Goal: Task Accomplishment & Management: Use online tool/utility

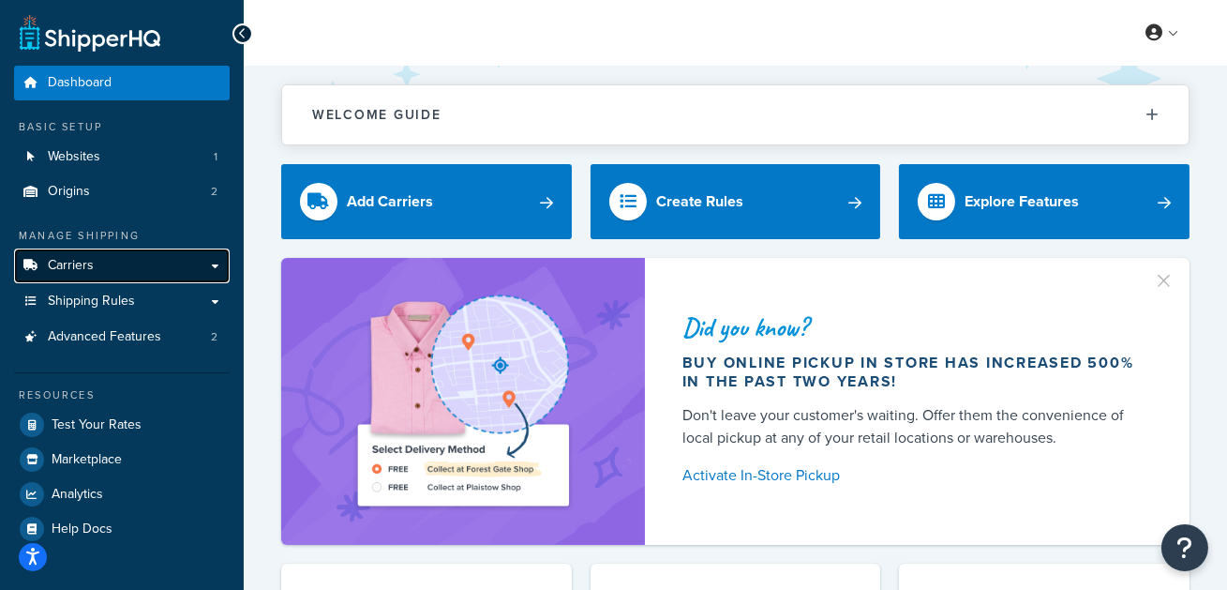
click at [106, 261] on link "Carriers" at bounding box center [122, 265] width 216 height 35
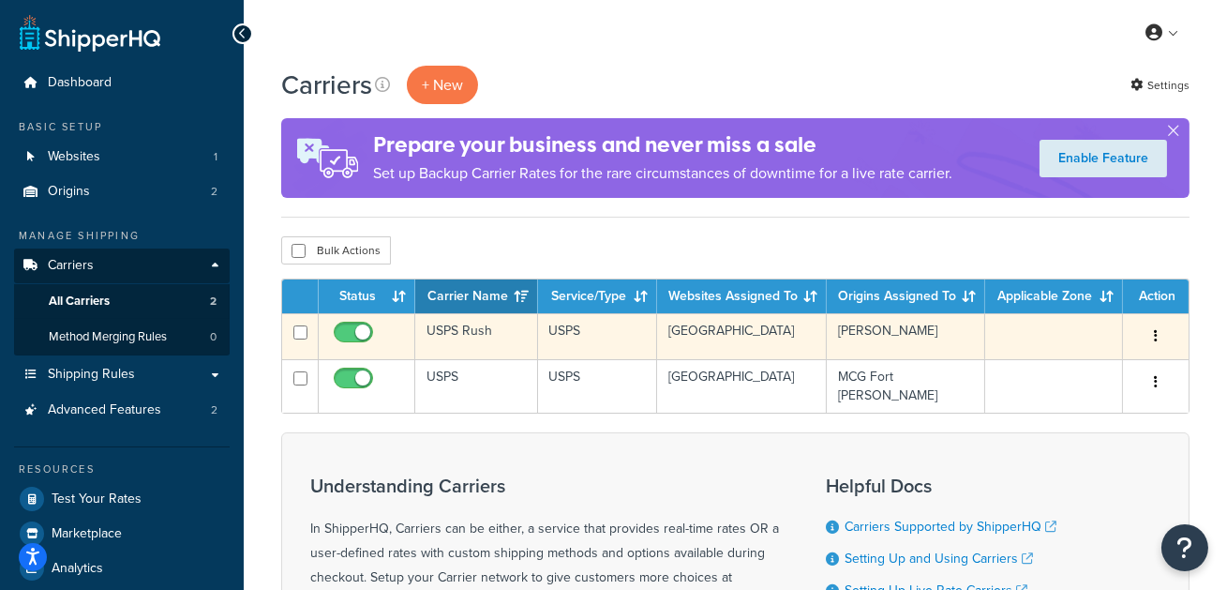
click at [459, 326] on td "USPS Rush" at bounding box center [476, 336] width 123 height 46
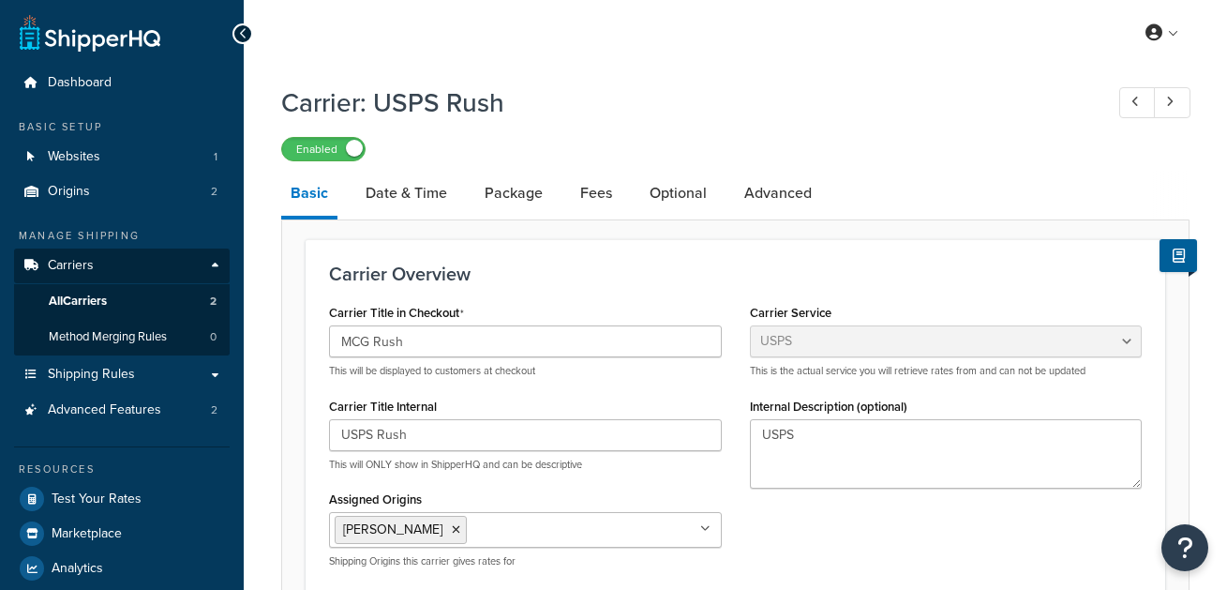
select select "usps"
select select "ONLINE"
click at [432, 195] on link "Date & Time" at bounding box center [406, 193] width 100 height 45
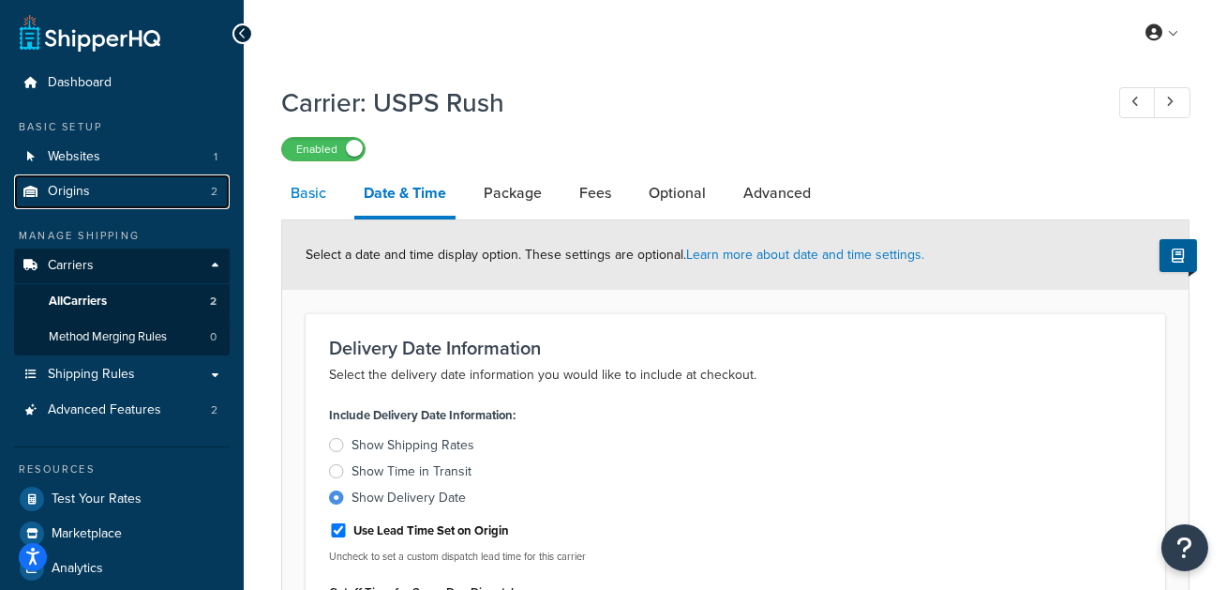
drag, startPoint x: 102, startPoint y: 190, endPoint x: 282, endPoint y: 206, distance: 180.7
click at [102, 190] on link "Origins 2" at bounding box center [122, 191] width 216 height 35
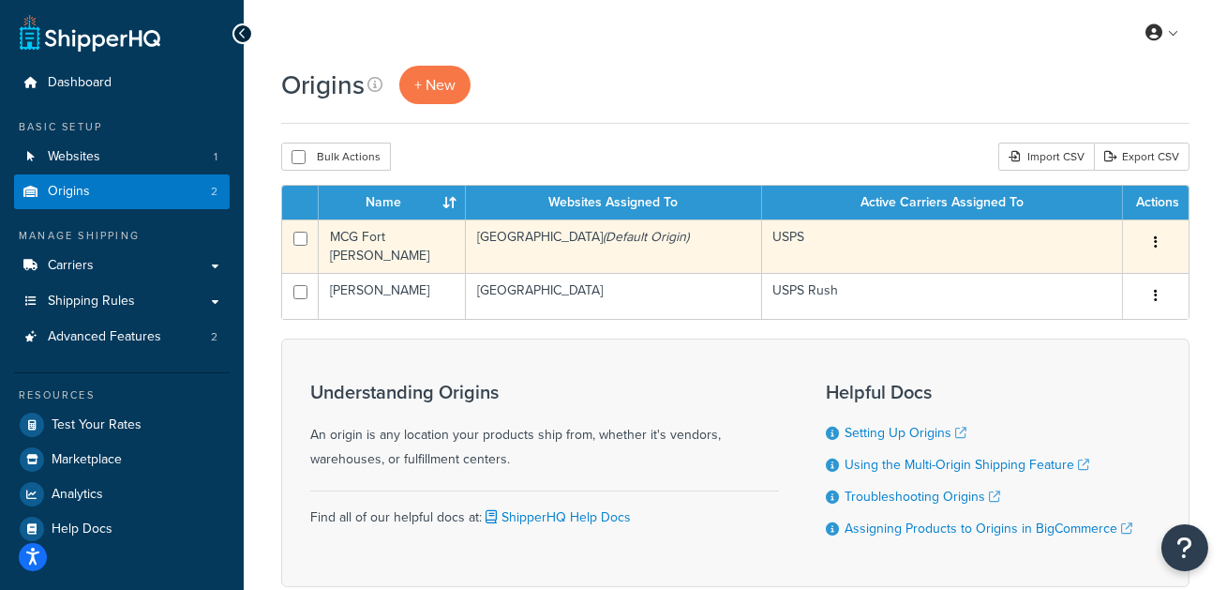
click at [421, 245] on td "MCG Fort [PERSON_NAME]" at bounding box center [392, 245] width 147 height 53
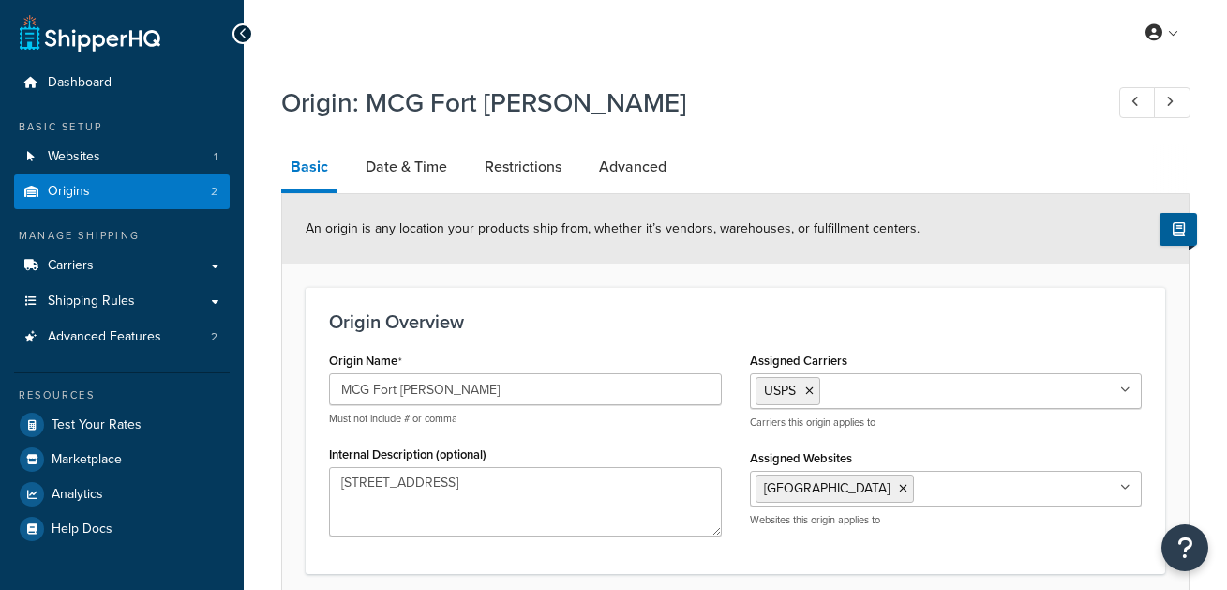
select select "5"
click at [377, 165] on link "Date & Time" at bounding box center [406, 166] width 100 height 45
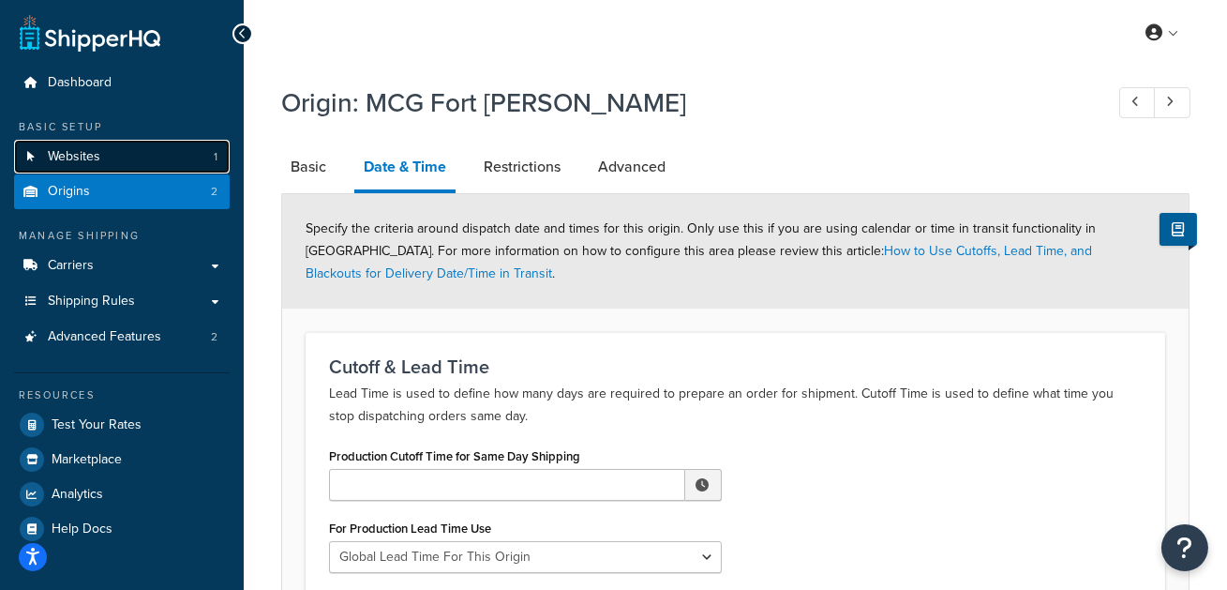
click at [142, 151] on link "Websites 1" at bounding box center [122, 157] width 216 height 35
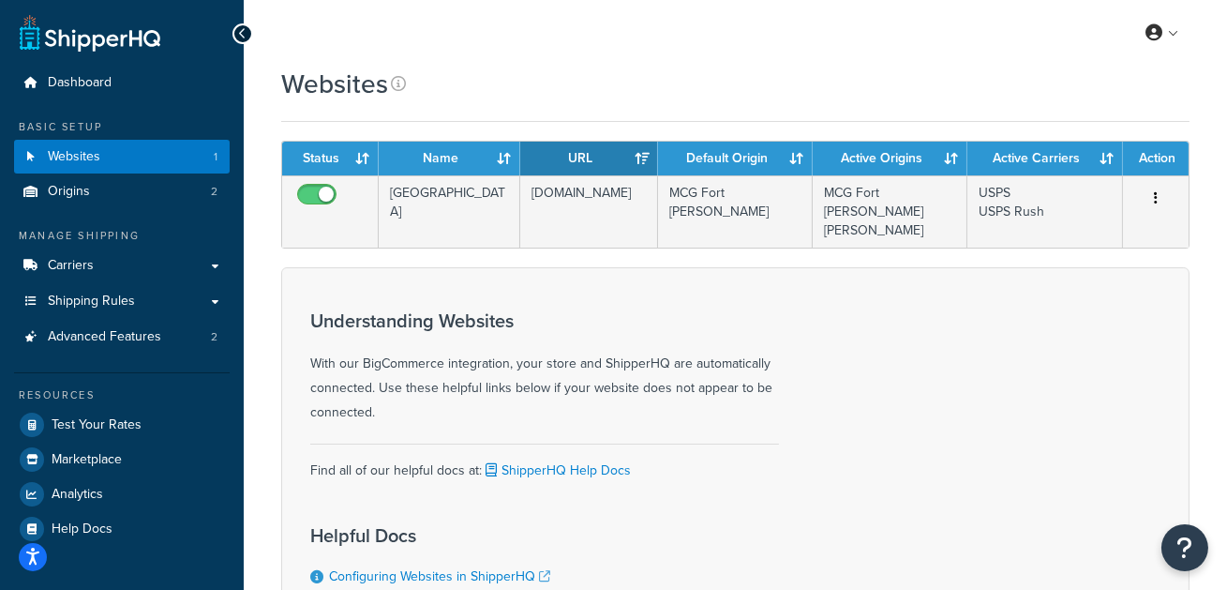
click at [634, 91] on div "Websites" at bounding box center [735, 84] width 908 height 37
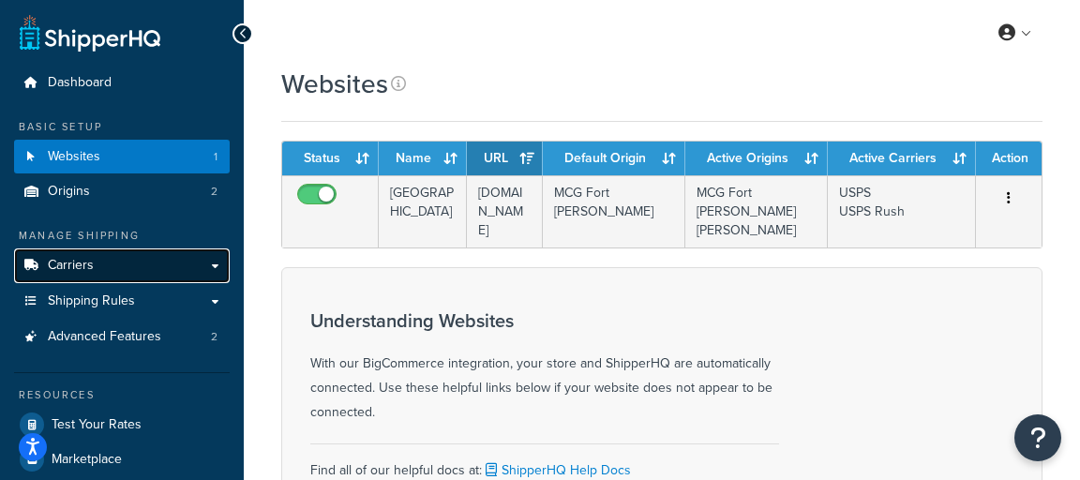
click at [146, 259] on link "Carriers" at bounding box center [122, 265] width 216 height 35
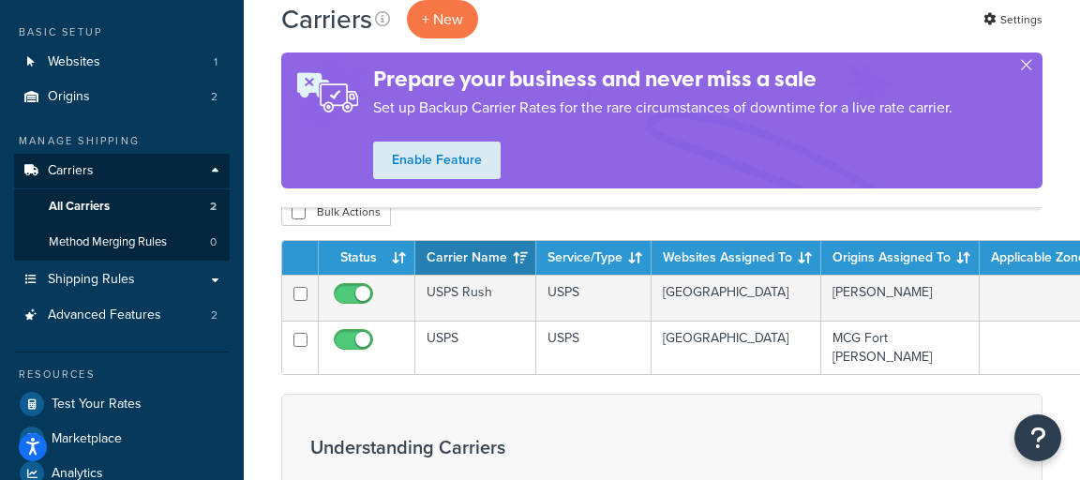
scroll to position [96, 0]
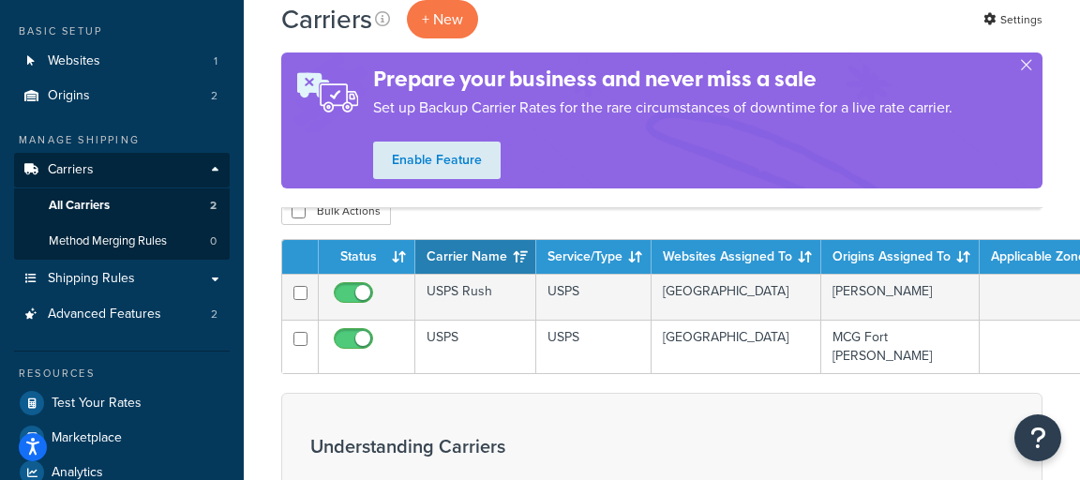
click at [587, 223] on div "Bulk Actions Duplicate Delete" at bounding box center [661, 211] width 761 height 28
click at [545, 27] on div "Carriers + New Settings" at bounding box center [661, 19] width 761 height 38
click at [452, 22] on button "+ New" at bounding box center [442, 19] width 71 height 38
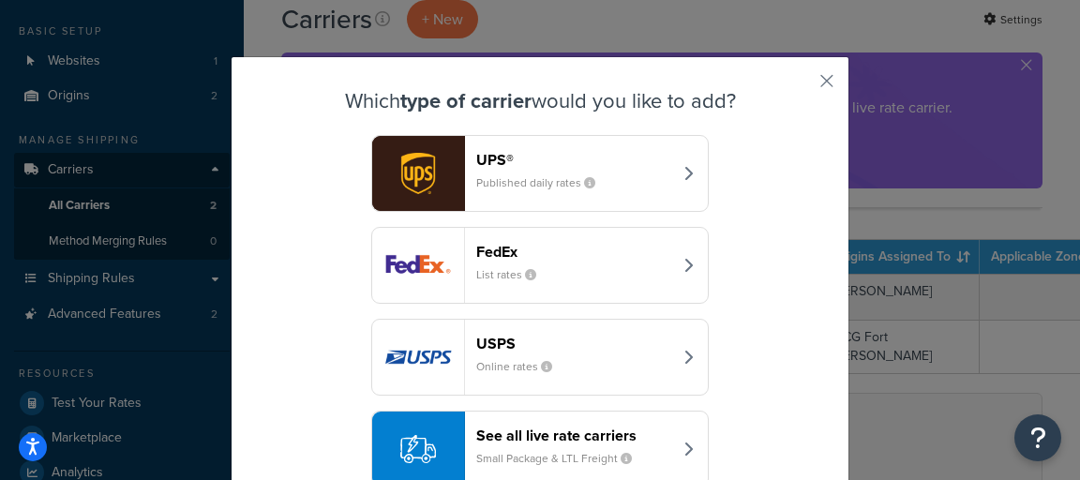
click at [565, 172] on div "UPS® Published daily rates" at bounding box center [574, 173] width 196 height 45
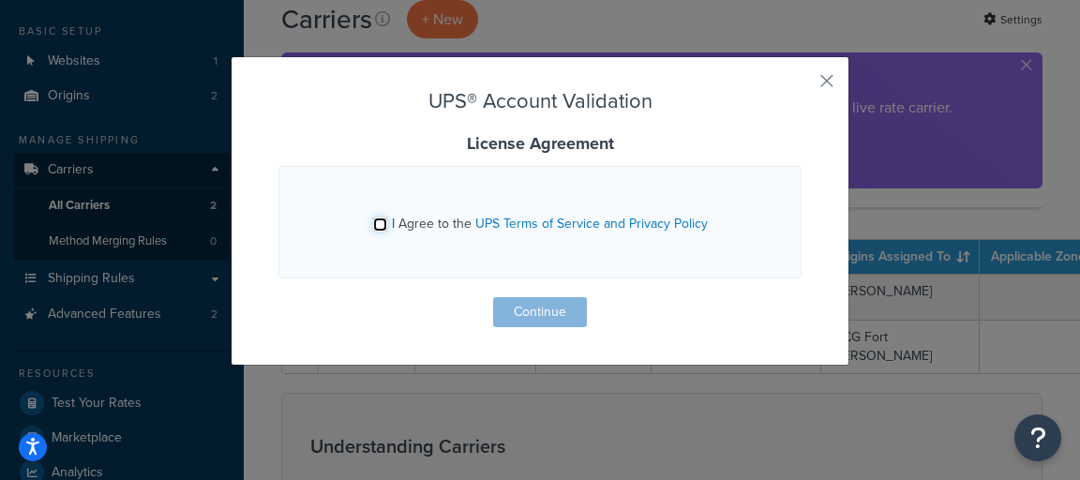
click at [381, 222] on input "I Agree to the UPS Terms of Service and Privacy Policy" at bounding box center [380, 224] width 14 height 14
checkbox input "true"
click at [547, 307] on button "Continue" at bounding box center [540, 312] width 94 height 30
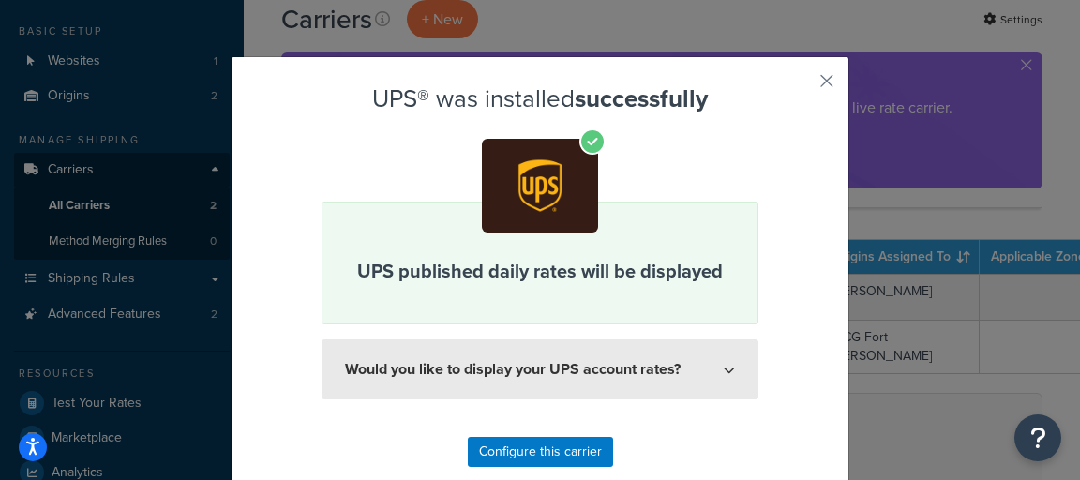
scroll to position [24, 0]
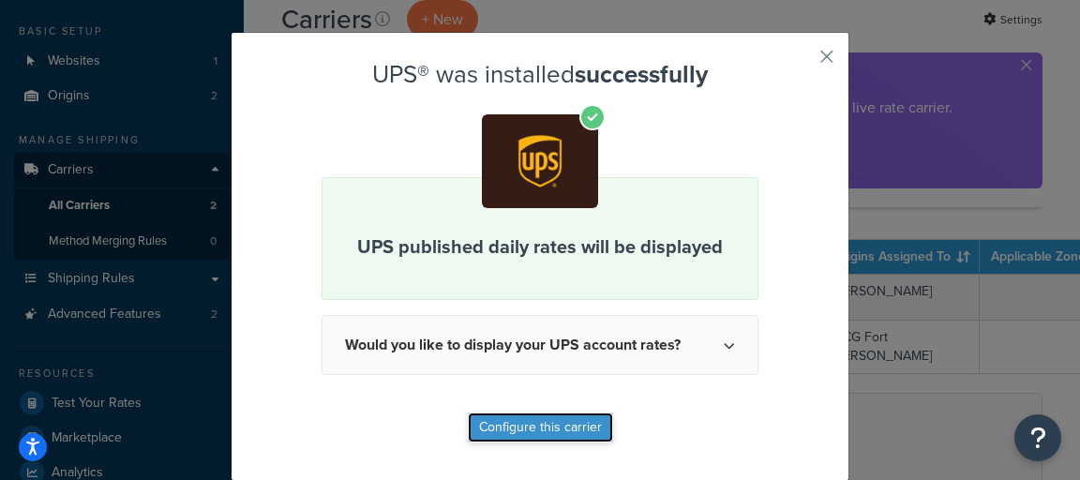
click at [584, 423] on button "Configure this carrier" at bounding box center [540, 427] width 145 height 30
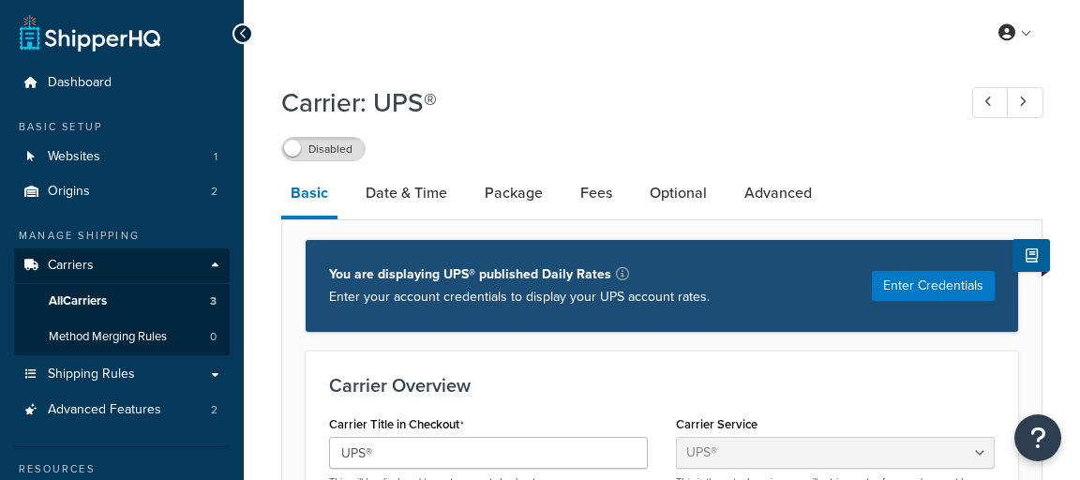
select select "ups"
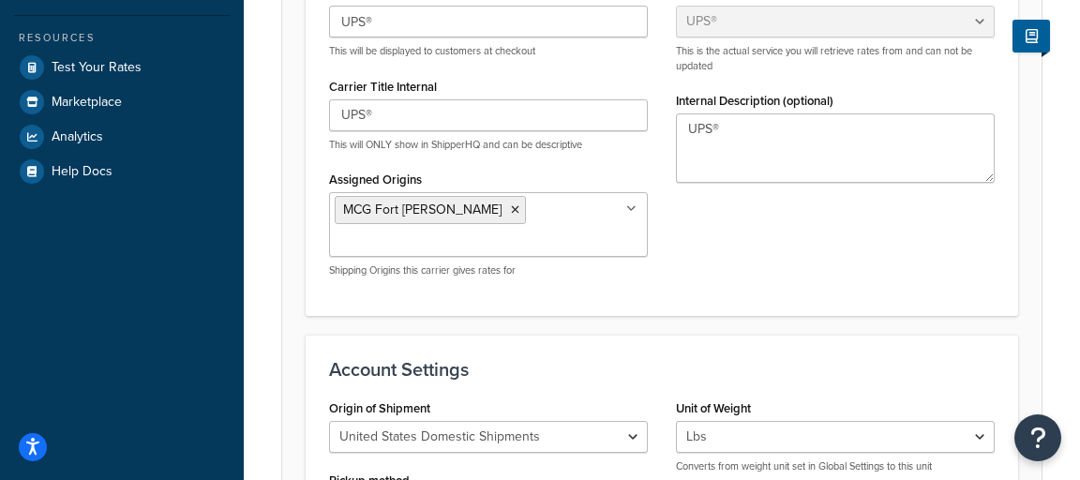
scroll to position [430, 0]
drag, startPoint x: 483, startPoint y: 348, endPoint x: 331, endPoint y: 342, distance: 152.0
click at [331, 360] on h3 "Account Settings" at bounding box center [662, 370] width 666 height 21
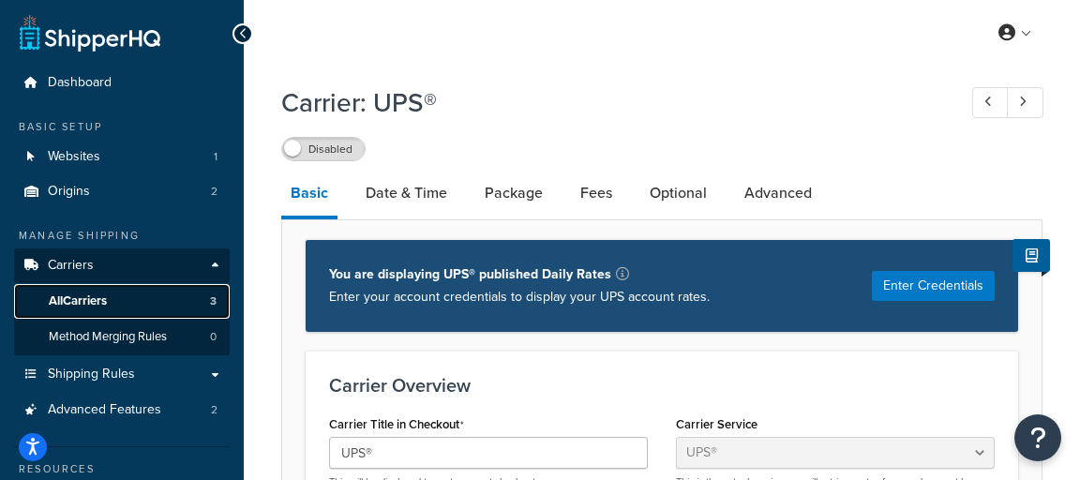
click at [112, 298] on link "All Carriers 3" at bounding box center [122, 301] width 216 height 35
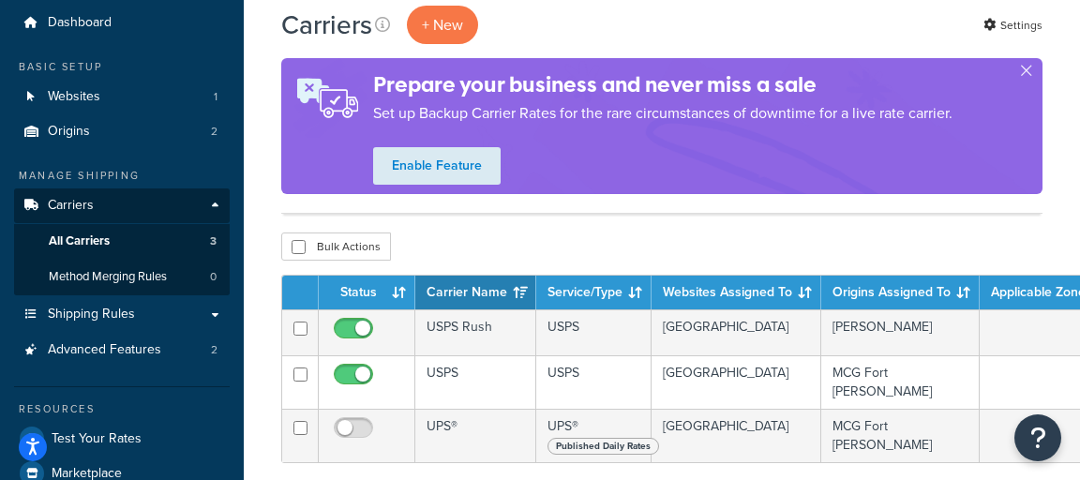
scroll to position [33, 0]
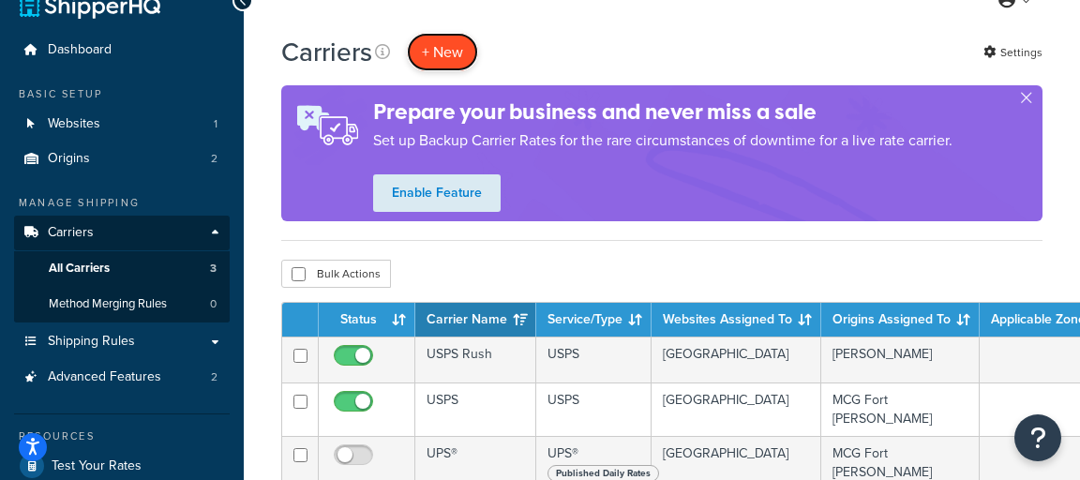
click at [444, 59] on button "+ New" at bounding box center [442, 52] width 71 height 38
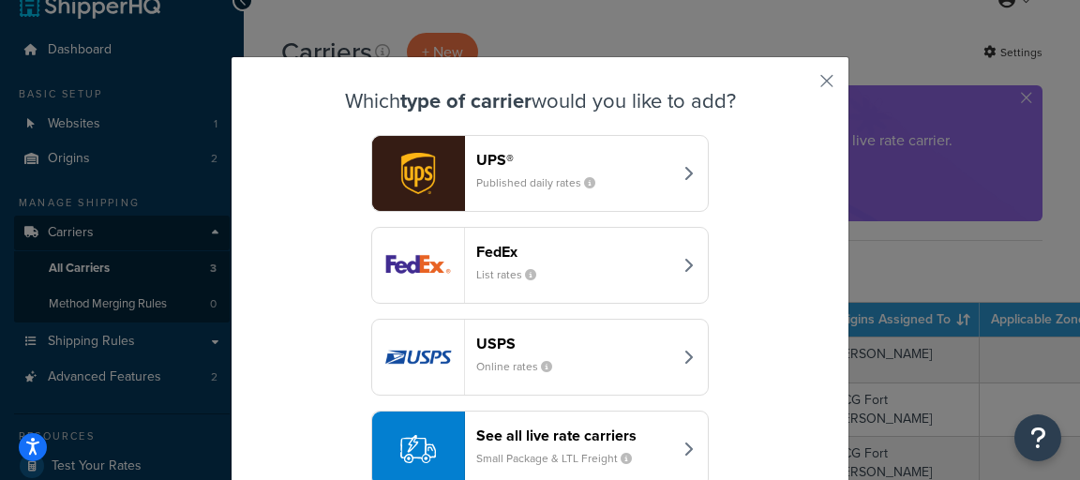
click at [565, 270] on div "FedEx List rates" at bounding box center [574, 265] width 196 height 45
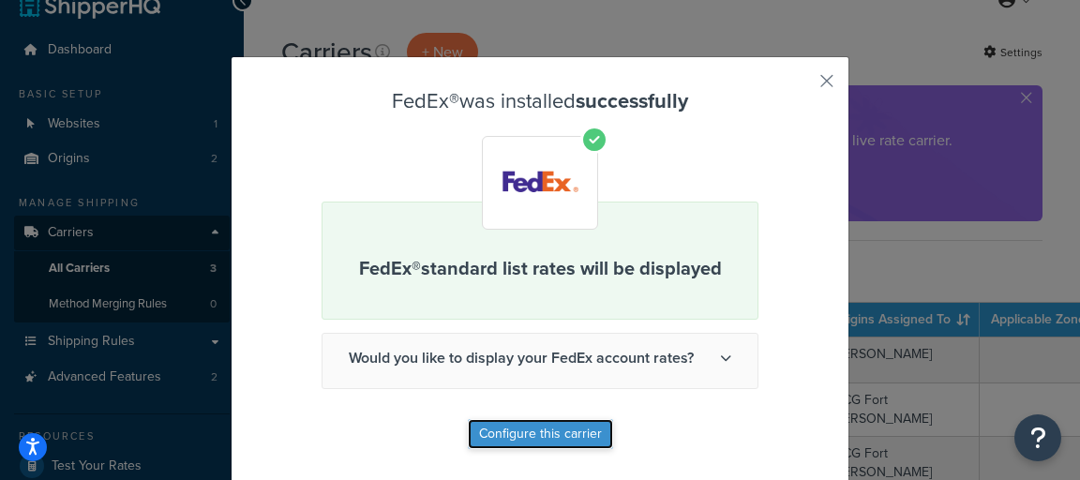
click at [515, 430] on button "Configure this carrier" at bounding box center [540, 434] width 145 height 30
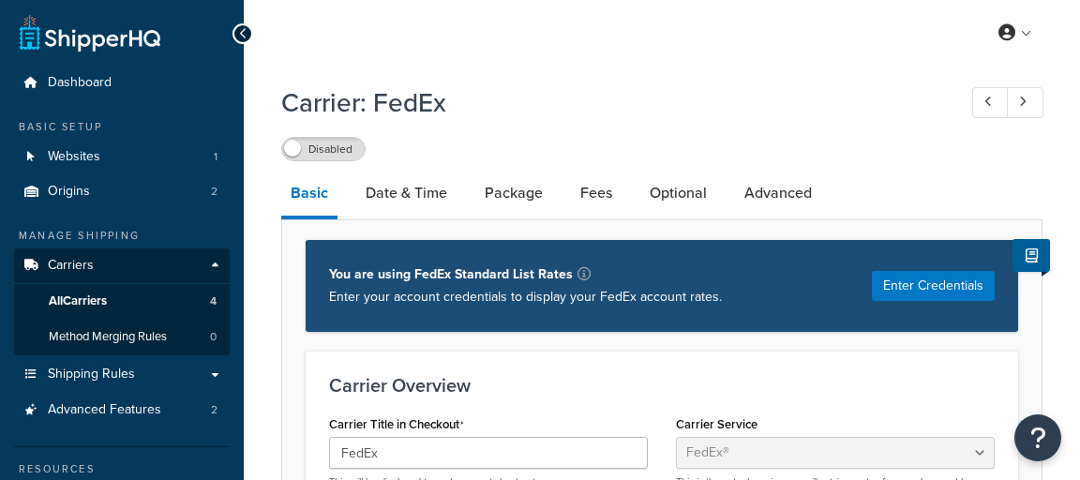
select select "fedEx"
select select "REGULAR_PICKUP"
select select "YOUR_PACKAGING"
click at [909, 290] on button "Enter Credentials" at bounding box center [933, 286] width 123 height 30
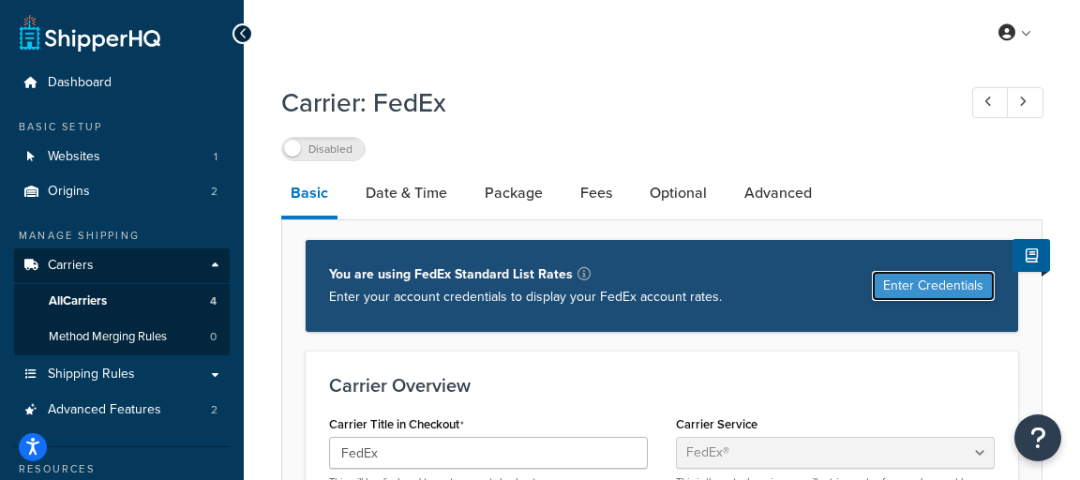
select select "US"
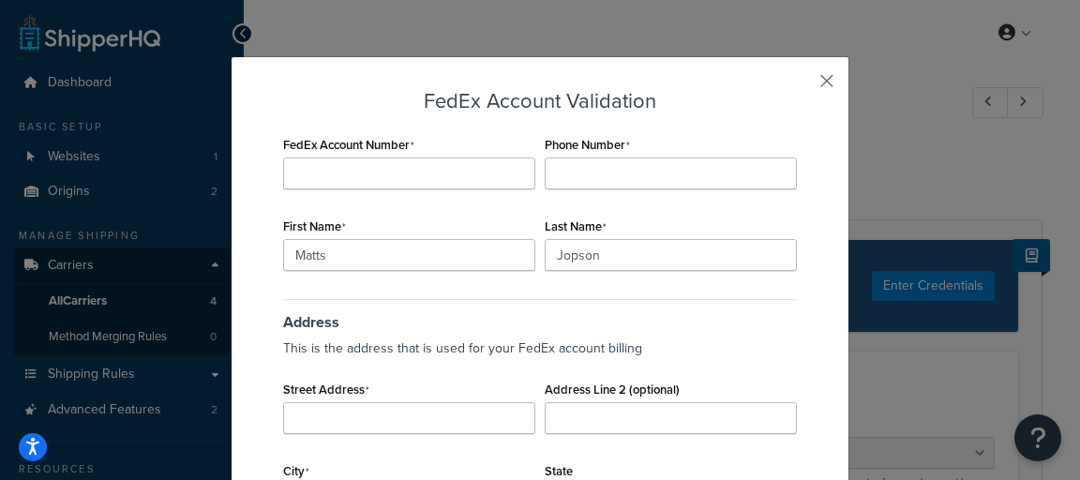
click at [801, 85] on button "button" at bounding box center [799, 87] width 5 height 5
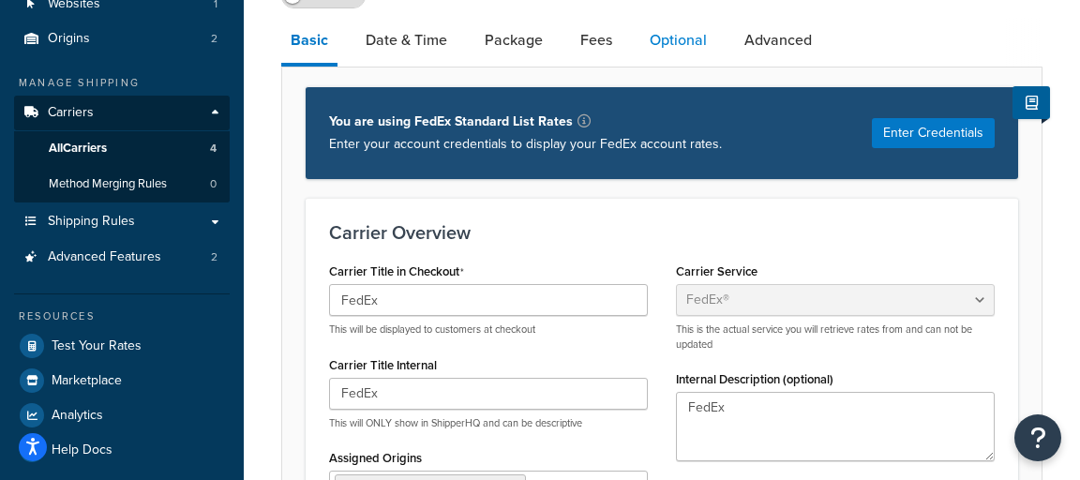
scroll to position [253, 0]
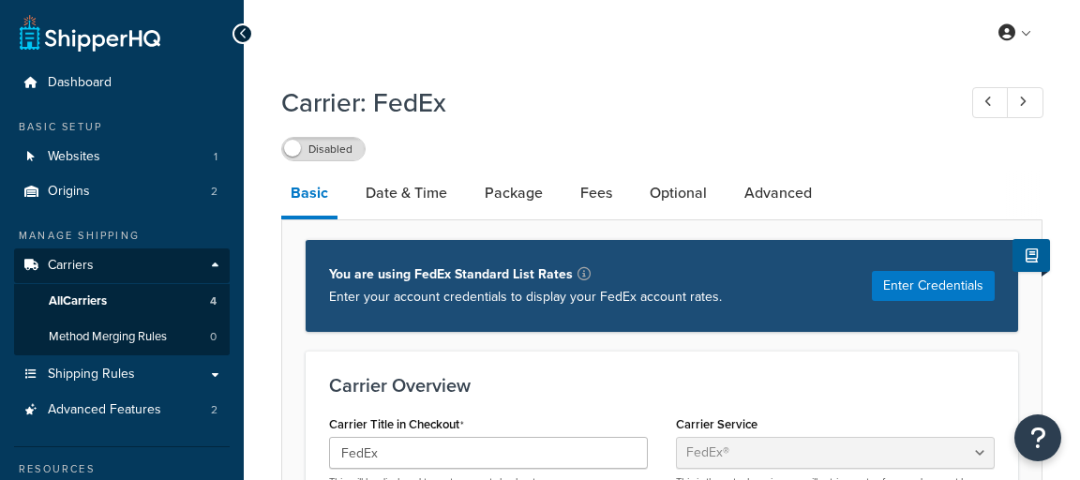
select select "fedEx"
select select "REGULAR_PICKUP"
select select "YOUR_PACKAGING"
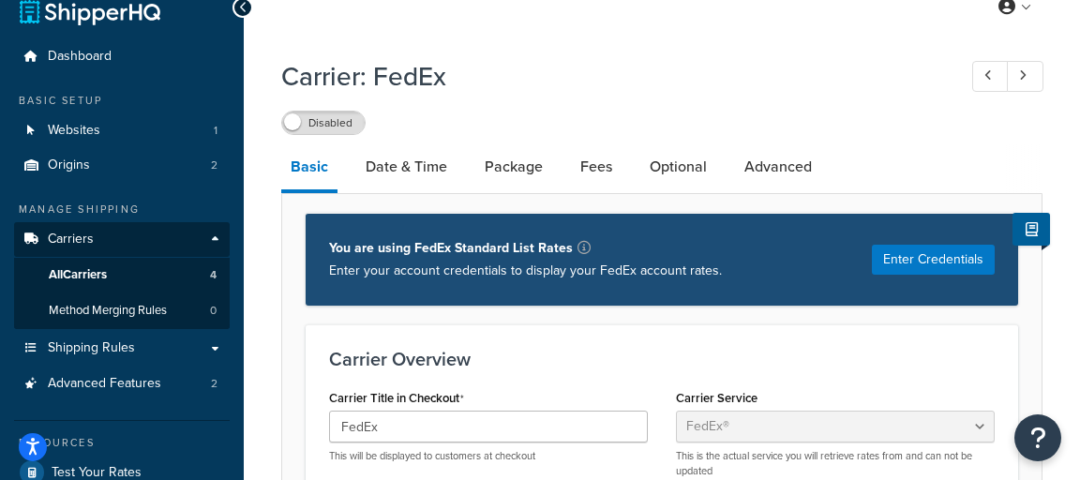
scroll to position [37, 0]
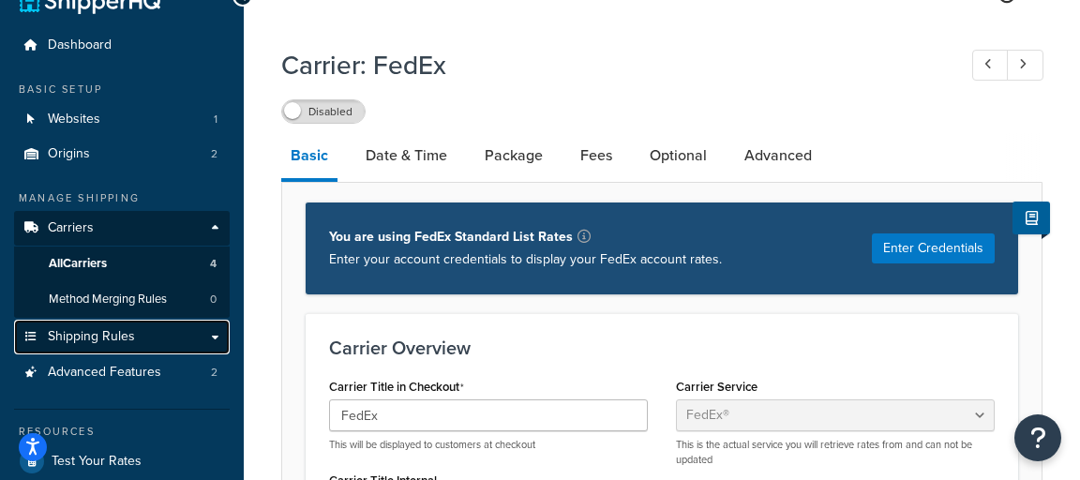
click at [139, 328] on link "Shipping Rules" at bounding box center [122, 337] width 216 height 35
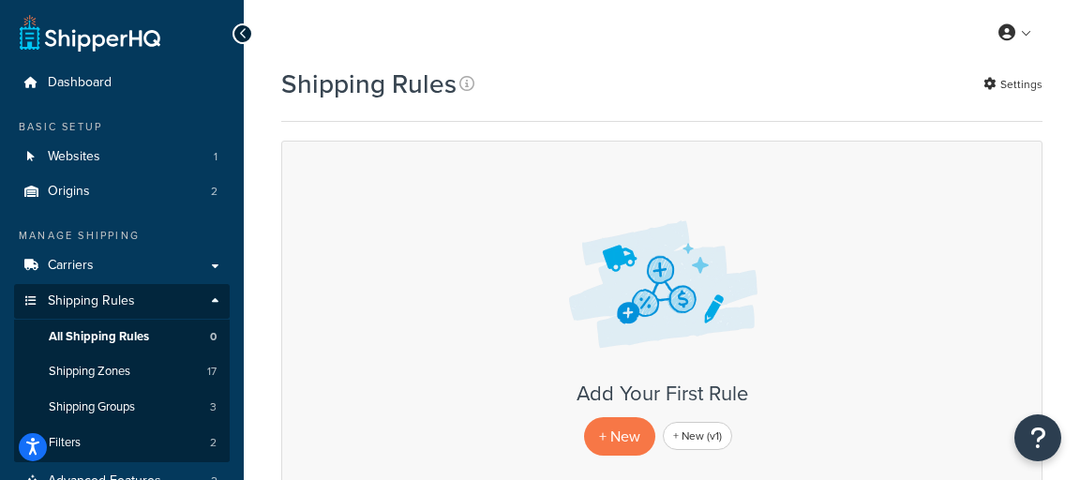
click at [535, 56] on div "My Profile Billing Global Settings Contact Us Logout" at bounding box center [662, 33] width 836 height 66
click at [544, 67] on div "Shipping Rules Settings" at bounding box center [661, 84] width 761 height 37
click at [636, 431] on p "+ New" at bounding box center [619, 436] width 71 height 38
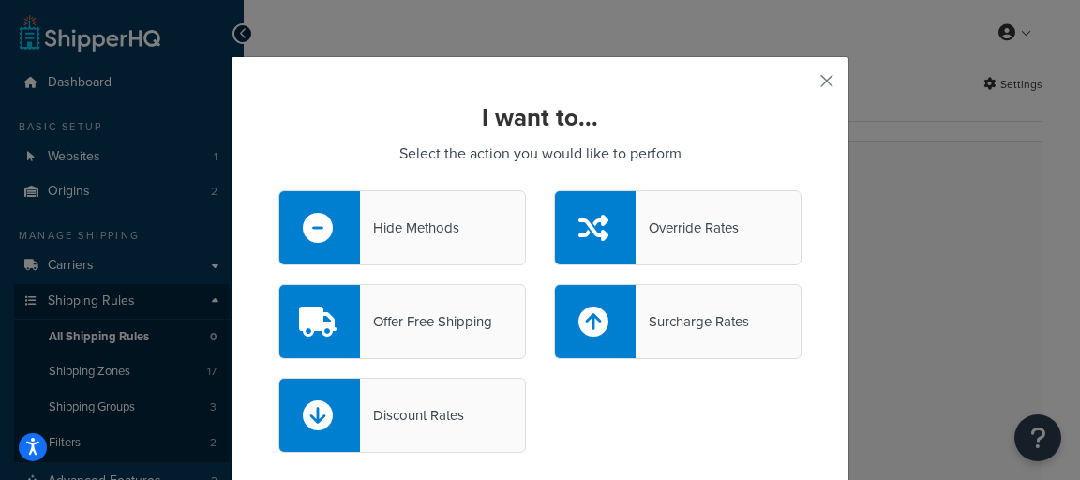
click at [421, 322] on div "Offer Free Shipping" at bounding box center [426, 321] width 132 height 26
click at [0, 0] on input "Offer Free Shipping" at bounding box center [0, 0] width 0 height 0
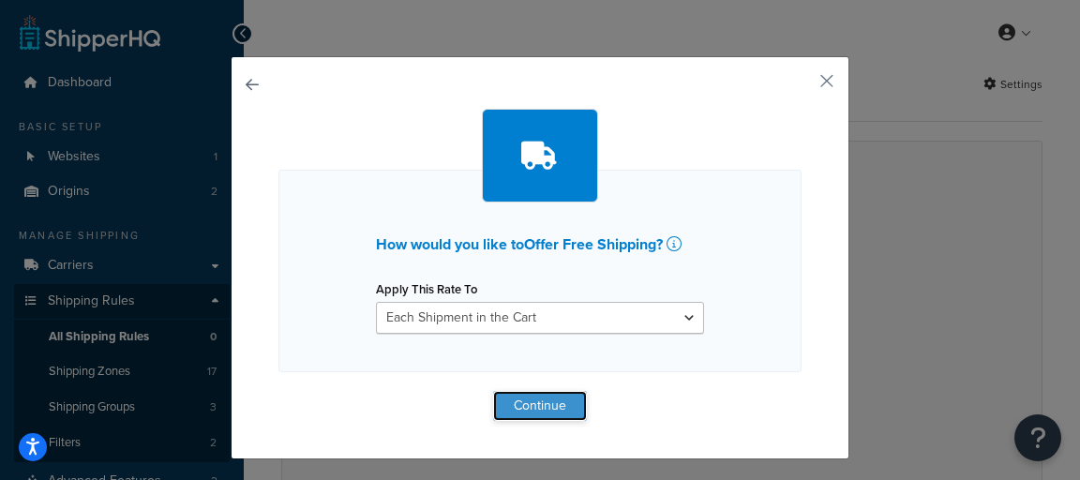
click at [563, 397] on button "Continue" at bounding box center [540, 406] width 94 height 30
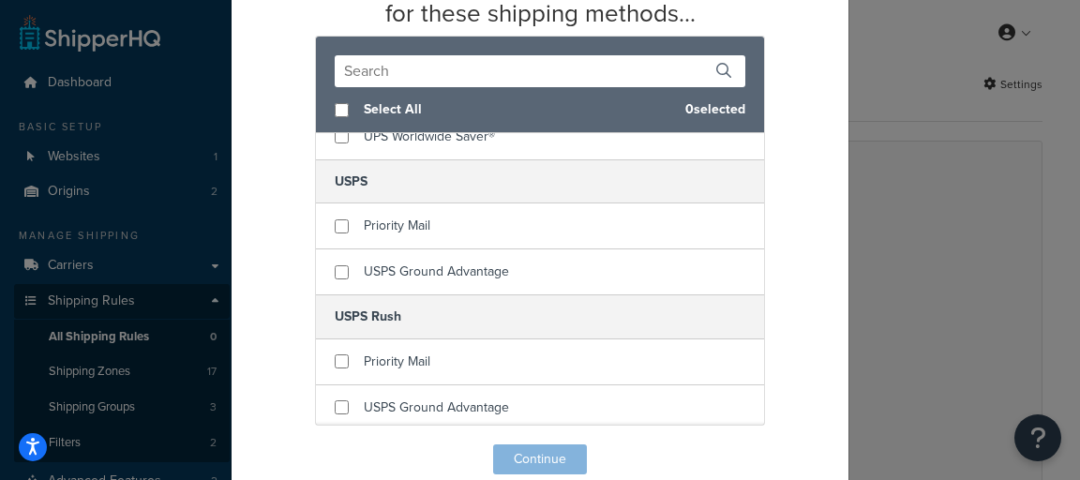
scroll to position [130, 0]
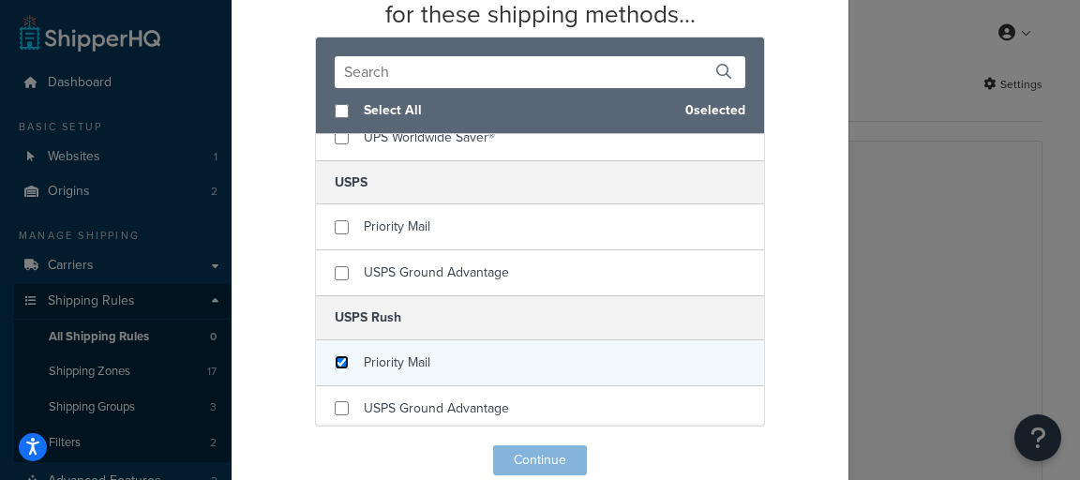
click at [337, 355] on input "checkbox" at bounding box center [342, 362] width 14 height 14
checkbox input "true"
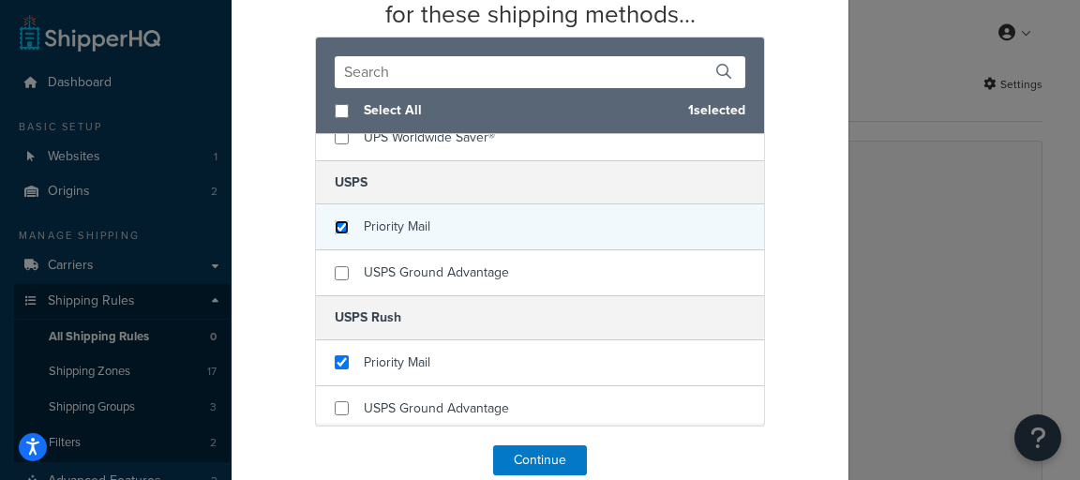
click at [345, 220] on input "checkbox" at bounding box center [342, 227] width 14 height 14
checkbox input "false"
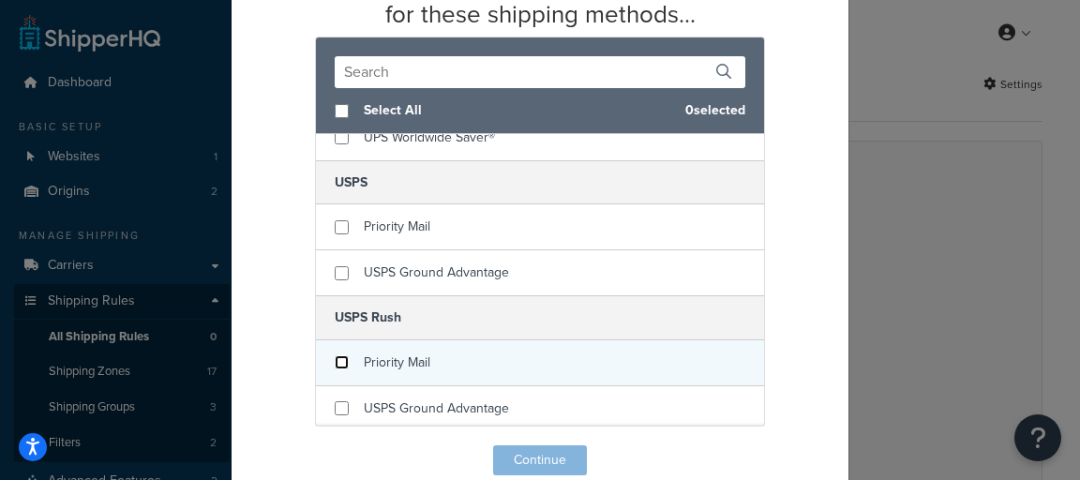
drag, startPoint x: 340, startPoint y: 357, endPoint x: 343, endPoint y: 341, distance: 16.2
click at [340, 357] on input "checkbox" at bounding box center [342, 362] width 14 height 14
checkbox input "false"
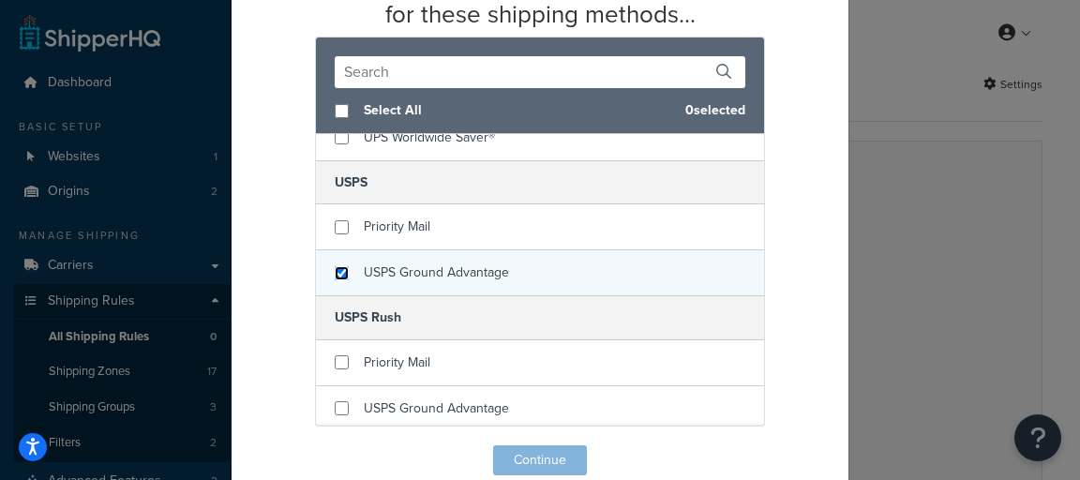
click at [336, 266] on input "checkbox" at bounding box center [342, 273] width 14 height 14
checkbox input "true"
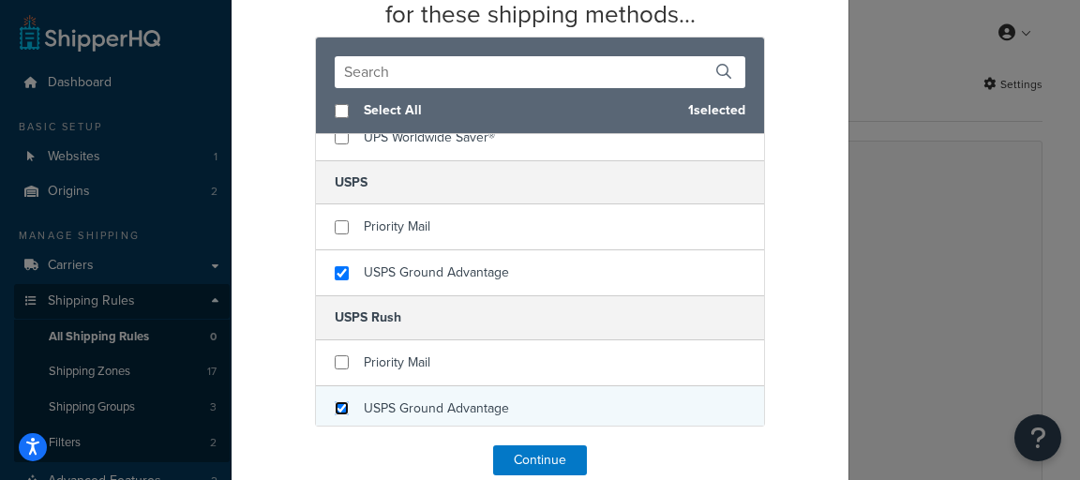
click at [340, 403] on input "checkbox" at bounding box center [342, 408] width 14 height 14
checkbox input "true"
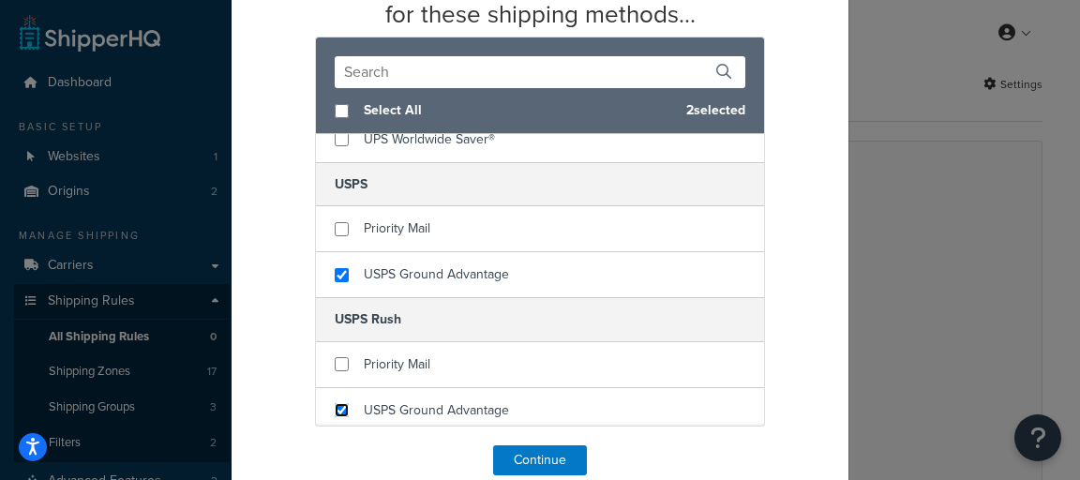
scroll to position [795, 0]
click at [566, 456] on button "Continue" at bounding box center [540, 460] width 94 height 30
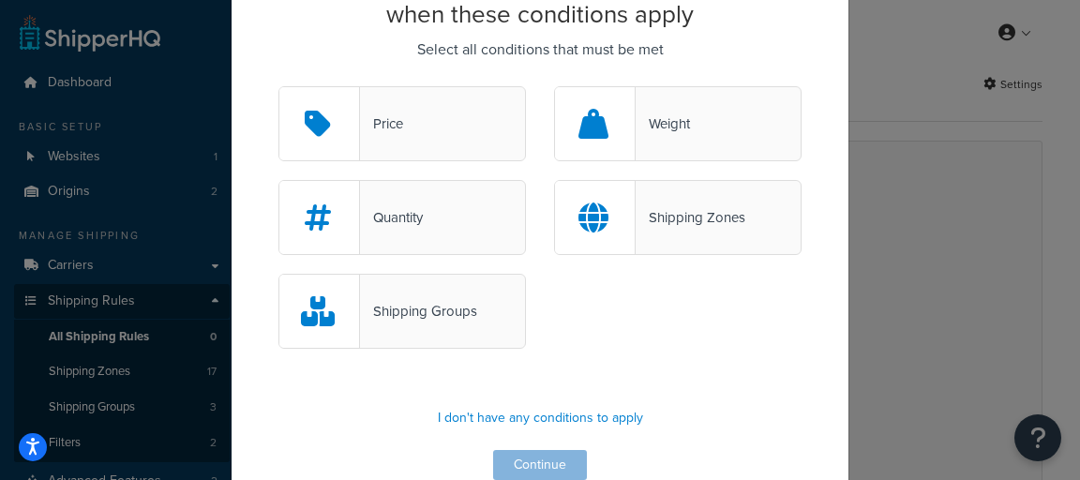
click at [457, 150] on div "Price" at bounding box center [401, 123] width 247 height 75
click at [0, 0] on input "Price" at bounding box center [0, 0] width 0 height 0
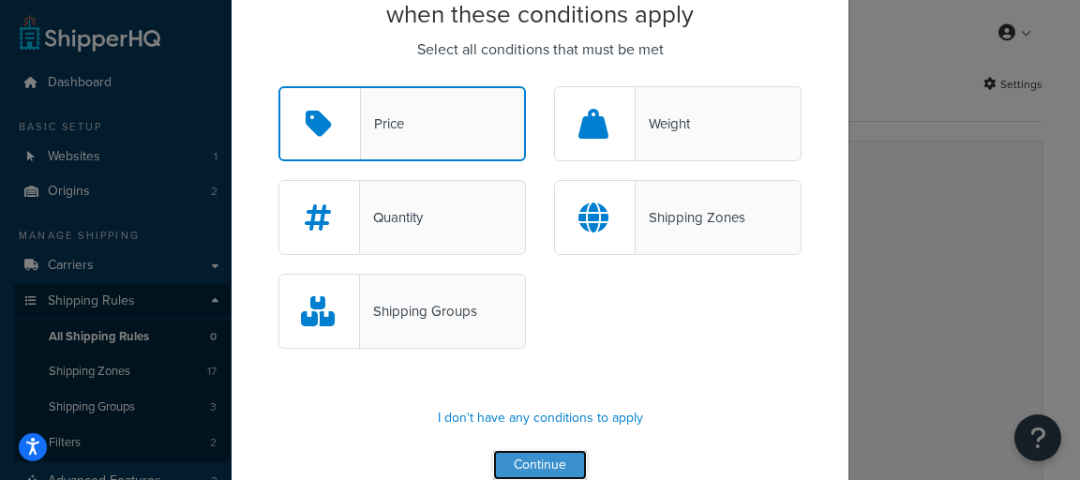
click at [566, 461] on button "Continue" at bounding box center [540, 465] width 94 height 30
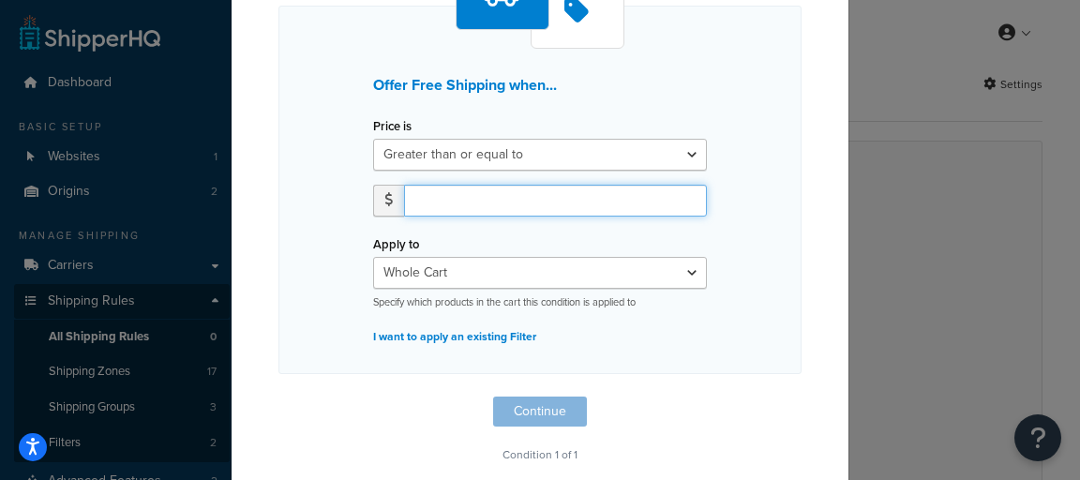
click at [560, 197] on input "number" at bounding box center [555, 201] width 303 height 32
type input "59.00"
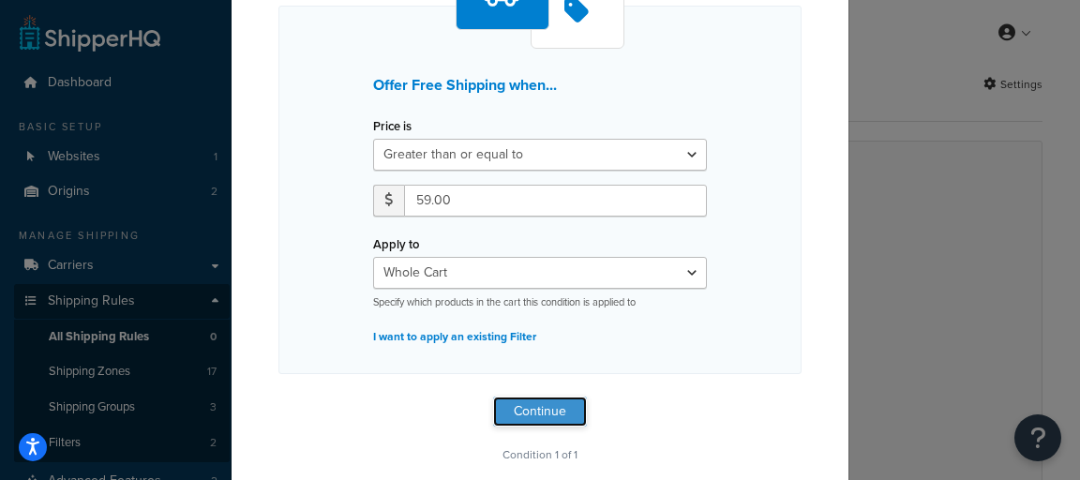
click at [568, 412] on button "Continue" at bounding box center [540, 412] width 94 height 30
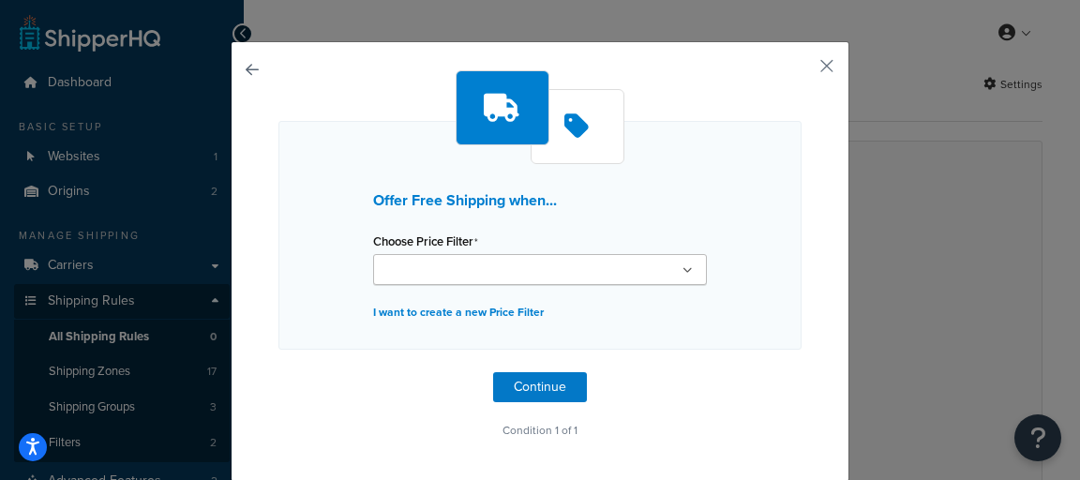
scroll to position [49, 0]
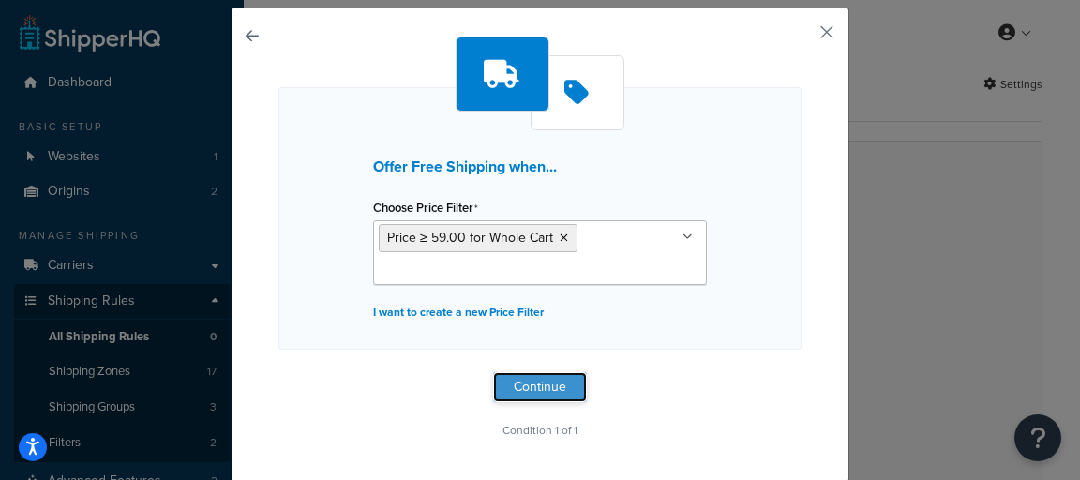
click at [571, 383] on button "Continue" at bounding box center [540, 387] width 94 height 30
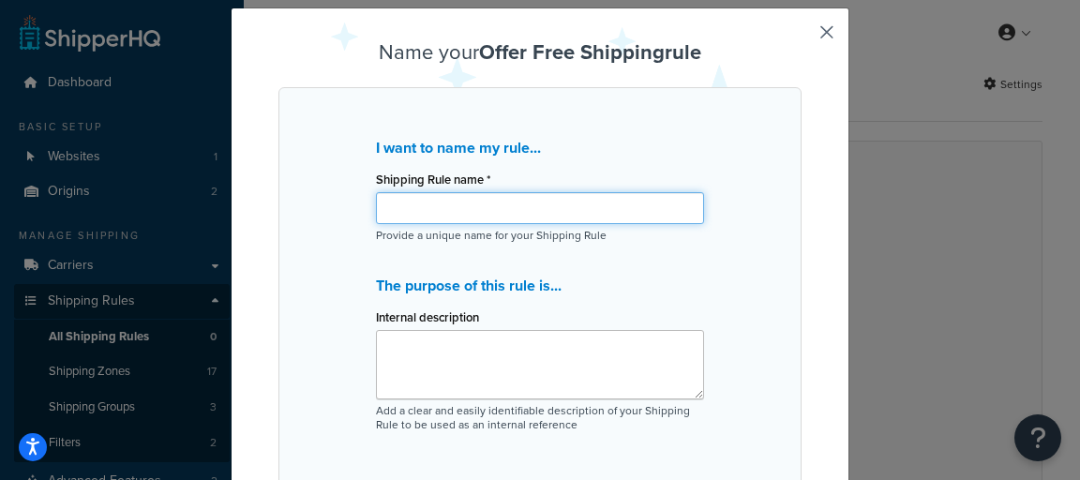
click at [503, 213] on input "Shipping Rule name *" at bounding box center [540, 208] width 328 height 32
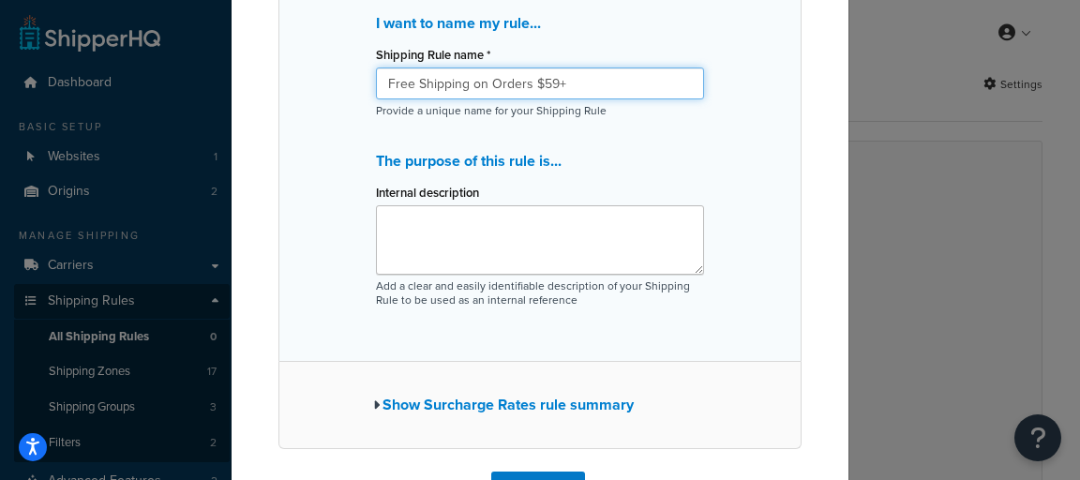
scroll to position [276, 0]
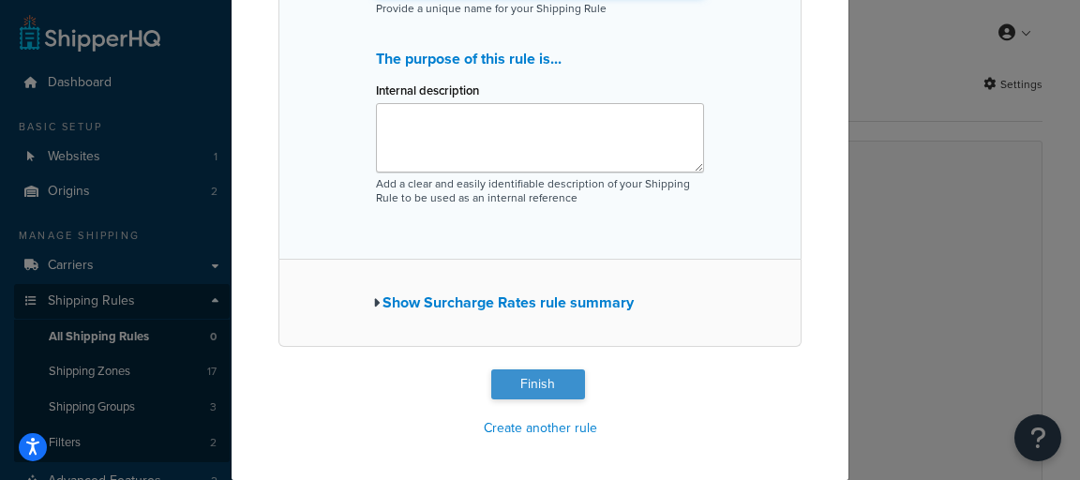
type input "Free Shipping on Orders $59+"
click at [556, 382] on button "Finish" at bounding box center [538, 384] width 94 height 30
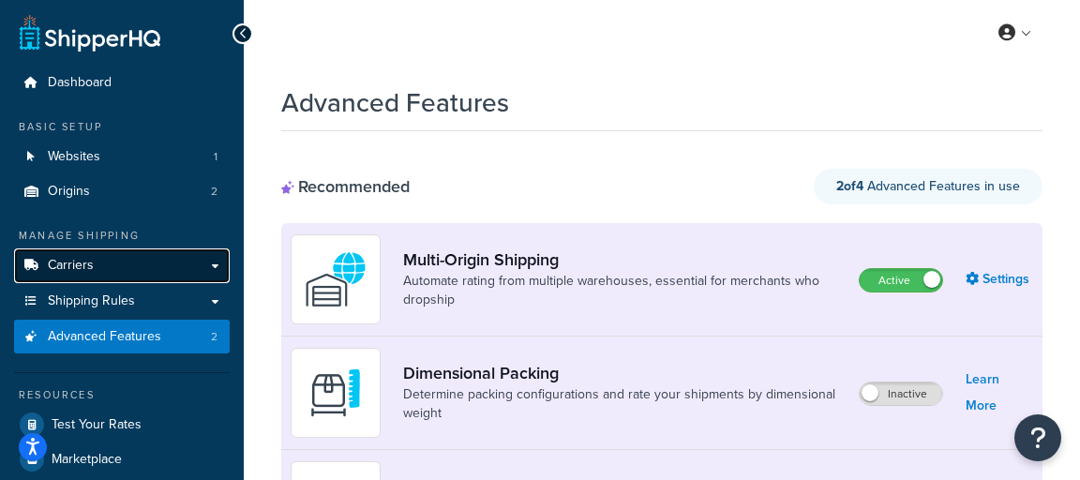
click at [125, 262] on link "Carriers" at bounding box center [122, 265] width 216 height 35
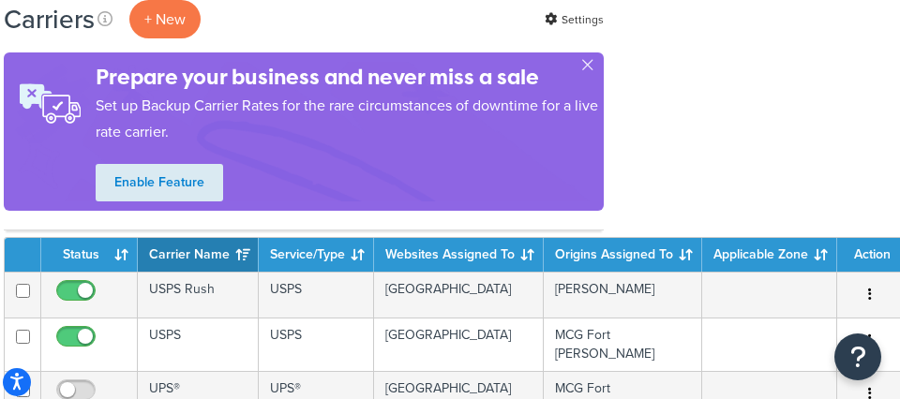
scroll to position [120, 237]
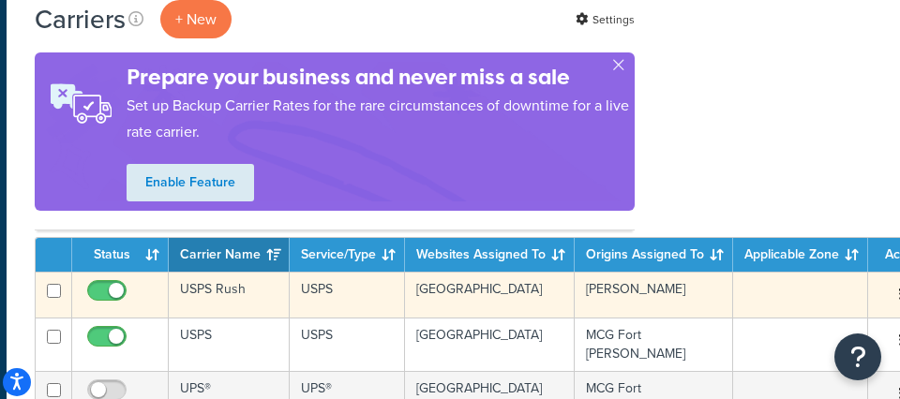
click at [225, 293] on td "USPS Rush" at bounding box center [229, 295] width 121 height 46
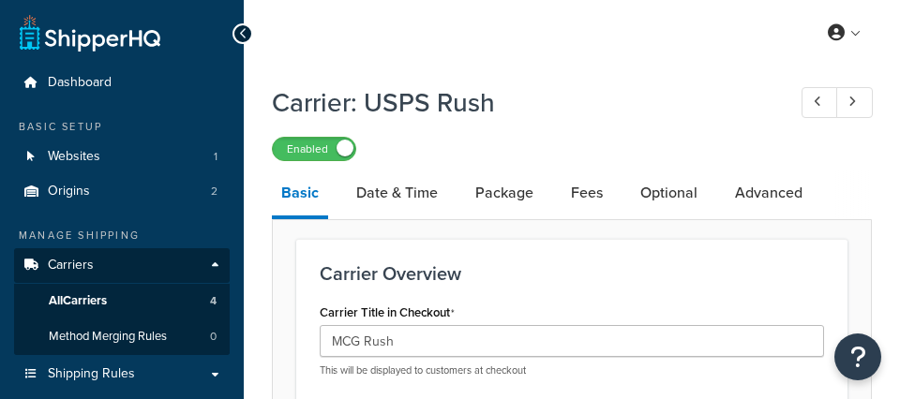
select select "usps"
select select "ONLINE"
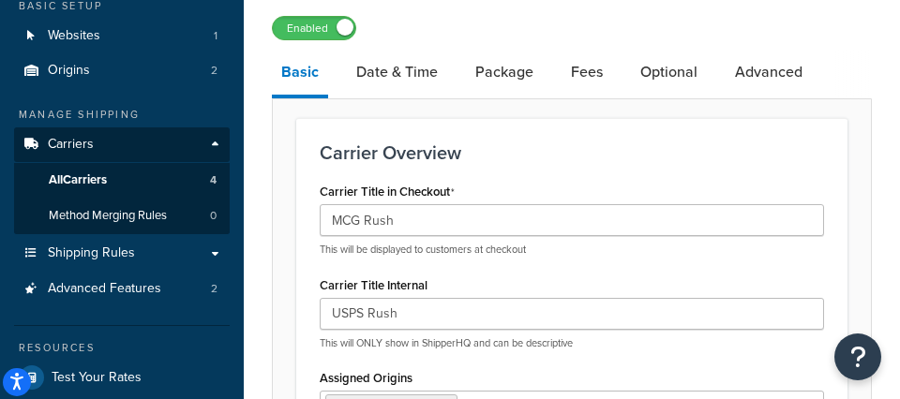
scroll to position [124, 0]
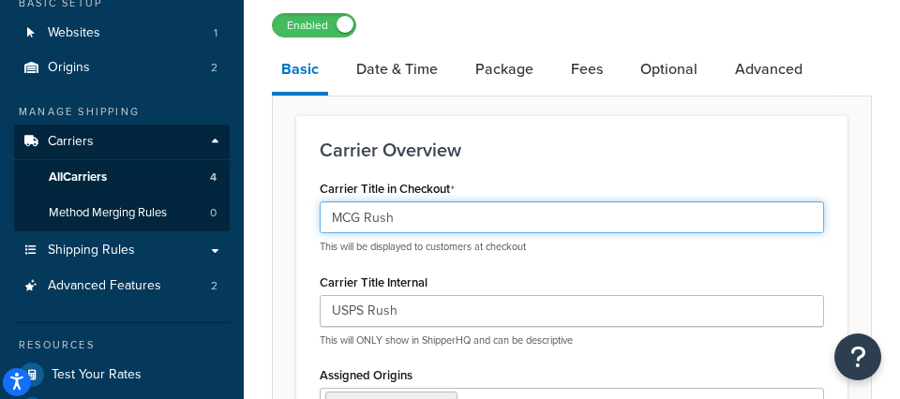
drag, startPoint x: 446, startPoint y: 219, endPoint x: 326, endPoint y: 210, distance: 120.4
click at [311, 214] on div "Carrier Title in Checkout MCG Rush This will be displayed to customers at check…" at bounding box center [572, 309] width 532 height 269
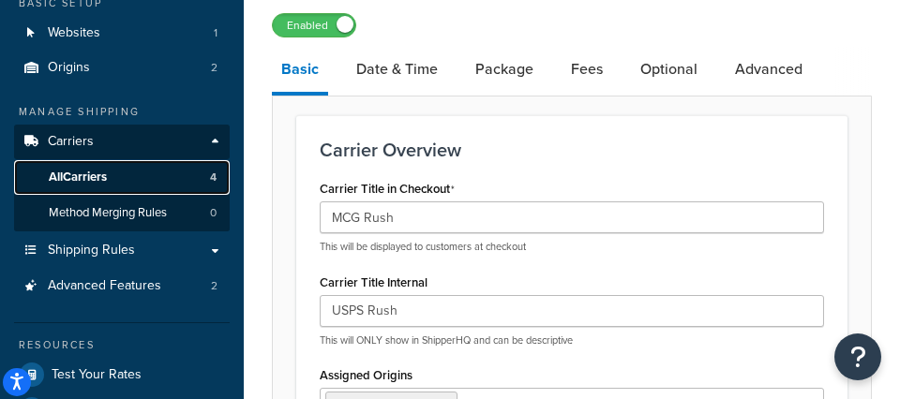
click at [165, 172] on link "All Carriers 4" at bounding box center [122, 177] width 216 height 35
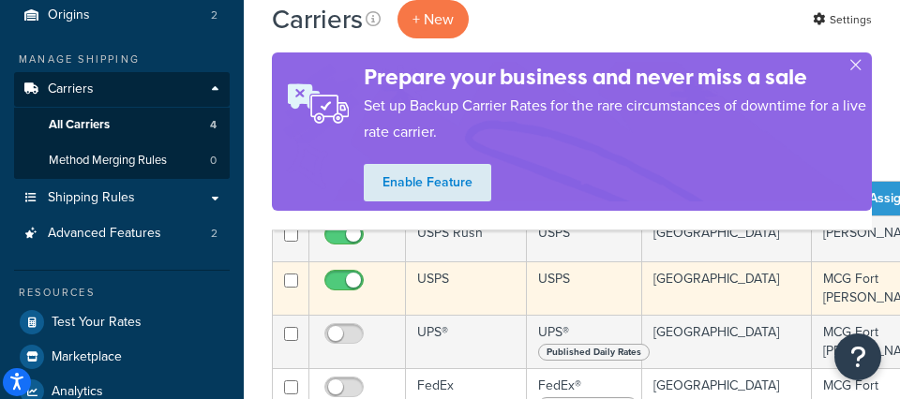
scroll to position [178, 0]
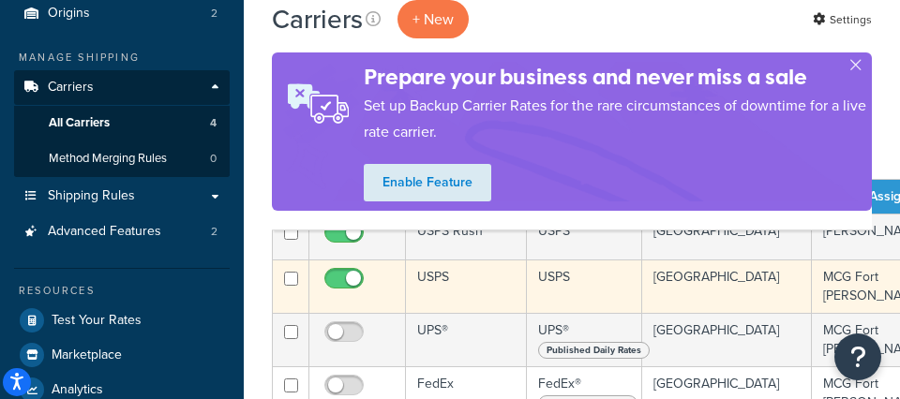
click at [450, 281] on td "USPS" at bounding box center [466, 286] width 121 height 53
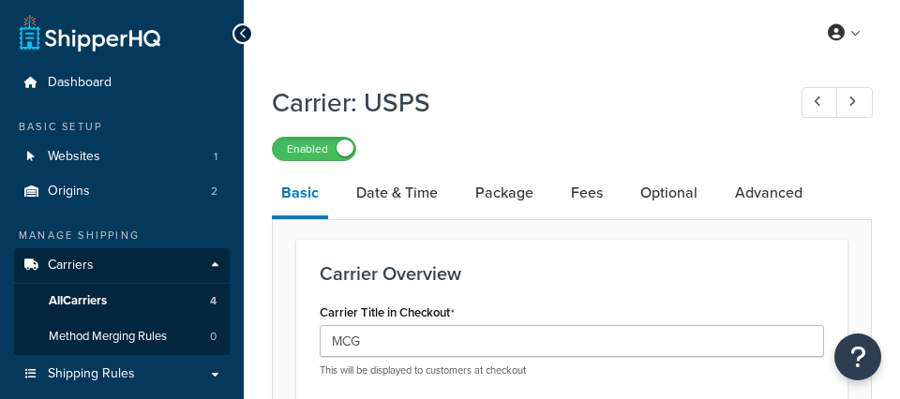
select select "usps"
select select "ONLINE"
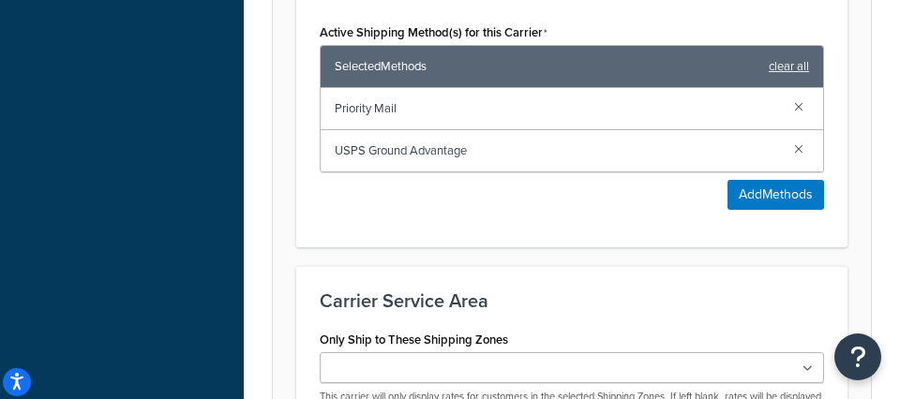
scroll to position [1232, 0]
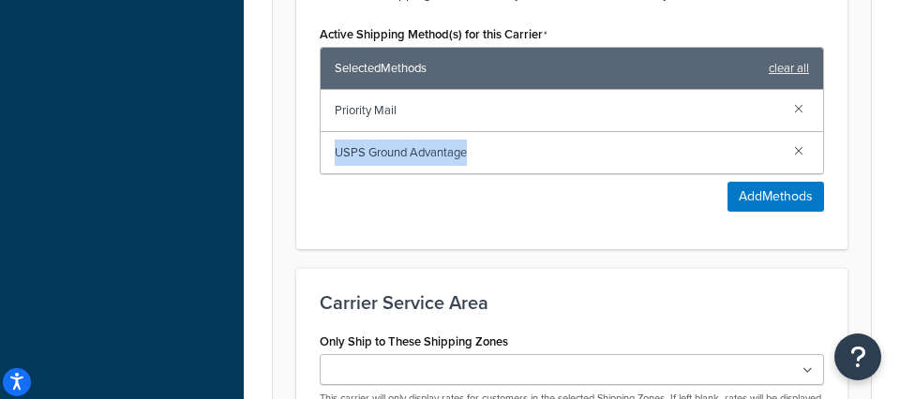
drag, startPoint x: 448, startPoint y: 157, endPoint x: 328, endPoint y: 157, distance: 120.0
click at [328, 157] on div "USPS Ground Advantage" at bounding box center [572, 152] width 502 height 41
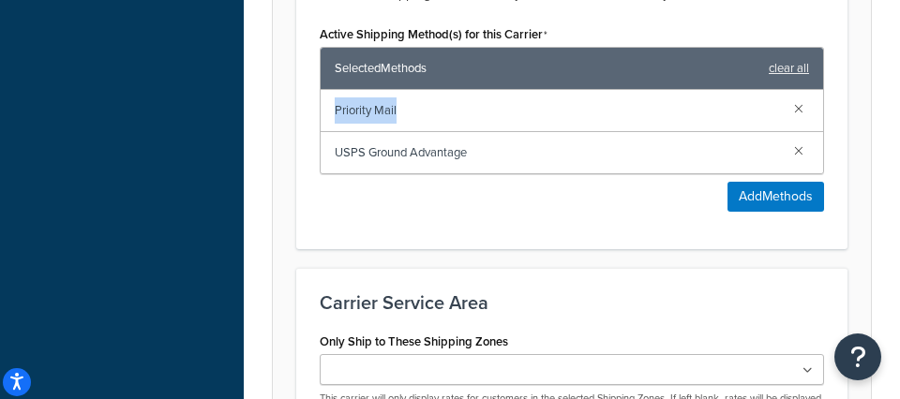
drag, startPoint x: 399, startPoint y: 111, endPoint x: 328, endPoint y: 127, distance: 73.0
click at [318, 112] on div "Active Shipping Method(s) for this Carrier Selected Methods clear all Priority …" at bounding box center [572, 116] width 532 height 191
click at [481, 245] on div "Shipping Methods Select the shipping methods that you would like to offer to yo…" at bounding box center [571, 91] width 551 height 317
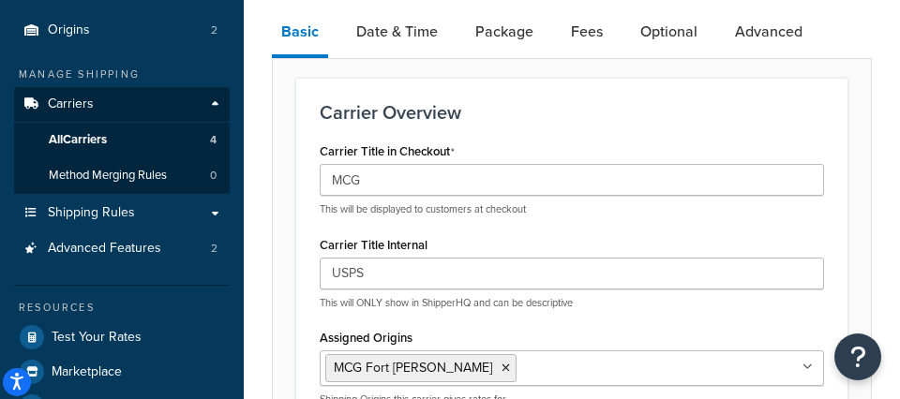
scroll to position [65, 0]
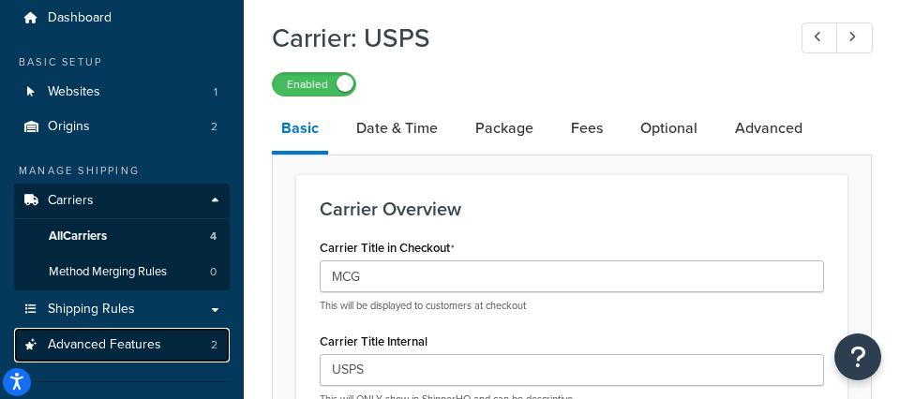
click at [140, 345] on span "Advanced Features" at bounding box center [104, 345] width 113 height 16
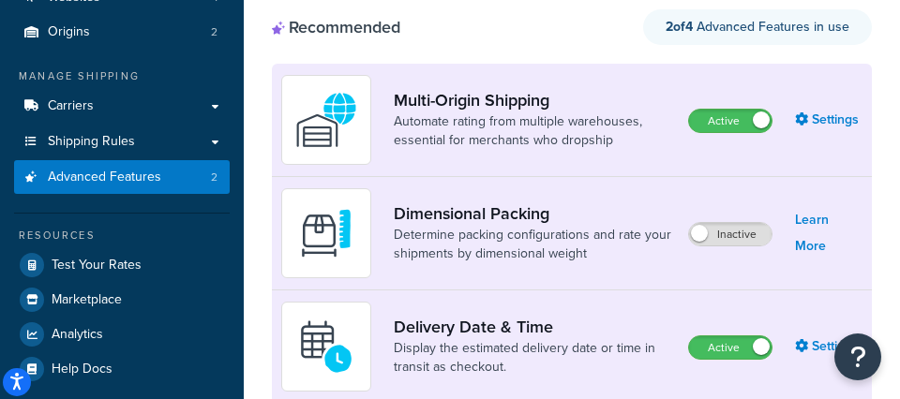
scroll to position [159, 0]
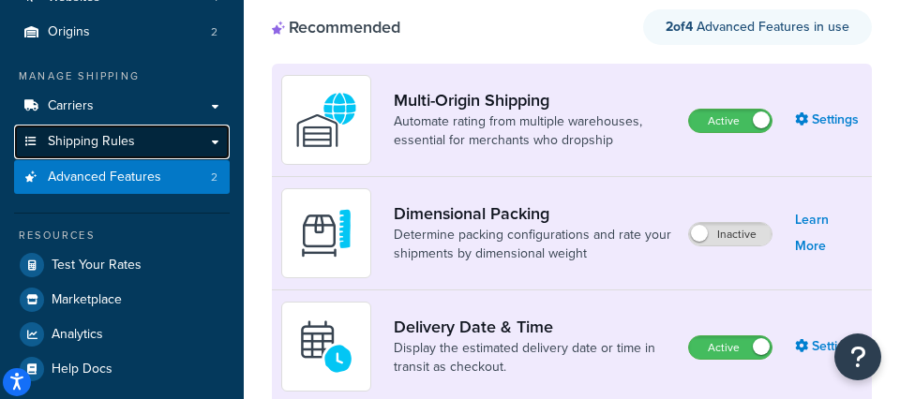
click at [133, 142] on link "Shipping Rules" at bounding box center [122, 142] width 216 height 35
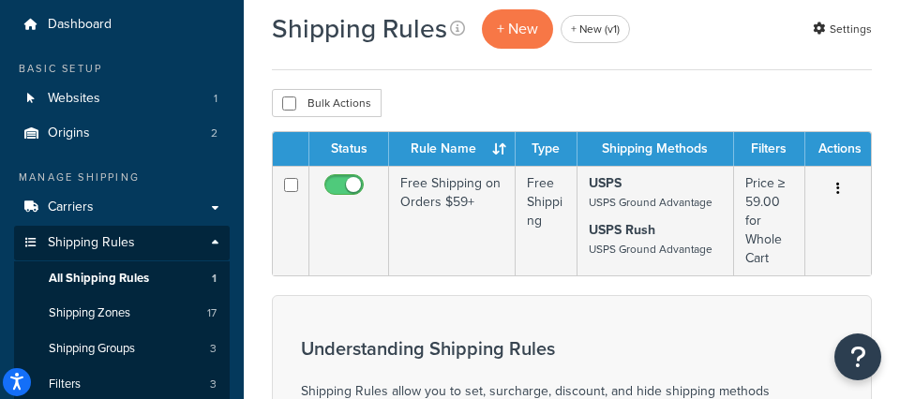
scroll to position [67, 0]
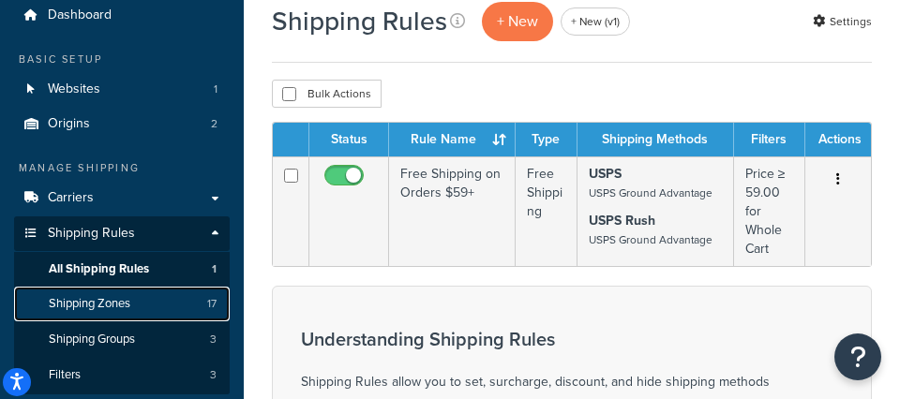
click at [147, 302] on link "Shipping Zones 17" at bounding box center [122, 304] width 216 height 35
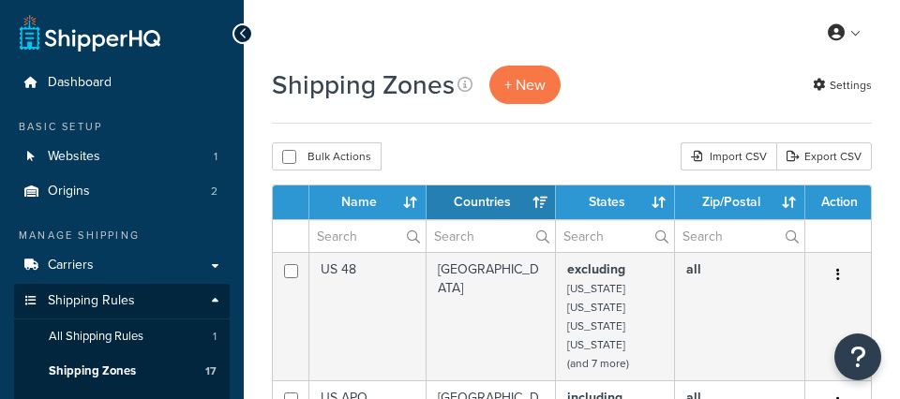
select select "15"
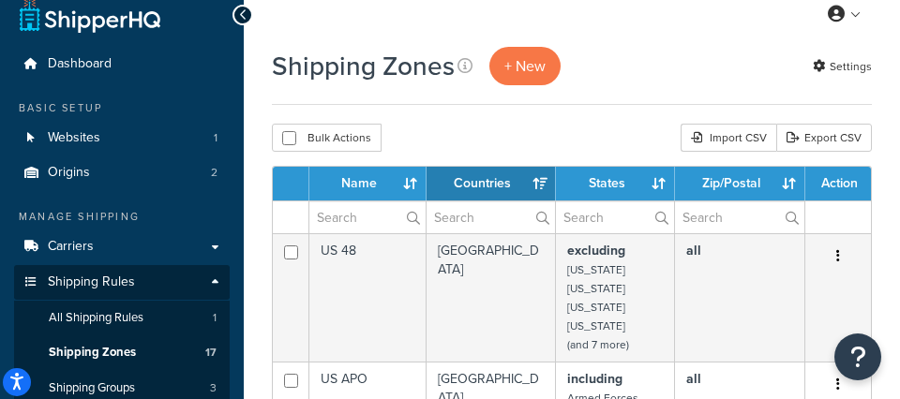
scroll to position [49, 0]
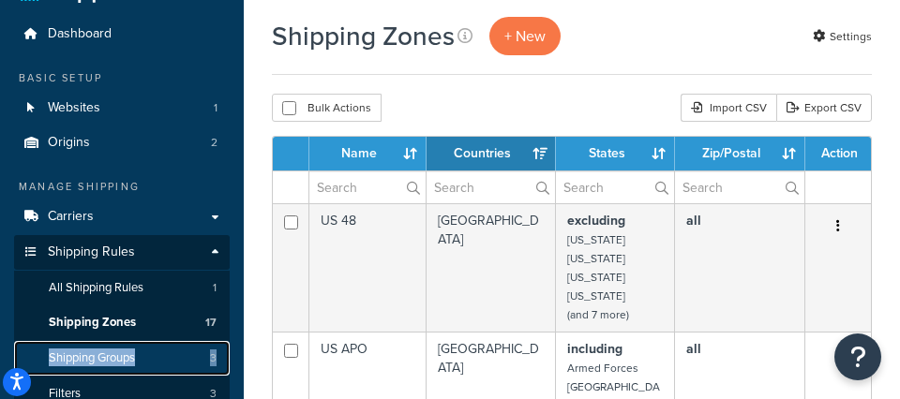
click at [98, 361] on span "Shipping Groups" at bounding box center [92, 359] width 86 height 16
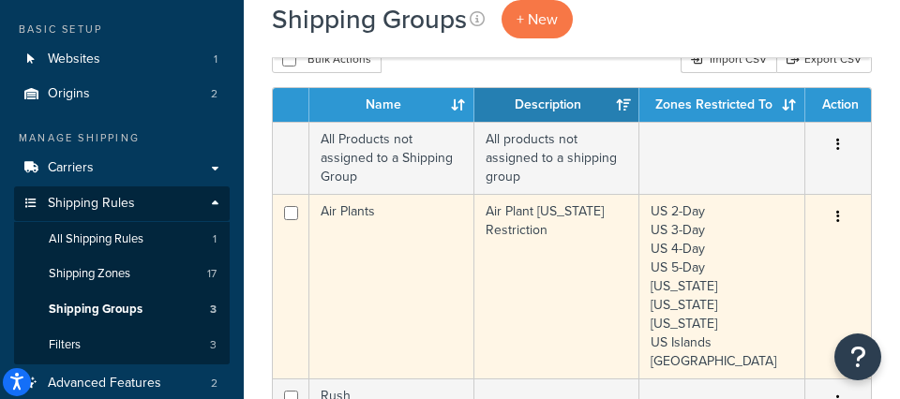
scroll to position [98, 0]
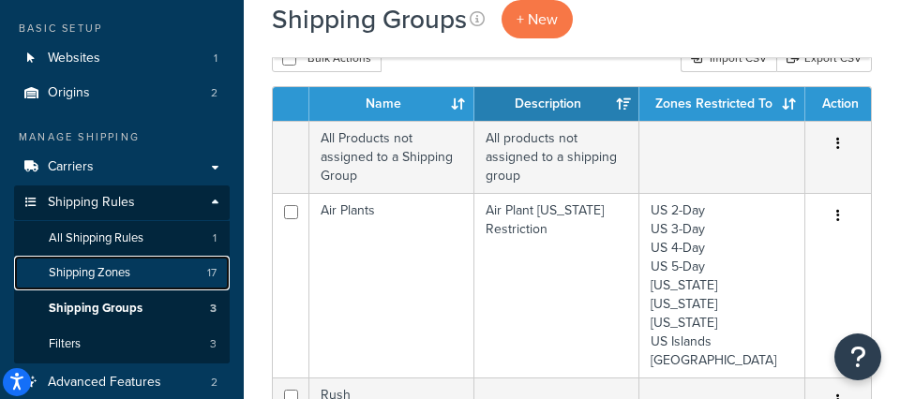
click at [113, 277] on span "Shipping Zones" at bounding box center [90, 273] width 82 height 16
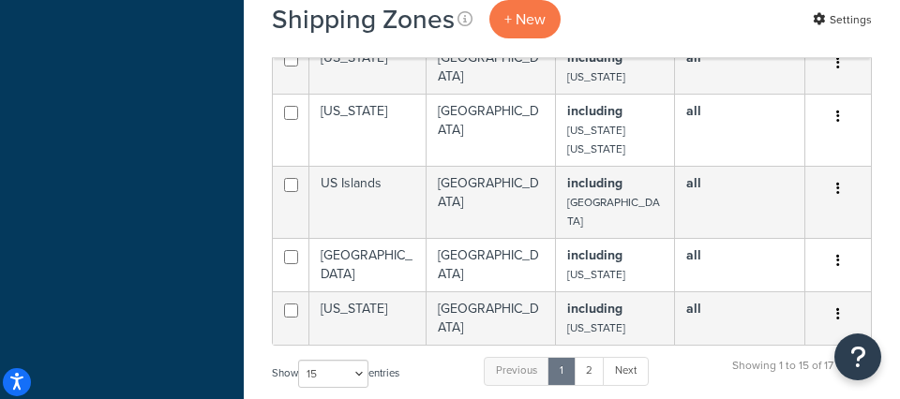
scroll to position [1402, 0]
click at [341, 360] on select "10 15 25 50 100" at bounding box center [333, 374] width 70 height 28
select select "50"
click at [300, 360] on select "10 15 25 50 100" at bounding box center [333, 374] width 70 height 28
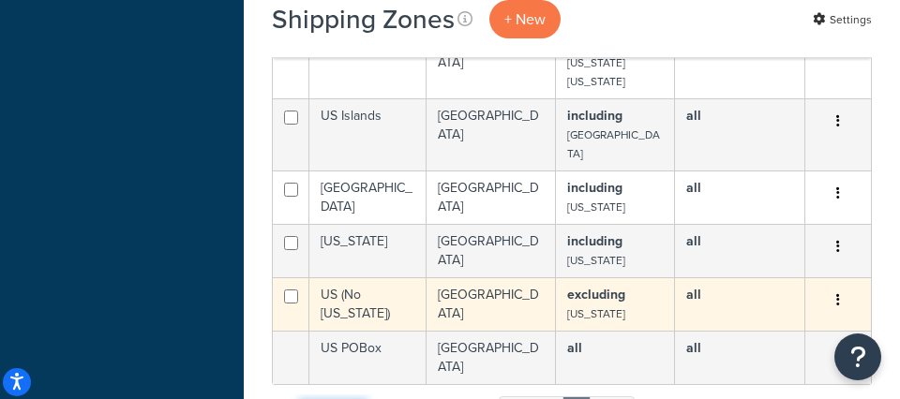
scroll to position [1472, 0]
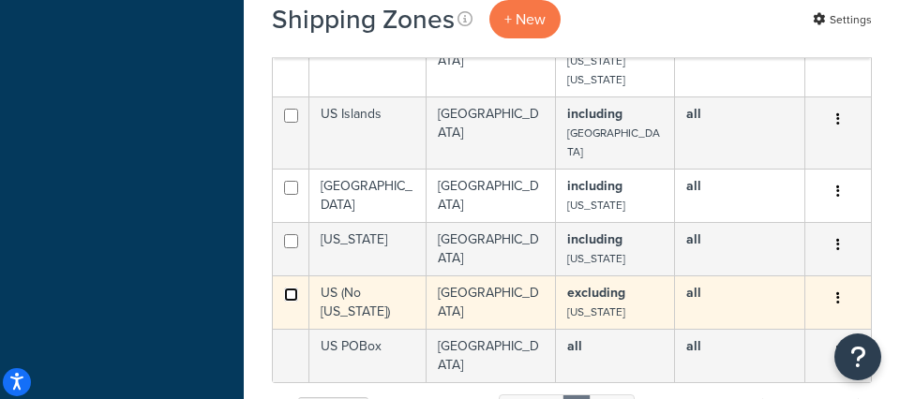
click at [292, 288] on input "checkbox" at bounding box center [291, 295] width 14 height 14
checkbox input "true"
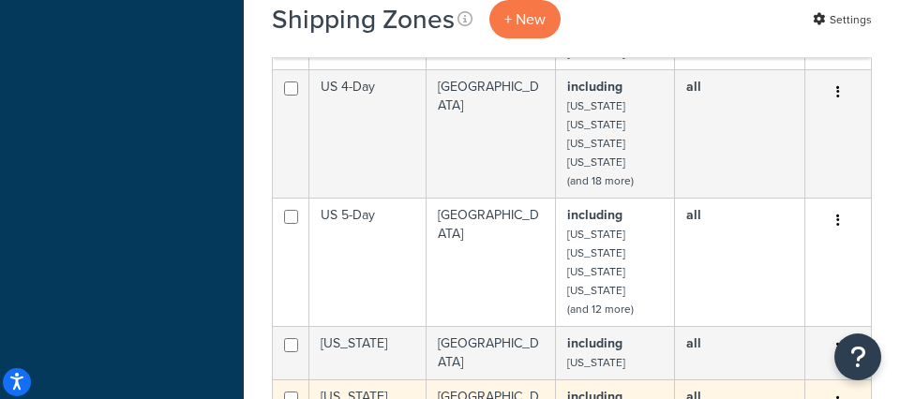
scroll to position [1028, 0]
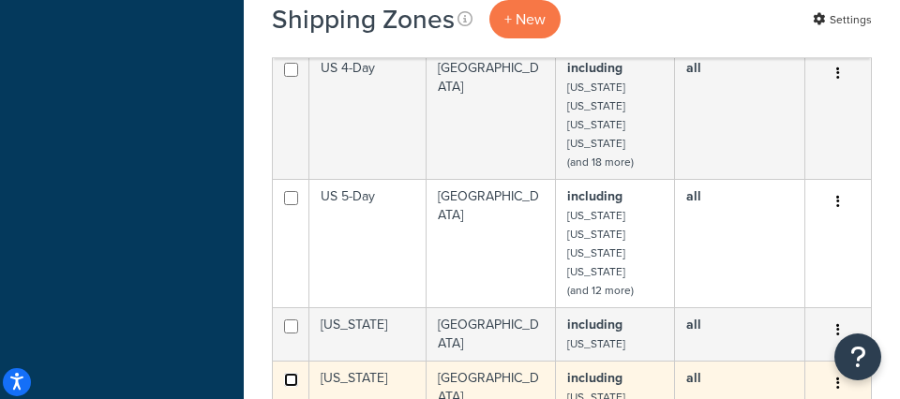
click at [292, 373] on input "checkbox" at bounding box center [291, 380] width 14 height 14
checkbox input "true"
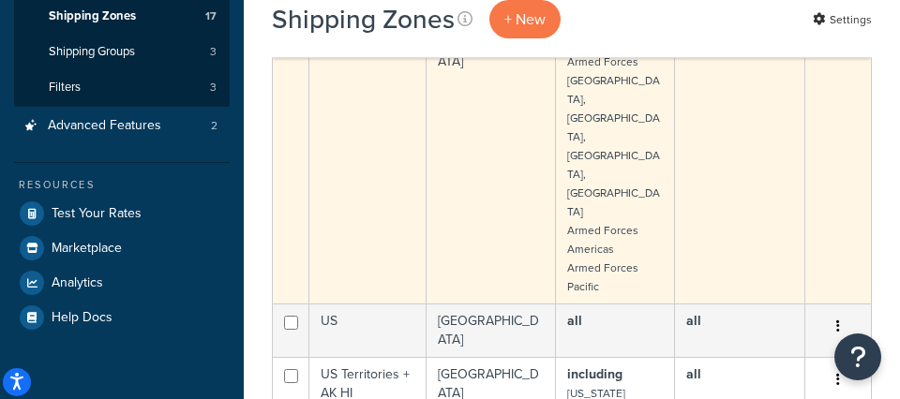
scroll to position [356, 0]
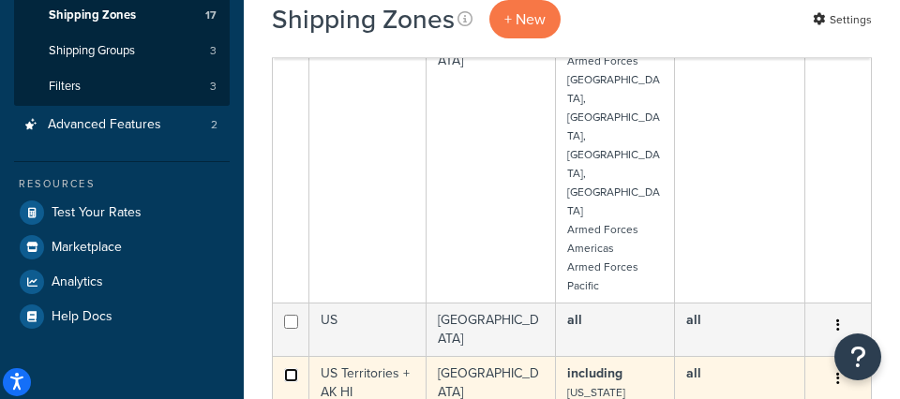
click at [291, 368] on input "checkbox" at bounding box center [291, 375] width 14 height 14
checkbox input "true"
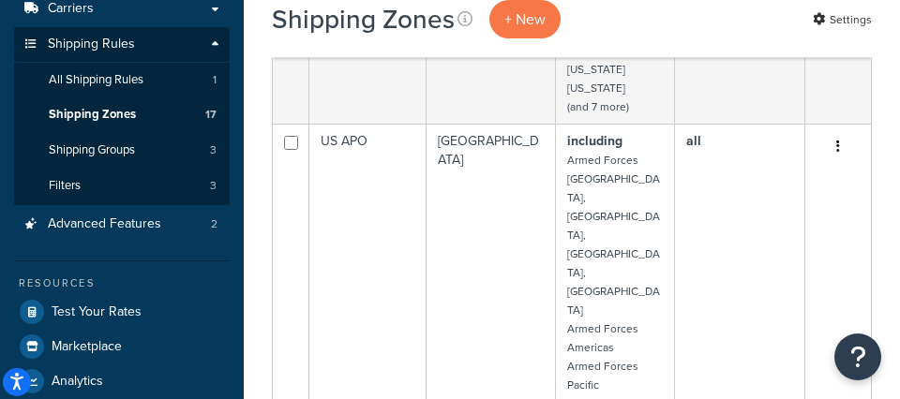
scroll to position [256, 0]
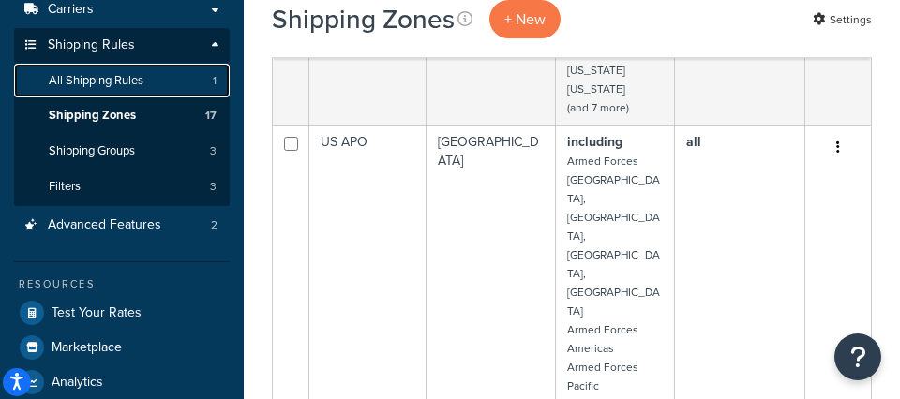
click at [180, 83] on link "All Shipping Rules 1" at bounding box center [122, 81] width 216 height 35
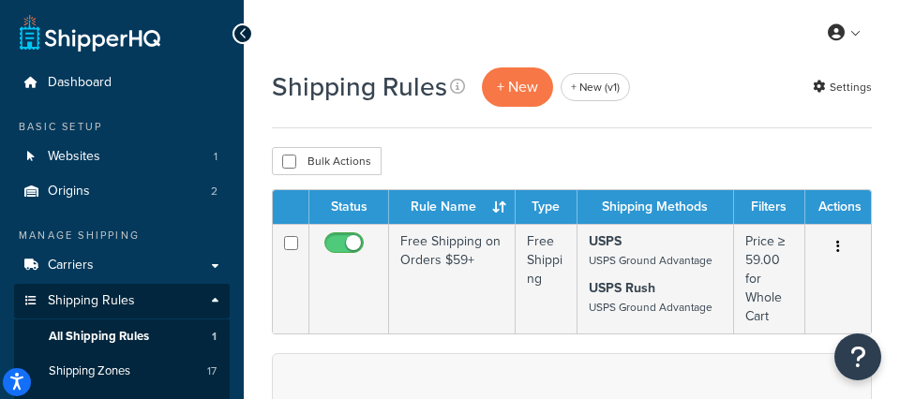
scroll to position [22, 0]
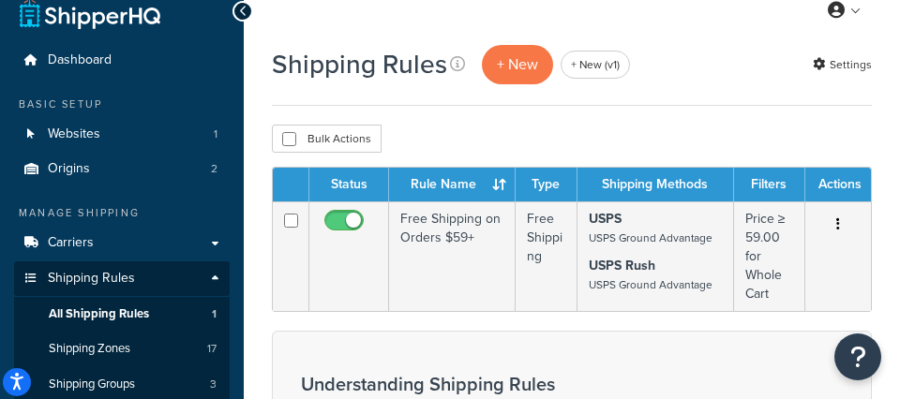
click at [520, 65] on p "+ New" at bounding box center [517, 64] width 71 height 38
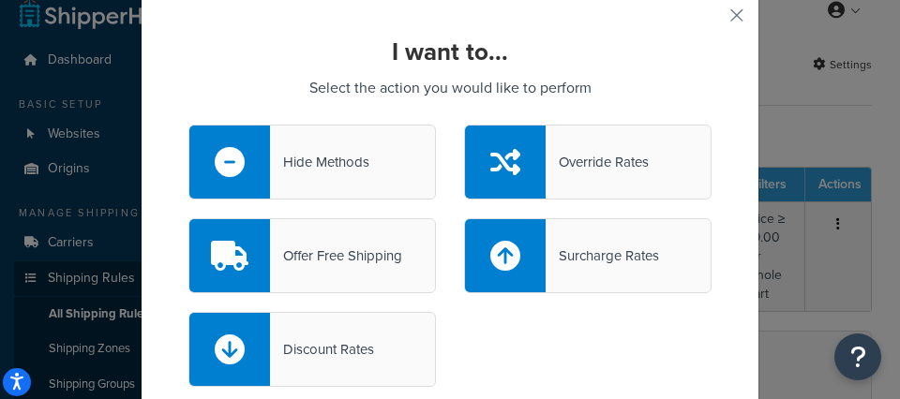
scroll to position [68, 0]
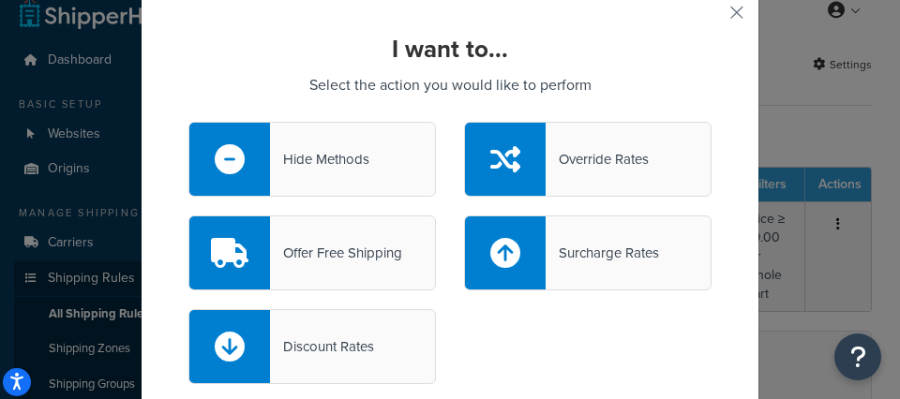
click at [382, 168] on div "Hide Methods" at bounding box center [311, 159] width 247 height 75
click at [0, 0] on input "Hide Methods" at bounding box center [0, 0] width 0 height 0
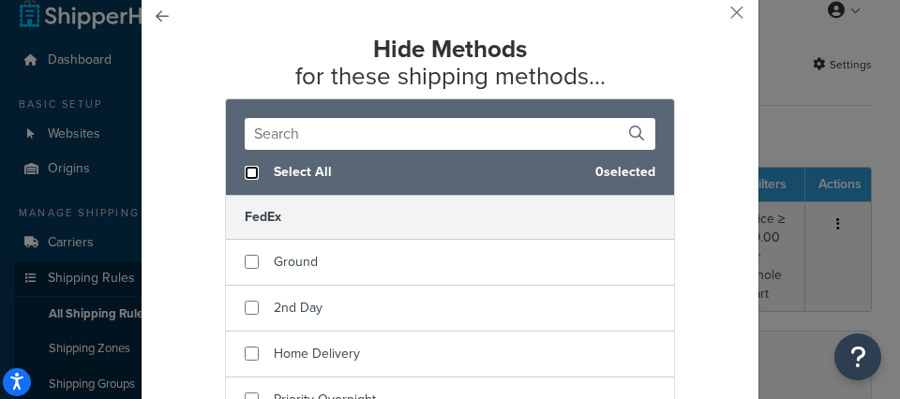
click at [252, 173] on input "checkbox" at bounding box center [252, 173] width 14 height 14
checkbox input "true"
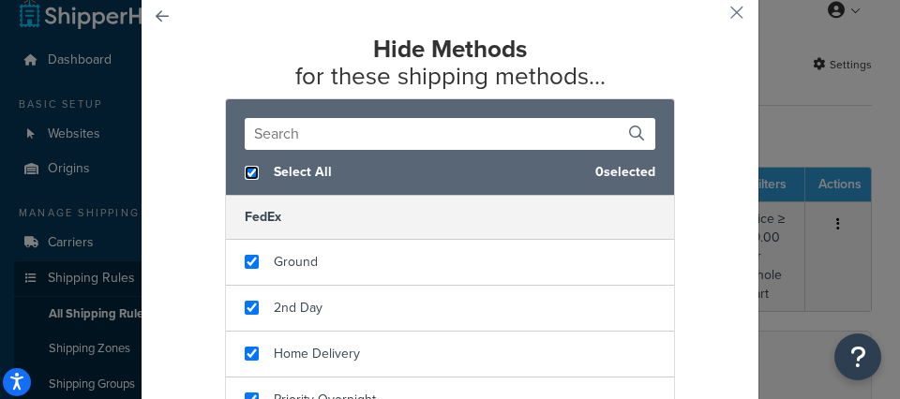
checkbox input "true"
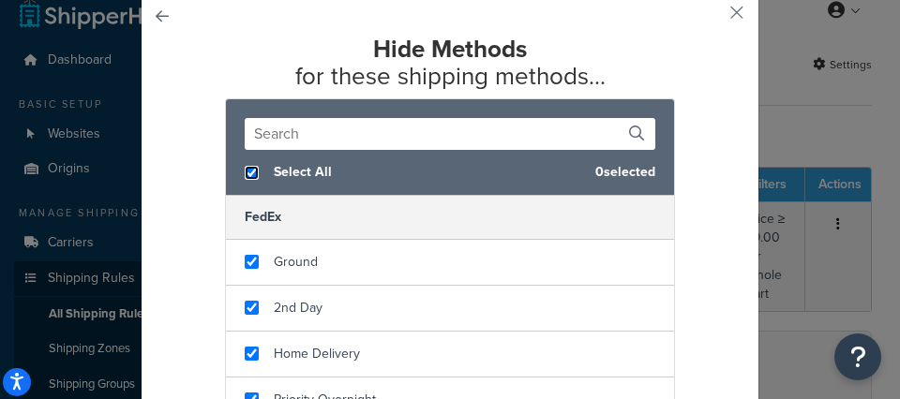
checkbox input "true"
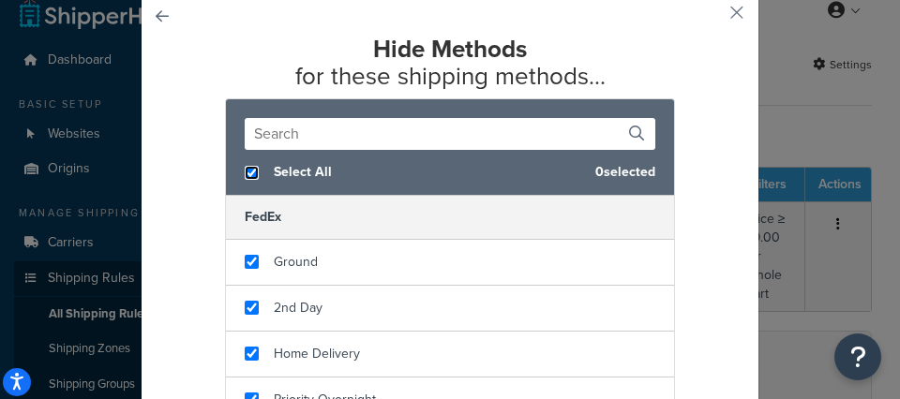
checkbox input "true"
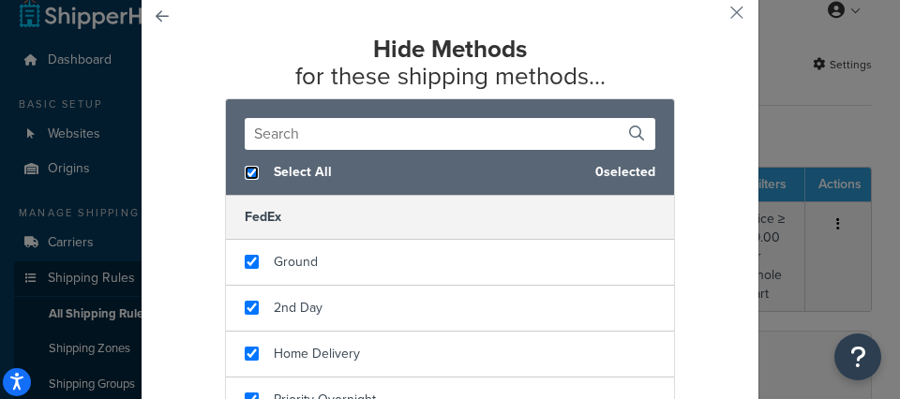
checkbox input "true"
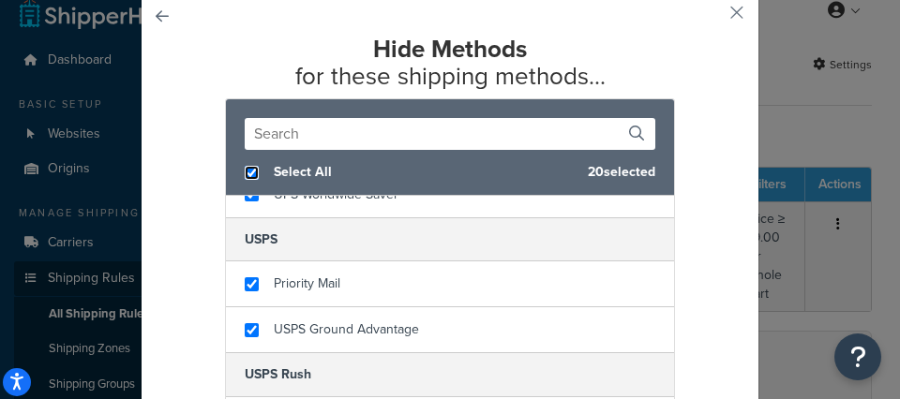
scroll to position [245, 0]
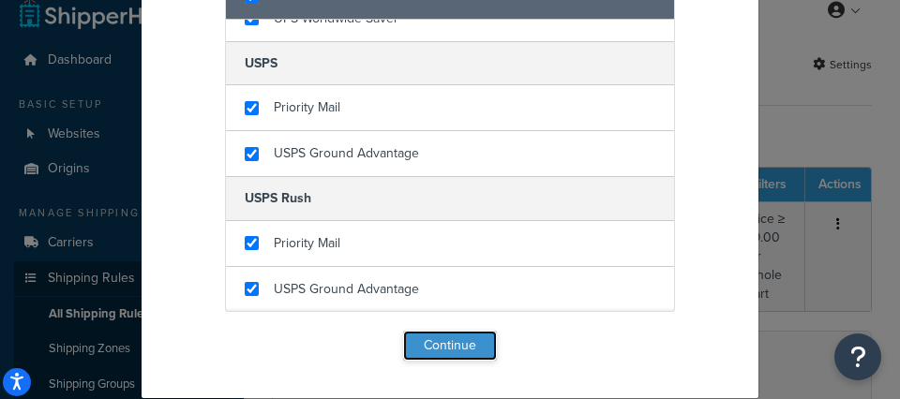
click at [472, 345] on button "Continue" at bounding box center [450, 346] width 94 height 30
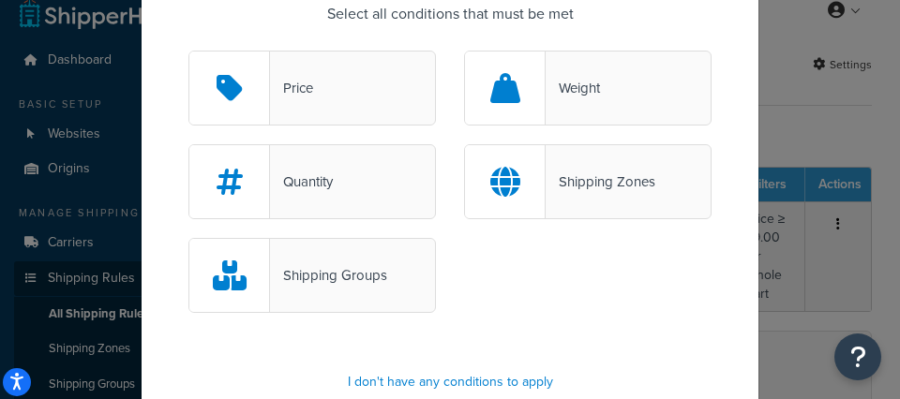
scroll to position [159, 0]
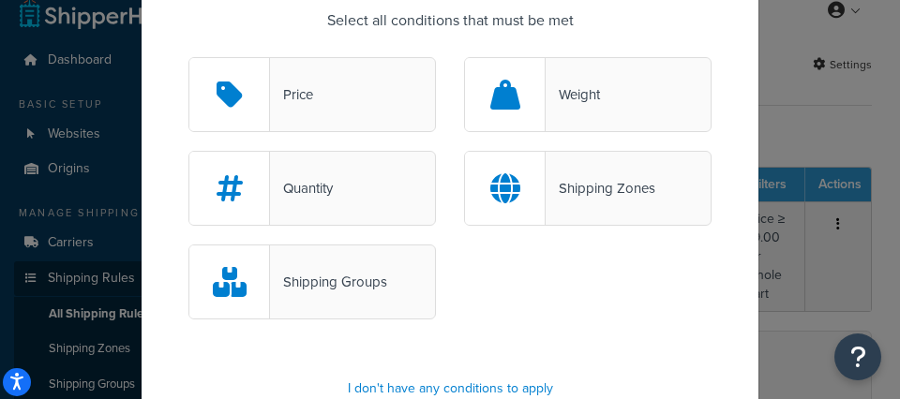
click at [350, 103] on div "Price" at bounding box center [311, 94] width 247 height 75
click at [0, 0] on input "Price" at bounding box center [0, 0] width 0 height 0
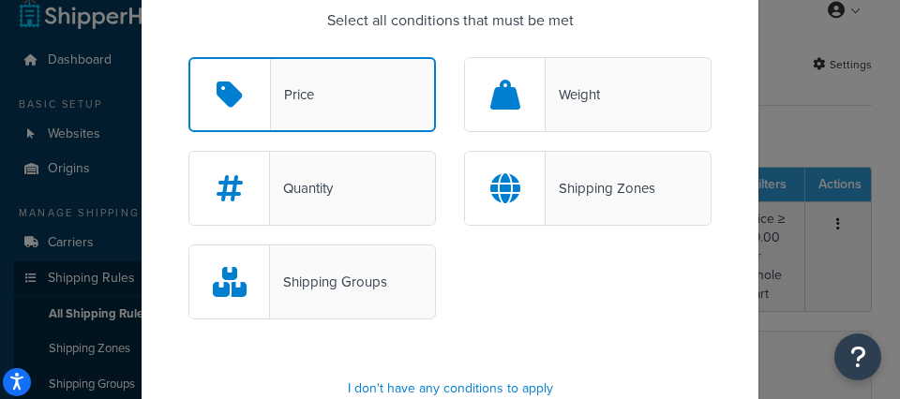
click at [350, 103] on div "Price" at bounding box center [311, 94] width 247 height 75
click at [0, 0] on input "Price" at bounding box center [0, 0] width 0 height 0
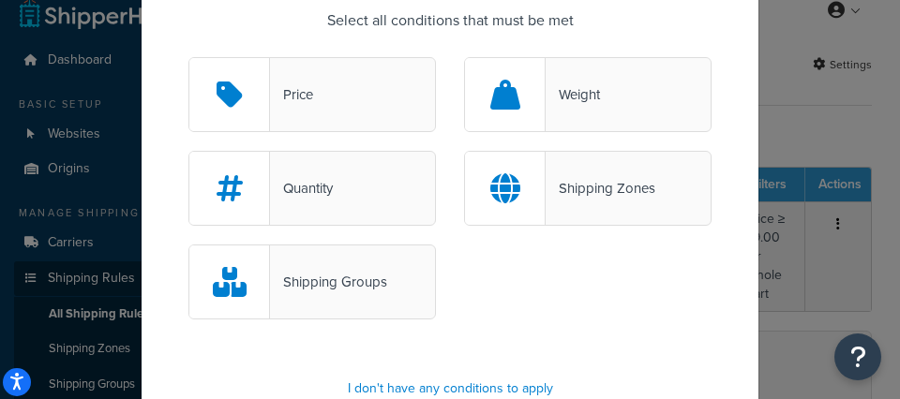
click at [540, 108] on div at bounding box center [505, 94] width 81 height 73
click at [0, 0] on input "Weight" at bounding box center [0, 0] width 0 height 0
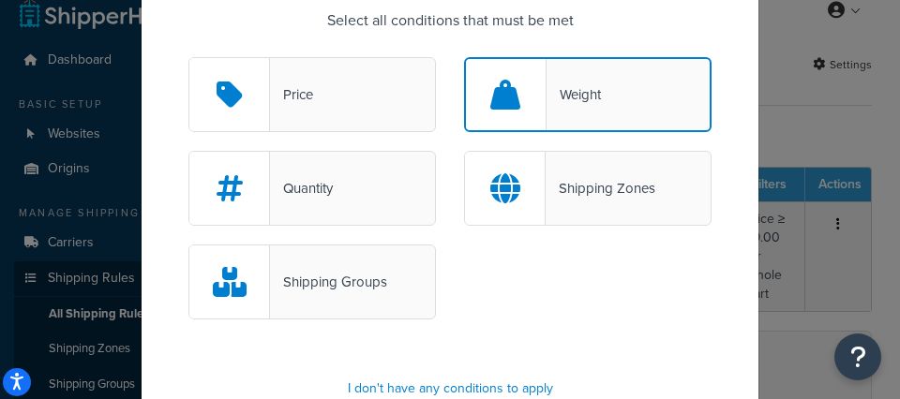
click at [329, 200] on div "Quantity" at bounding box center [301, 188] width 63 height 26
click at [0, 0] on input "Quantity" at bounding box center [0, 0] width 0 height 0
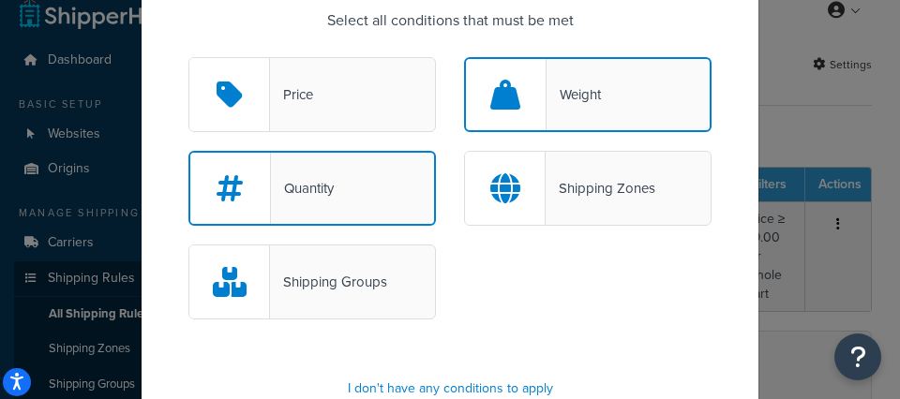
click at [547, 192] on div "Shipping Zones" at bounding box center [601, 188] width 110 height 26
click at [0, 0] on input "Shipping Zones" at bounding box center [0, 0] width 0 height 0
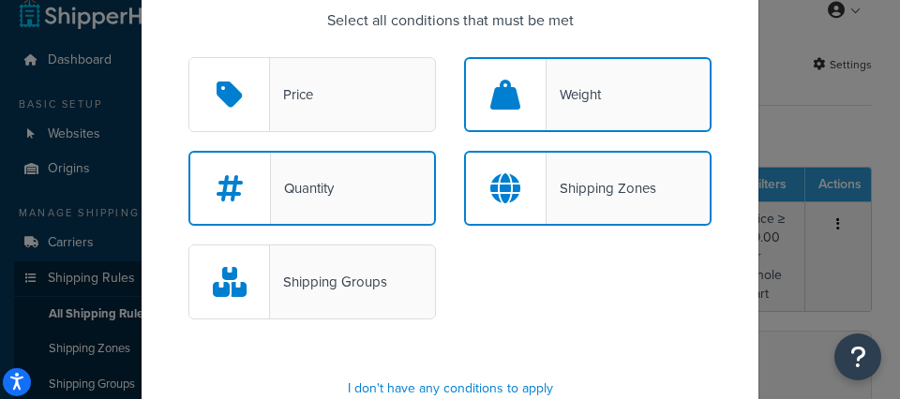
drag, startPoint x: 374, startPoint y: 188, endPoint x: 445, endPoint y: 164, distance: 75.3
click at [374, 188] on div "Quantity" at bounding box center [311, 188] width 247 height 75
click at [0, 0] on input "Quantity" at bounding box center [0, 0] width 0 height 0
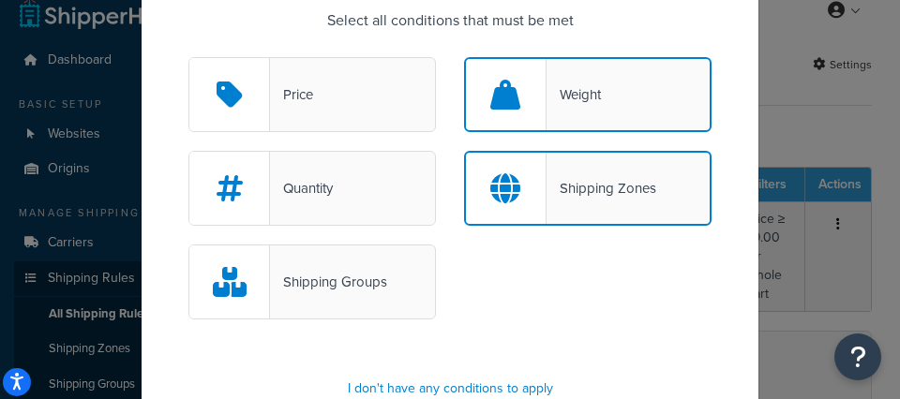
click at [518, 131] on div "Weight" at bounding box center [587, 94] width 247 height 75
click at [0, 0] on input "Weight" at bounding box center [0, 0] width 0 height 0
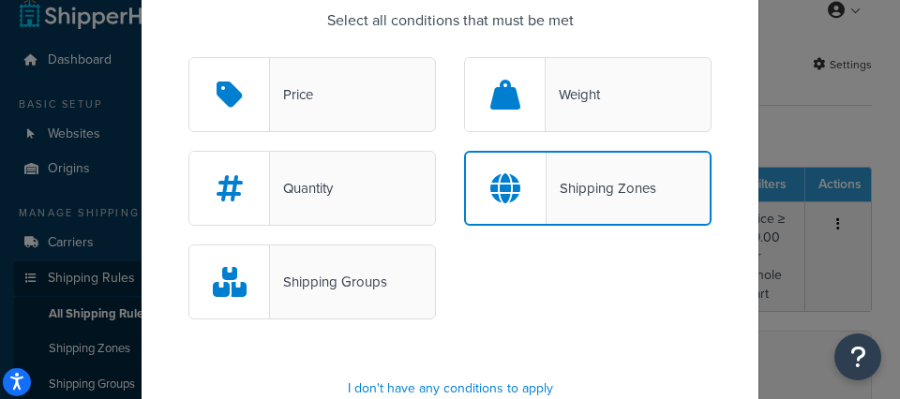
click at [378, 269] on div "Shipping Groups" at bounding box center [328, 282] width 117 height 26
click at [0, 0] on input "Shipping Groups" at bounding box center [0, 0] width 0 height 0
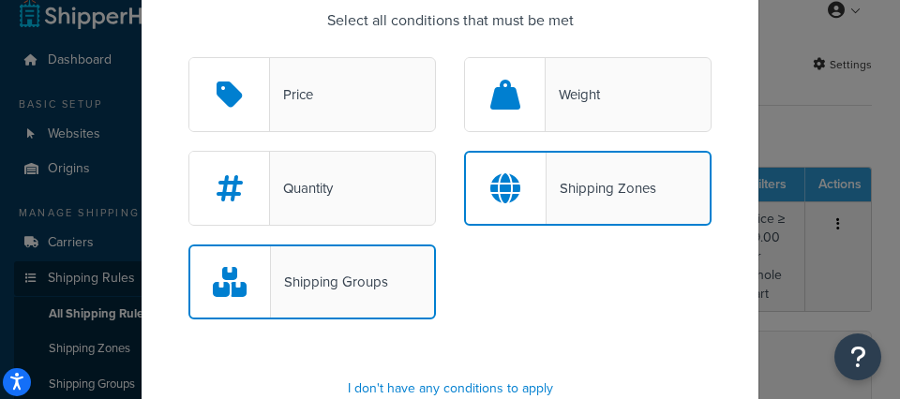
scroll to position [249, 0]
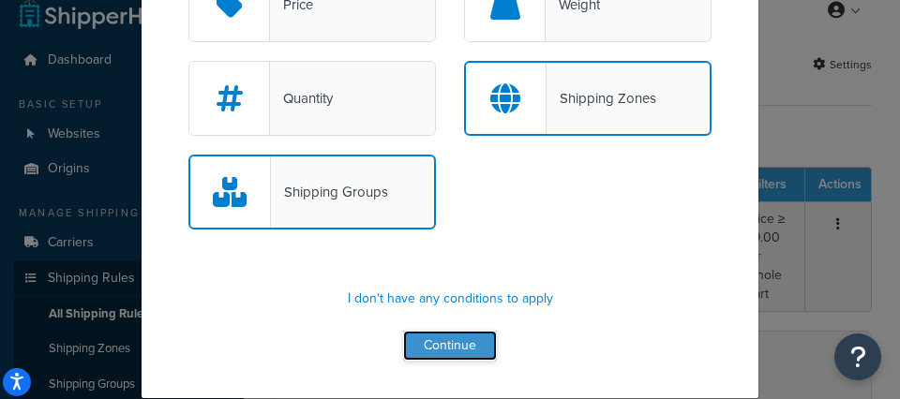
click at [468, 335] on button "Continue" at bounding box center [450, 346] width 94 height 30
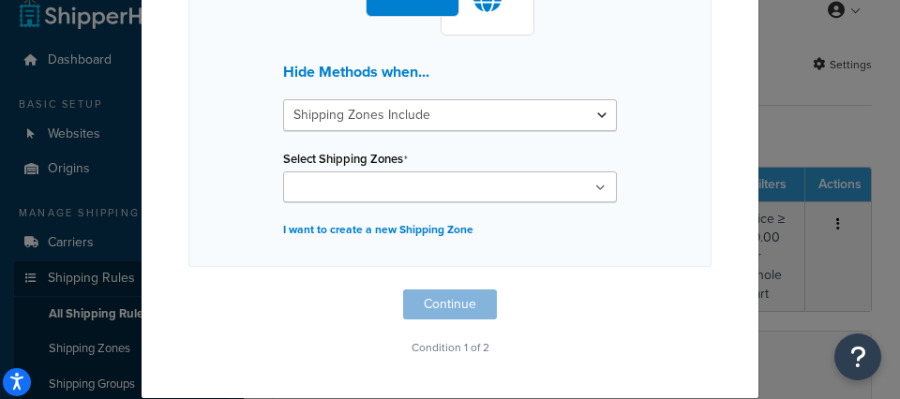
scroll to position [142, 0]
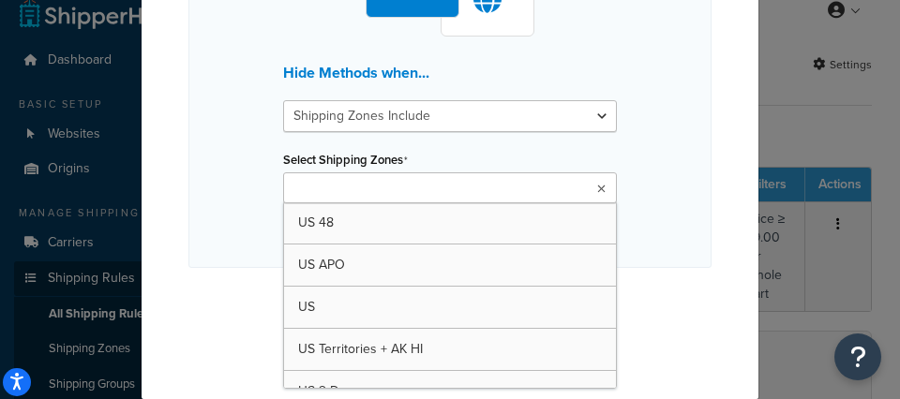
click at [456, 189] on ul at bounding box center [450, 187] width 334 height 31
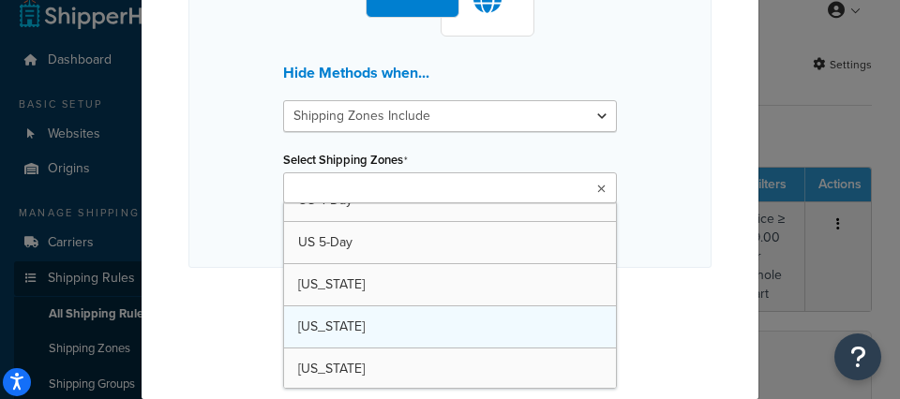
scroll to position [277, 0]
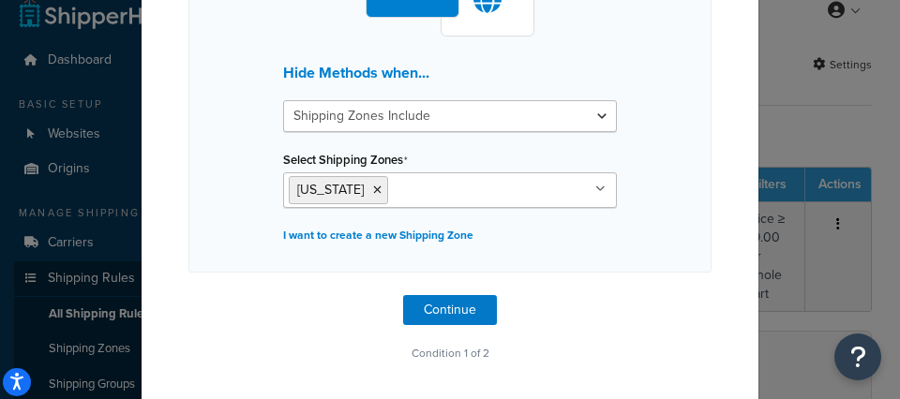
click at [699, 217] on div "Hide Methods when... Shipping Zones Include Shipping Zones Do Not Include Selec…" at bounding box center [449, 132] width 523 height 279
click at [633, 262] on div "Hide Methods when... Shipping Zones Include Shipping Zones Do Not Include Selec…" at bounding box center [449, 132] width 523 height 279
click at [469, 311] on button "Continue" at bounding box center [450, 310] width 94 height 30
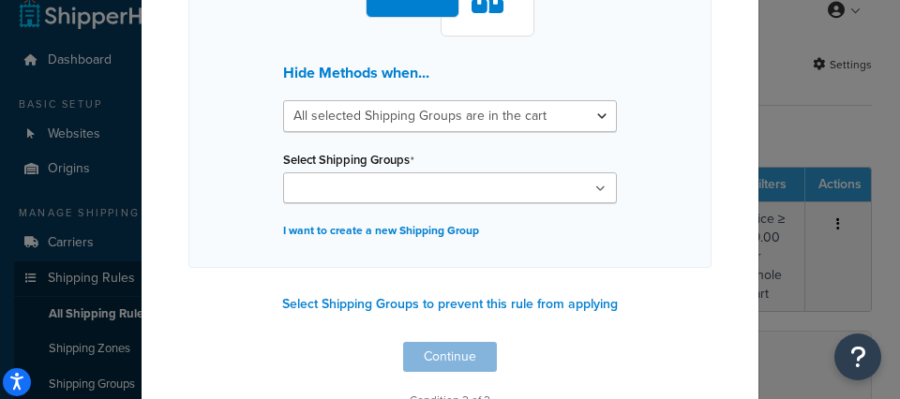
click at [468, 190] on ul at bounding box center [450, 187] width 334 height 31
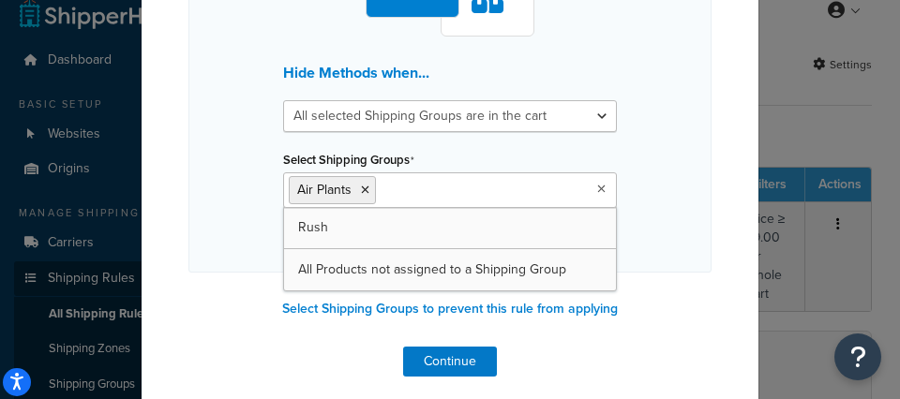
click at [711, 200] on div "Hide Methods when... All selected Shipping Groups are in the cart Any selected …" at bounding box center [450, 185] width 619 height 543
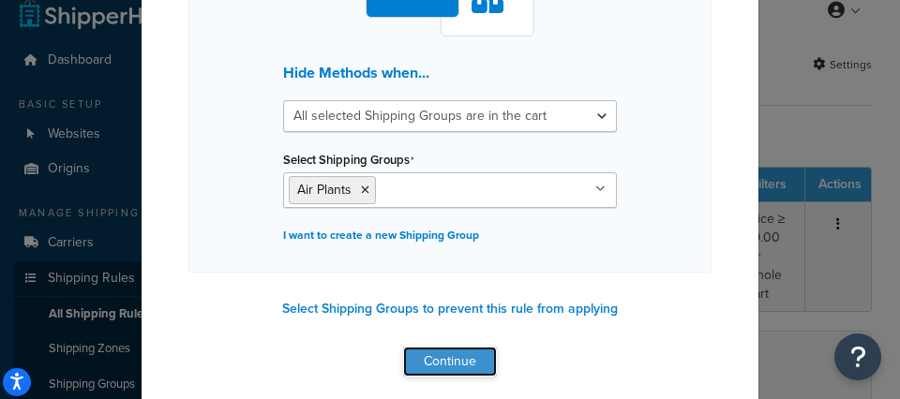
click at [487, 355] on button "Continue" at bounding box center [450, 362] width 94 height 30
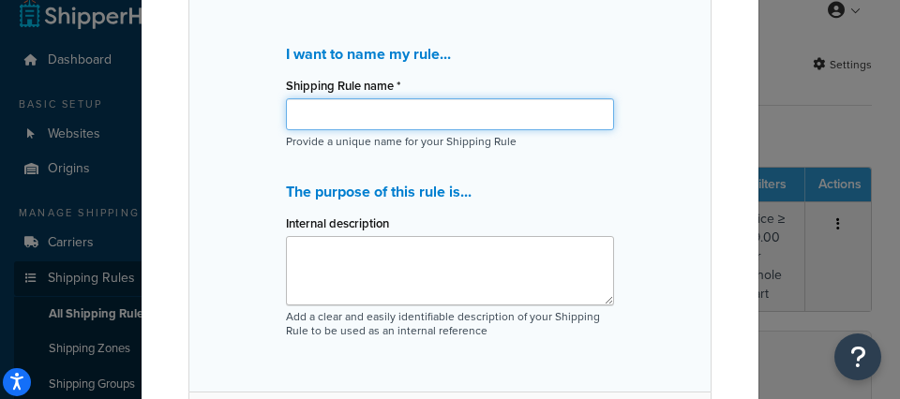
click at [460, 112] on input "Shipping Rule name *" at bounding box center [450, 114] width 328 height 32
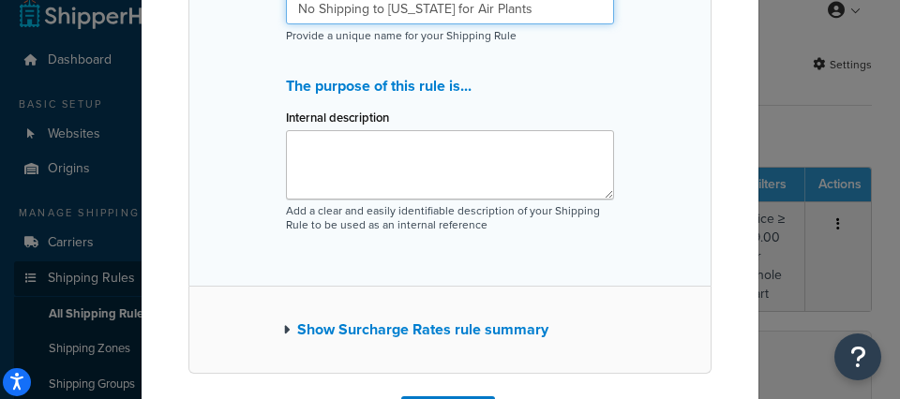
scroll to position [357, 0]
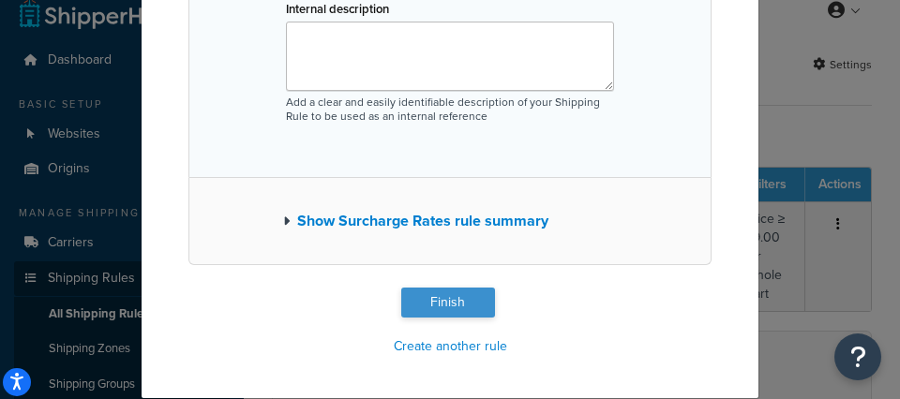
type input "No Shipping to Hawaii for Air Plants"
click at [479, 304] on button "Finish" at bounding box center [448, 303] width 94 height 30
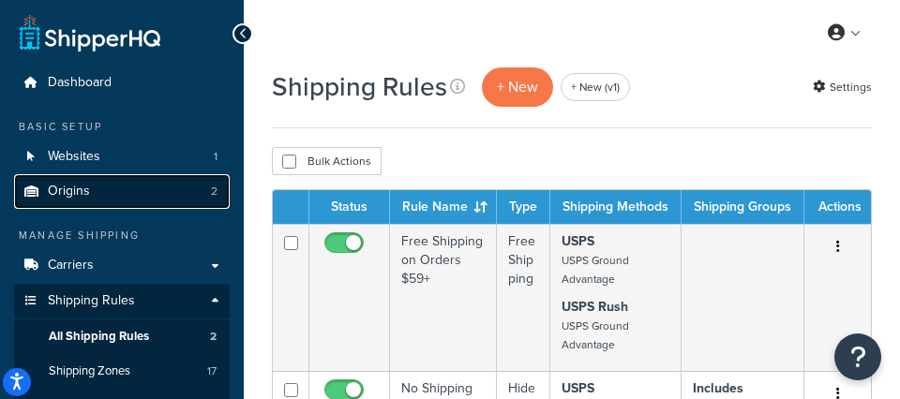
click at [123, 187] on link "Origins 2" at bounding box center [122, 191] width 216 height 35
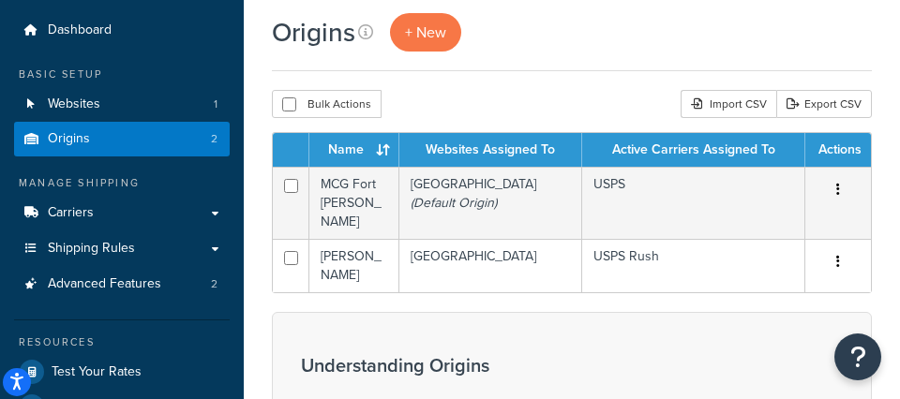
scroll to position [55, 0]
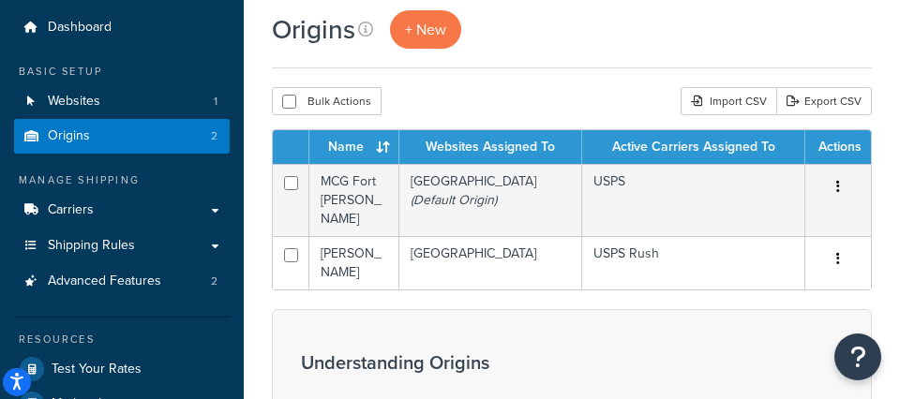
click at [579, 90] on div "Bulk Actions Duplicate Delete Import CSV Export CSV" at bounding box center [572, 101] width 600 height 28
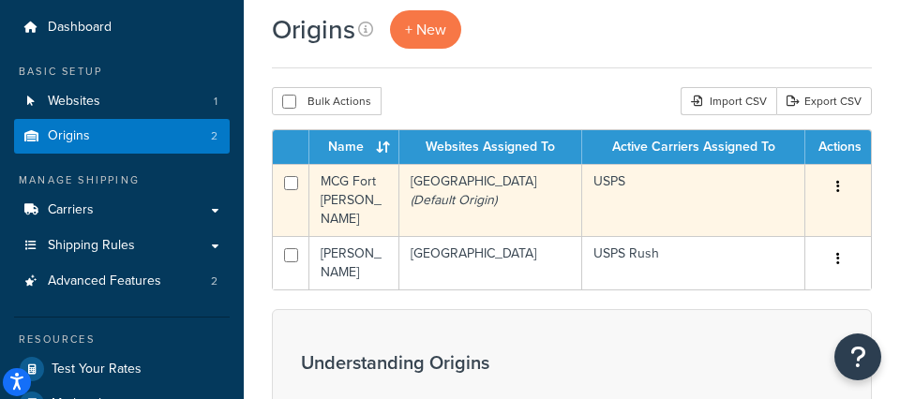
drag, startPoint x: 371, startPoint y: 188, endPoint x: 383, endPoint y: 195, distance: 13.8
click at [371, 188] on td "MCG Fort Jones" at bounding box center [354, 200] width 90 height 72
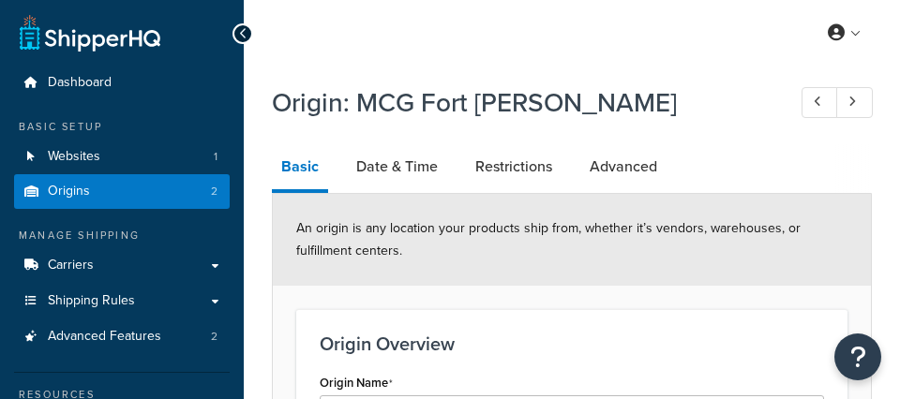
select select "5"
drag, startPoint x: 383, startPoint y: 169, endPoint x: 424, endPoint y: 167, distance: 40.4
click at [383, 169] on link "Date & Time" at bounding box center [397, 166] width 100 height 45
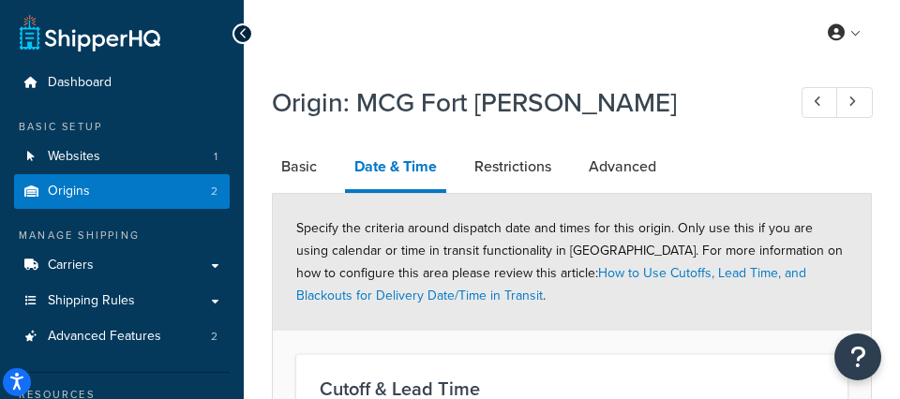
click at [304, 168] on link "Basic" at bounding box center [299, 166] width 54 height 45
select select "5"
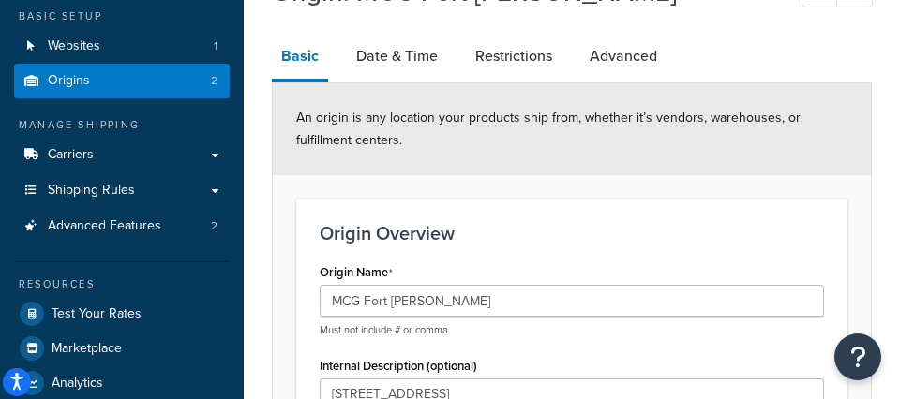
scroll to position [123, 0]
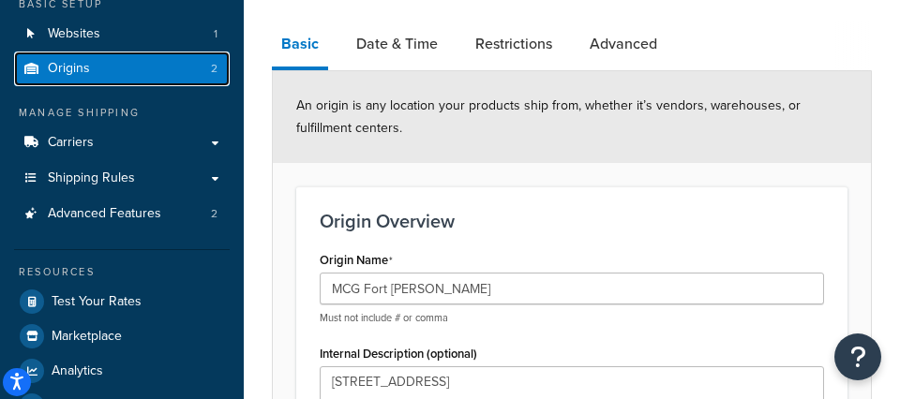
click at [133, 68] on link "Origins 2" at bounding box center [122, 69] width 216 height 35
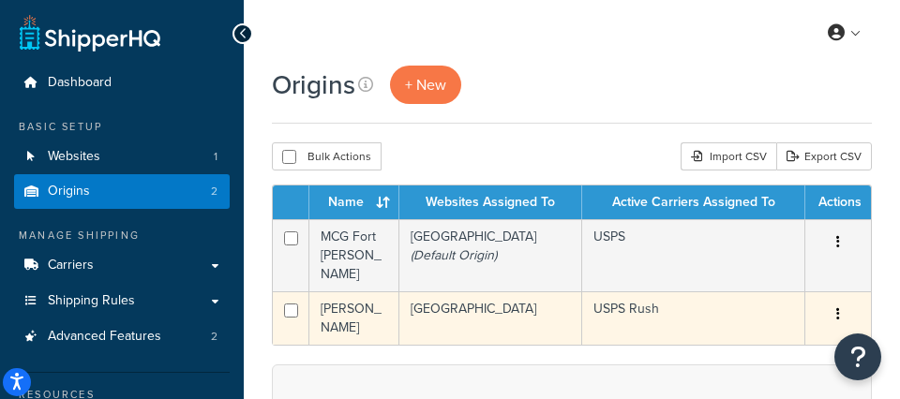
click at [381, 293] on td "[PERSON_NAME]" at bounding box center [354, 318] width 90 height 53
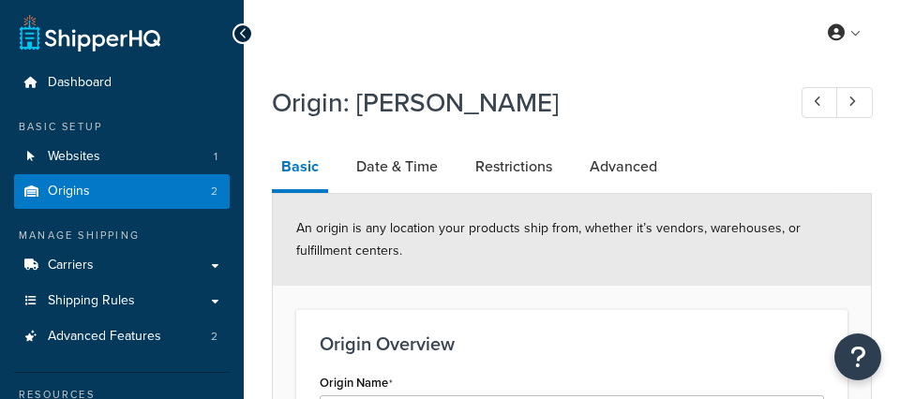
select select "5"
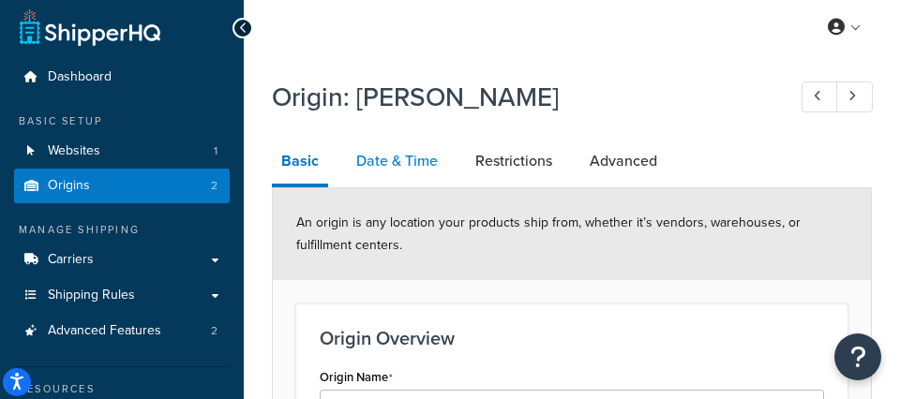
click at [396, 162] on link "Date & Time" at bounding box center [397, 161] width 100 height 45
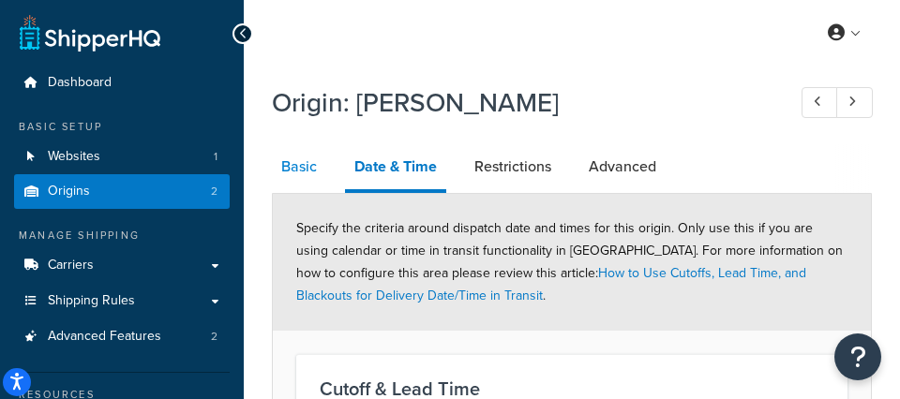
click at [299, 166] on link "Basic" at bounding box center [299, 166] width 54 height 45
select select "5"
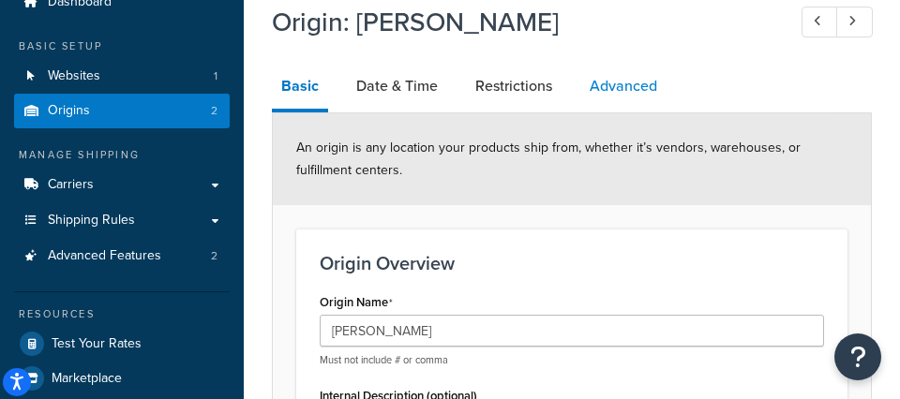
scroll to position [109, 0]
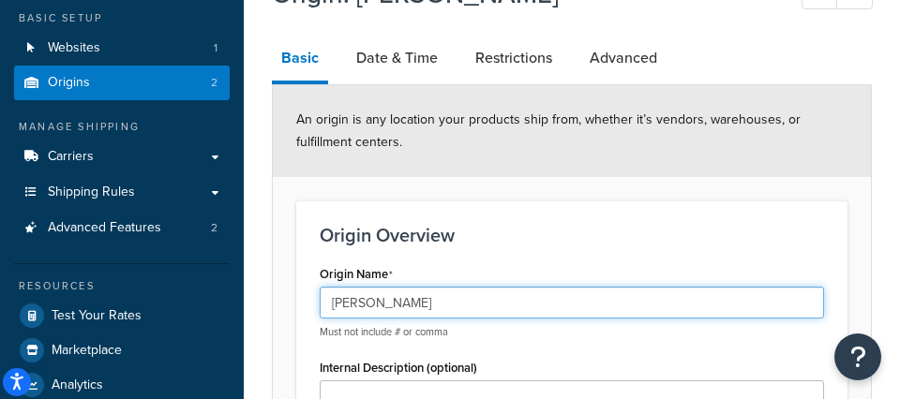
drag, startPoint x: 428, startPoint y: 297, endPoint x: 307, endPoint y: 294, distance: 121.0
click at [307, 294] on div "Origin Name Rush MCG Must not include # or comma Internal Description (optional)" at bounding box center [572, 355] width 532 height 188
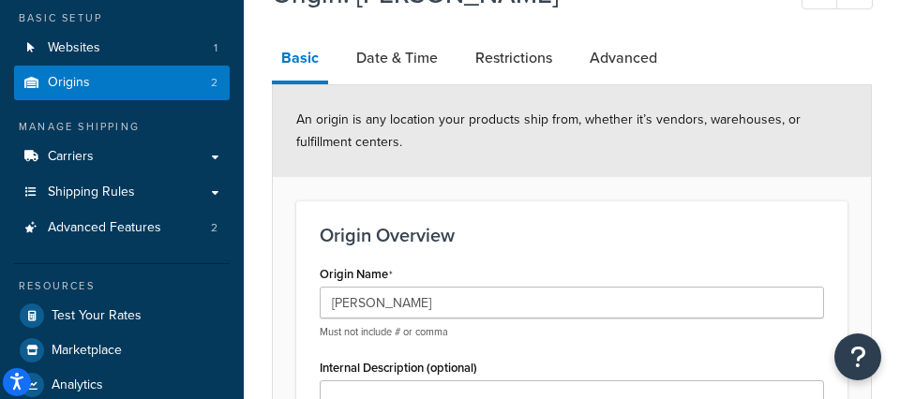
click at [376, 37] on link "Date & Time" at bounding box center [397, 58] width 100 height 45
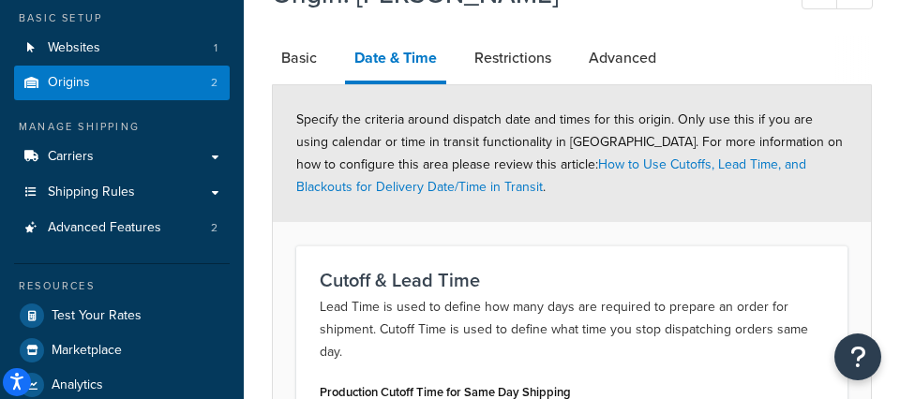
drag, startPoint x: 318, startPoint y: 55, endPoint x: 345, endPoint y: 53, distance: 27.2
click at [318, 55] on link "Basic" at bounding box center [299, 58] width 54 height 45
select select "5"
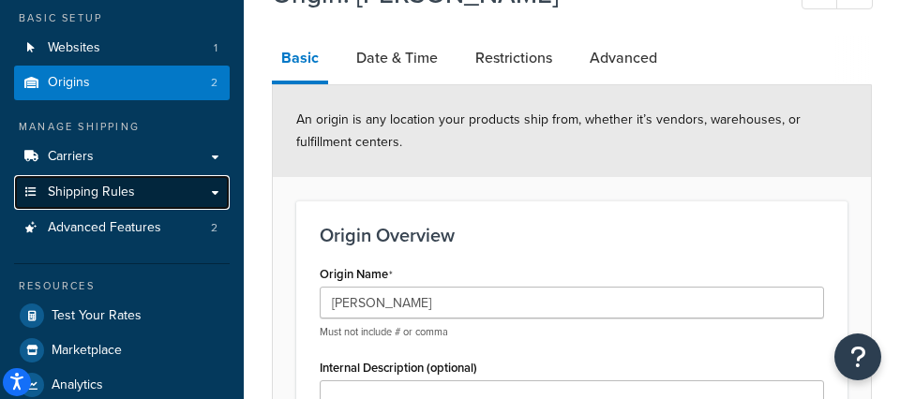
click at [158, 193] on link "Shipping Rules" at bounding box center [122, 192] width 216 height 35
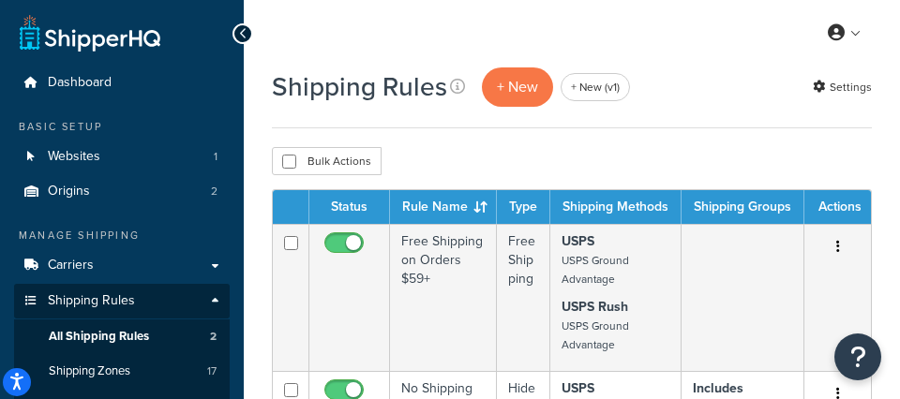
click at [733, 121] on div "Shipping Rules + New + New (v1) Settings" at bounding box center [572, 97] width 600 height 63
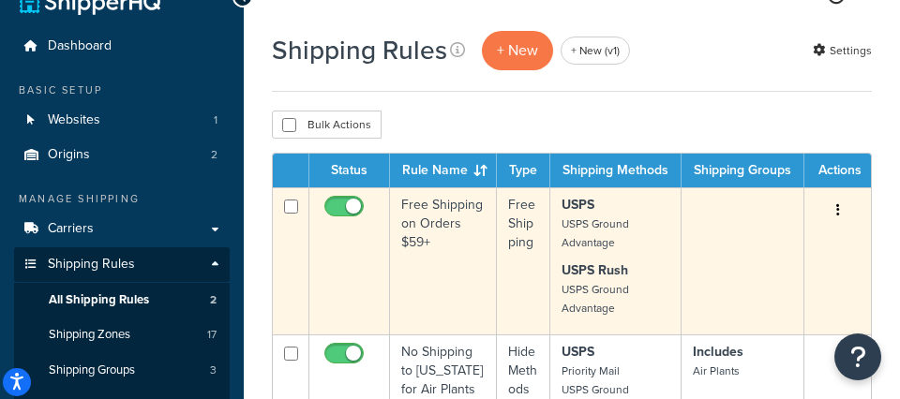
scroll to position [49, 0]
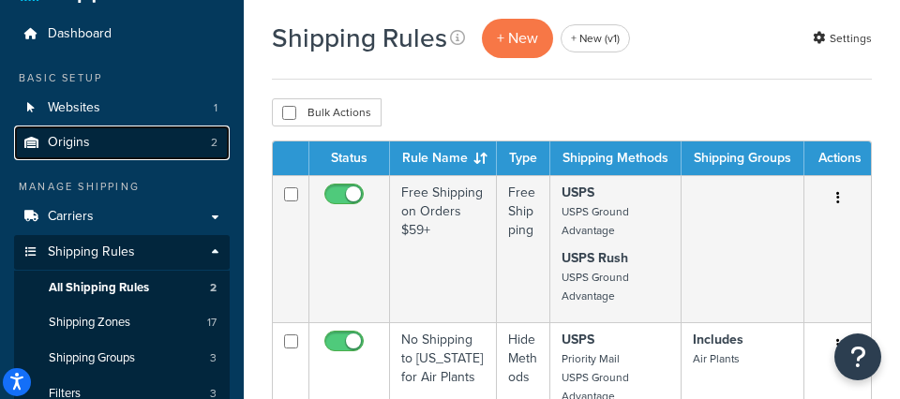
click at [112, 140] on link "Origins 2" at bounding box center [122, 143] width 216 height 35
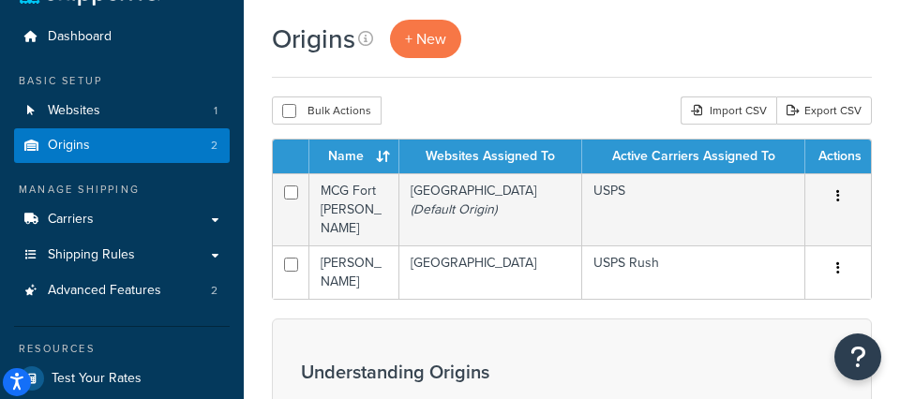
scroll to position [47, 0]
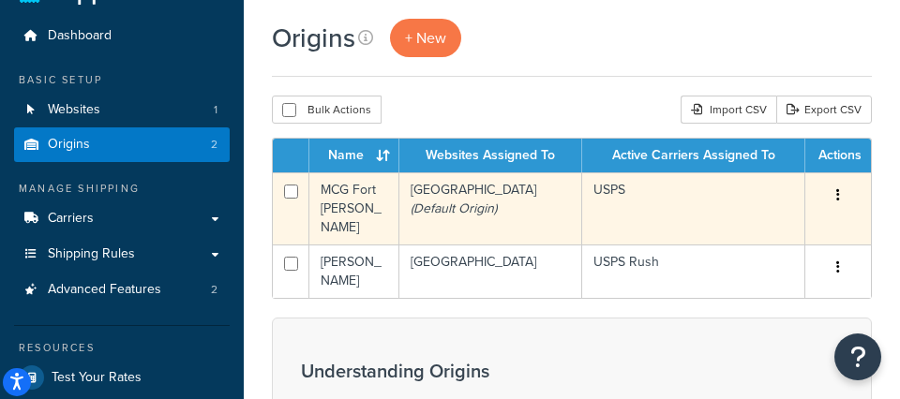
click at [296, 196] on input "checkbox" at bounding box center [291, 192] width 14 height 14
checkbox input "true"
click at [369, 202] on td "MCG Fort [PERSON_NAME]" at bounding box center [354, 208] width 90 height 72
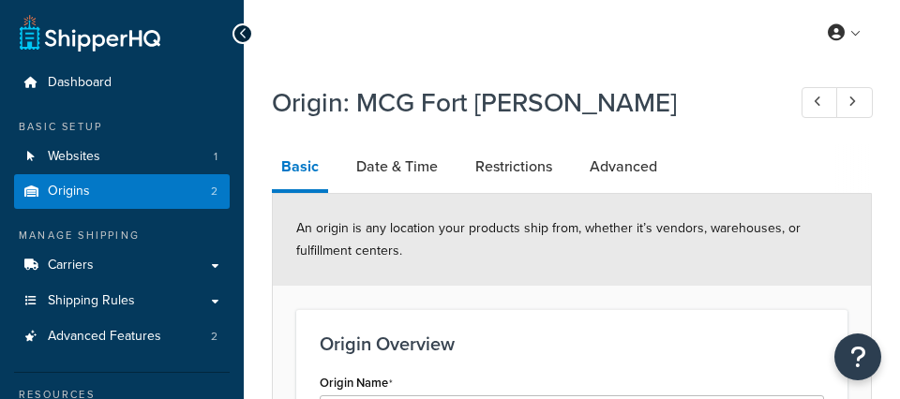
select select "5"
drag, startPoint x: 397, startPoint y: 158, endPoint x: 416, endPoint y: 157, distance: 19.7
click at [397, 158] on link "Date & Time" at bounding box center [397, 166] width 100 height 45
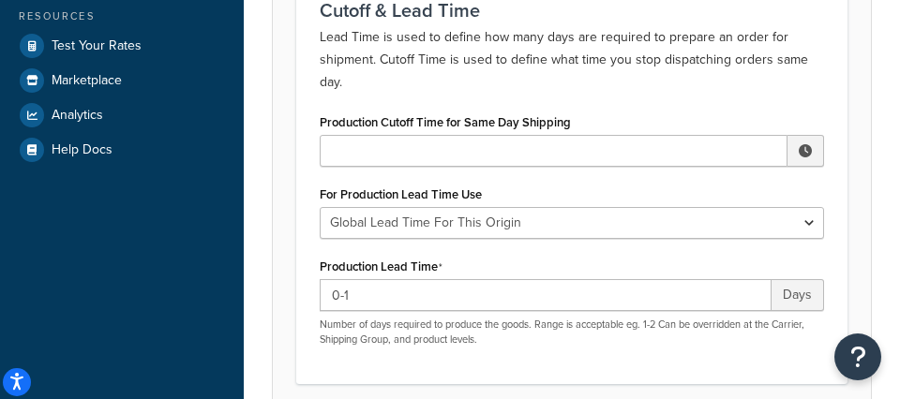
scroll to position [388, 0]
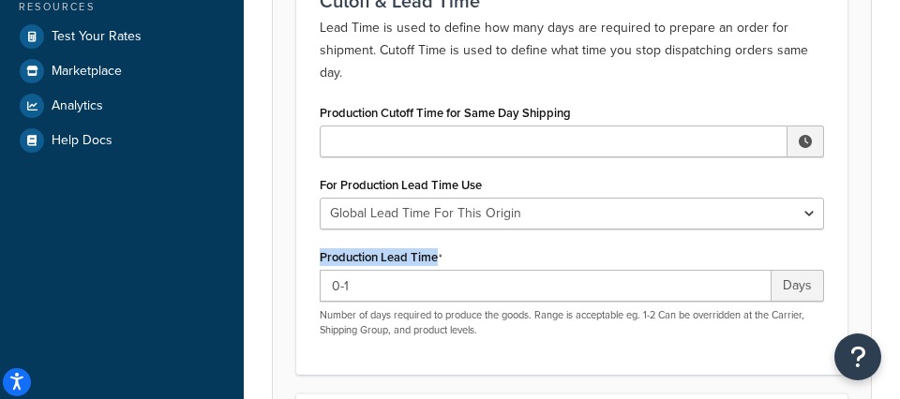
drag, startPoint x: 471, startPoint y: 261, endPoint x: 314, endPoint y: 251, distance: 156.8
click at [310, 253] on div "Production Cutoff Time for Same Day Shipping ▲ 12 ▼ : ▲ 00 ▼ ▲ AM ▼ For Product…" at bounding box center [572, 218] width 532 height 238
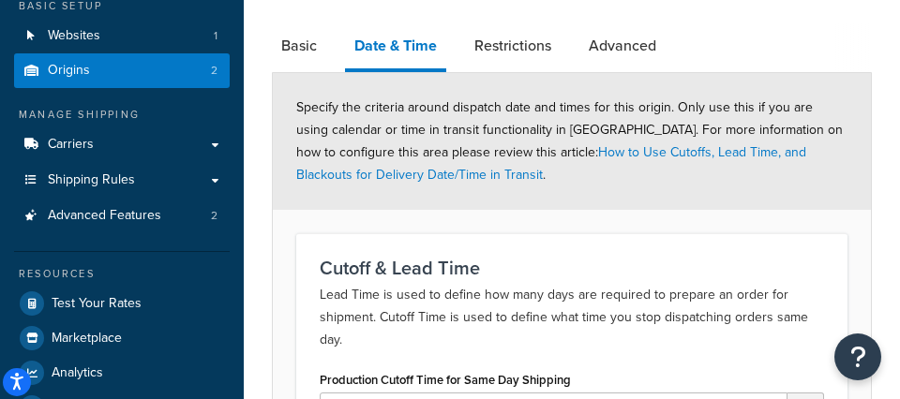
scroll to position [111, 0]
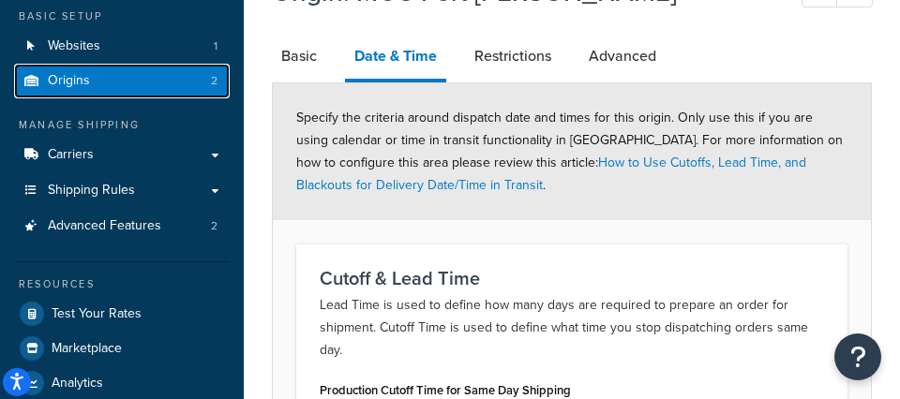
click at [195, 85] on link "Origins 2" at bounding box center [122, 81] width 216 height 35
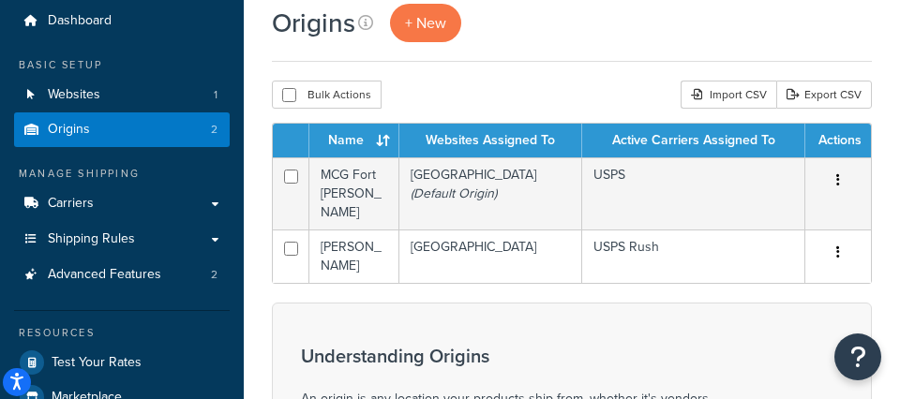
scroll to position [64, 0]
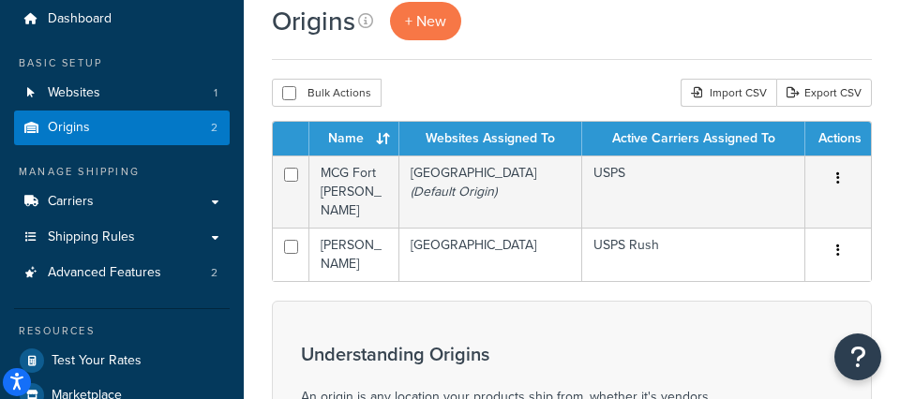
click at [548, 92] on div "Bulk Actions Duplicate [GEOGRAPHIC_DATA] Import CSV Export CSV" at bounding box center [572, 93] width 600 height 28
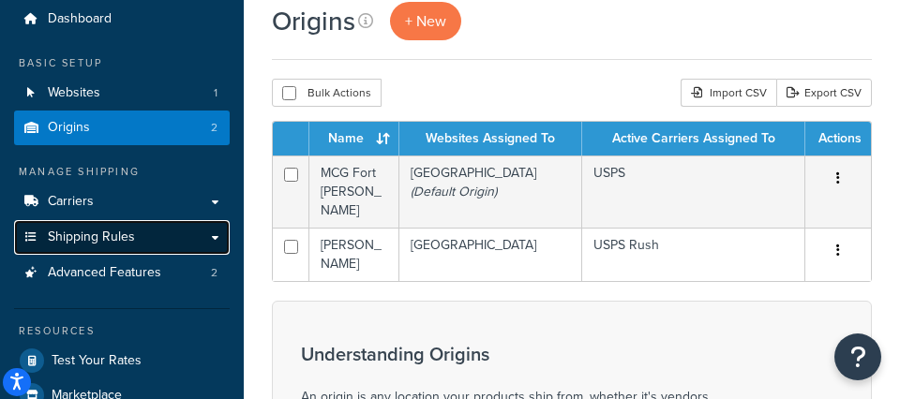
click at [148, 234] on link "Shipping Rules" at bounding box center [122, 237] width 216 height 35
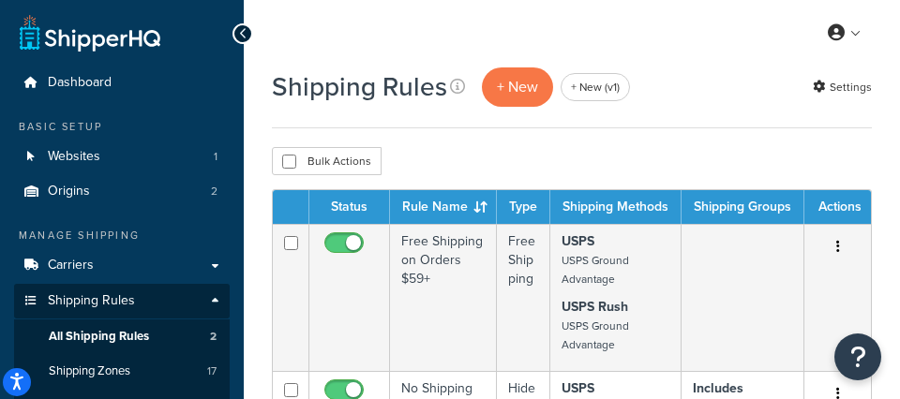
click at [634, 47] on div "My Profile Billing Global Settings Contact Us Logout" at bounding box center [572, 33] width 656 height 66
click at [846, 82] on link "Settings" at bounding box center [842, 87] width 59 height 26
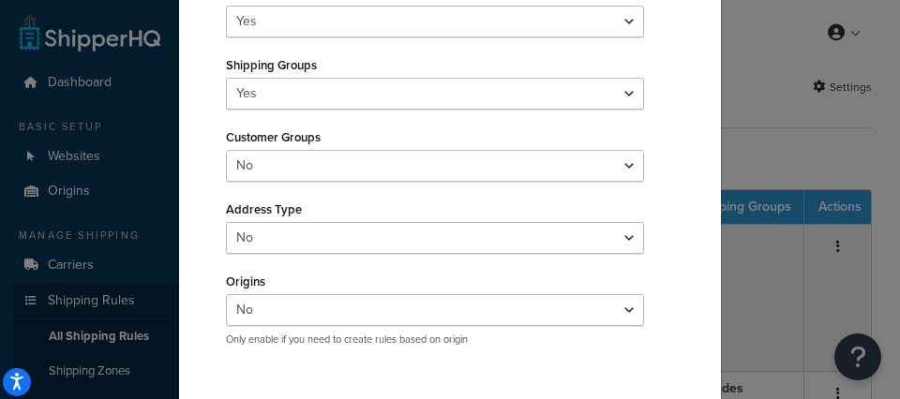
scroll to position [429, 0]
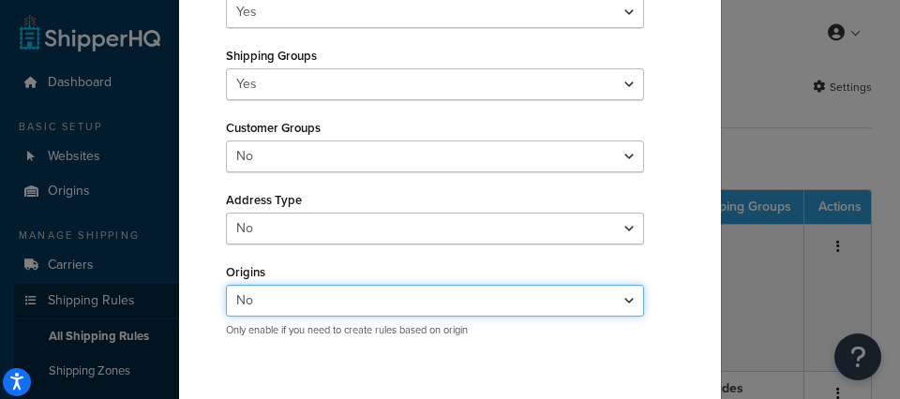
click at [297, 289] on select "Yes No" at bounding box center [435, 301] width 418 height 32
select select "true"
click at [226, 285] on select "Yes No" at bounding box center [435, 301] width 418 height 32
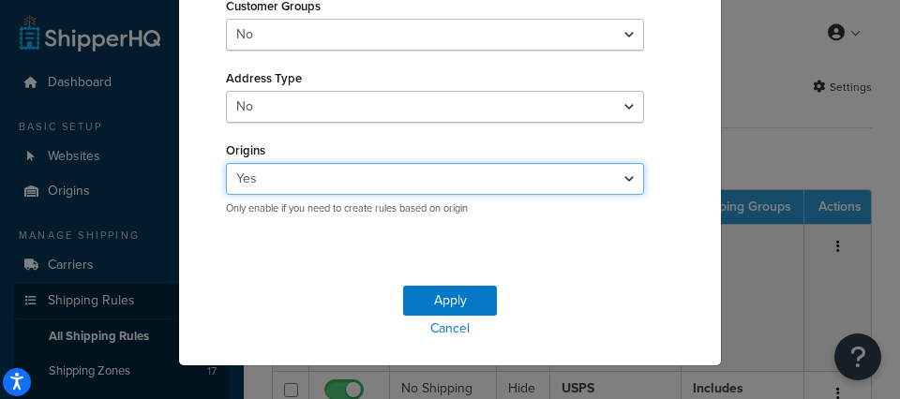
scroll to position [574, 0]
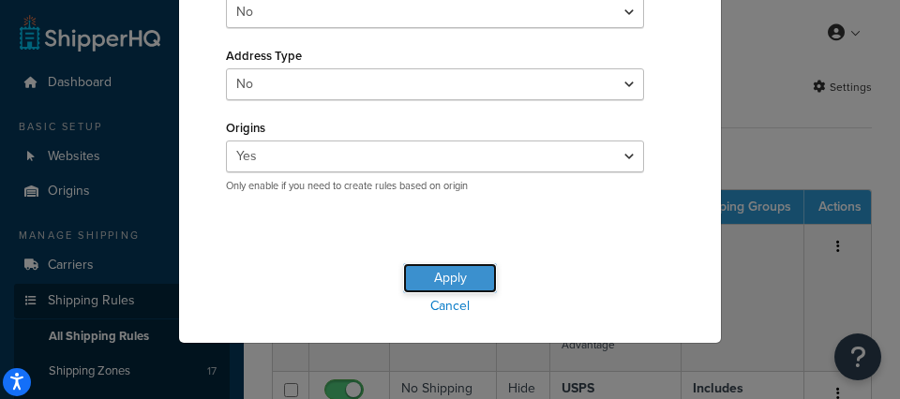
click at [457, 272] on button "Apply" at bounding box center [450, 278] width 94 height 30
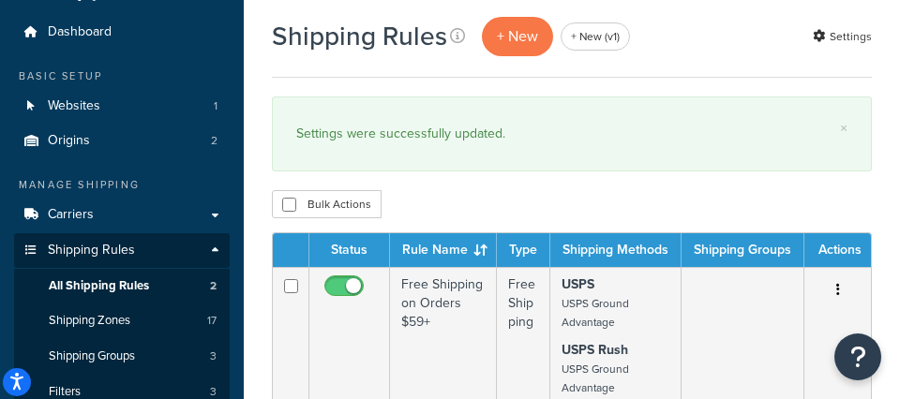
scroll to position [52, 0]
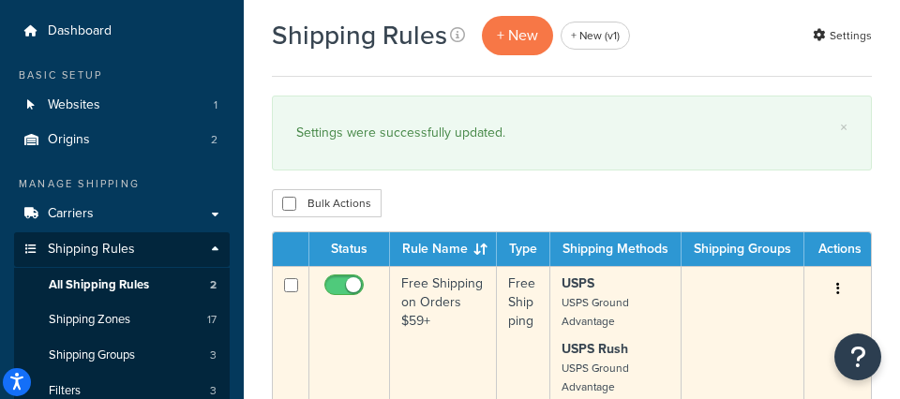
click at [468, 331] on td "Free Shipping on Orders $59+" at bounding box center [443, 339] width 107 height 147
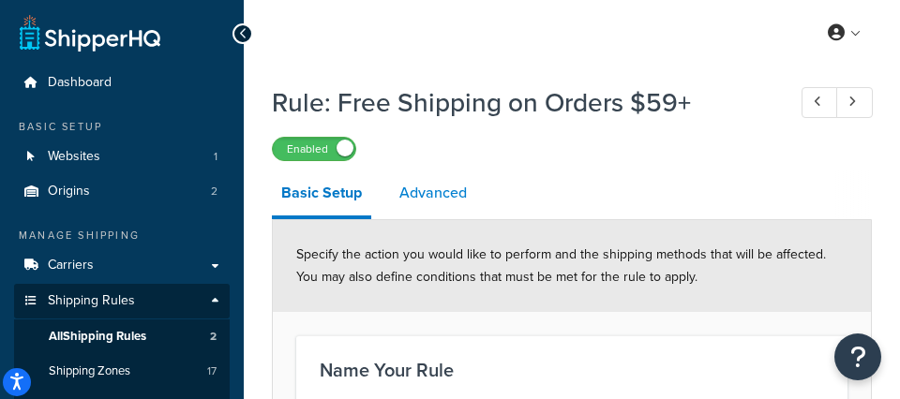
click at [435, 195] on link "Advanced" at bounding box center [433, 193] width 86 height 45
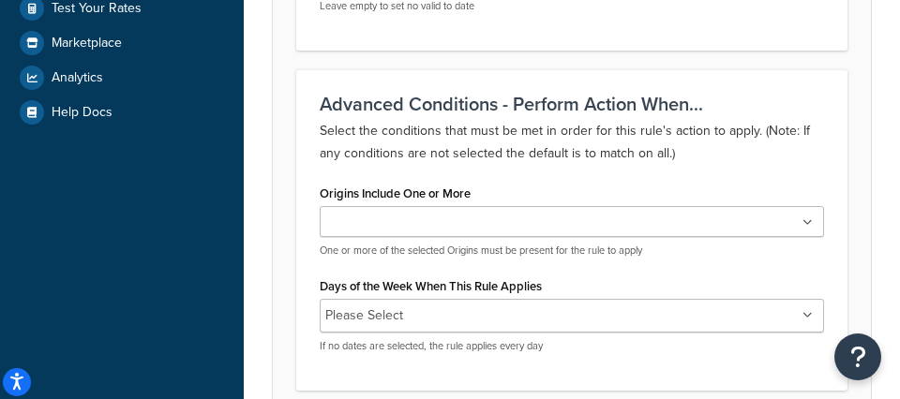
scroll to position [561, 0]
drag, startPoint x: 432, startPoint y: 195, endPoint x: 310, endPoint y: 196, distance: 121.9
click at [284, 197] on form "Advanced filtering conditions that you see here can be modified in the Rules Se…" at bounding box center [572, 64] width 598 height 808
click at [464, 218] on ul at bounding box center [572, 221] width 504 height 31
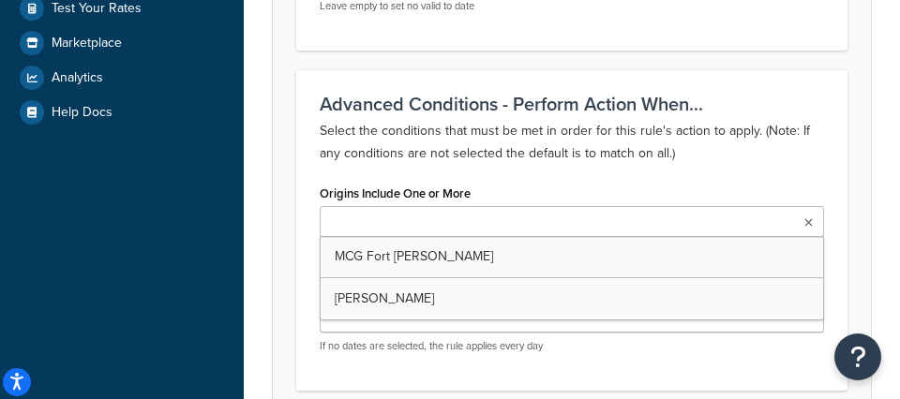
click at [518, 158] on p "Select the conditions that must be met in order for this rule's action to apply…" at bounding box center [572, 142] width 504 height 45
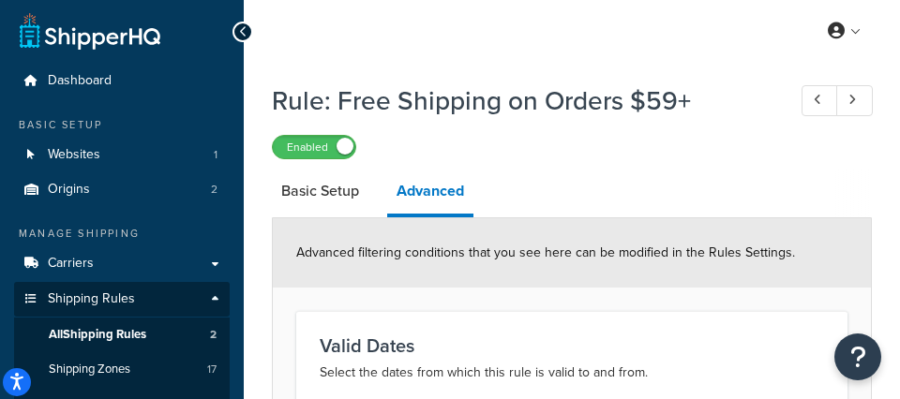
scroll to position [0, 0]
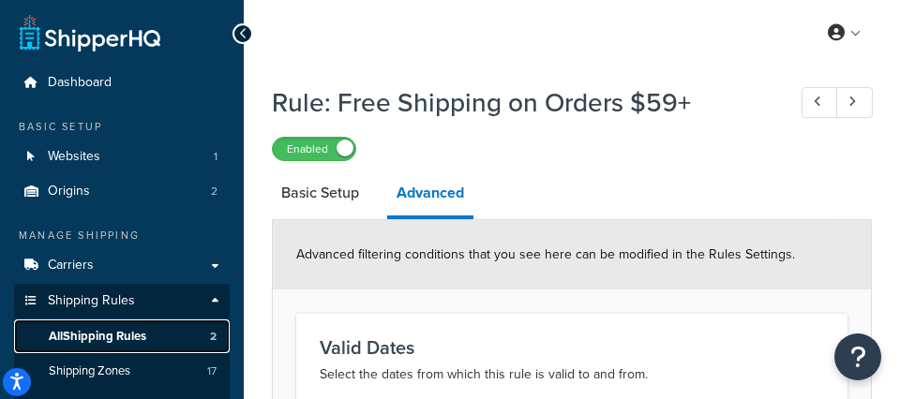
click at [142, 329] on span "All Shipping Rules" at bounding box center [97, 337] width 97 height 16
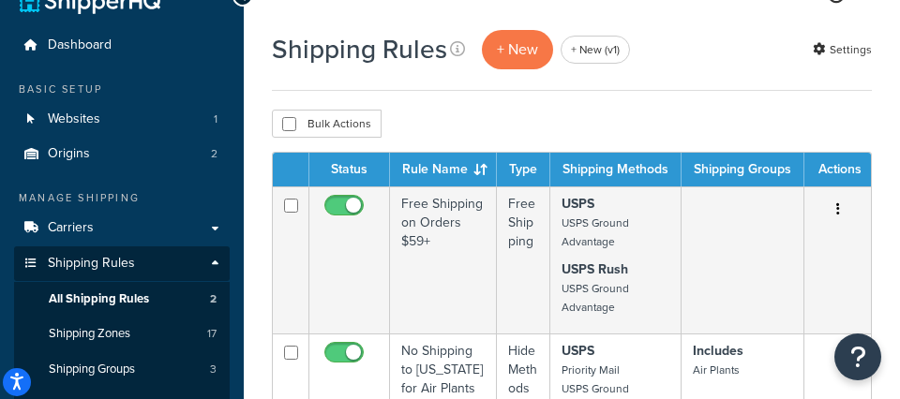
scroll to position [39, 0]
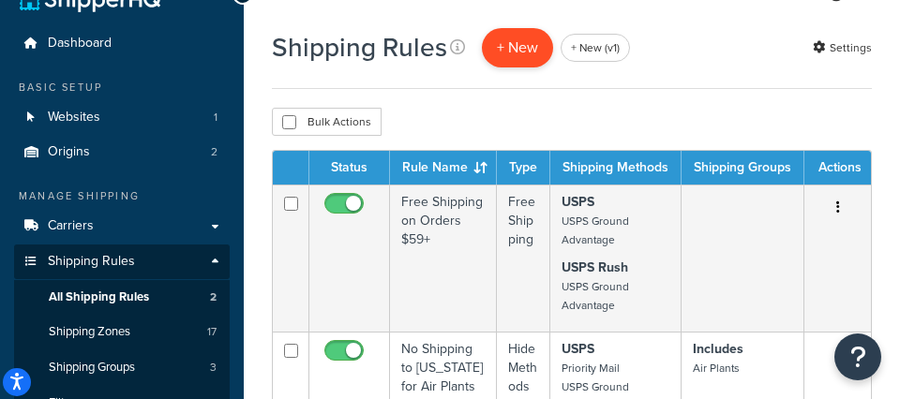
click at [498, 50] on p "+ New" at bounding box center [517, 47] width 71 height 38
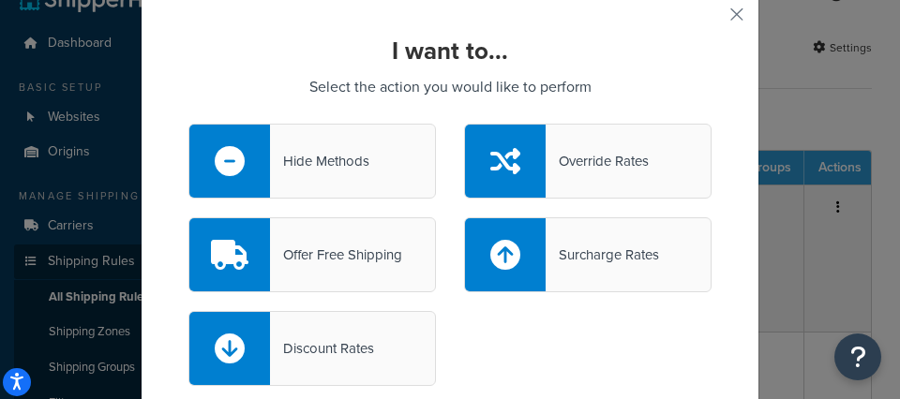
scroll to position [75, 0]
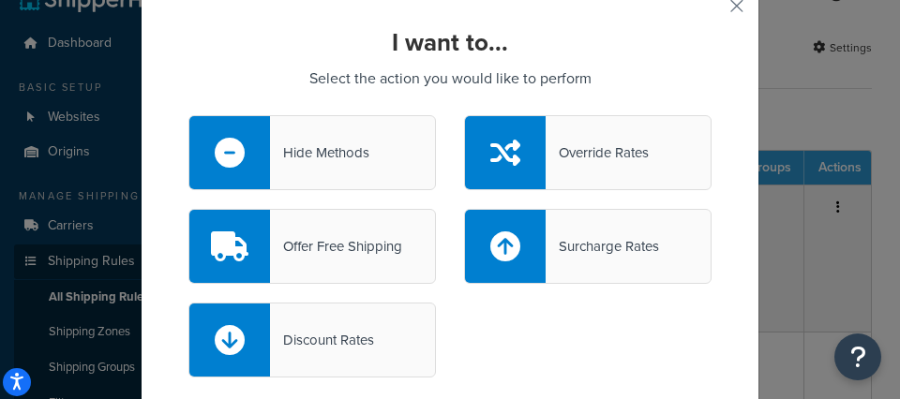
click at [614, 250] on div "Surcharge Rates" at bounding box center [602, 246] width 113 height 26
click at [0, 0] on input "Surcharge Rates" at bounding box center [0, 0] width 0 height 0
select select "CART"
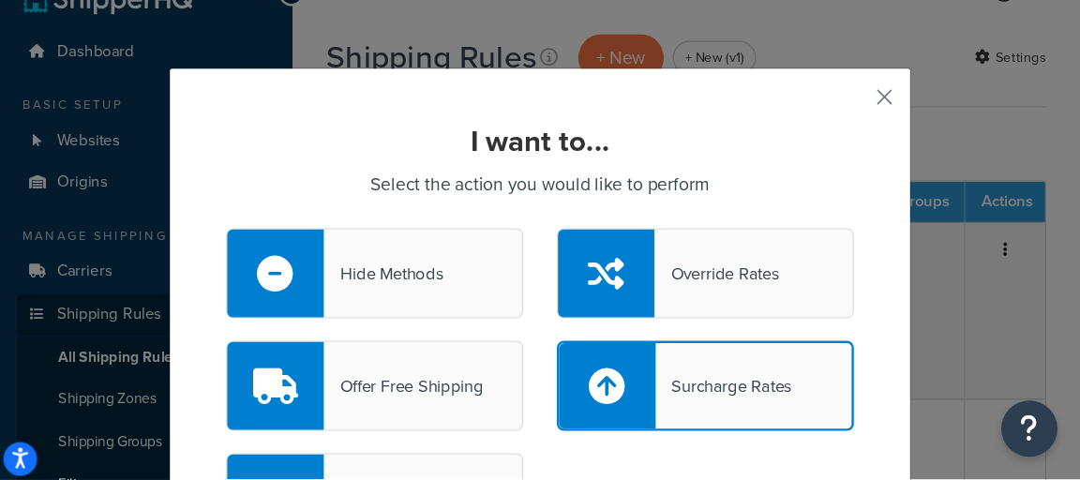
scroll to position [147, 0]
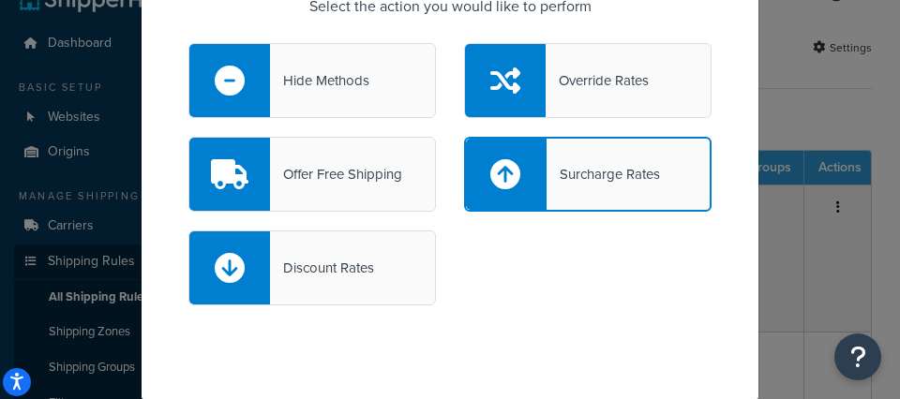
click at [569, 296] on div "Discount Rates" at bounding box center [449, 278] width 551 height 94
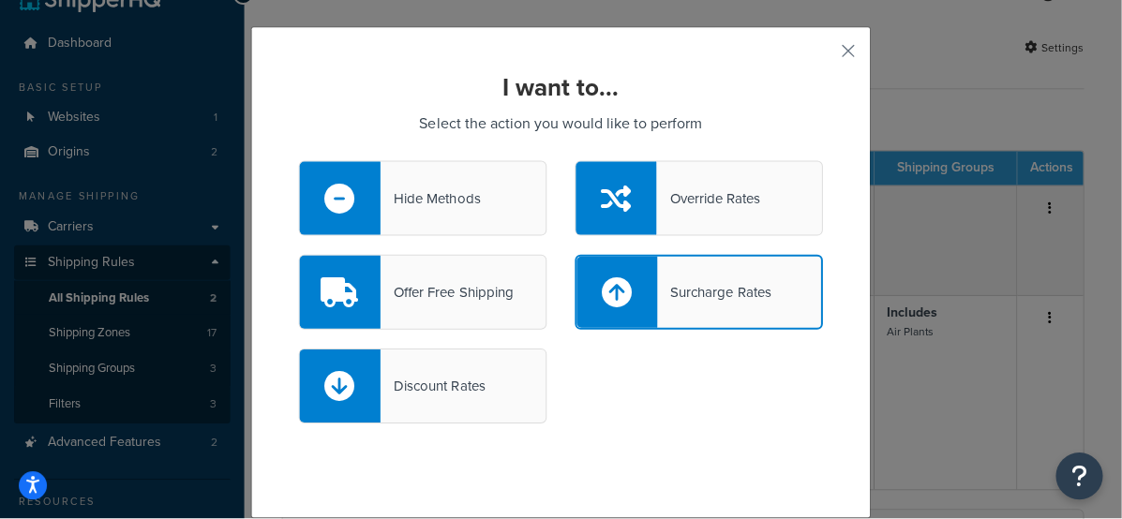
scroll to position [27, 0]
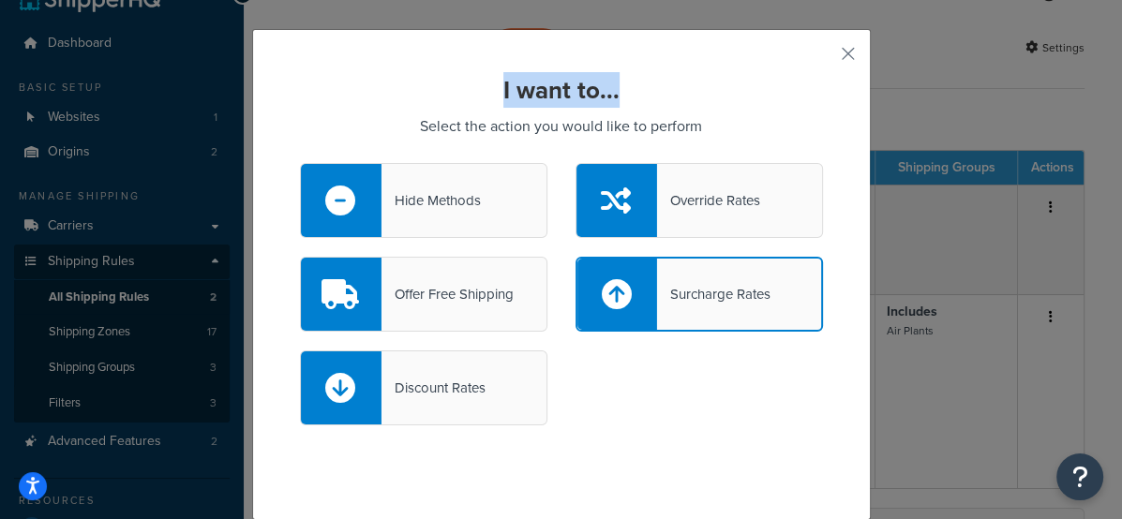
drag, startPoint x: 651, startPoint y: 59, endPoint x: 662, endPoint y: 35, distance: 26.5
click at [662, 35] on div "I want to... Select the action you would like to perform Hide Methods Override …" at bounding box center [561, 274] width 619 height 491
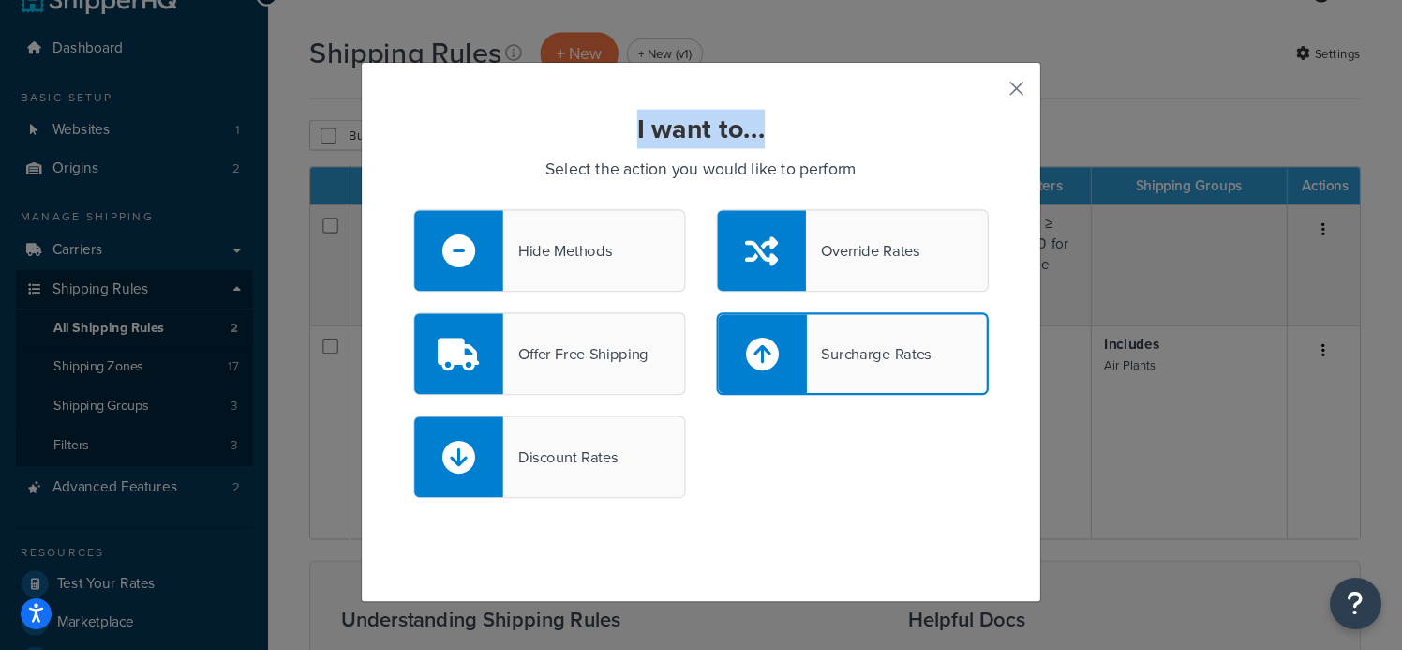
scroll to position [39, 0]
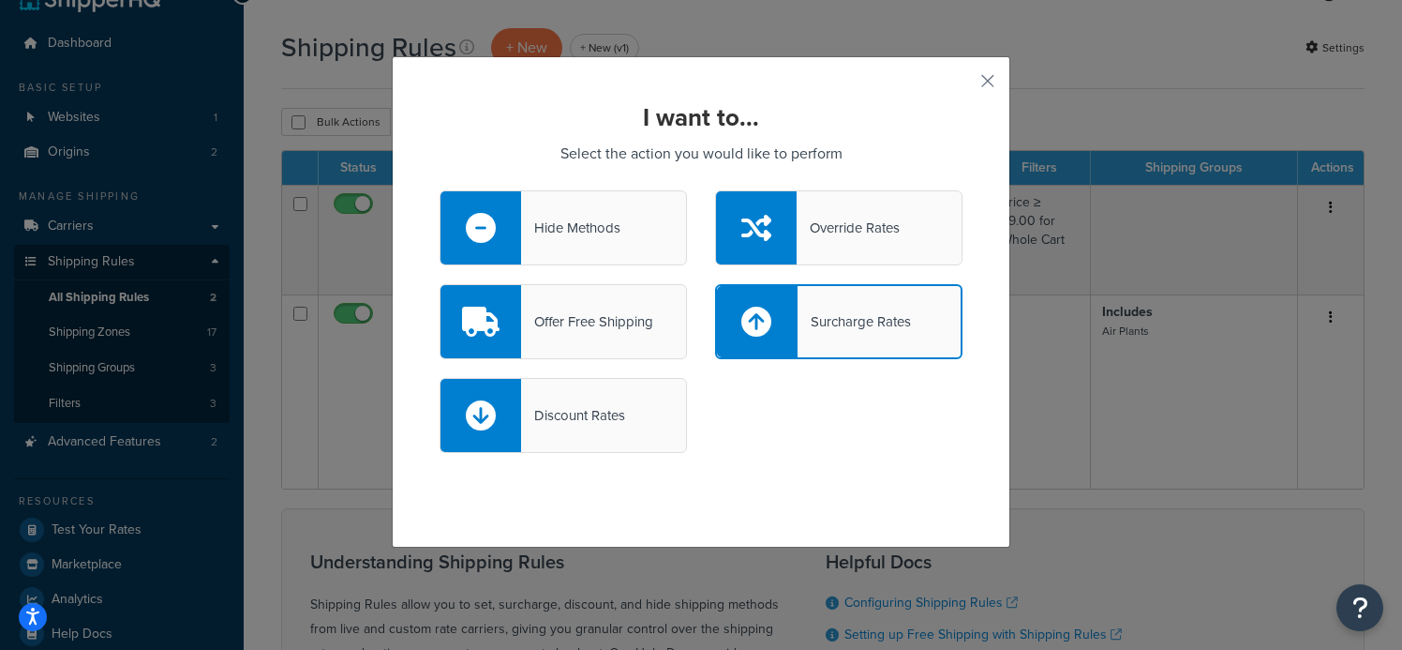
click at [880, 303] on div "Surcharge Rates" at bounding box center [838, 321] width 247 height 75
click at [0, 0] on input "Surcharge Rates" at bounding box center [0, 0] width 0 height 0
select select "CART"
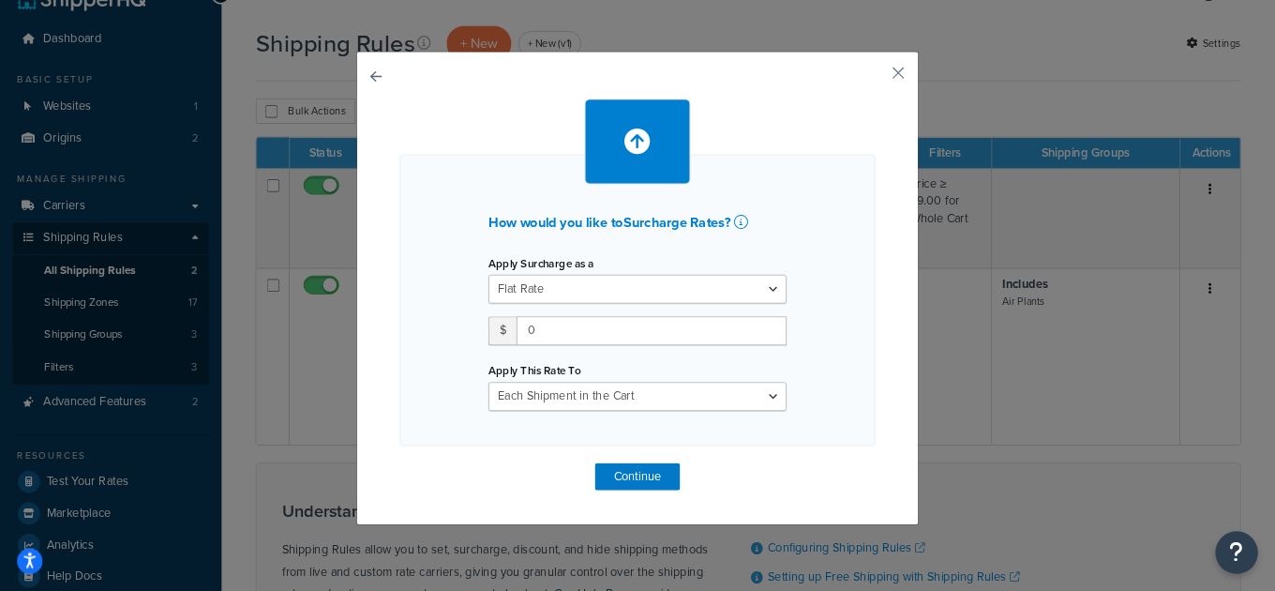
scroll to position [38, 0]
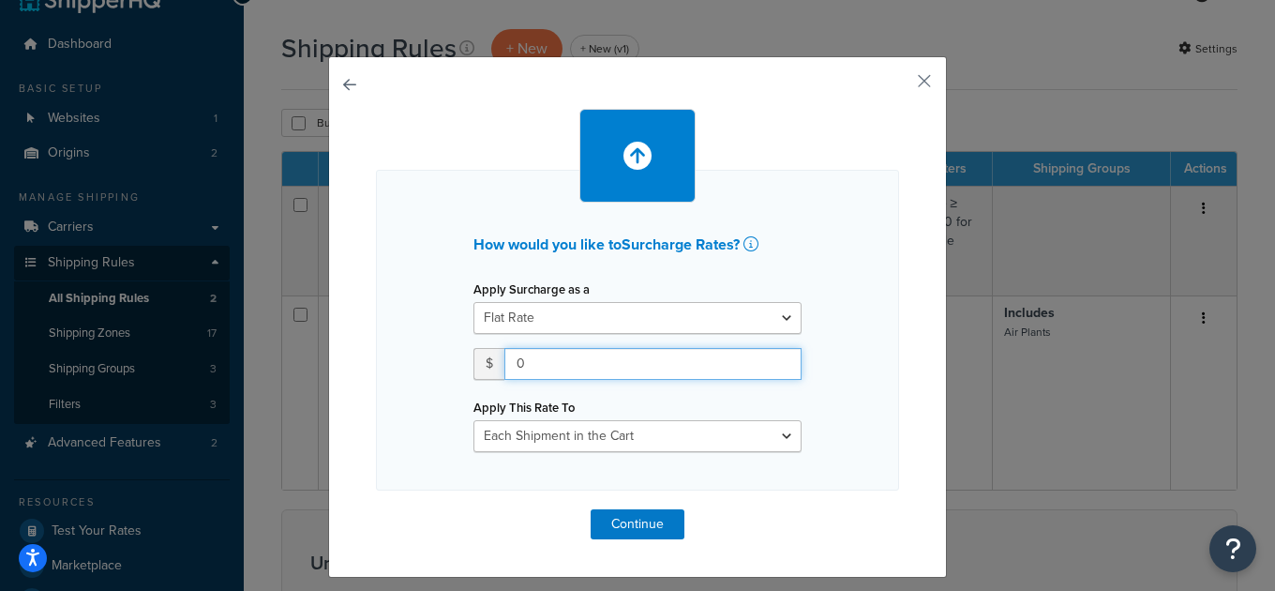
click at [593, 366] on input "0" at bounding box center [652, 364] width 297 height 32
type input "4.99"
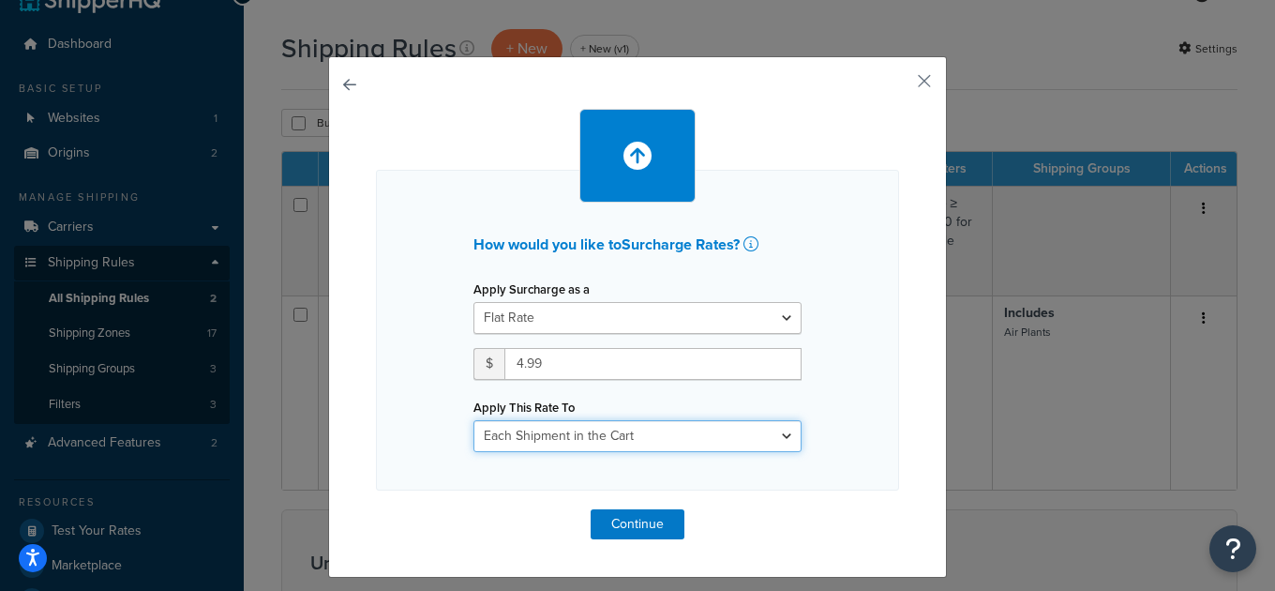
click at [655, 398] on select "Entire Cart Each Shipment in the Cart Each Origin in the Cart Each Shipping Gro…" at bounding box center [637, 436] width 328 height 32
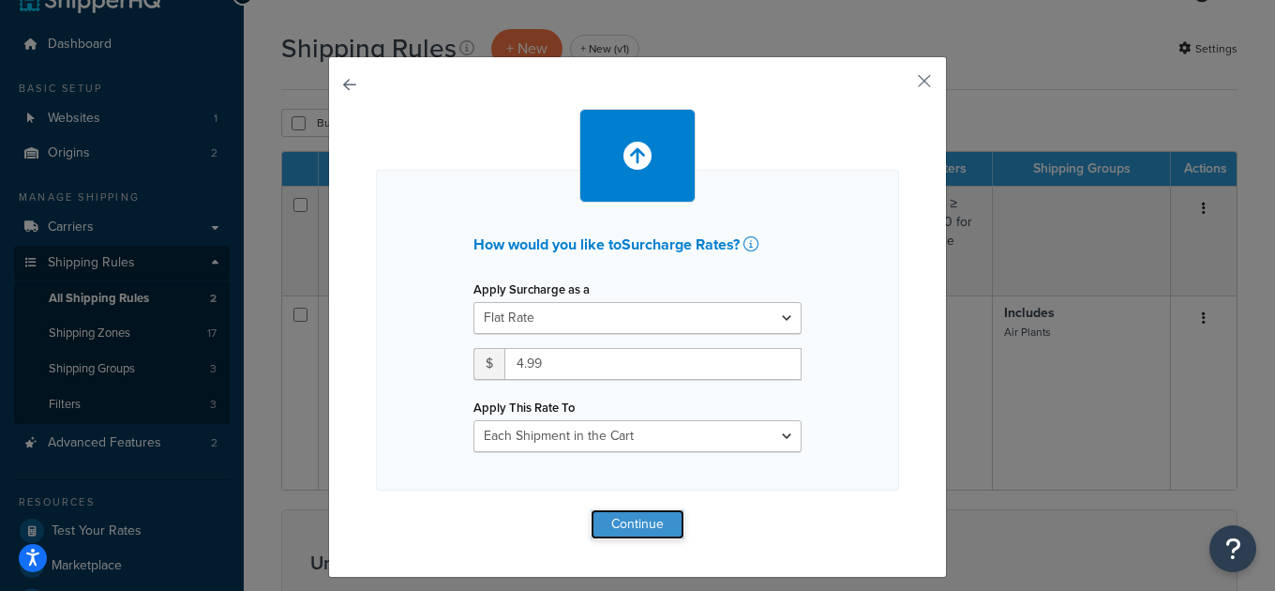
click at [636, 398] on button "Continue" at bounding box center [638, 524] width 94 height 30
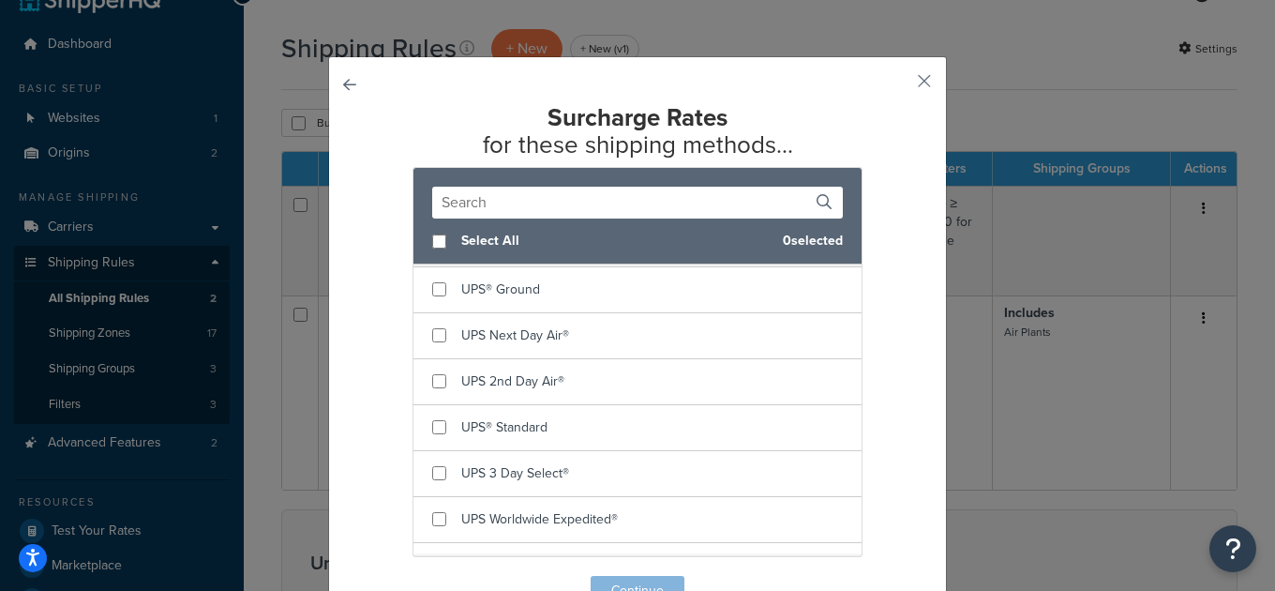
scroll to position [798, 0]
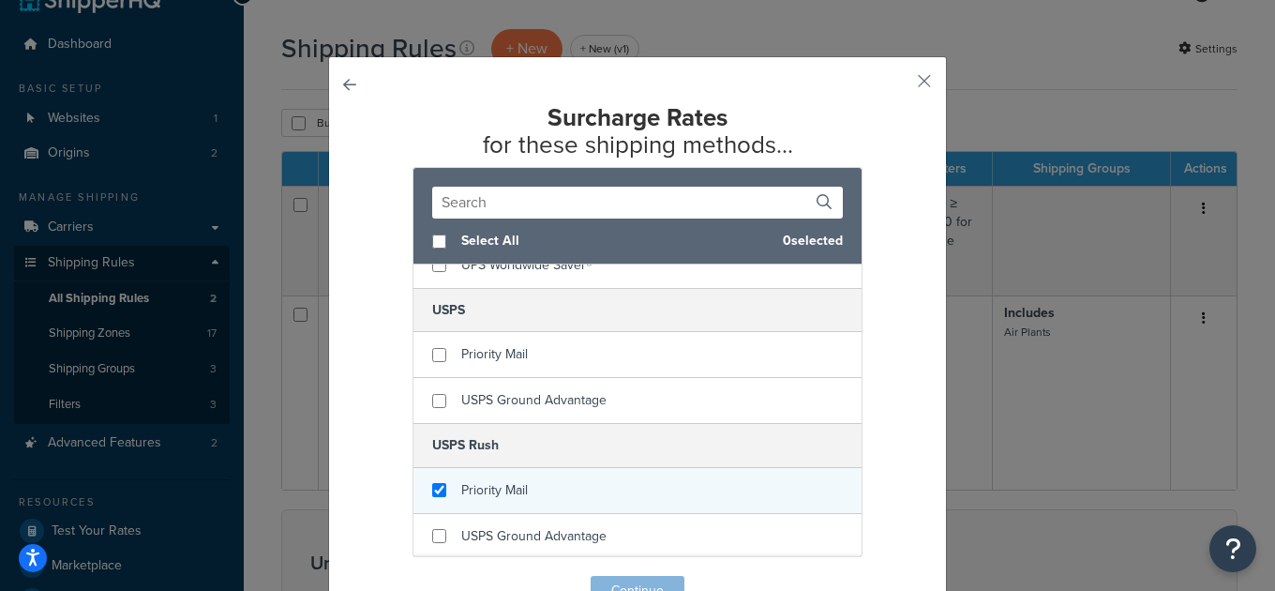
checkbox input "true"
click at [451, 398] on div "Priority Mail" at bounding box center [637, 491] width 448 height 46
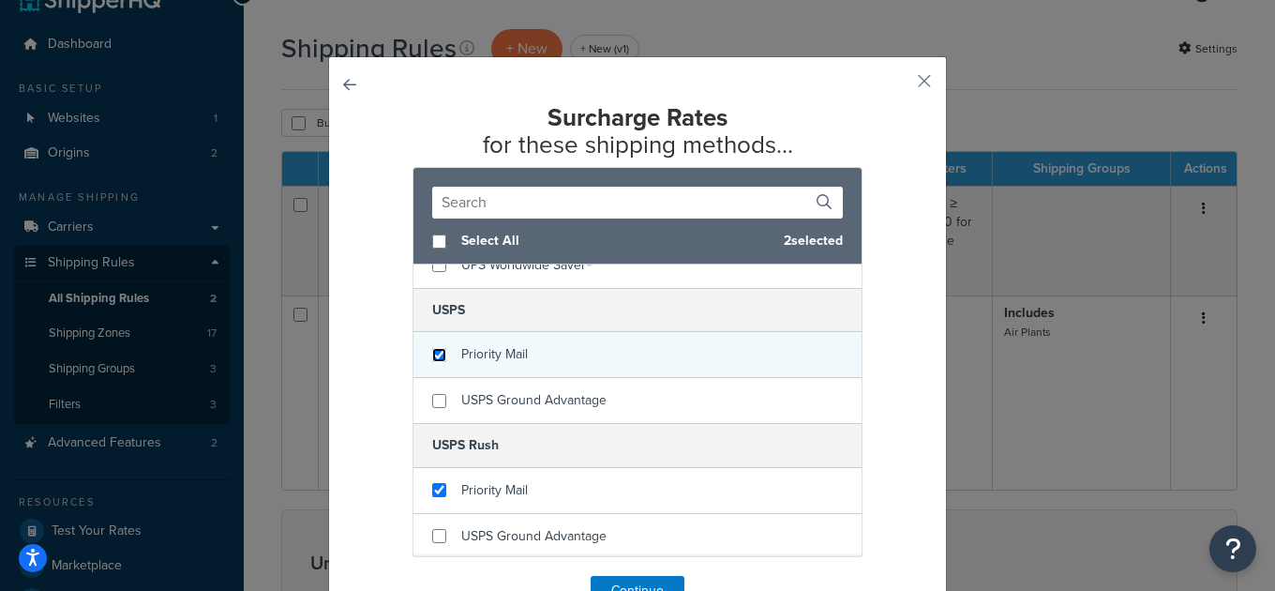
click at [436, 358] on input "checkbox" at bounding box center [439, 355] width 14 height 14
click at [437, 358] on input "checkbox" at bounding box center [439, 355] width 14 height 14
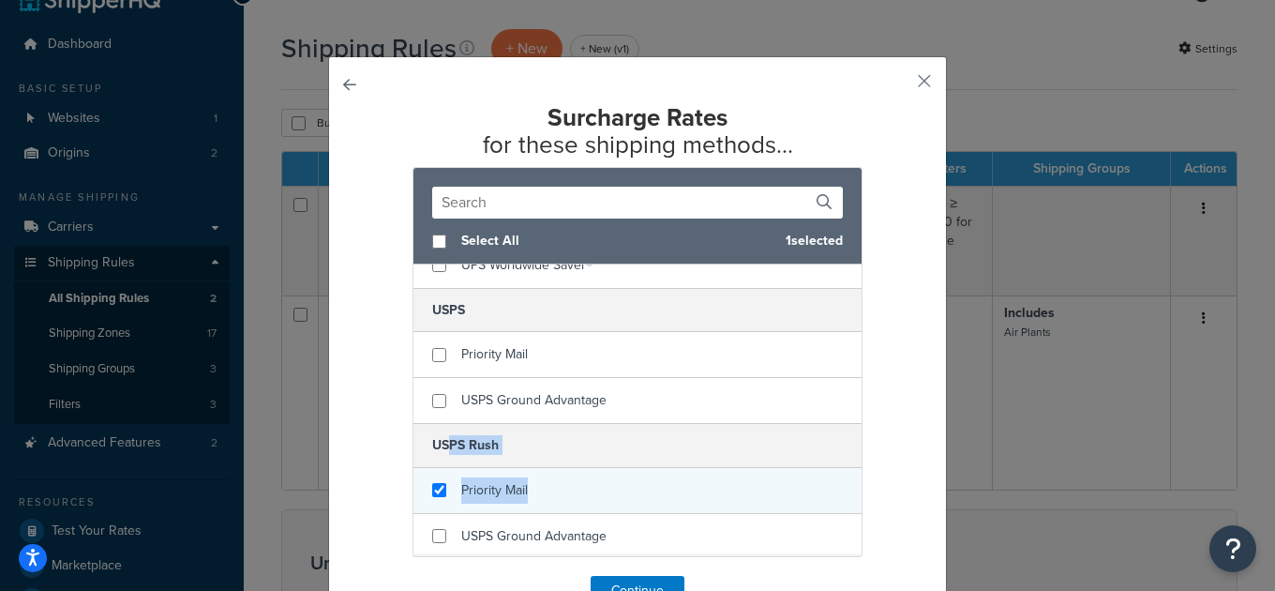
drag, startPoint x: 445, startPoint y: 450, endPoint x: 536, endPoint y: 484, distance: 97.0
click at [536, 398] on div "USPS Rush Priority Mail USPS Ground Advantage" at bounding box center [637, 490] width 448 height 135
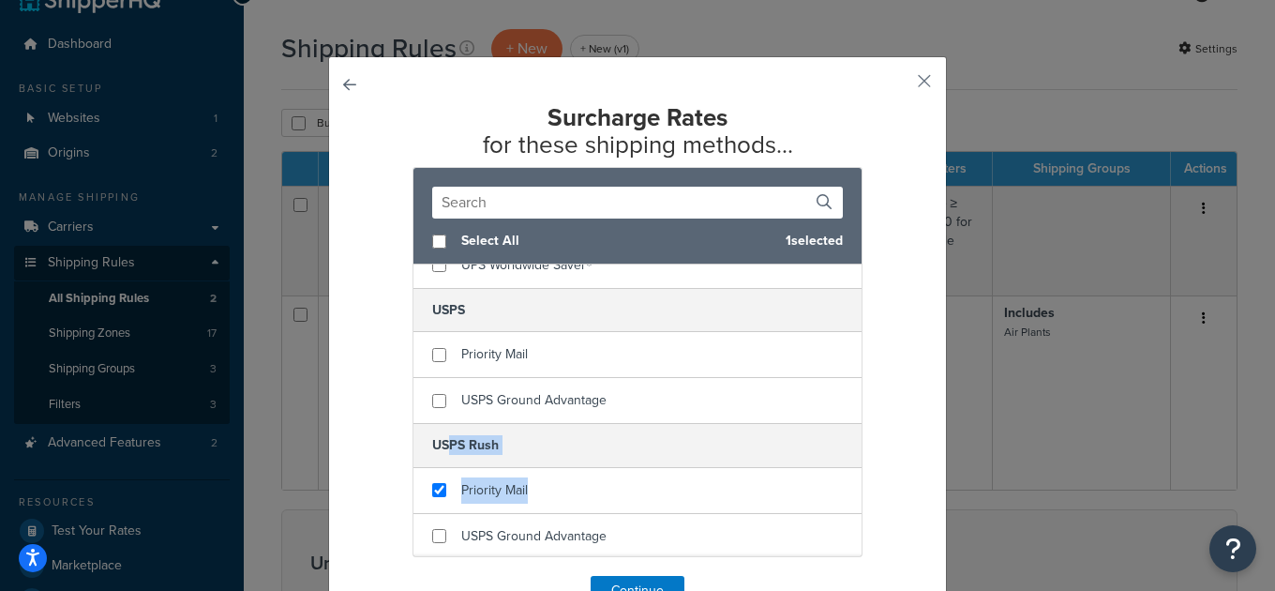
click at [532, 398] on h5 "USPS Rush" at bounding box center [637, 445] width 448 height 44
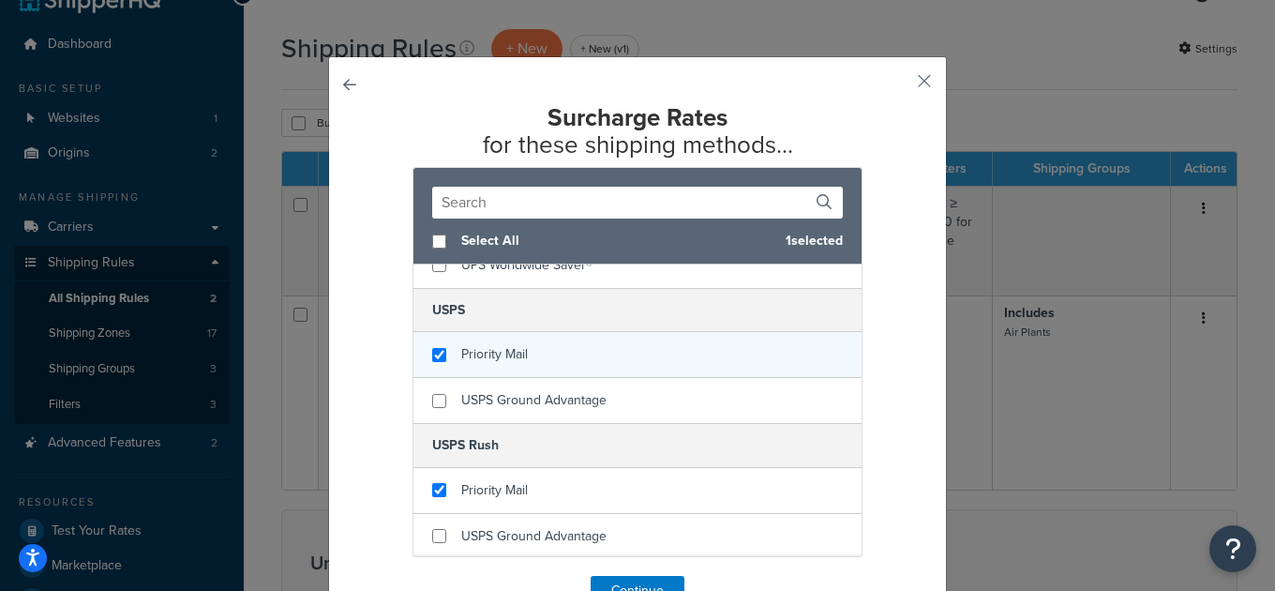
click at [487, 349] on span "Priority Mail" at bounding box center [494, 354] width 67 height 20
click at [441, 352] on input "checkbox" at bounding box center [439, 355] width 14 height 14
checkbox input "false"
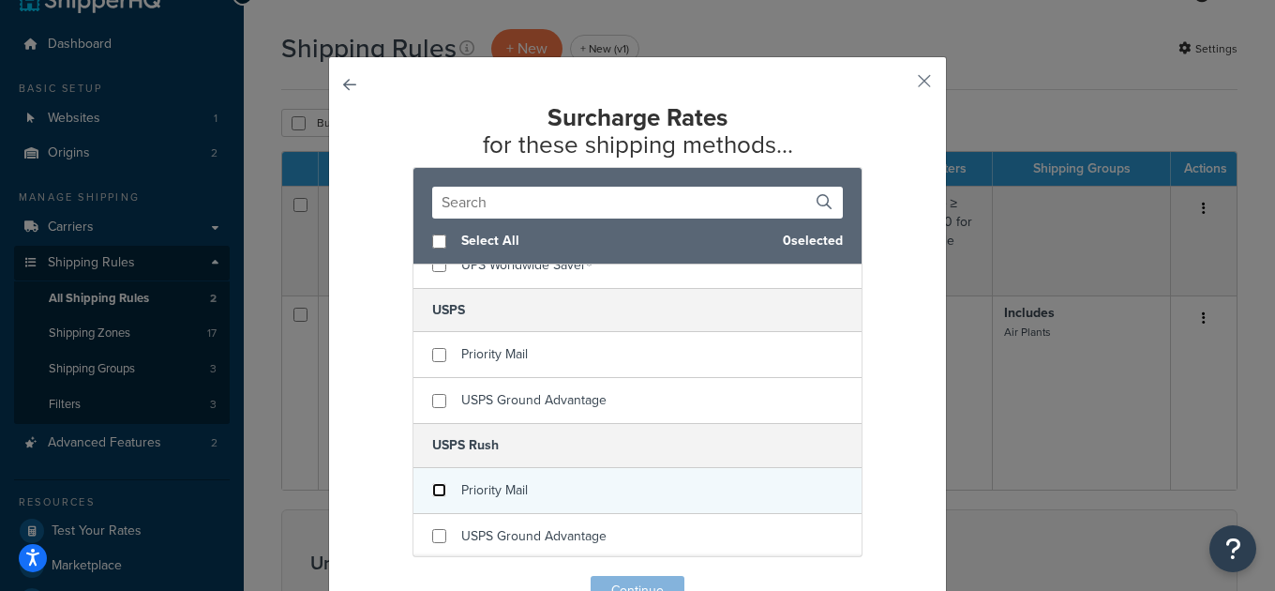
click at [439, 398] on input "checkbox" at bounding box center [439, 490] width 14 height 14
checkbox input "false"
drag, startPoint x: 440, startPoint y: 533, endPoint x: 450, endPoint y: 481, distance: 53.5
click at [440, 398] on input "checkbox" at bounding box center [439, 536] width 14 height 14
checkbox input "true"
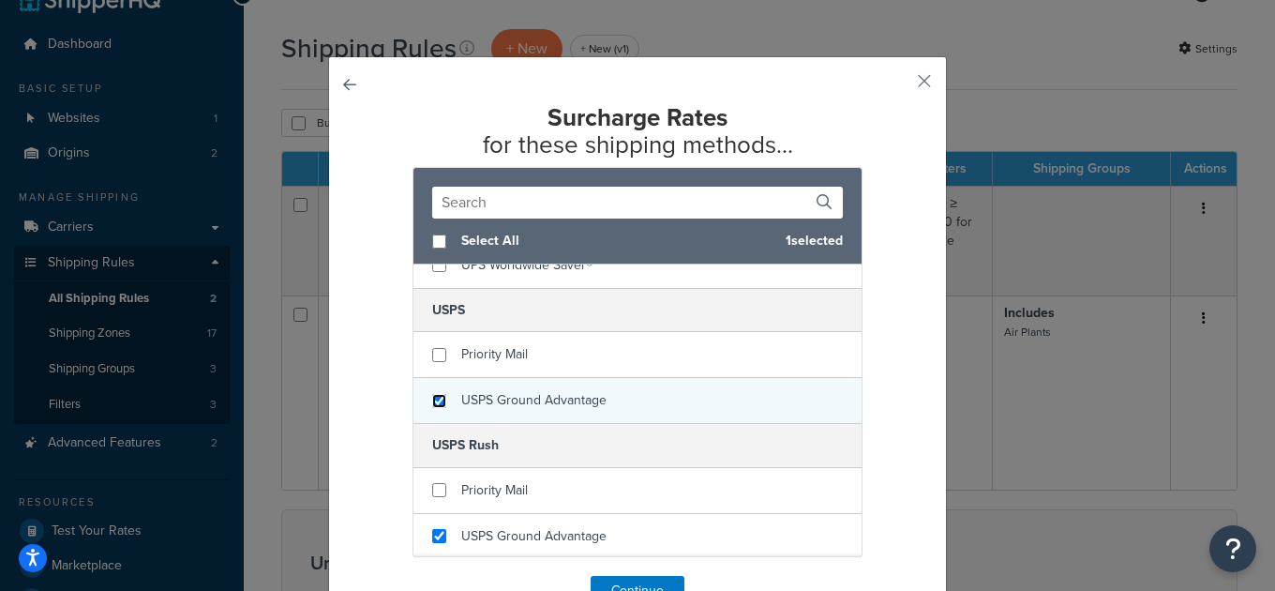
click at [441, 398] on input "checkbox" at bounding box center [439, 401] width 14 height 14
checkbox input "true"
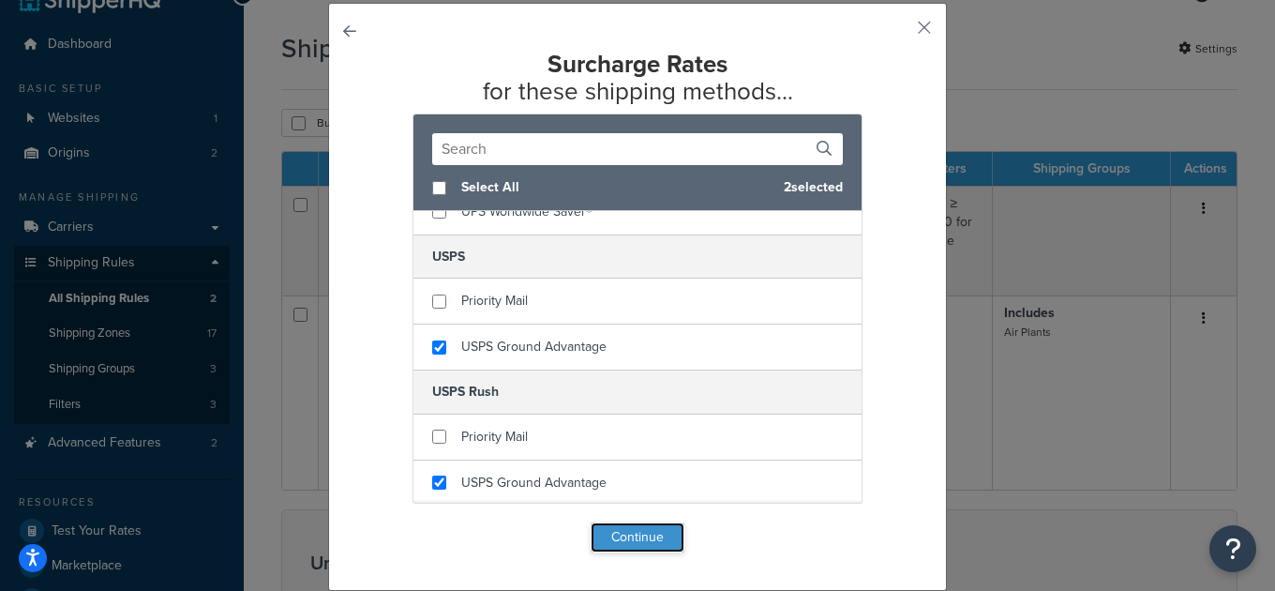
click at [654, 398] on button "Continue" at bounding box center [638, 537] width 94 height 30
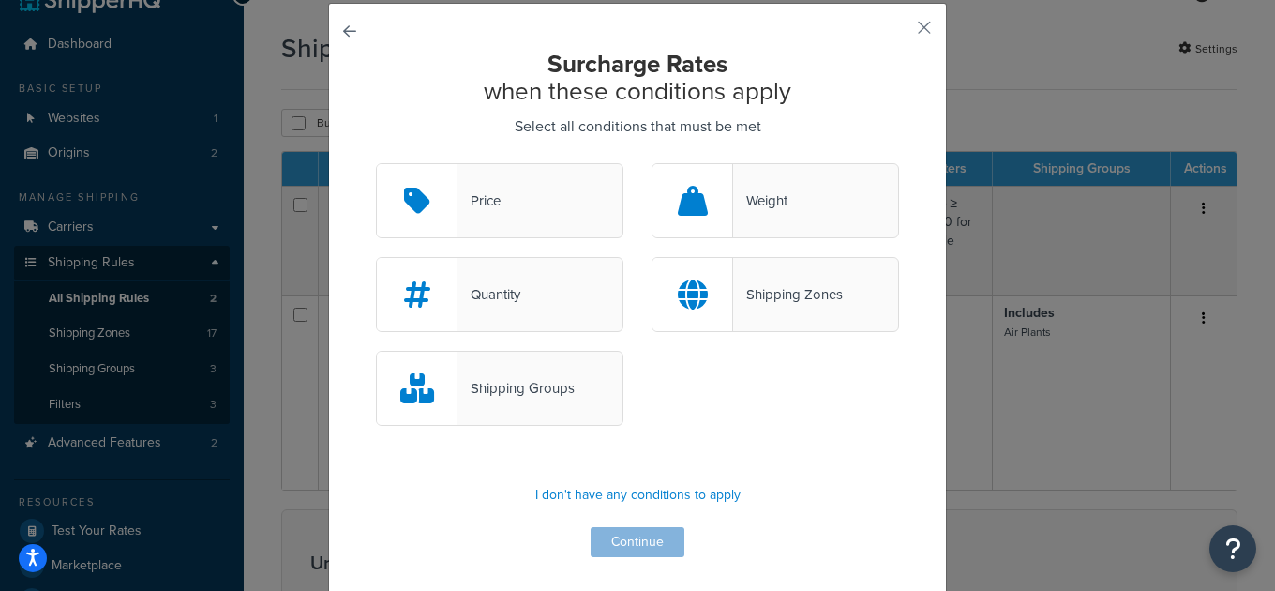
click at [660, 398] on div "Shipping Groups" at bounding box center [637, 398] width 551 height 94
drag, startPoint x: 660, startPoint y: 402, endPoint x: 571, endPoint y: 390, distance: 89.9
click at [481, 394] on div "Shipping Groups" at bounding box center [637, 398] width 551 height 94
click at [663, 398] on p "I don't have any conditions to apply" at bounding box center [637, 495] width 523 height 26
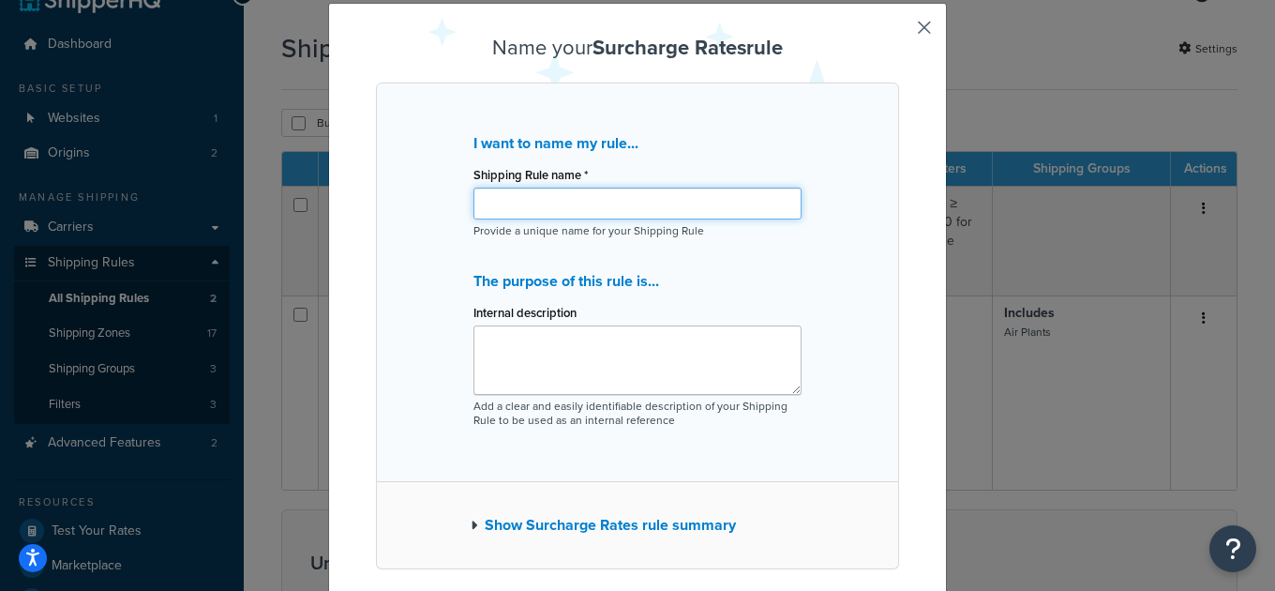
click at [596, 211] on input "Shipping Rule name *" at bounding box center [637, 203] width 328 height 32
drag, startPoint x: 569, startPoint y: 203, endPoint x: 589, endPoint y: 202, distance: 19.7
click at [569, 203] on input "Rush Order PRocessing" at bounding box center [637, 203] width 328 height 32
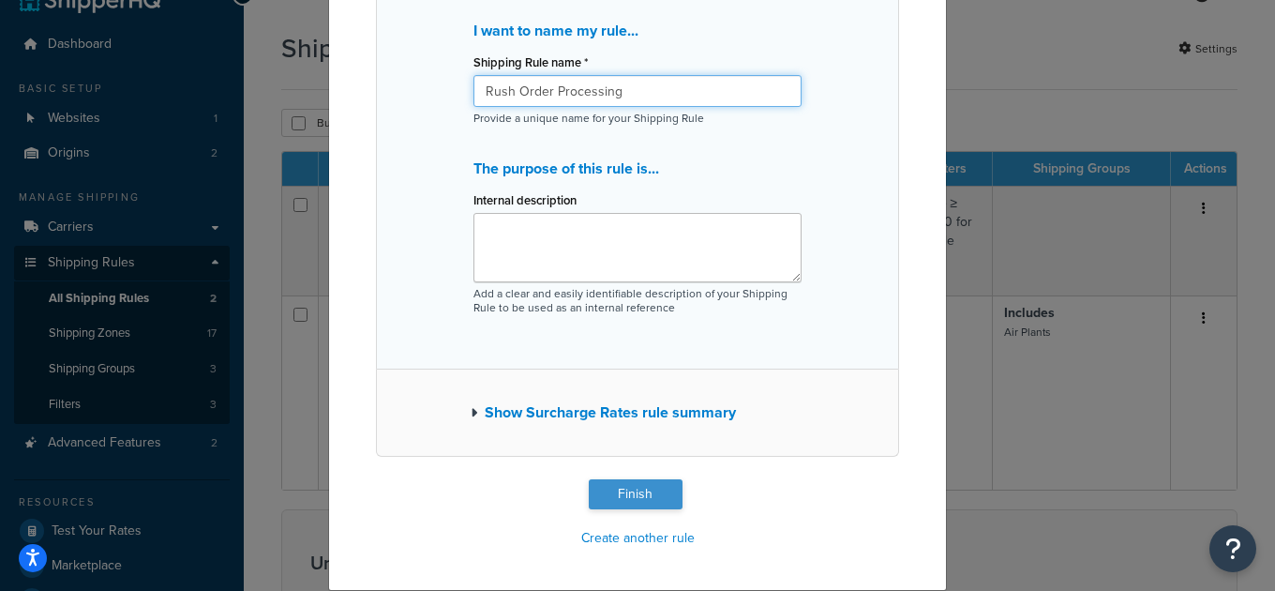
type input "Rush Order Processing"
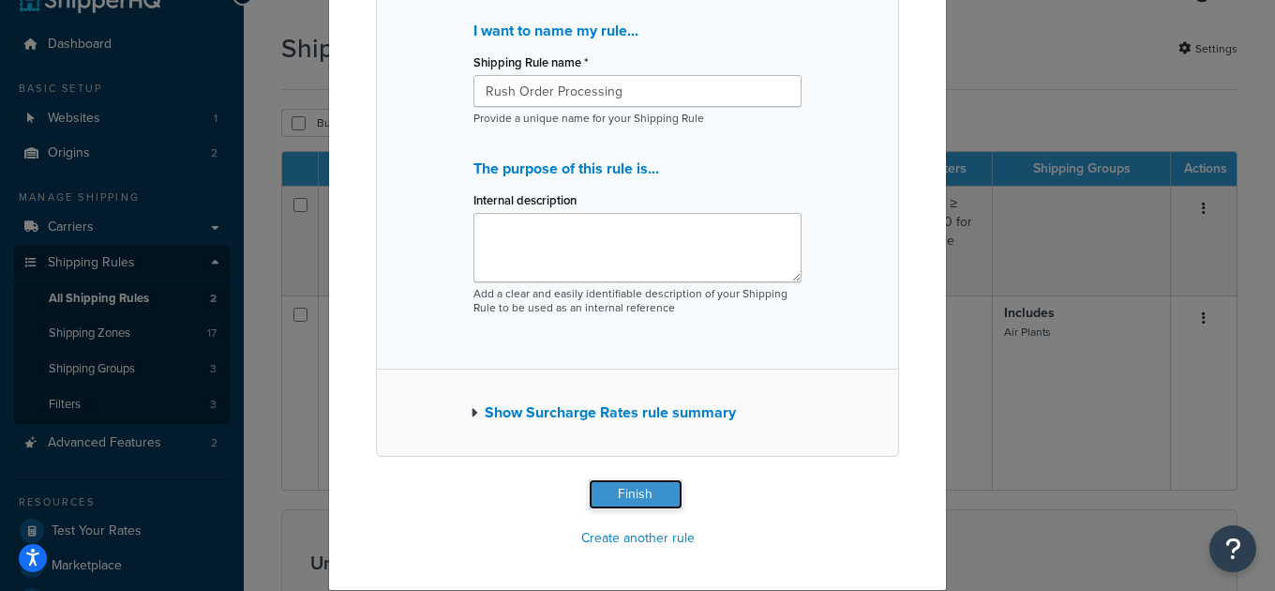
click at [653, 398] on button "Finish" at bounding box center [636, 494] width 94 height 30
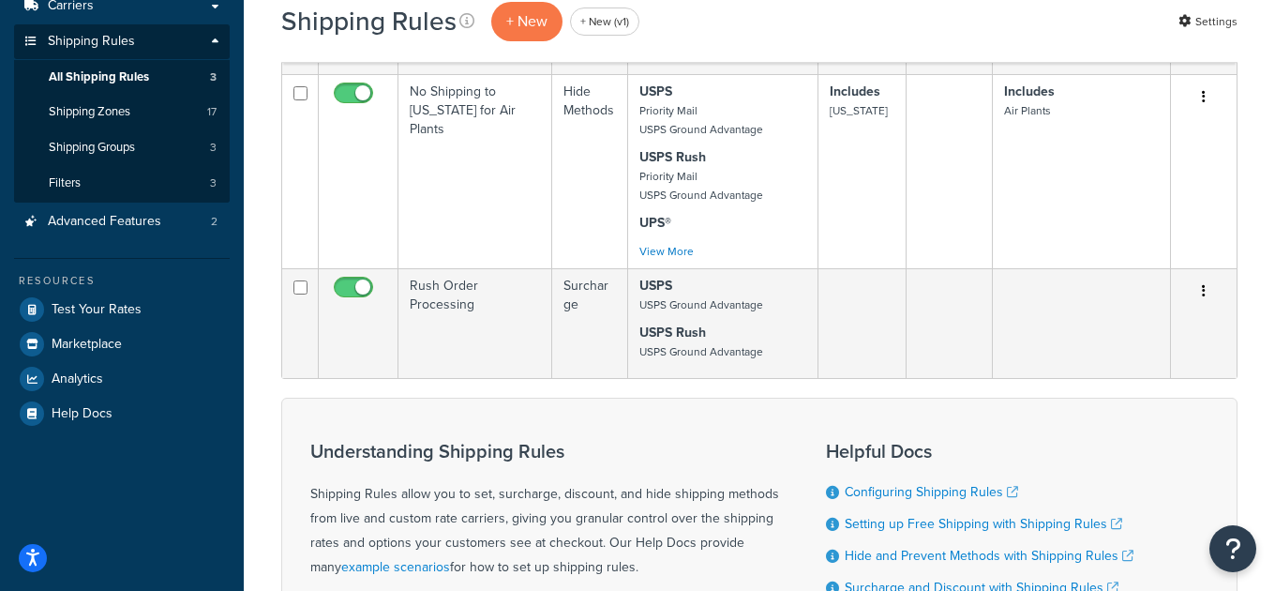
scroll to position [272, 0]
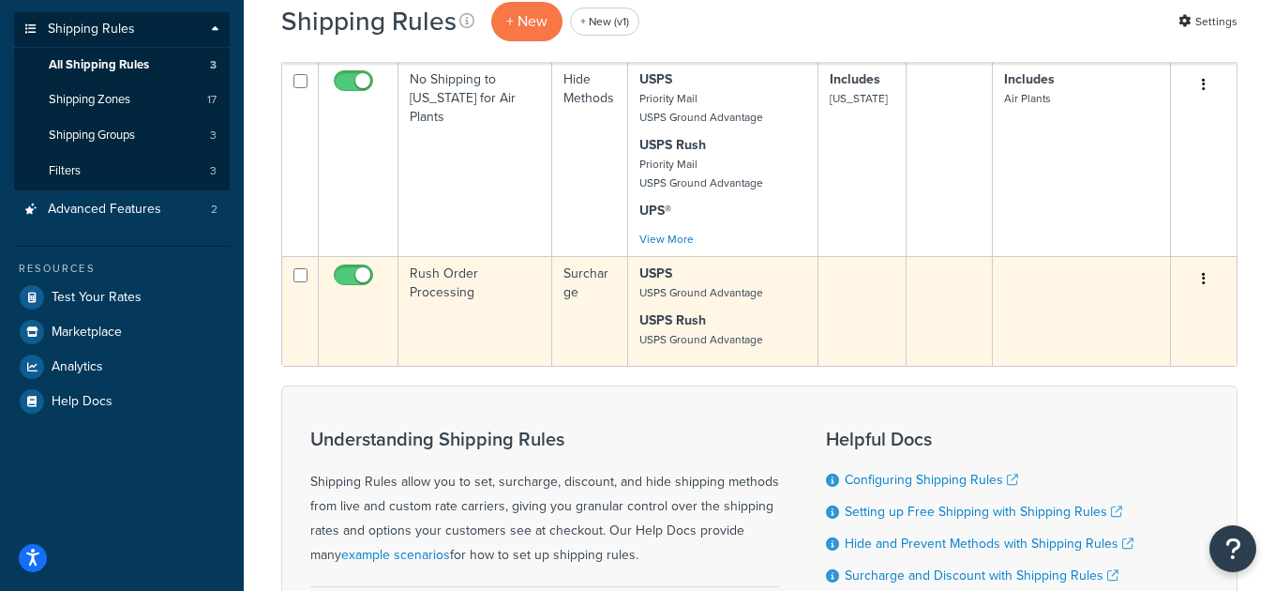
click at [473, 296] on td "Rush Order Processing" at bounding box center [475, 311] width 154 height 110
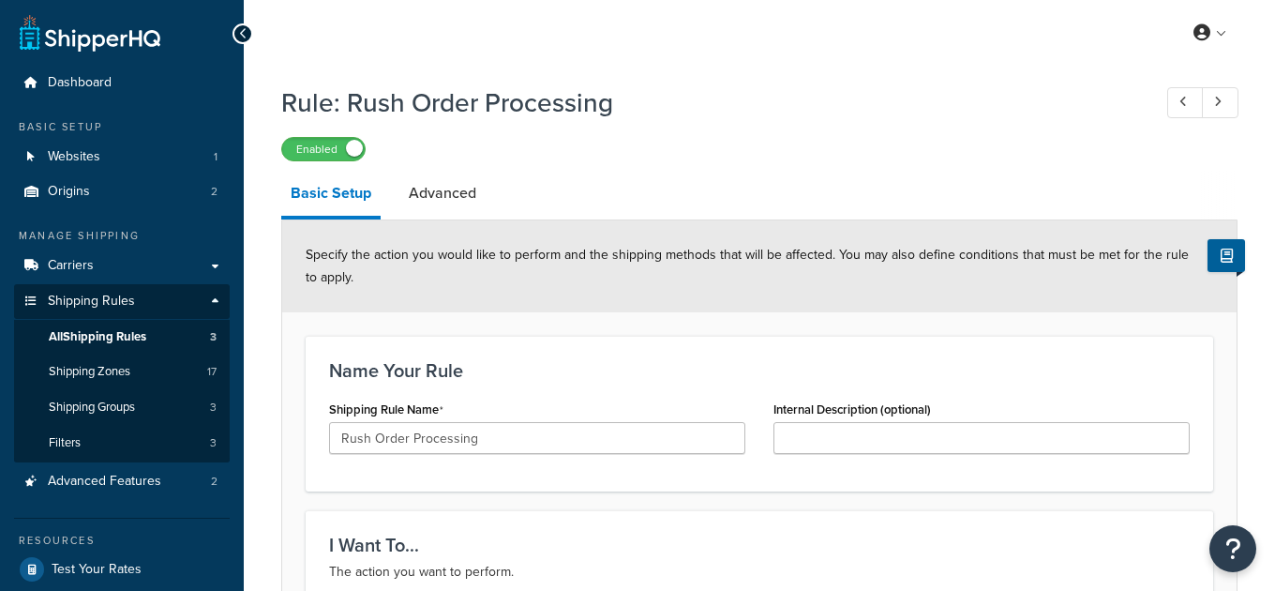
select select "CART"
click at [467, 195] on link "Advanced" at bounding box center [442, 193] width 86 height 45
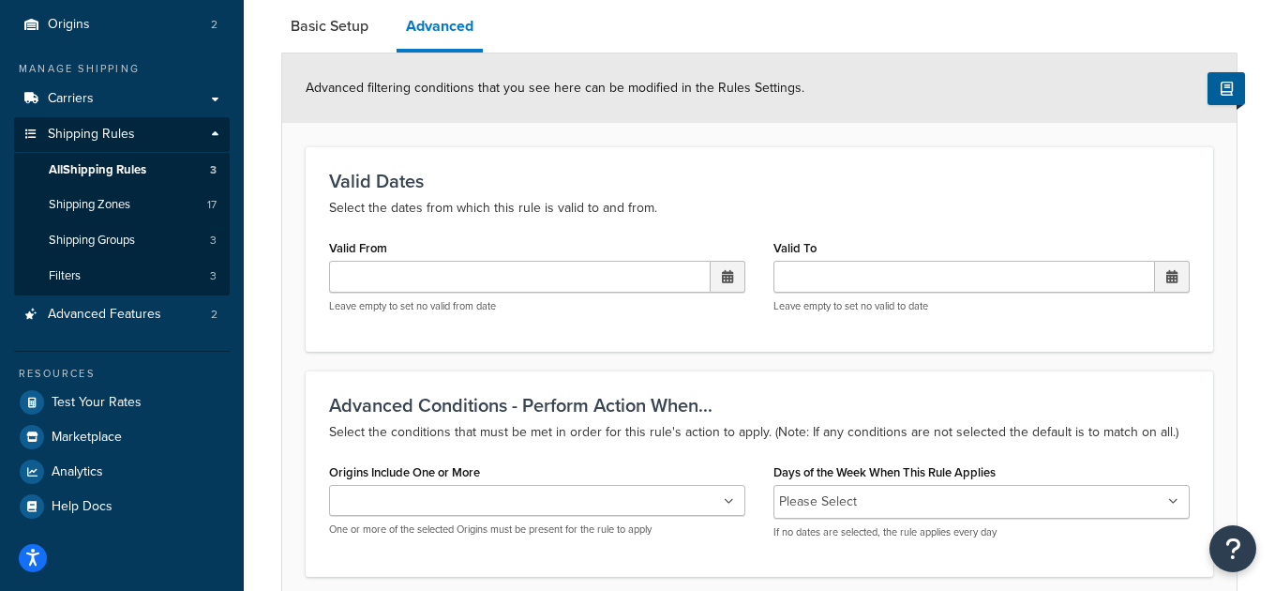
scroll to position [180, 0]
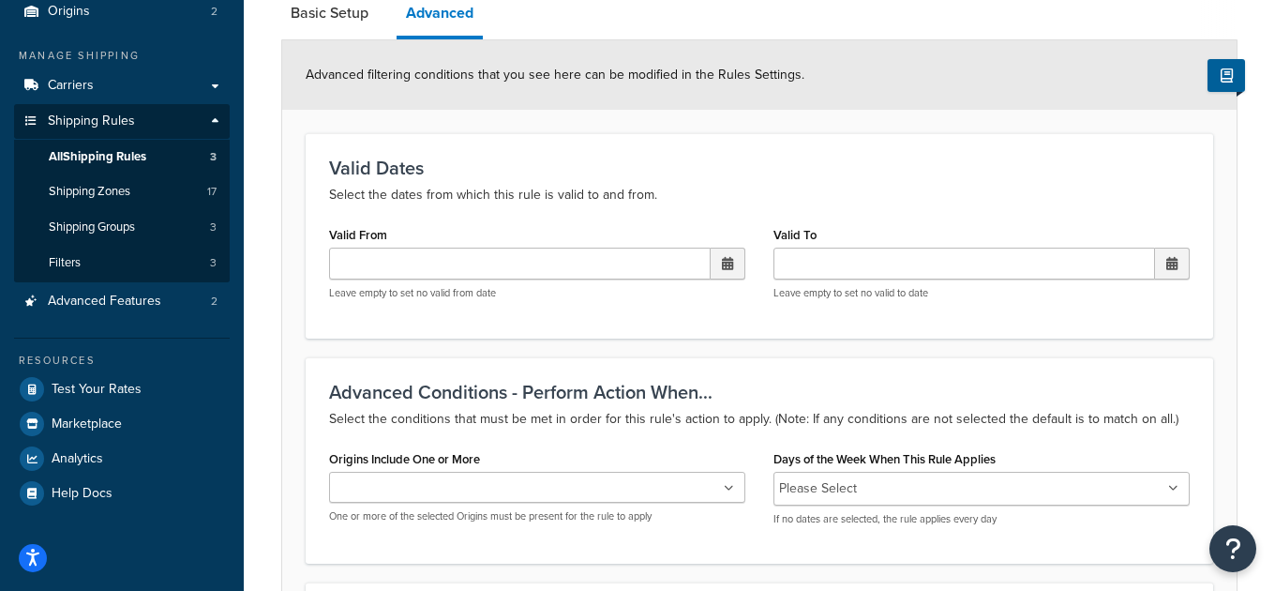
click at [526, 486] on ul at bounding box center [537, 487] width 416 height 31
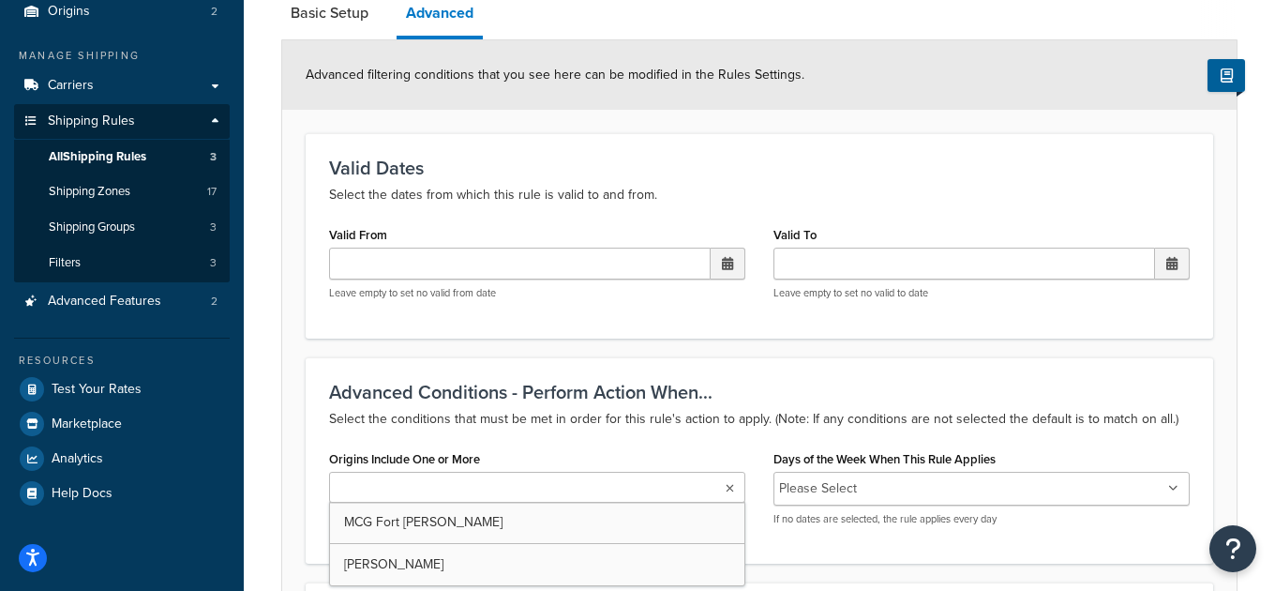
click at [567, 410] on div "Advanced Conditions - Perform Action When... Select the conditions that must be…" at bounding box center [759, 460] width 907 height 206
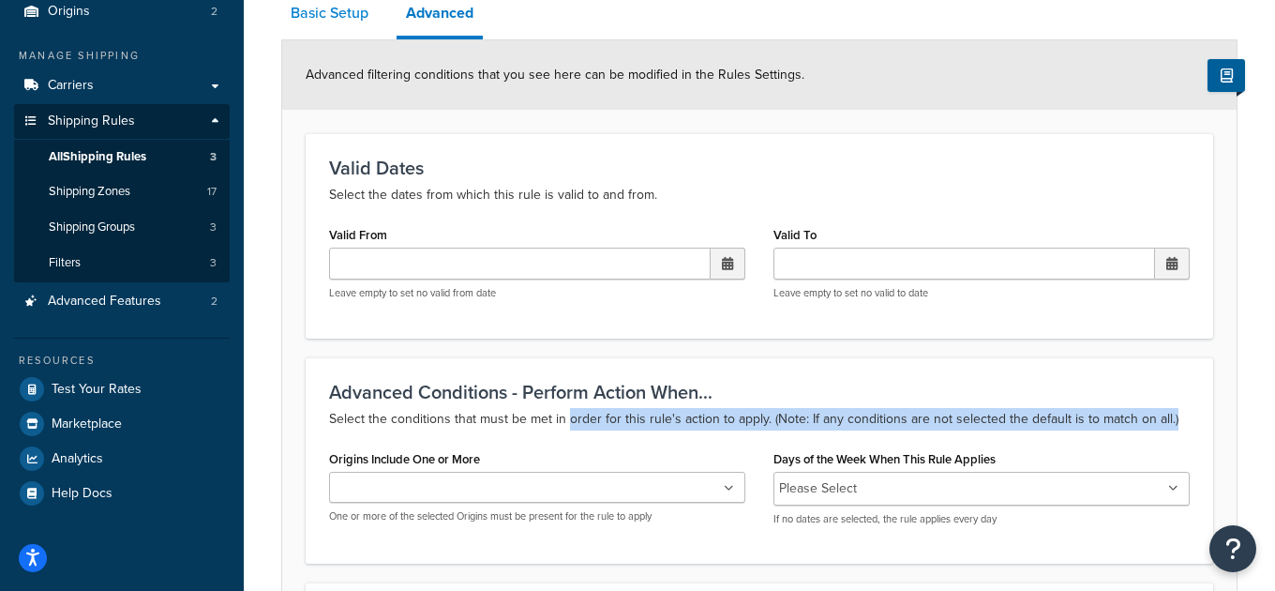
click at [336, 23] on link "Basic Setup" at bounding box center [329, 13] width 97 height 45
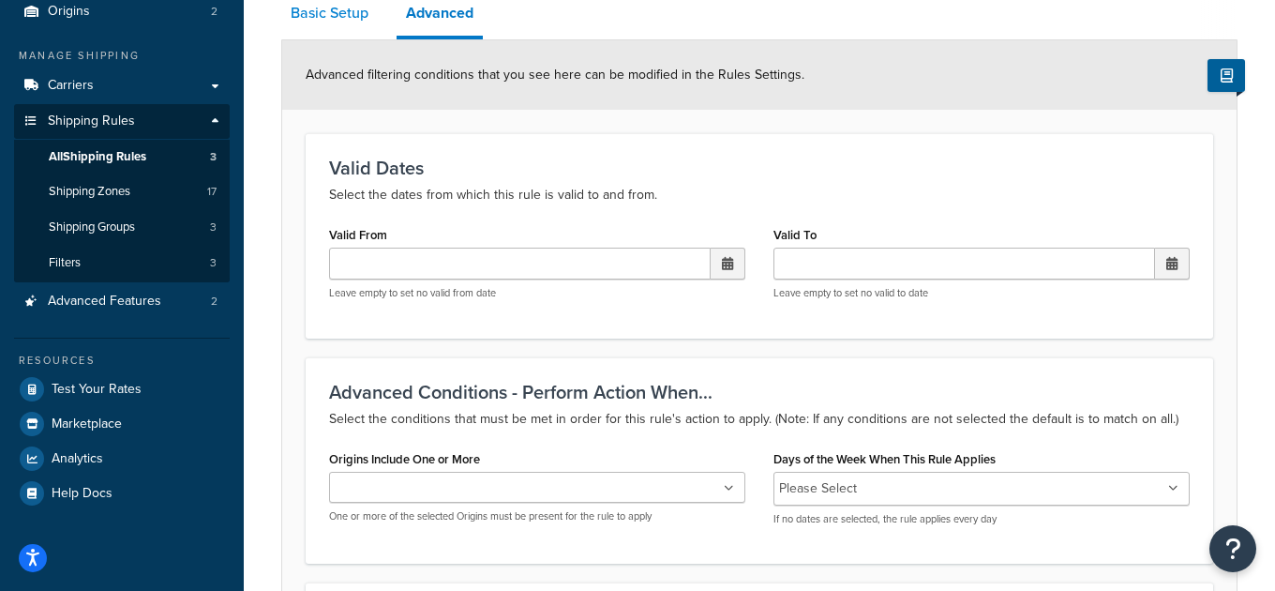
select select "CART"
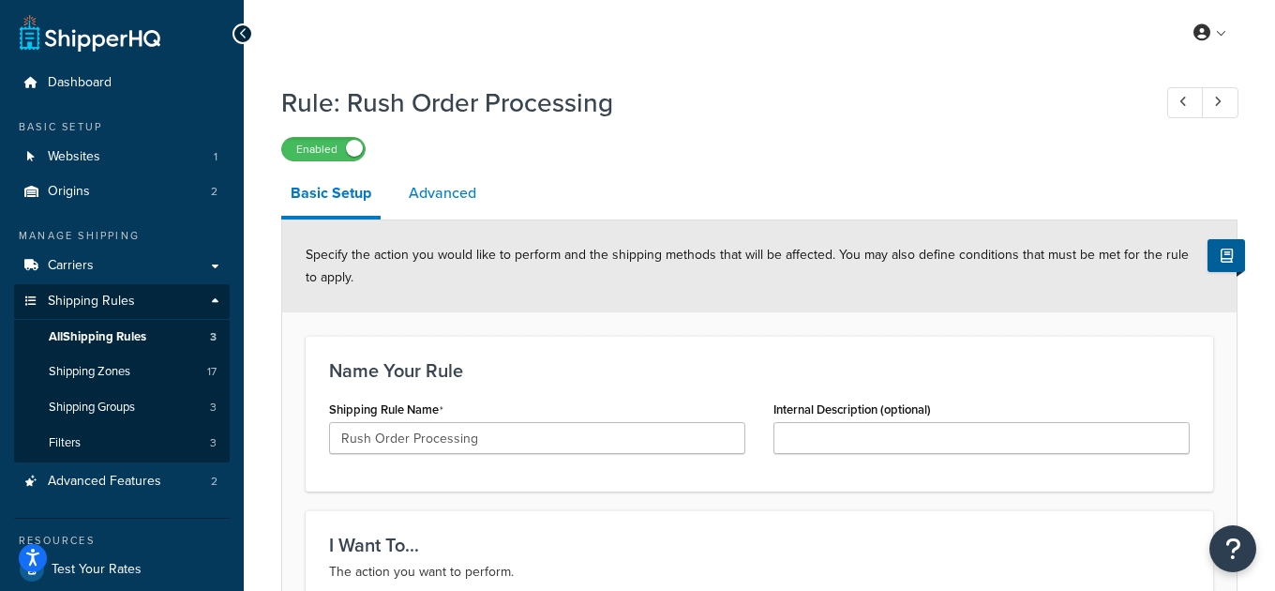
click at [452, 190] on link "Advanced" at bounding box center [442, 193] width 86 height 45
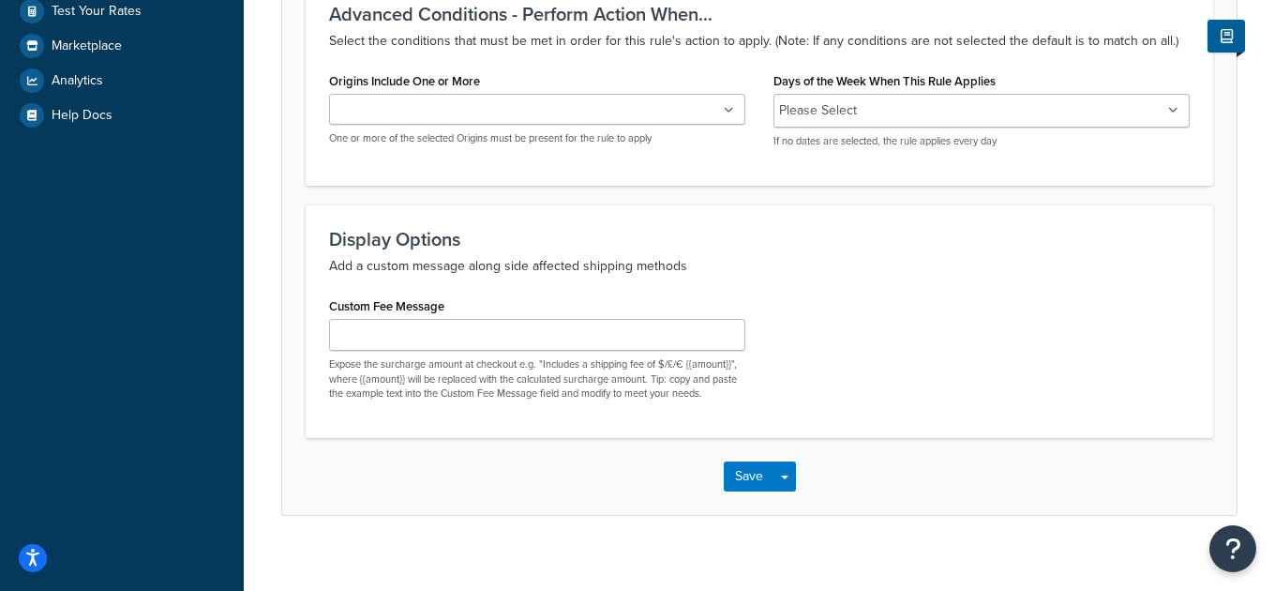
scroll to position [560, 0]
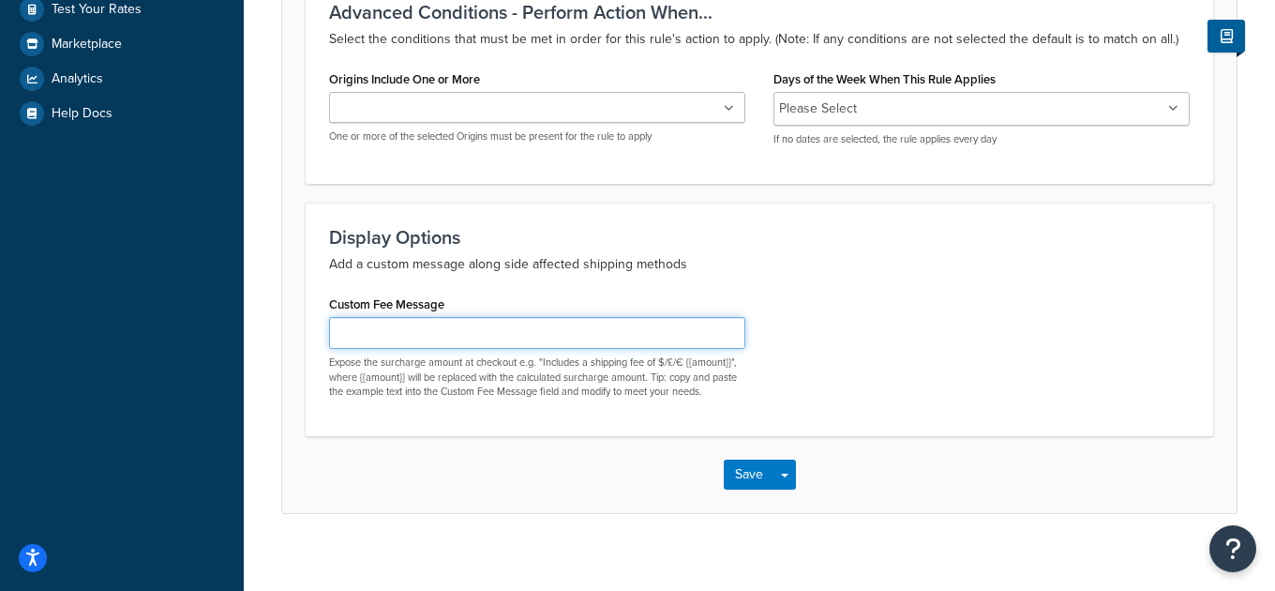
click at [436, 332] on input "Custom Fee Message" at bounding box center [537, 333] width 416 height 32
type input "$"
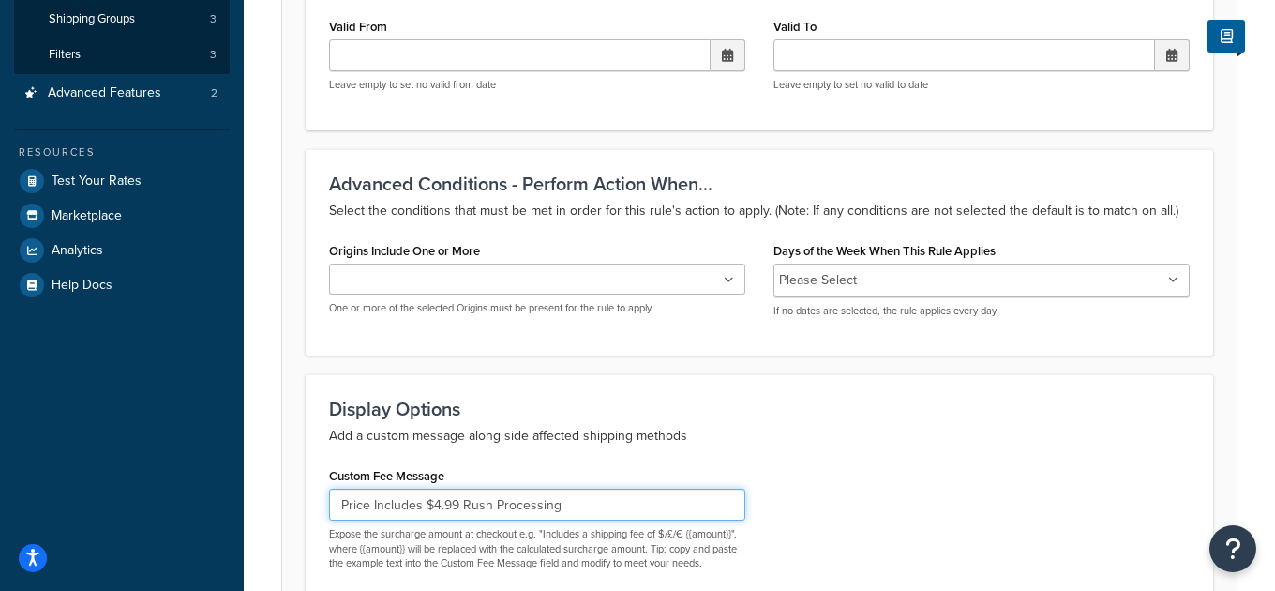
scroll to position [390, 0]
drag, startPoint x: 360, startPoint y: 501, endPoint x: 288, endPoint y: 501, distance: 72.2
click at [288, 501] on form "Advanced filtering conditions that you see here can be modified in the Rules Se…" at bounding box center [759, 256] width 954 height 852
click at [590, 488] on input "Price Includes $4.99 Rush Processing" at bounding box center [537, 503] width 416 height 32
drag, startPoint x: 579, startPoint y: 494, endPoint x: 649, endPoint y: 442, distance: 87.0
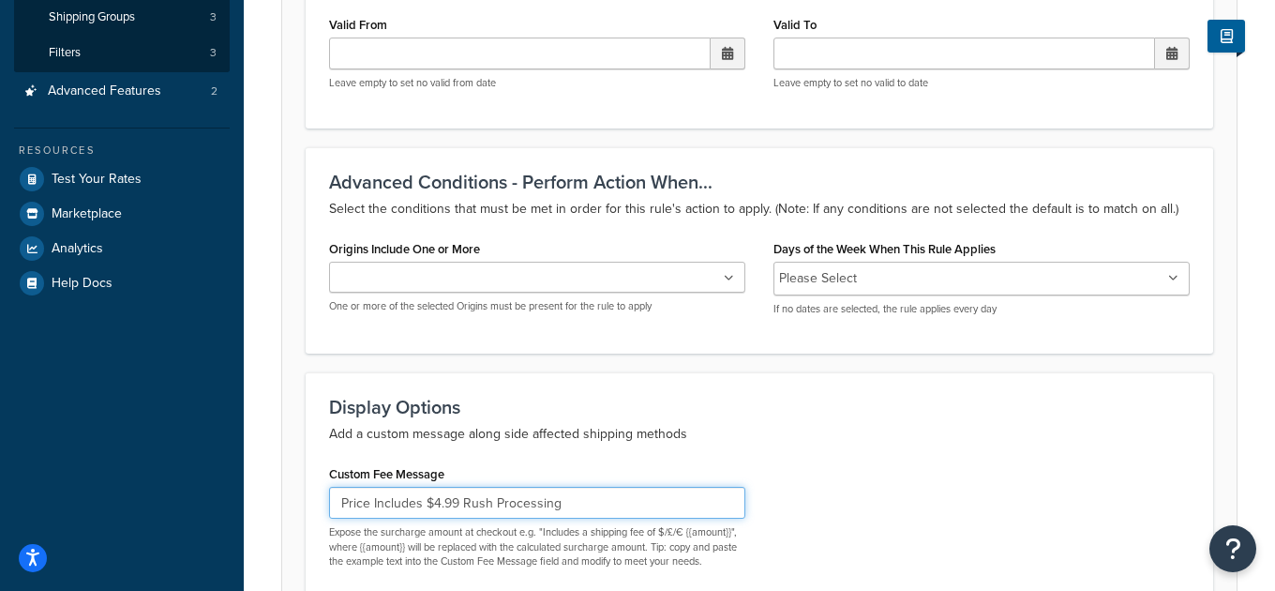
click at [314, 488] on div "Display Options Add a custom message along side affected shipping methods Custo…" at bounding box center [759, 488] width 907 height 233
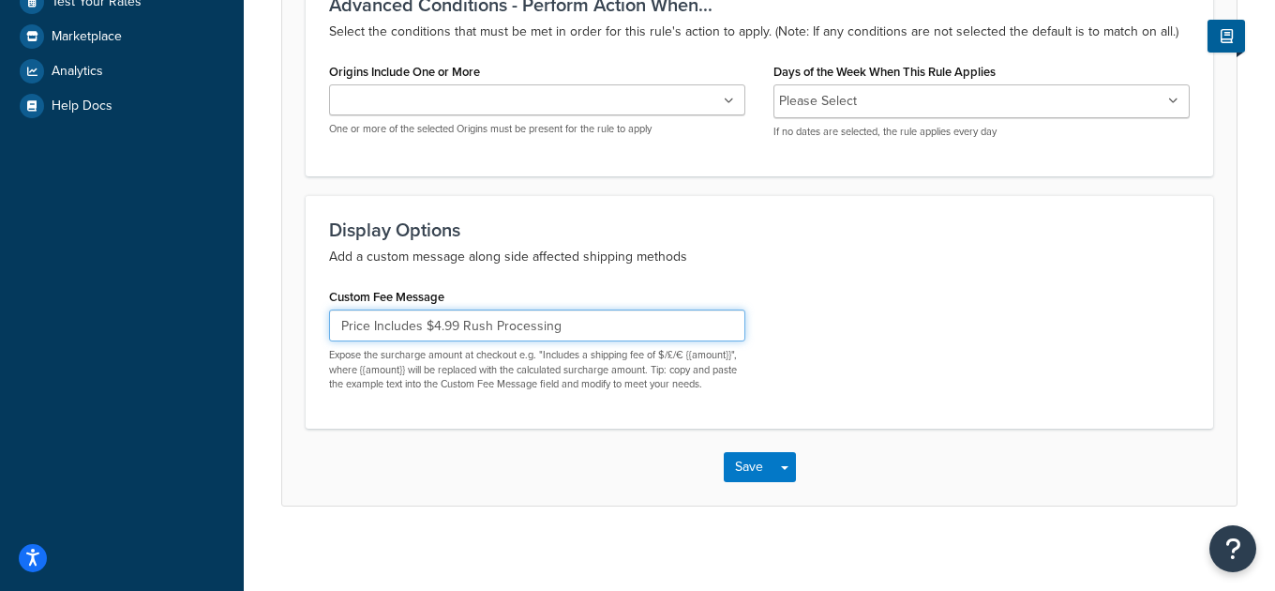
scroll to position [576, 0]
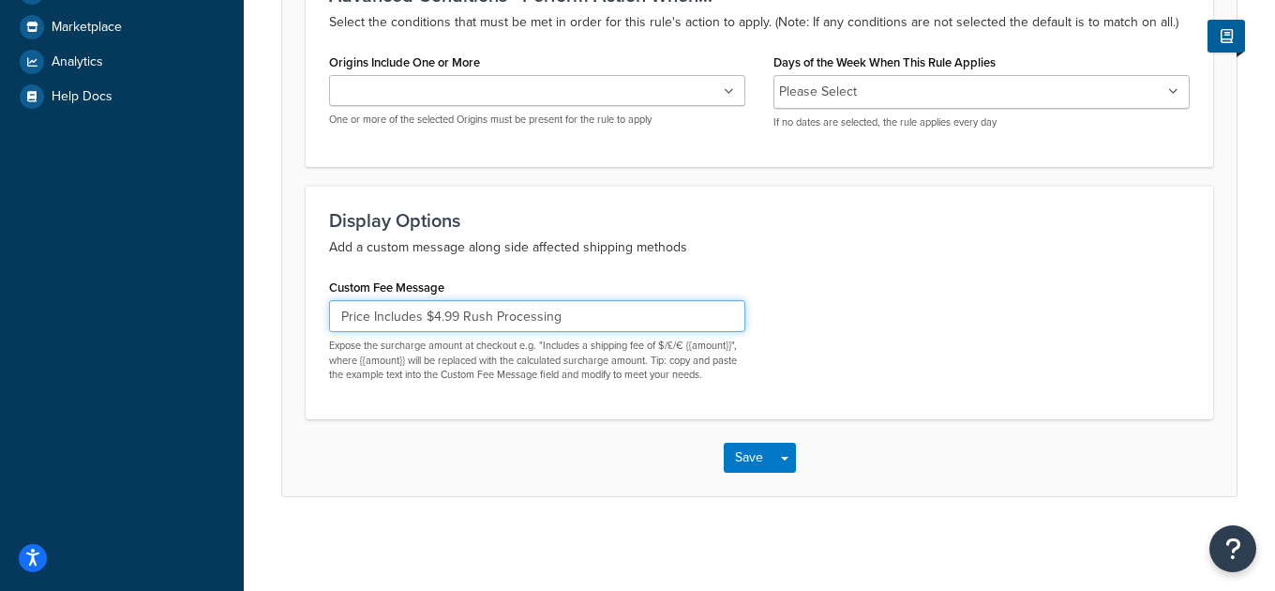
type input "Price Includes $4.99 Rush Processing"
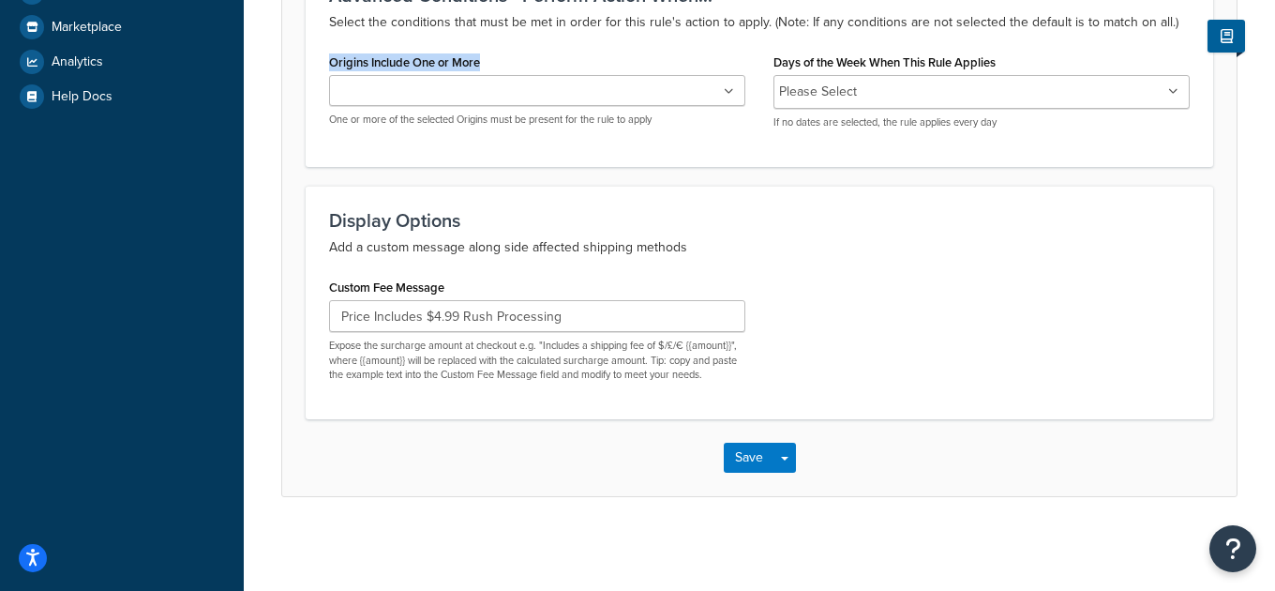
drag, startPoint x: 512, startPoint y: 65, endPoint x: 383, endPoint y: 97, distance: 132.3
click at [329, 67] on div "Origins Include One or More MCG Fort Jones Rush MCG One or more of the selected…" at bounding box center [537, 88] width 416 height 78
click at [622, 89] on ul at bounding box center [537, 90] width 416 height 31
drag, startPoint x: 468, startPoint y: 282, endPoint x: 309, endPoint y: 285, distance: 158.4
click at [309, 285] on div "Display Options Add a custom message along side affected shipping methods Custo…" at bounding box center [759, 302] width 907 height 233
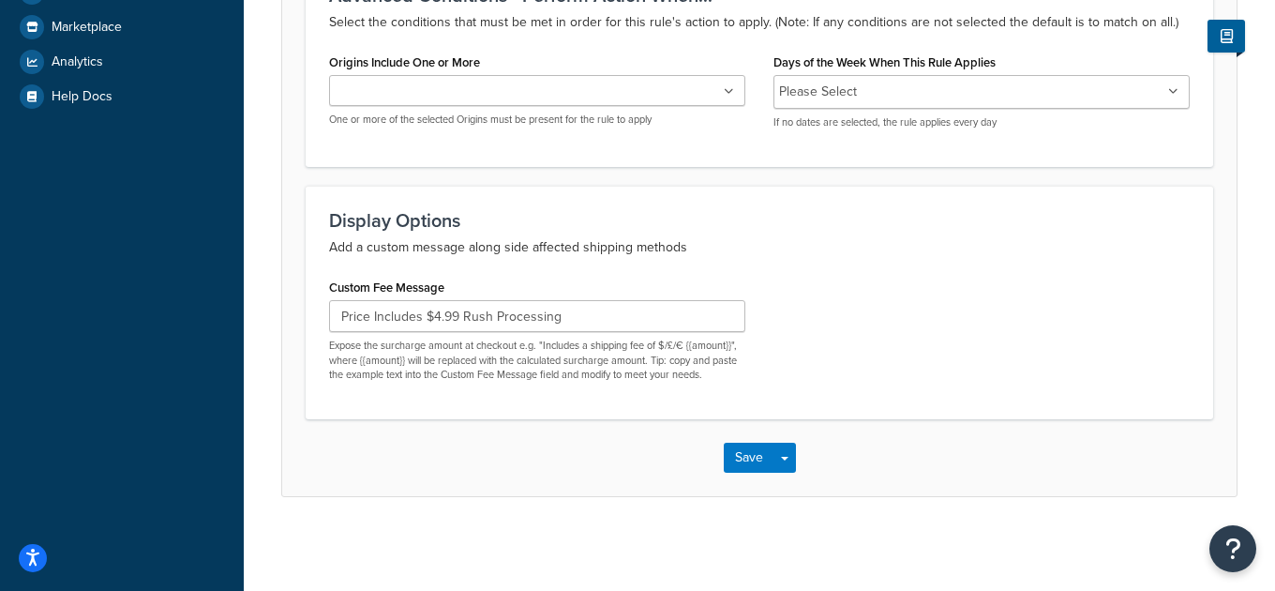
click at [557, 262] on div "Display Options Add a custom message along side affected shipping methods Custo…" at bounding box center [759, 302] width 907 height 233
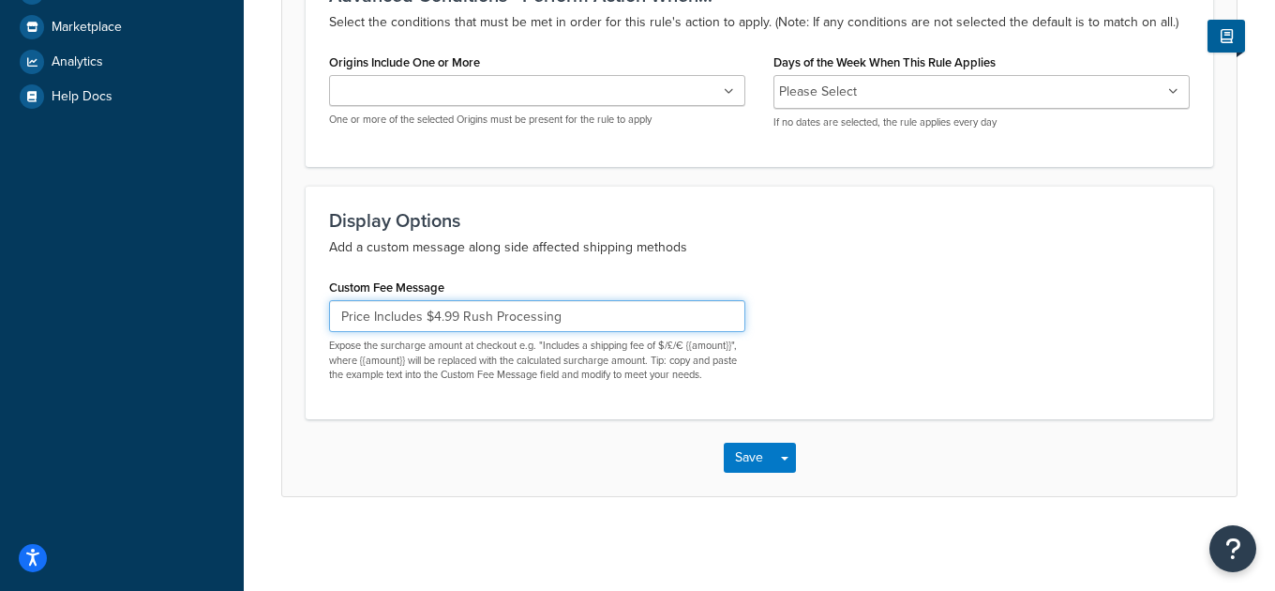
drag, startPoint x: 441, startPoint y: 314, endPoint x: 305, endPoint y: 307, distance: 136.1
click at [306, 307] on div "Display Options Add a custom message along side affected shipping methods Custo…" at bounding box center [759, 302] width 907 height 233
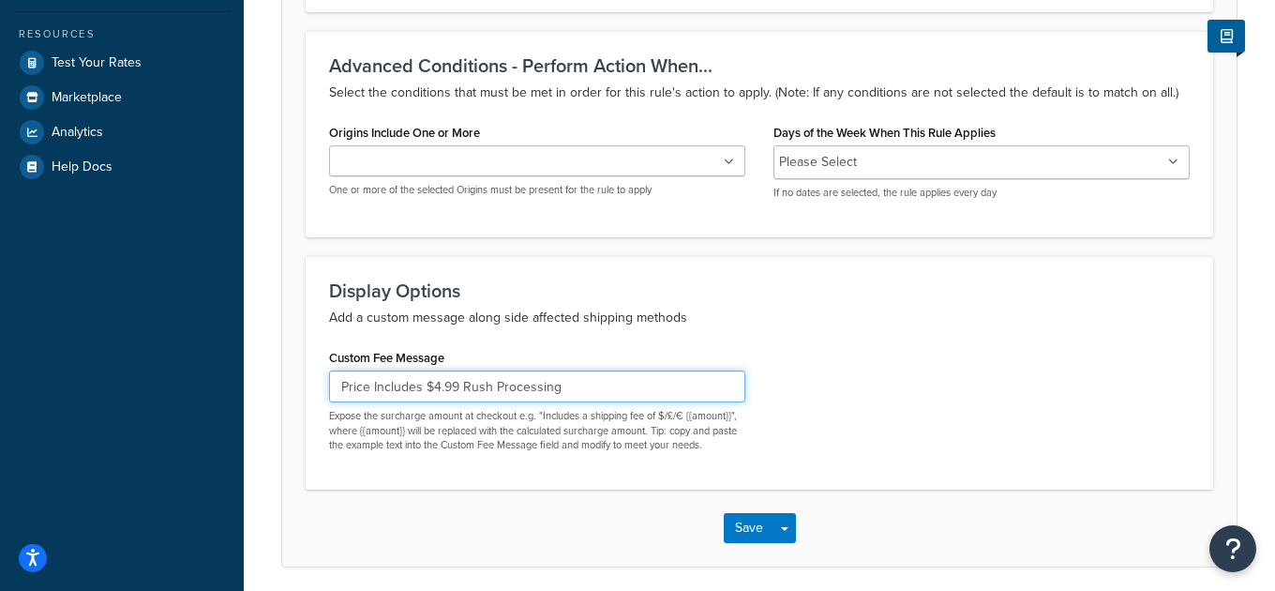
scroll to position [504, 0]
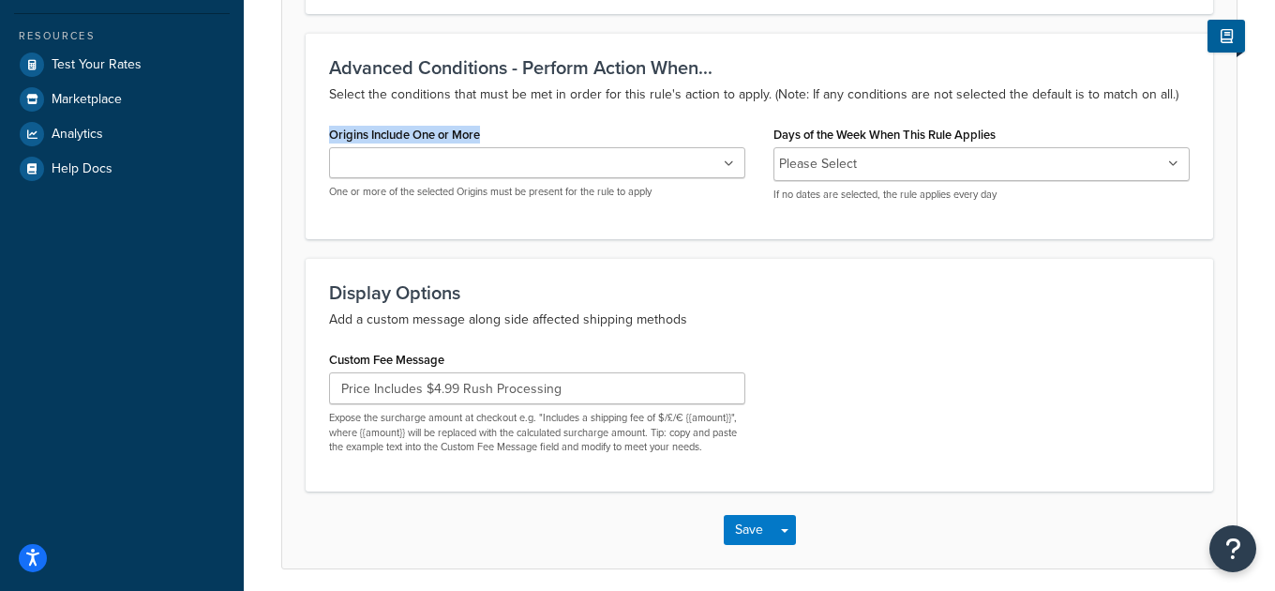
drag, startPoint x: 444, startPoint y: 128, endPoint x: 314, endPoint y: 130, distance: 130.3
click at [314, 130] on div "Advanced Conditions - Perform Action When... Select the conditions that must be…" at bounding box center [759, 136] width 907 height 206
click at [643, 124] on div "Origins Include One or More MCG Fort Jones Rush MCG One or more of the selected…" at bounding box center [537, 160] width 416 height 78
drag, startPoint x: 363, startPoint y: 134, endPoint x: 467, endPoint y: 177, distance: 112.6
click at [313, 130] on div "Advanced Conditions - Perform Action When... Select the conditions that must be…" at bounding box center [759, 136] width 907 height 206
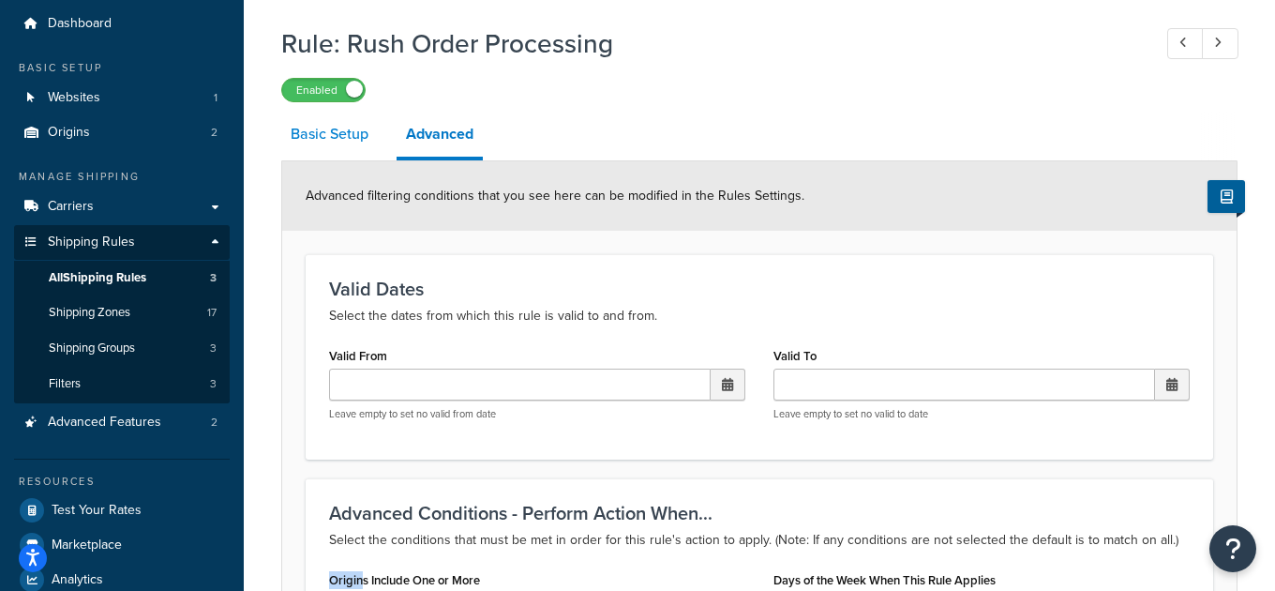
scroll to position [55, 0]
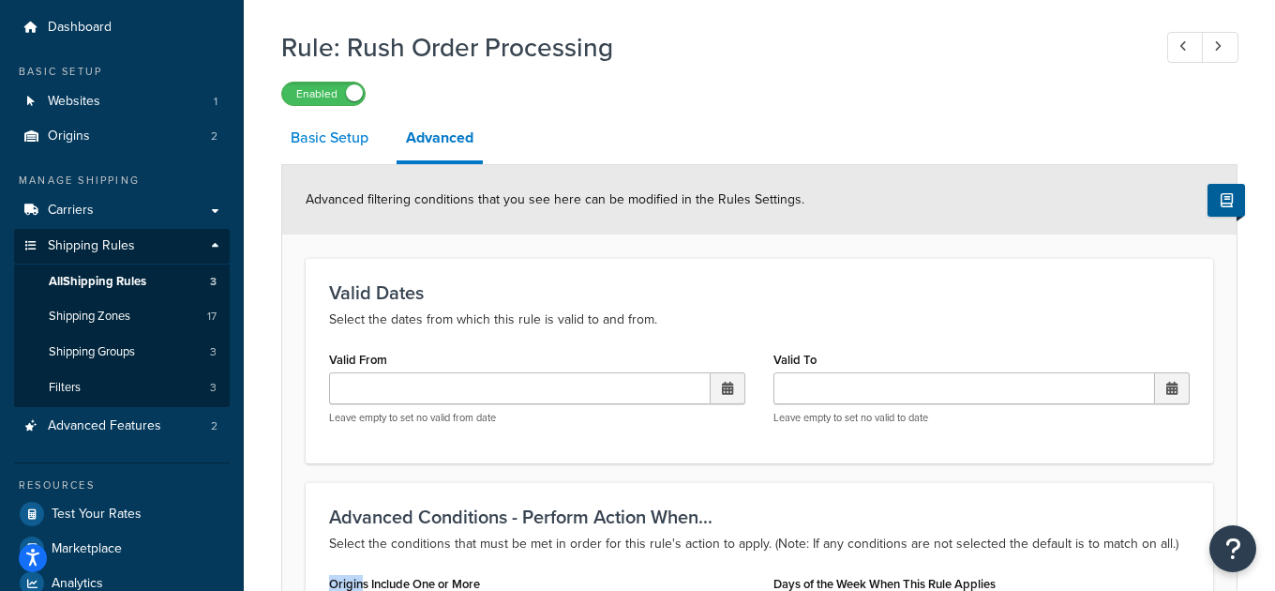
click at [340, 131] on link "Basic Setup" at bounding box center [329, 137] width 97 height 45
select select "CART"
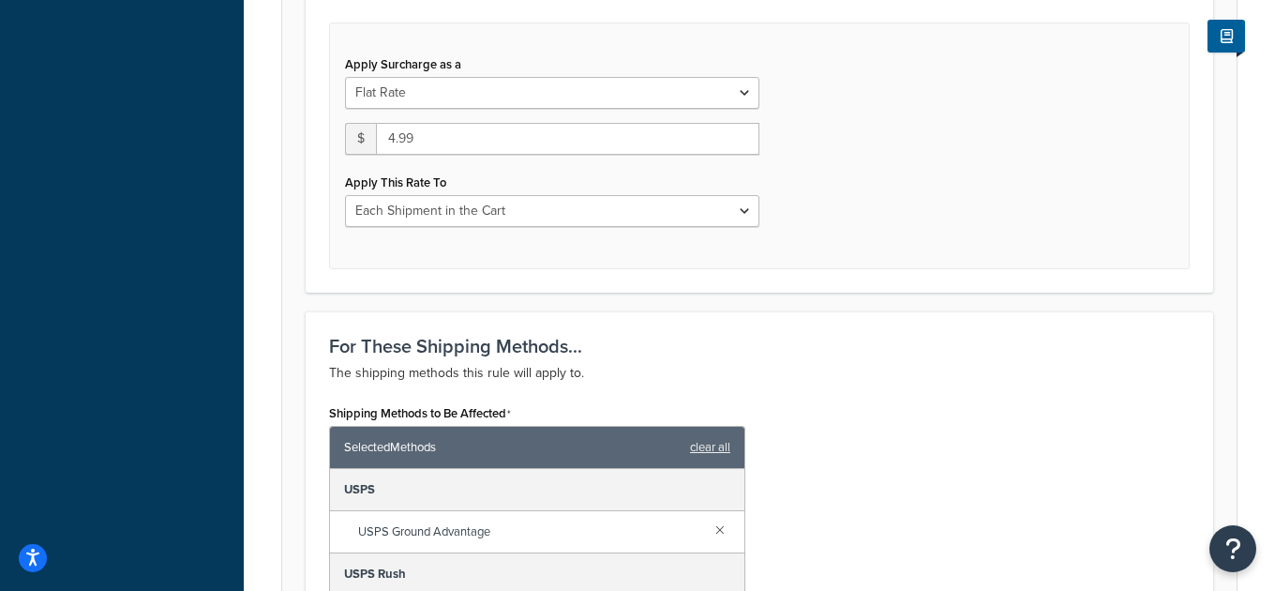
scroll to position [713, 0]
drag, startPoint x: 454, startPoint y: 138, endPoint x: 298, endPoint y: 126, distance: 156.1
click at [278, 113] on div "Rule: Rush Order Processing Enabled Basic Setup Advanced Specify the action you…" at bounding box center [759, 180] width 1031 height 1637
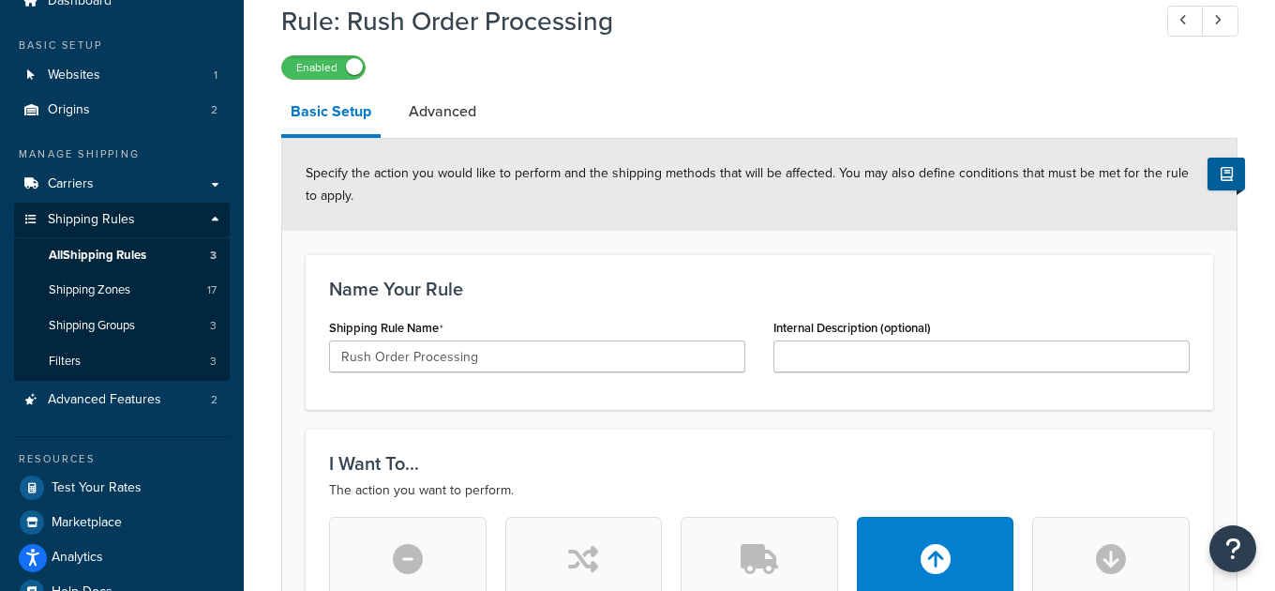
scroll to position [81, 0]
click at [676, 73] on div "Enabled" at bounding box center [759, 67] width 956 height 26
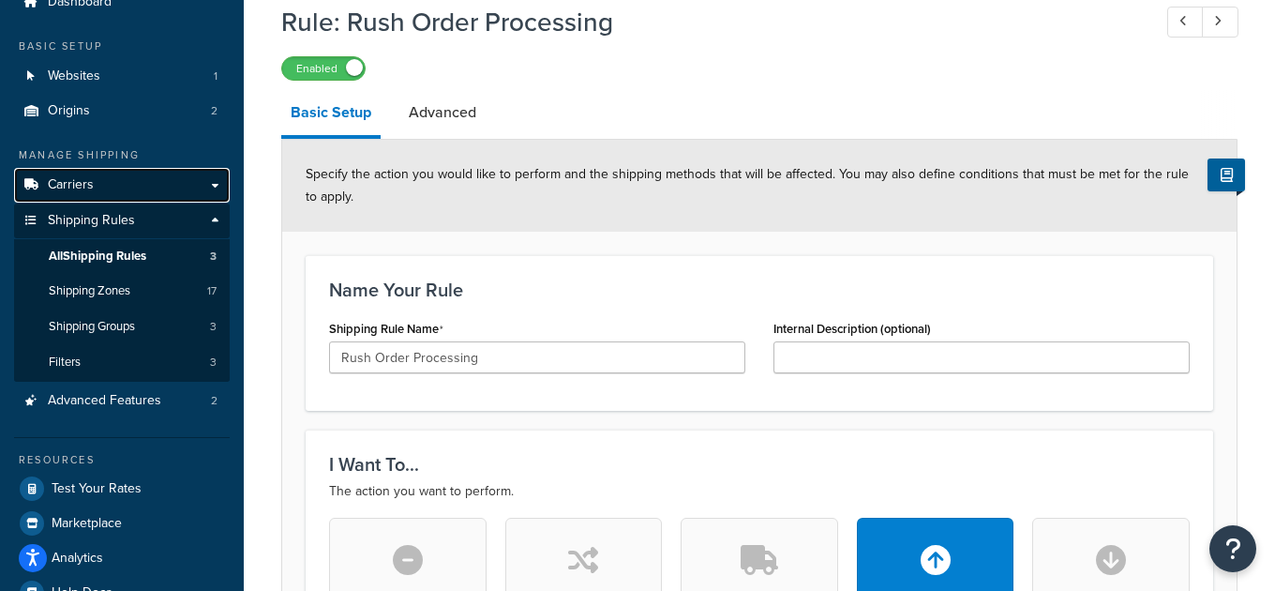
click at [122, 189] on link "Carriers" at bounding box center [122, 185] width 216 height 35
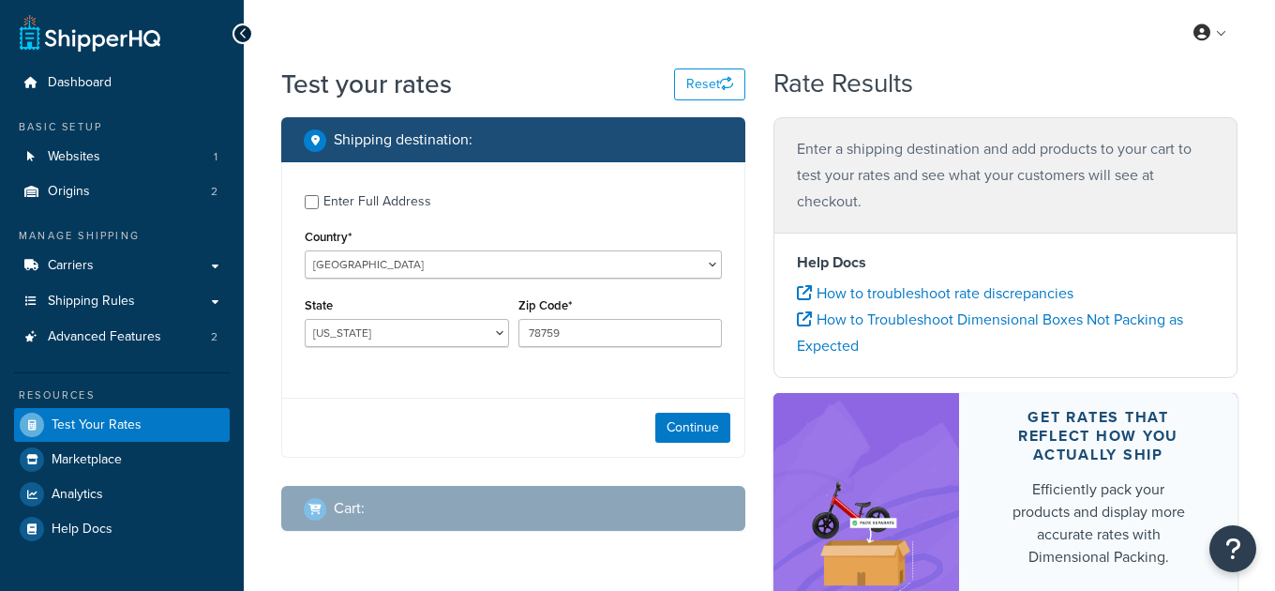
select select "[GEOGRAPHIC_DATA]"
click at [405, 335] on select "[US_STATE] [US_STATE] [US_STATE] [US_STATE] [US_STATE] Armed Forces Americas Ar…" at bounding box center [407, 333] width 204 height 28
click at [305, 320] on select "[US_STATE] [US_STATE] [US_STATE] [US_STATE] [US_STATE] Armed Forces Americas Ar…" at bounding box center [407, 333] width 204 height 28
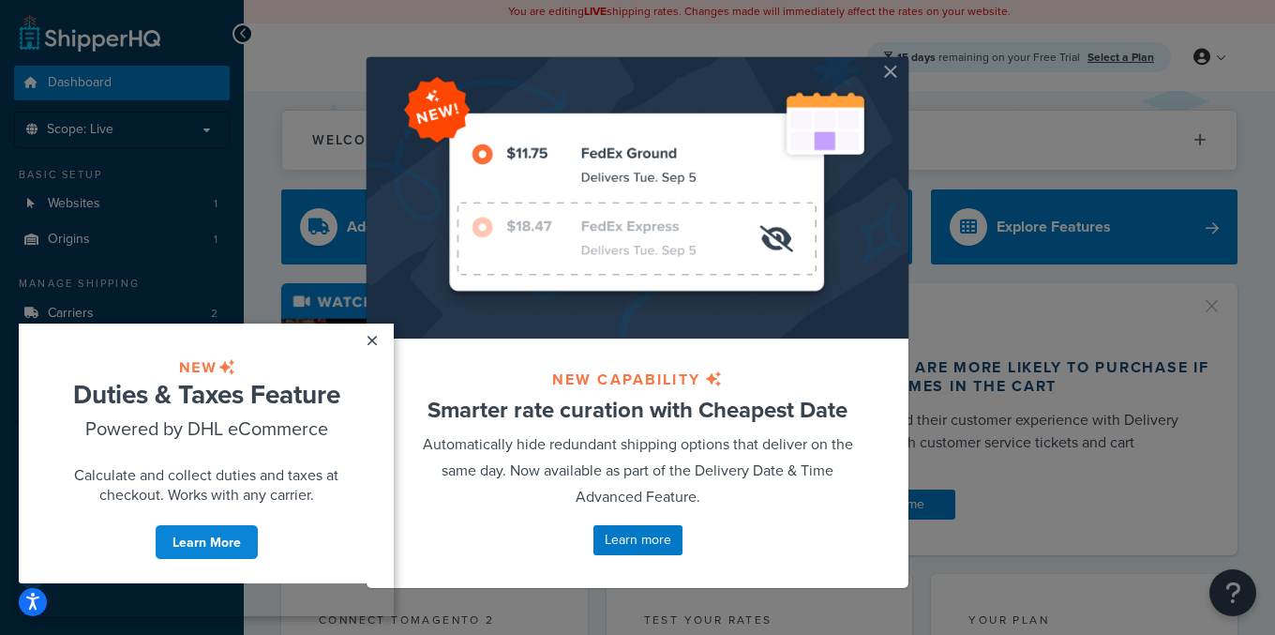
click at [904, 62] on button "button" at bounding box center [906, 59] width 5 height 5
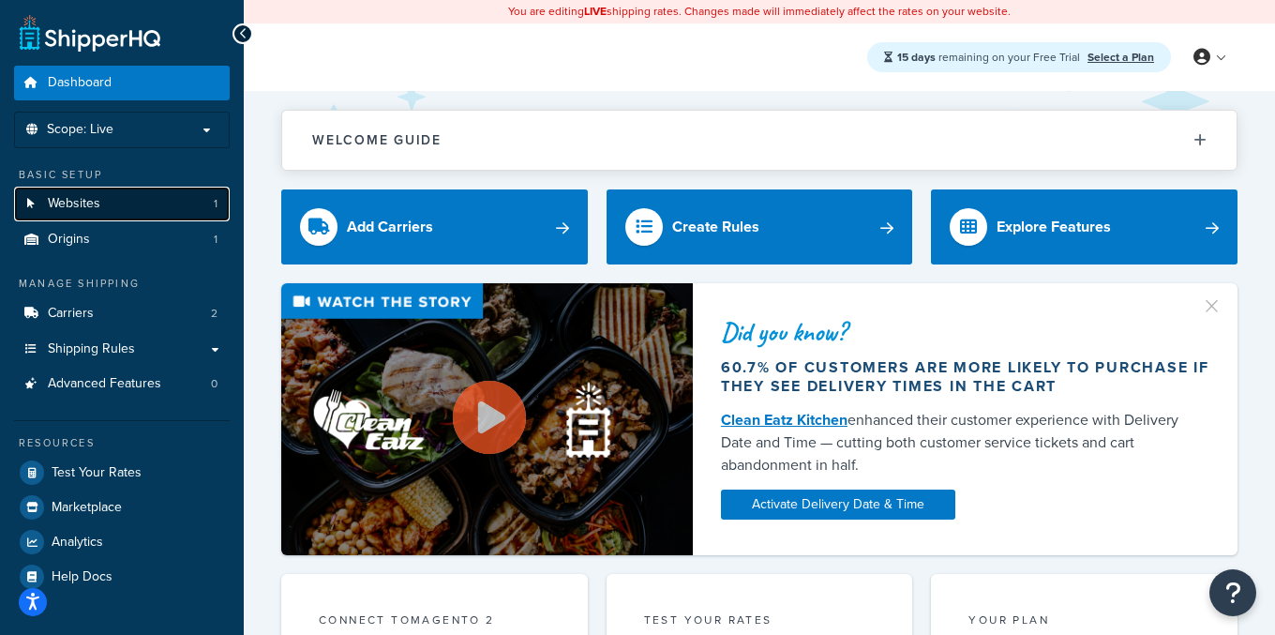
click at [150, 199] on link "Websites 1" at bounding box center [122, 204] width 216 height 35
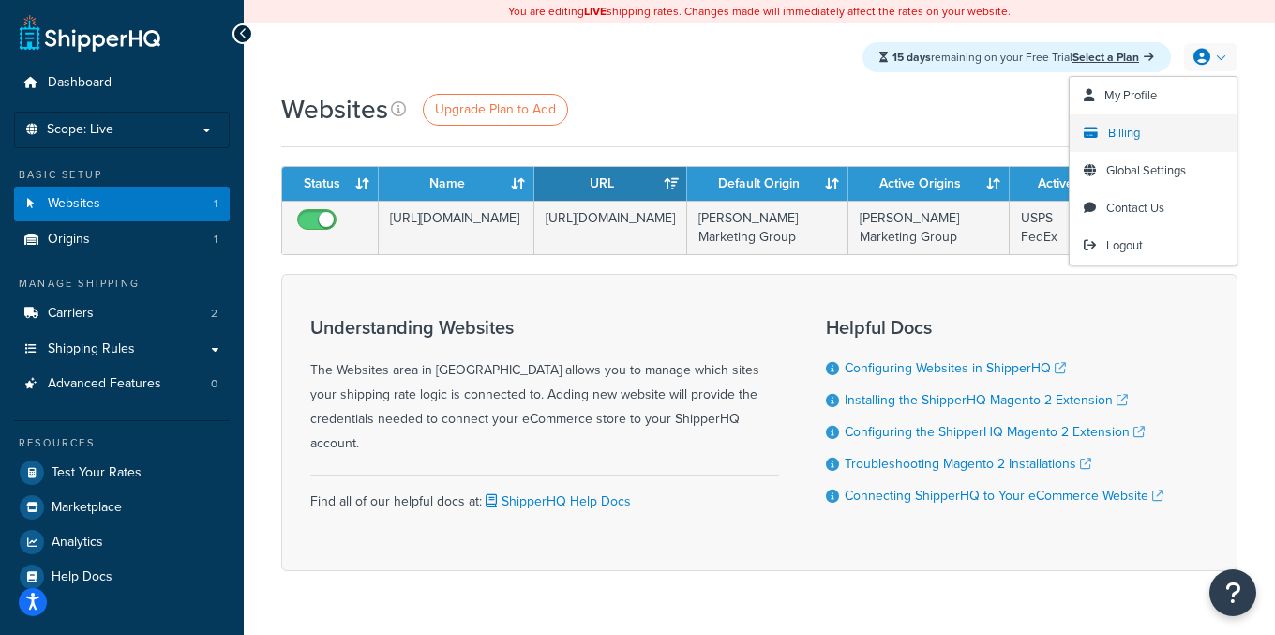
click at [1142, 124] on link "Billing" at bounding box center [1153, 132] width 167 height 37
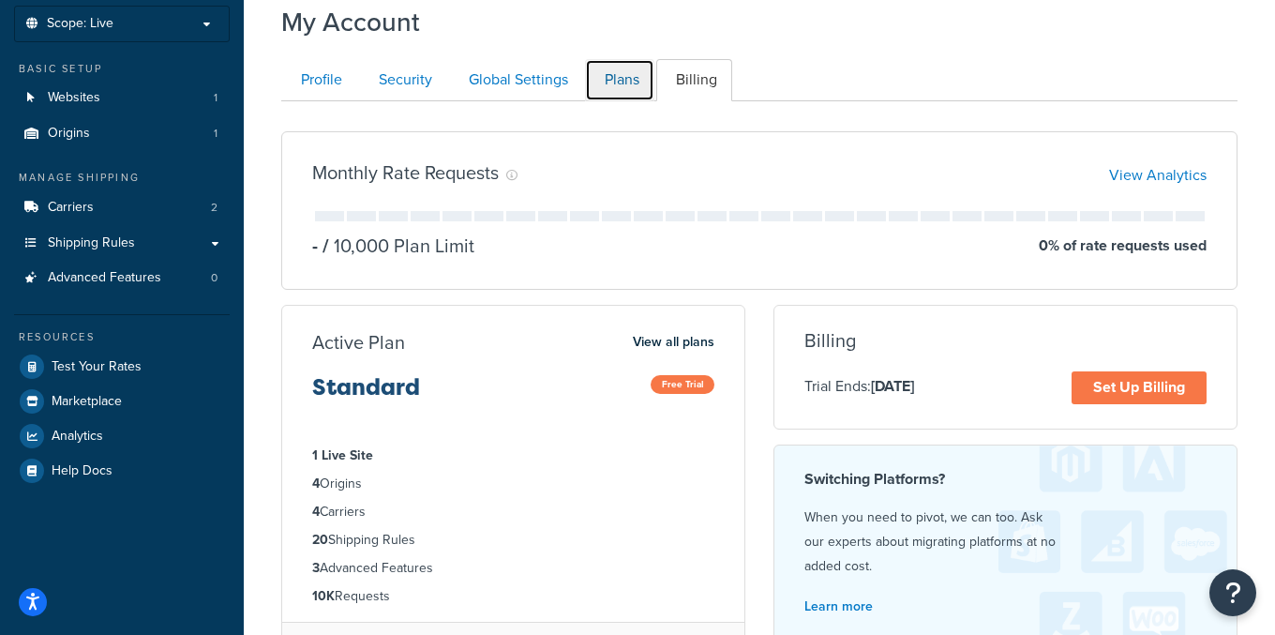
click at [618, 85] on link "Plans" at bounding box center [619, 80] width 69 height 42
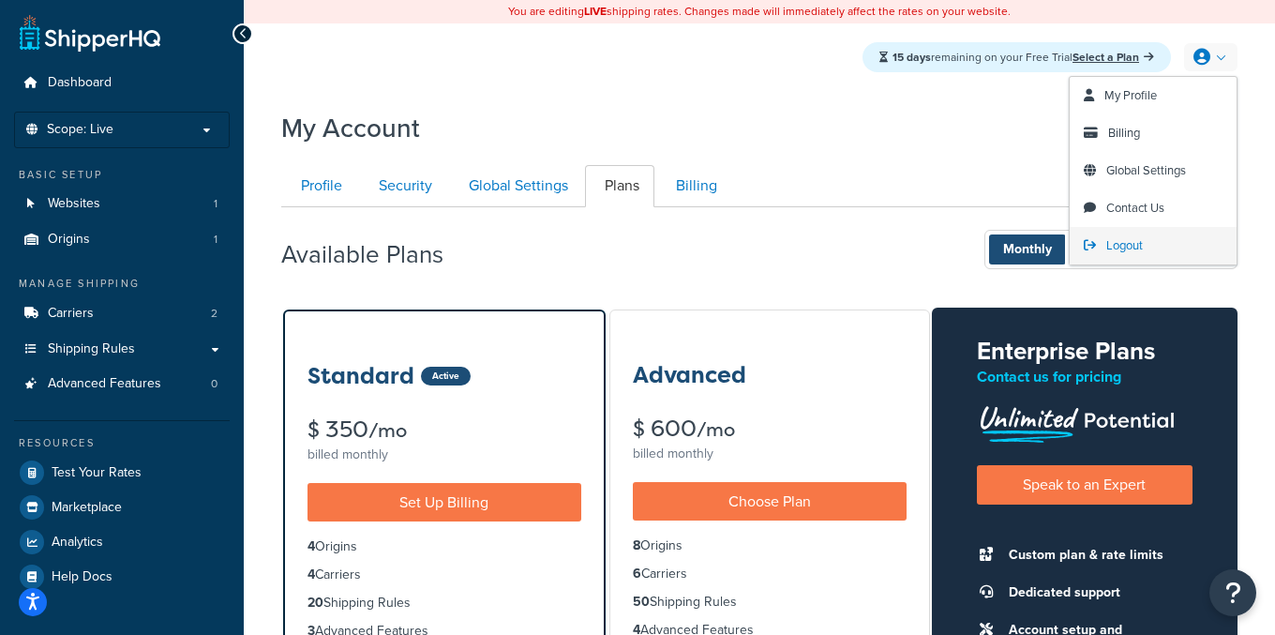
click at [1145, 245] on link "Logout" at bounding box center [1153, 245] width 167 height 37
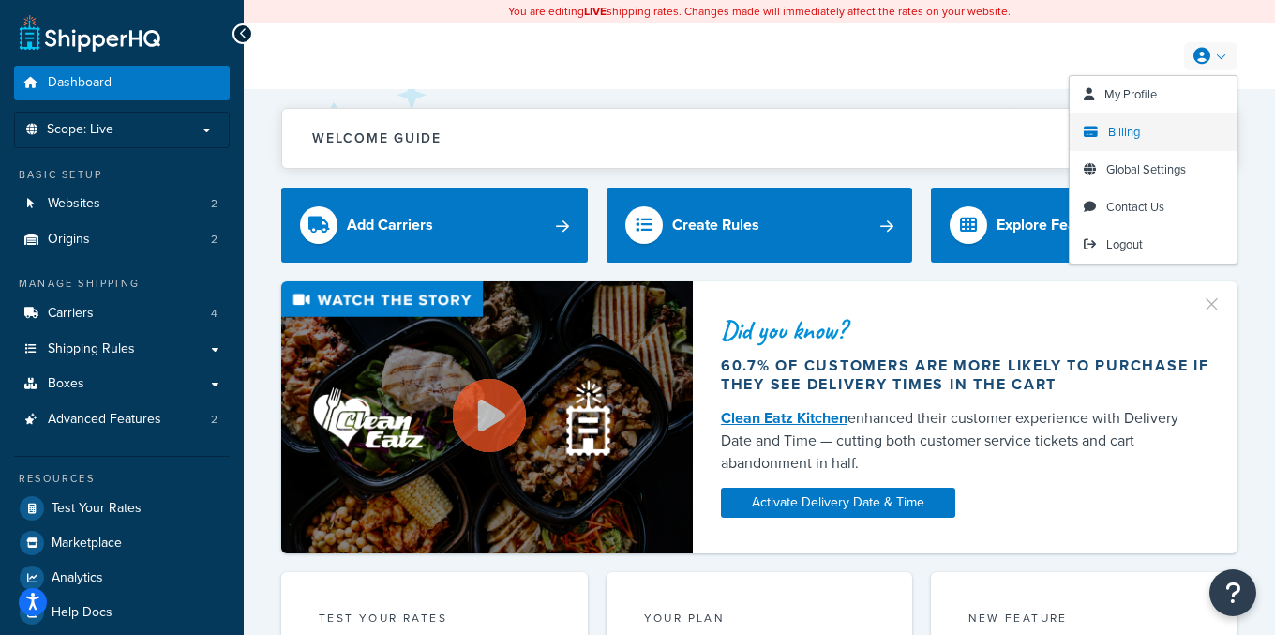
click at [1161, 135] on link "Billing" at bounding box center [1153, 131] width 167 height 37
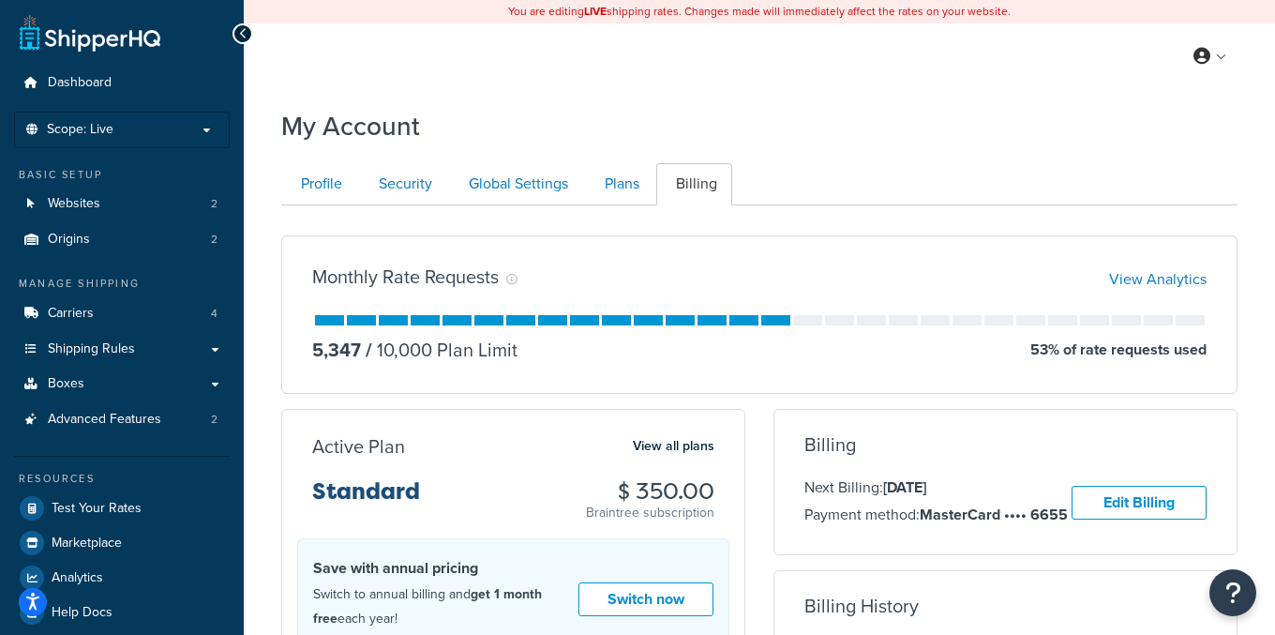
click at [177, 177] on div "Basic Setup" at bounding box center [122, 175] width 216 height 16
click at [180, 202] on link "Websites 2" at bounding box center [122, 204] width 216 height 35
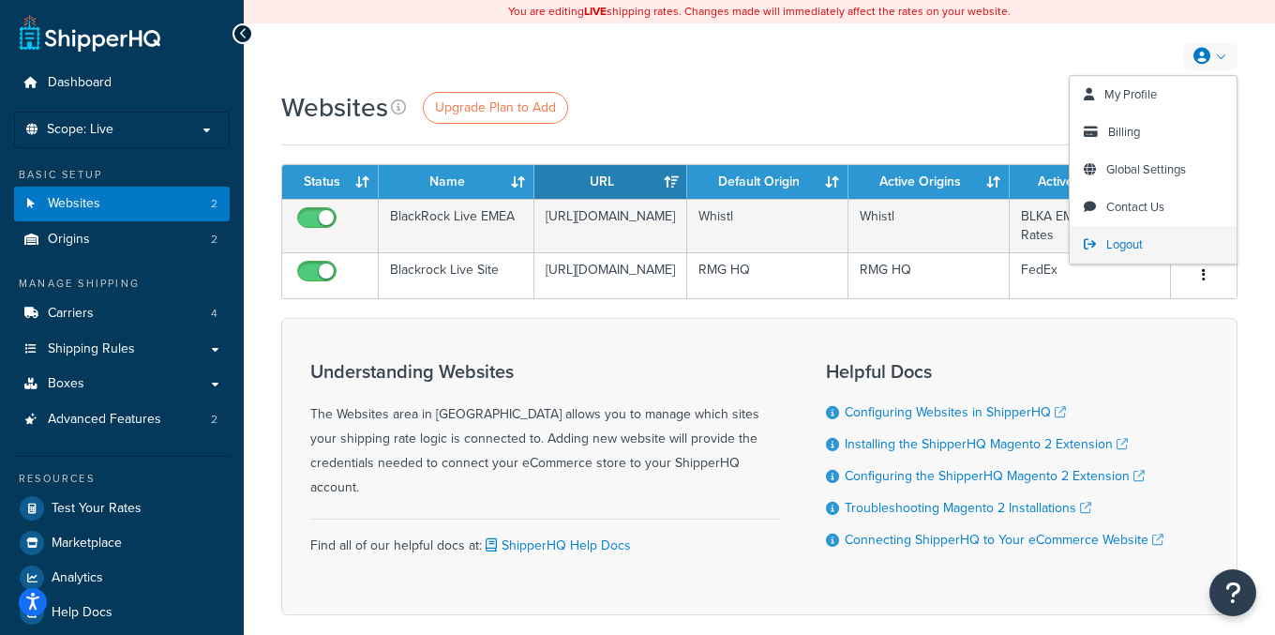
click at [1112, 238] on span "Logout" at bounding box center [1124, 244] width 37 height 18
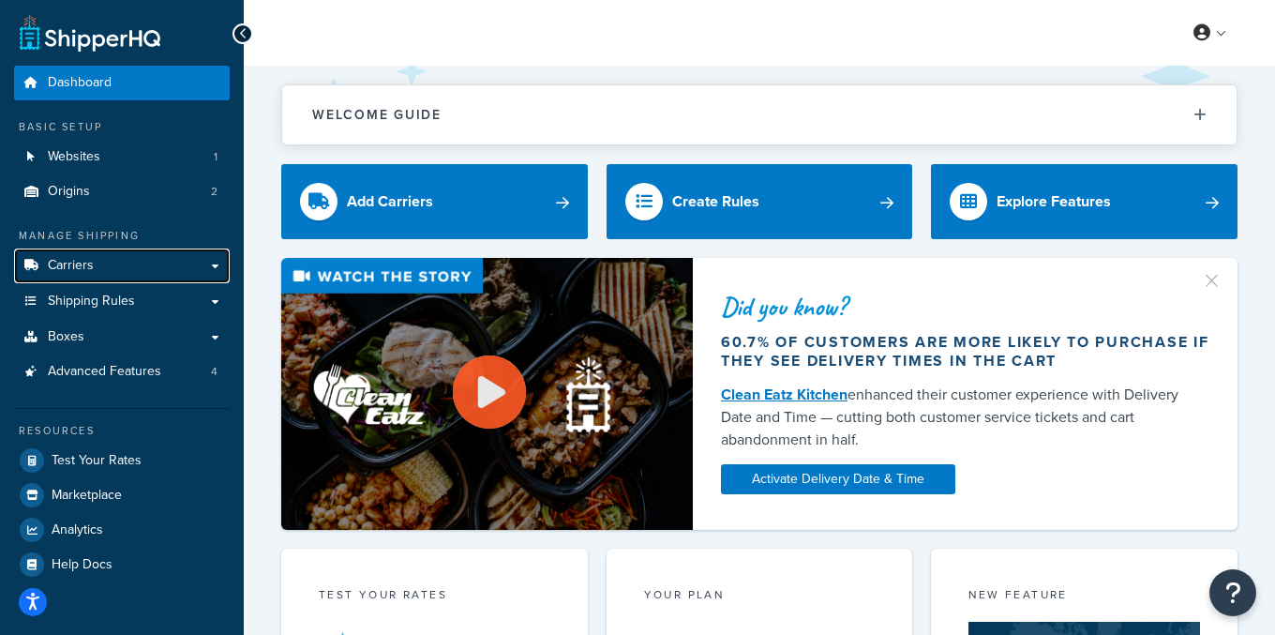
drag, startPoint x: 123, startPoint y: 275, endPoint x: 457, endPoint y: 275, distance: 334.7
click at [123, 275] on link "Carriers" at bounding box center [122, 265] width 216 height 35
click at [479, 72] on div "Welcome Guide Recommendations ShipperHQ: An Overview Carrier Setup Shipping Rul…" at bounding box center [759, 106] width 956 height 80
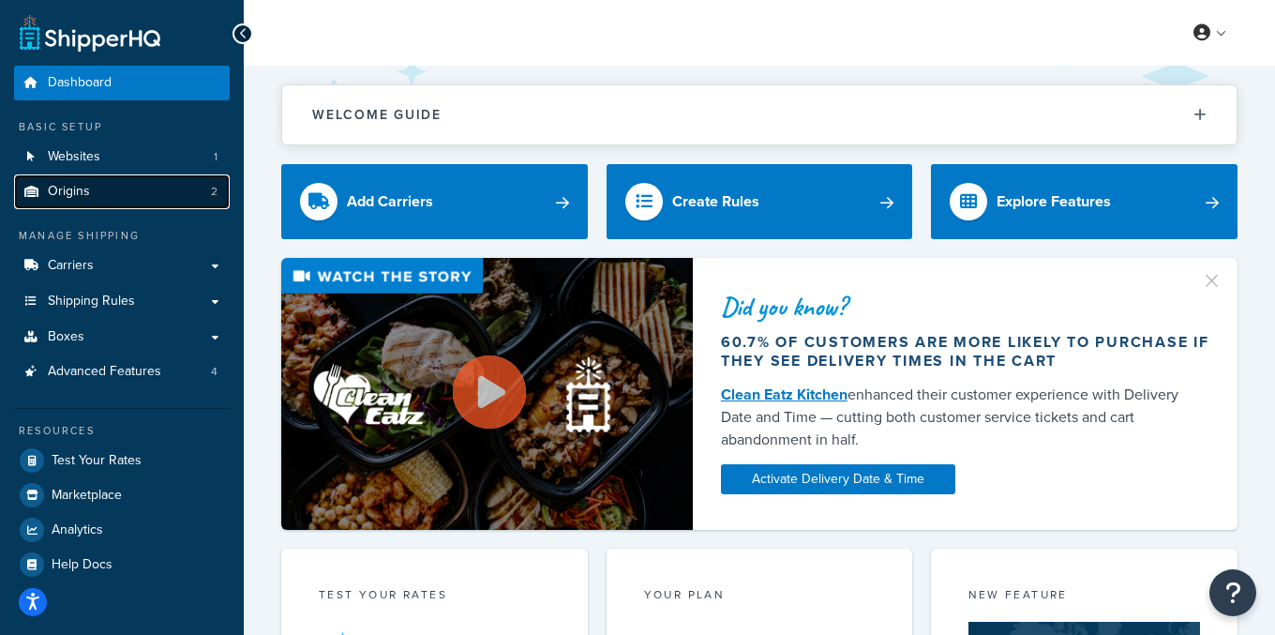
click at [193, 182] on link "Origins 2" at bounding box center [122, 191] width 216 height 35
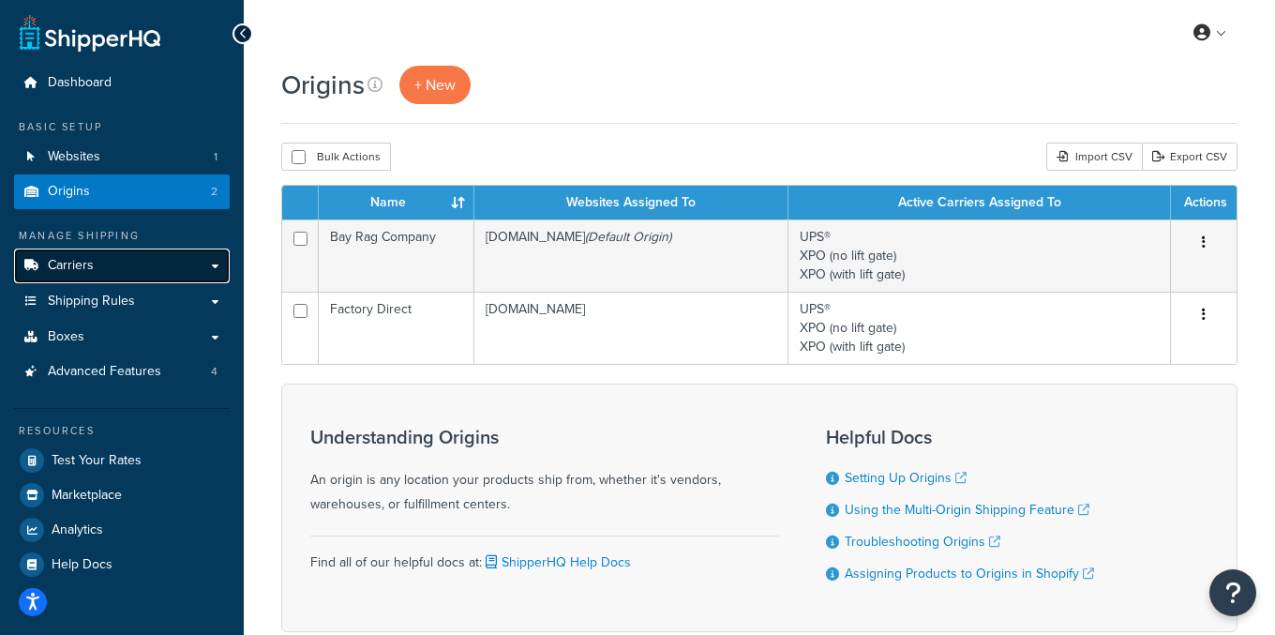
click at [150, 275] on link "Carriers" at bounding box center [122, 265] width 216 height 35
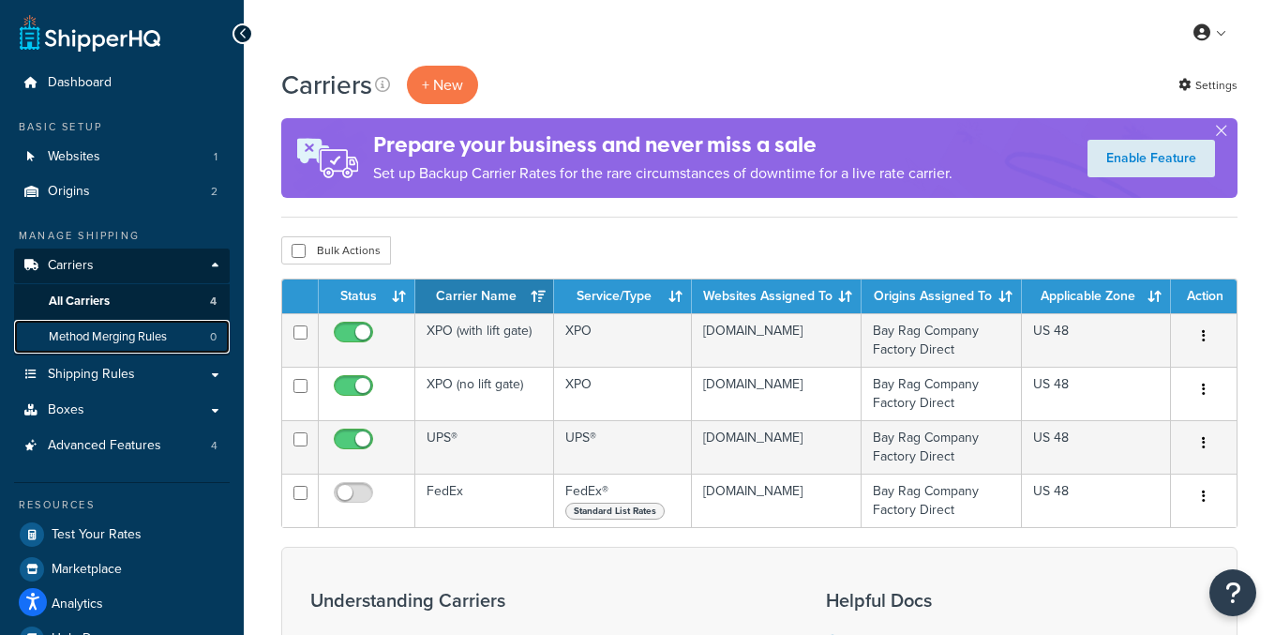
click at [171, 333] on link "Method Merging Rules 0" at bounding box center [122, 337] width 216 height 35
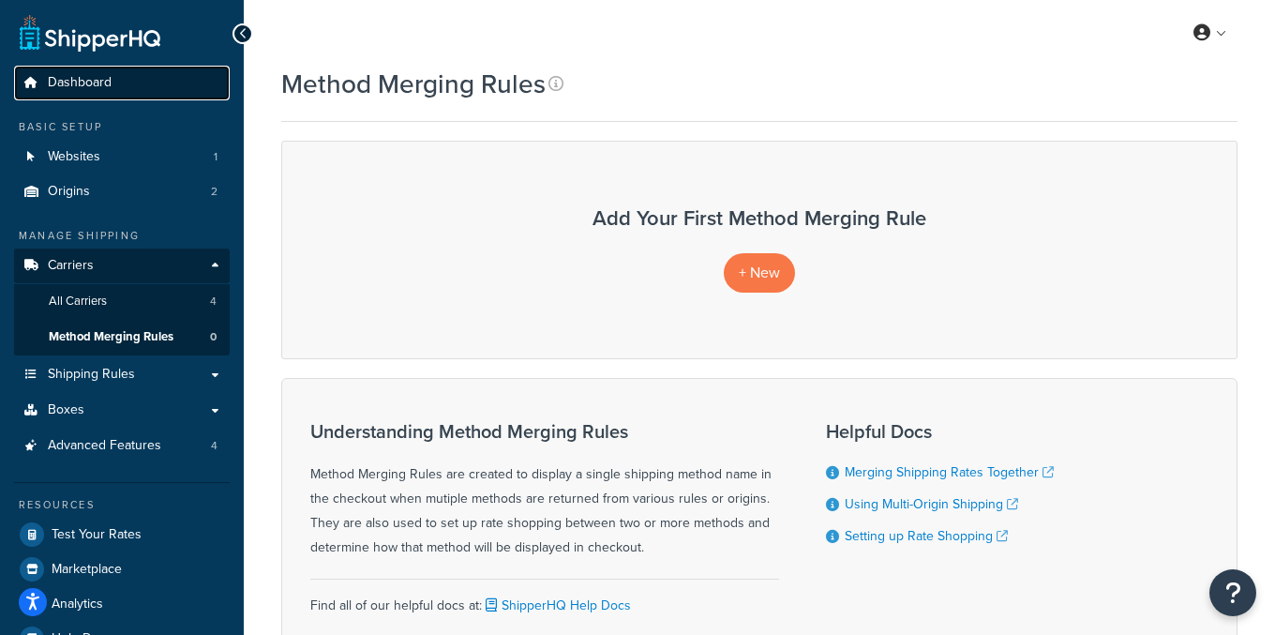
click at [146, 84] on link "Dashboard" at bounding box center [122, 83] width 216 height 35
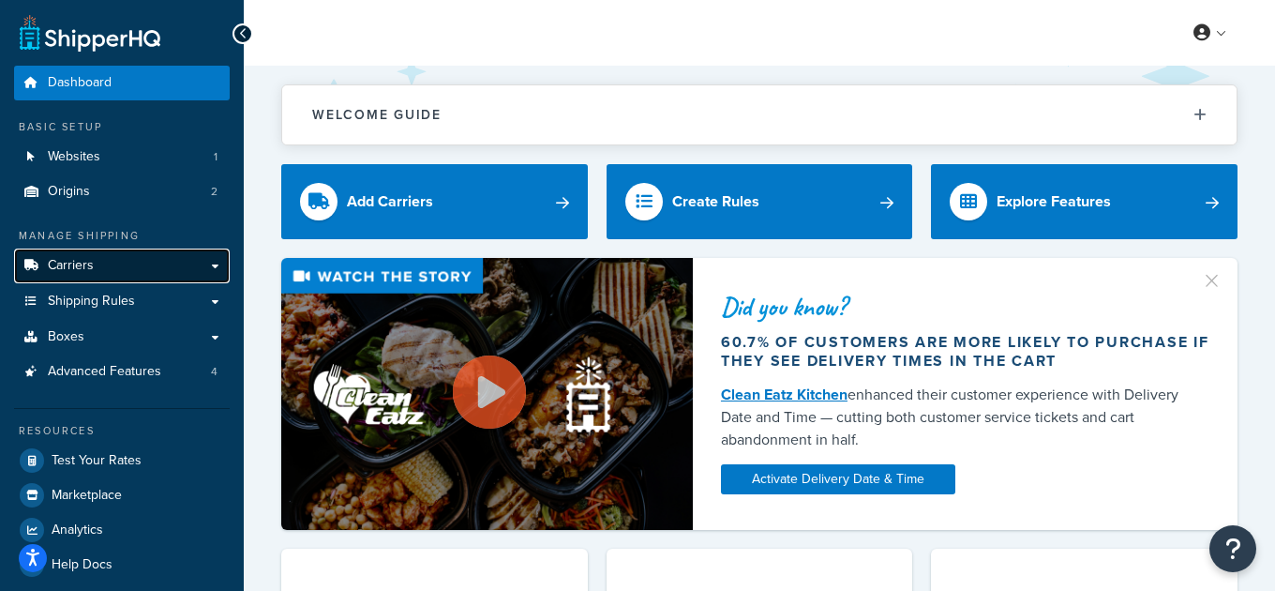
click at [147, 266] on link "Carriers" at bounding box center [122, 265] width 216 height 35
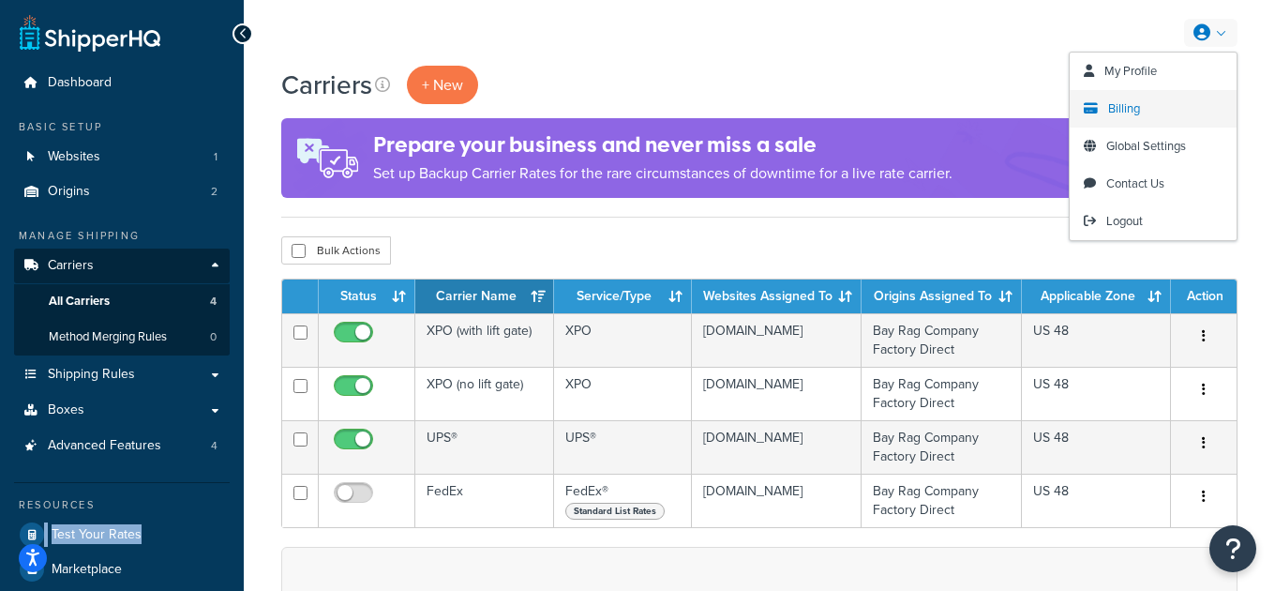
click at [1136, 98] on link "Billing" at bounding box center [1153, 108] width 167 height 37
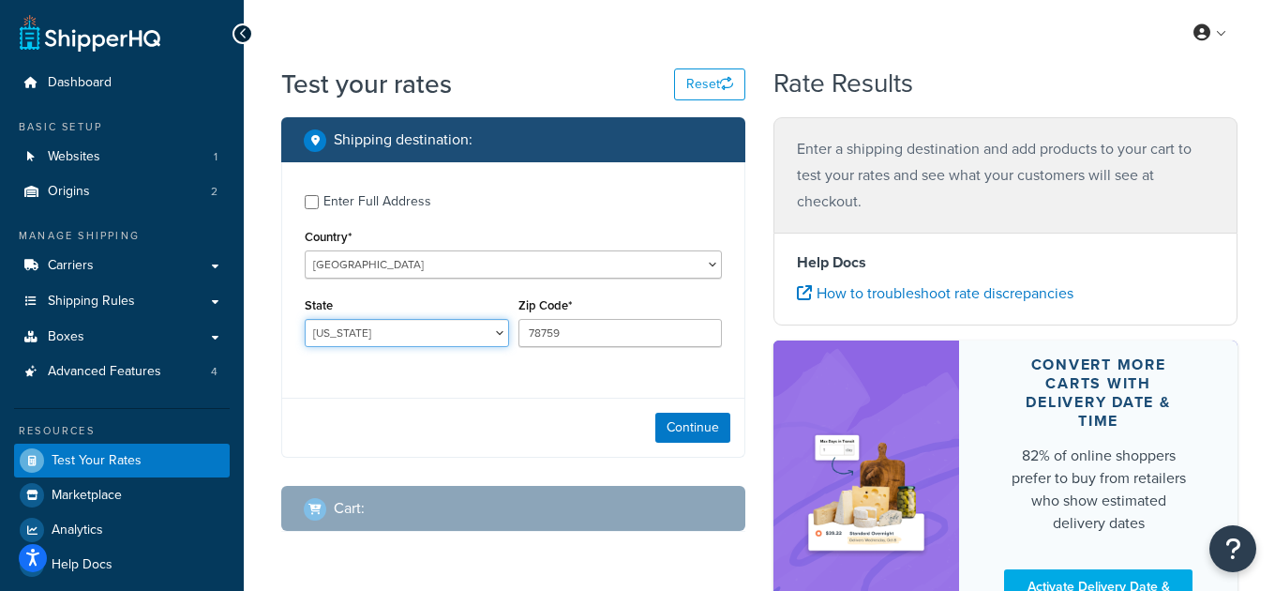
click at [397, 327] on select "[US_STATE] [US_STATE] [US_STATE] [US_STATE] [US_STATE] Armed Forces Americas Ar…" at bounding box center [407, 333] width 204 height 28
select select "CA"
click at [305, 320] on select "[US_STATE] [US_STATE] [US_STATE] [US_STATE] [US_STATE] Armed Forces Americas Ar…" at bounding box center [407, 333] width 204 height 28
click at [582, 331] on input "78759" at bounding box center [620, 333] width 204 height 28
type input "95819"
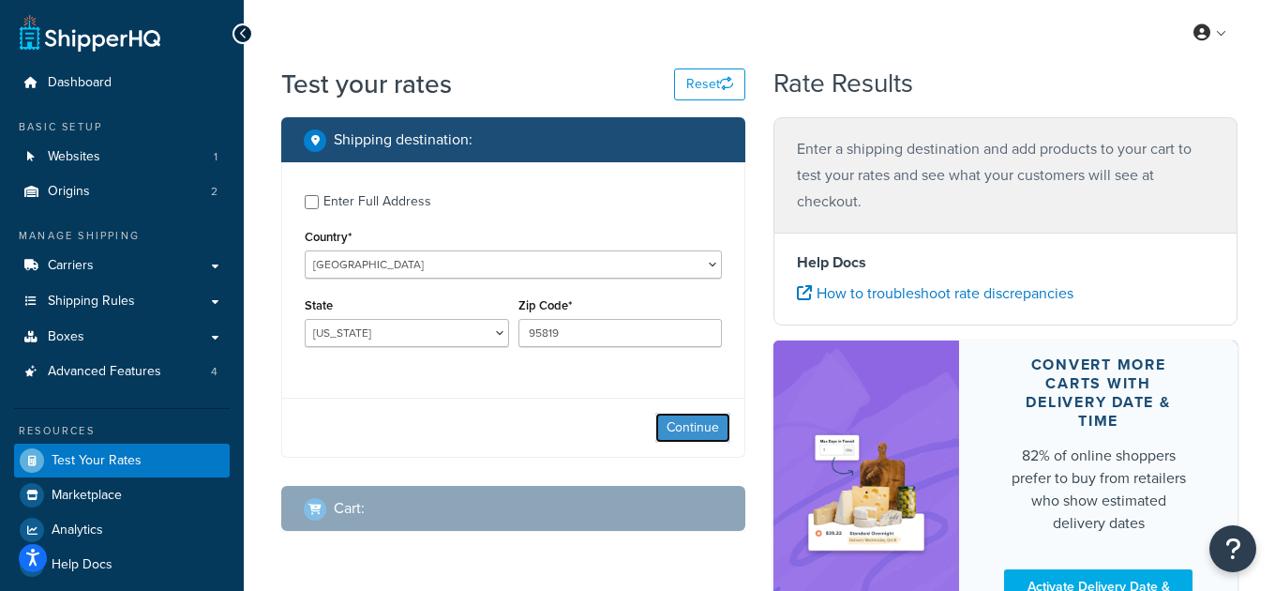
click at [703, 426] on button "Continue" at bounding box center [692, 427] width 75 height 30
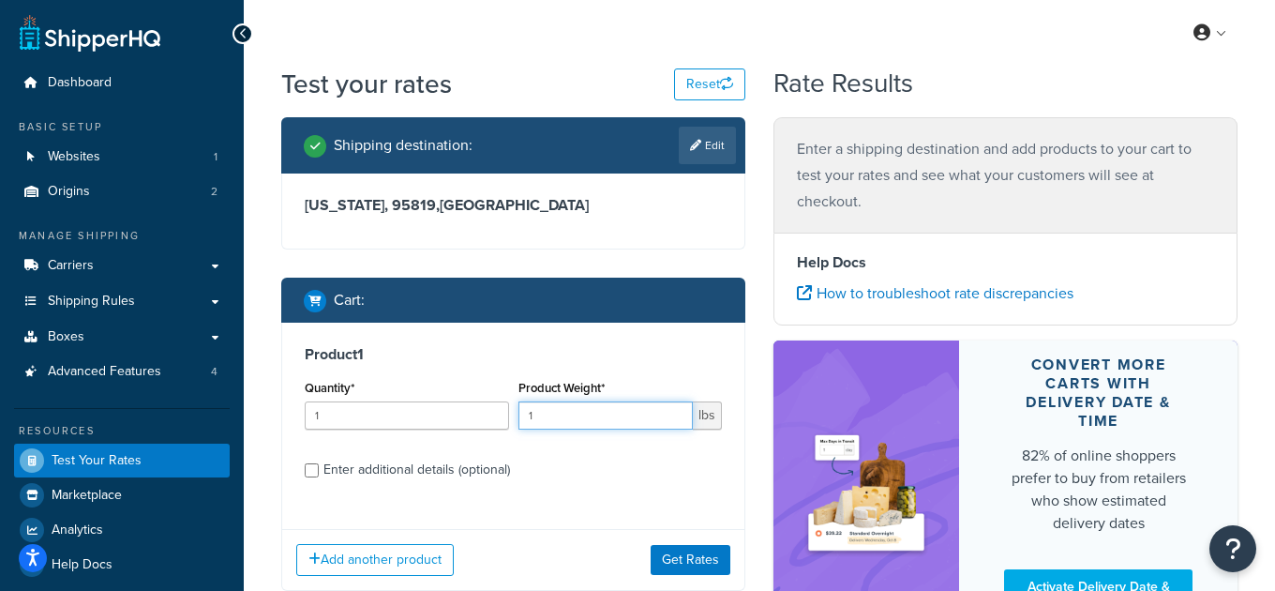
click at [586, 415] on input "1" at bounding box center [605, 415] width 175 height 28
type input "50"
click at [453, 468] on div "Enter additional details (optional)" at bounding box center [416, 470] width 187 height 26
click at [319, 468] on input "Enter additional details (optional)" at bounding box center [312, 470] width 14 height 14
checkbox input "true"
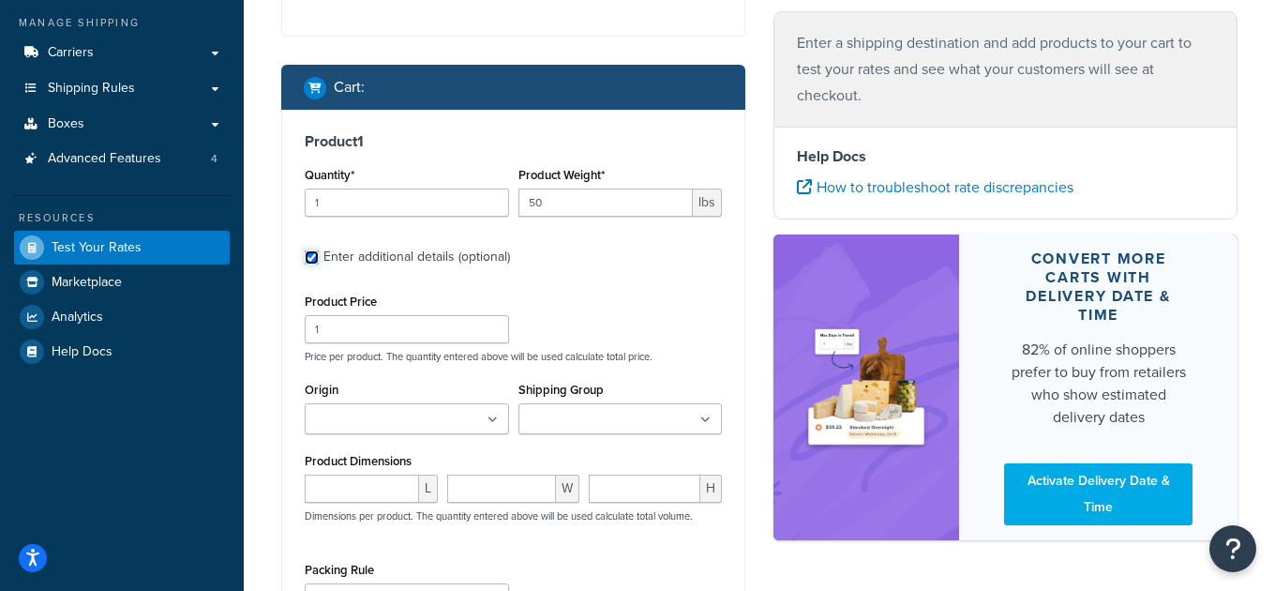
scroll to position [216, 0]
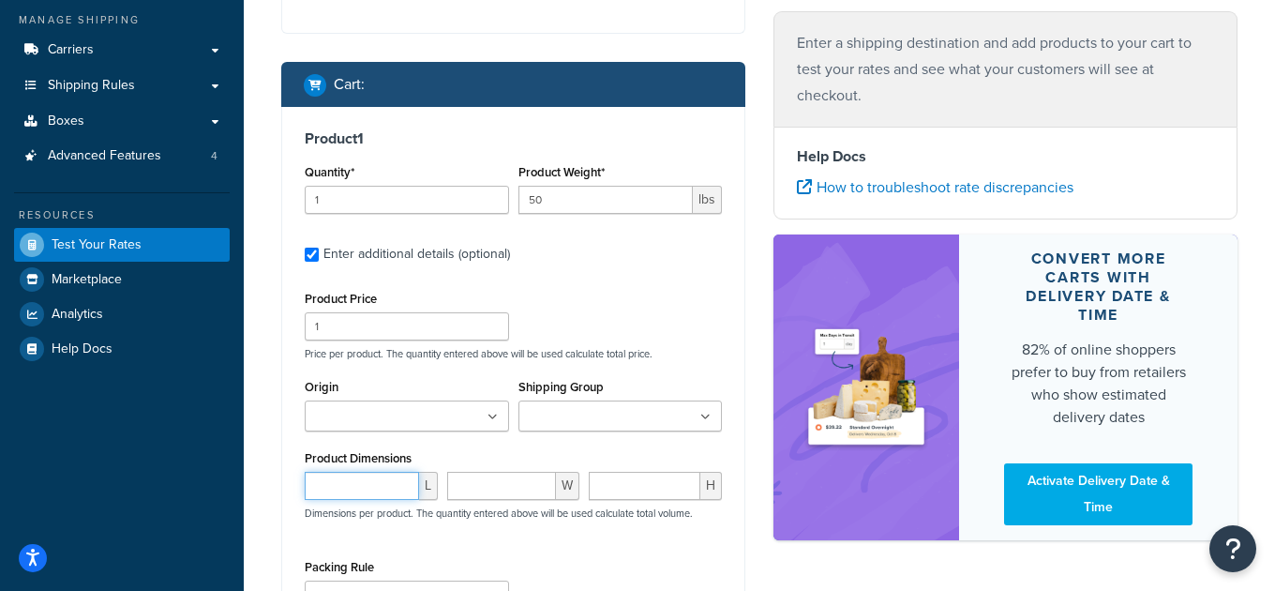
click at [356, 479] on input "number" at bounding box center [362, 486] width 114 height 28
type input "23"
type input "19"
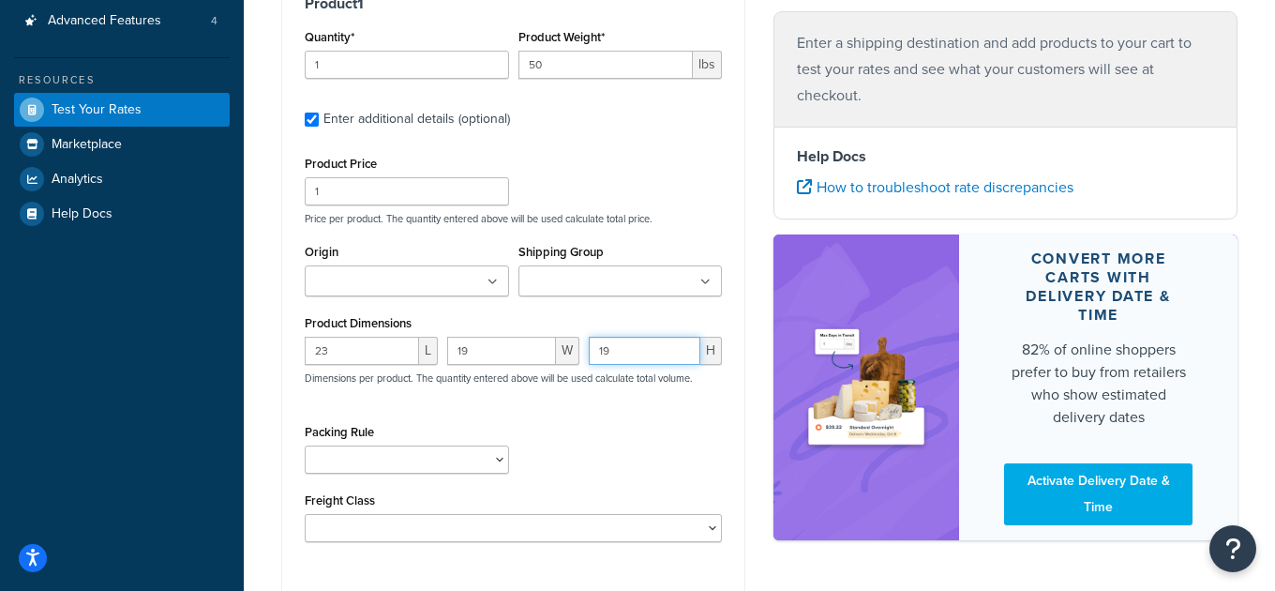
scroll to position [352, 0]
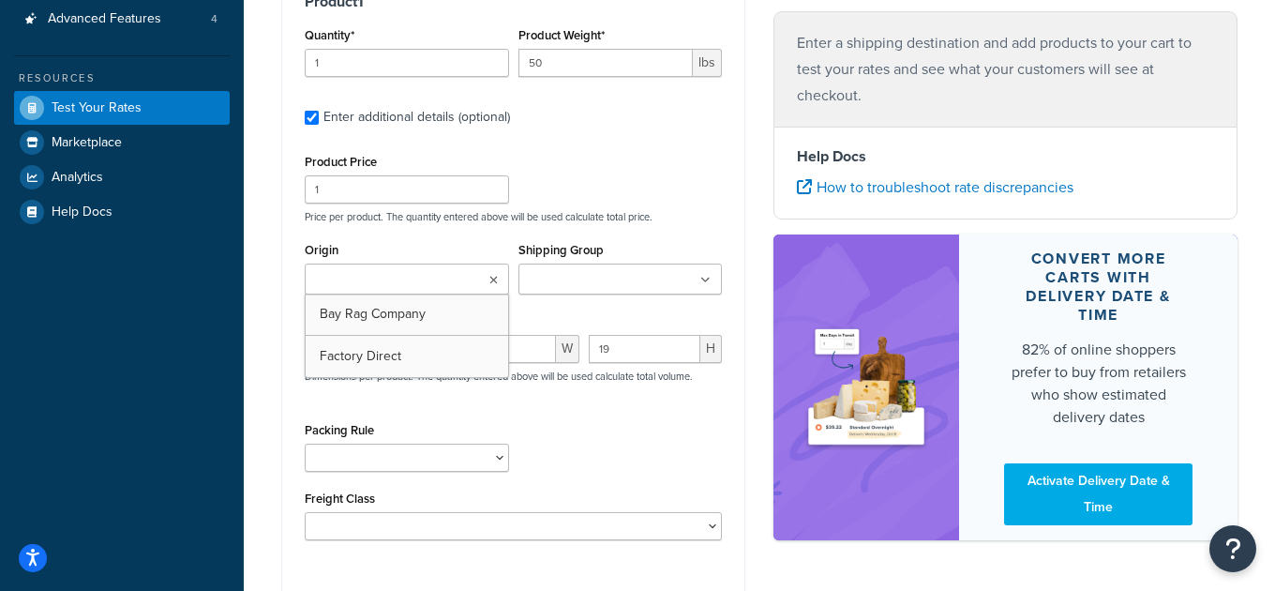
click at [368, 287] on input "Origin" at bounding box center [393, 280] width 166 height 21
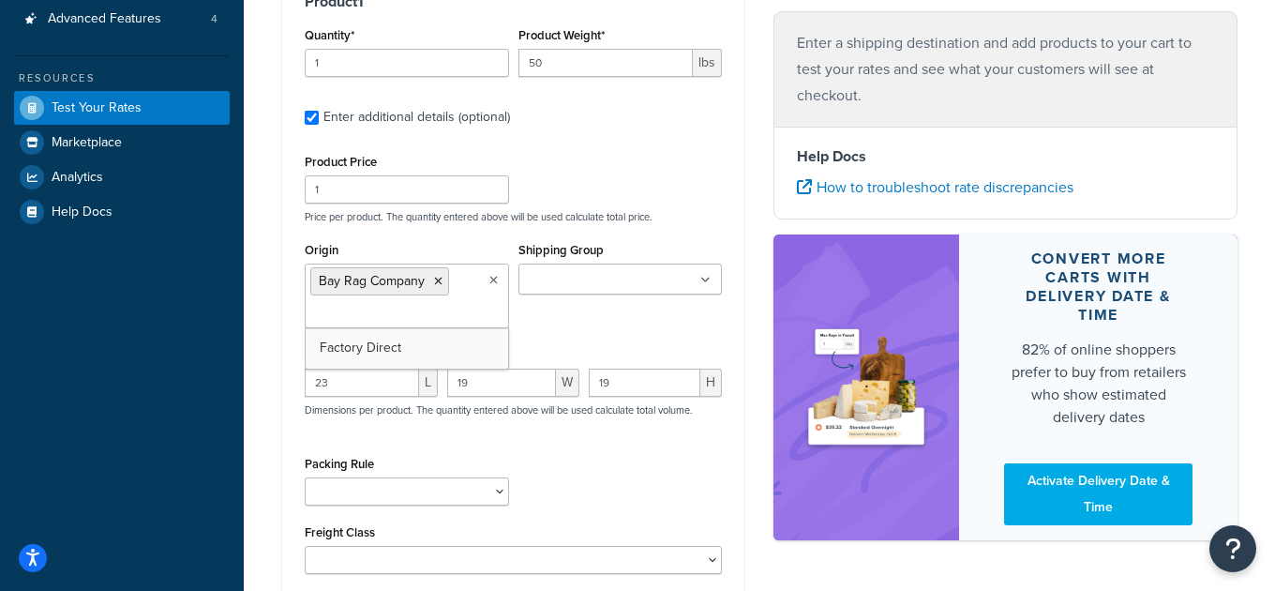
drag, startPoint x: 495, startPoint y: 463, endPoint x: 489, endPoint y: 477, distance: 15.1
click at [495, 464] on div "Packing Rule Ship SKU Separately" at bounding box center [407, 478] width 204 height 54
click at [480, 483] on select "Ship SKU Separately" at bounding box center [407, 491] width 204 height 28
select select "87845"
click at [305, 478] on select "Ship SKU Separately" at bounding box center [407, 491] width 204 height 28
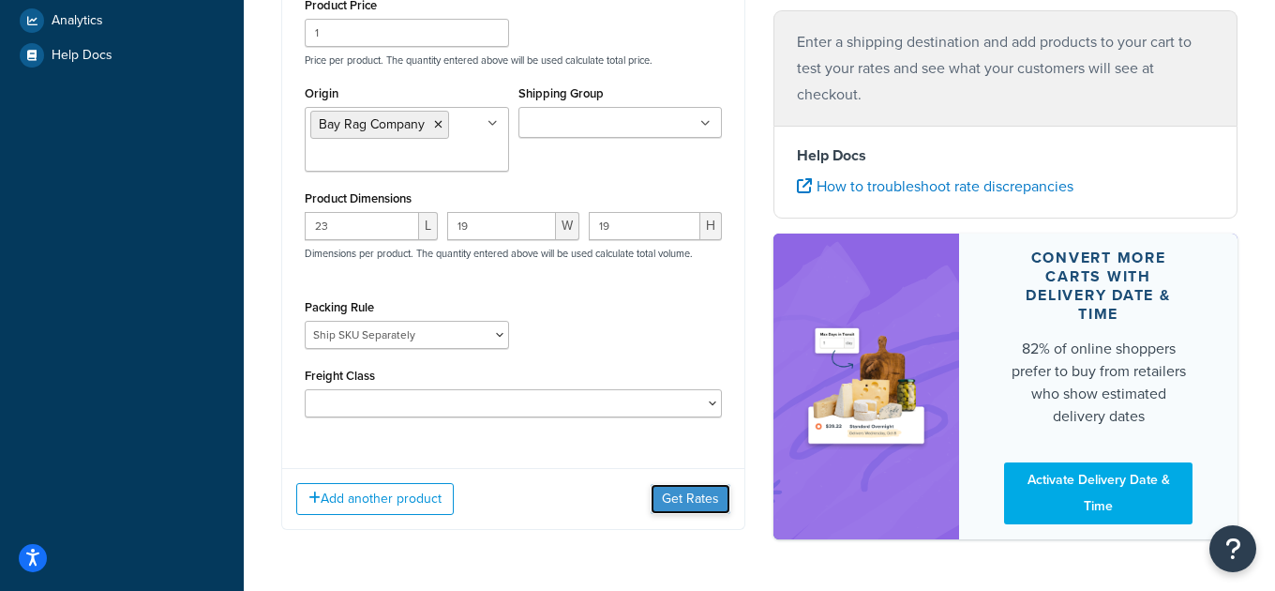
click at [681, 505] on button "Get Rates" at bounding box center [691, 499] width 80 height 30
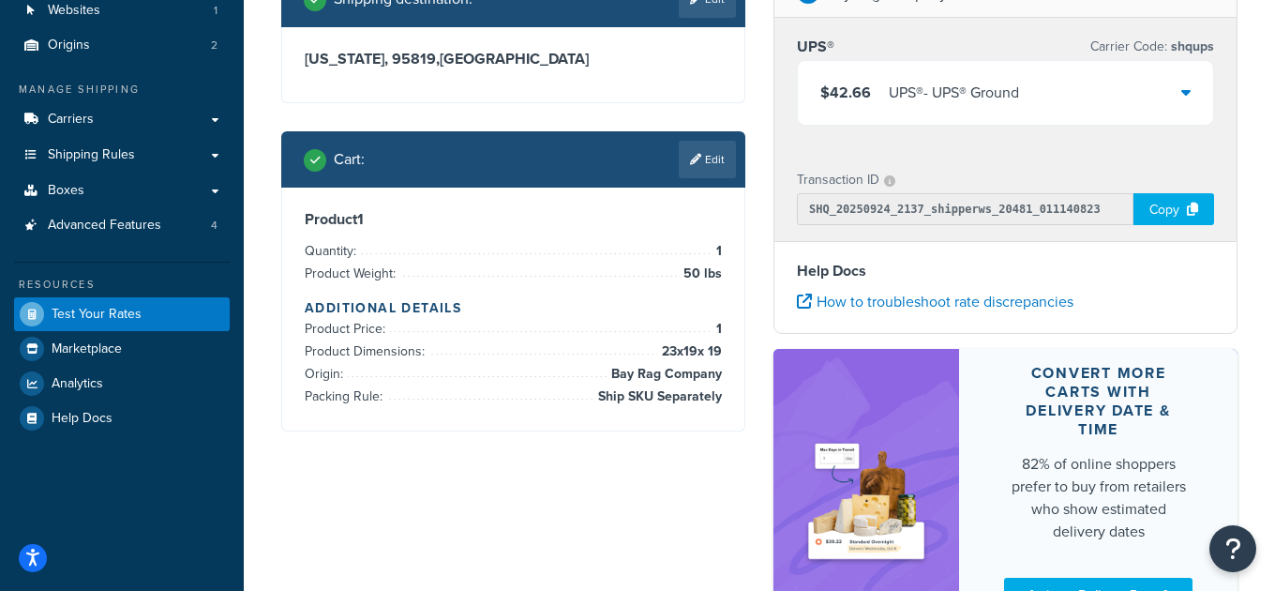
scroll to position [117, 0]
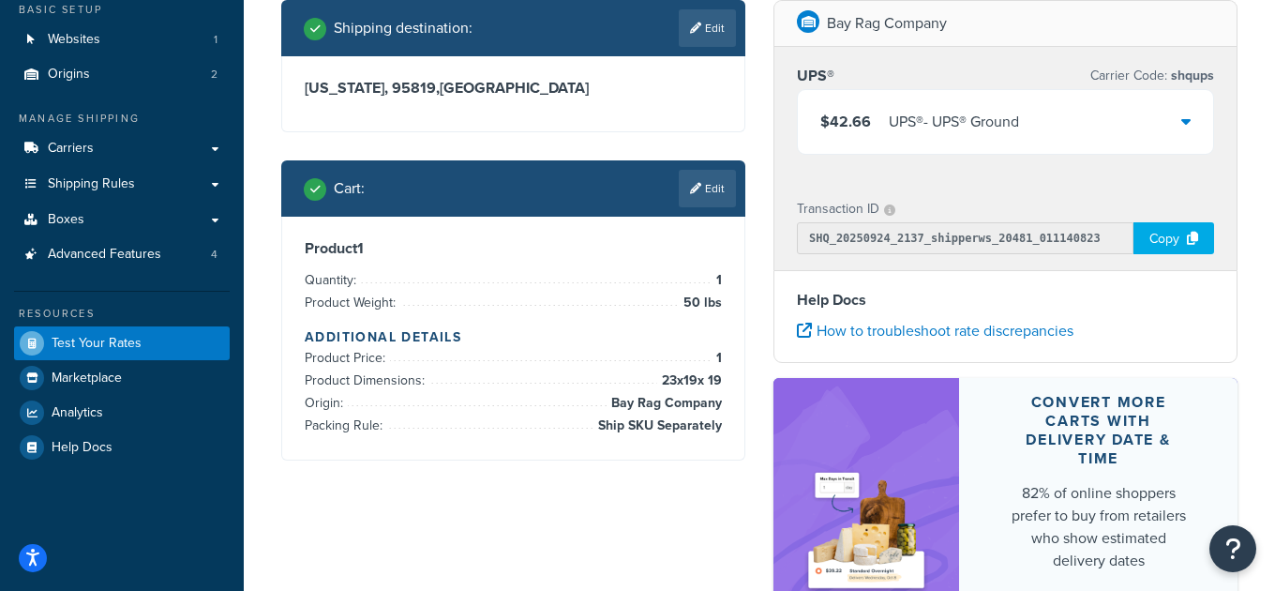
click at [901, 105] on div "$42.66 UPS® - UPS® Ground" at bounding box center [1005, 122] width 415 height 64
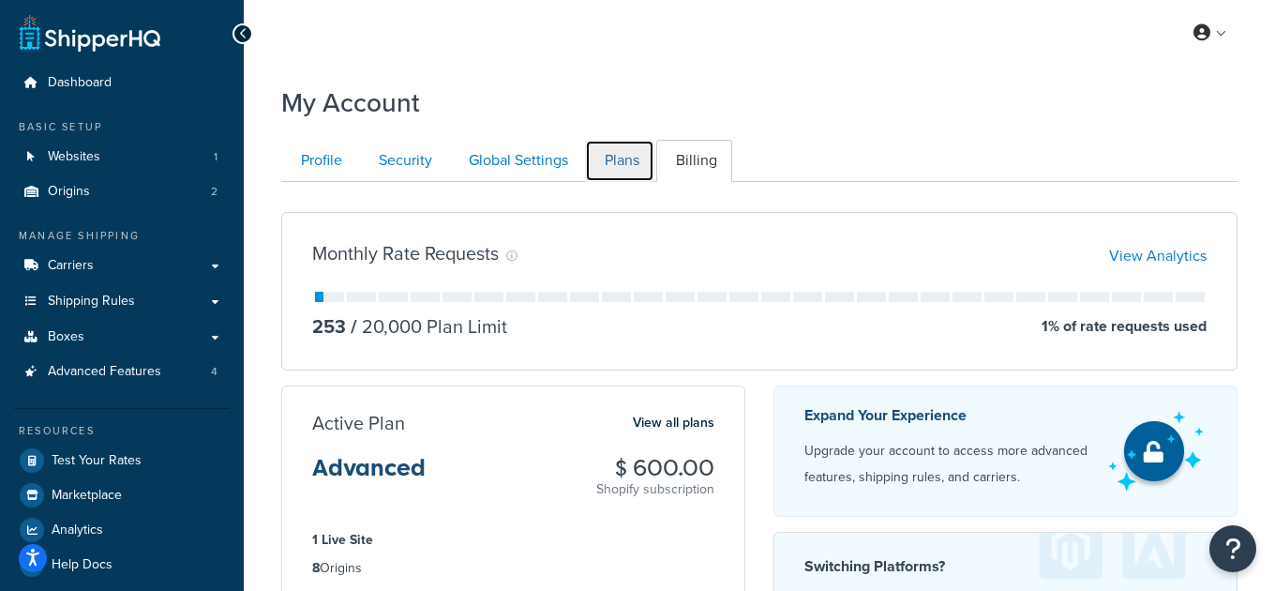
click at [635, 163] on link "Plans" at bounding box center [619, 161] width 69 height 42
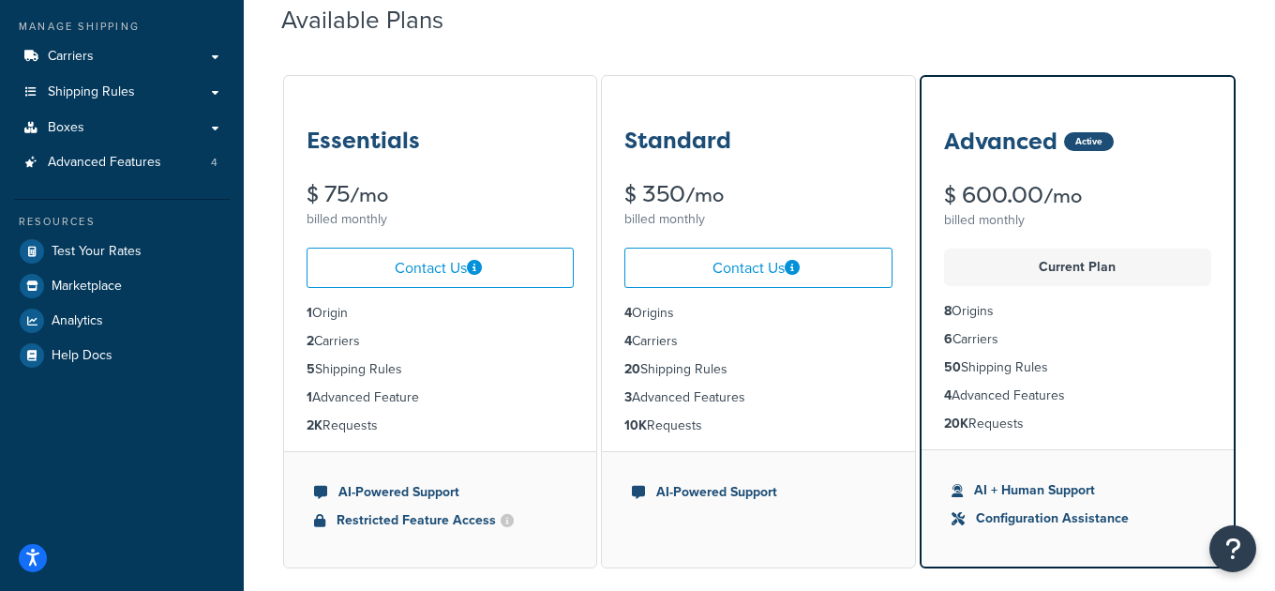
scroll to position [194, 0]
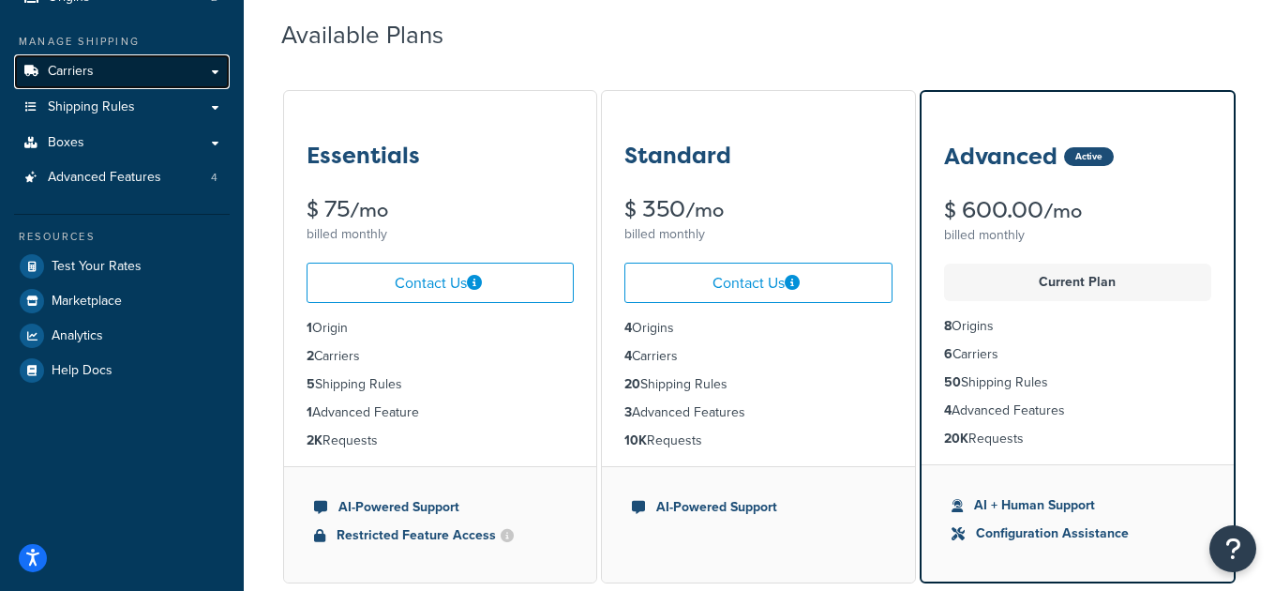
click at [122, 66] on link "Carriers" at bounding box center [122, 71] width 216 height 35
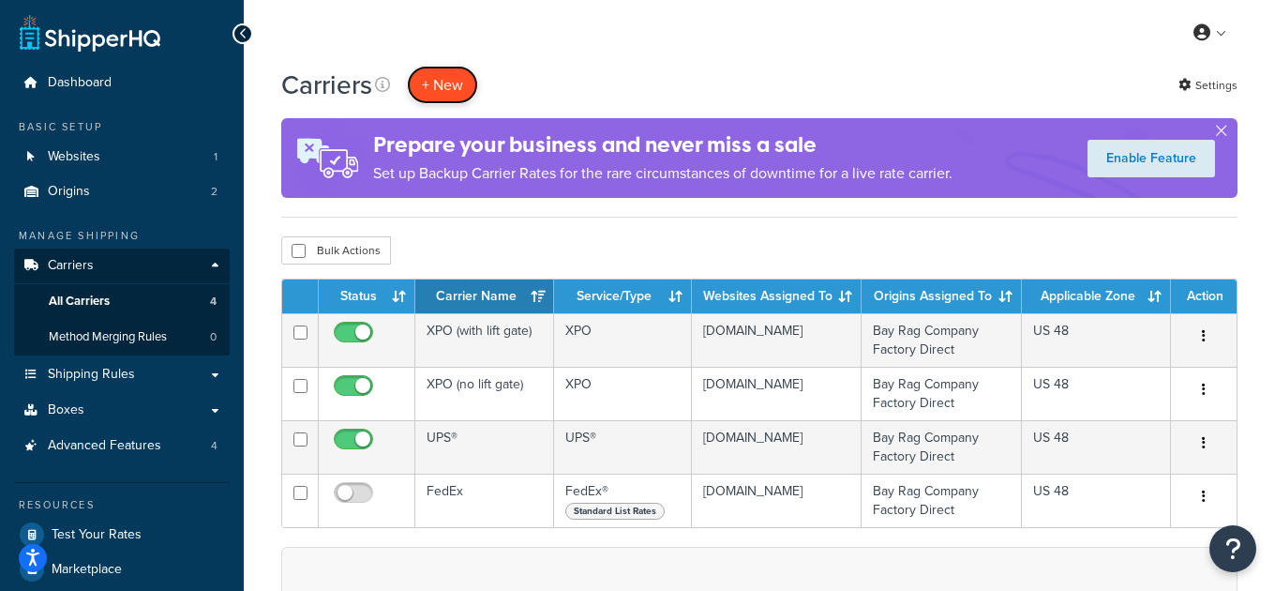
click at [437, 88] on button "+ New" at bounding box center [442, 85] width 71 height 38
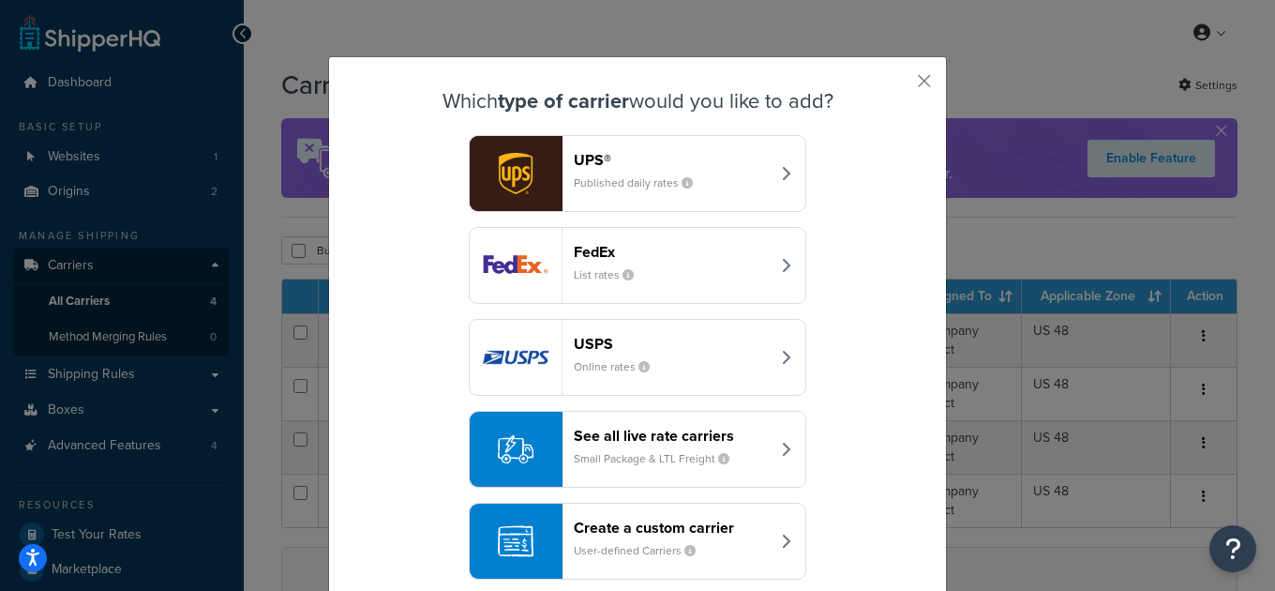
click at [689, 518] on header "Create a custom carrier" at bounding box center [672, 527] width 196 height 18
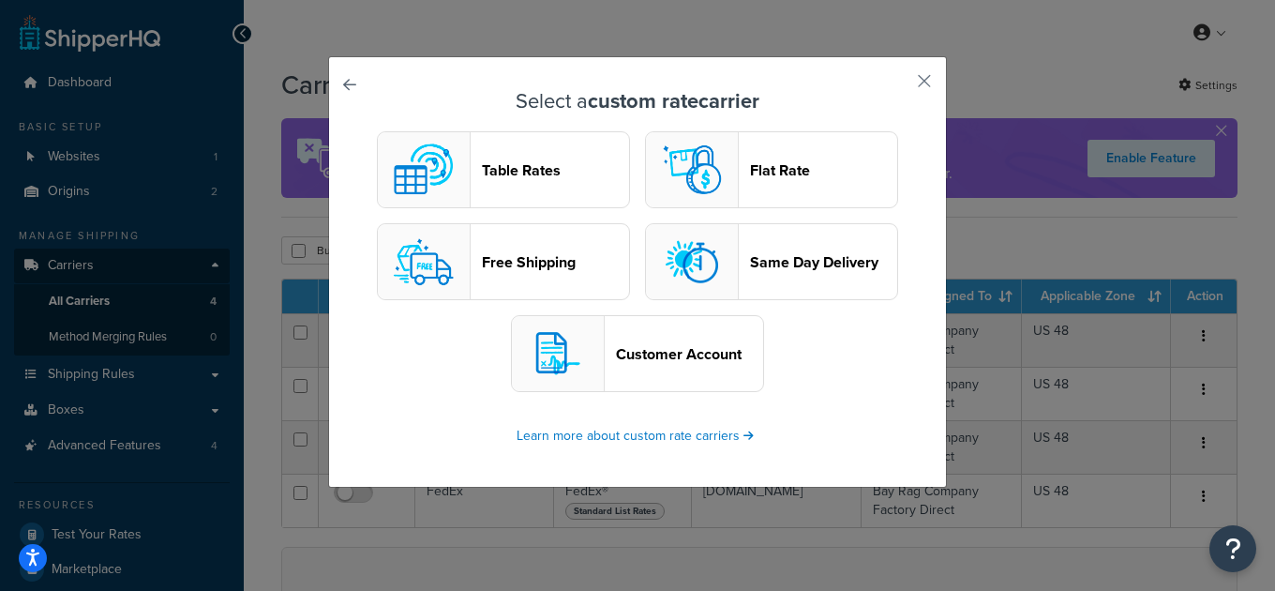
click at [539, 151] on button "Table Rates" at bounding box center [503, 169] width 253 height 77
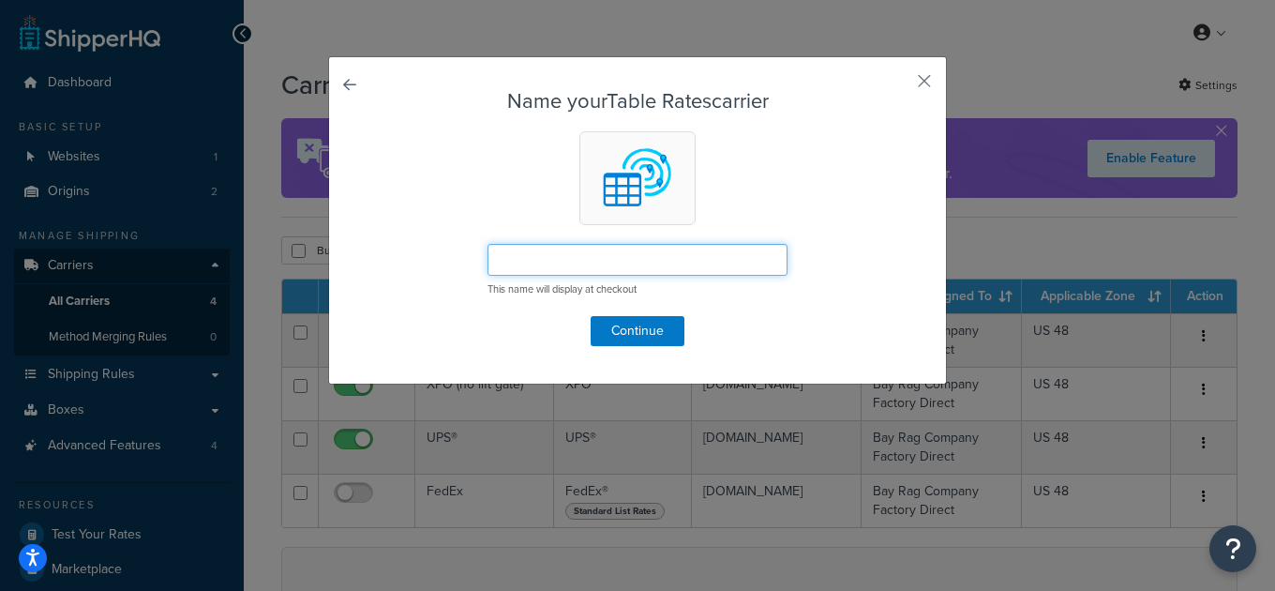
click at [587, 262] on input "text" at bounding box center [637, 260] width 300 height 32
type input "Local Delivery"
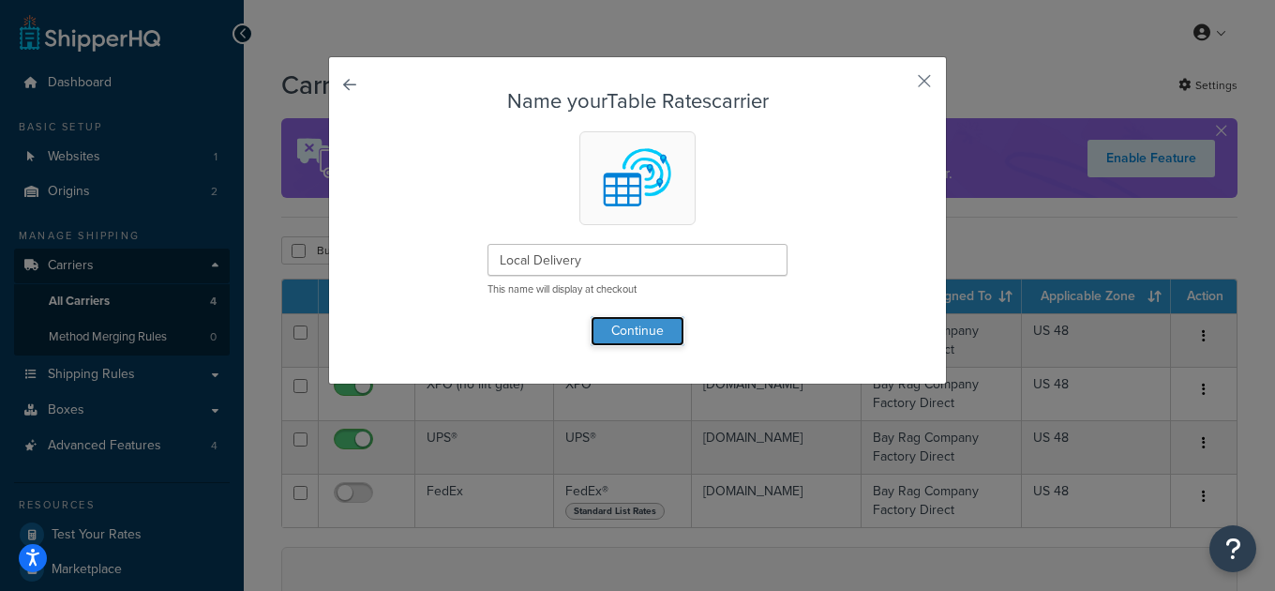
click at [642, 334] on button "Continue" at bounding box center [638, 331] width 94 height 30
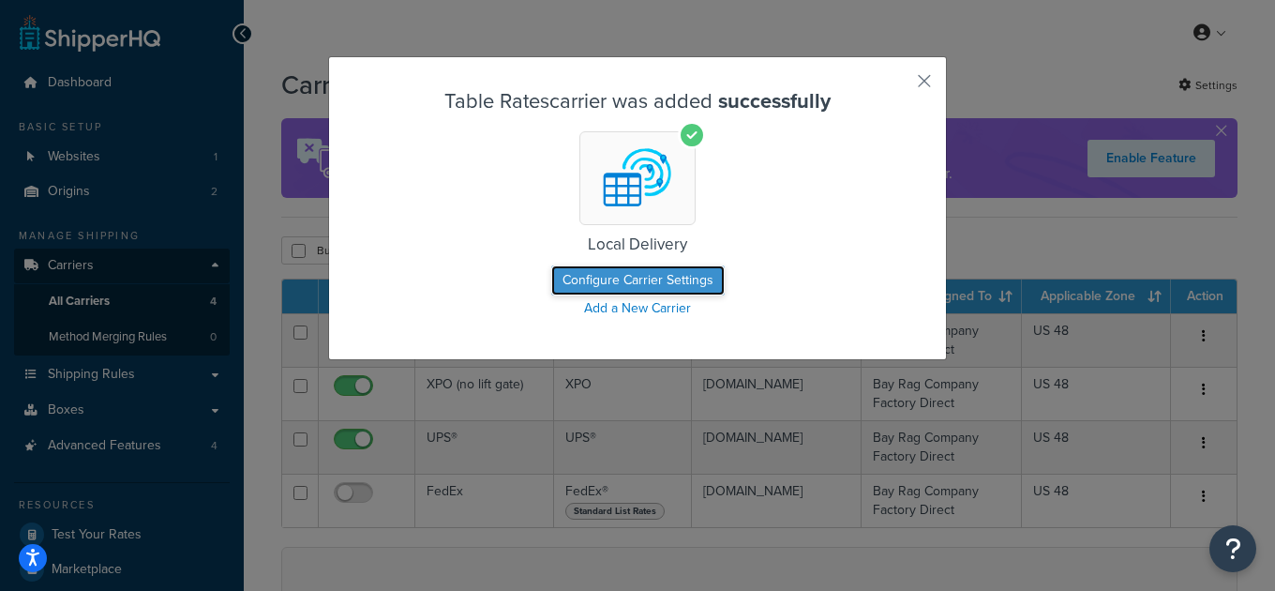
click at [660, 282] on button "Configure Carrier Settings" at bounding box center [637, 280] width 173 height 30
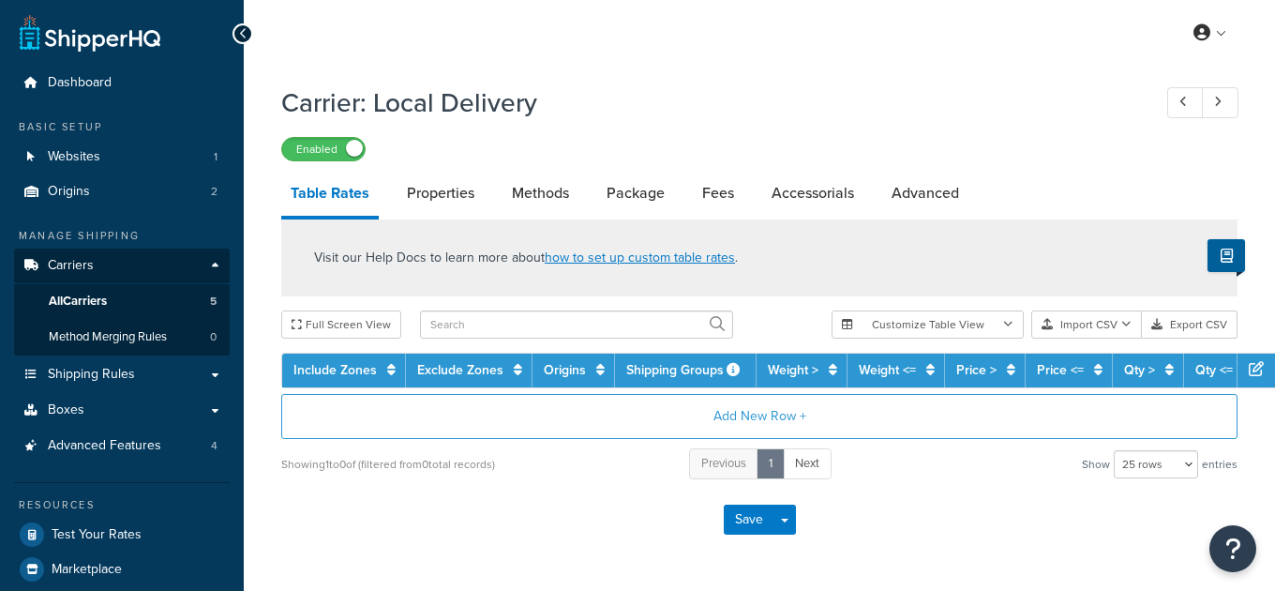
select select "25"
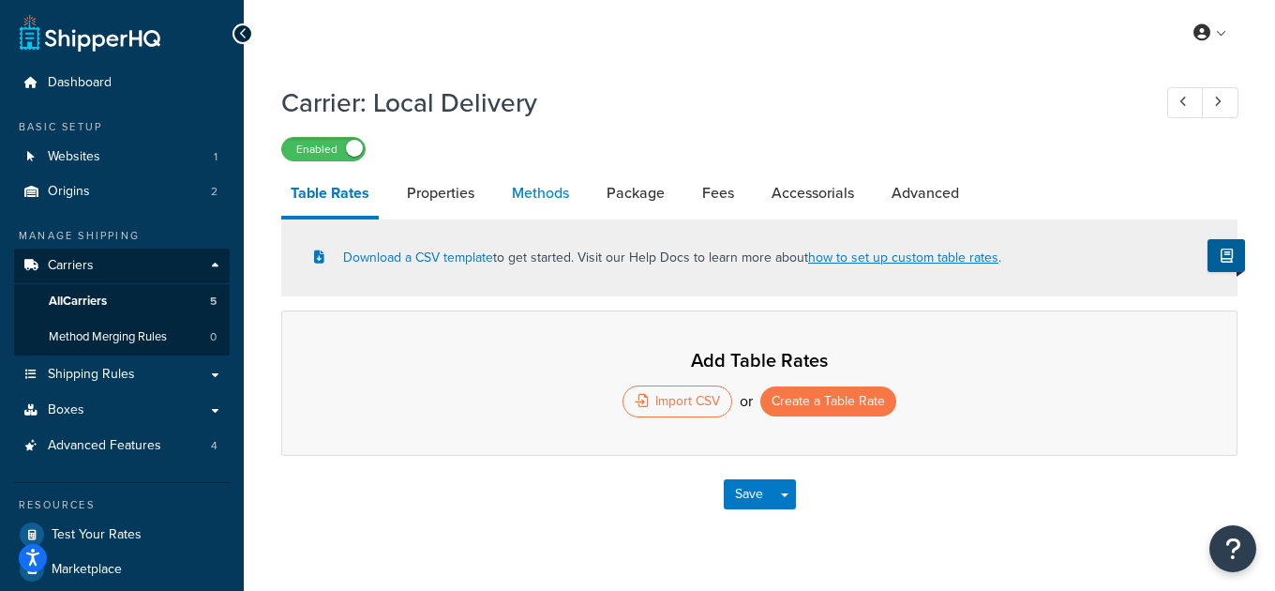
click at [538, 190] on link "Methods" at bounding box center [540, 193] width 76 height 45
select select "25"
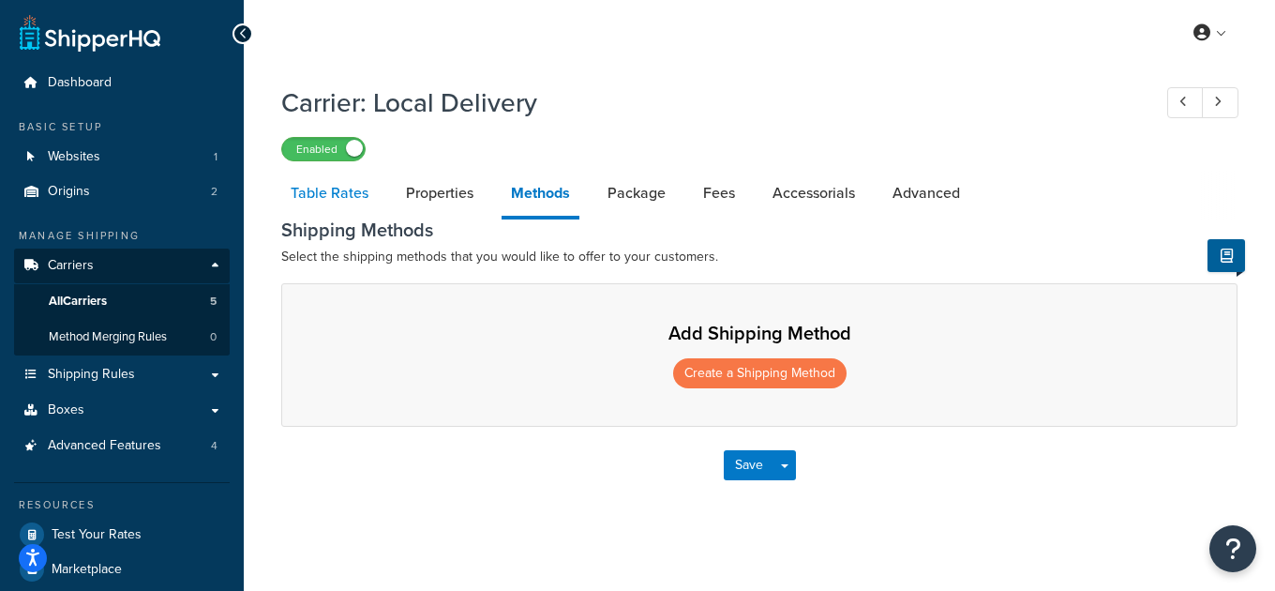
click at [349, 189] on link "Table Rates" at bounding box center [329, 193] width 97 height 45
select select "25"
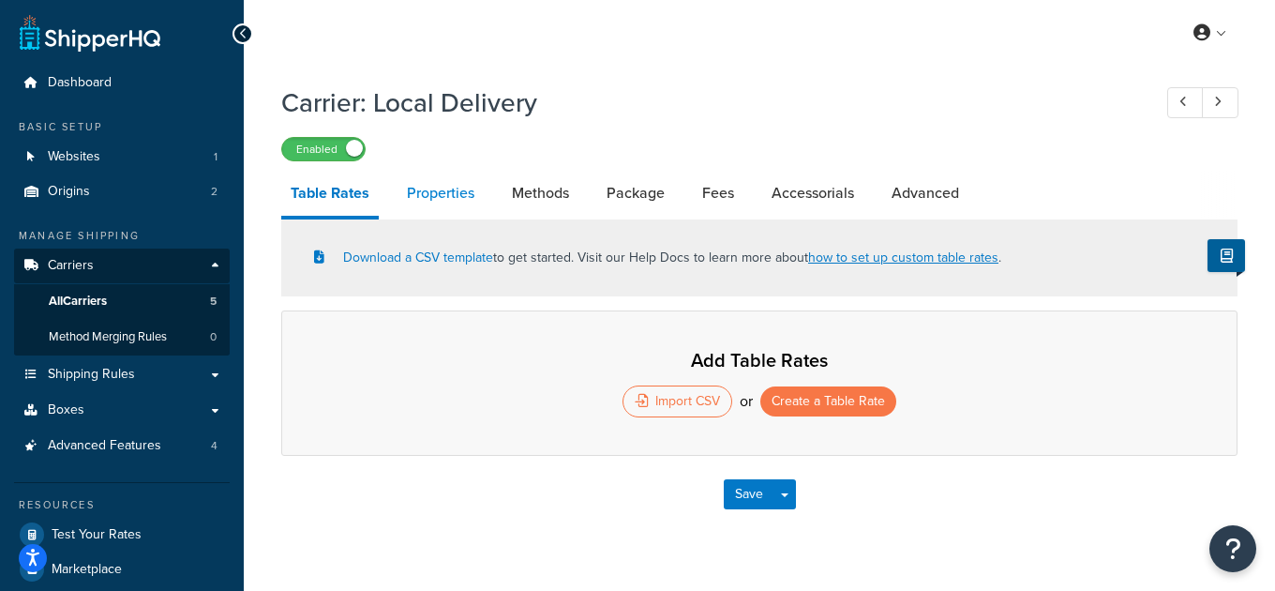
click at [427, 211] on link "Properties" at bounding box center [440, 193] width 86 height 45
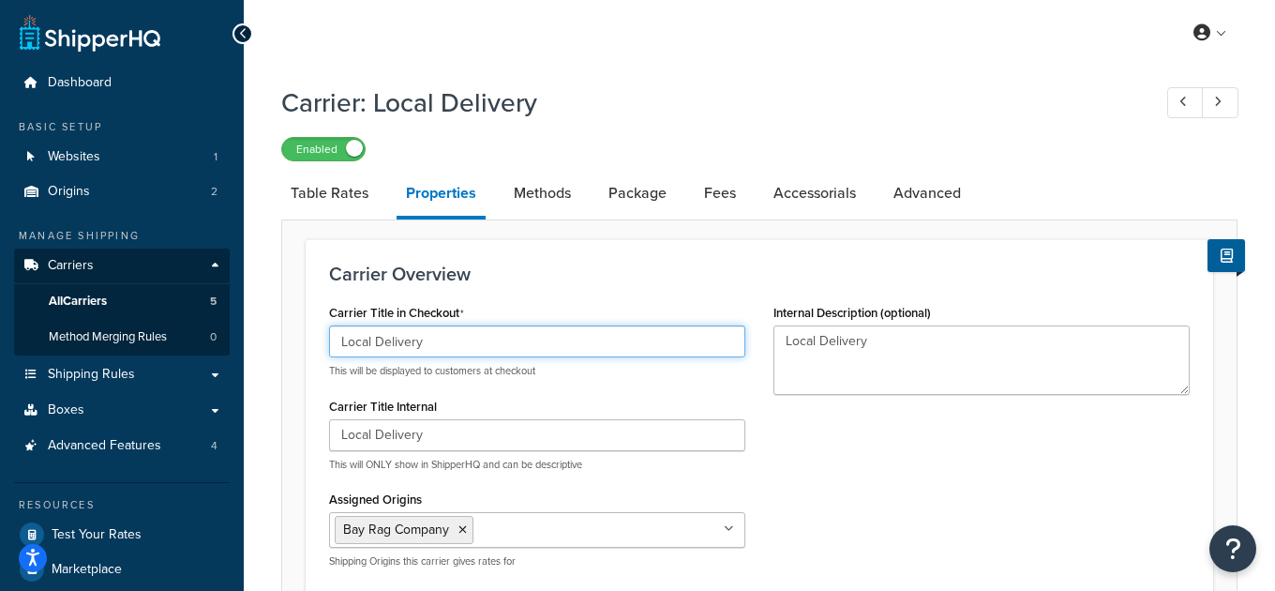
click at [467, 341] on input "Local Delivery" at bounding box center [537, 341] width 416 height 32
type input "Bay Rag"
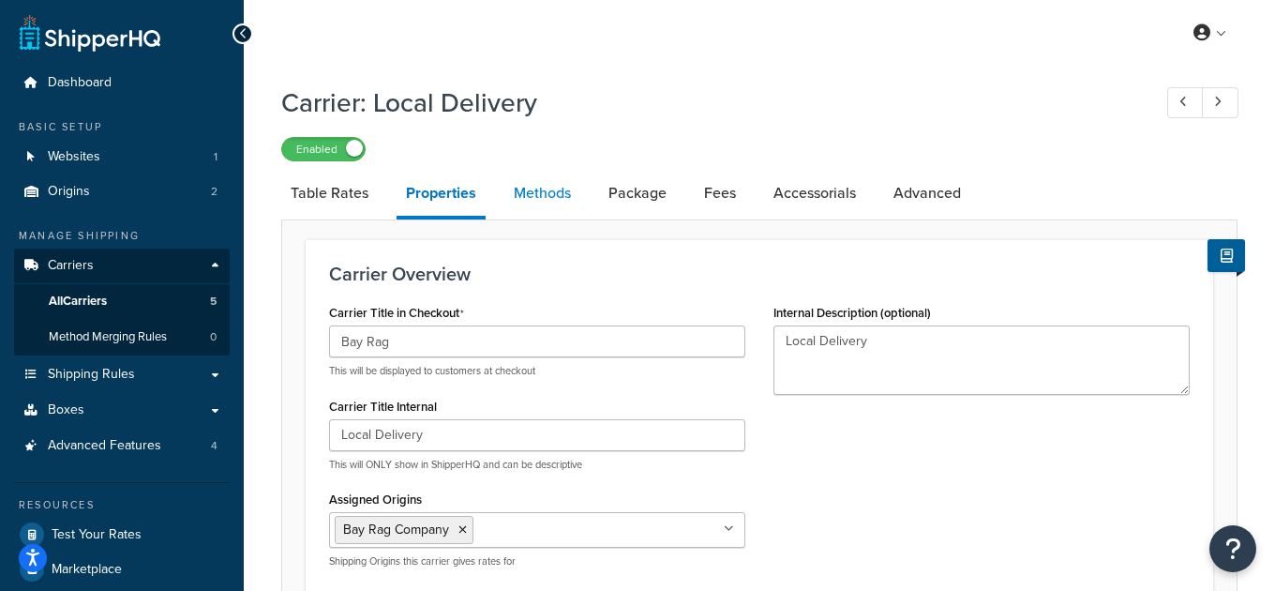
click at [556, 196] on link "Methods" at bounding box center [542, 193] width 76 height 45
select select "25"
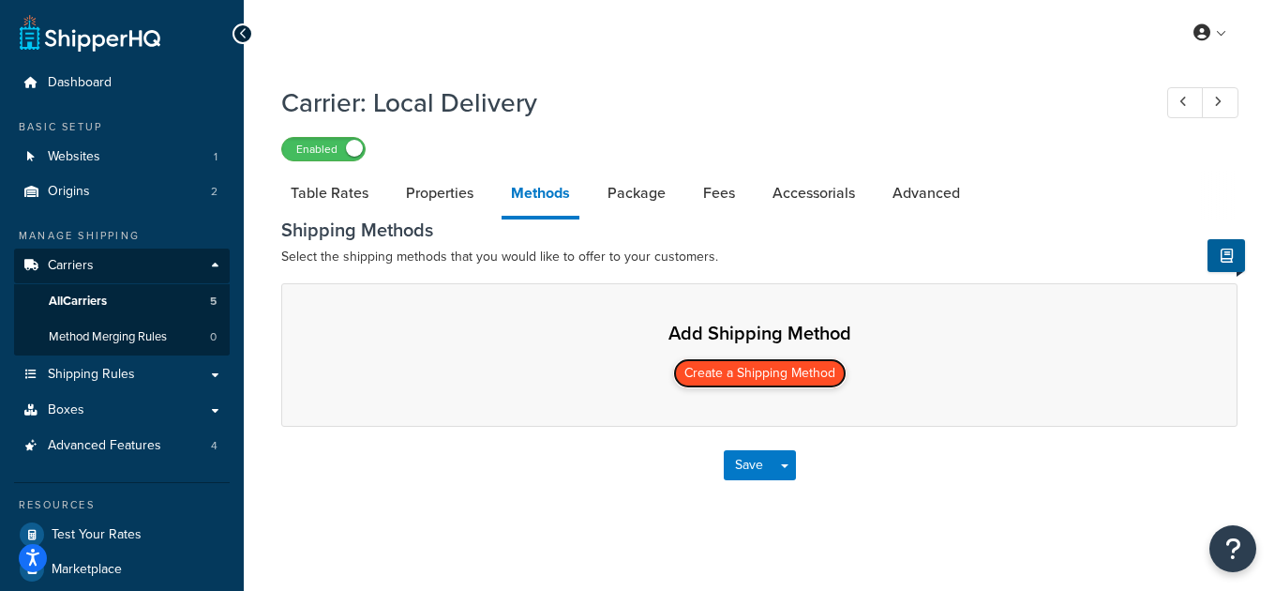
click at [731, 374] on button "Create a Shipping Method" at bounding box center [759, 373] width 173 height 30
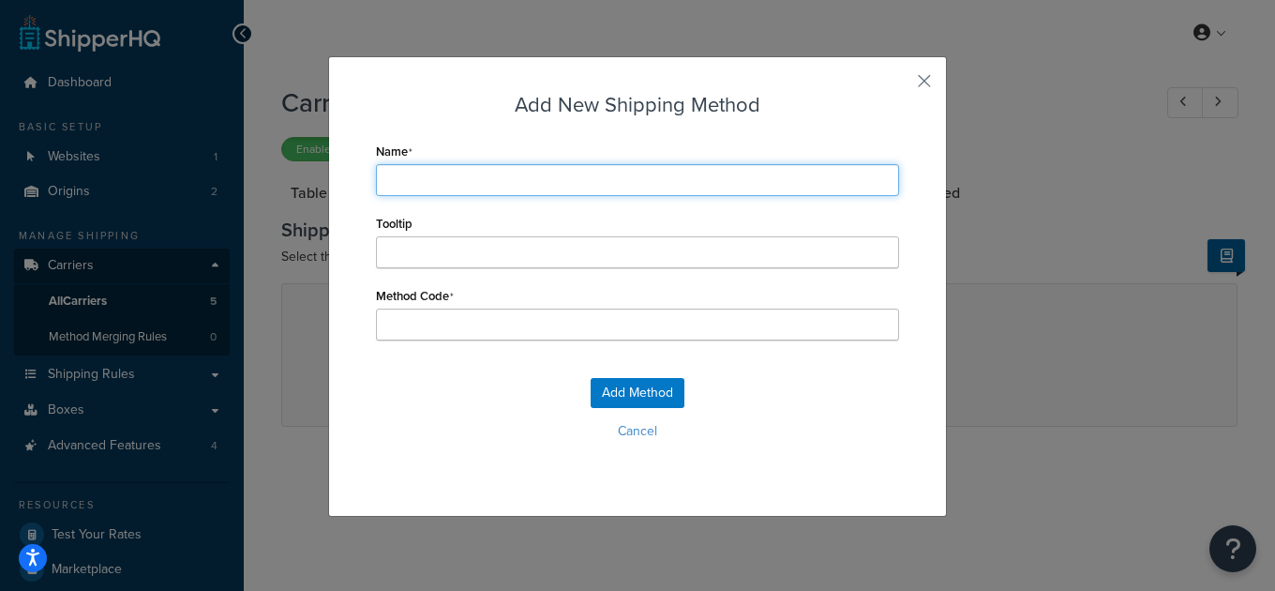
click at [564, 181] on input "Name" at bounding box center [637, 180] width 523 height 32
type input "L"
type input "Lo"
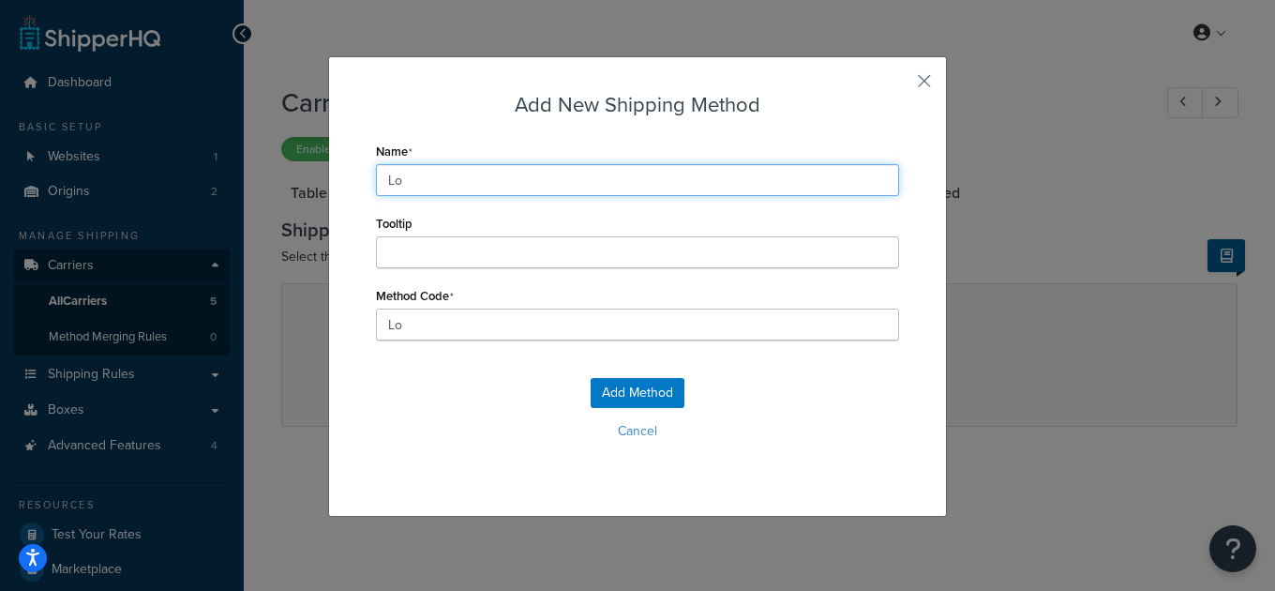
type input "Loc"
type input "Loca"
type input "LocaL"
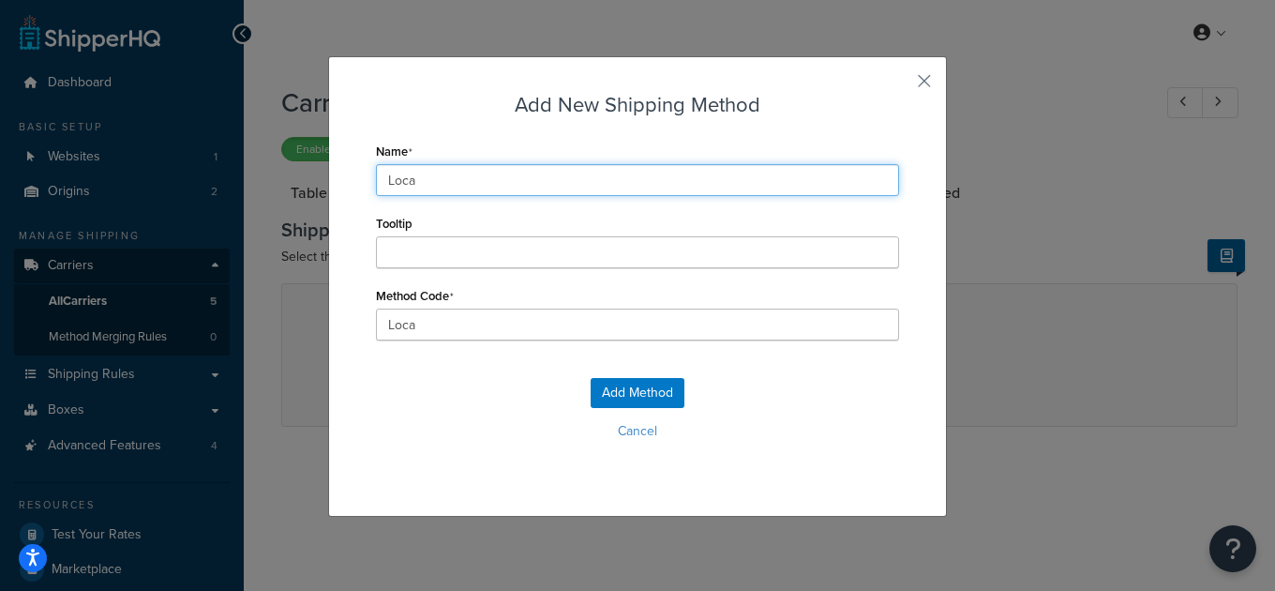
type input "LocaL"
type input "LocaL_"
type input "LocaL"
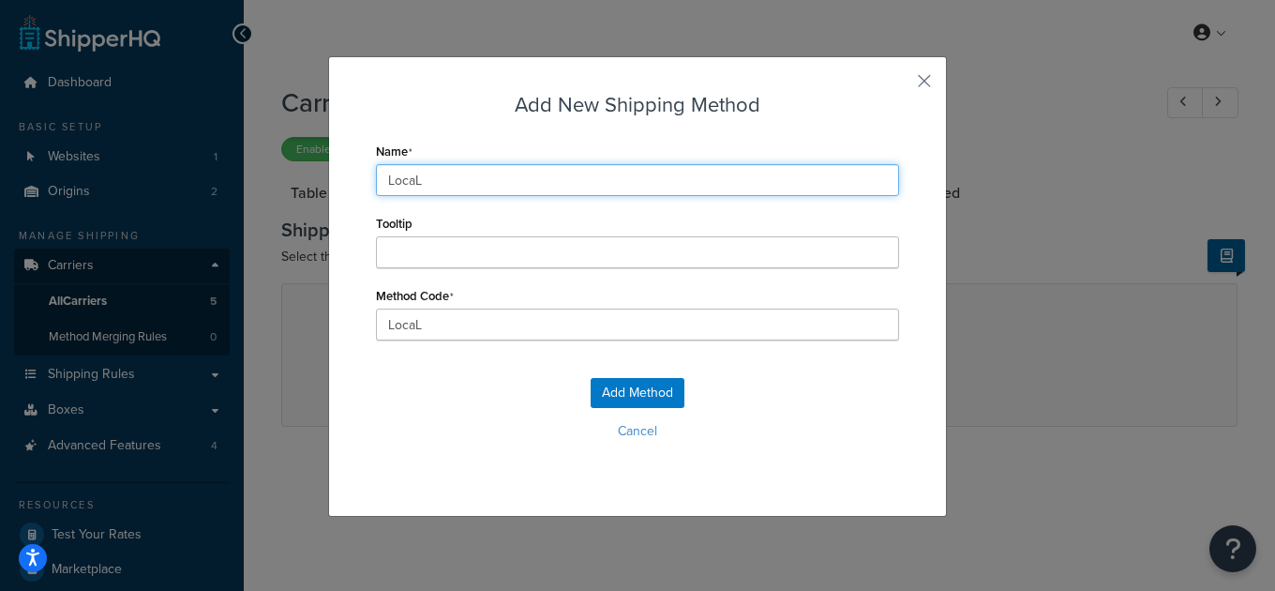
type input "Loca"
type input "Local"
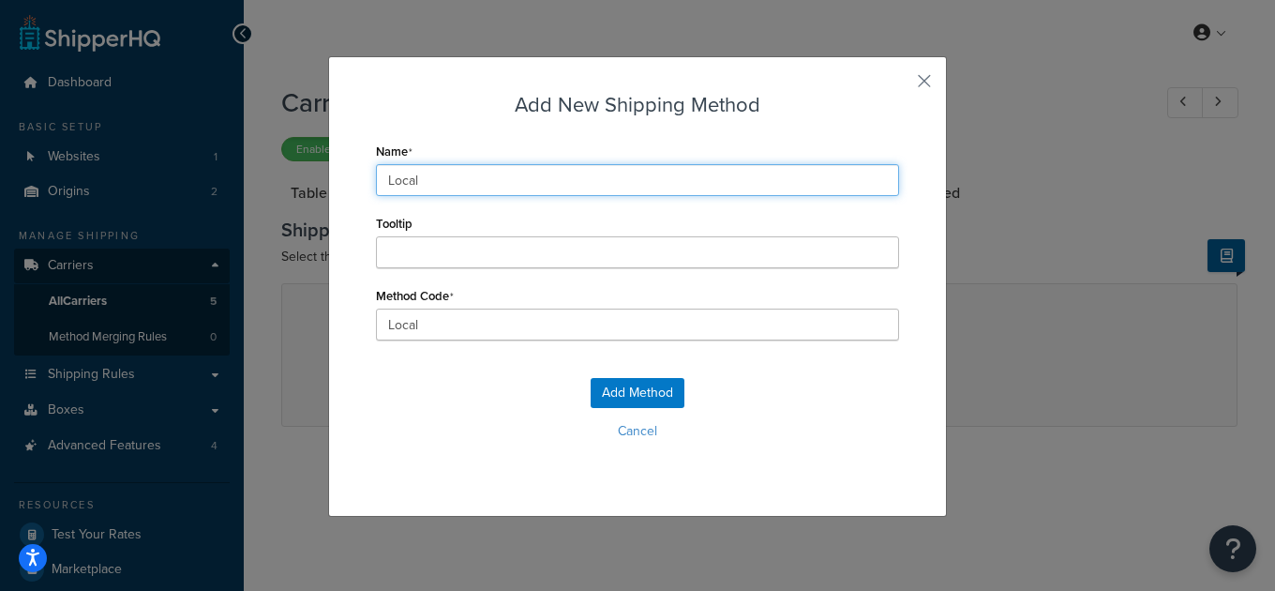
type input "Local_"
type input "Local D"
type input "Local_D"
type input "Local De"
type input "Local_De"
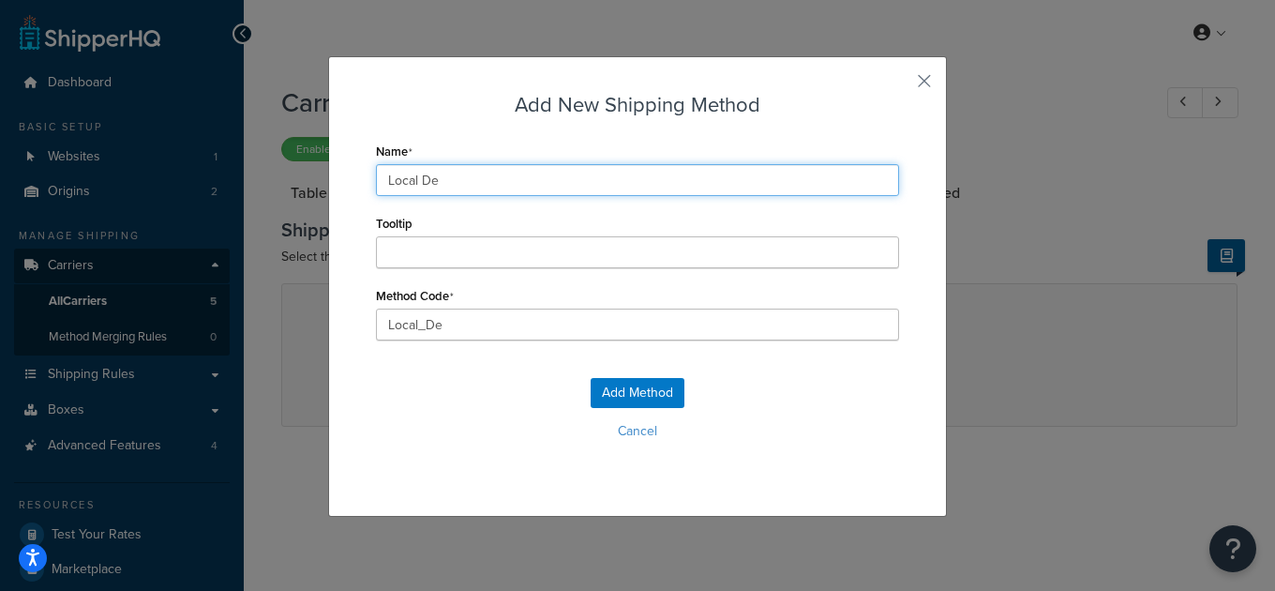
type input "Local Del"
type input "Local_Del"
type input "Local Deli"
type input "Local_Deli"
type input "Local Deliv"
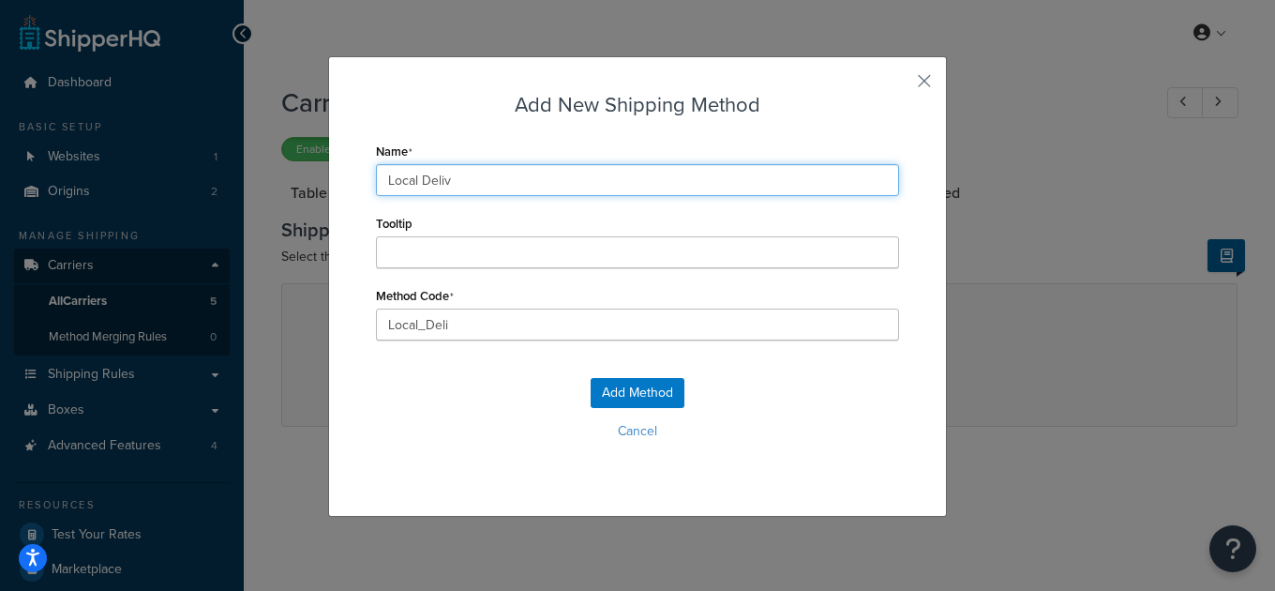
type input "Local_Deliv"
type input "Local Delive"
type input "Local_Delive"
type input "Local Deliver"
type input "Local_Deliver"
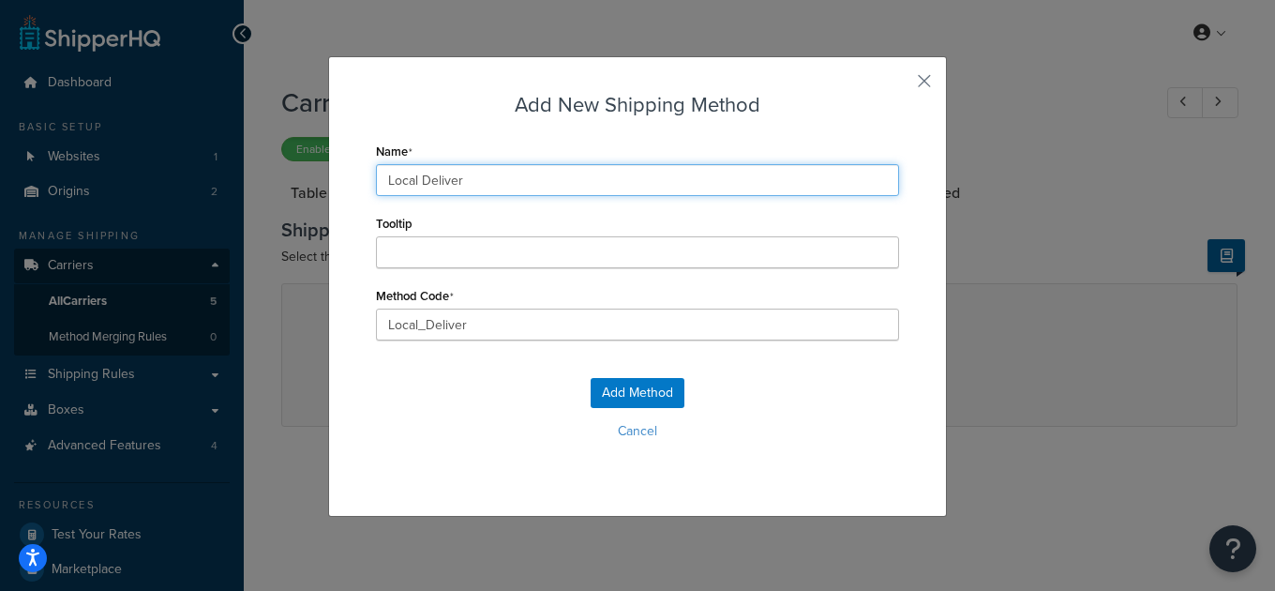
type input "Local Delivery"
type input "Local_Delivery"
type input "Local Delivery"
type input "Local_Delivery_"
type input "Local Delivery"
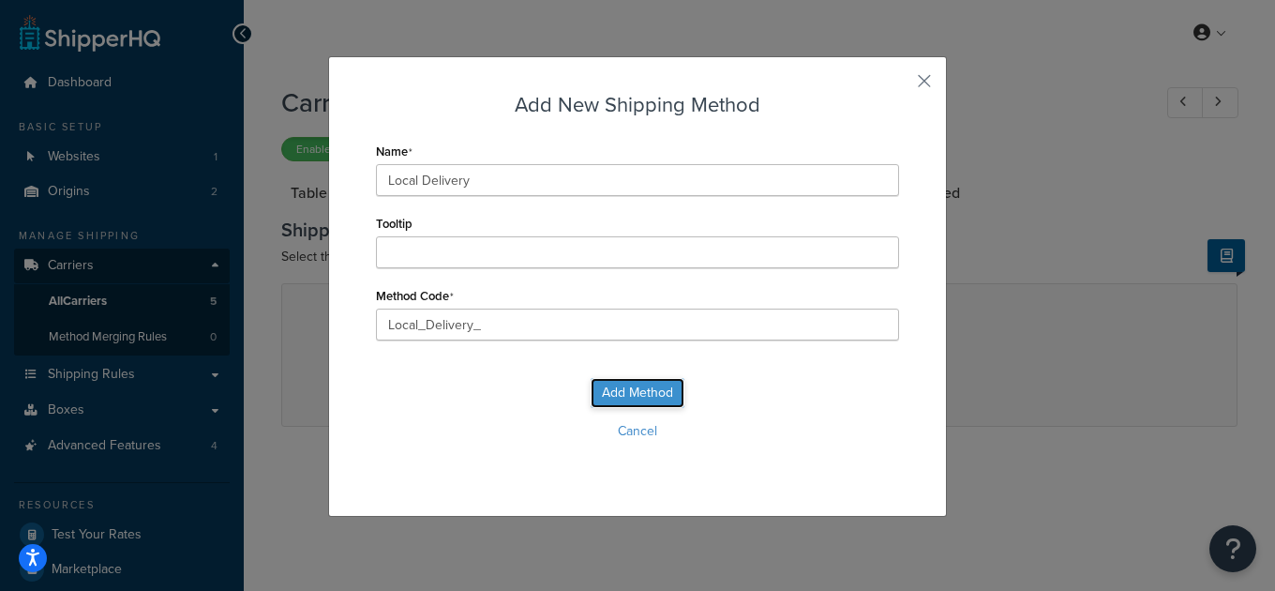
click at [640, 395] on button "Add Method" at bounding box center [638, 393] width 94 height 30
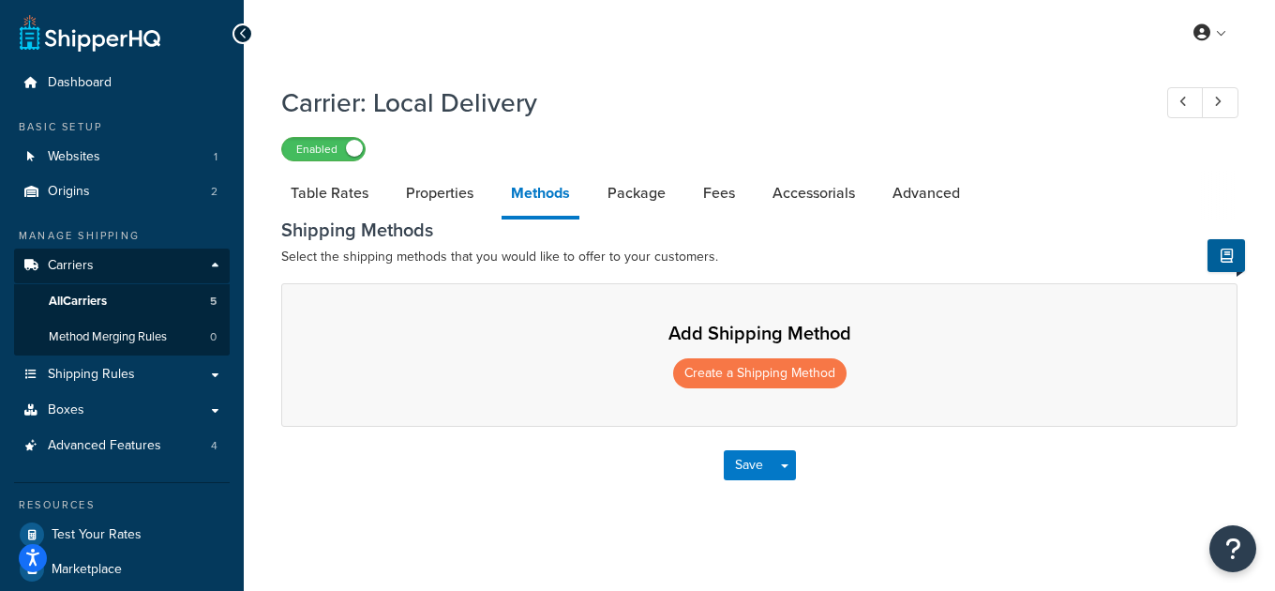
select select "25"
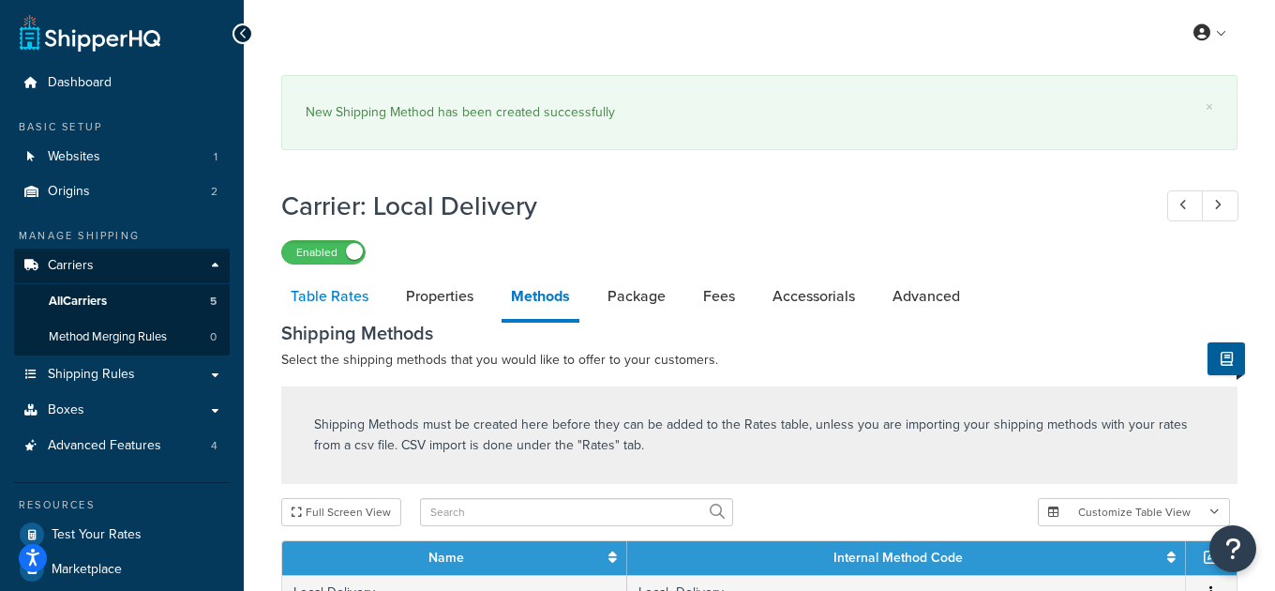
click at [325, 300] on link "Table Rates" at bounding box center [329, 296] width 97 height 45
select select "25"
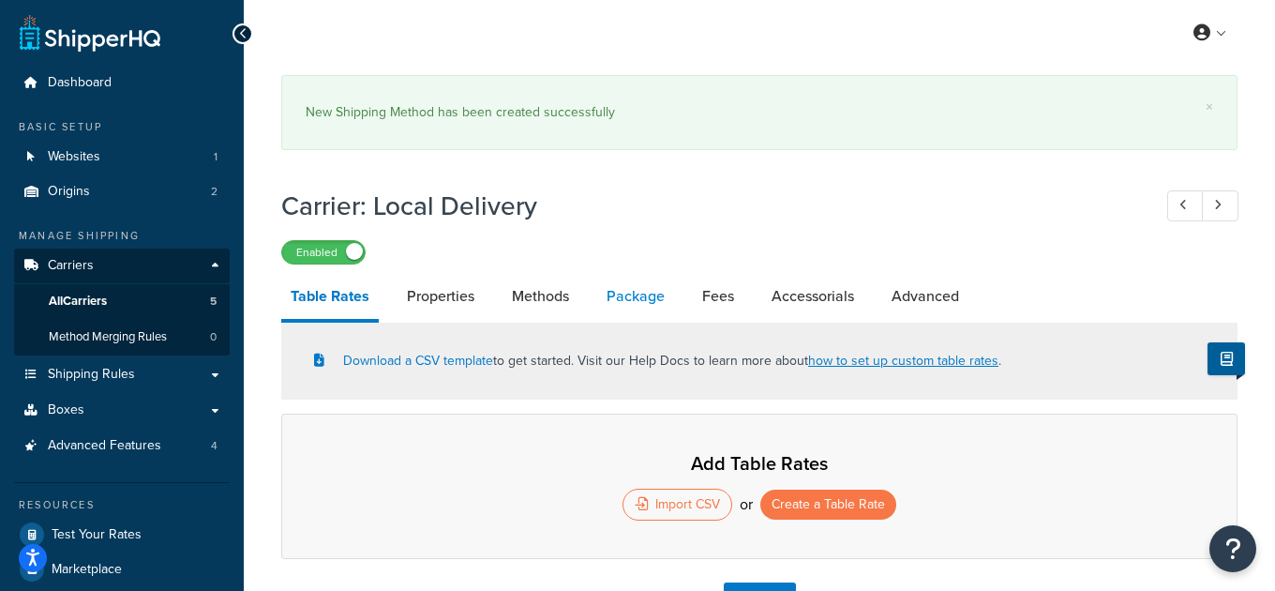
click at [610, 298] on link "Package" at bounding box center [635, 296] width 77 height 45
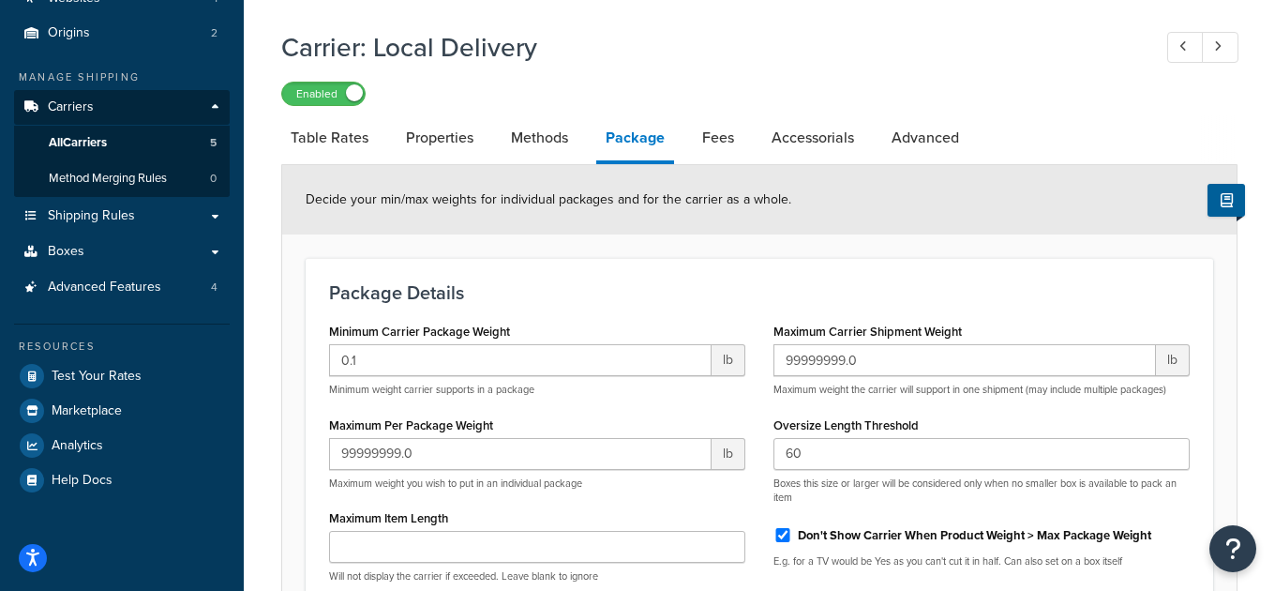
scroll to position [165, 0]
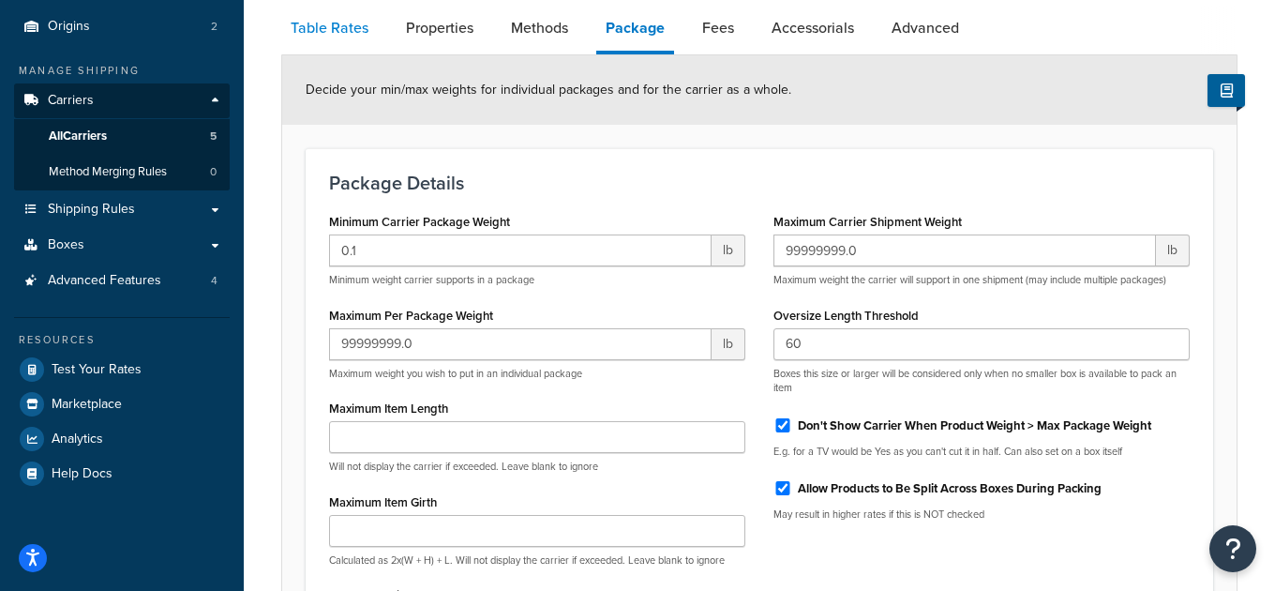
click at [328, 24] on link "Table Rates" at bounding box center [329, 28] width 97 height 45
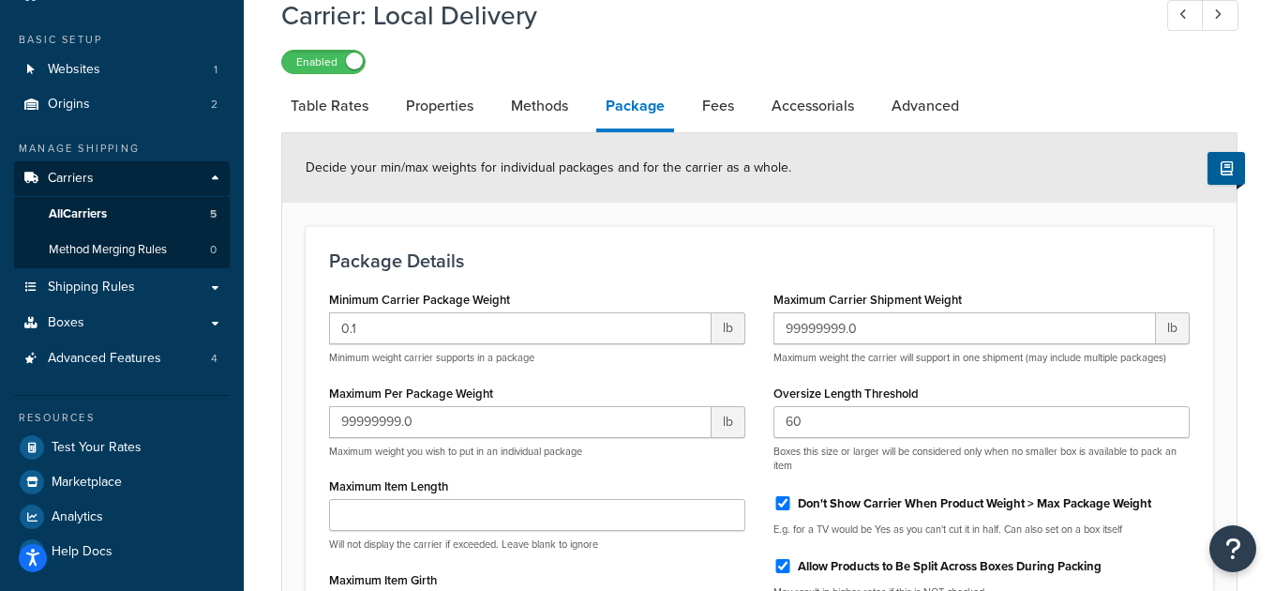
select select "25"
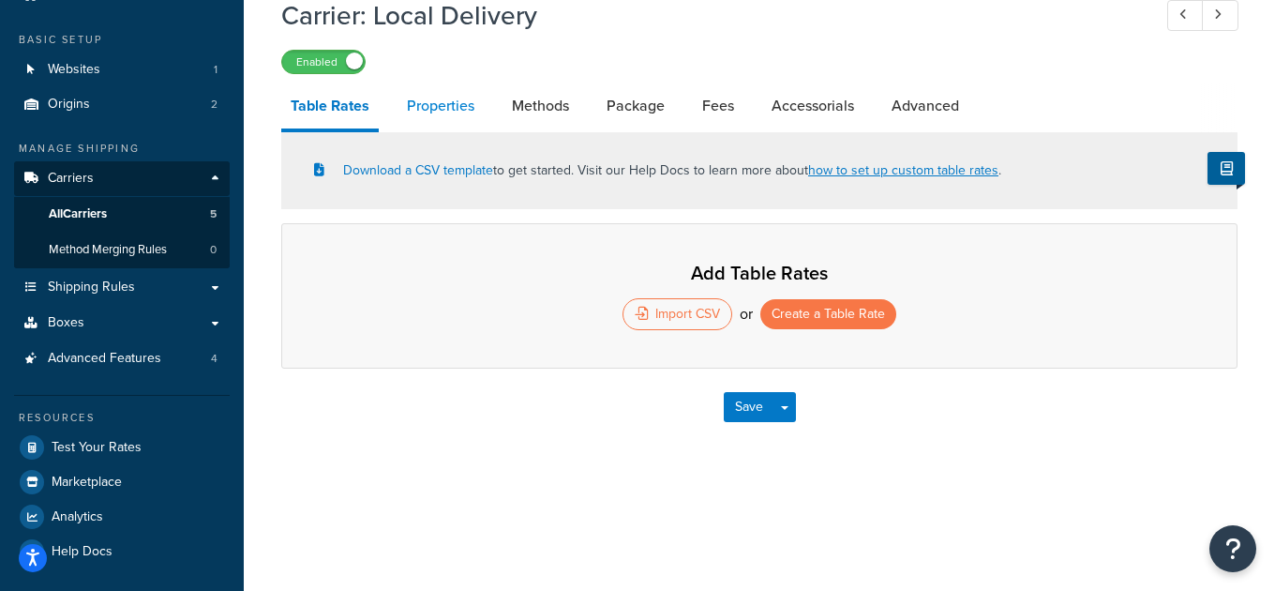
click at [433, 107] on link "Properties" at bounding box center [440, 105] width 86 height 45
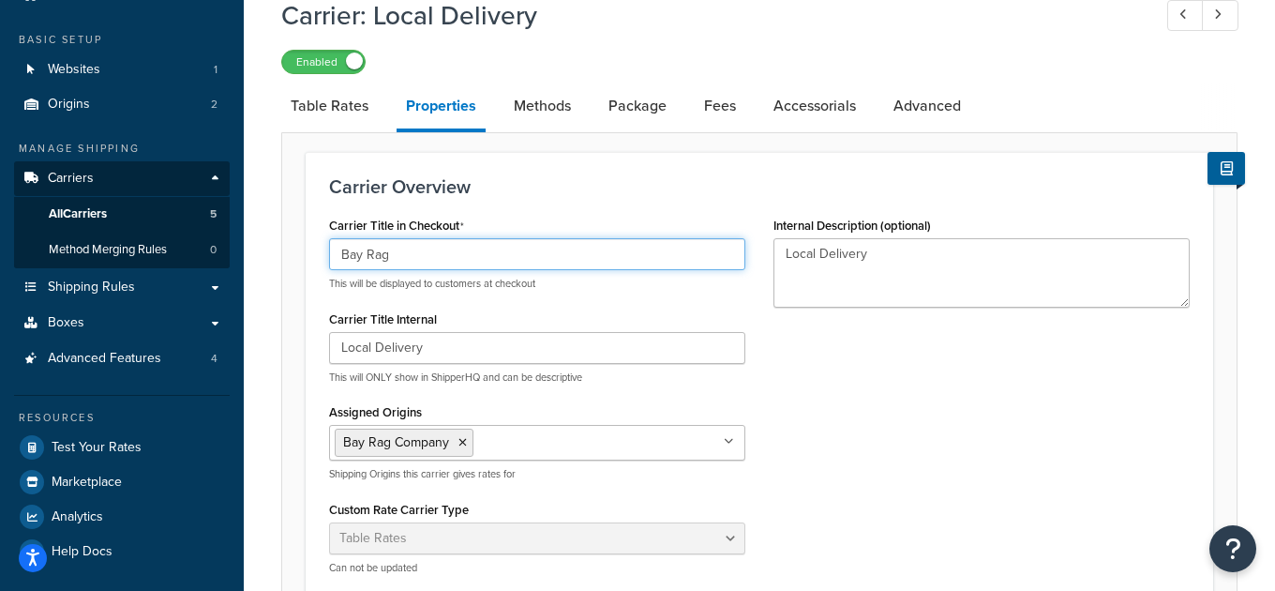
drag, startPoint x: 449, startPoint y: 251, endPoint x: 322, endPoint y: 246, distance: 126.7
click at [322, 246] on div "Carrier Title in Checkout Bay Rag This will be displayed to customers at checko…" at bounding box center [537, 400] width 444 height 377
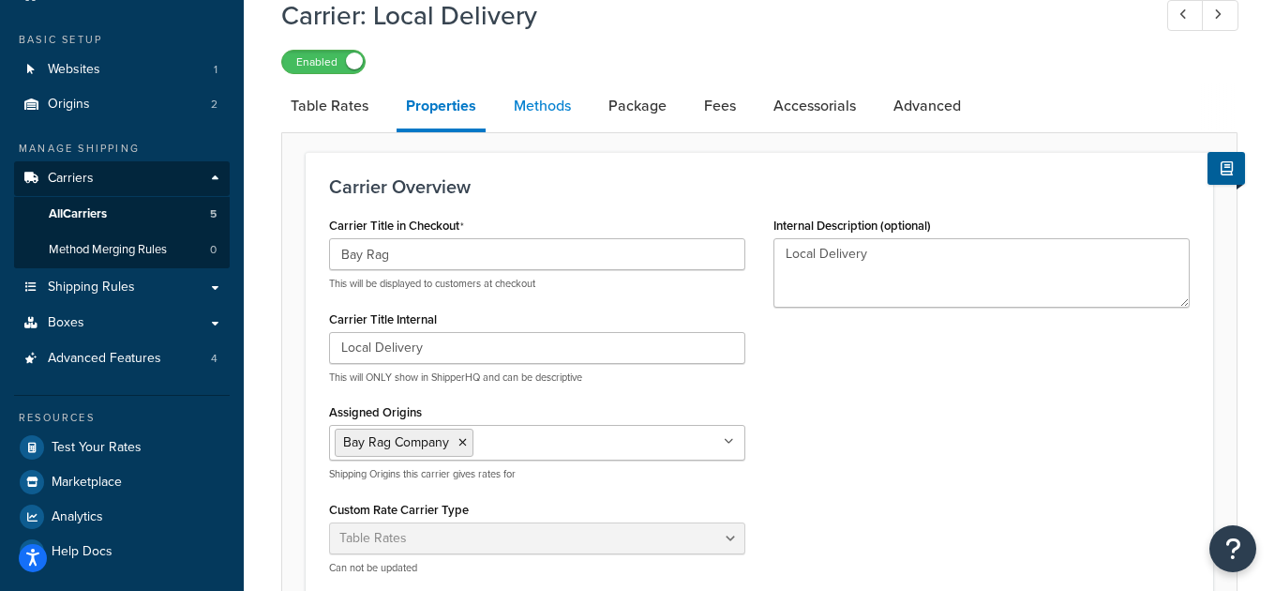
click at [545, 109] on link "Methods" at bounding box center [542, 105] width 76 height 45
select select "25"
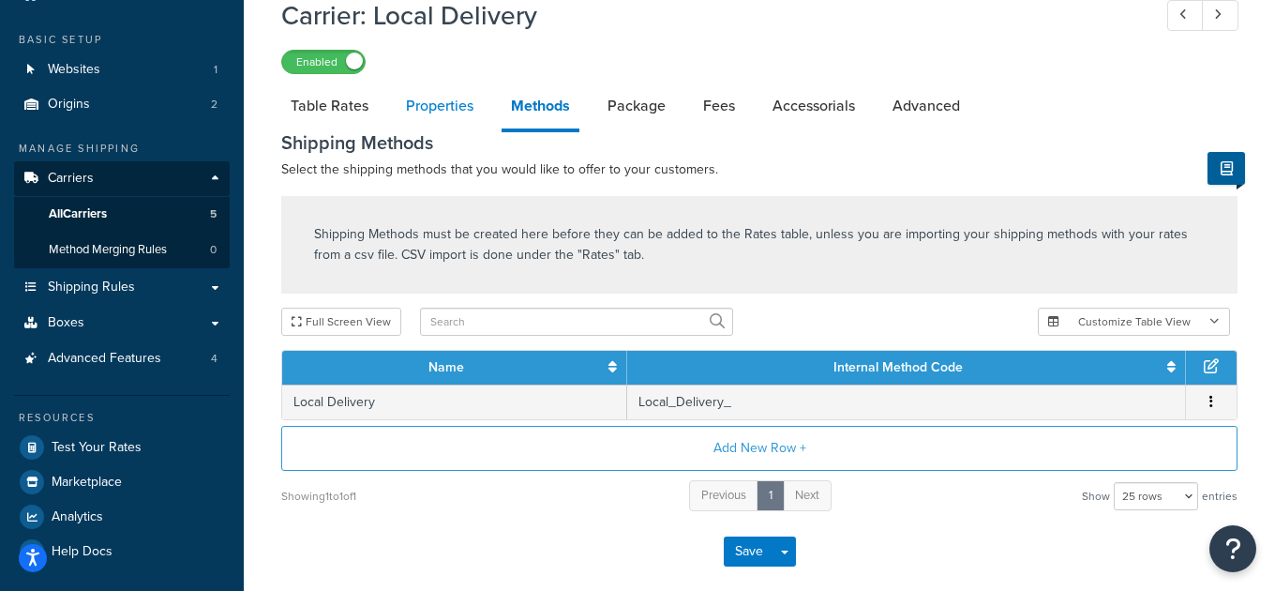
click at [435, 117] on link "Properties" at bounding box center [440, 105] width 86 height 45
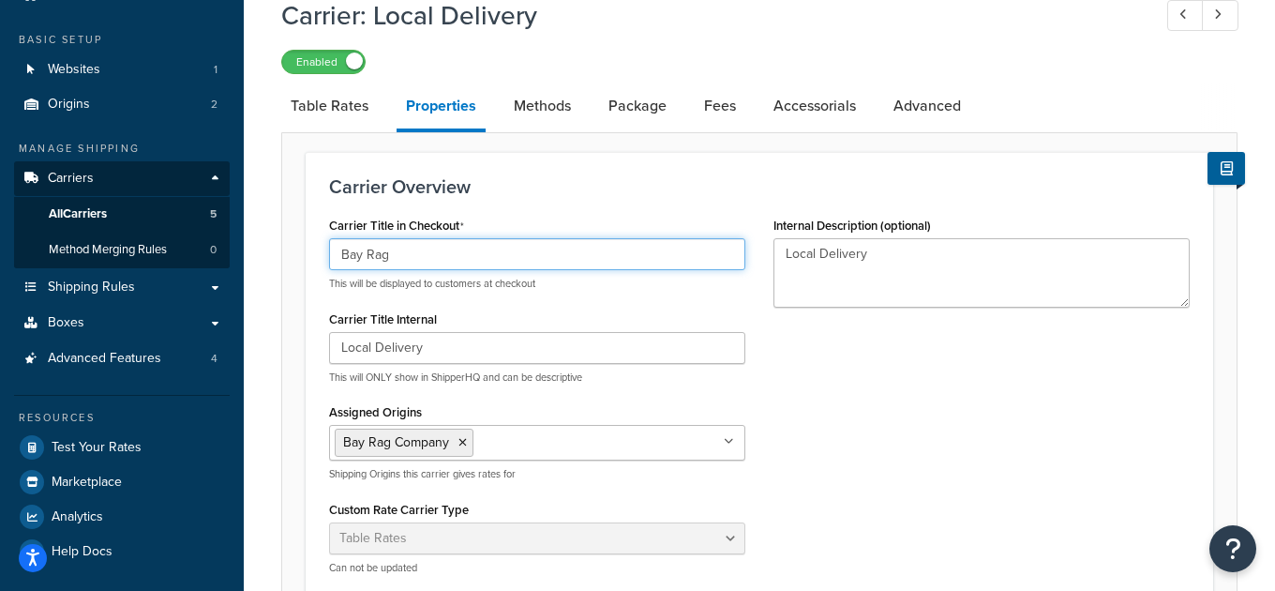
drag, startPoint x: 487, startPoint y: 249, endPoint x: 304, endPoint y: 252, distance: 182.8
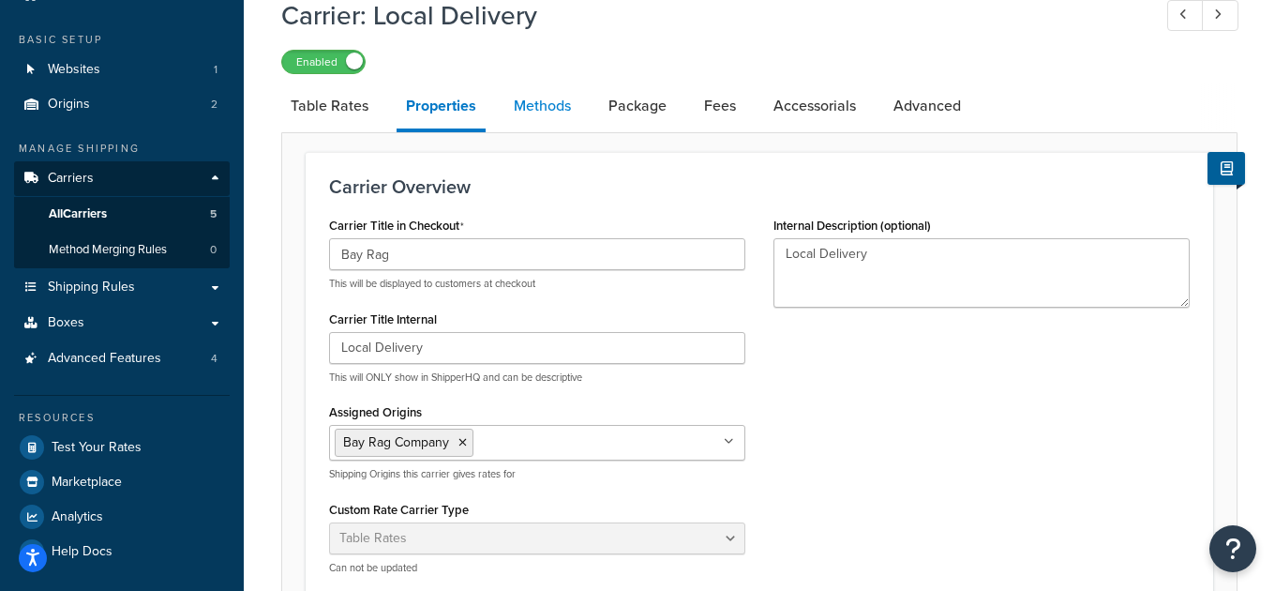
drag, startPoint x: 535, startPoint y: 109, endPoint x: 535, endPoint y: 129, distance: 20.6
click at [535, 109] on link "Methods" at bounding box center [542, 105] width 76 height 45
select select "25"
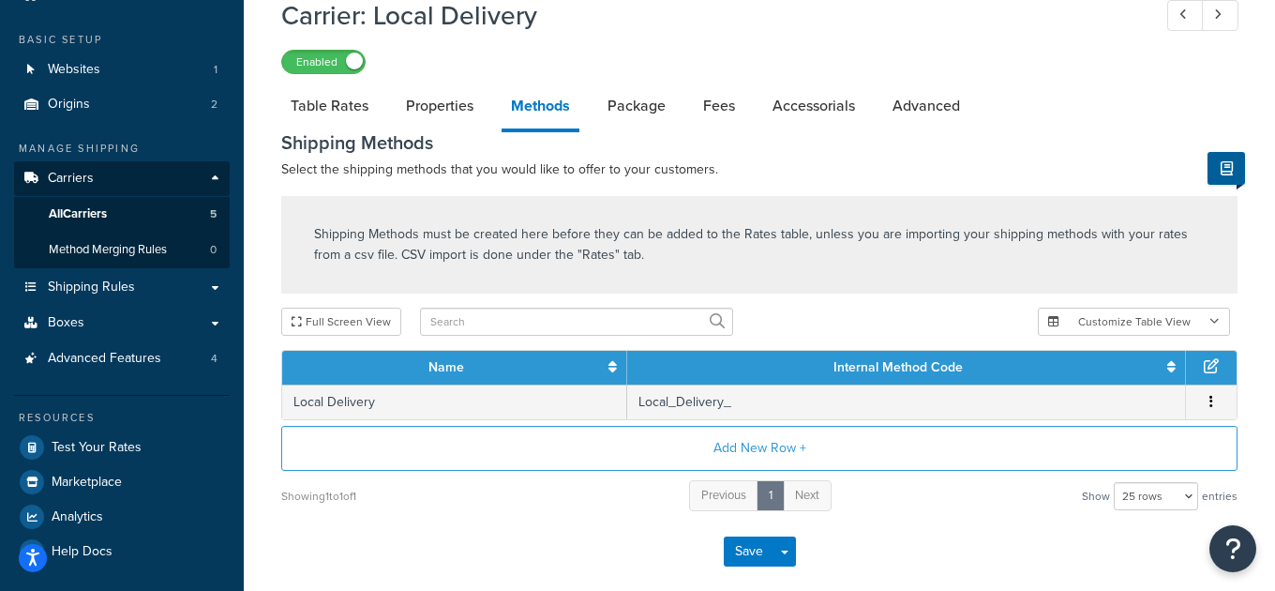
scroll to position [86, 0]
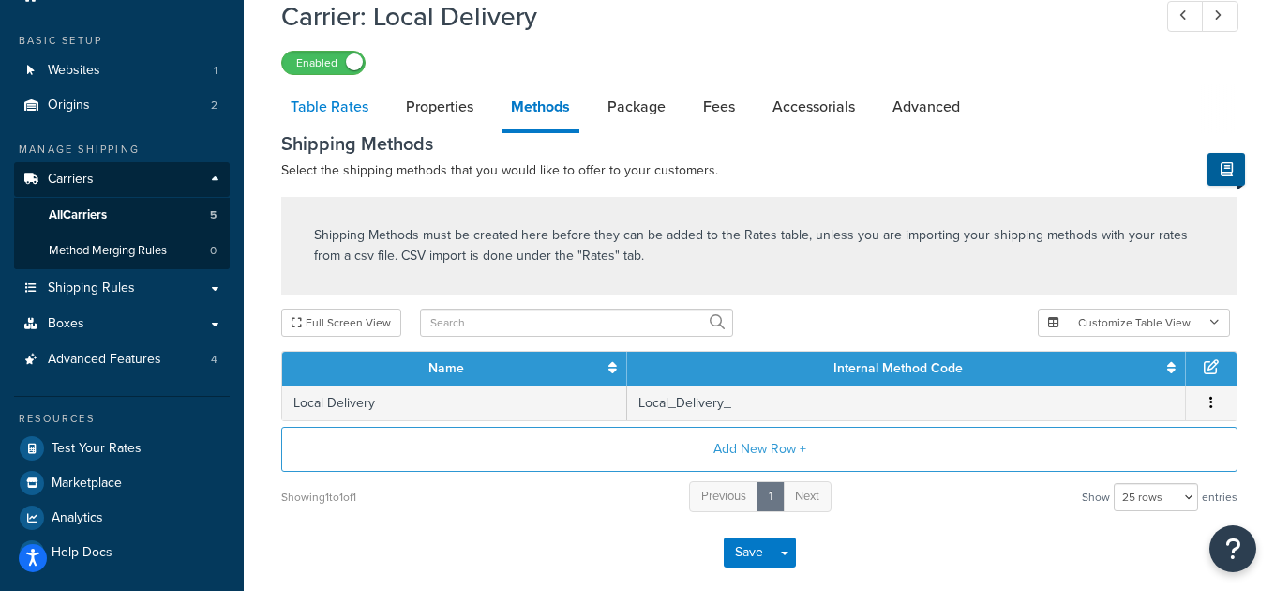
click at [330, 98] on link "Table Rates" at bounding box center [329, 106] width 97 height 45
select select "25"
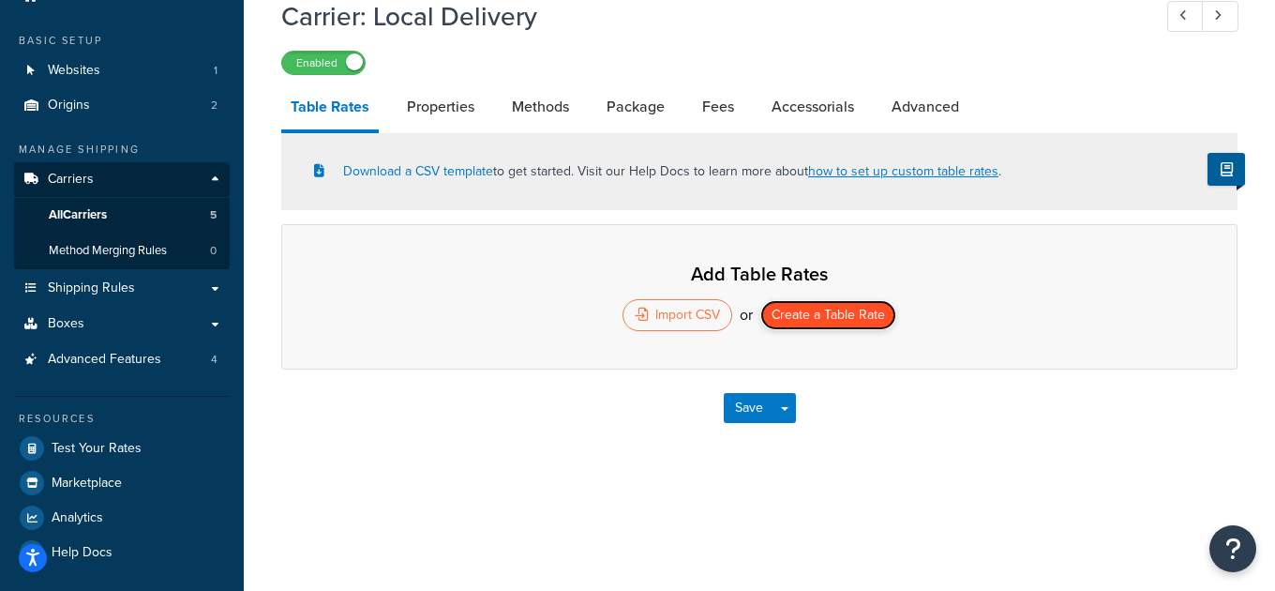
click at [842, 318] on button "Create a Table Rate" at bounding box center [828, 315] width 136 height 30
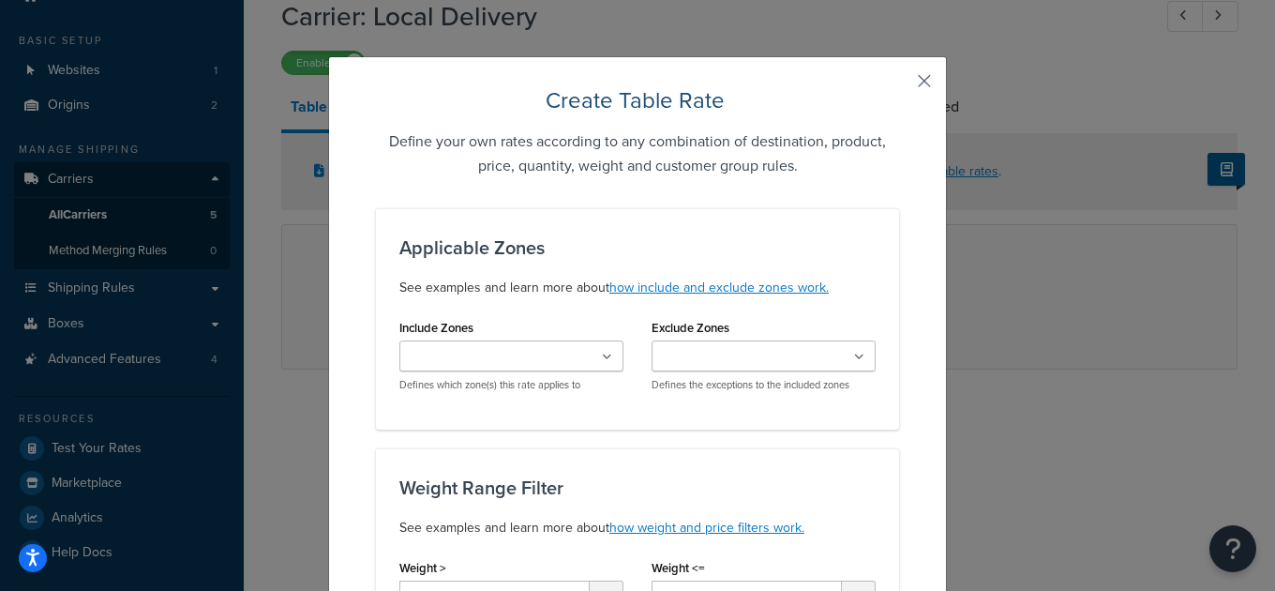
click at [899, 85] on button "button" at bounding box center [896, 87] width 5 height 5
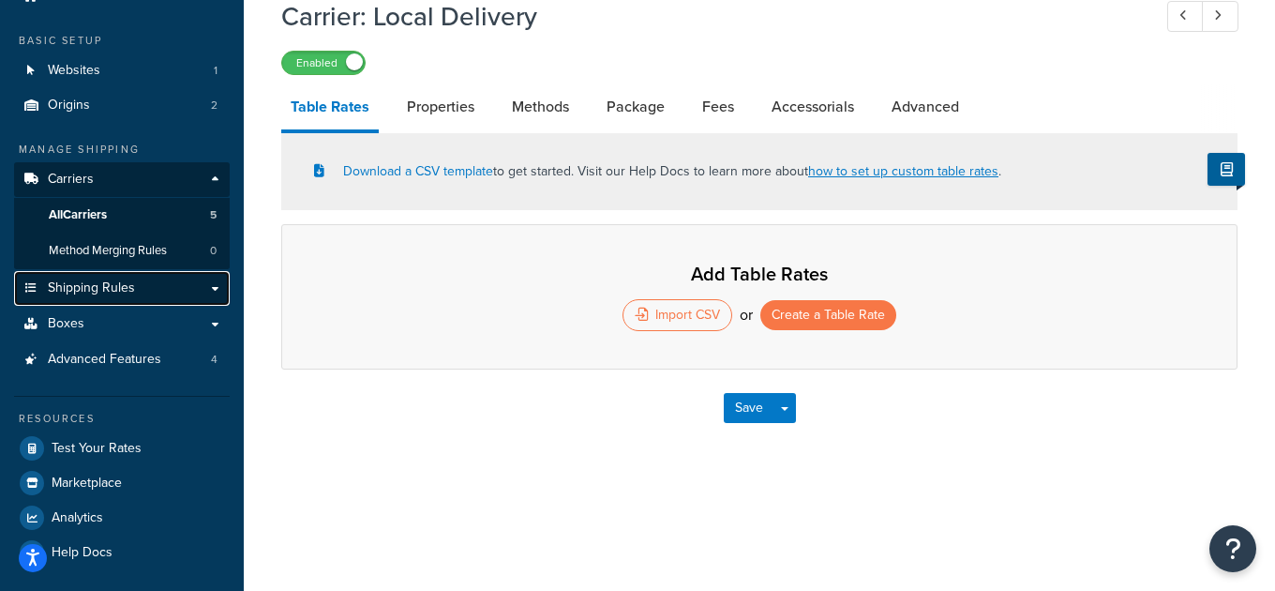
click at [98, 285] on span "Shipping Rules" at bounding box center [91, 288] width 87 height 16
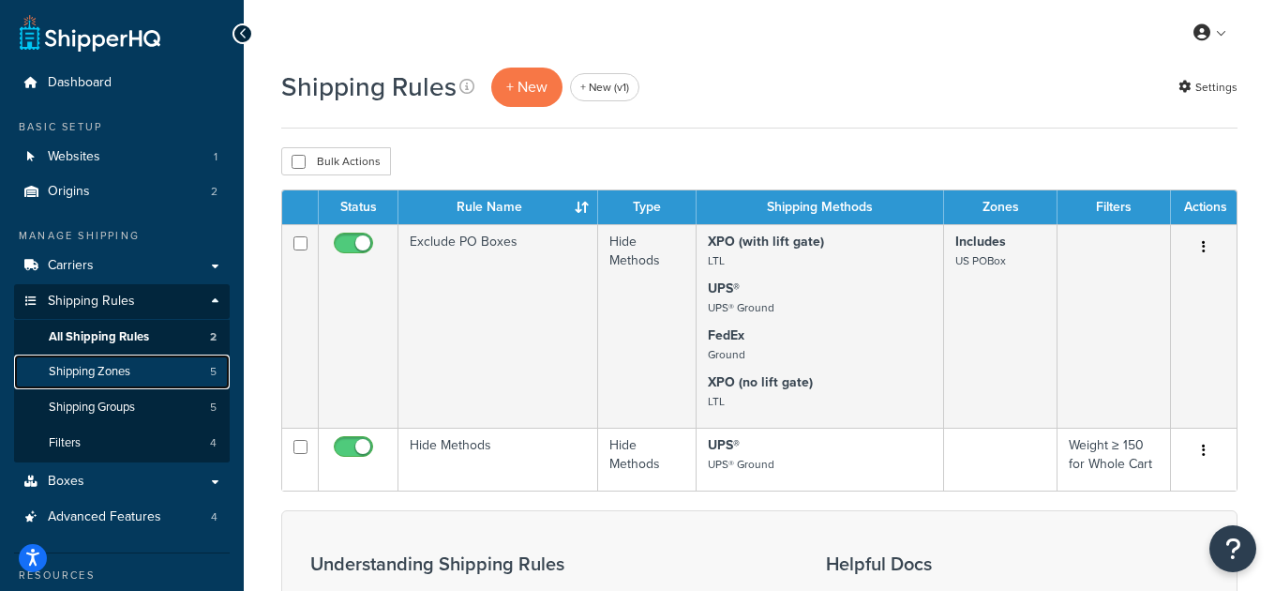
click at [110, 370] on span "Shipping Zones" at bounding box center [90, 372] width 82 height 16
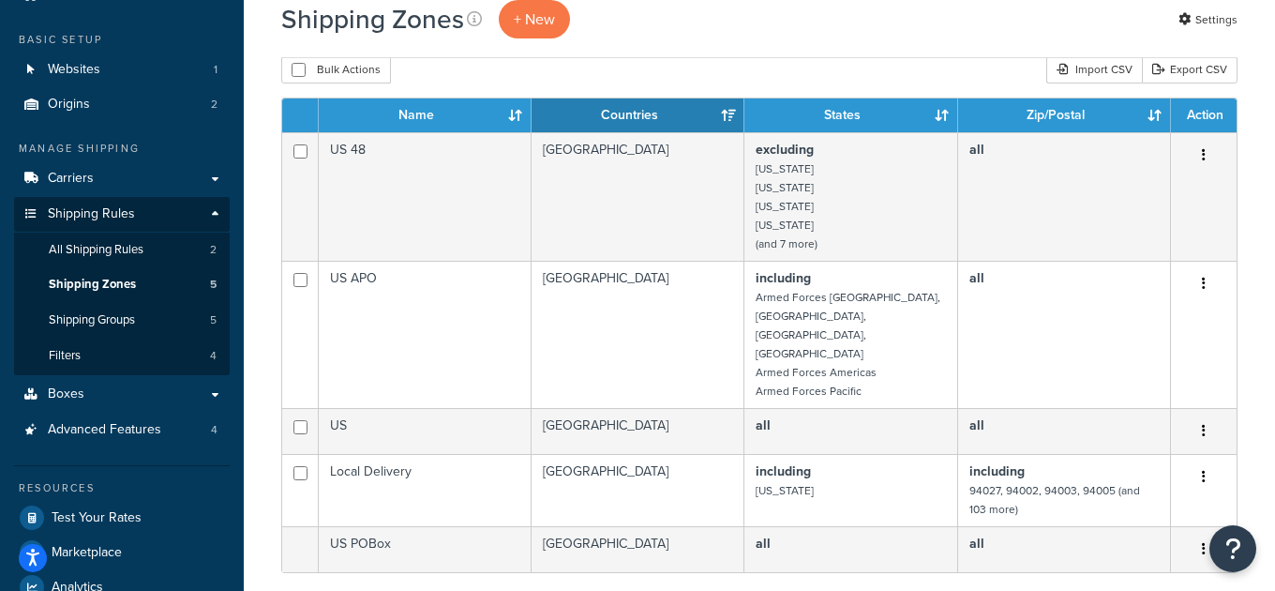
scroll to position [88, 0]
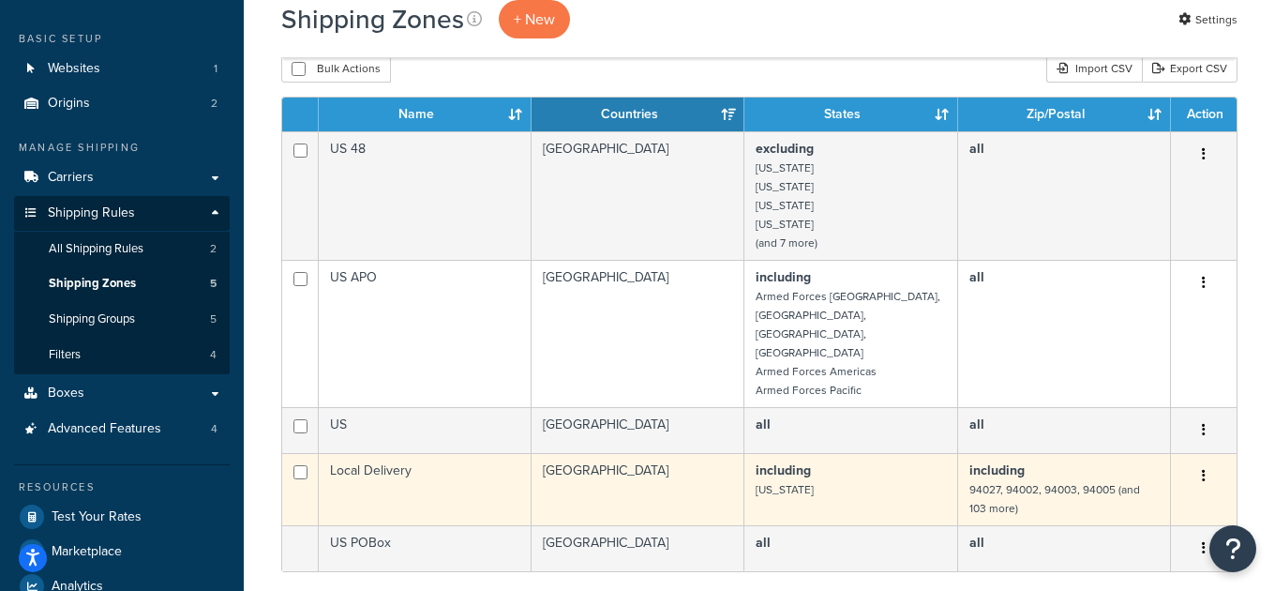
click at [824, 453] on td "including [US_STATE]" at bounding box center [850, 489] width 213 height 72
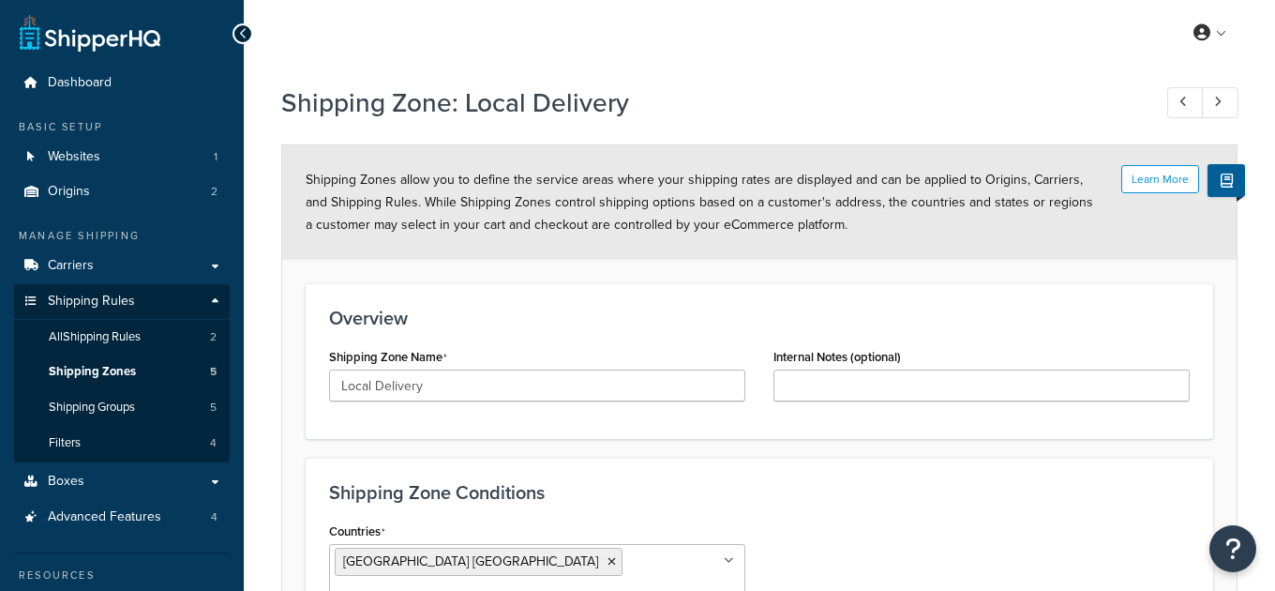
select select "including"
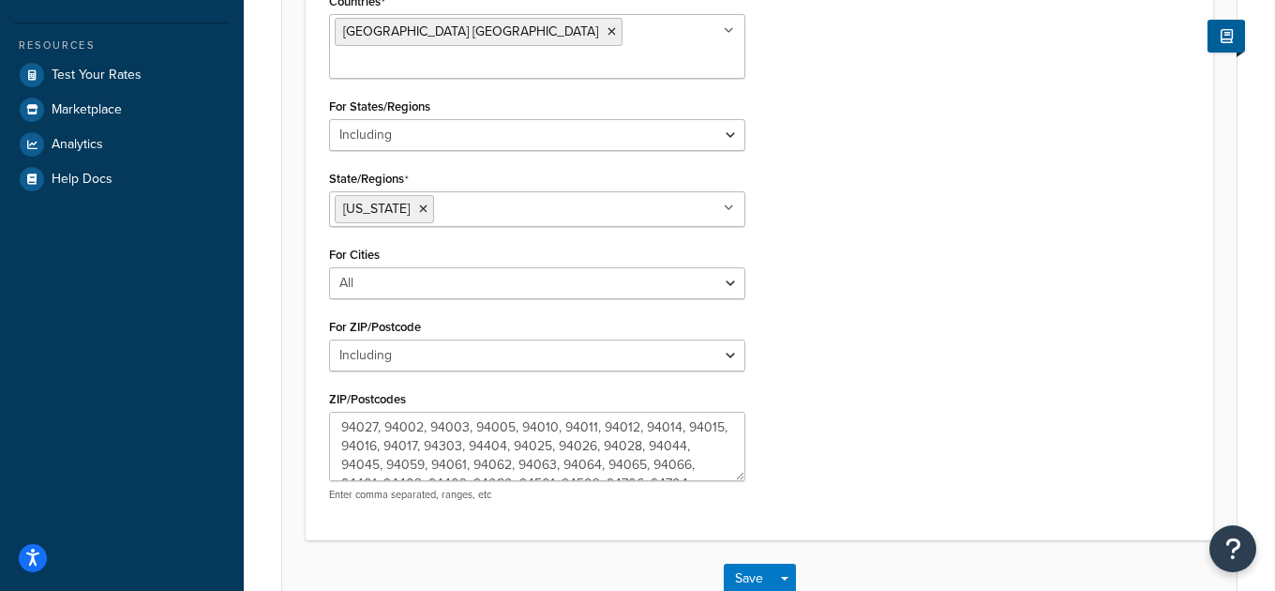
scroll to position [546, 0]
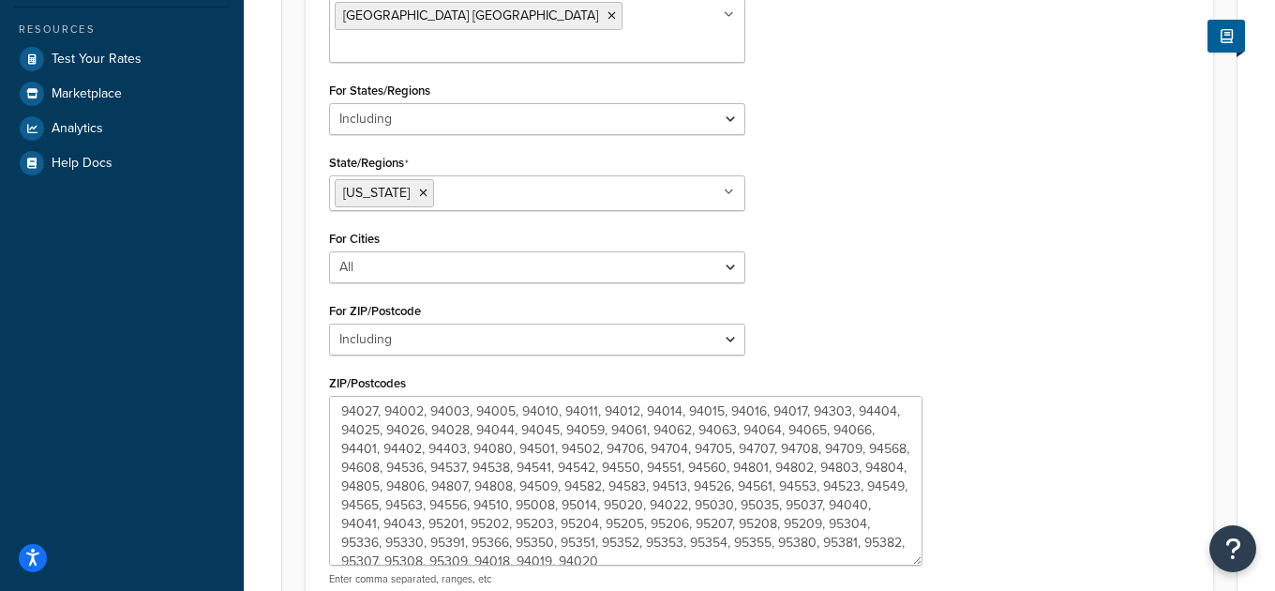
drag, startPoint x: 743, startPoint y: 427, endPoint x: 921, endPoint y: 528, distance: 204.4
click at [921, 528] on textarea "94027, 94002, 94003, 94005, 94010, 94011, 94012, 94014, 94015, 94016, 94017, 94…" at bounding box center [625, 481] width 593 height 170
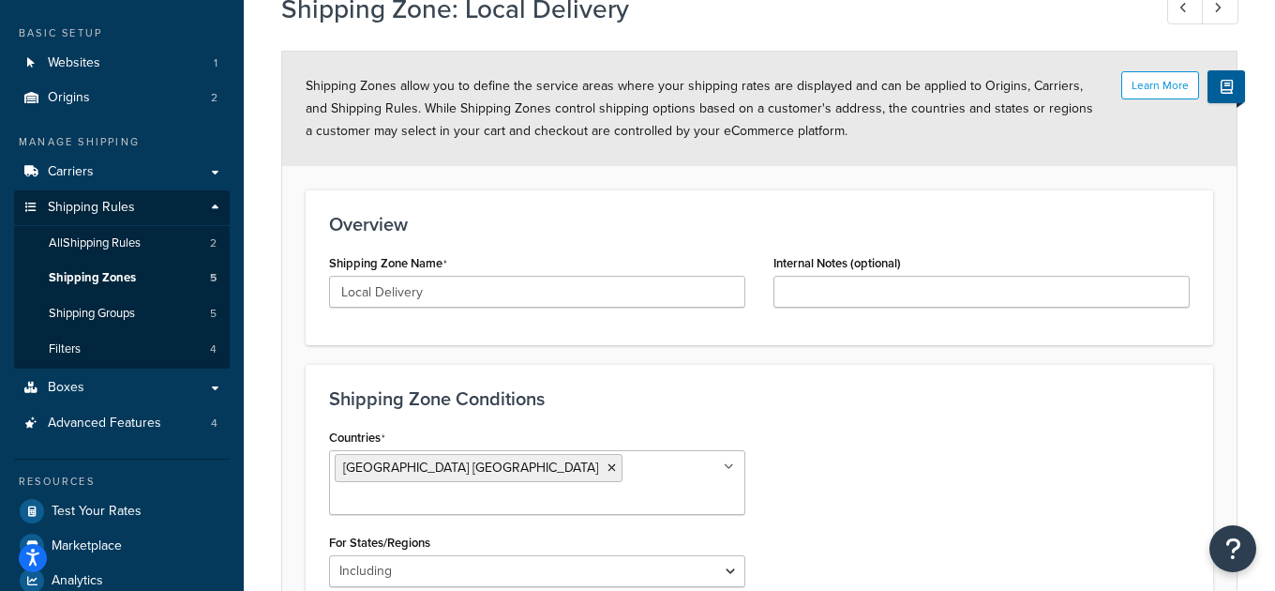
scroll to position [0, 0]
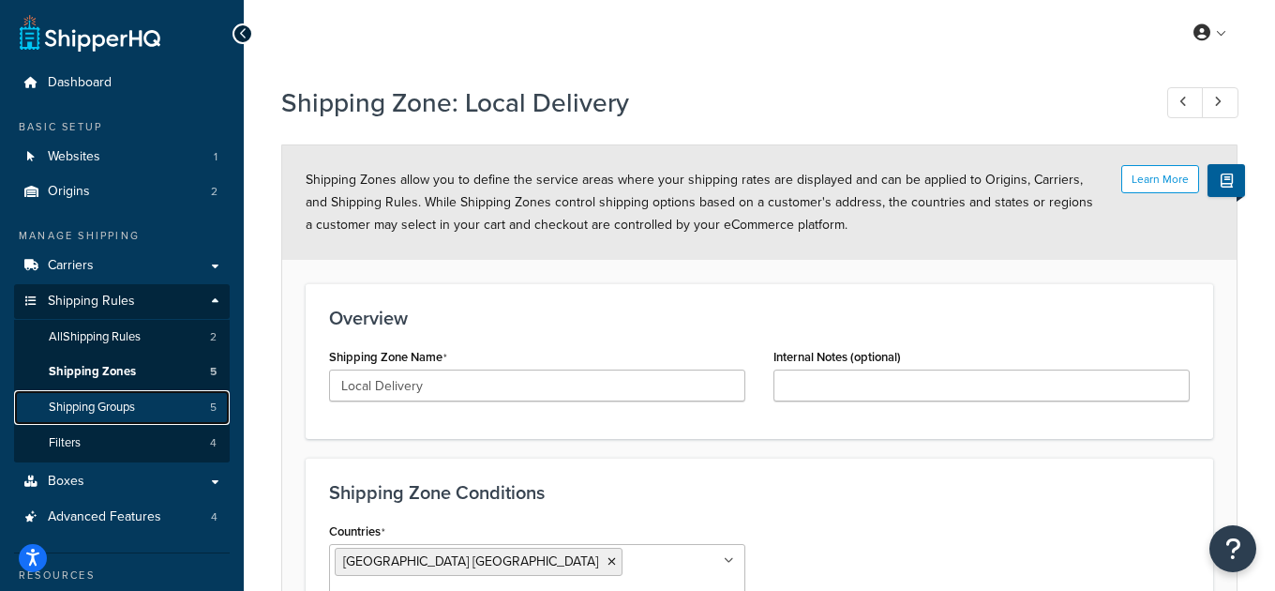
click at [132, 405] on span "Shipping Groups" at bounding box center [92, 407] width 86 height 16
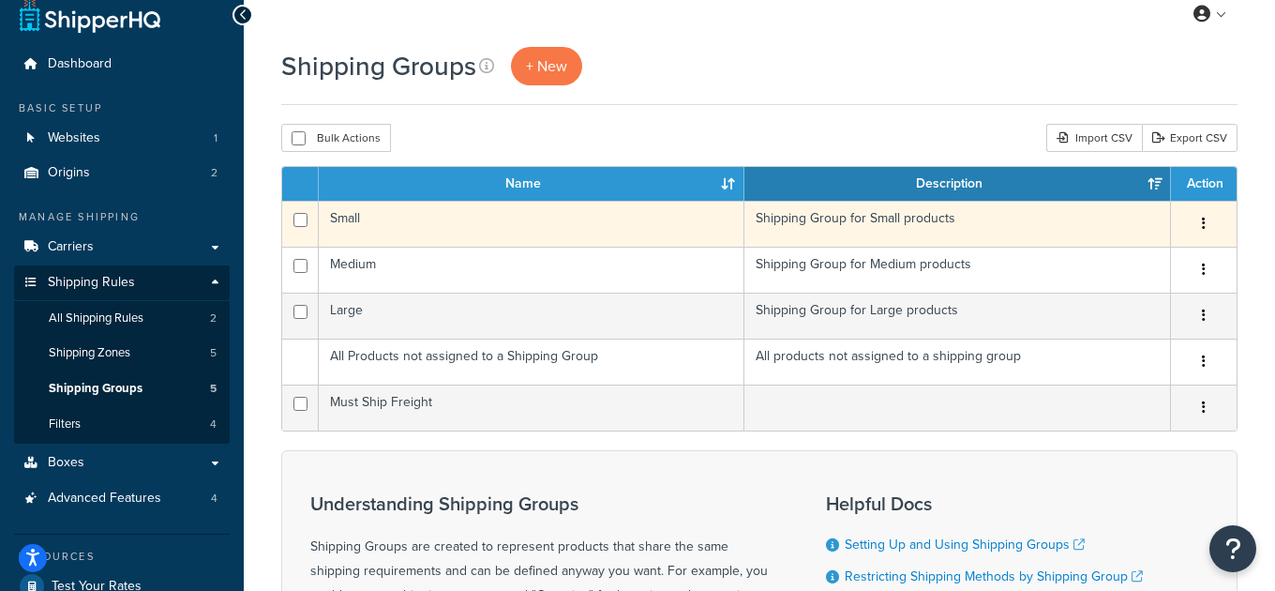
scroll to position [22, 0]
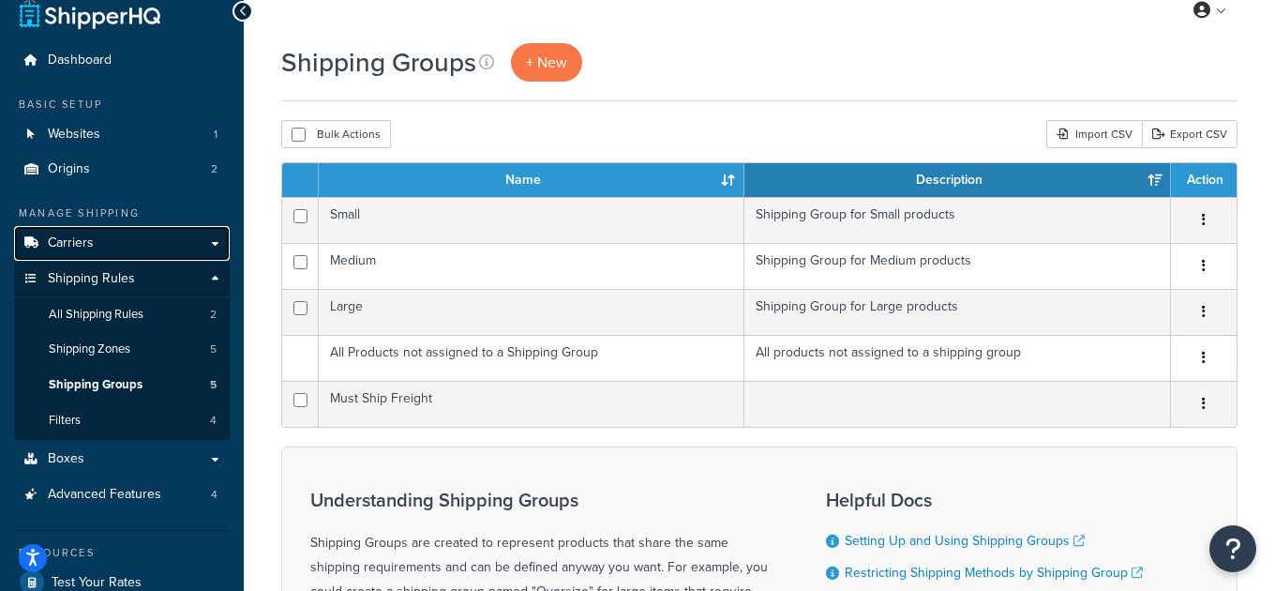
click at [144, 251] on link "Carriers" at bounding box center [122, 243] width 216 height 35
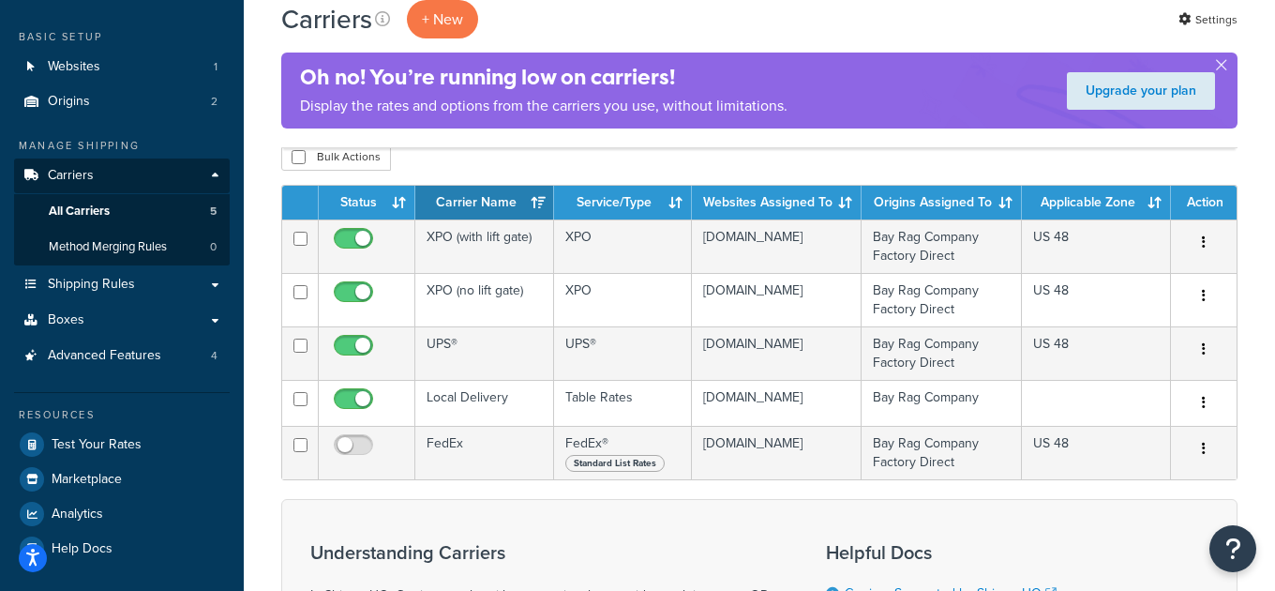
scroll to position [121, 0]
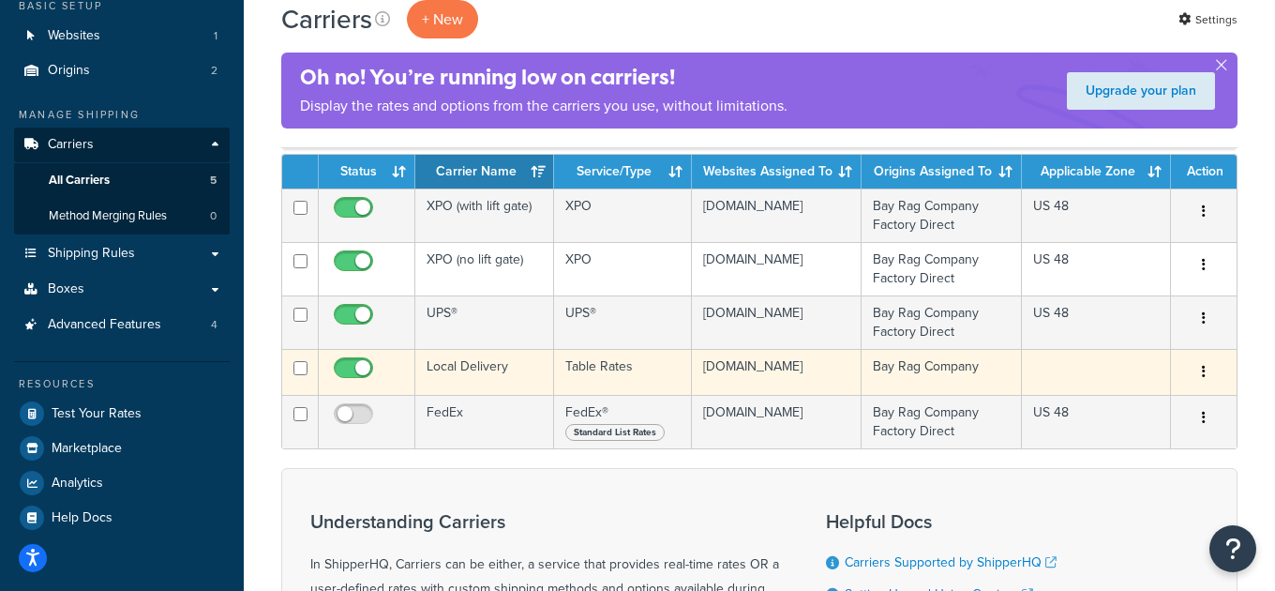
click at [467, 363] on td "Local Delivery" at bounding box center [484, 372] width 139 height 46
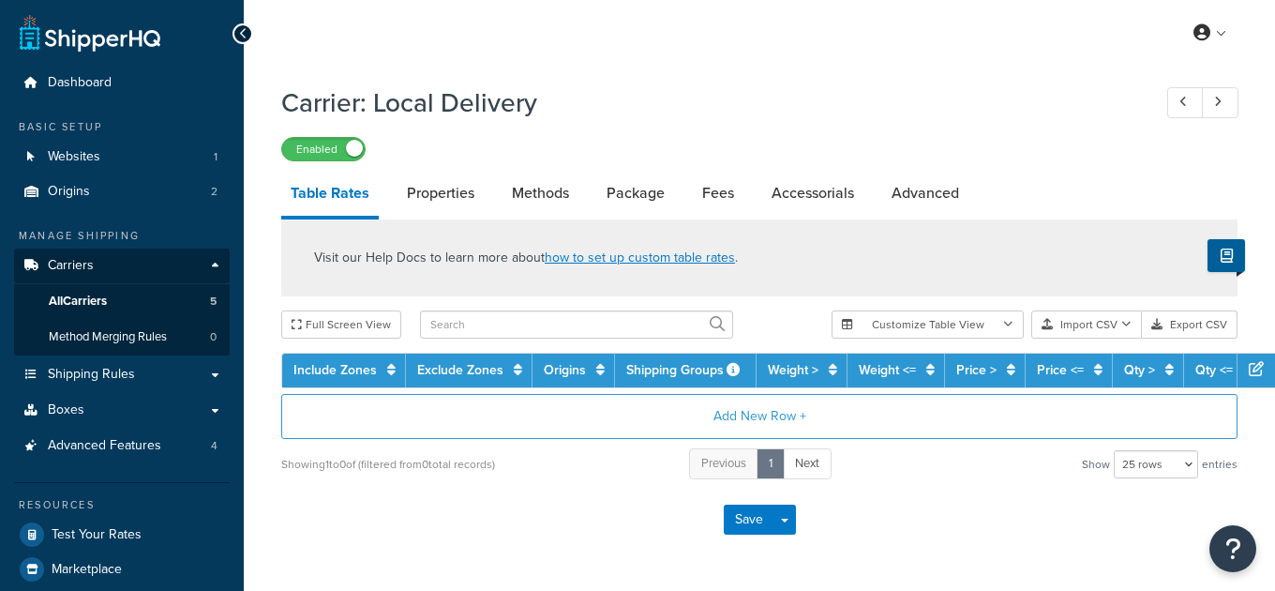
select select "25"
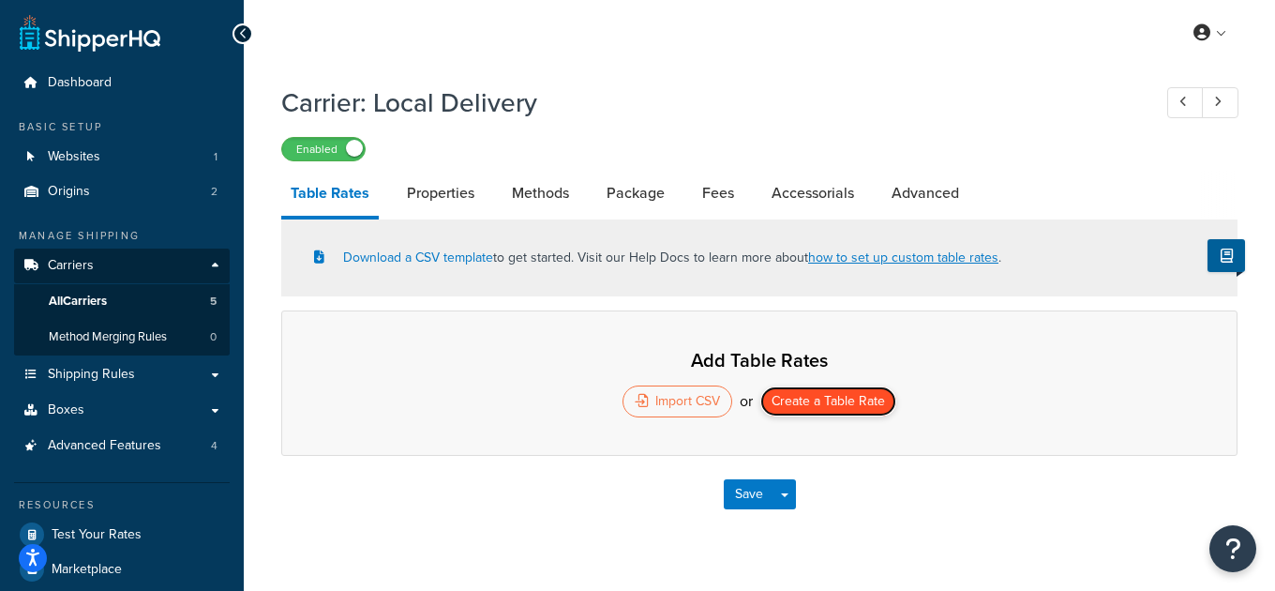
click at [804, 398] on button "Create a Table Rate" at bounding box center [828, 401] width 136 height 30
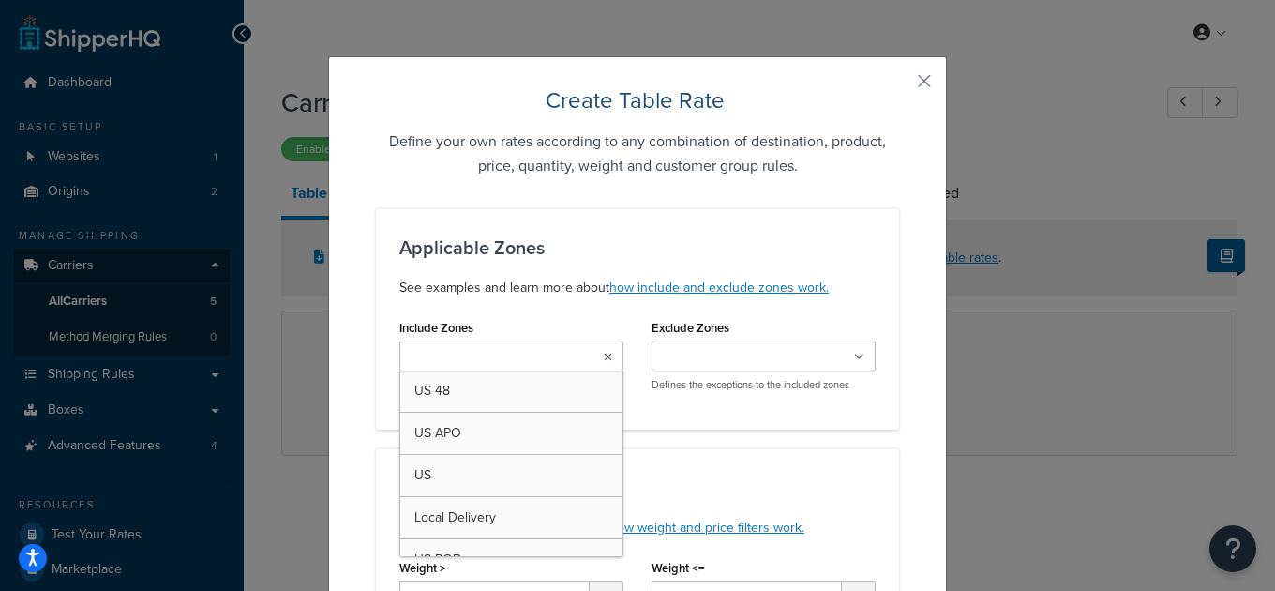
click at [515, 356] on input "Include Zones" at bounding box center [488, 357] width 166 height 21
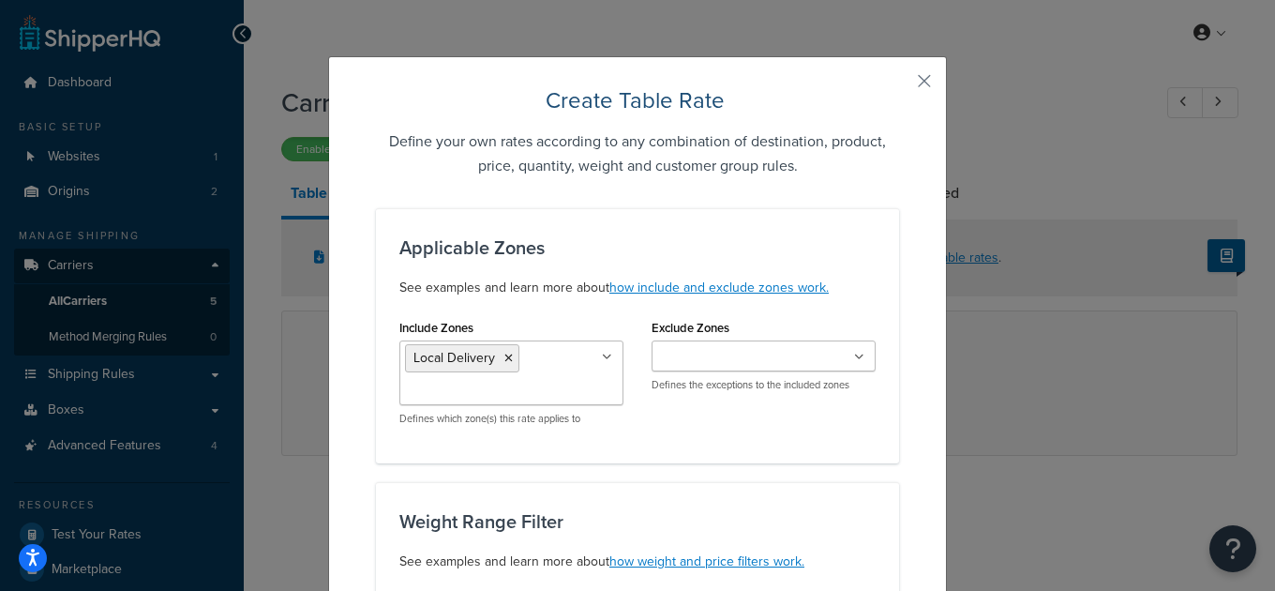
click at [513, 299] on div "Applicable Zones See examples and learn more about how include and exclude zone…" at bounding box center [637, 335] width 523 height 255
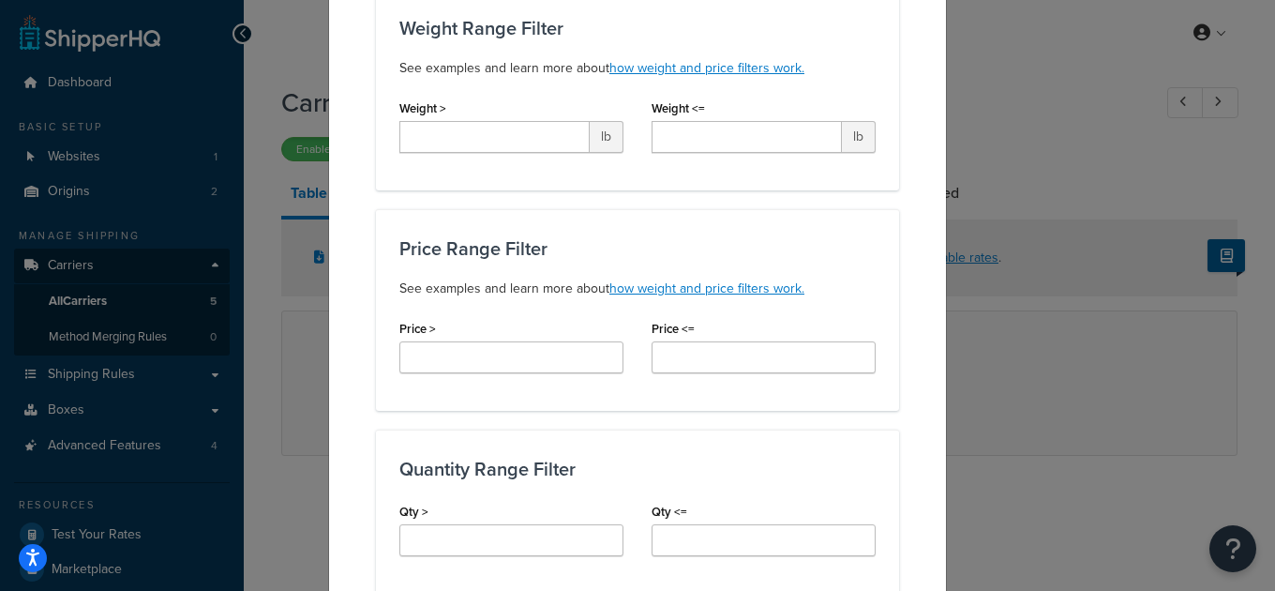
scroll to position [497, 0]
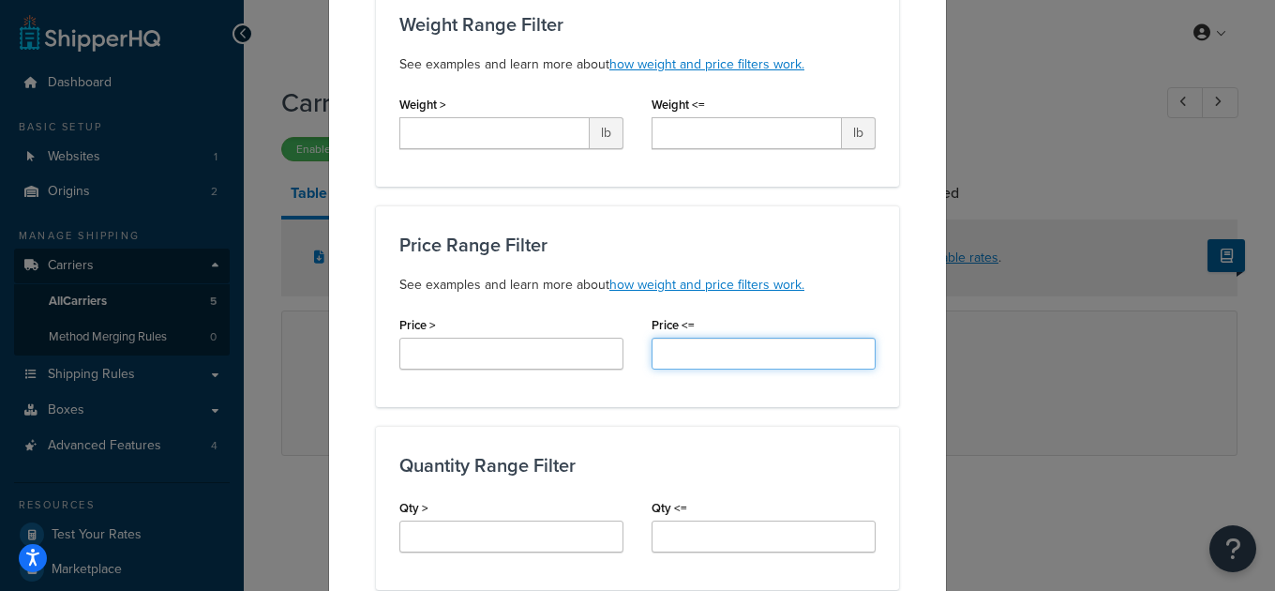
click at [674, 352] on input "Price <=" at bounding box center [763, 353] width 224 height 32
type input "1"
type input "5"
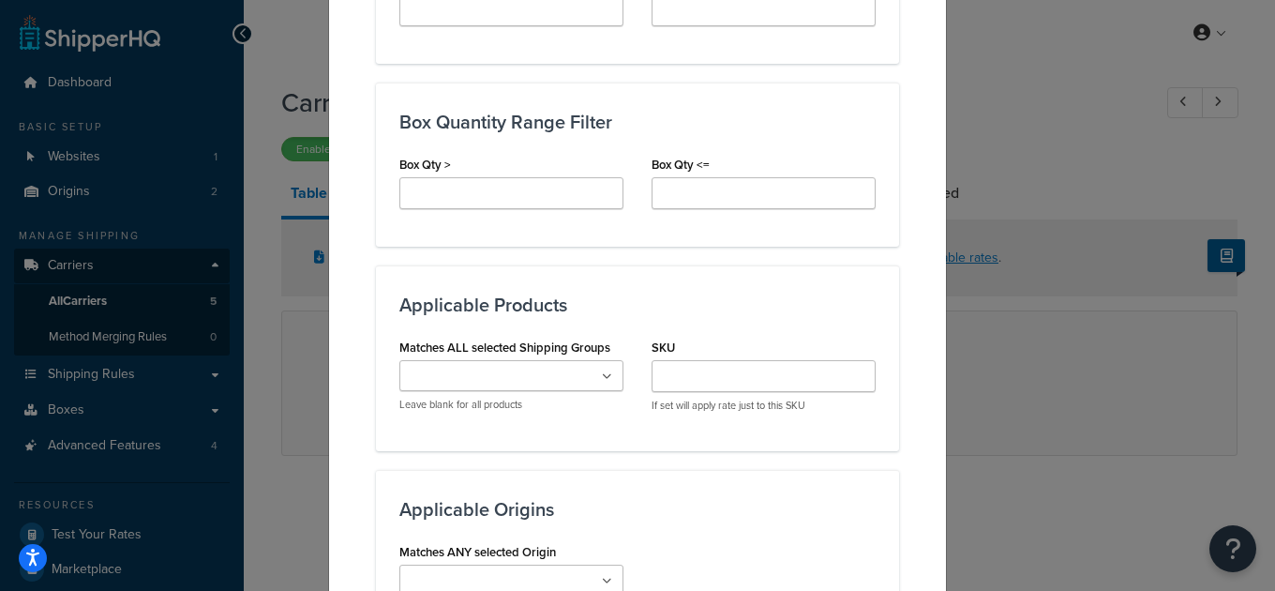
scroll to position [1027, 0]
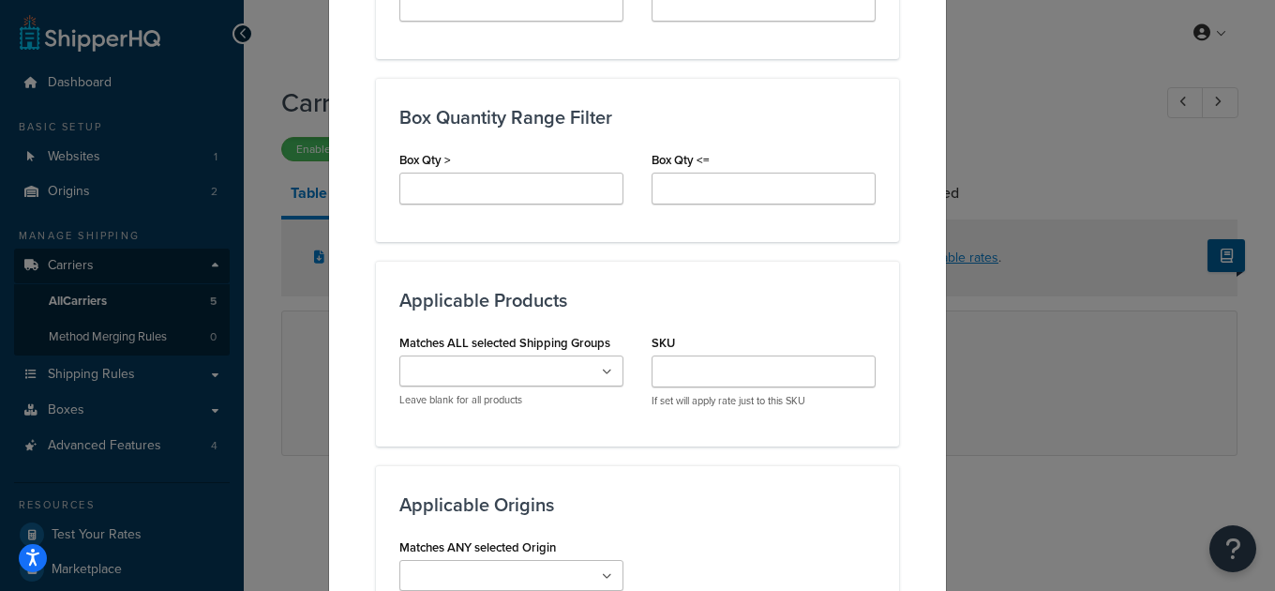
type input "499.99"
click at [535, 370] on input "Matches ALL selected Shipping Groups" at bounding box center [488, 372] width 166 height 21
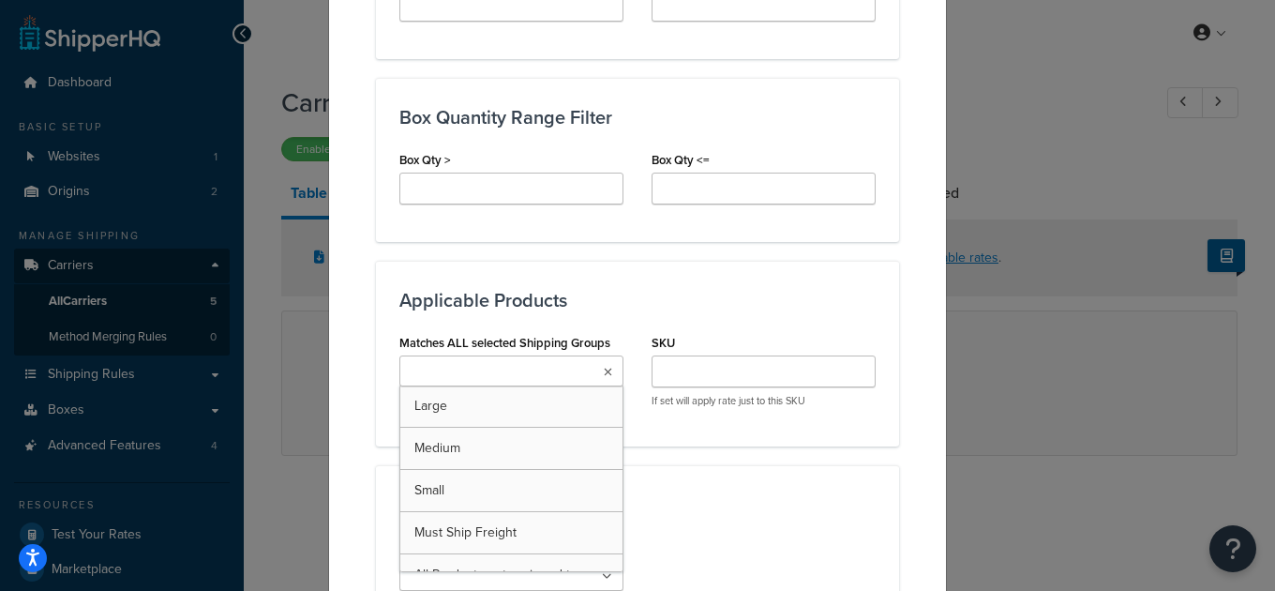
click at [636, 319] on div "Applicable Products Matches ALL selected Shipping Groups Large Medium Small Mus…" at bounding box center [637, 353] width 523 height 185
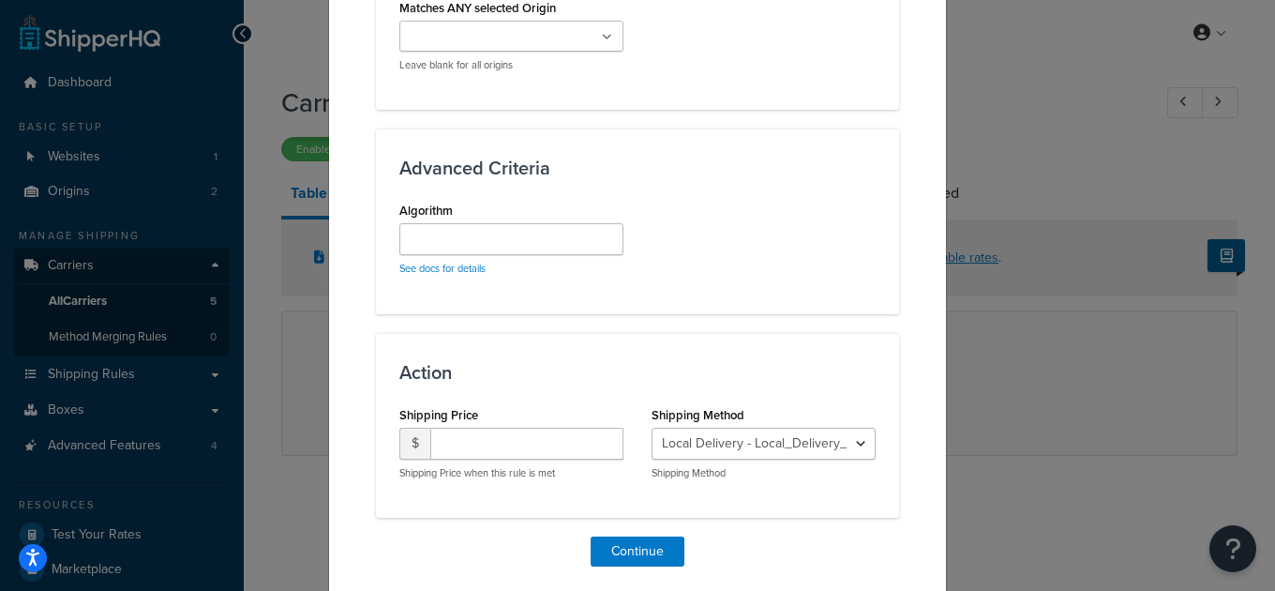
scroll to position [1629, 0]
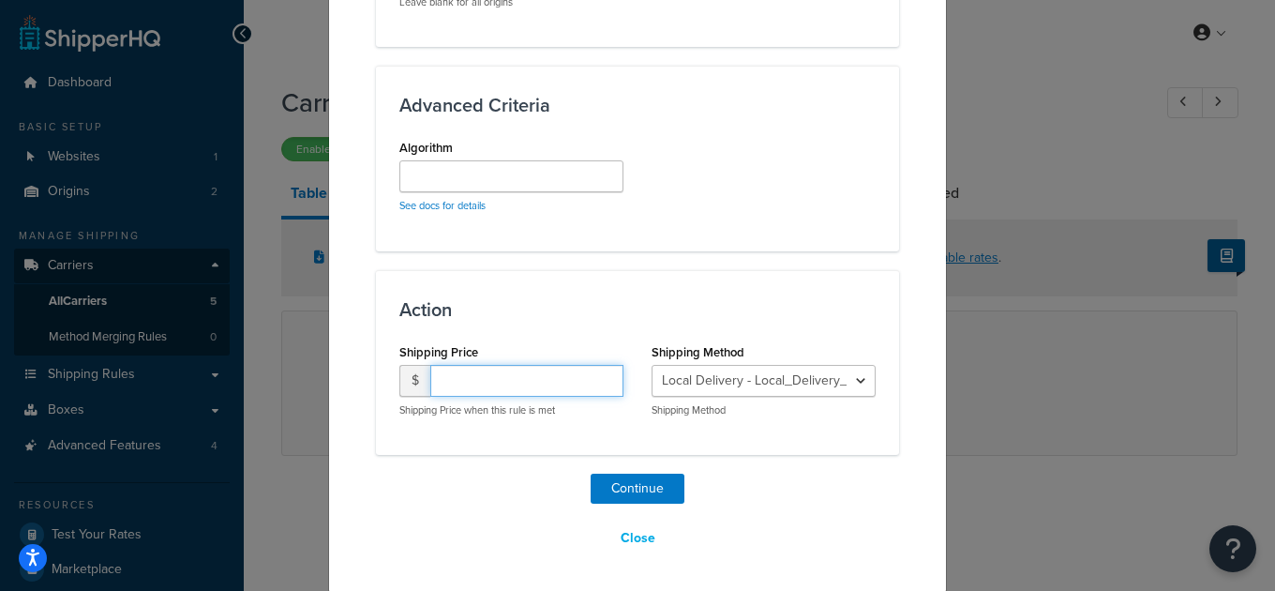
click at [517, 386] on input "number" at bounding box center [526, 381] width 193 height 32
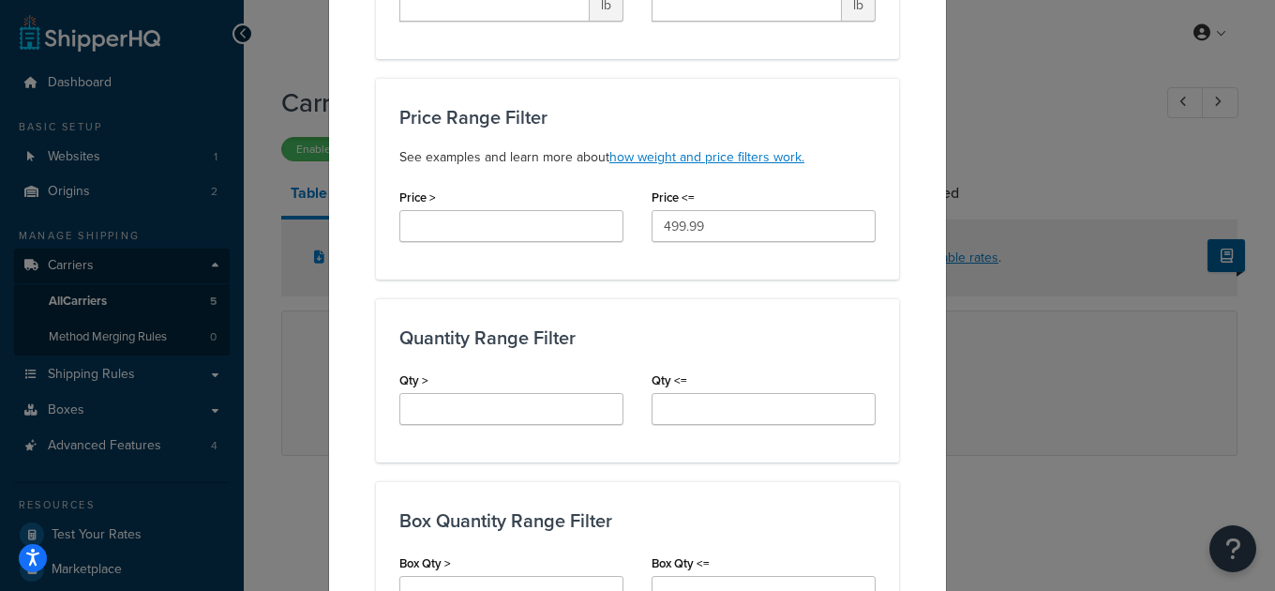
scroll to position [623, 0]
type input "20.00"
drag, startPoint x: 710, startPoint y: 196, endPoint x: 640, endPoint y: 196, distance: 69.4
click at [640, 196] on div "Price <= 499.99" at bounding box center [763, 221] width 252 height 72
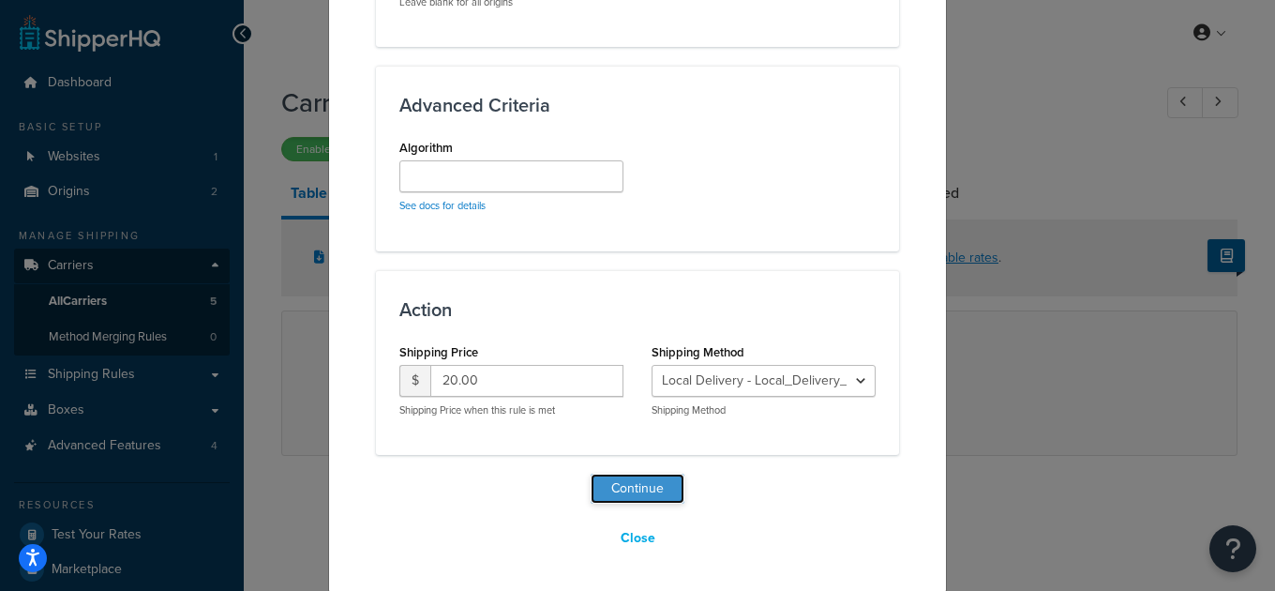
click at [643, 487] on button "Continue" at bounding box center [638, 488] width 94 height 30
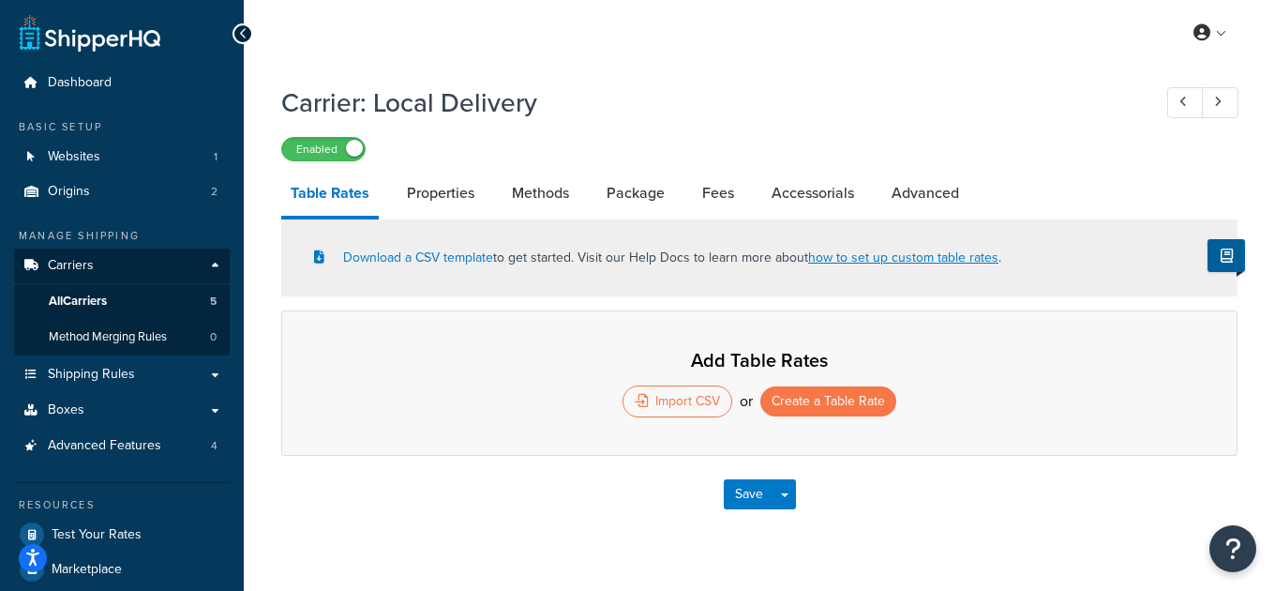
select select "25"
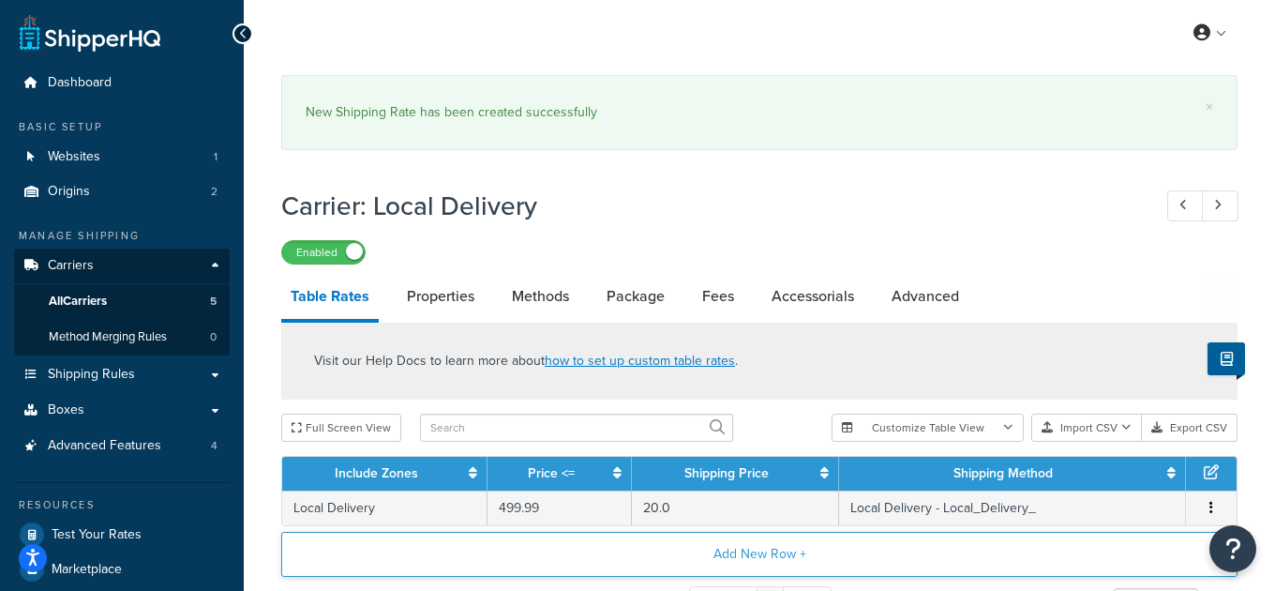
click at [673, 548] on button "Add New Row +" at bounding box center [759, 554] width 956 height 45
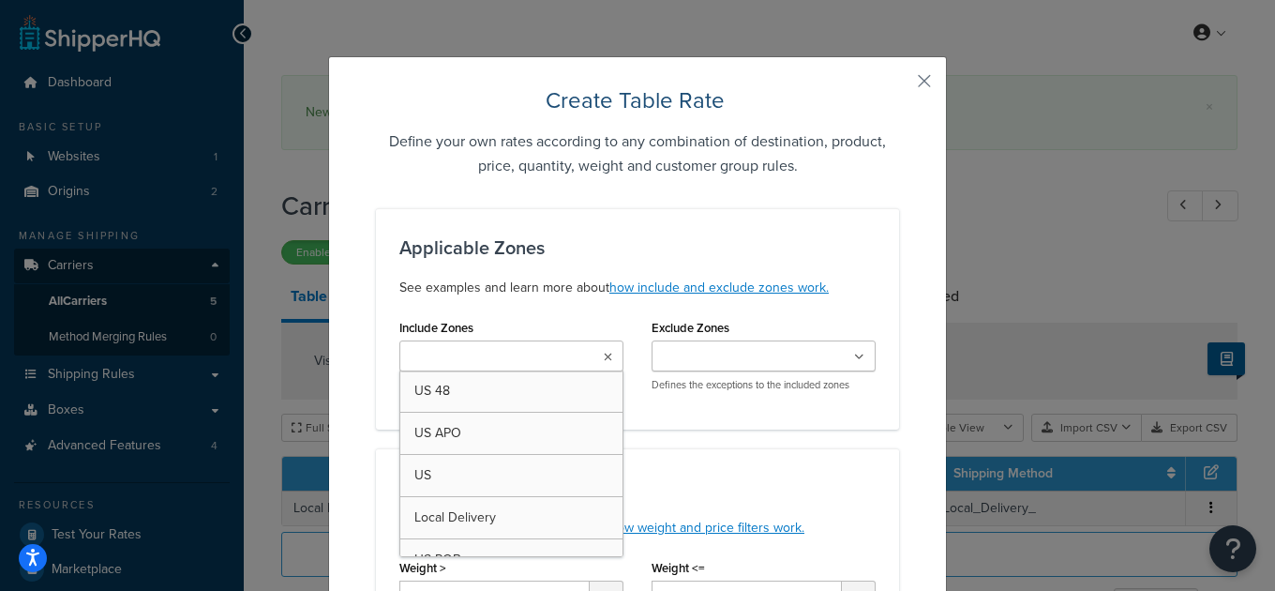
click at [508, 361] on input "Include Zones" at bounding box center [488, 357] width 166 height 21
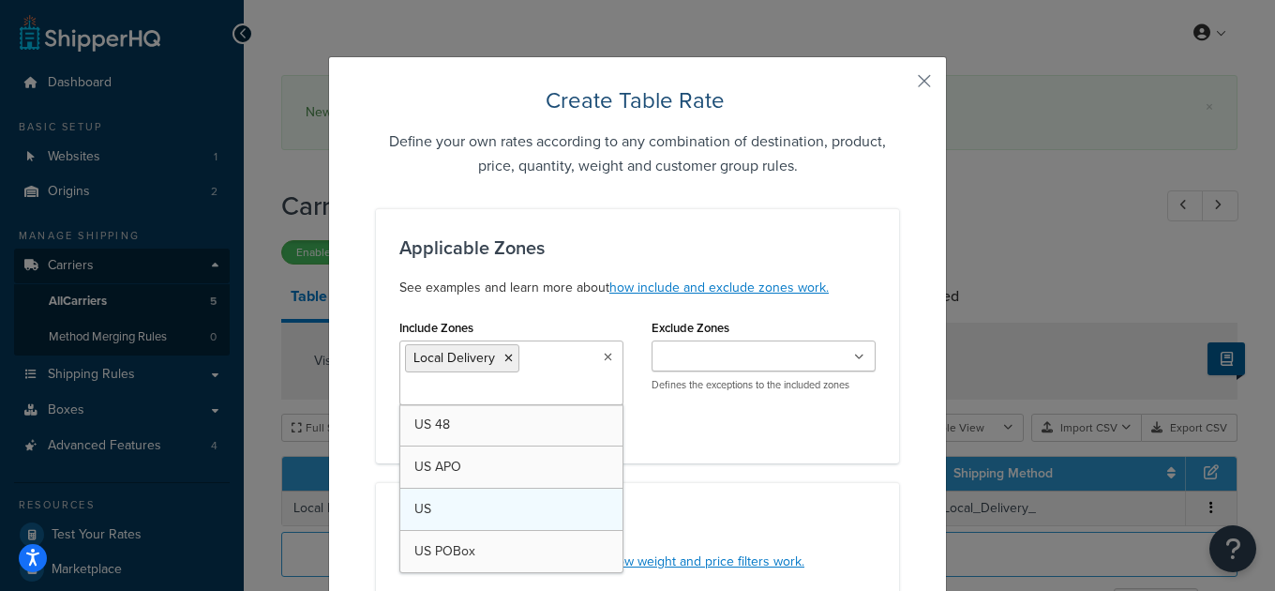
drag, startPoint x: 513, startPoint y: 522, endPoint x: 553, endPoint y: 505, distance: 43.7
click at [725, 443] on div "Applicable Zones See examples and learn more about how include and exclude zone…" at bounding box center [637, 335] width 523 height 255
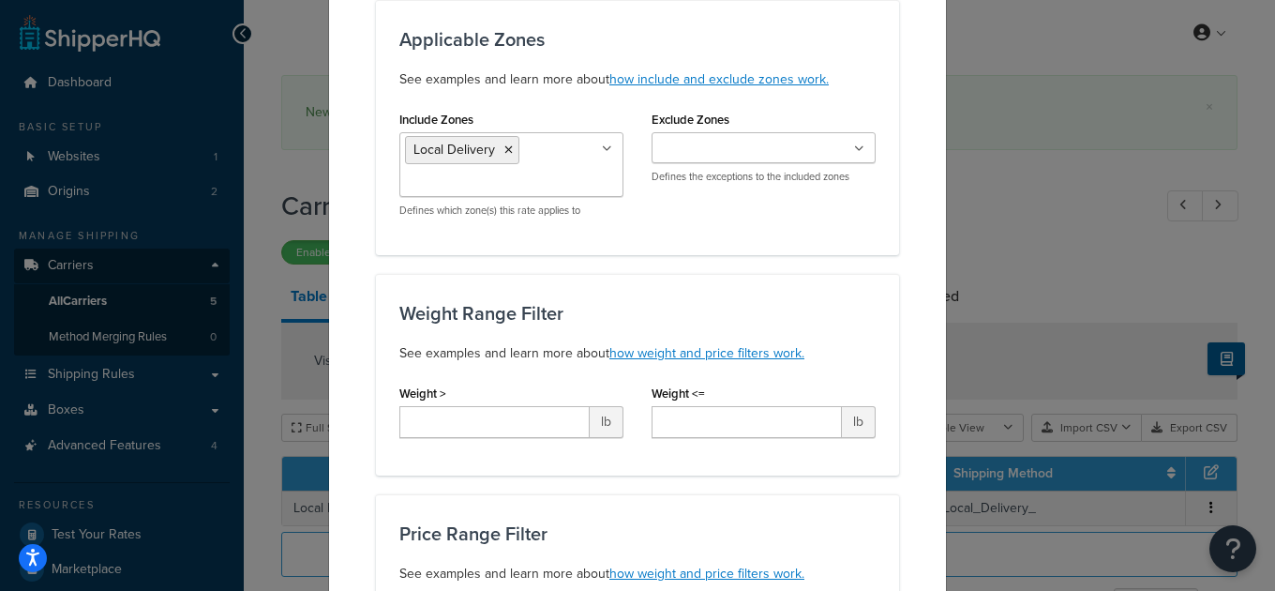
scroll to position [269, 0]
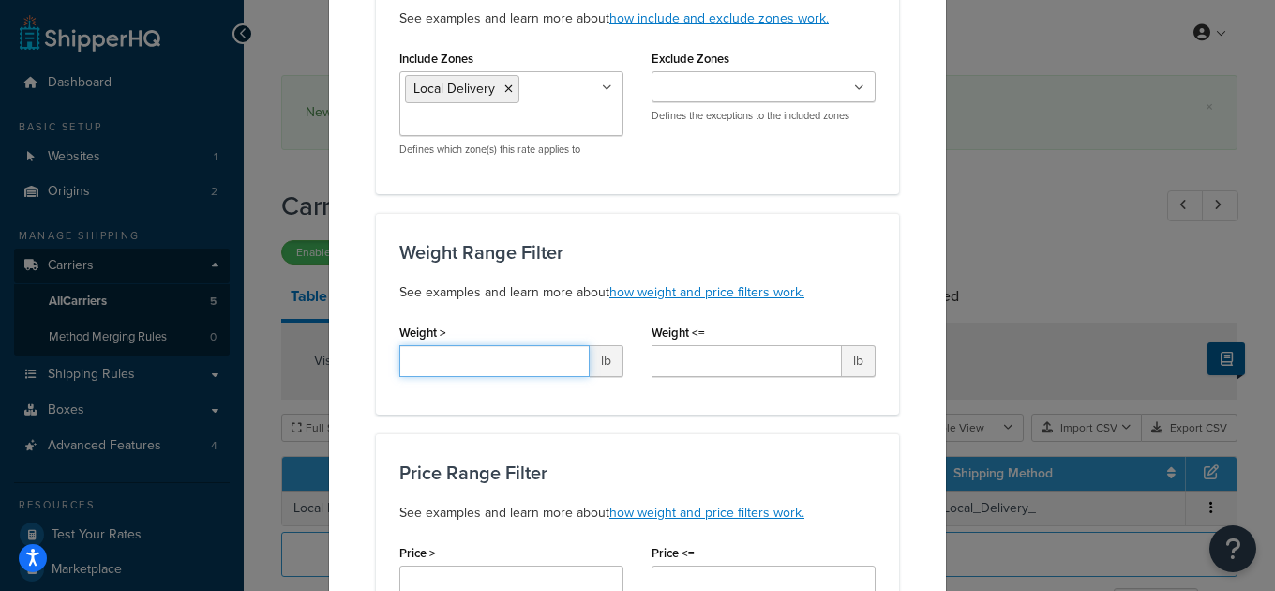
click at [481, 365] on input "Weight >" at bounding box center [494, 361] width 190 height 32
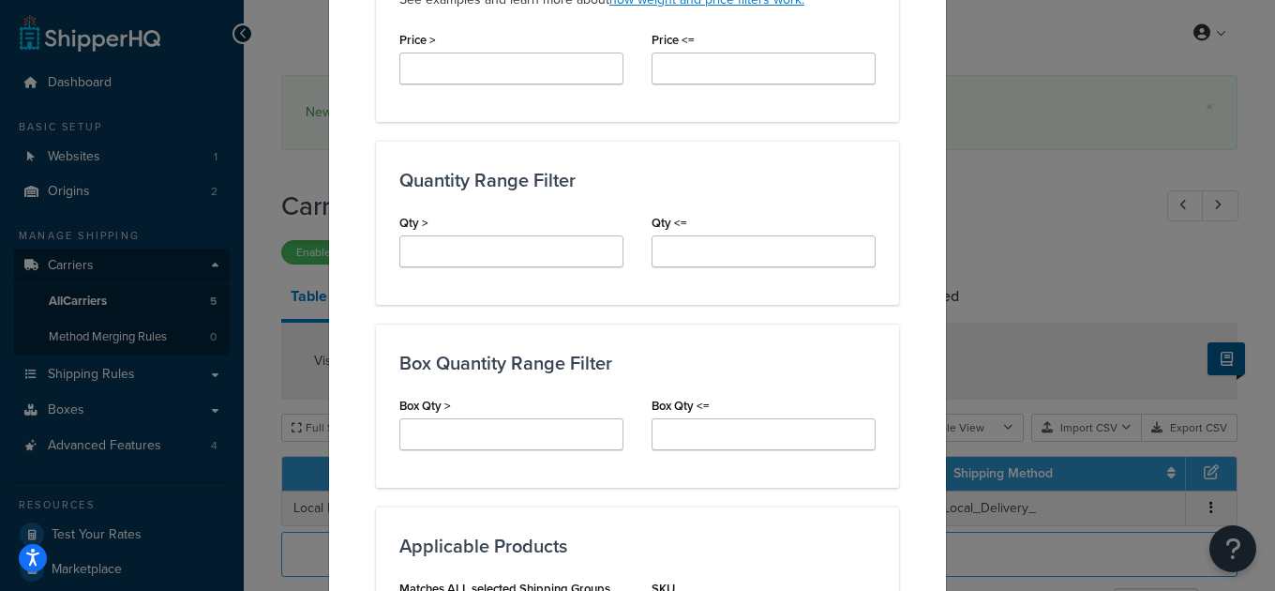
scroll to position [1629, 0]
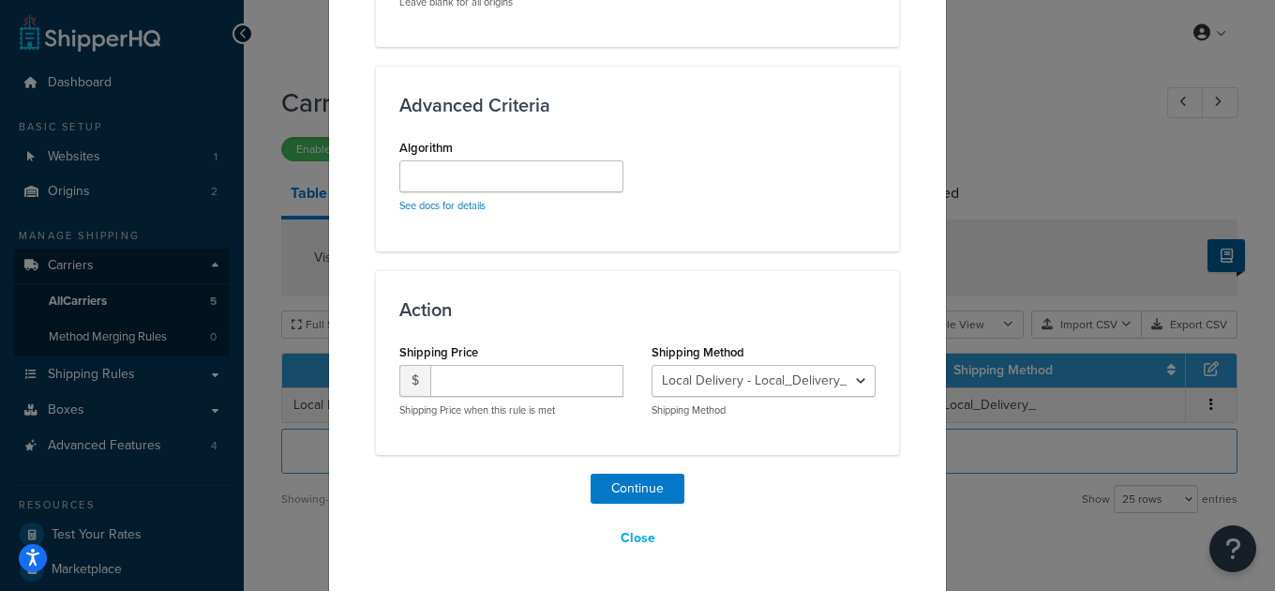
type input "500"
click at [515, 382] on input "number" at bounding box center [526, 381] width 193 height 32
type input "0.00"
click at [662, 496] on button "Continue" at bounding box center [638, 488] width 94 height 30
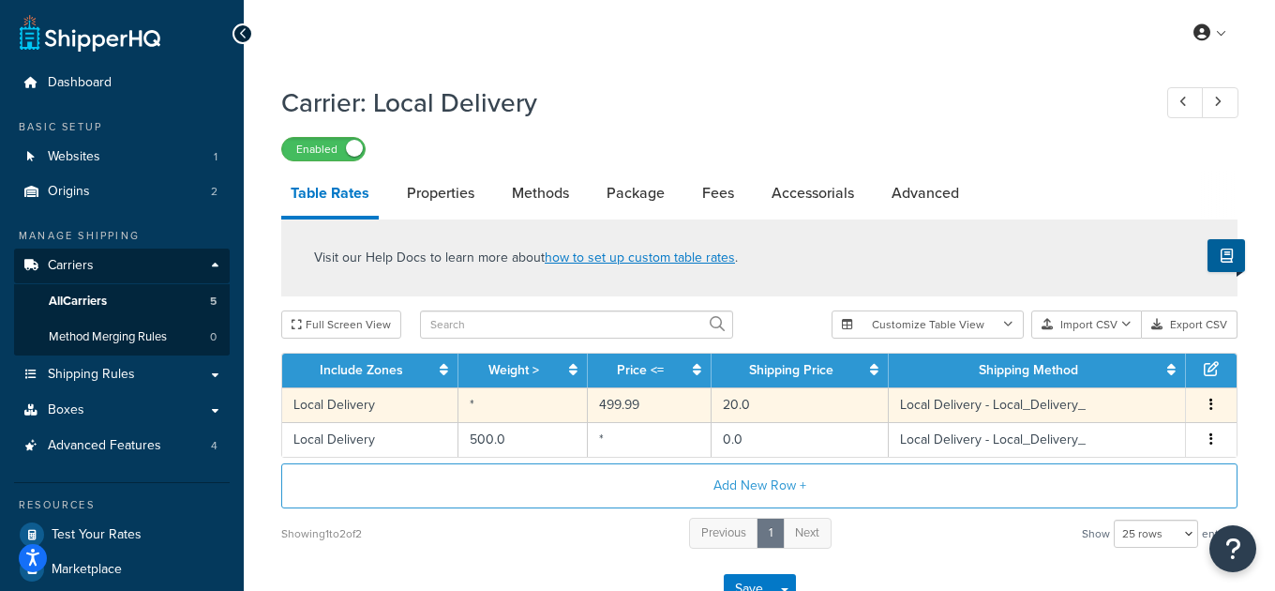
click at [669, 405] on td "499.99" at bounding box center [650, 404] width 124 height 35
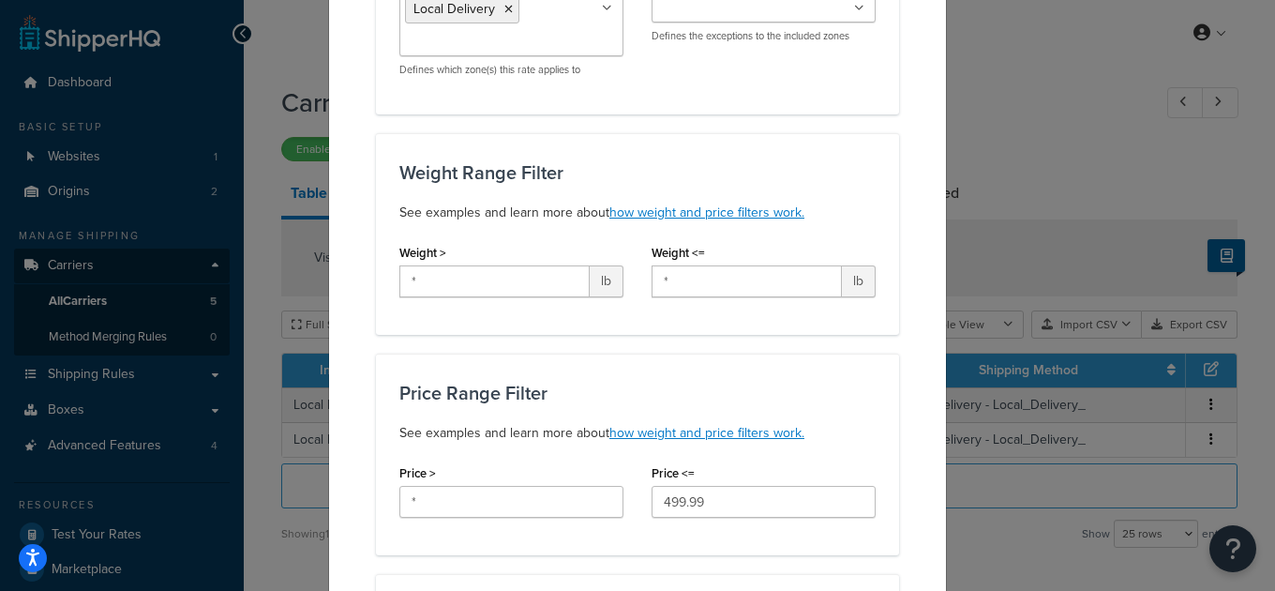
scroll to position [292, 0]
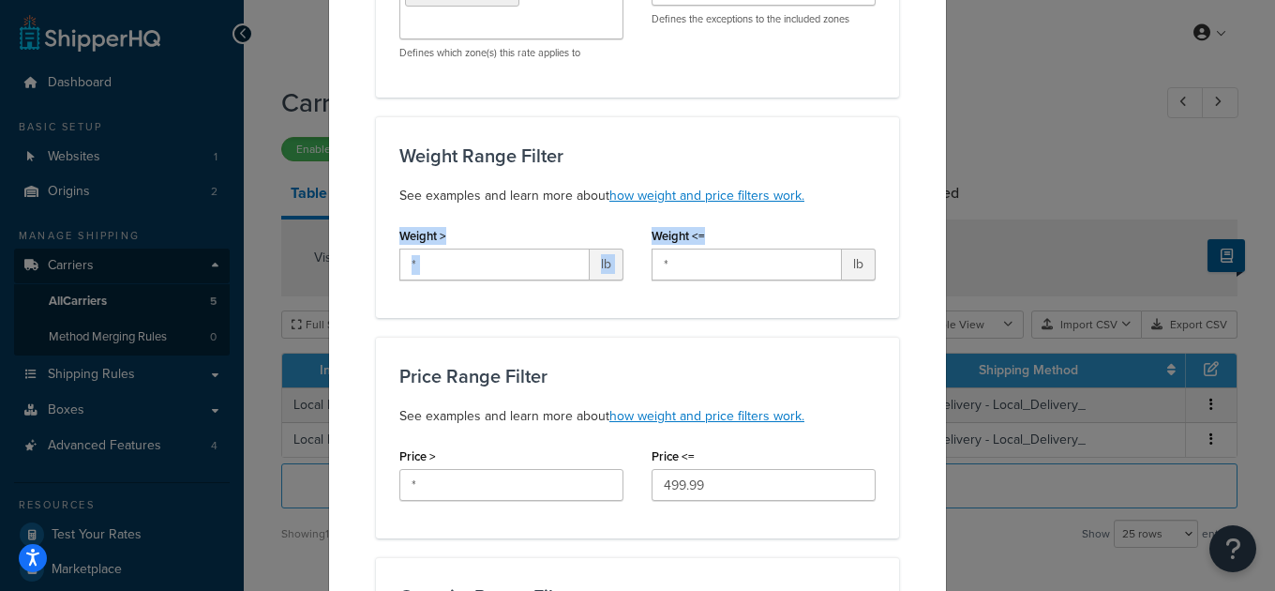
drag, startPoint x: 442, startPoint y: 234, endPoint x: 696, endPoint y: 244, distance: 255.1
click at [726, 241] on div "Weight > * lb Weight <= * lb" at bounding box center [637, 258] width 504 height 72
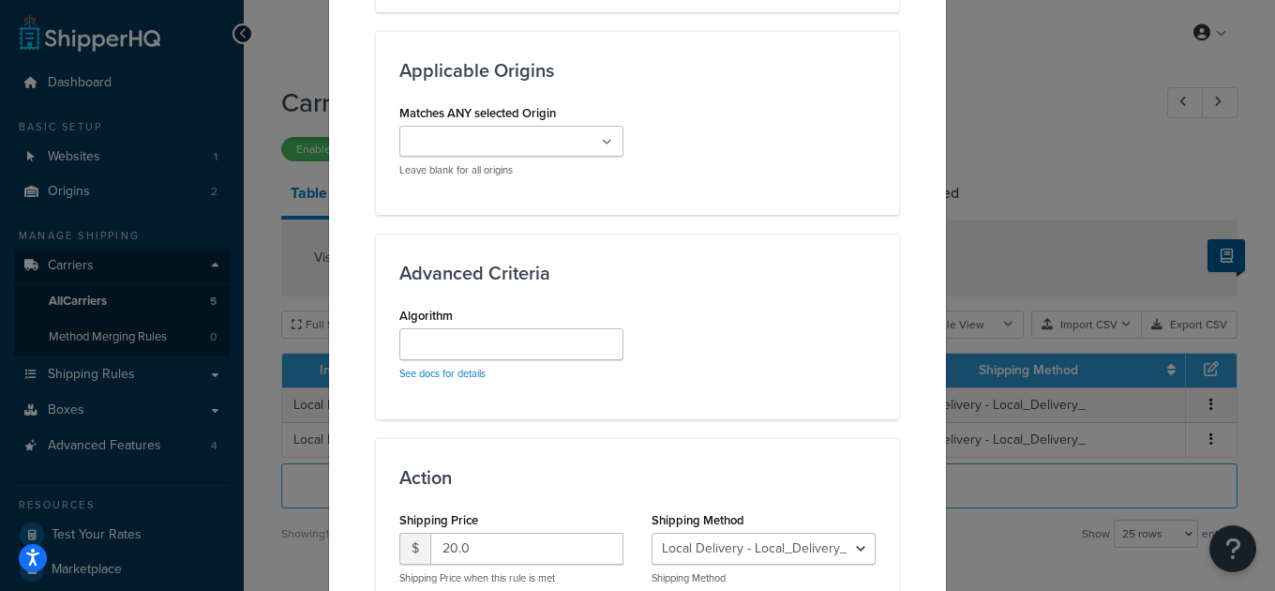
scroll to position [1555, 0]
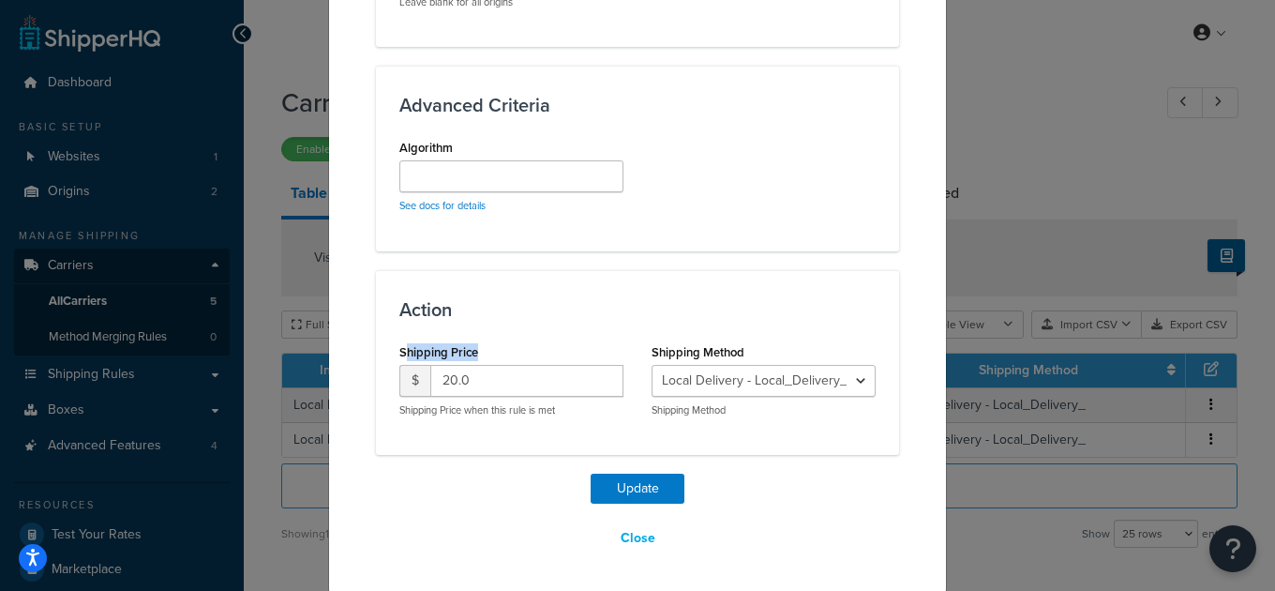
drag, startPoint x: 479, startPoint y: 352, endPoint x: 557, endPoint y: 339, distance: 78.9
click at [412, 349] on div "Shipping Price $ 20.0 Shipping Price when this rule is met" at bounding box center [511, 377] width 224 height 79
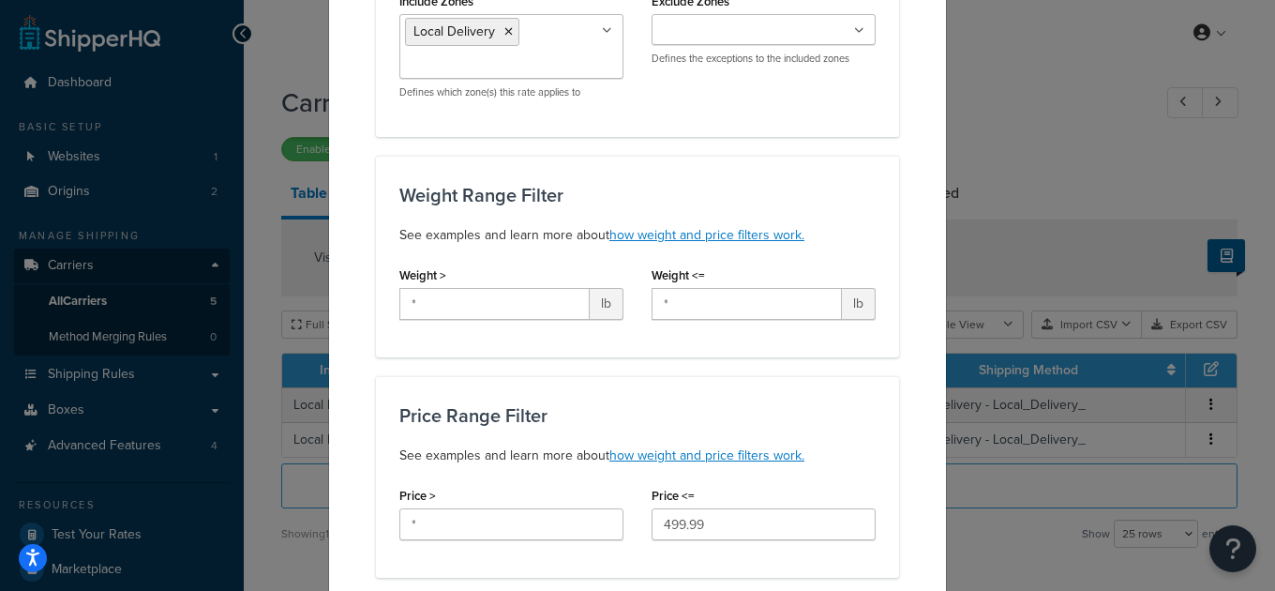
scroll to position [251, 0]
click at [865, 236] on p "See examples and learn more about how weight and price filters work." at bounding box center [637, 236] width 476 height 22
drag, startPoint x: 716, startPoint y: 487, endPoint x: 647, endPoint y: 490, distance: 69.5
click at [647, 490] on div "Price <= 499.99" at bounding box center [763, 519] width 252 height 72
drag, startPoint x: 476, startPoint y: 276, endPoint x: 382, endPoint y: 274, distance: 94.7
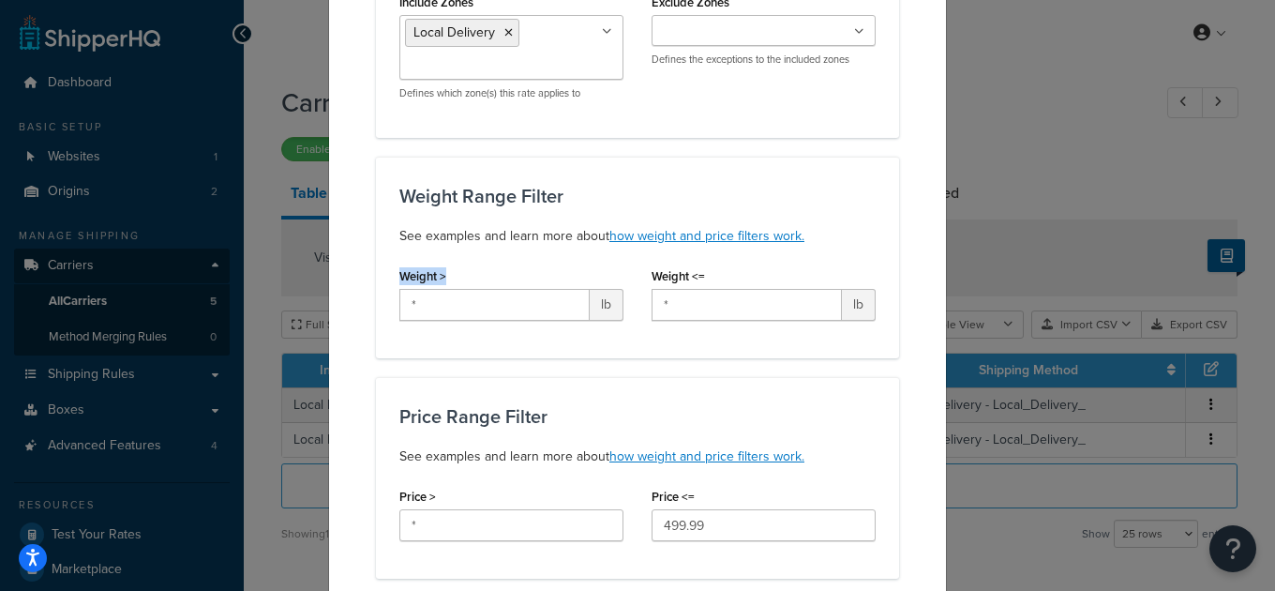
click at [382, 274] on div "Weight Range Filter See examples and learn more about how weight and price filt…" at bounding box center [637, 258] width 523 height 202
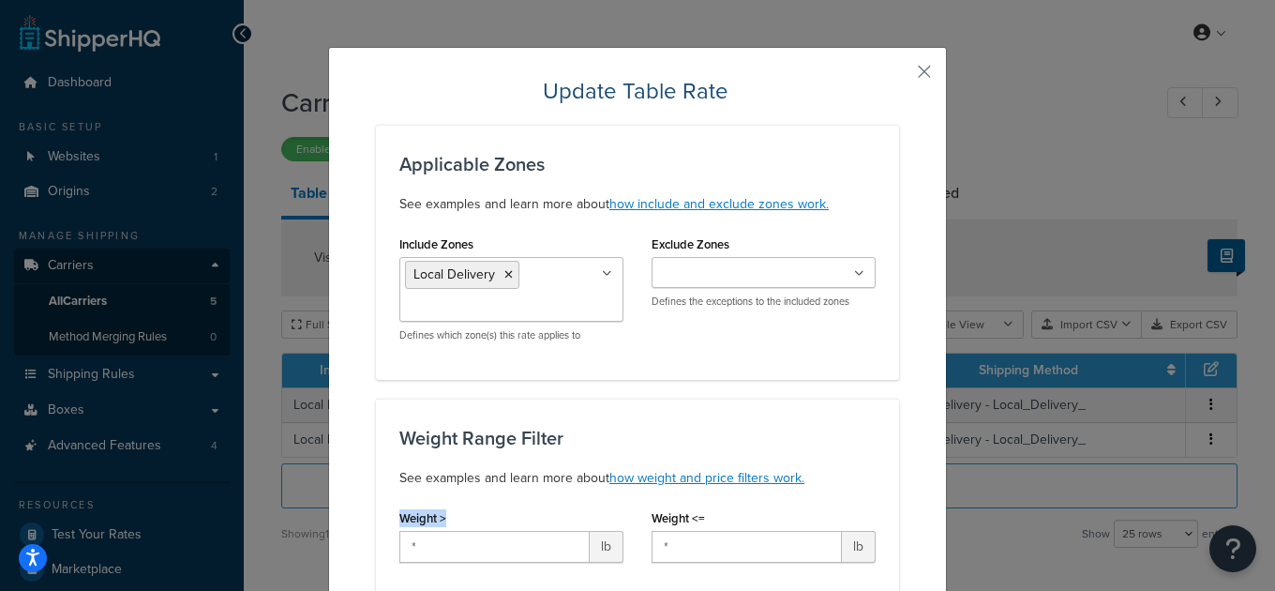
scroll to position [0, 0]
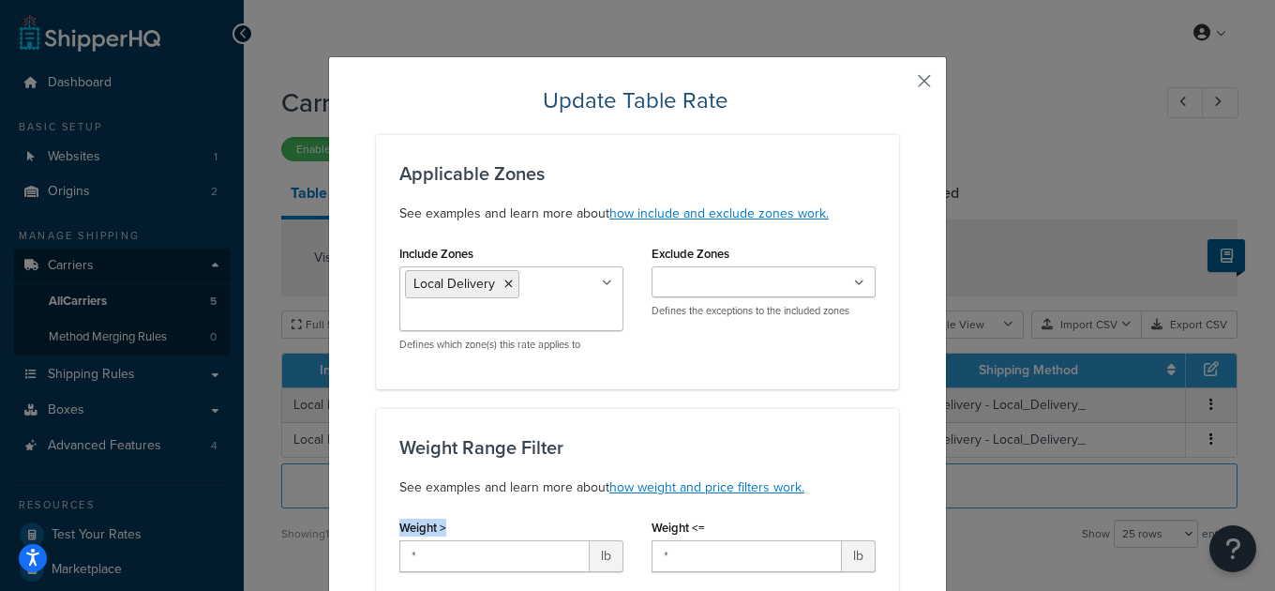
click at [899, 85] on button "button" at bounding box center [896, 87] width 5 height 5
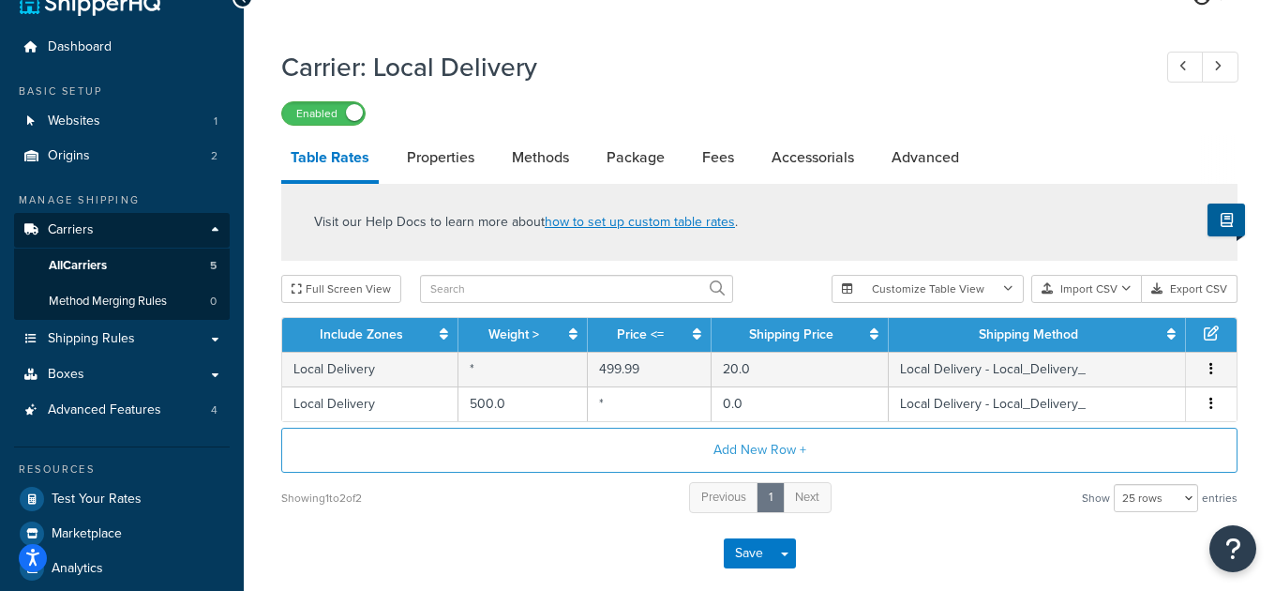
scroll to position [44, 0]
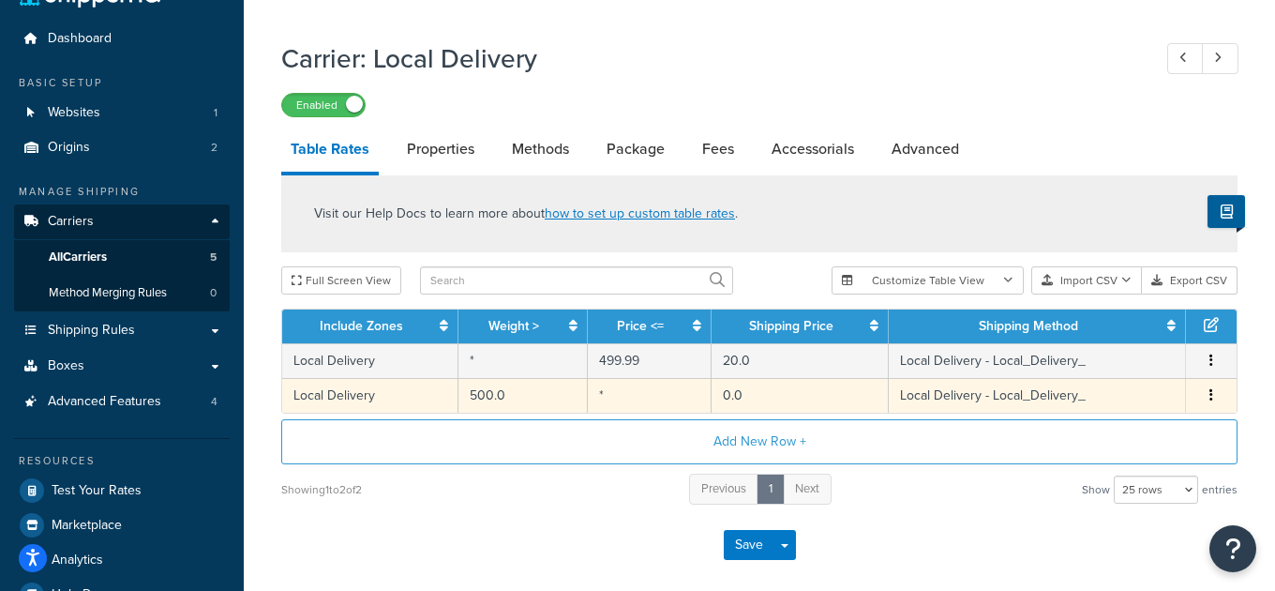
click at [632, 397] on td "*" at bounding box center [650, 395] width 124 height 35
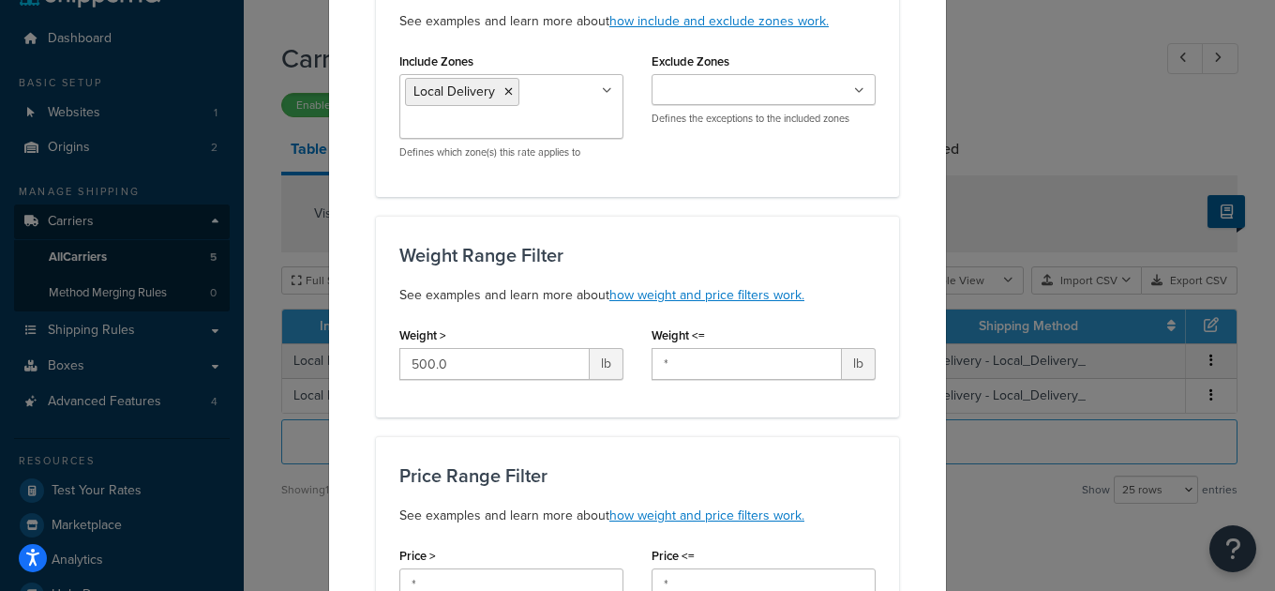
scroll to position [233, 0]
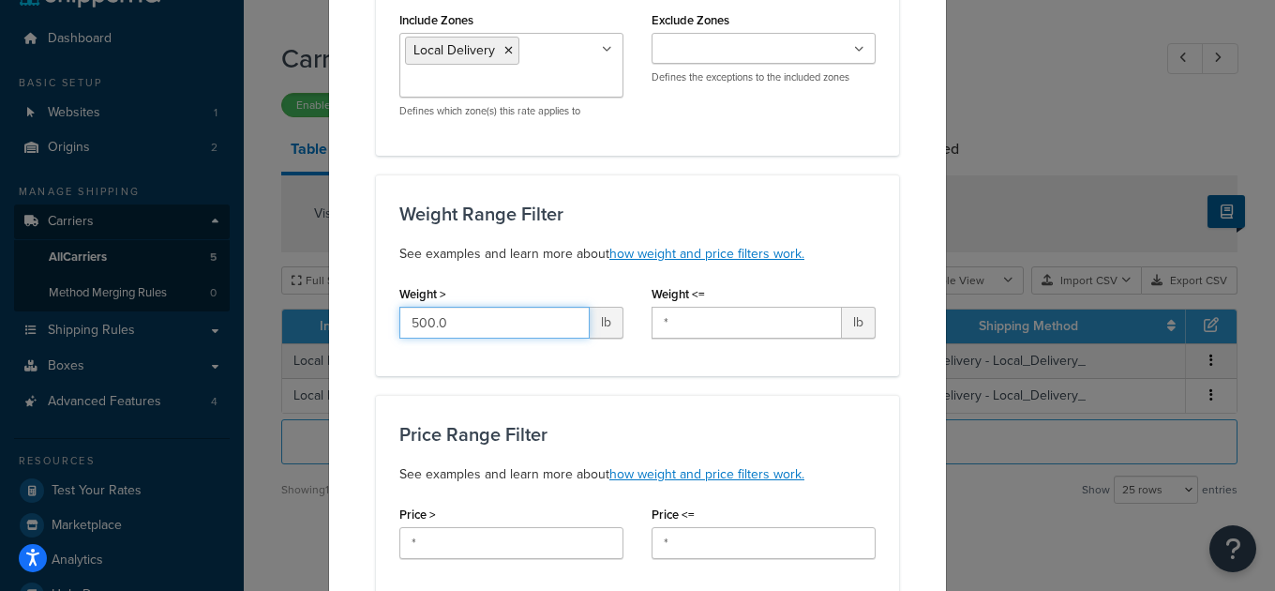
click at [487, 324] on input "500.0" at bounding box center [494, 323] width 190 height 32
paste input "https://docs.shipperhq.com/converting-carrier-spreadsheet-to-custom-carrier-tab…"
type input "500.0"
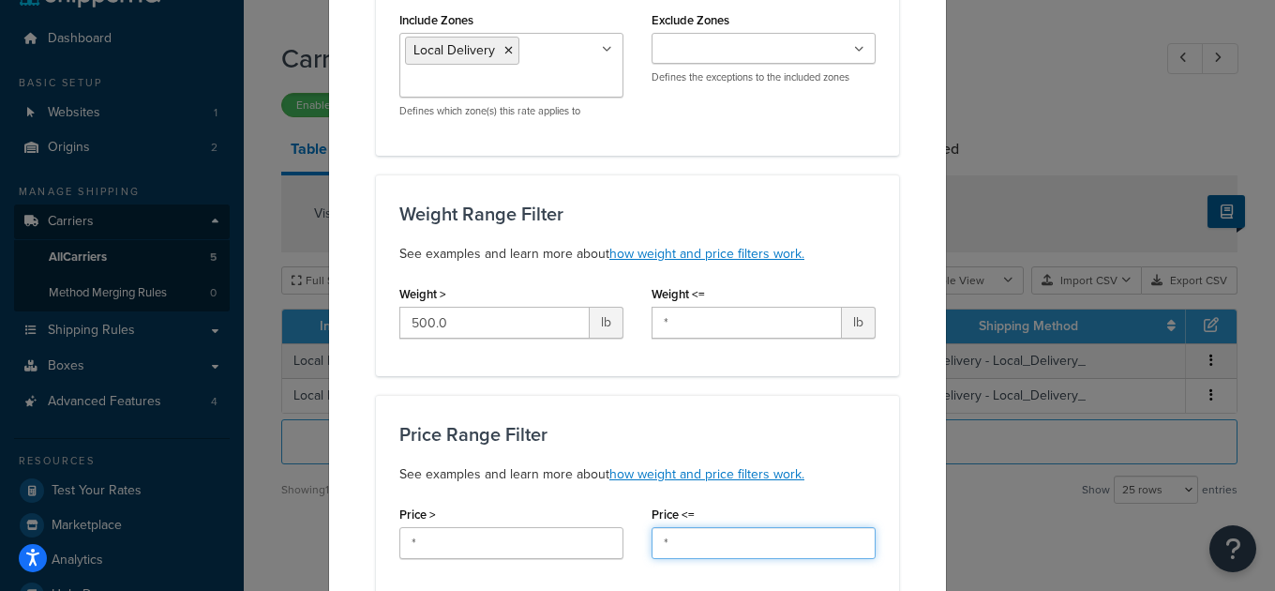
click at [748, 542] on input "*" at bounding box center [763, 543] width 224 height 32
paste input "500.0"
type input "*500.0"
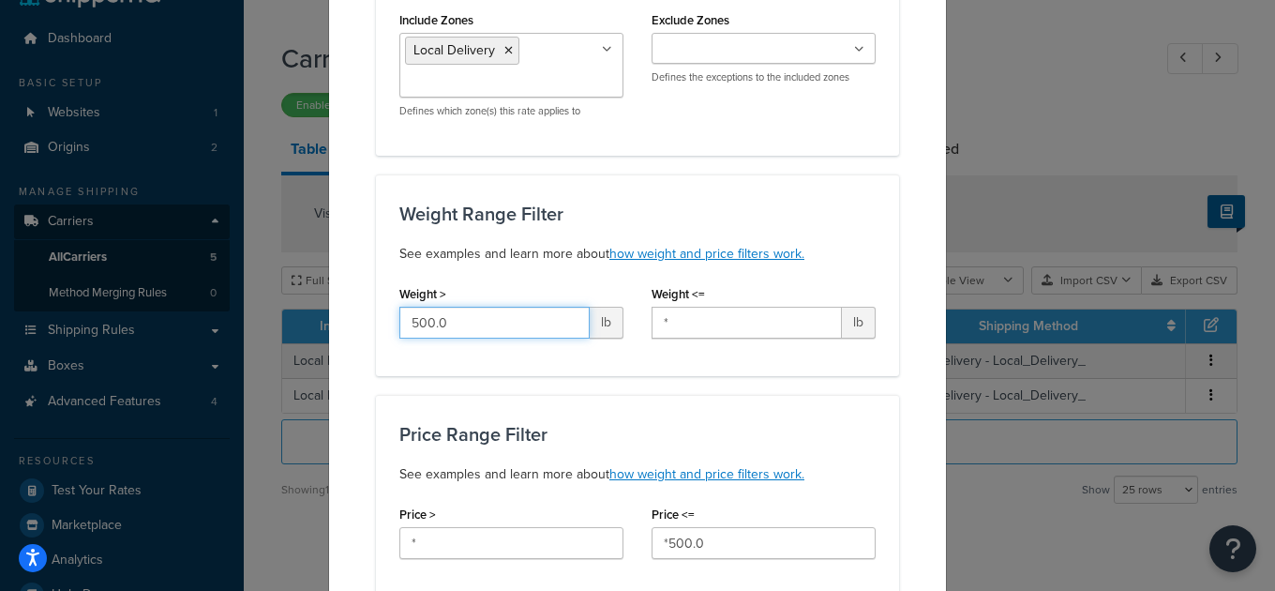
click at [483, 326] on input "500.0" at bounding box center [494, 323] width 190 height 32
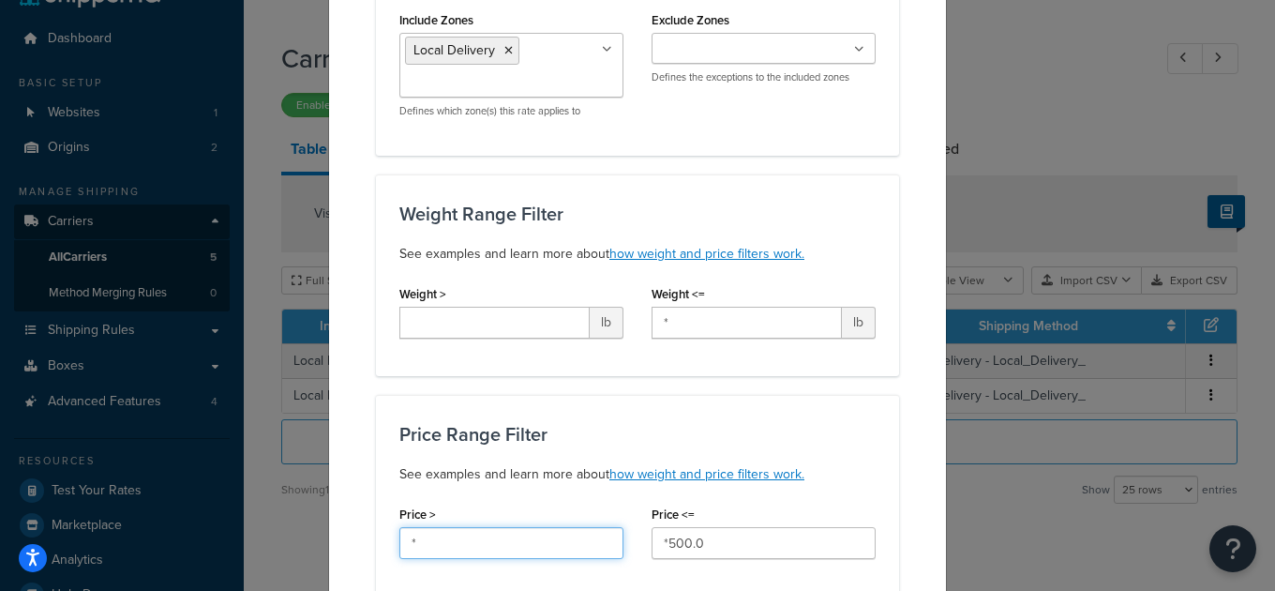
click at [505, 534] on input "*" at bounding box center [511, 543] width 224 height 32
paste input "500.0"
paste input "text"
type input "500.0"
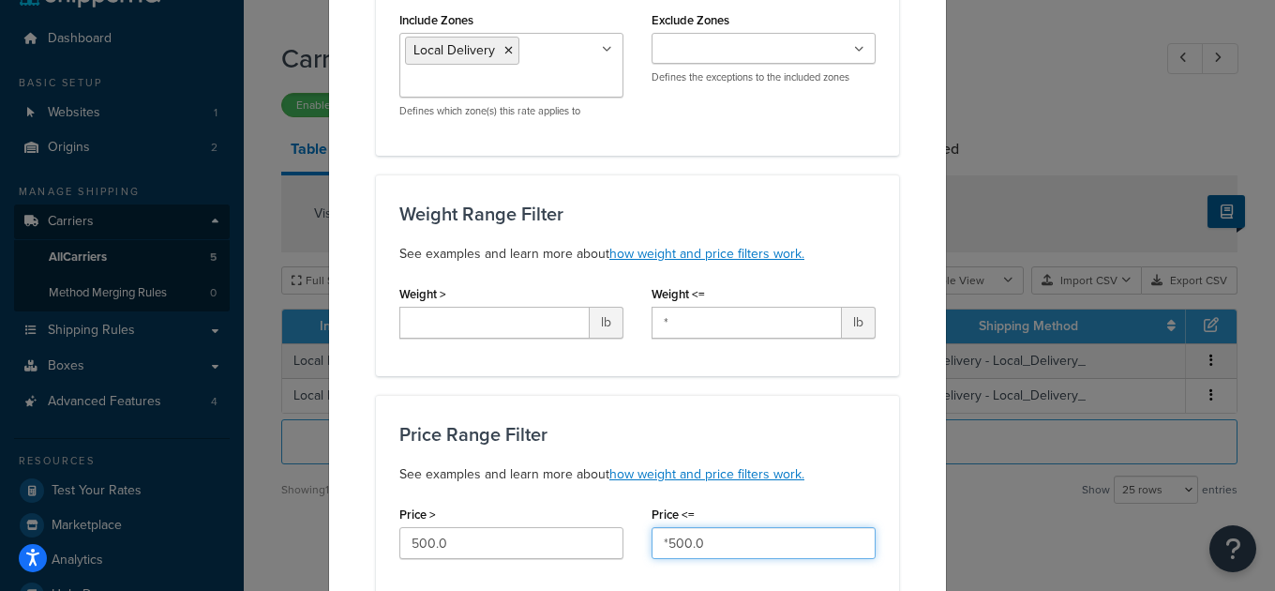
click at [784, 545] on input "*500.0" at bounding box center [763, 543] width 224 height 32
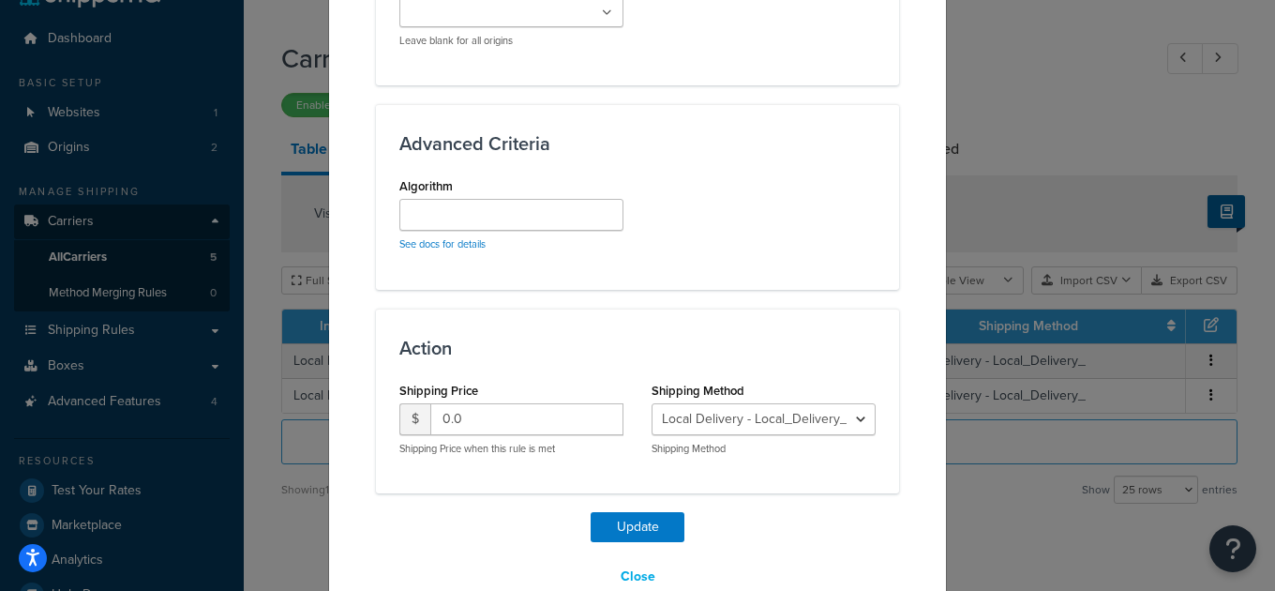
scroll to position [1555, 0]
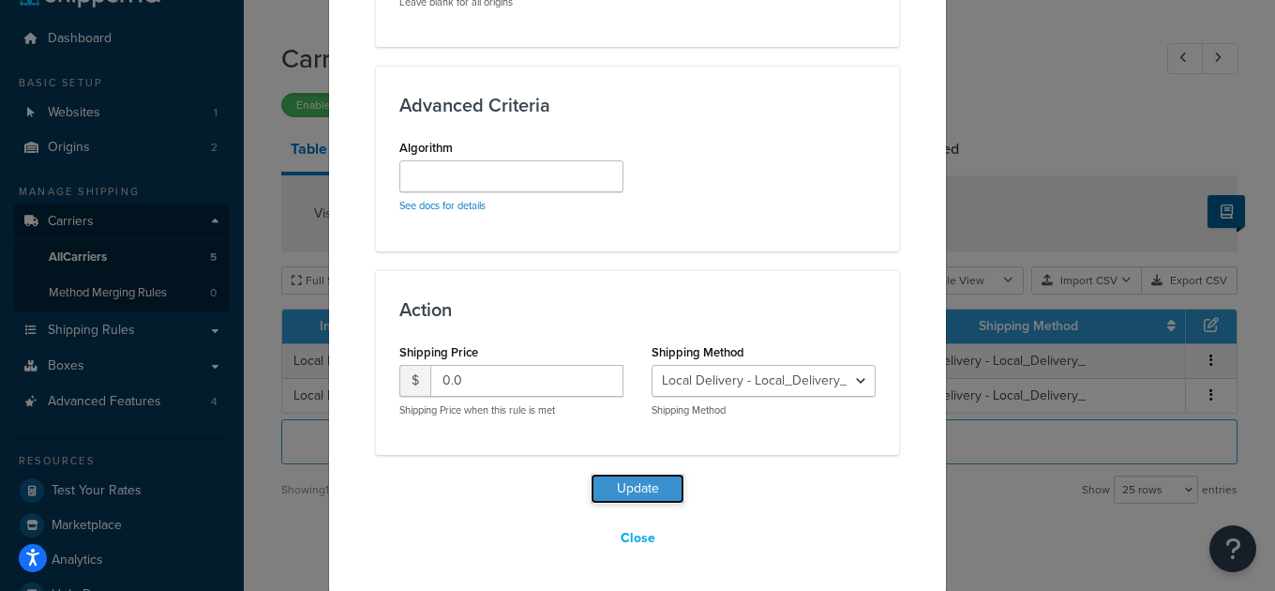
click at [654, 484] on button "Update" at bounding box center [638, 488] width 94 height 30
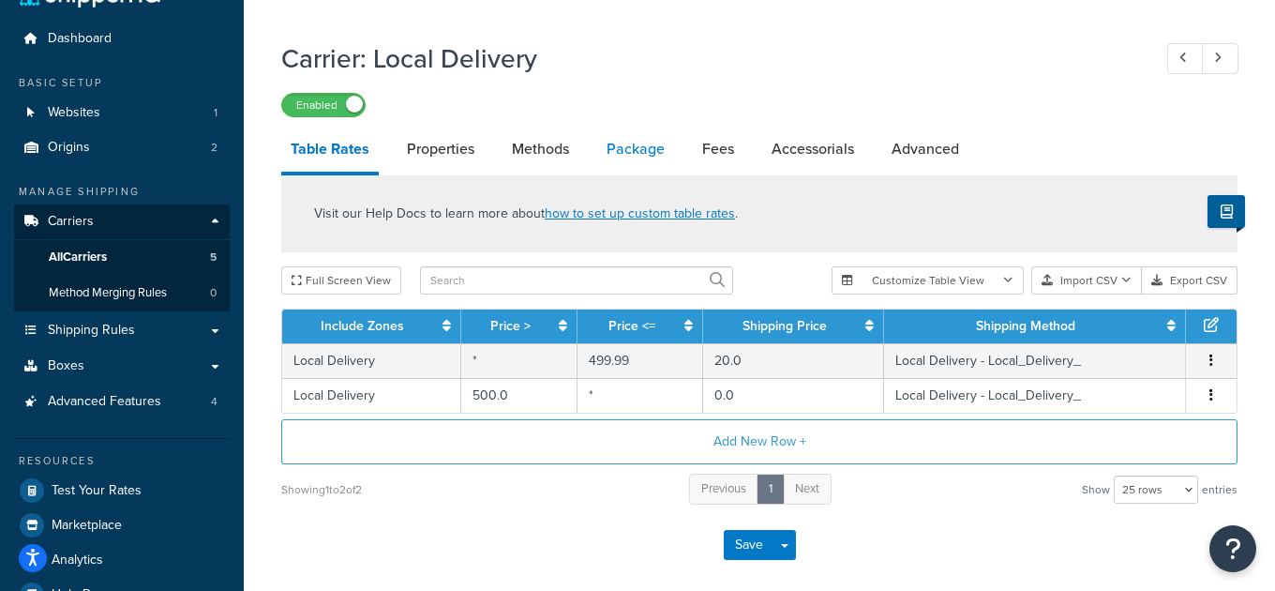
click at [635, 144] on link "Package" at bounding box center [635, 149] width 77 height 45
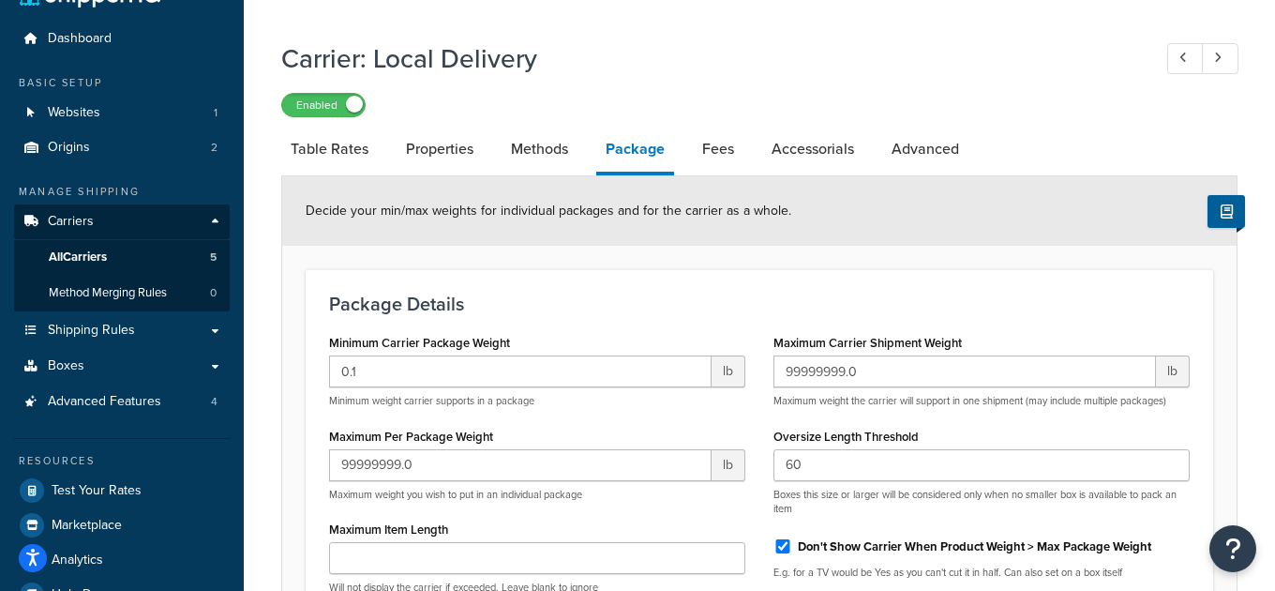
drag, startPoint x: 357, startPoint y: 142, endPoint x: 379, endPoint y: 173, distance: 38.5
click at [357, 142] on link "Table Rates" at bounding box center [329, 149] width 97 height 45
select select "25"
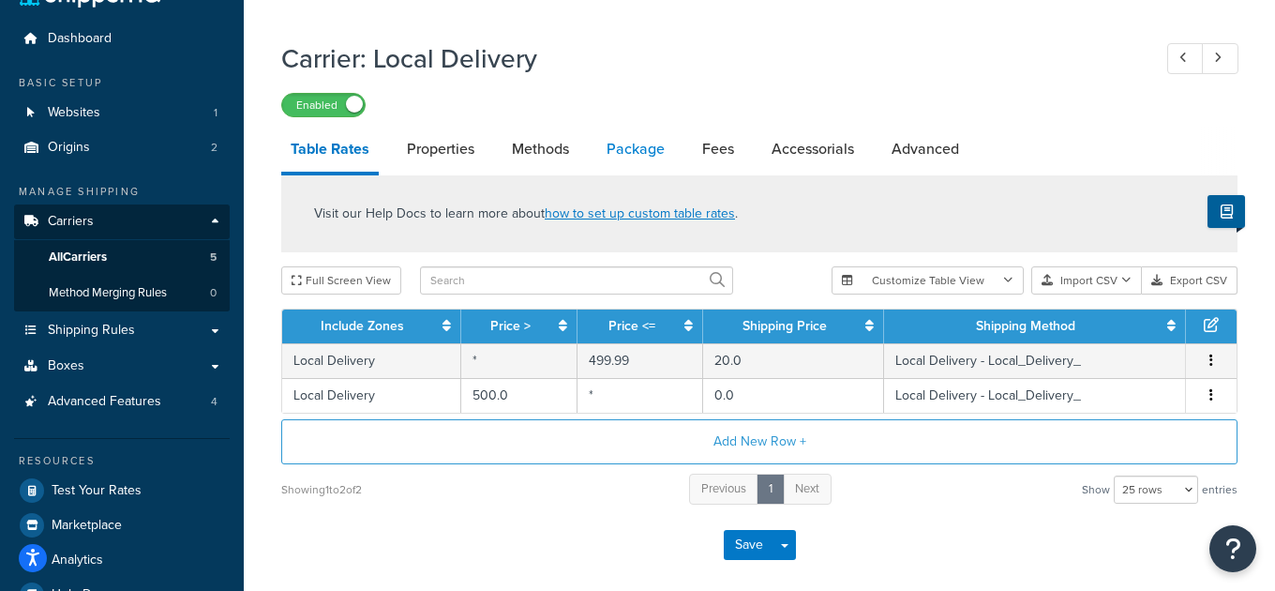
click at [628, 154] on link "Package" at bounding box center [635, 149] width 77 height 45
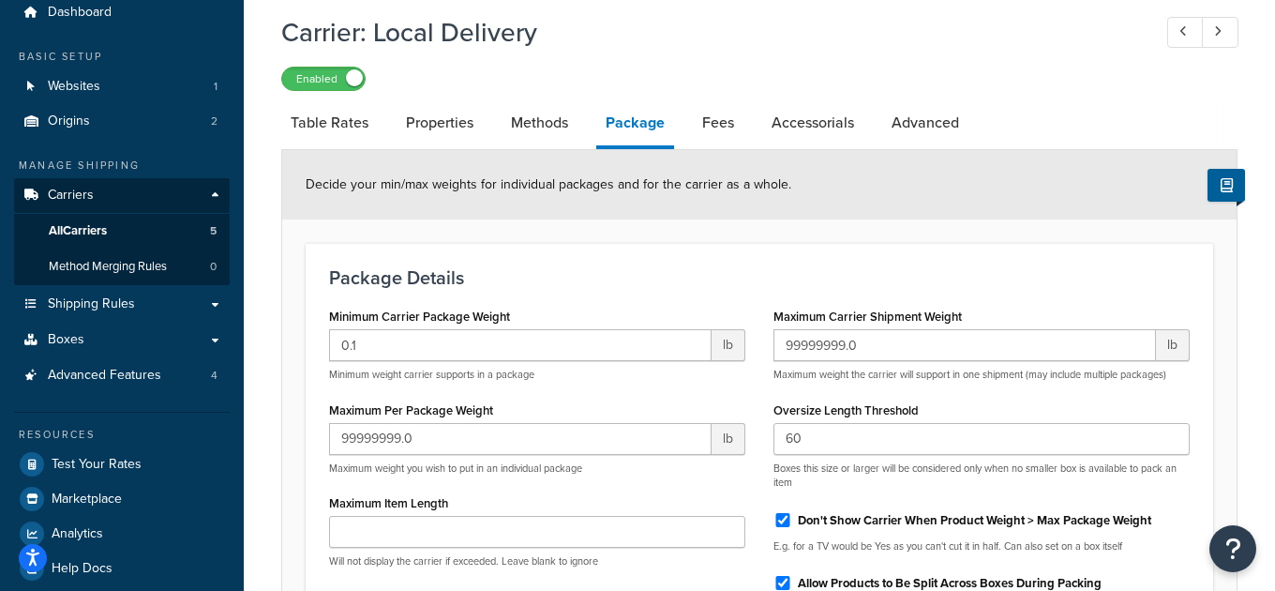
scroll to position [71, 0]
click at [331, 123] on link "Table Rates" at bounding box center [329, 121] width 97 height 45
select select "25"
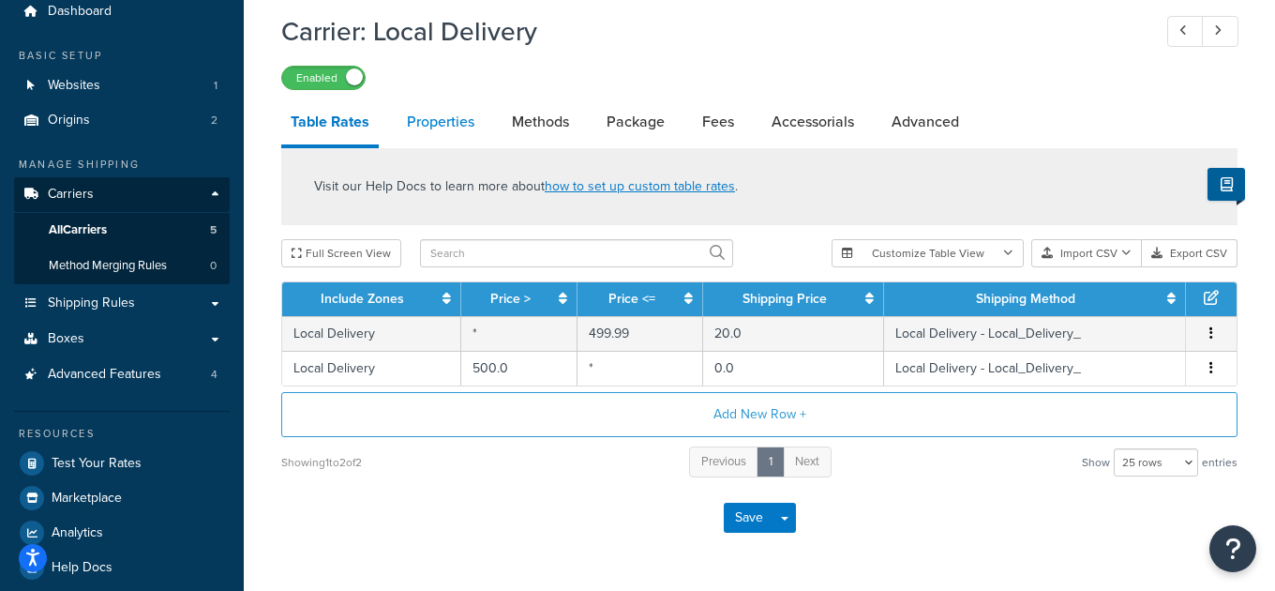
click at [443, 118] on link "Properties" at bounding box center [440, 121] width 86 height 45
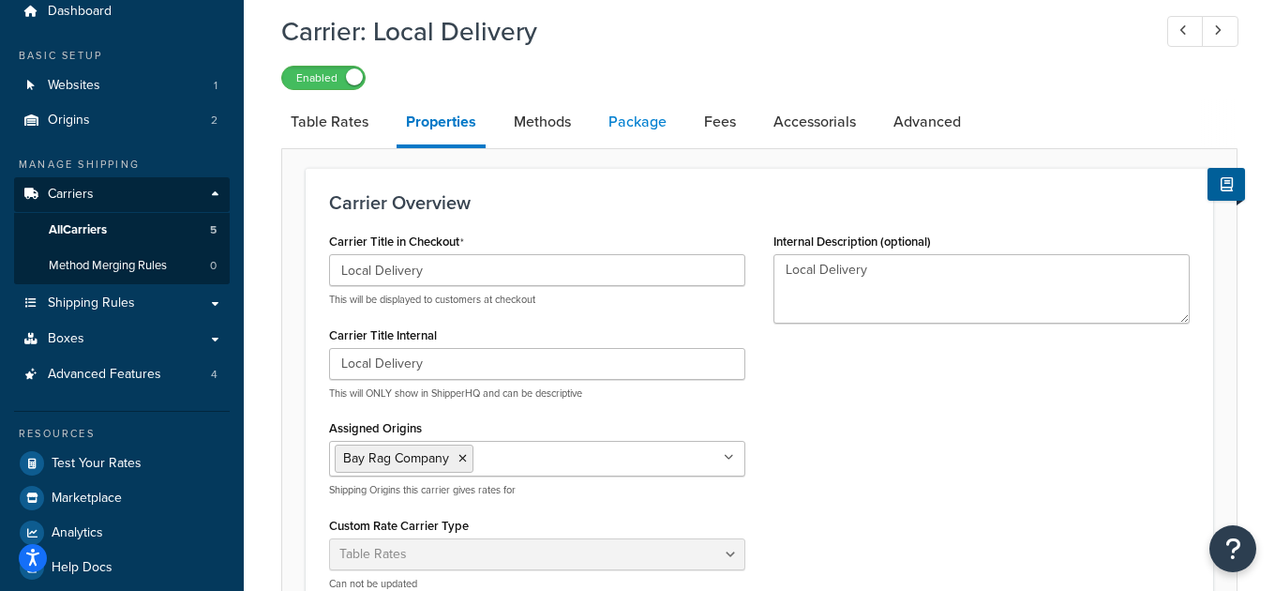
click at [616, 125] on link "Package" at bounding box center [637, 121] width 77 height 45
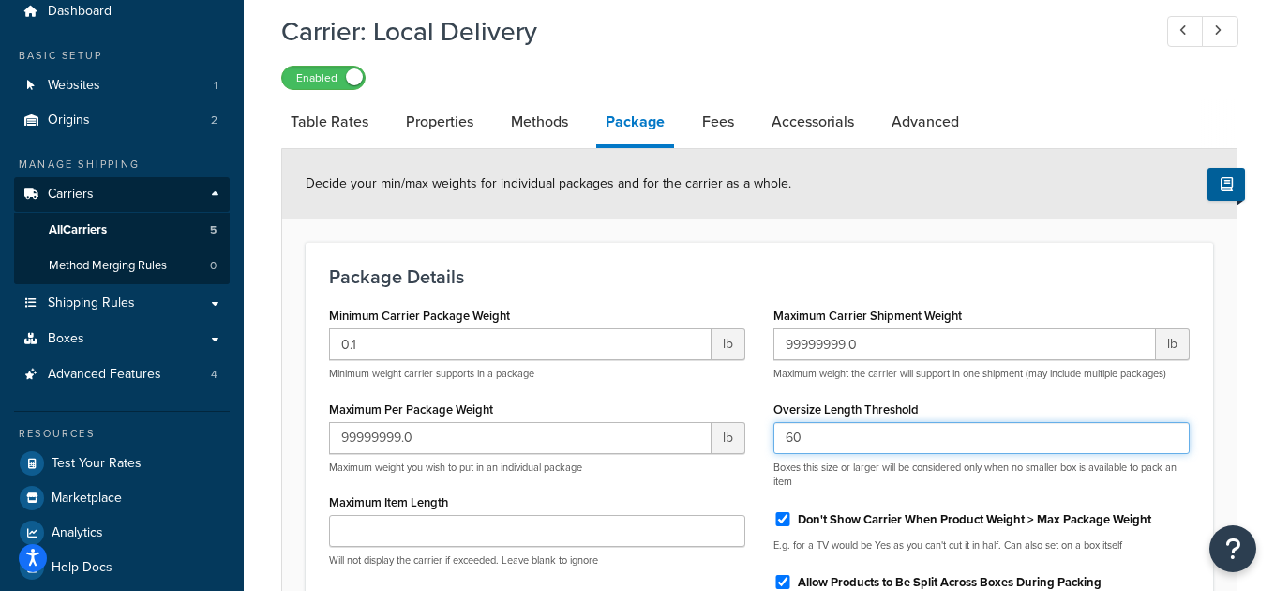
click at [957, 437] on input "60" at bounding box center [981, 438] width 416 height 32
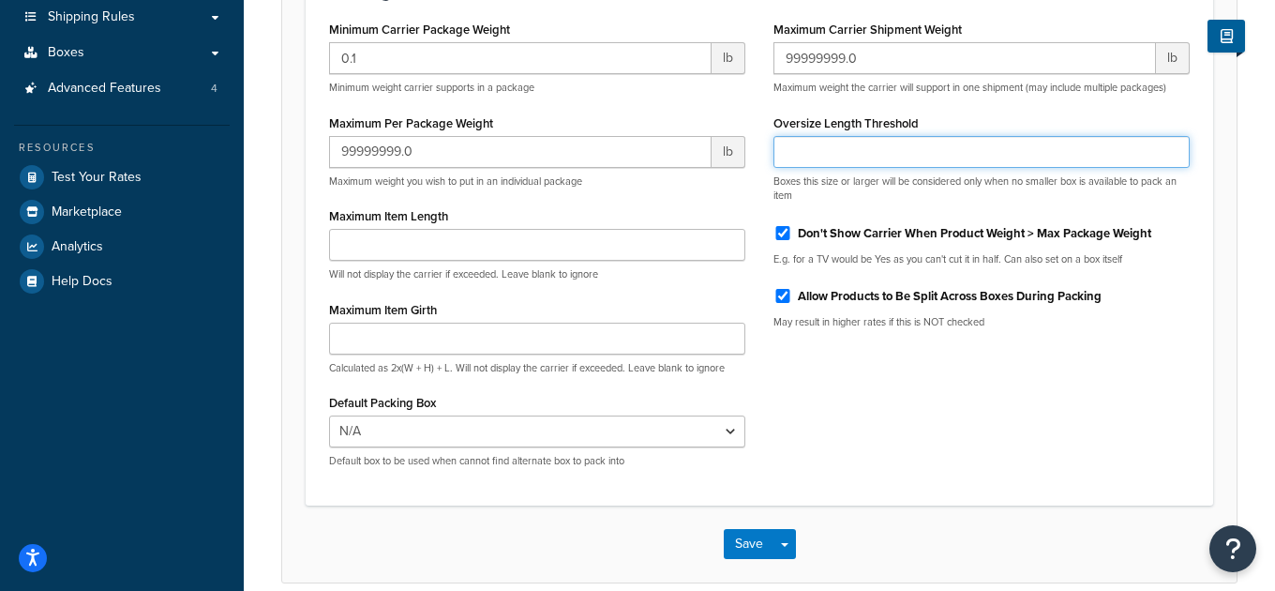
scroll to position [443, 0]
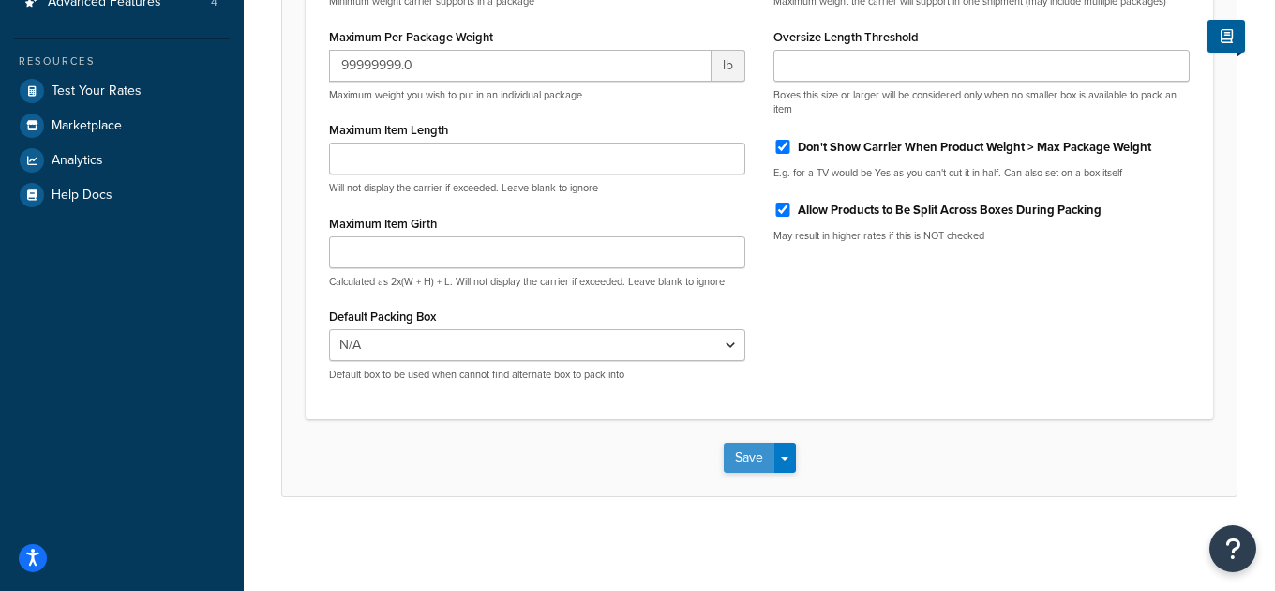
click at [746, 449] on button "Save" at bounding box center [749, 457] width 51 height 30
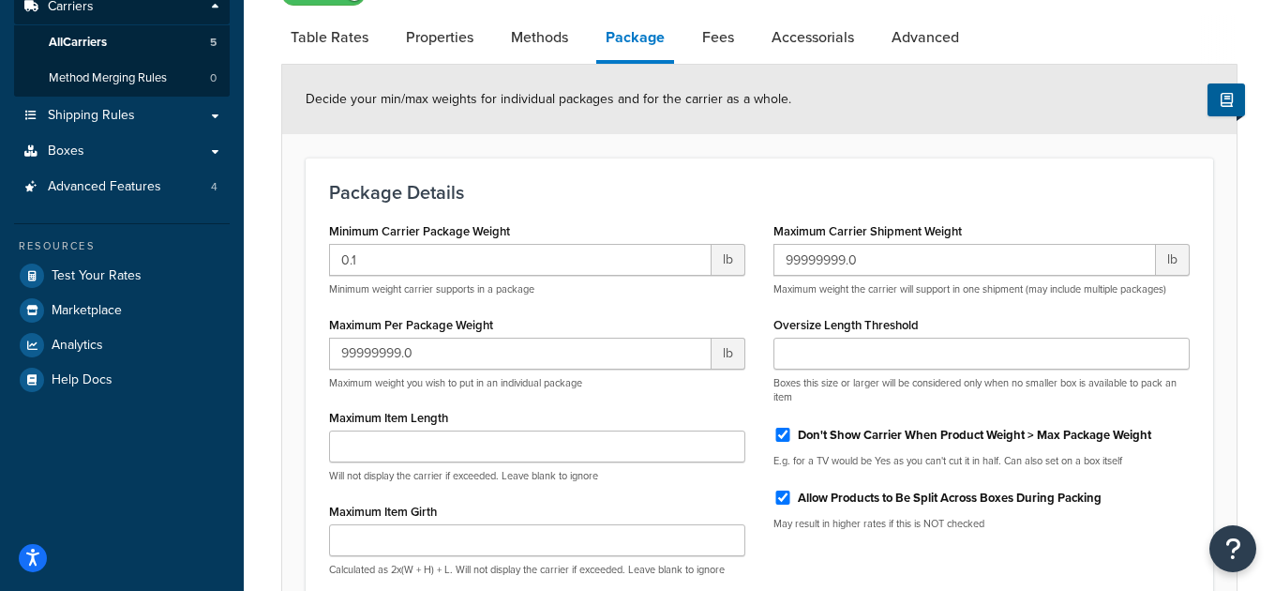
scroll to position [262, 0]
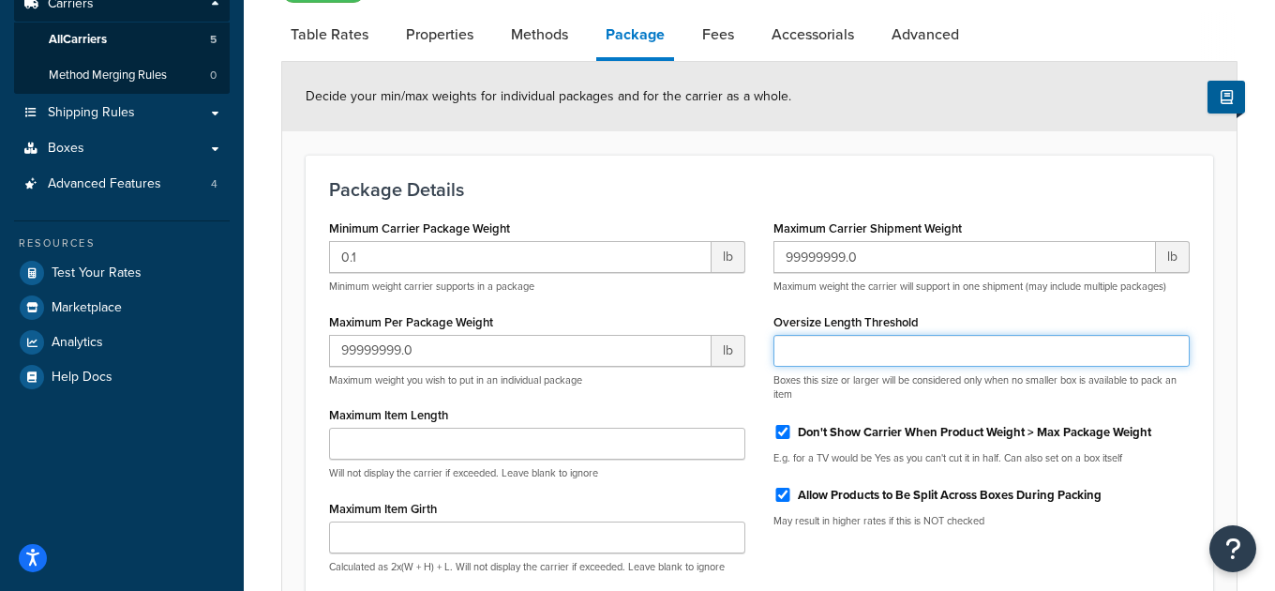
click at [911, 354] on input "Oversize Length Threshold" at bounding box center [981, 351] width 416 height 32
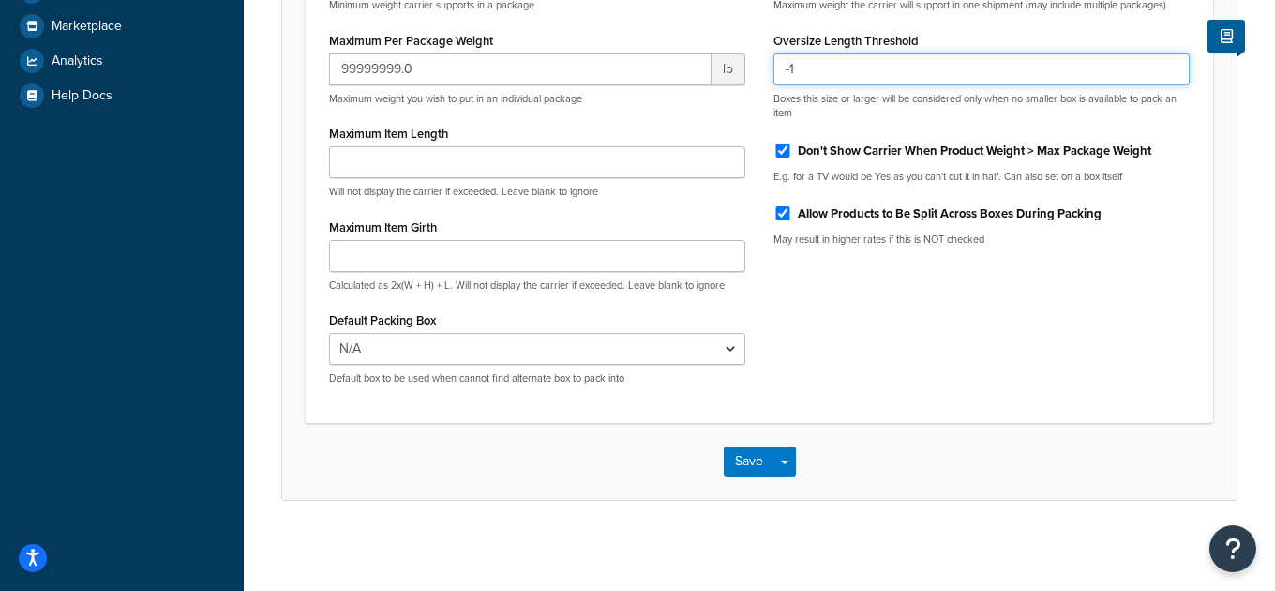
scroll to position [547, 0]
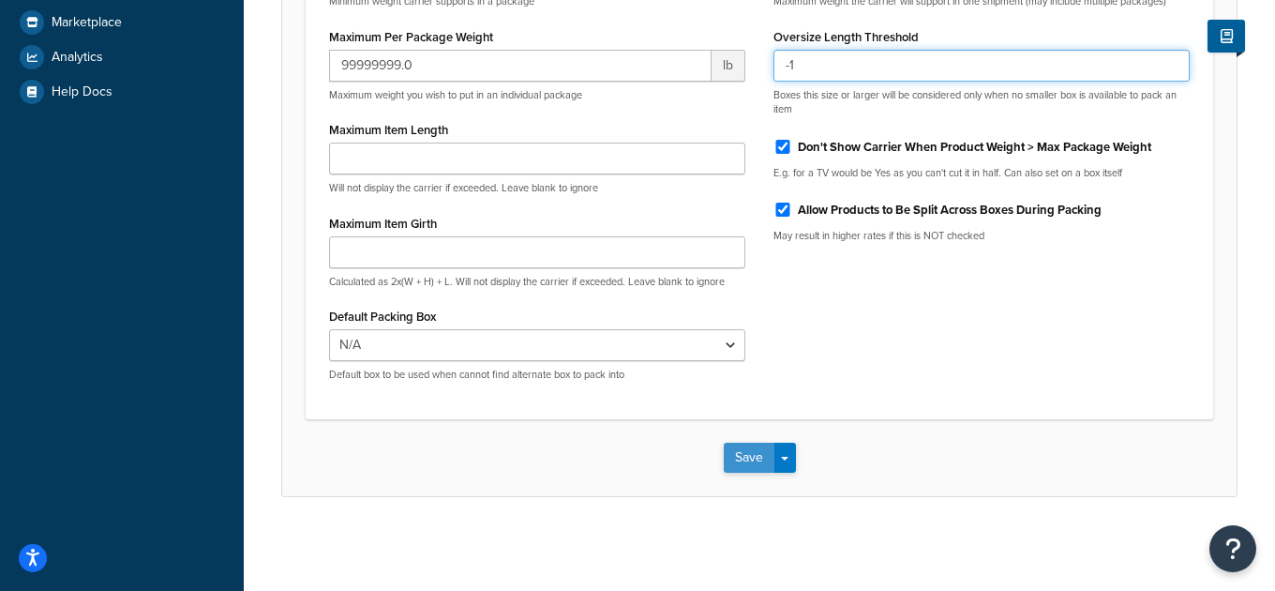
type input "-1"
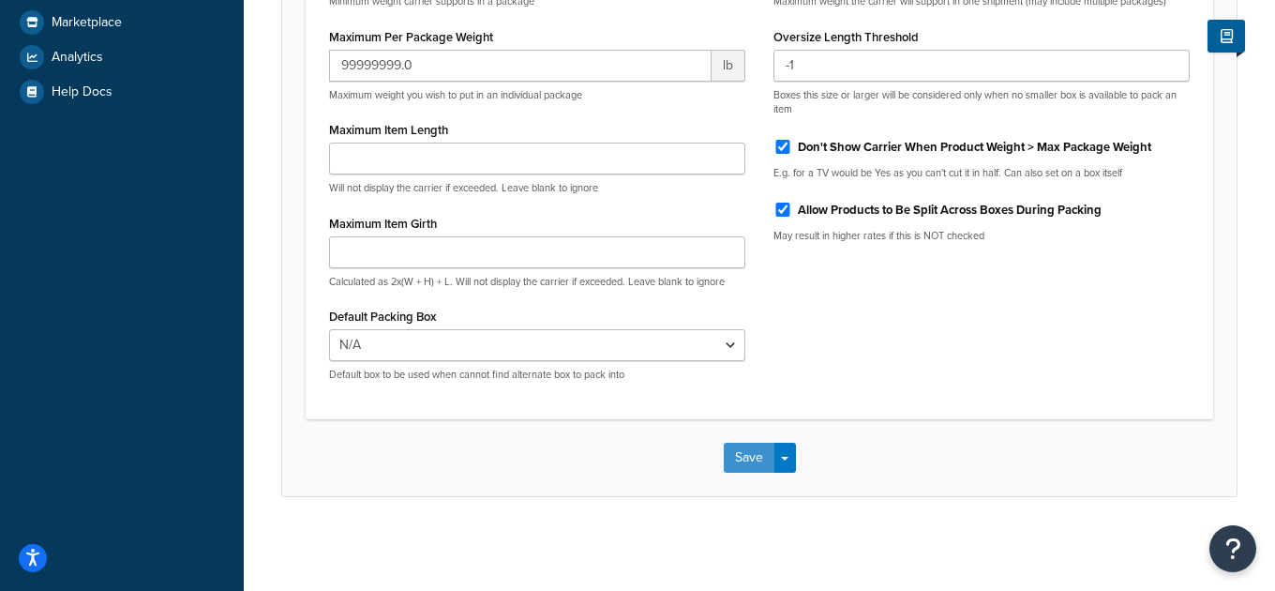
click at [750, 451] on button "Save" at bounding box center [749, 457] width 51 height 30
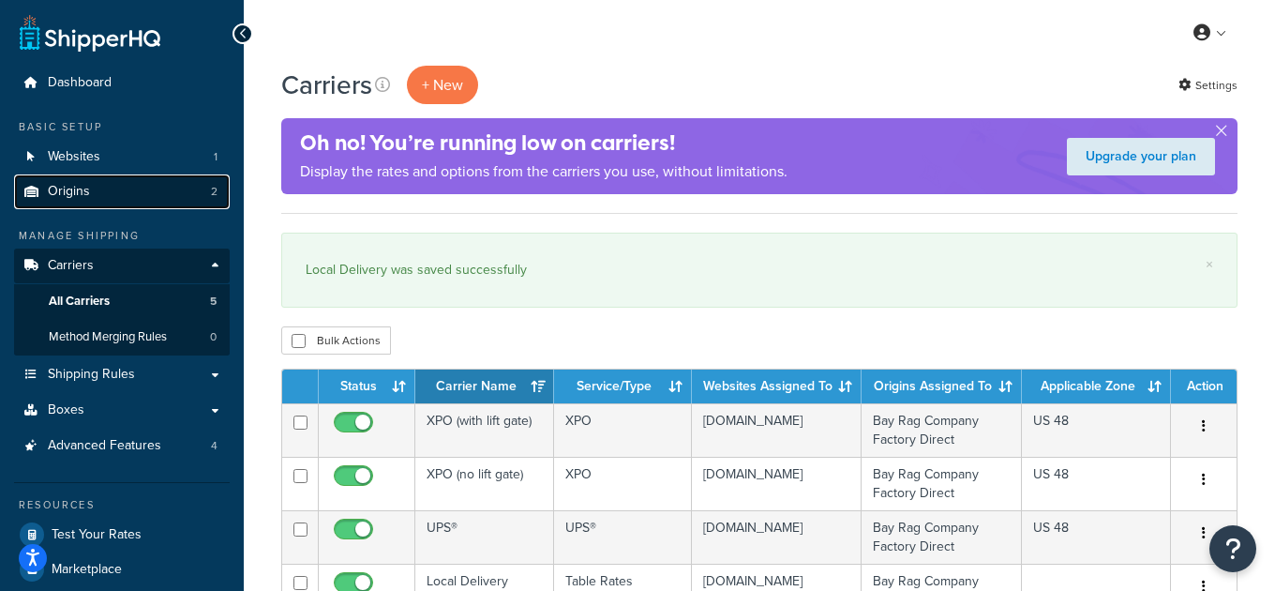
click at [159, 197] on link "Origins 2" at bounding box center [122, 191] width 216 height 35
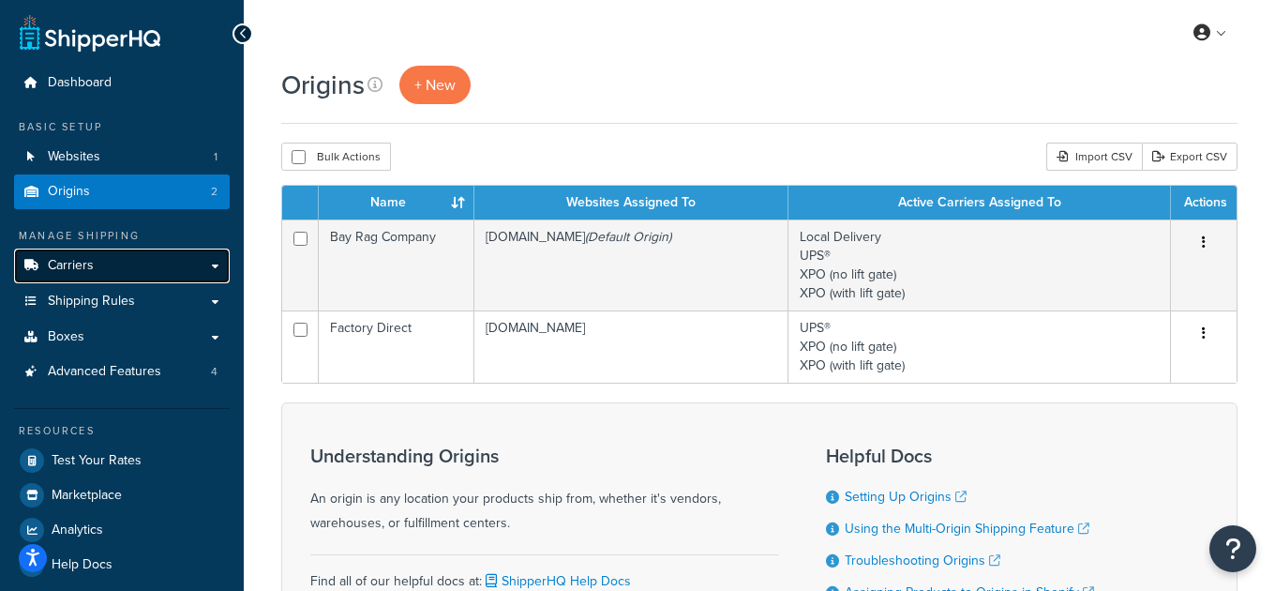
click at [163, 260] on link "Carriers" at bounding box center [122, 265] width 216 height 35
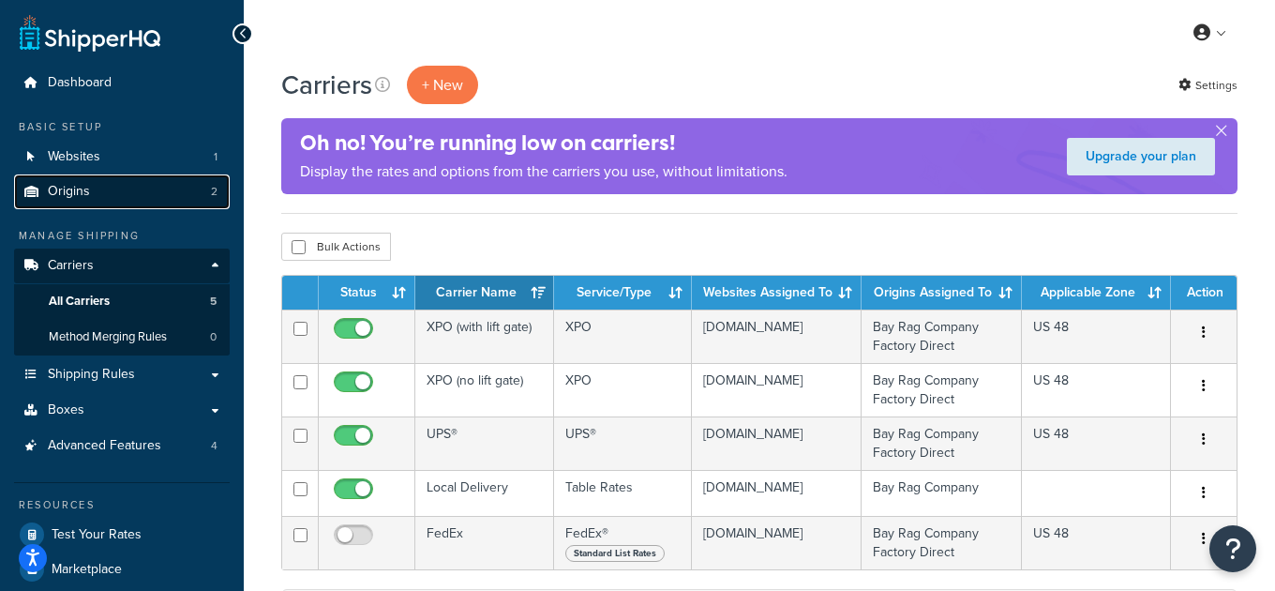
click at [118, 196] on link "Origins 2" at bounding box center [122, 191] width 216 height 35
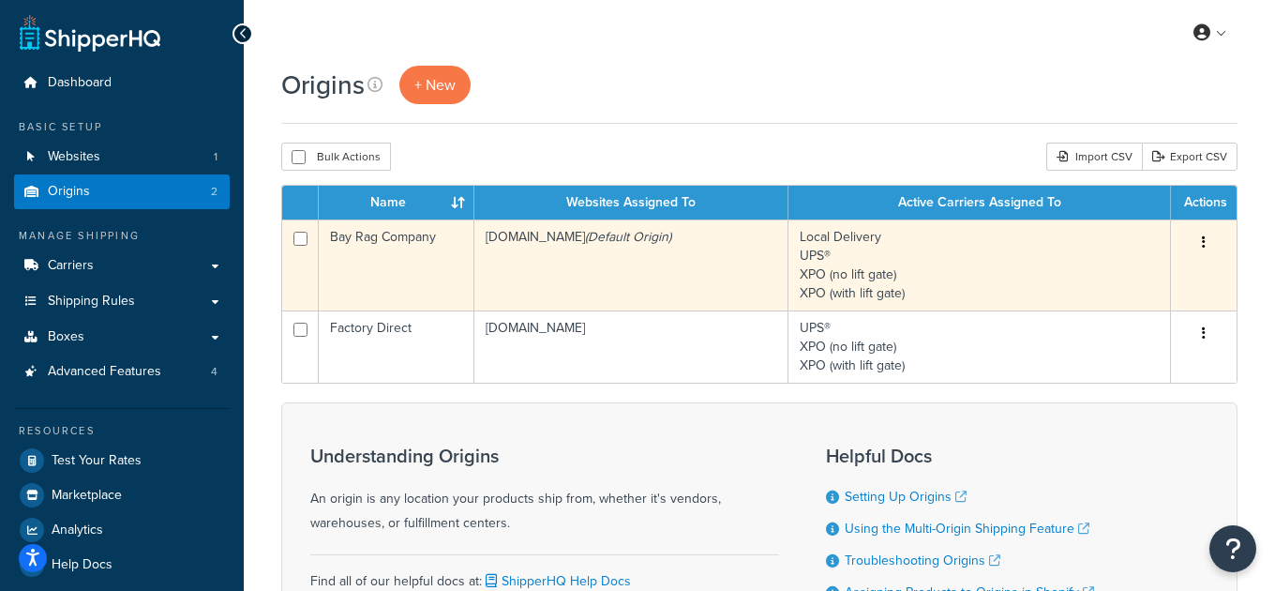
click at [399, 262] on td "Bay Rag Company" at bounding box center [397, 264] width 156 height 91
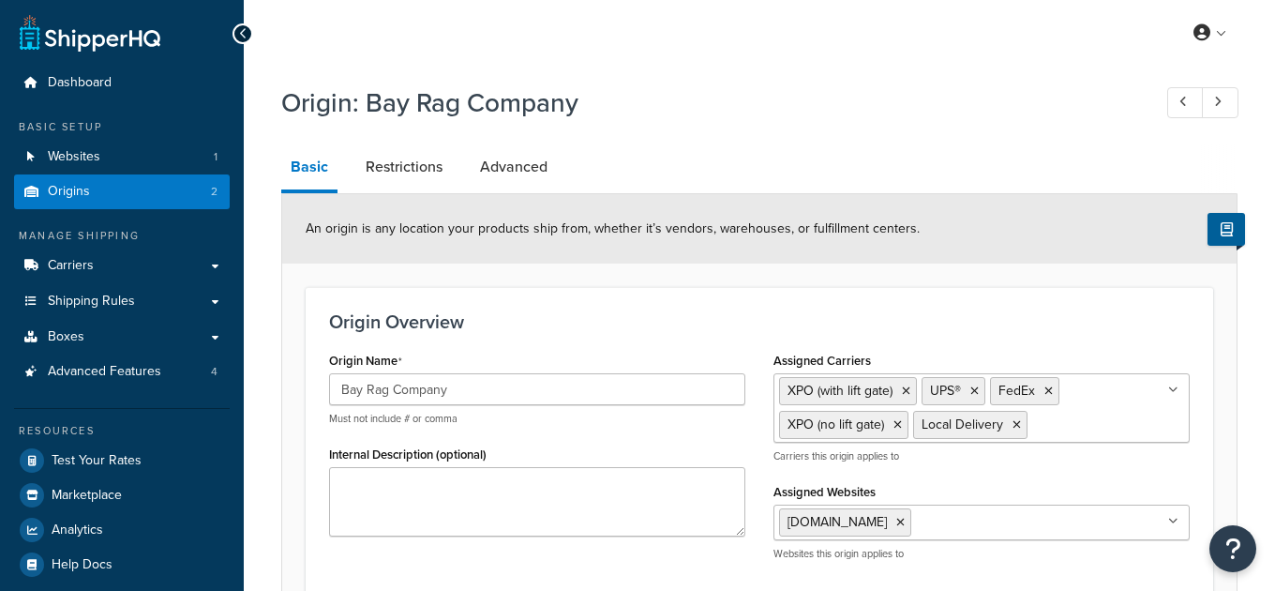
select select "5"
click at [1226, 108] on link at bounding box center [1220, 102] width 37 height 31
type input "Factory Direct"
select select "43"
type input "[GEOGRAPHIC_DATA]"
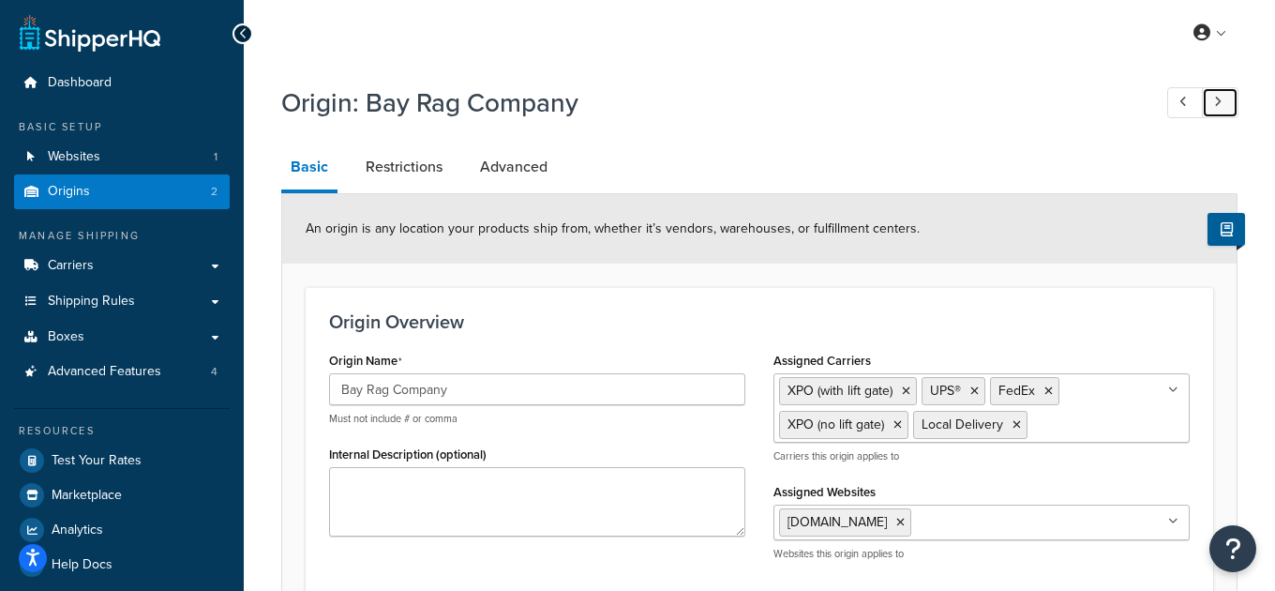
type input "[STREET_ADDRESS]"
type input "77028"
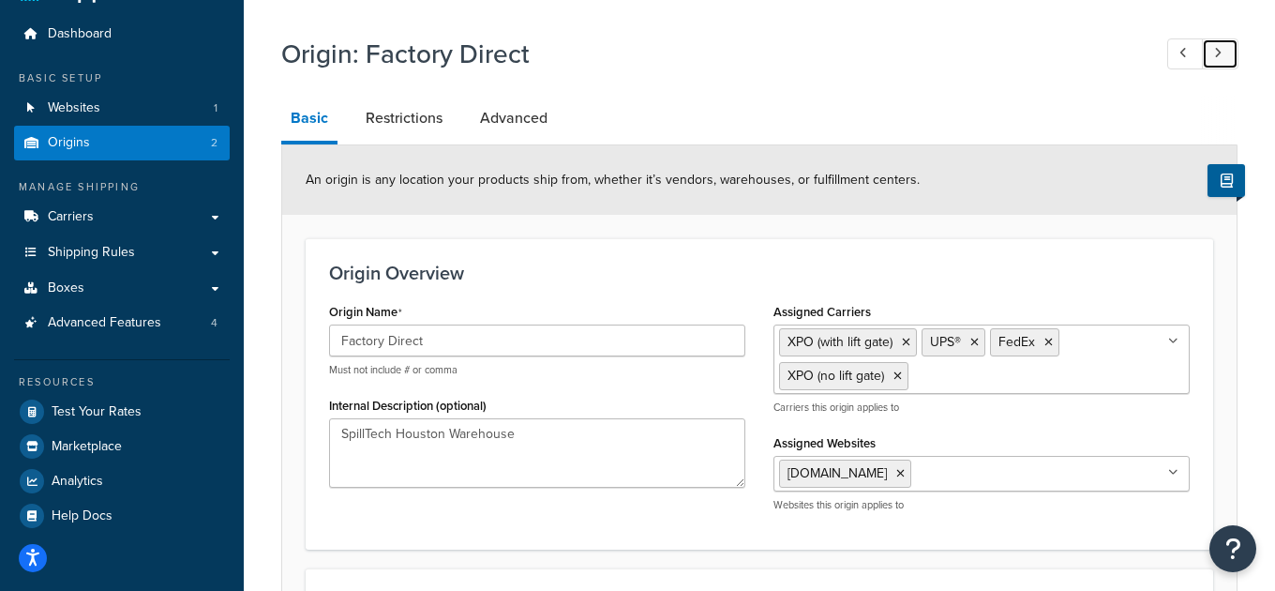
scroll to position [52, 0]
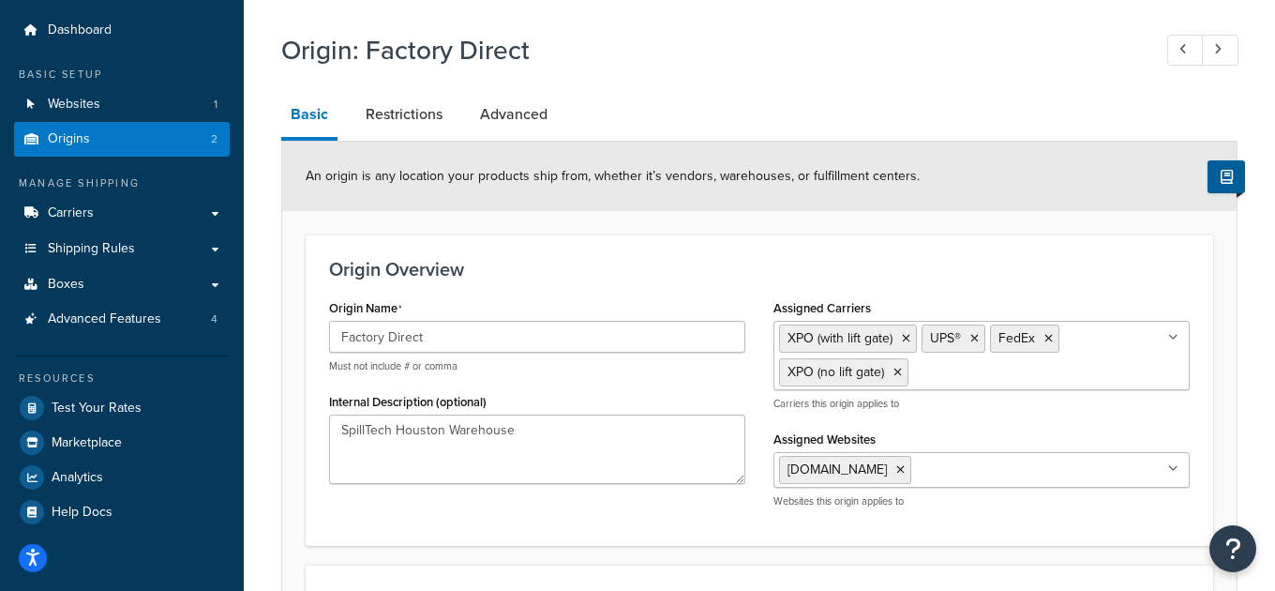
click at [599, 217] on form "An origin is any location your products ship from, whether it’s vendors, wareho…" at bounding box center [759, 599] width 954 height 914
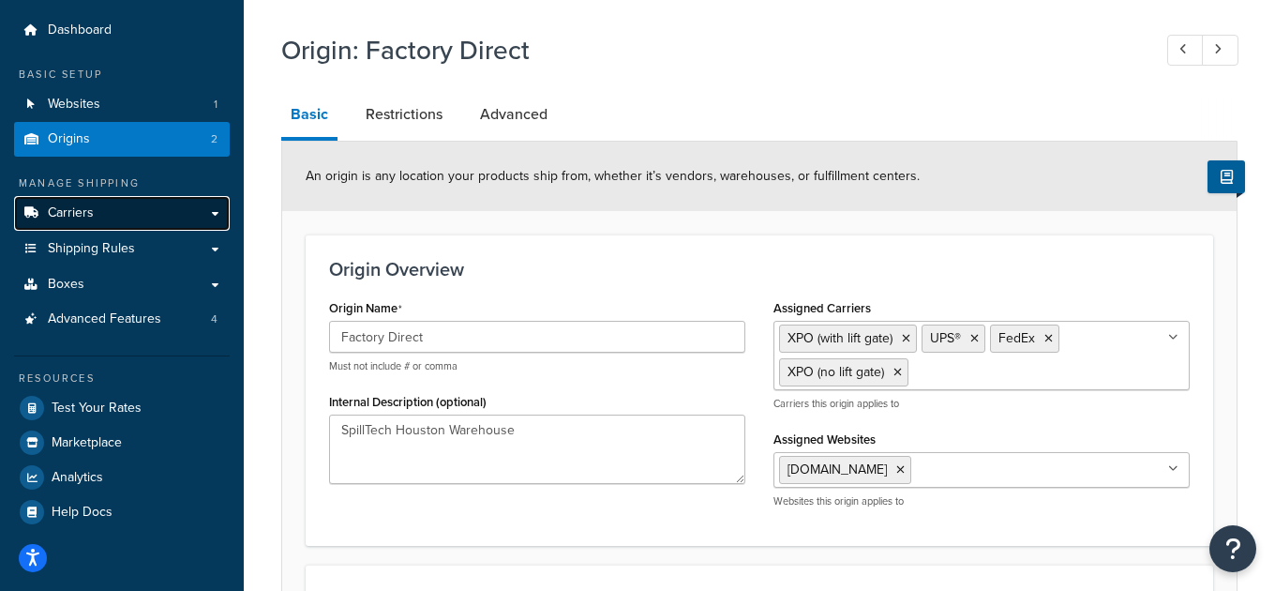
drag, startPoint x: 177, startPoint y: 209, endPoint x: 195, endPoint y: 210, distance: 17.8
click at [177, 209] on link "Carriers" at bounding box center [122, 213] width 216 height 35
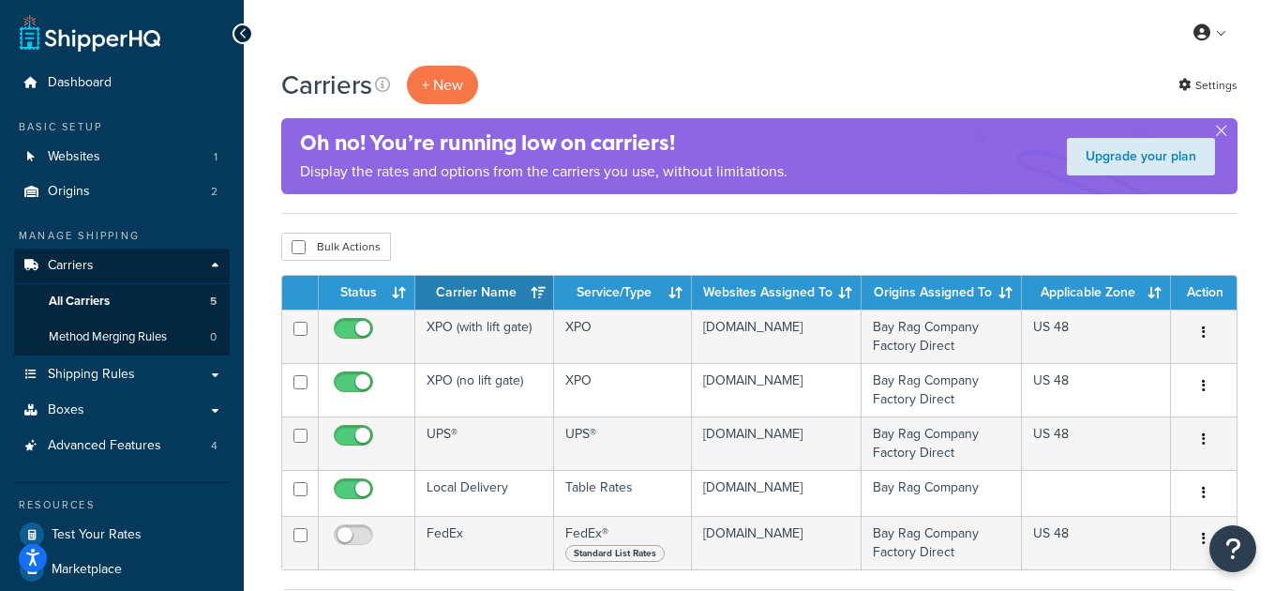
scroll to position [25, 0]
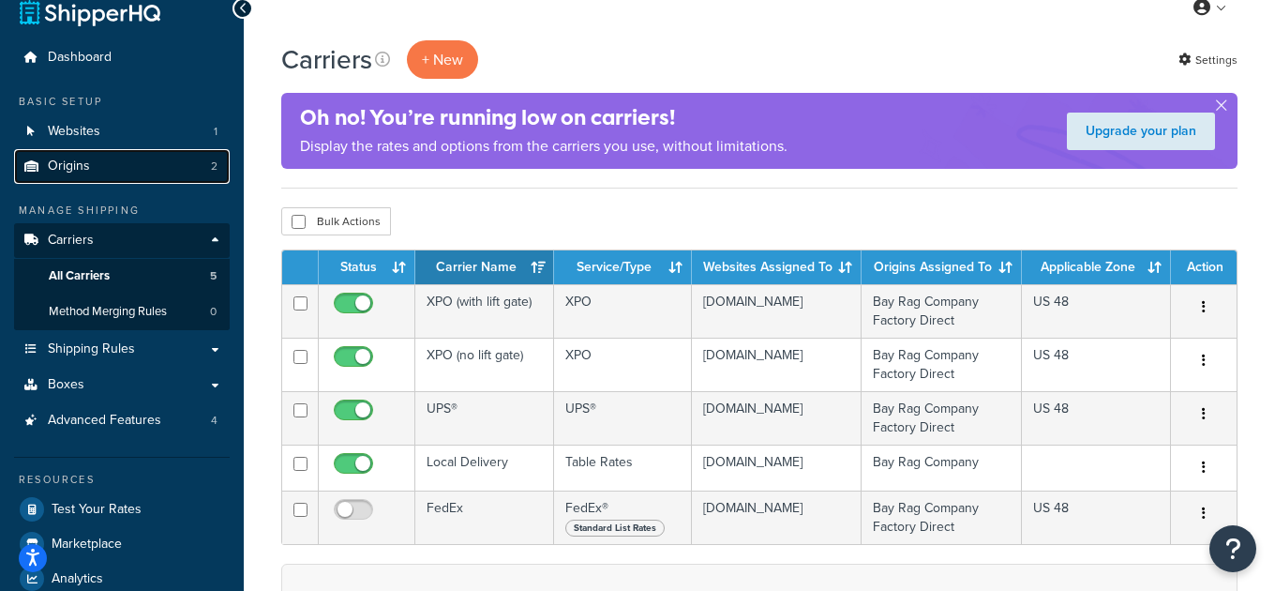
click at [159, 179] on link "Origins 2" at bounding box center [122, 166] width 216 height 35
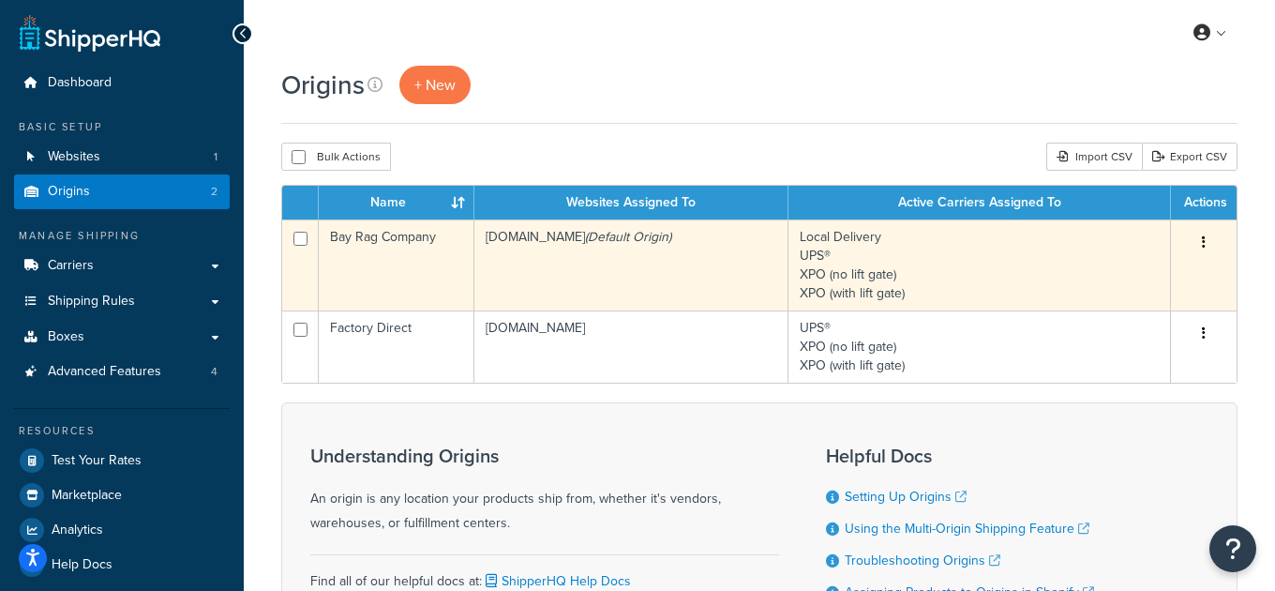
click at [413, 243] on td "Bay Rag Company" at bounding box center [397, 264] width 156 height 91
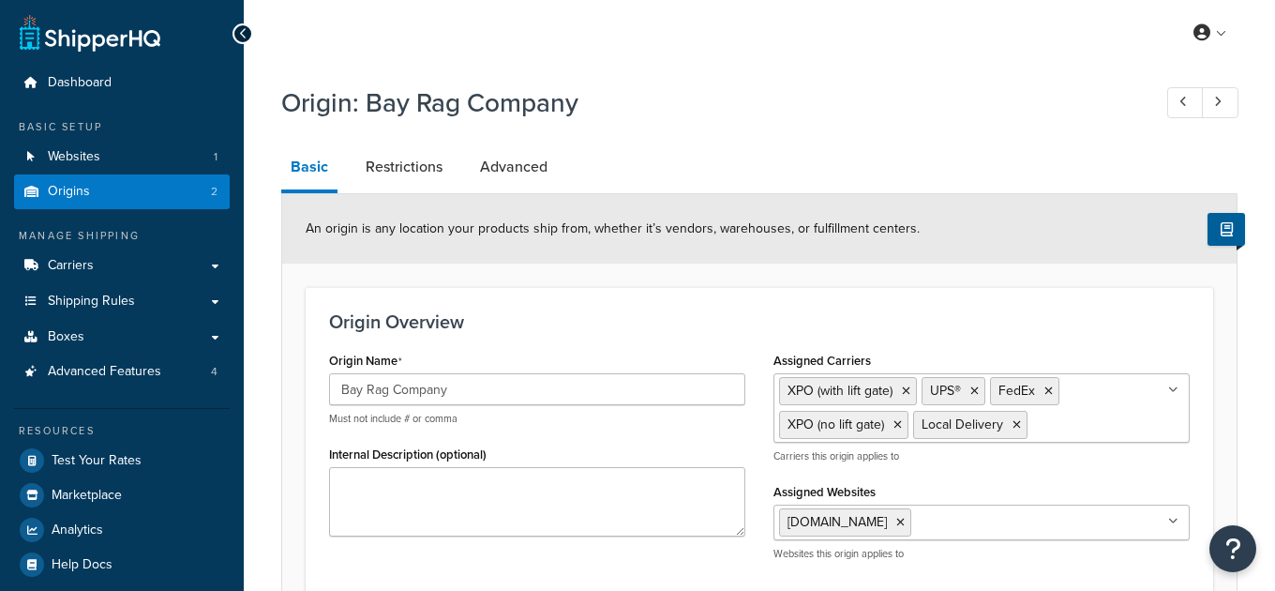
select select "5"
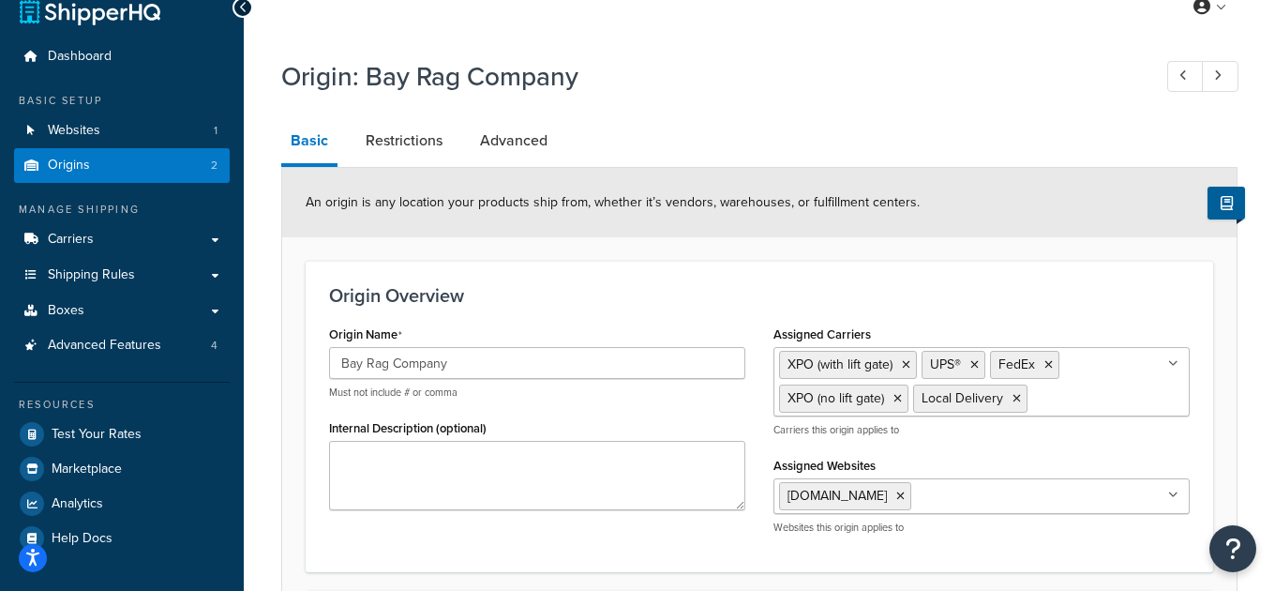
scroll to position [24, 0]
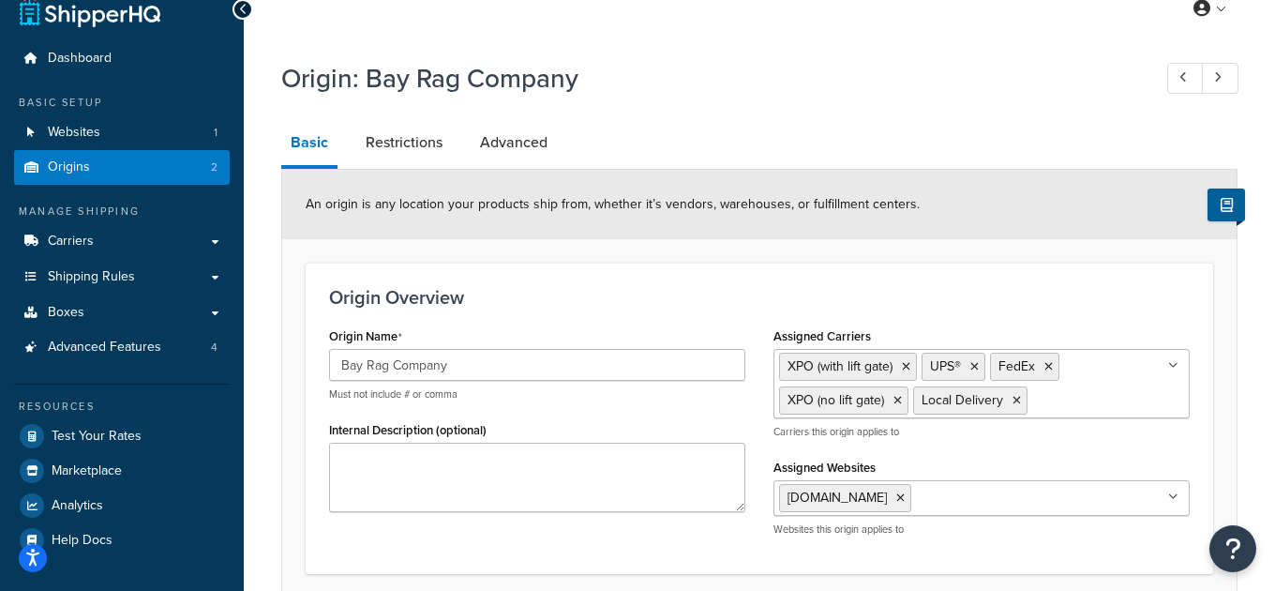
click at [1216, 106] on div "Origin: Bay Rag Company" at bounding box center [759, 81] width 956 height 60
click at [1222, 87] on link at bounding box center [1220, 78] width 37 height 31
type input "Factory Direct"
select select "43"
type input "[GEOGRAPHIC_DATA]"
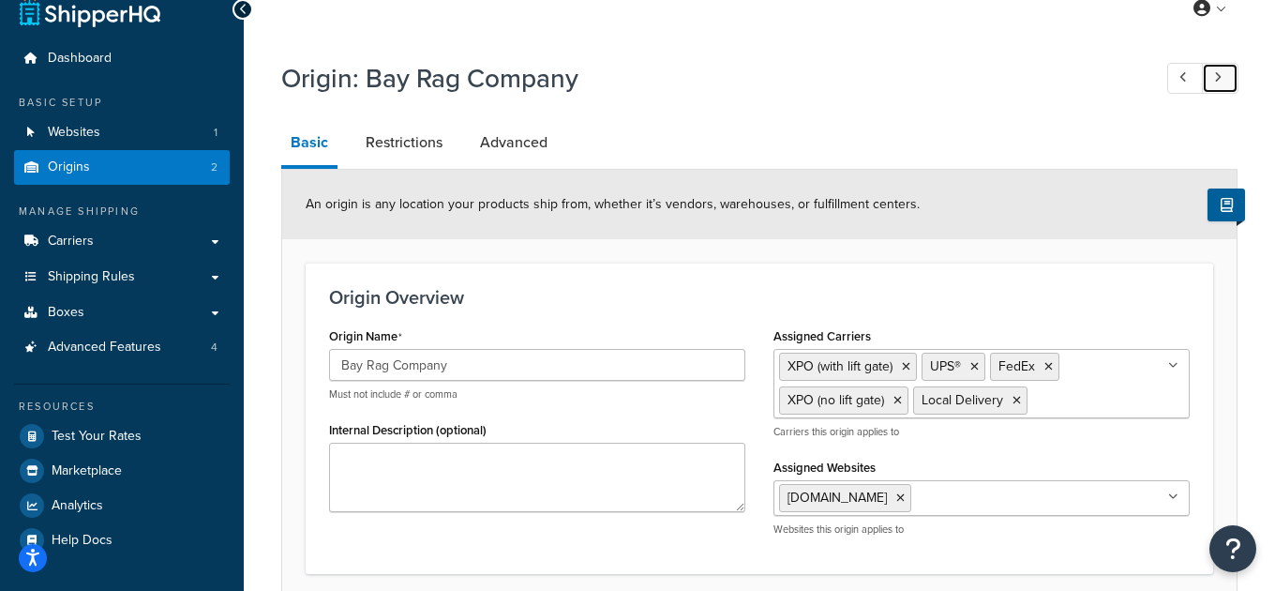
type input "[STREET_ADDRESS]"
type input "77028"
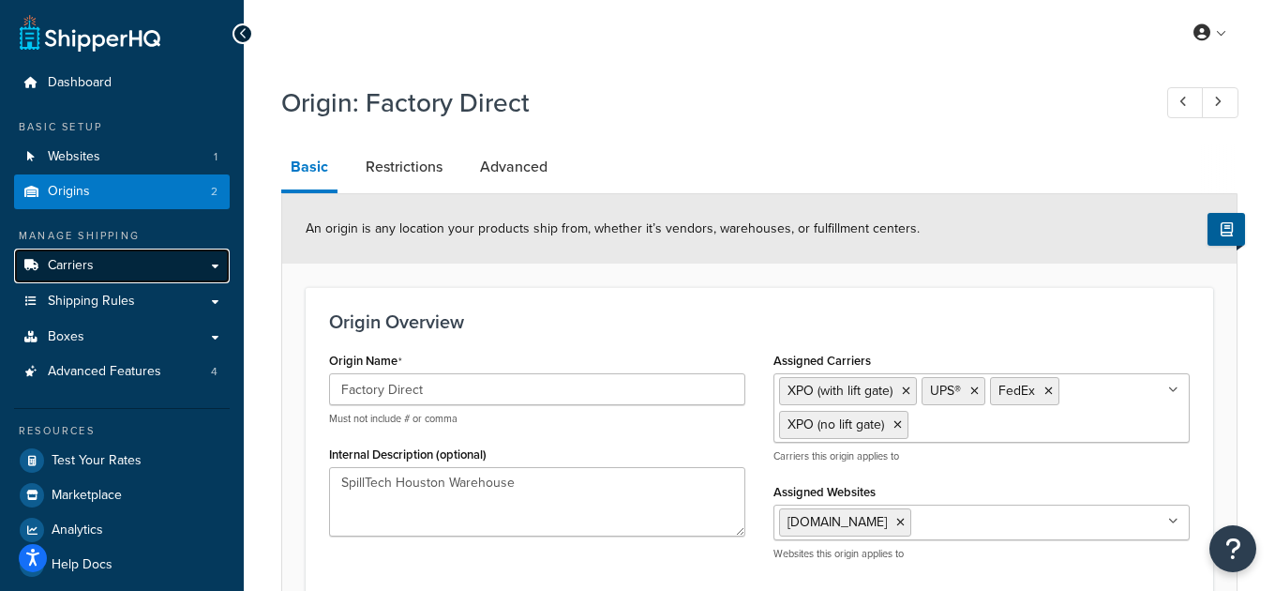
click at [65, 263] on span "Carriers" at bounding box center [71, 266] width 46 height 16
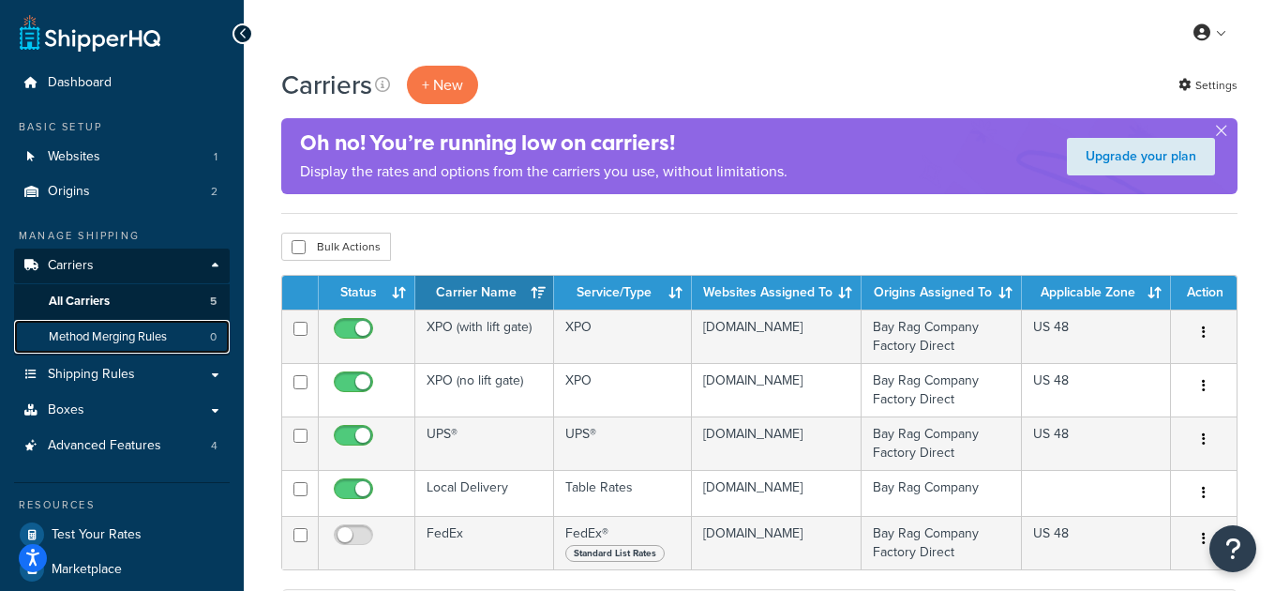
drag, startPoint x: 145, startPoint y: 336, endPoint x: 158, endPoint y: 334, distance: 13.3
click at [145, 336] on span "Method Merging Rules" at bounding box center [108, 337] width 118 height 16
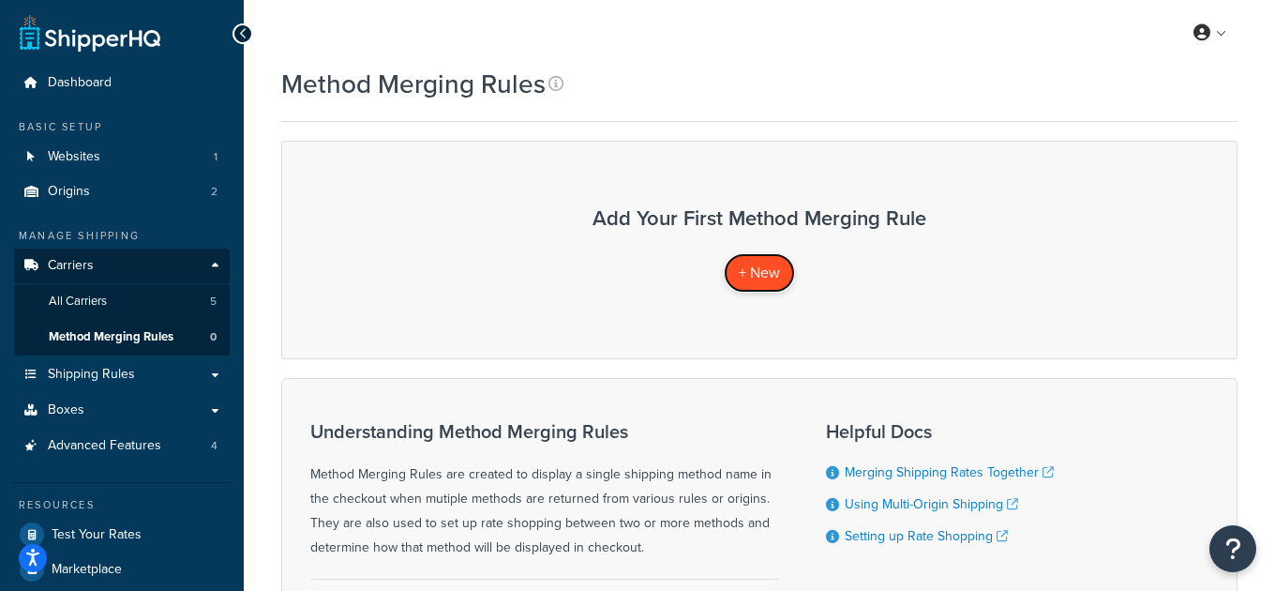
click at [749, 258] on link "+ New" at bounding box center [759, 272] width 71 height 38
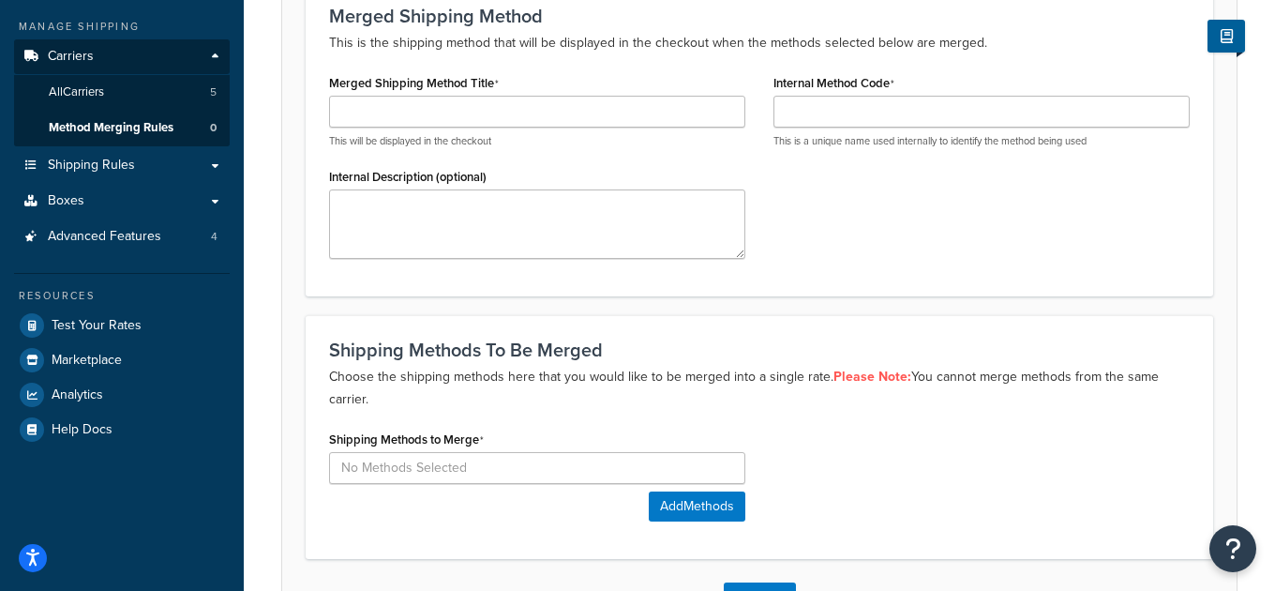
scroll to position [235, 0]
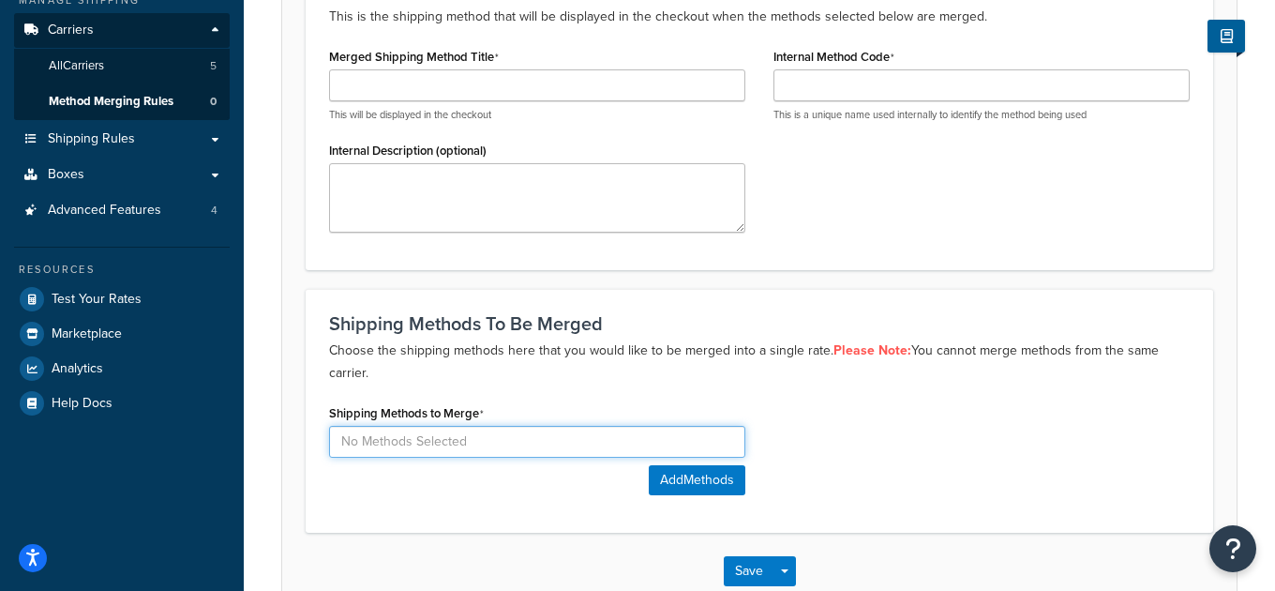
click at [462, 442] on input at bounding box center [537, 442] width 416 height 32
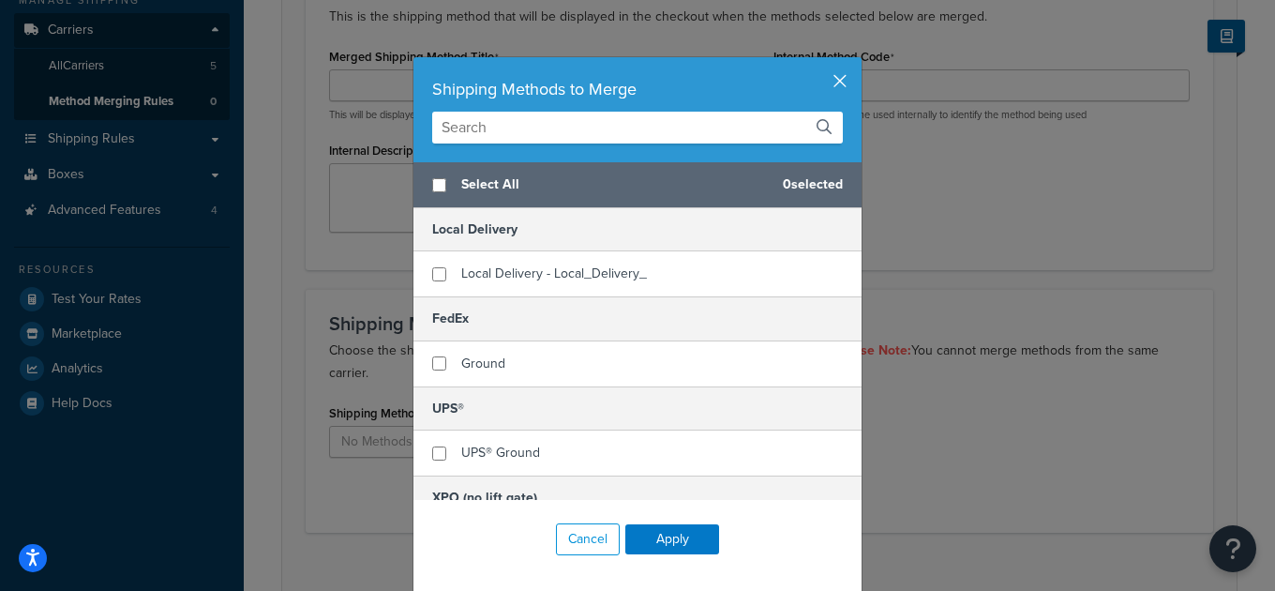
click at [857, 62] on button "button" at bounding box center [859, 59] width 5 height 5
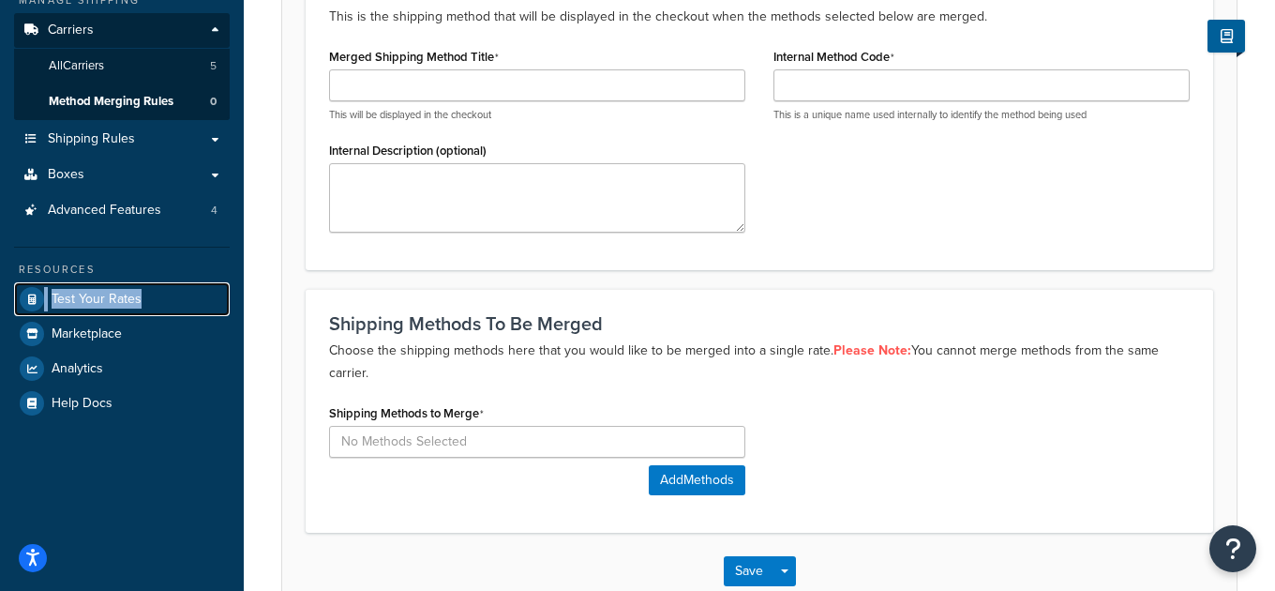
scroll to position [0, 0]
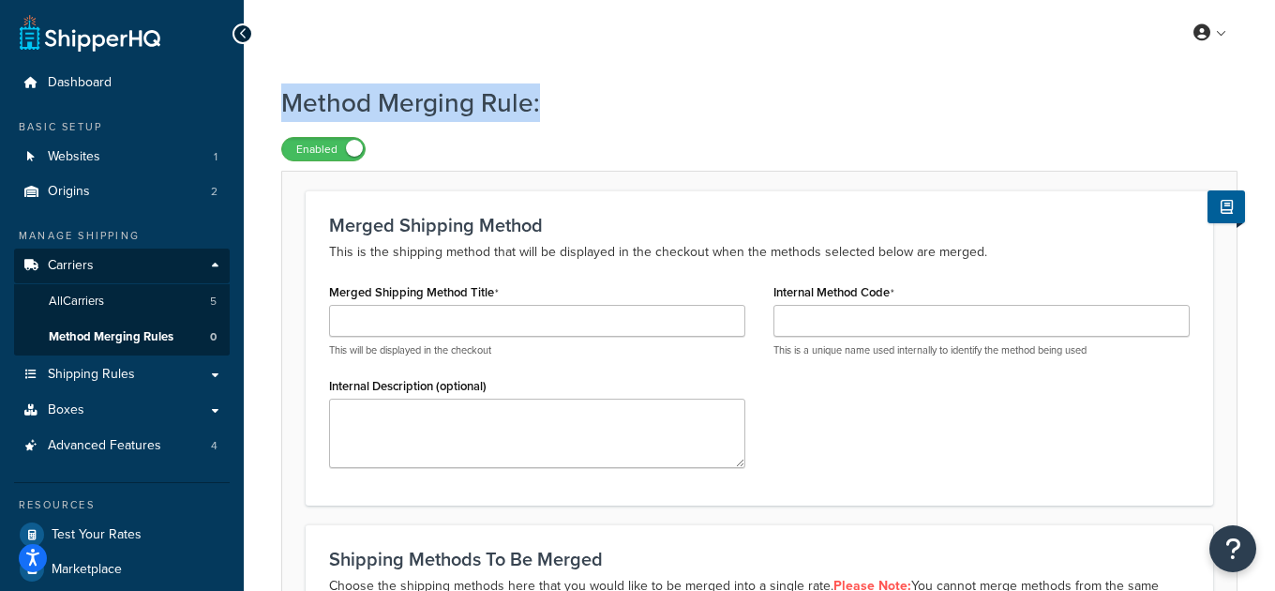
drag, startPoint x: 546, startPoint y: 99, endPoint x: 289, endPoint y: 102, distance: 256.9
click at [289, 102] on h1 "Method Merging Rule:" at bounding box center [747, 102] width 933 height 37
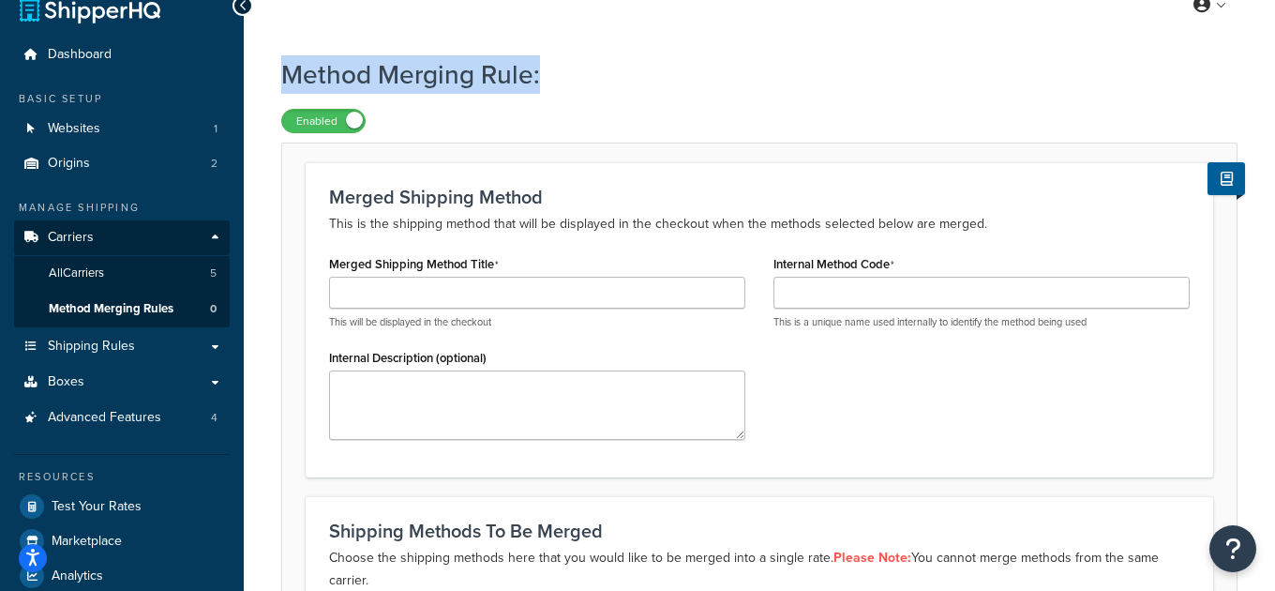
scroll to position [31, 0]
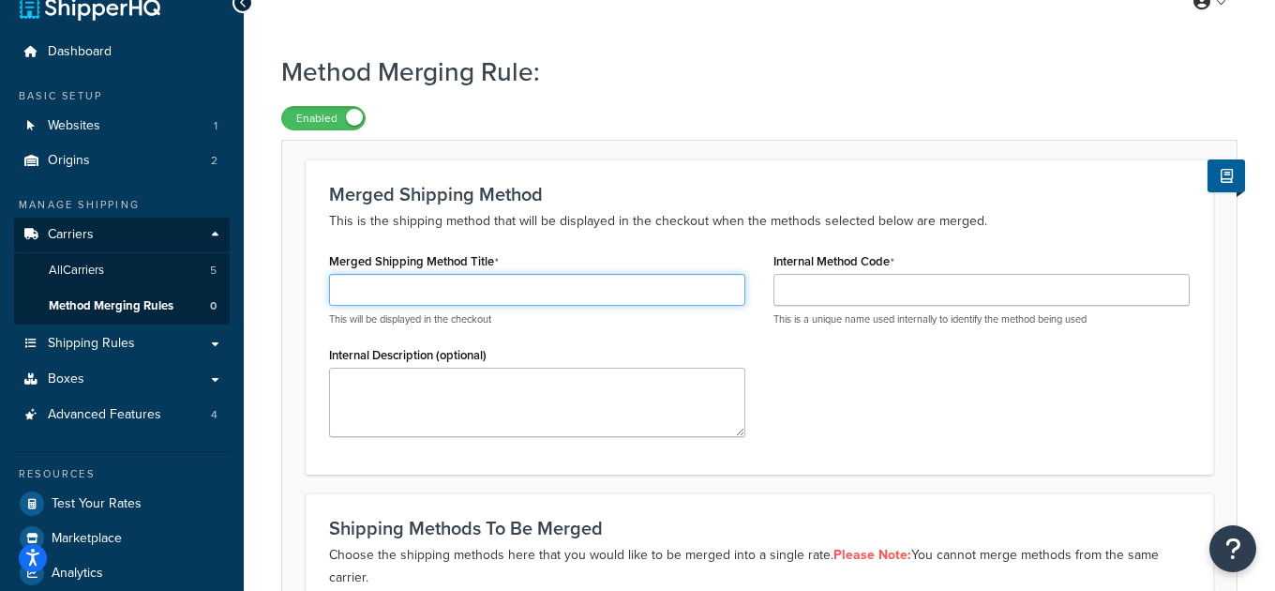
click at [638, 284] on input "Merged Shipping Method Title" at bounding box center [537, 290] width 416 height 32
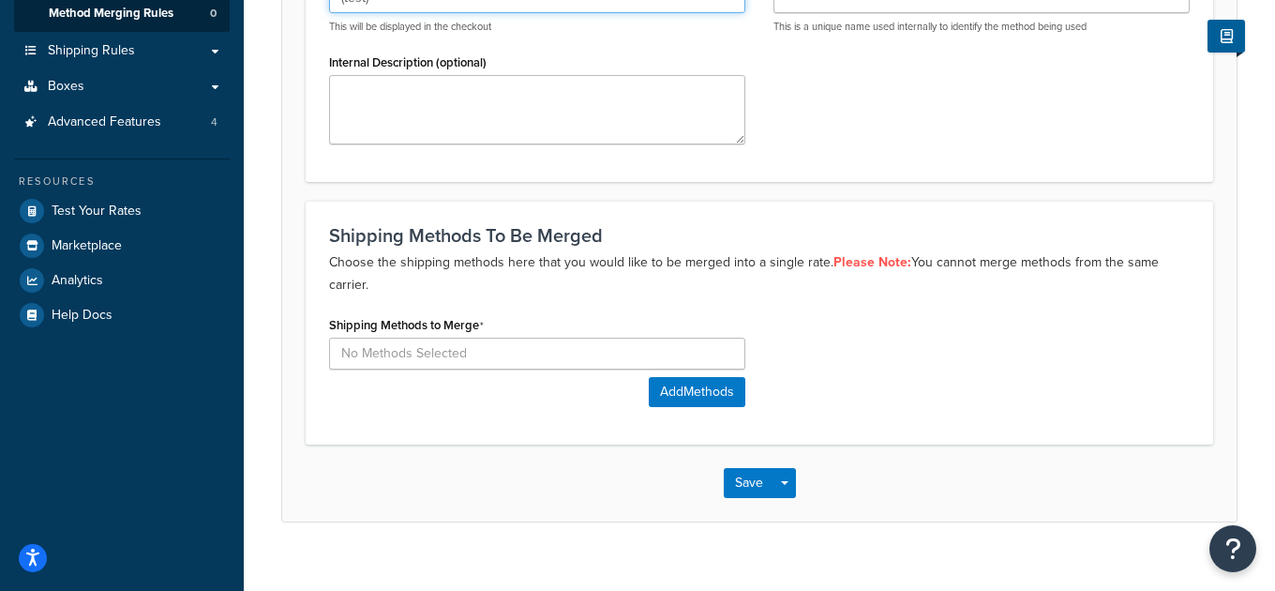
scroll to position [335, 0]
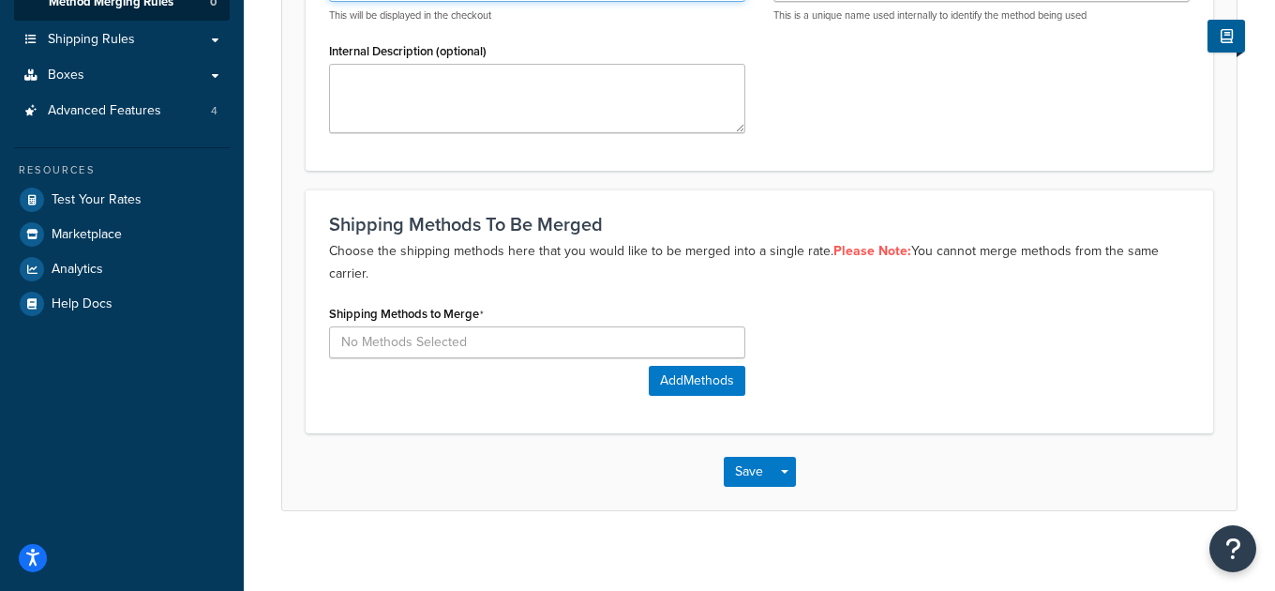
type input "(test)"
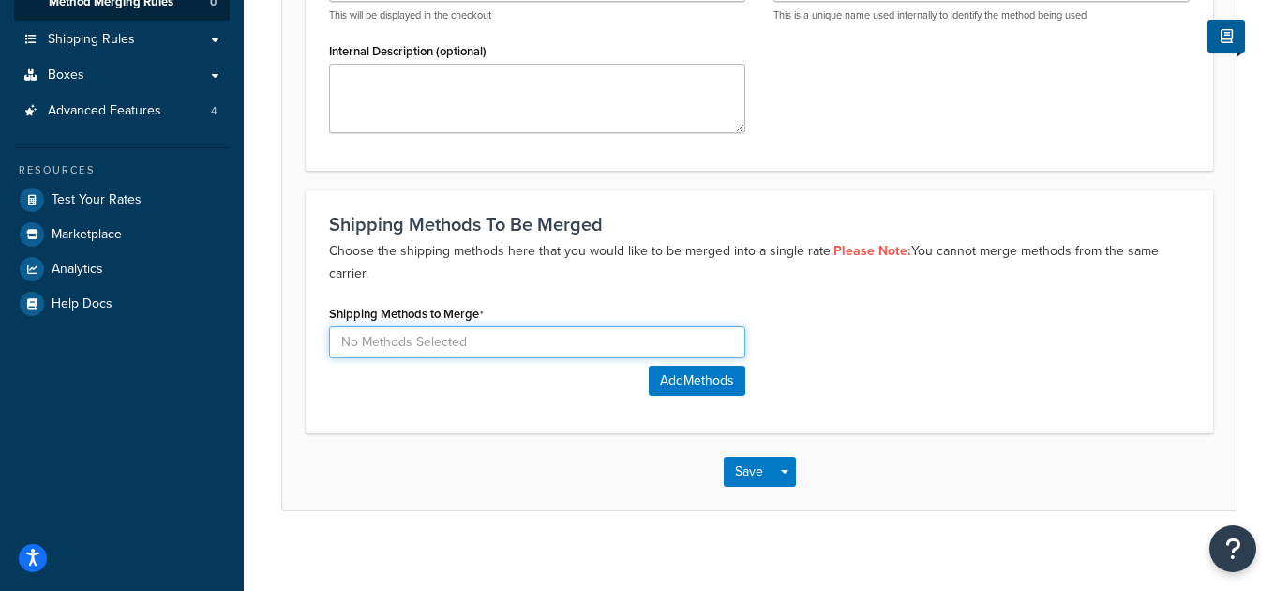
click at [451, 326] on input at bounding box center [537, 342] width 416 height 32
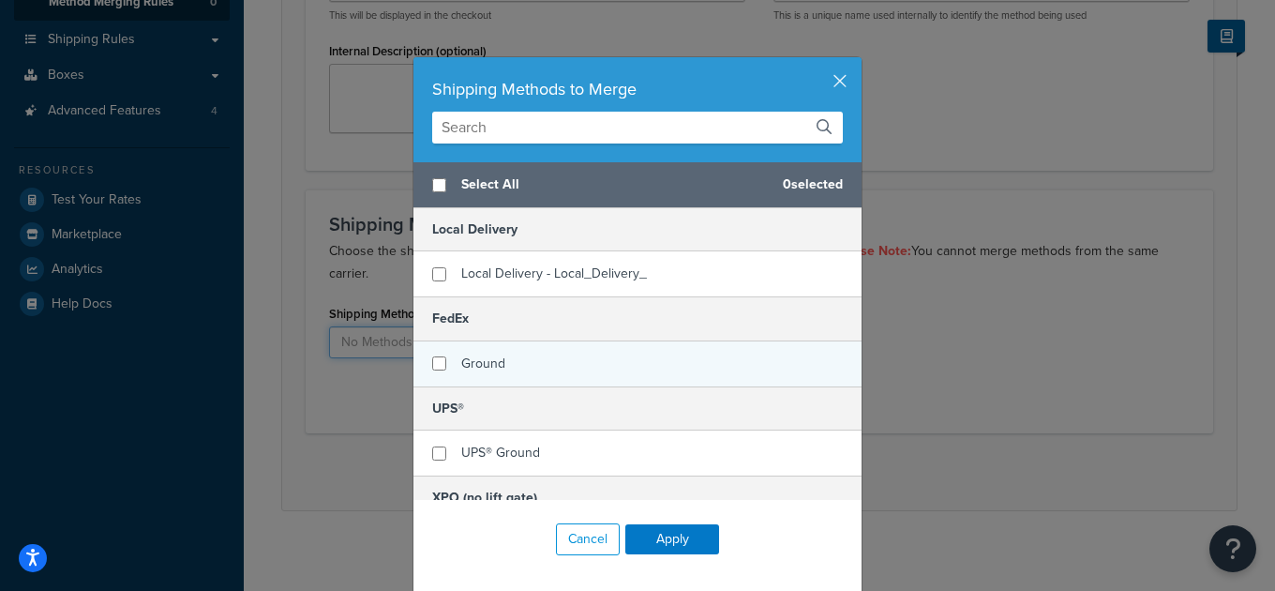
scroll to position [18, 0]
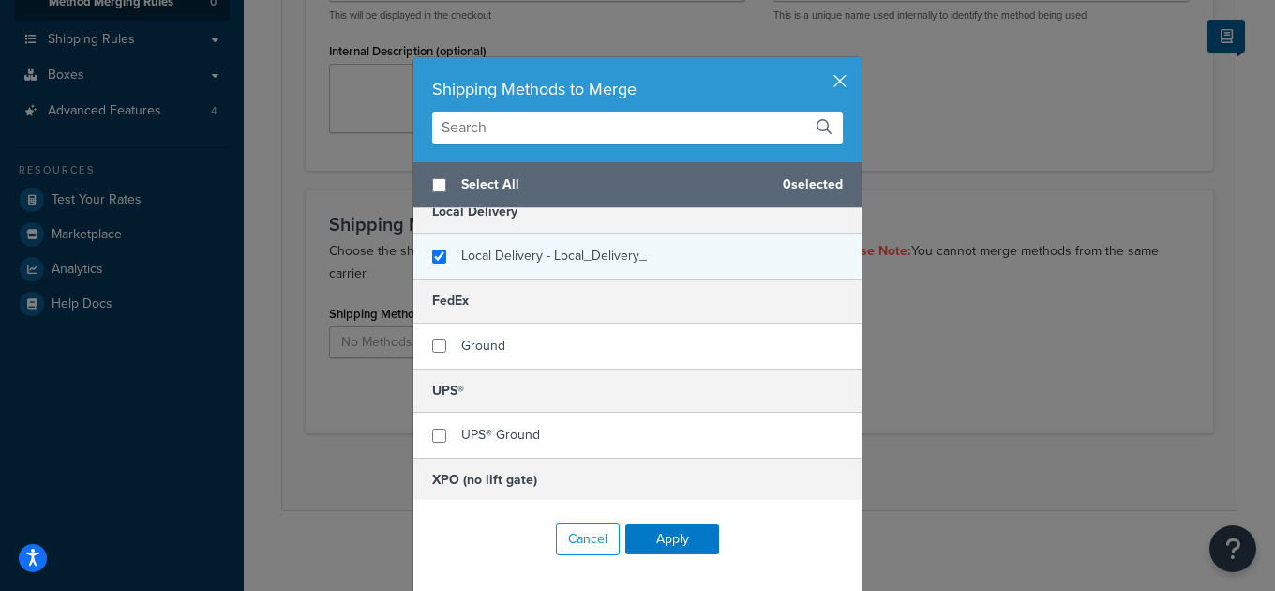
checkbox input "true"
click at [648, 256] on div "Local Delivery - Local_Delivery_" at bounding box center [637, 255] width 448 height 45
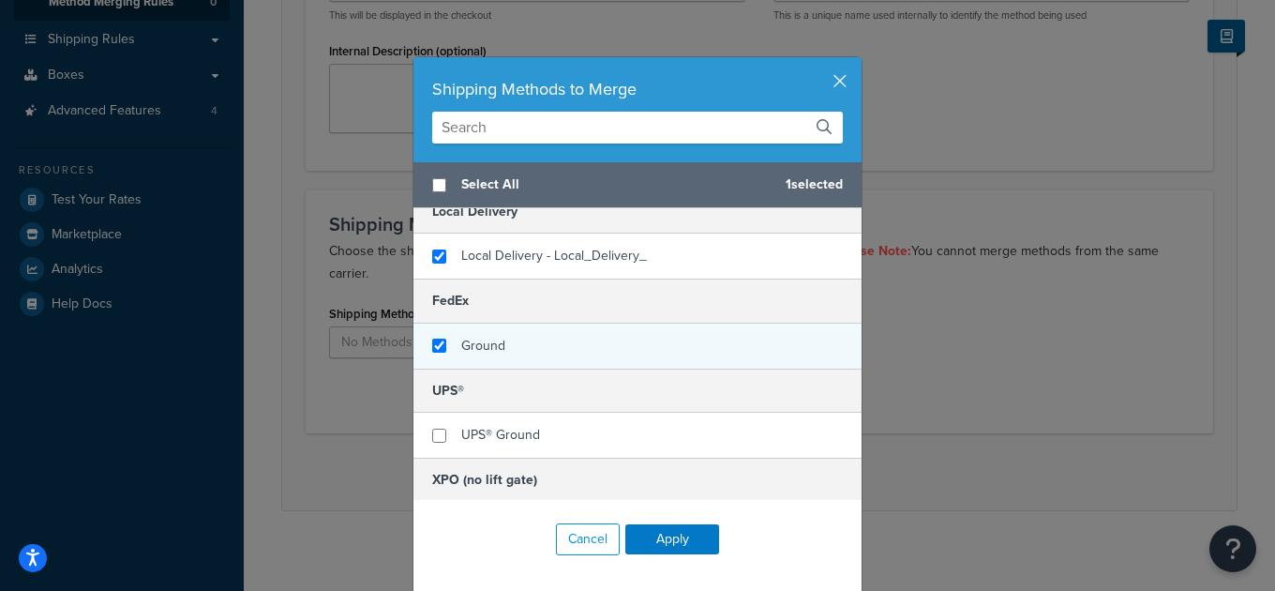
checkbox input "true"
click at [685, 342] on div "Ground" at bounding box center [637, 345] width 448 height 45
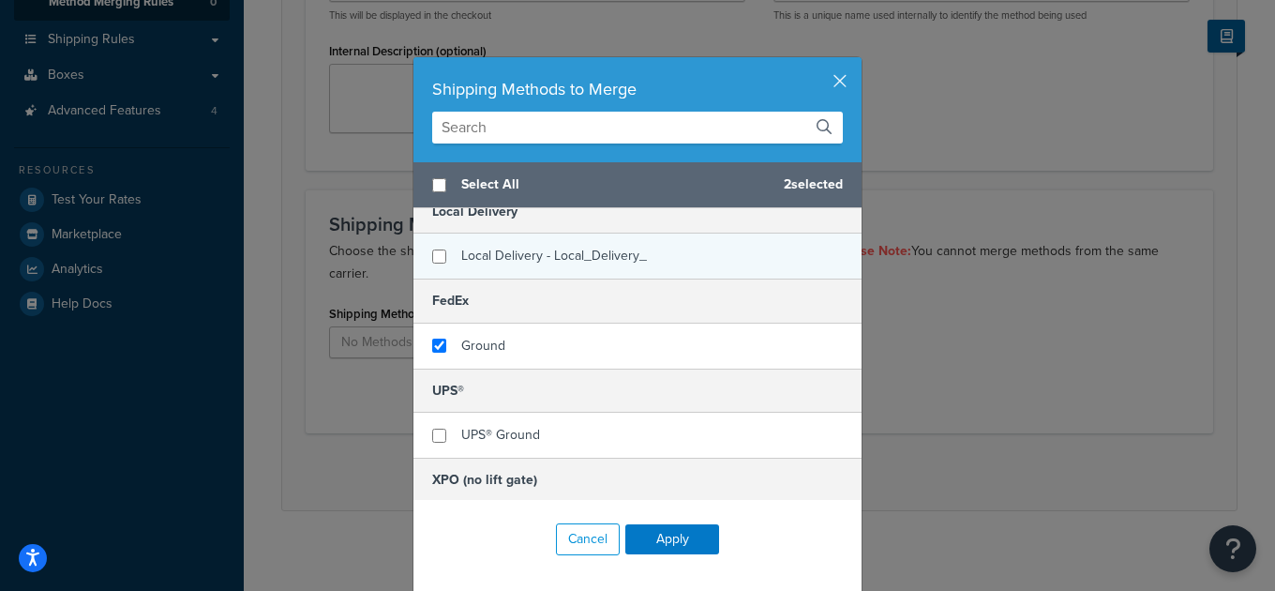
checkbox input "false"
click at [498, 258] on span "Local Delivery - Local_Delivery_" at bounding box center [554, 256] width 186 height 20
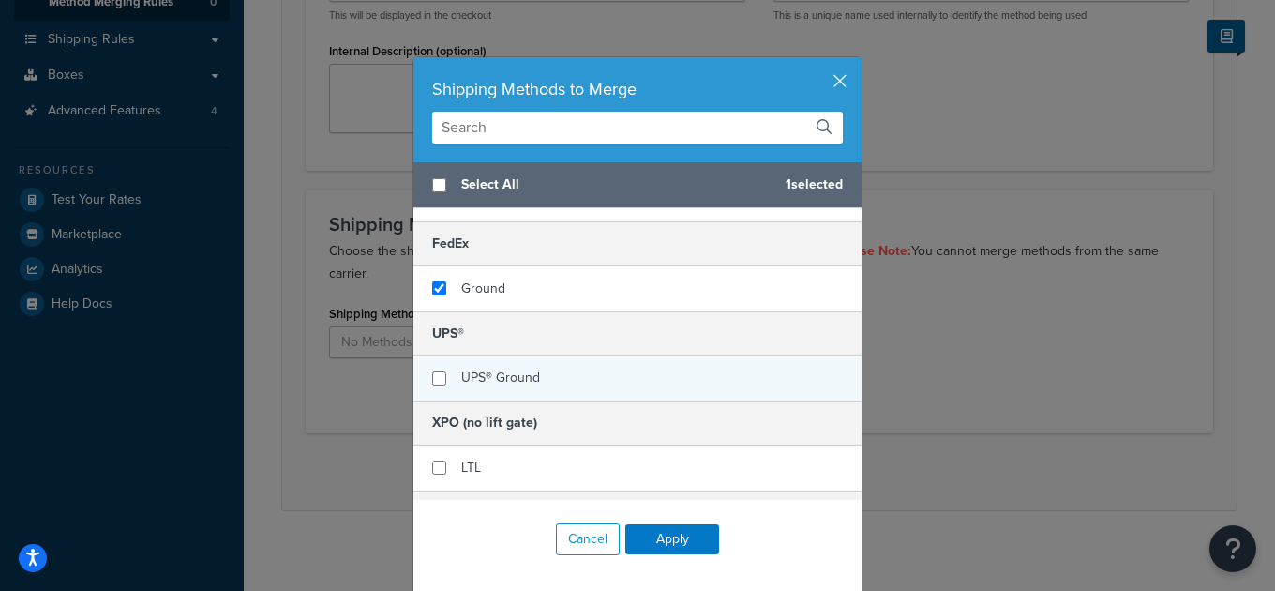
scroll to position [128, 0]
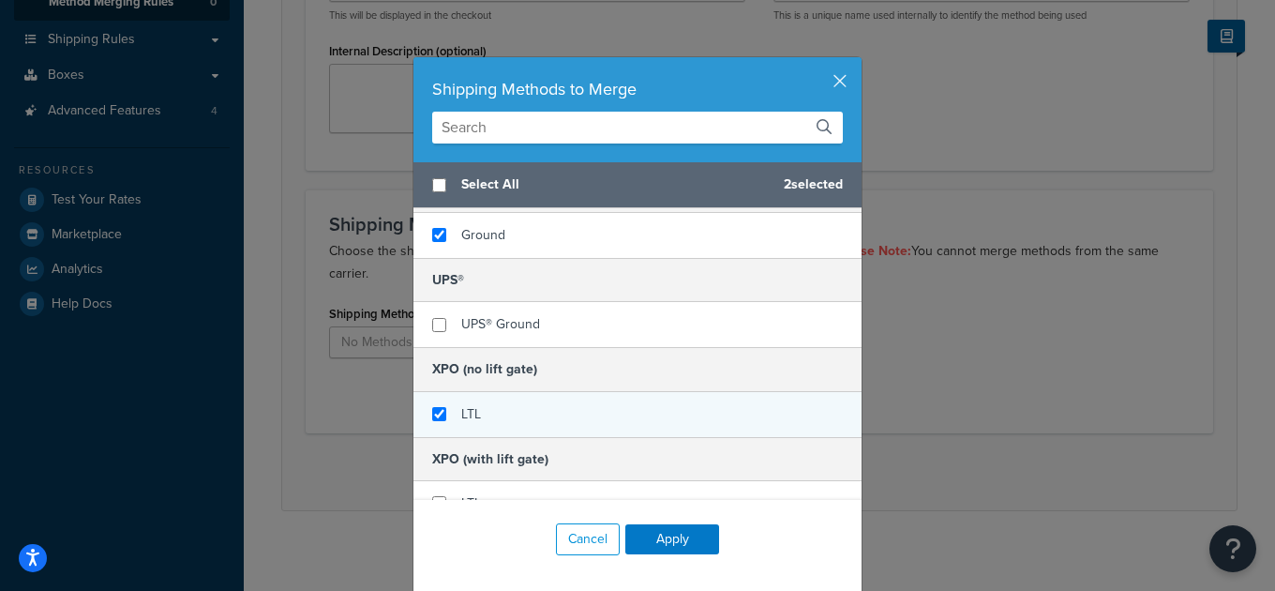
click at [514, 414] on div "LTL" at bounding box center [637, 414] width 448 height 45
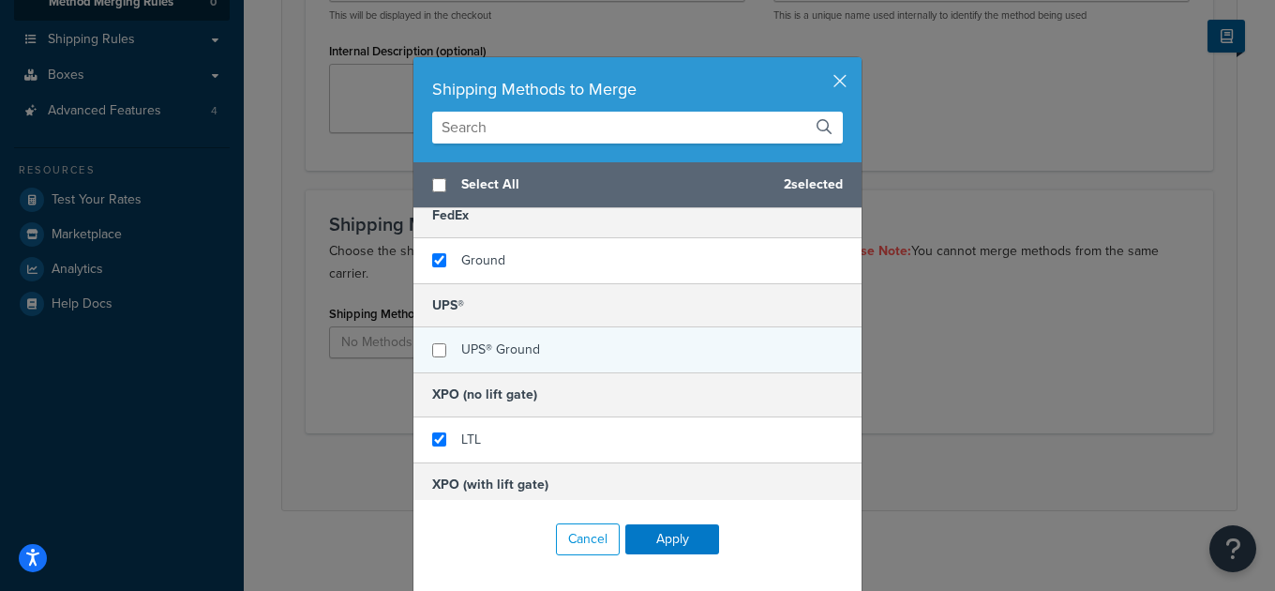
scroll to position [108, 0]
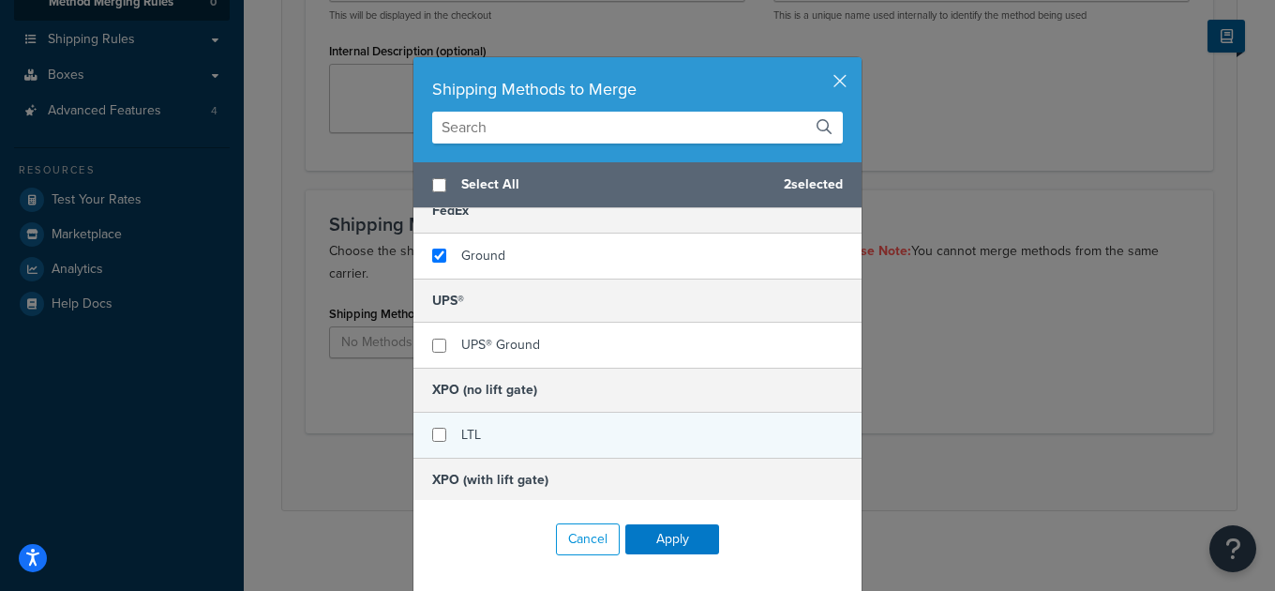
checkbox input "false"
click at [526, 427] on div "LTL" at bounding box center [637, 434] width 448 height 45
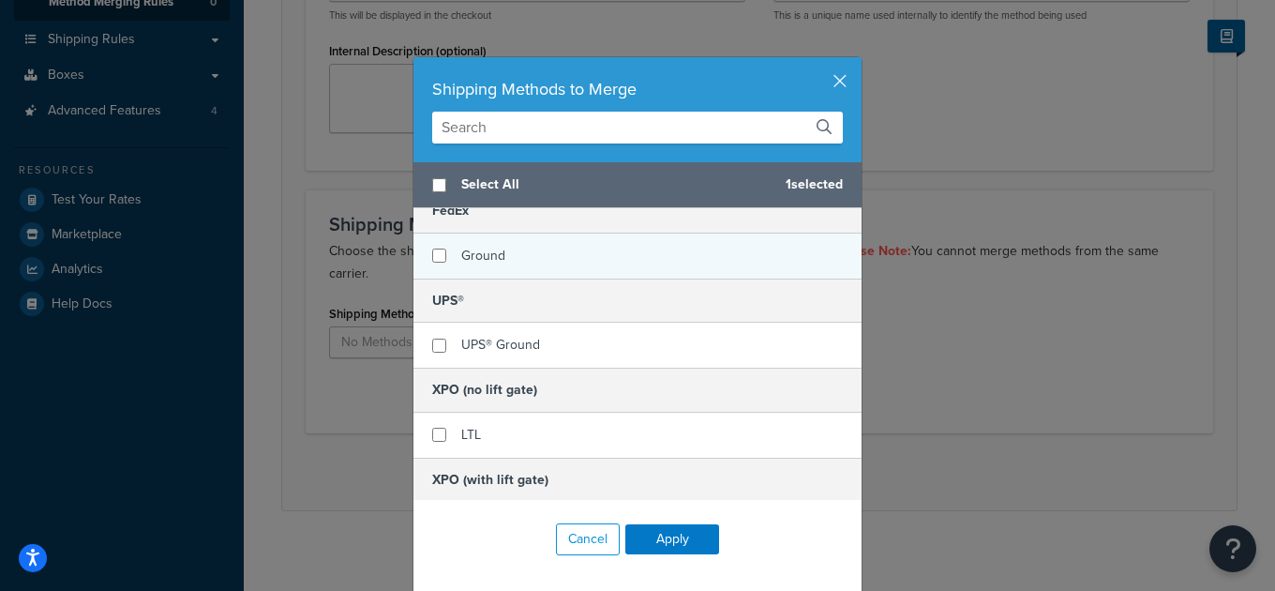
checkbox input "false"
click at [569, 260] on div "Ground" at bounding box center [637, 255] width 448 height 45
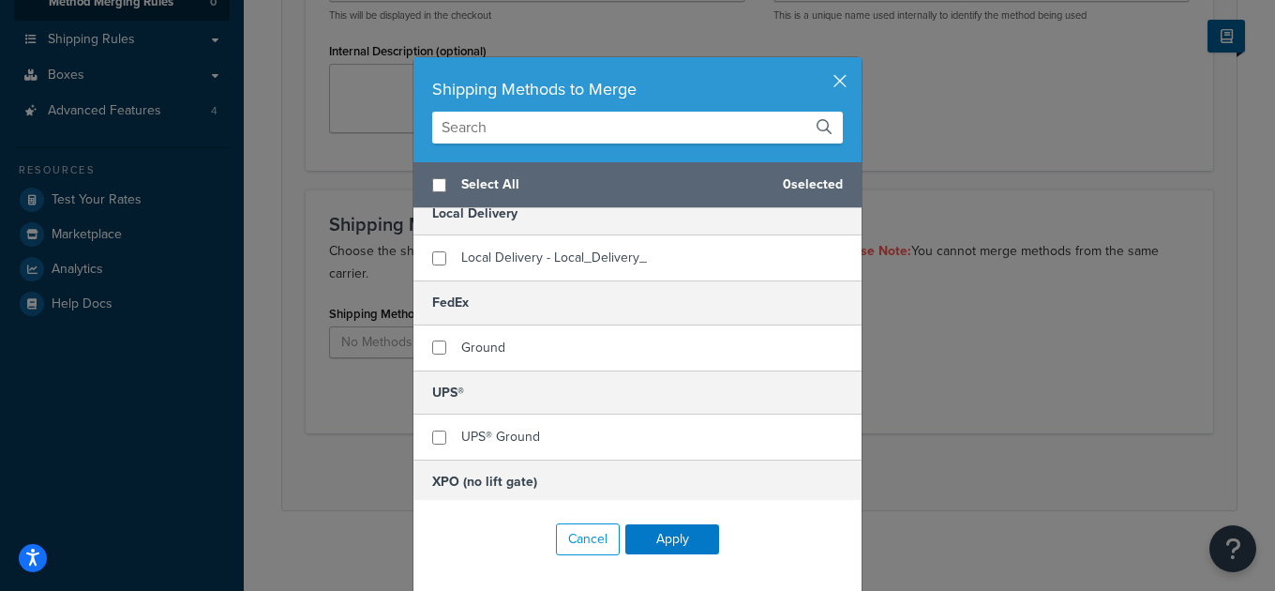
scroll to position [0, 0]
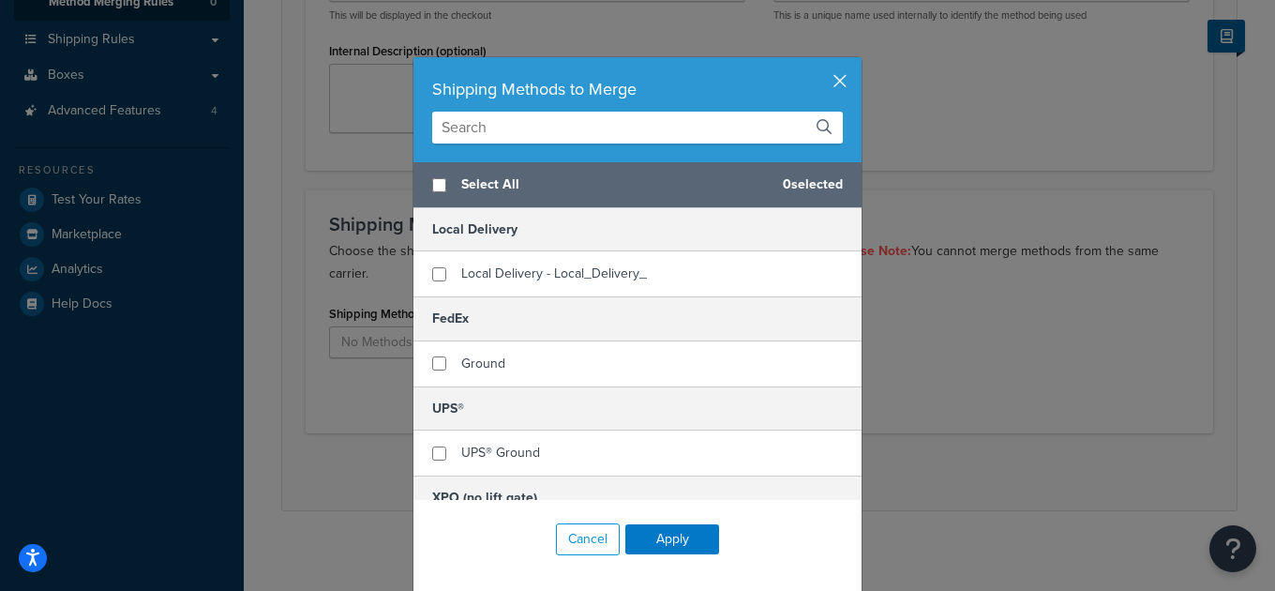
click at [857, 62] on button "button" at bounding box center [859, 59] width 5 height 5
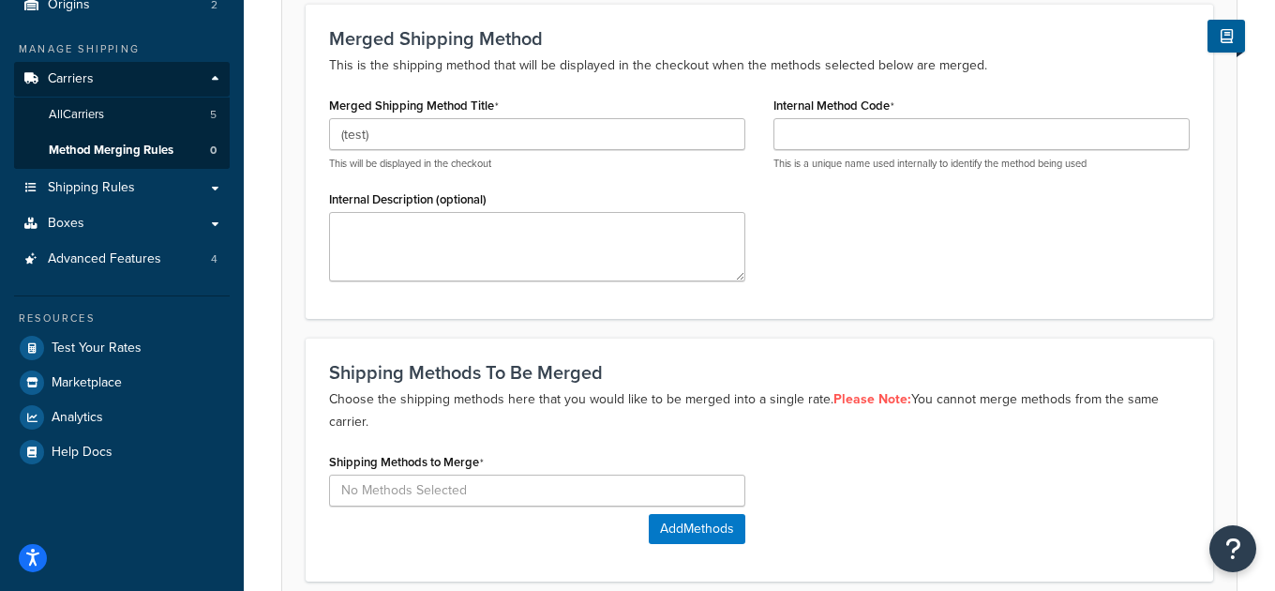
scroll to position [184, 0]
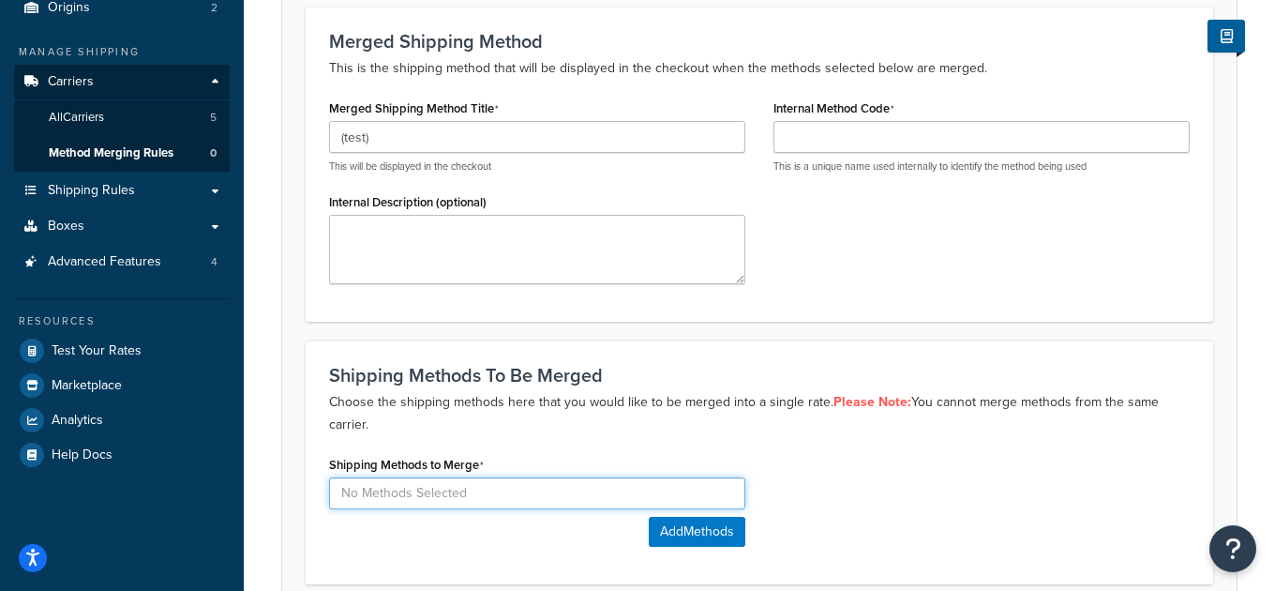
click at [415, 486] on input at bounding box center [537, 493] width 416 height 32
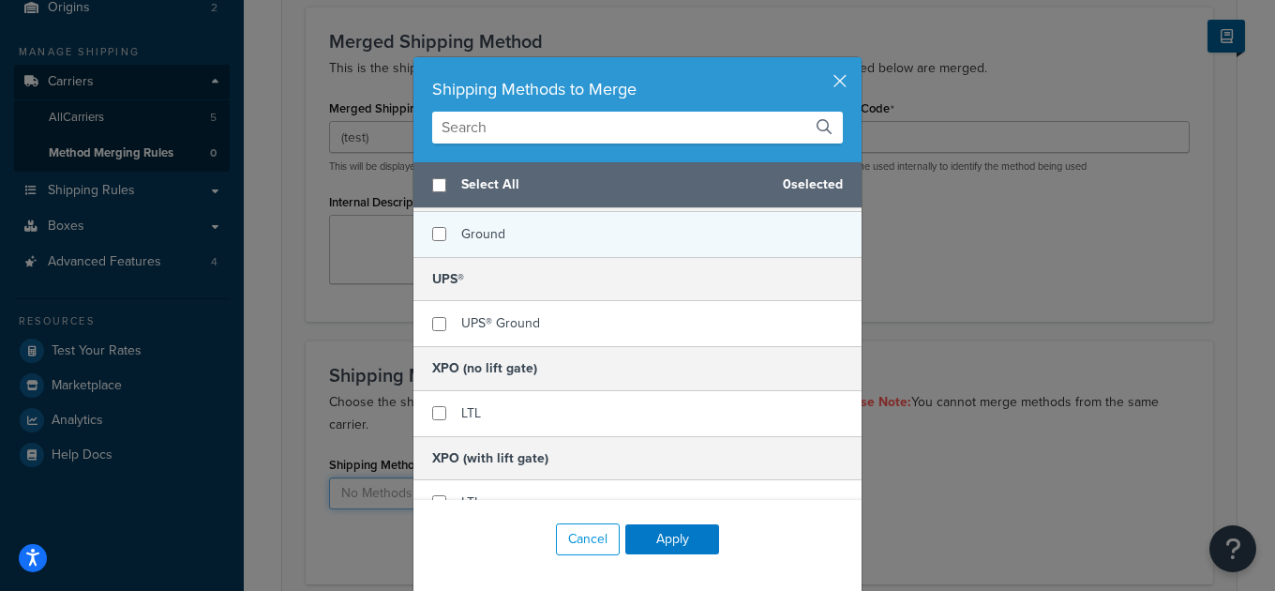
scroll to position [133, 0]
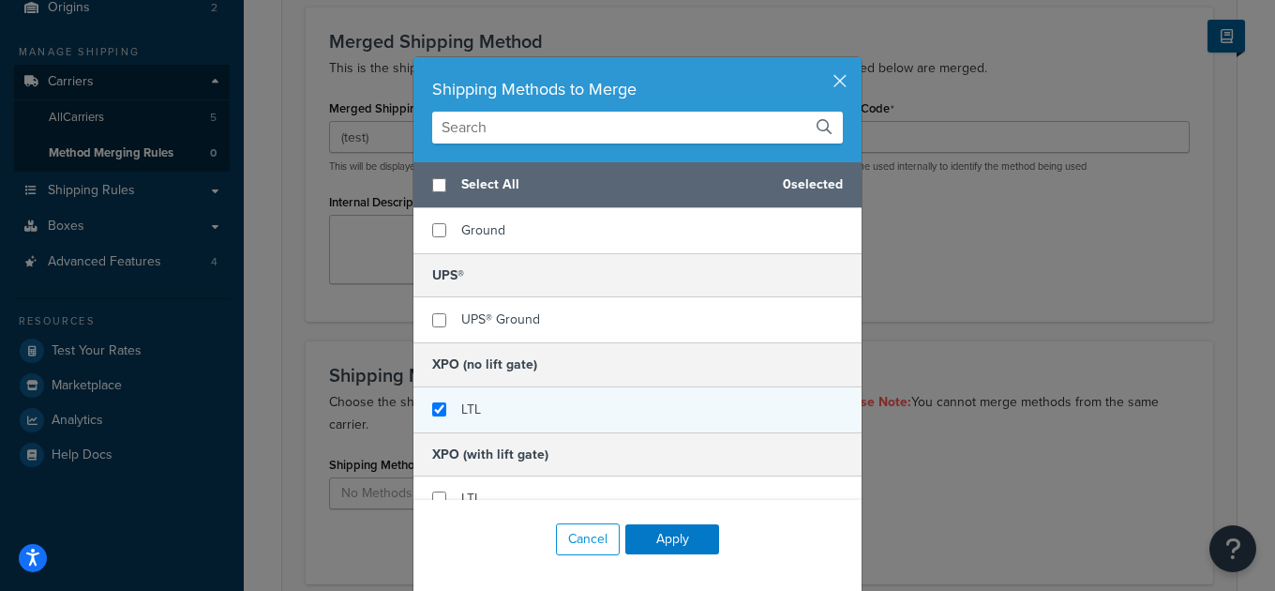
checkbox input "true"
click at [515, 404] on div "LTL" at bounding box center [637, 409] width 448 height 45
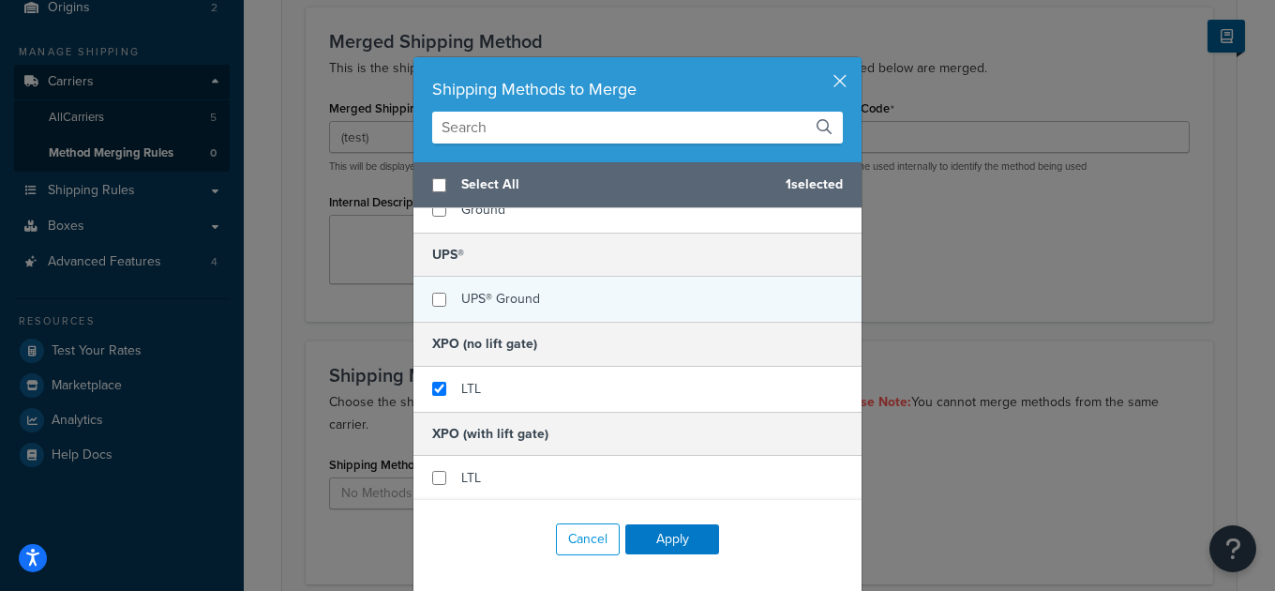
scroll to position [0, 0]
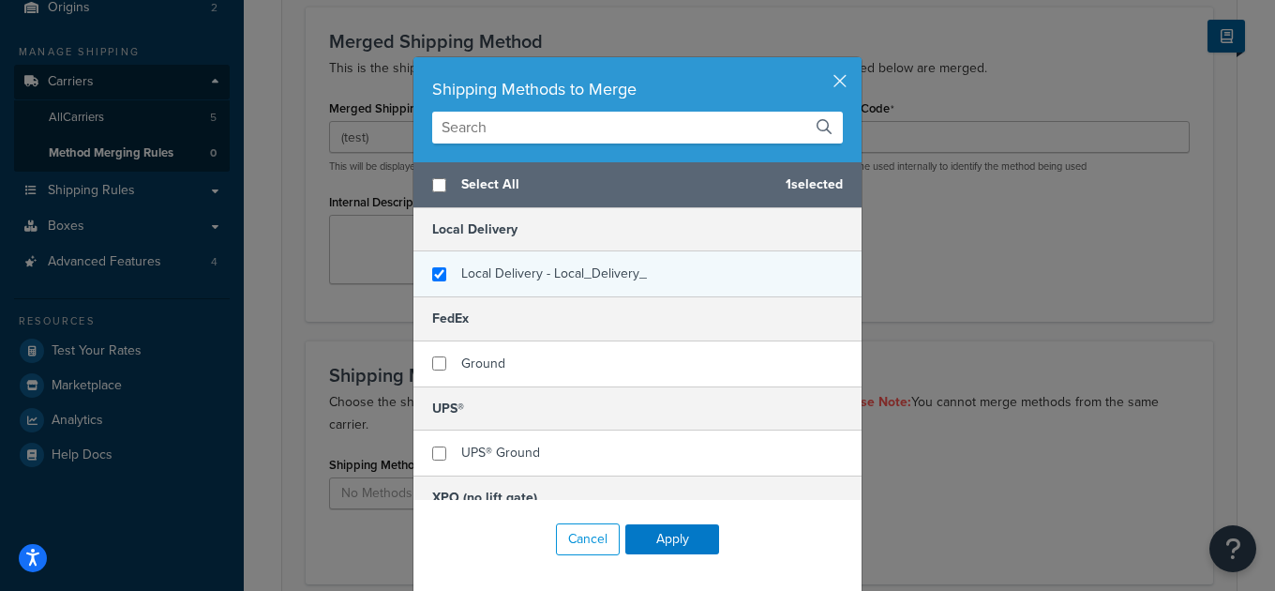
checkbox input "true"
click at [553, 283] on div "Local Delivery - Local_Delivery_" at bounding box center [554, 274] width 186 height 26
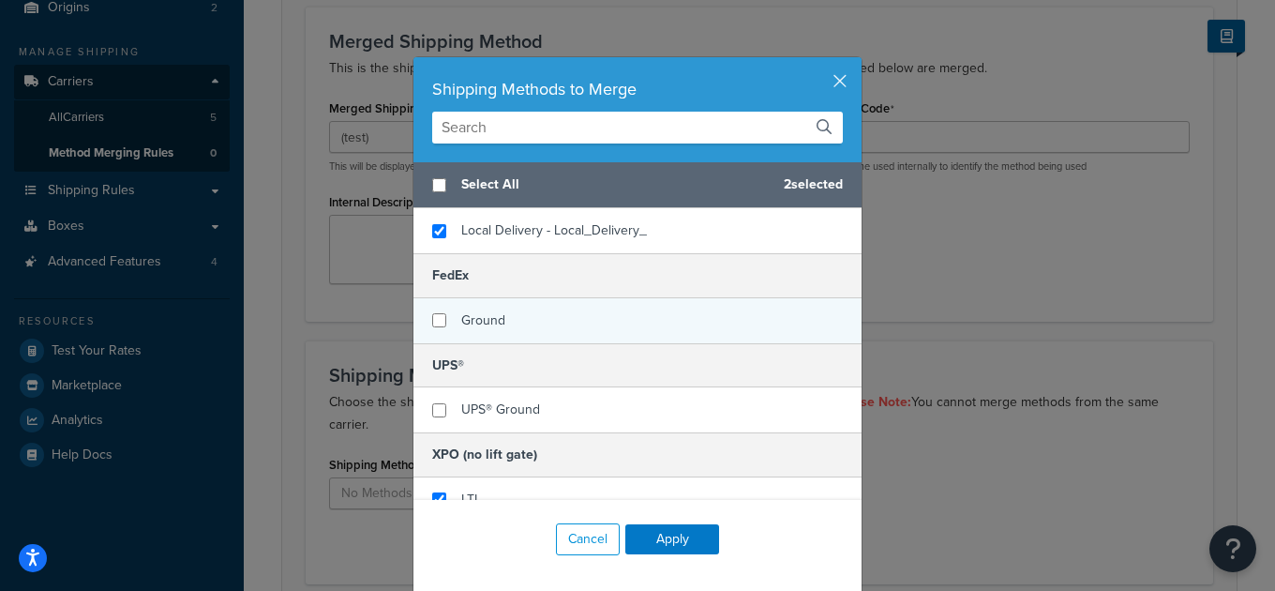
scroll to position [52, 0]
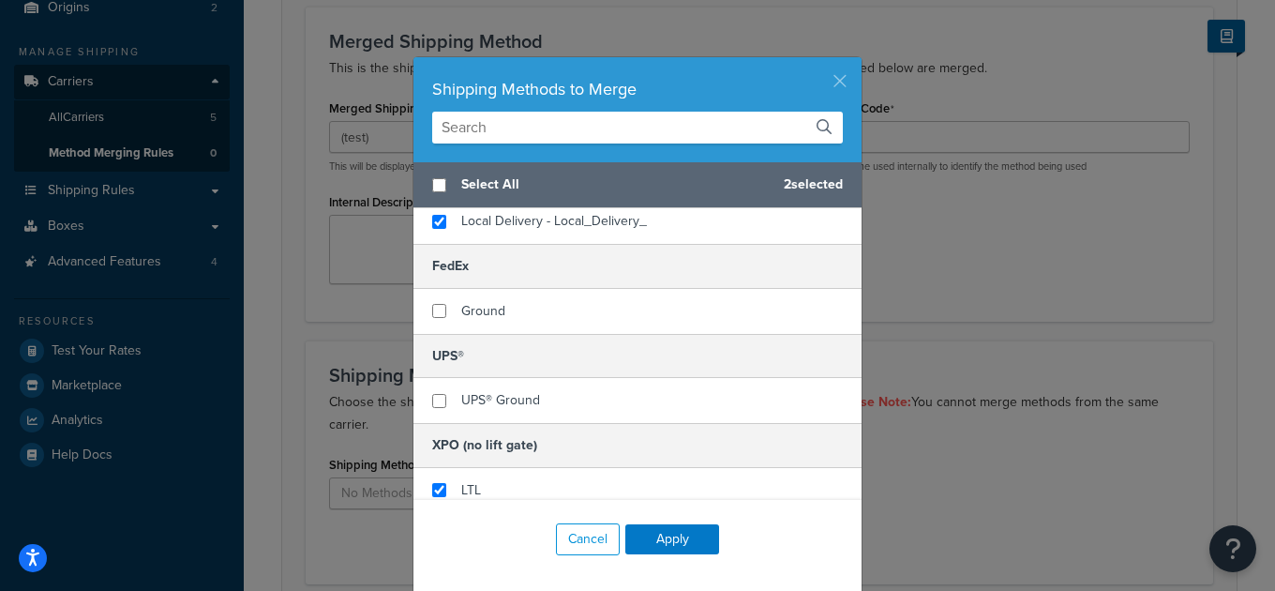
drag, startPoint x: 843, startPoint y: 72, endPoint x: 861, endPoint y: 108, distance: 40.3
click at [857, 62] on button "button" at bounding box center [859, 59] width 5 height 5
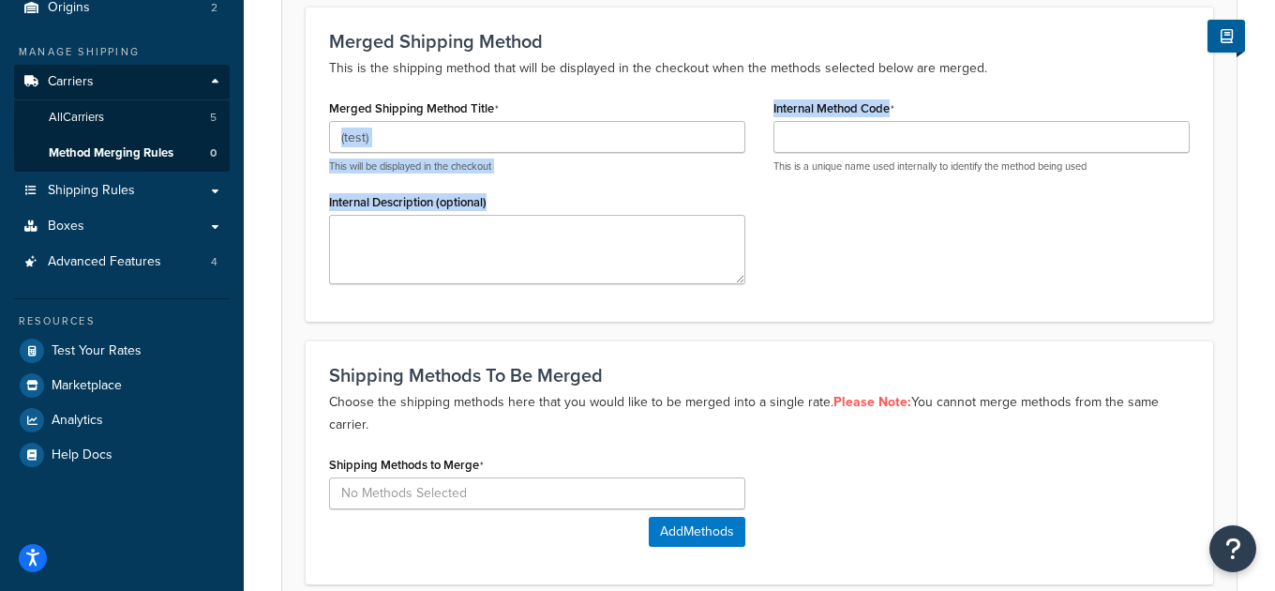
drag, startPoint x: 920, startPoint y: 113, endPoint x: 771, endPoint y: 105, distance: 148.3
click at [761, 107] on div "Internal Method Code This is a unique name used internally to identify the meth…" at bounding box center [981, 141] width 444 height 93
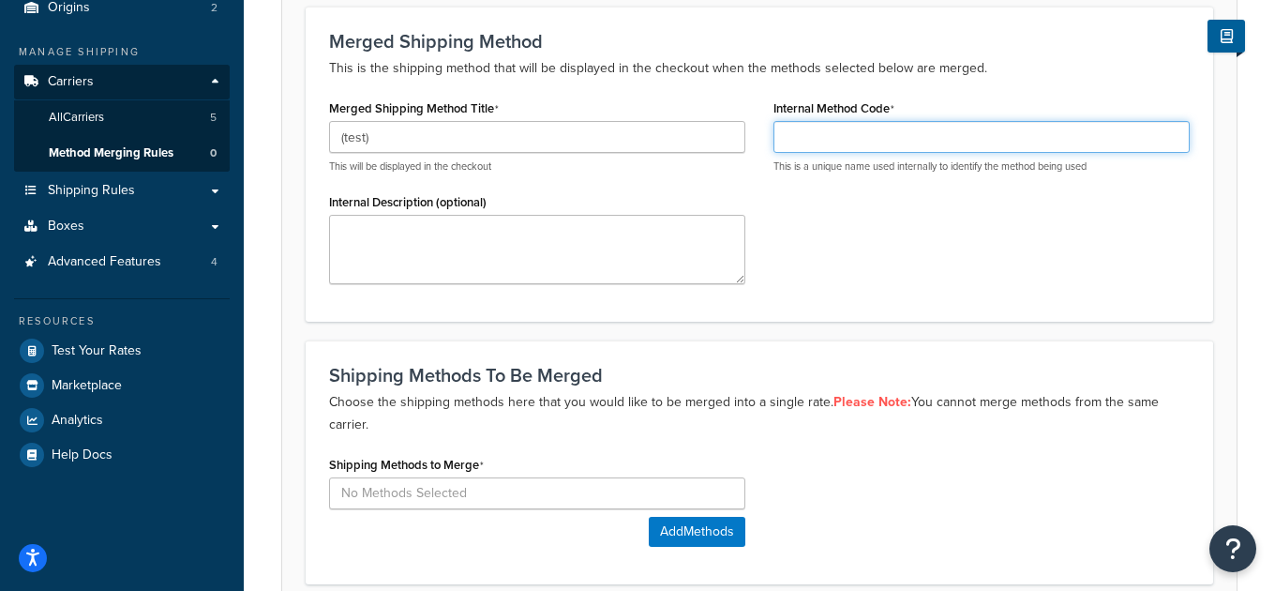
click at [910, 137] on input "Internal Method Code" at bounding box center [981, 137] width 416 height 32
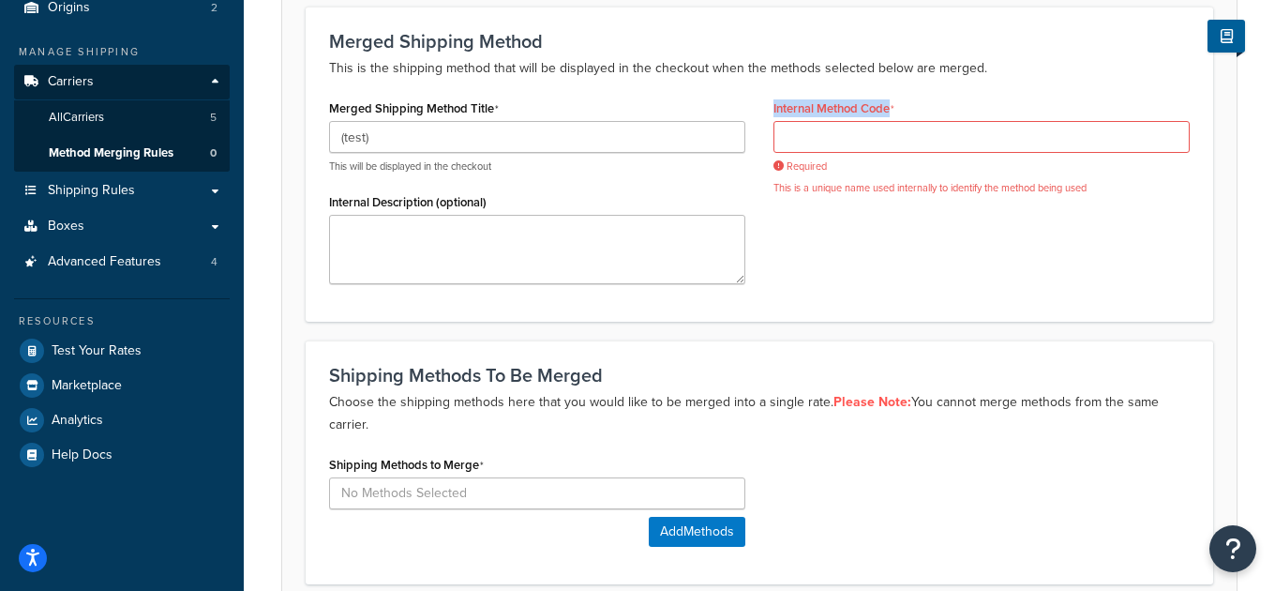
drag, startPoint x: 910, startPoint y: 110, endPoint x: 788, endPoint y: 118, distance: 122.2
click at [772, 111] on div "Internal Method Code Required This is a unique name used internally to identify…" at bounding box center [981, 152] width 444 height 114
click at [853, 232] on div "Merged Shipping Method Title (test) This will be displayed in the checkout Inte…" at bounding box center [759, 196] width 889 height 202
click at [921, 338] on form "Merged Shipping Method This is the shipping method that will be displayed in th…" at bounding box center [759, 332] width 954 height 653
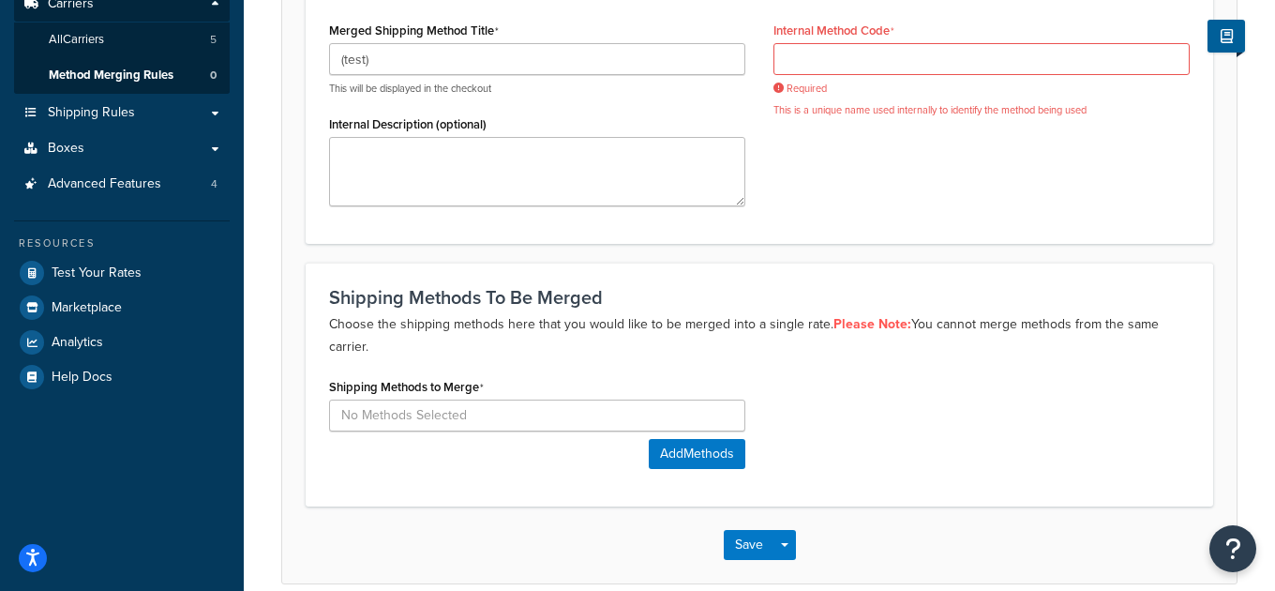
scroll to position [325, 0]
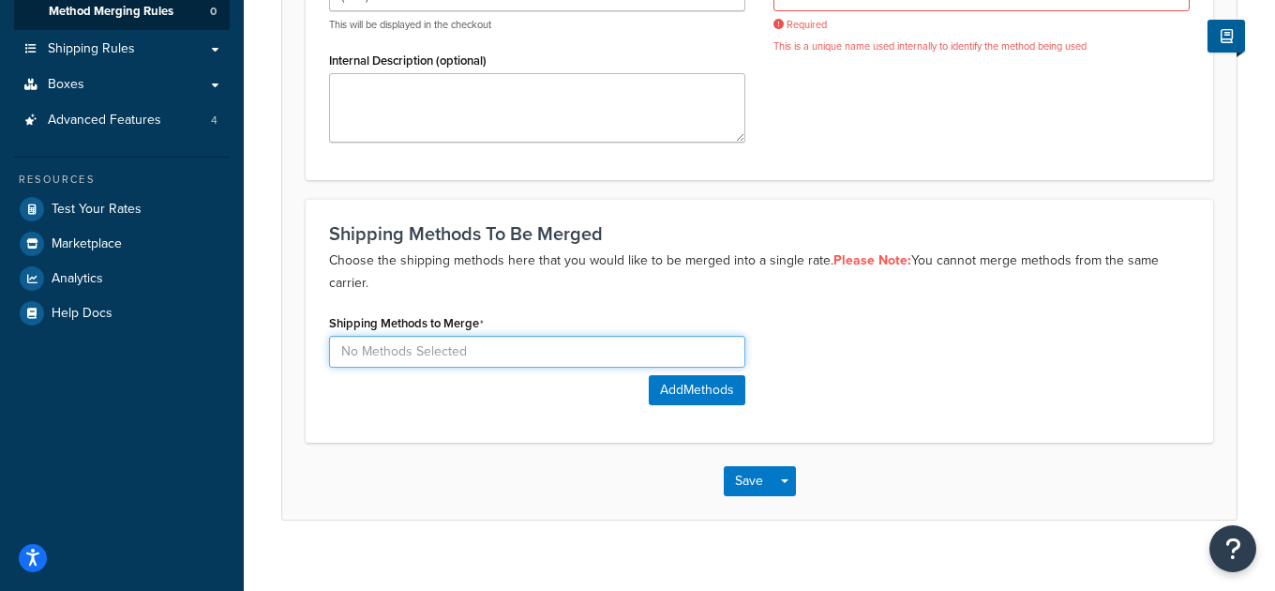
click at [382, 353] on input at bounding box center [537, 352] width 416 height 32
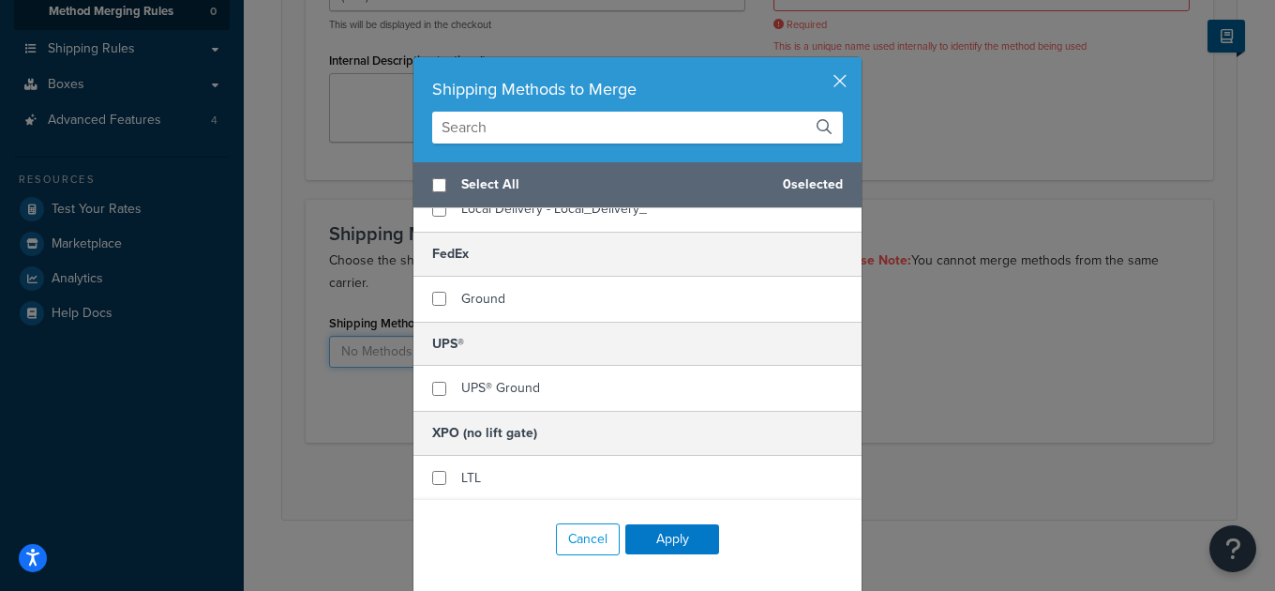
scroll to position [0, 0]
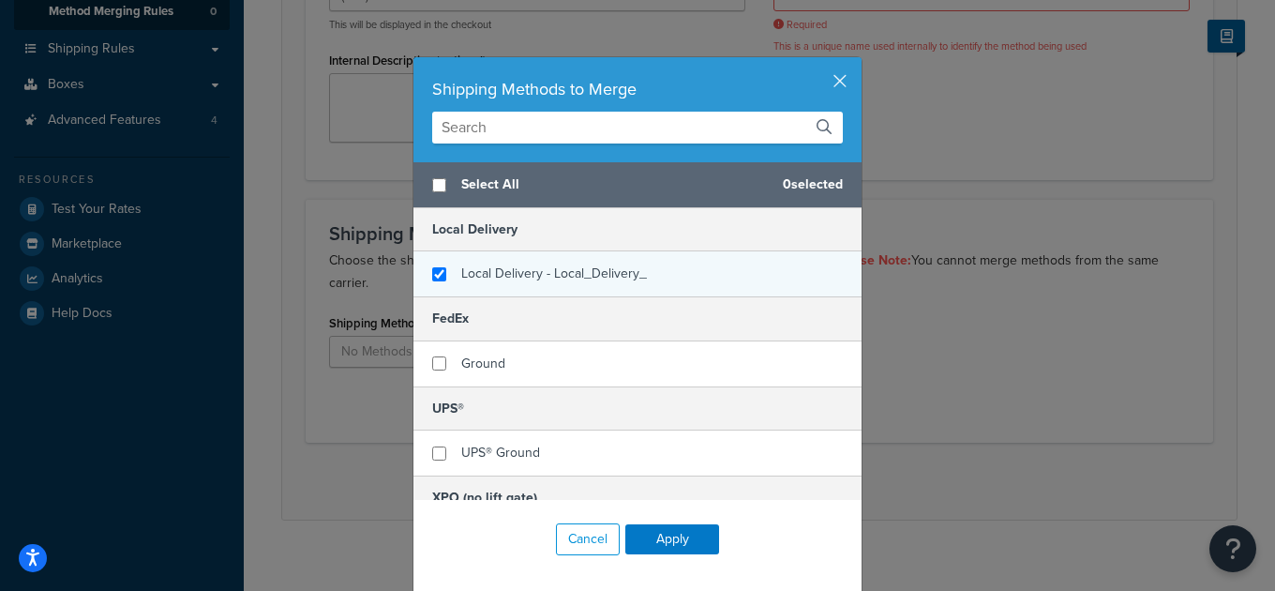
checkbox input "true"
click at [591, 274] on span "Local Delivery - Local_Delivery_" at bounding box center [554, 273] width 186 height 20
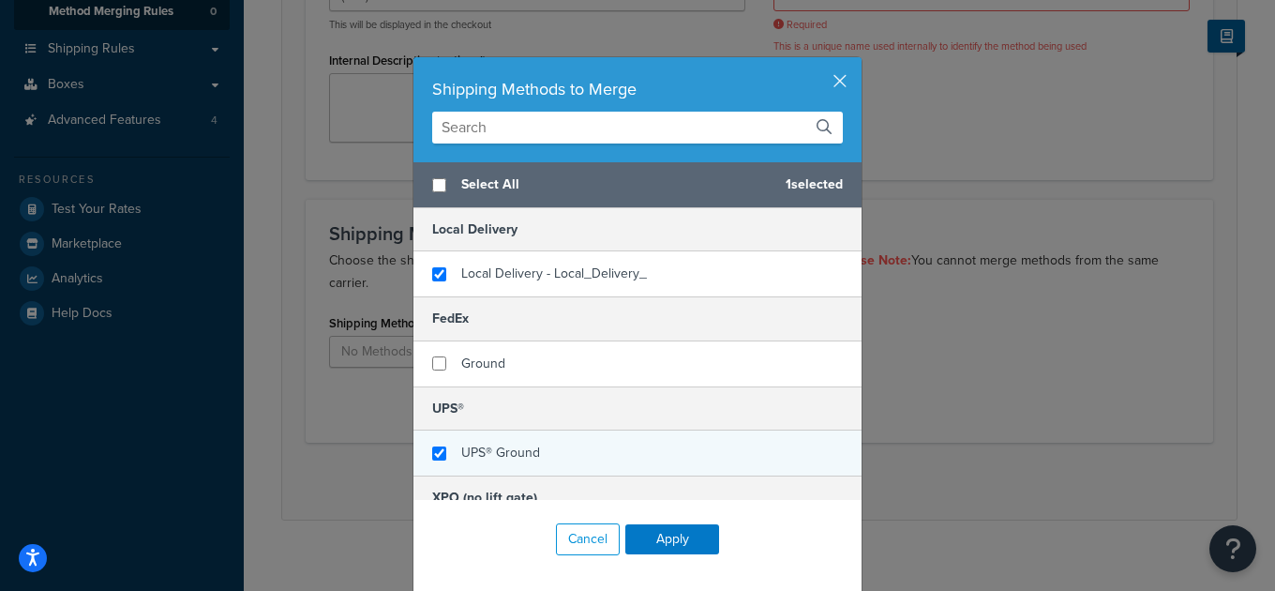
checkbox input "true"
click at [498, 450] on span "UPS® Ground" at bounding box center [500, 452] width 79 height 20
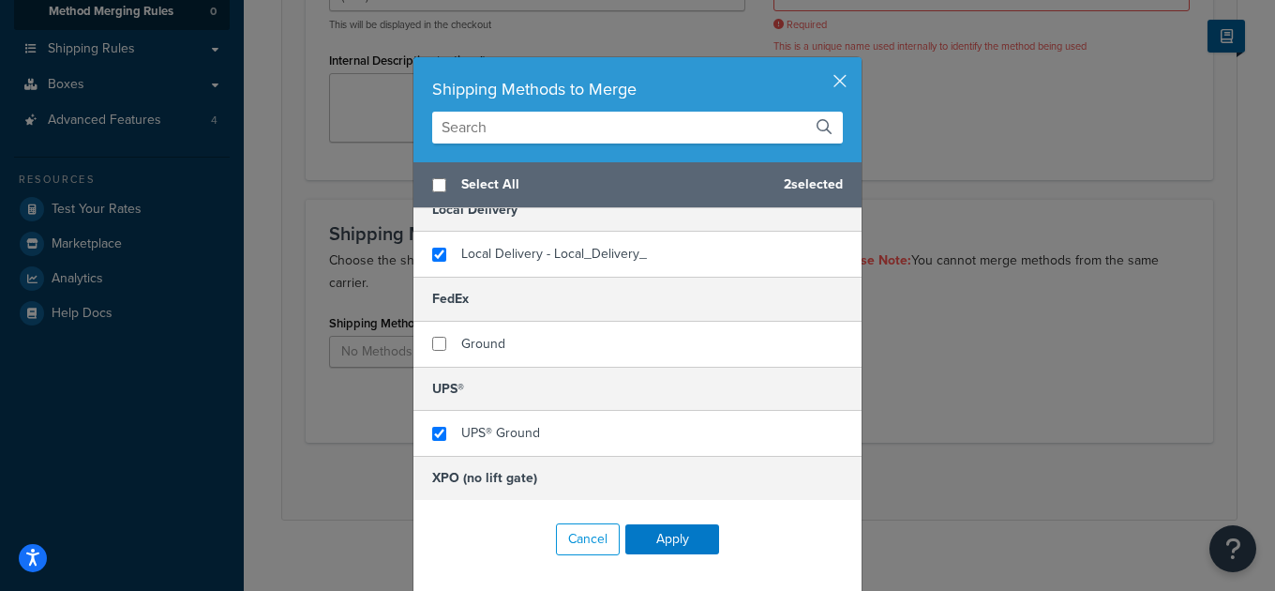
scroll to position [19, 0]
click at [857, 62] on button "button" at bounding box center [859, 59] width 5 height 5
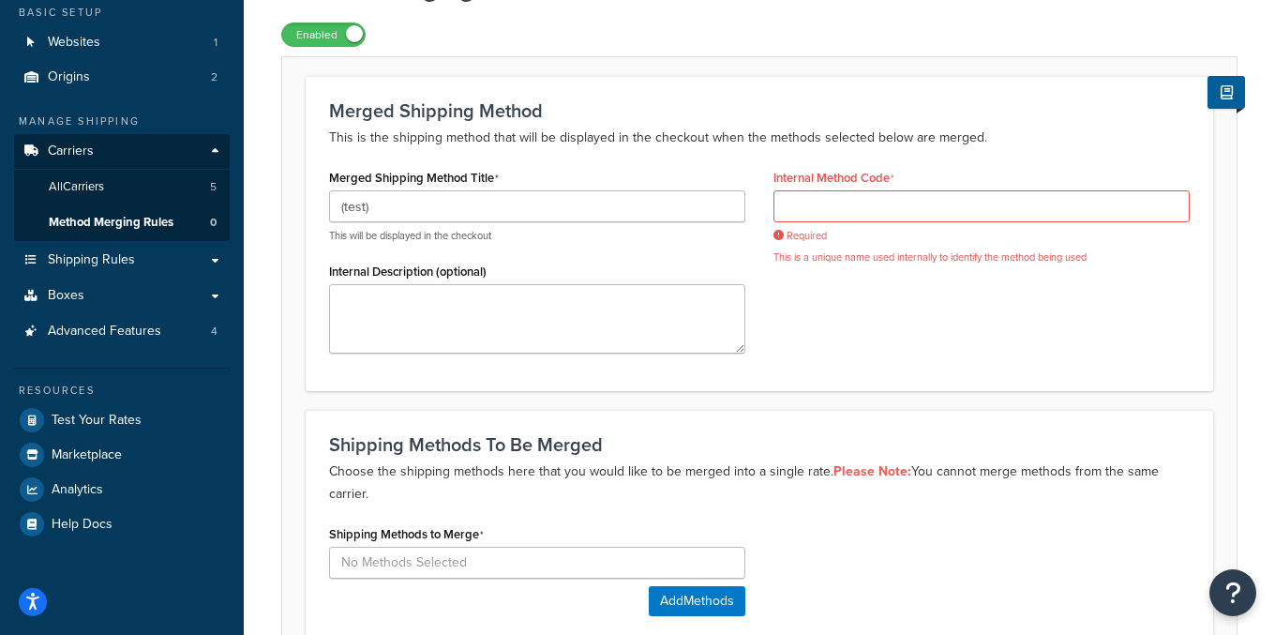
scroll to position [0, 0]
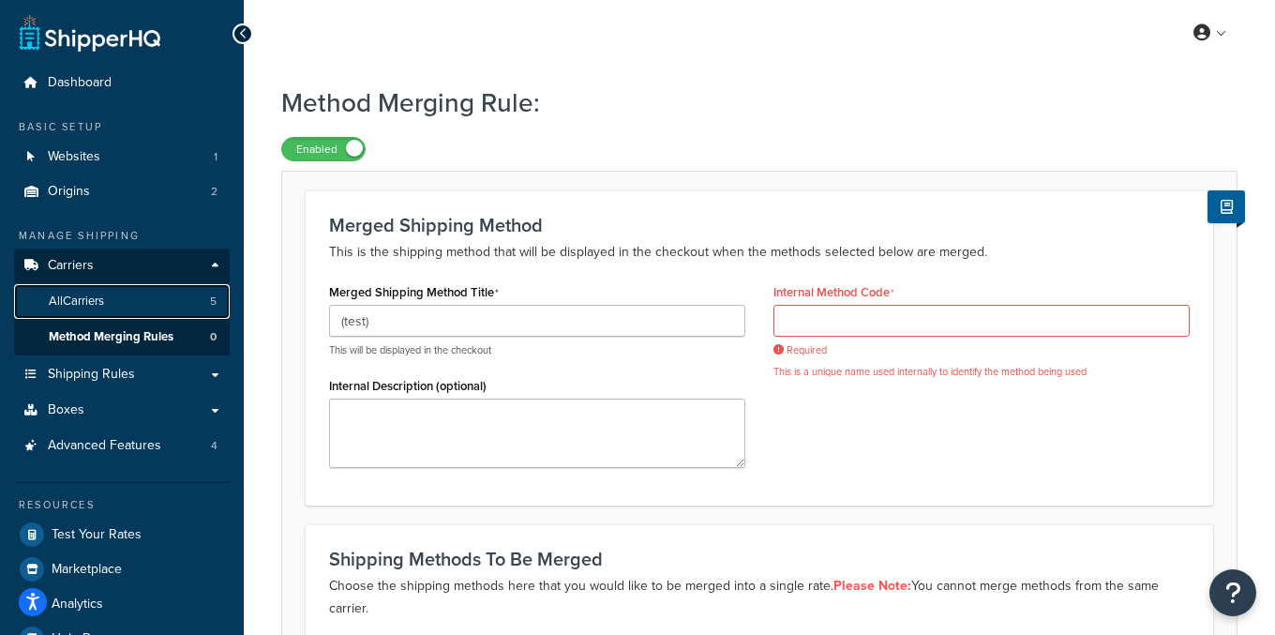
click at [182, 305] on link "All Carriers 5" at bounding box center [122, 301] width 216 height 35
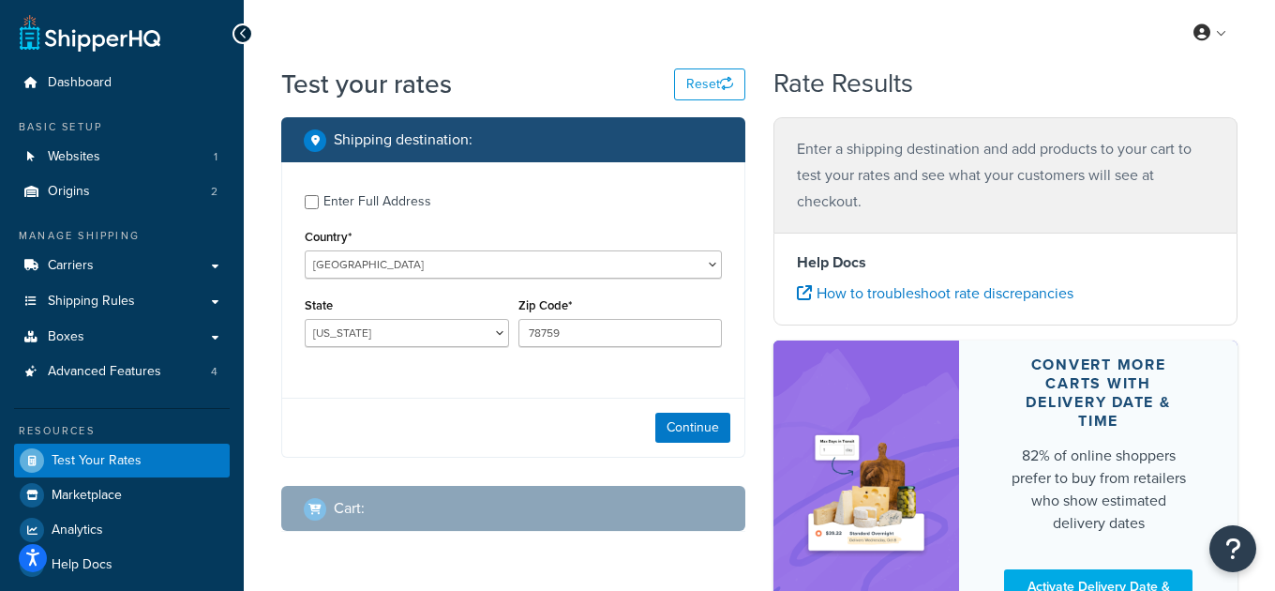
select select "[GEOGRAPHIC_DATA]"
click at [393, 203] on div "Enter Full Address" at bounding box center [377, 201] width 108 height 26
click at [319, 203] on input "Enter Full Address" at bounding box center [312, 202] width 14 height 14
checkbox input "true"
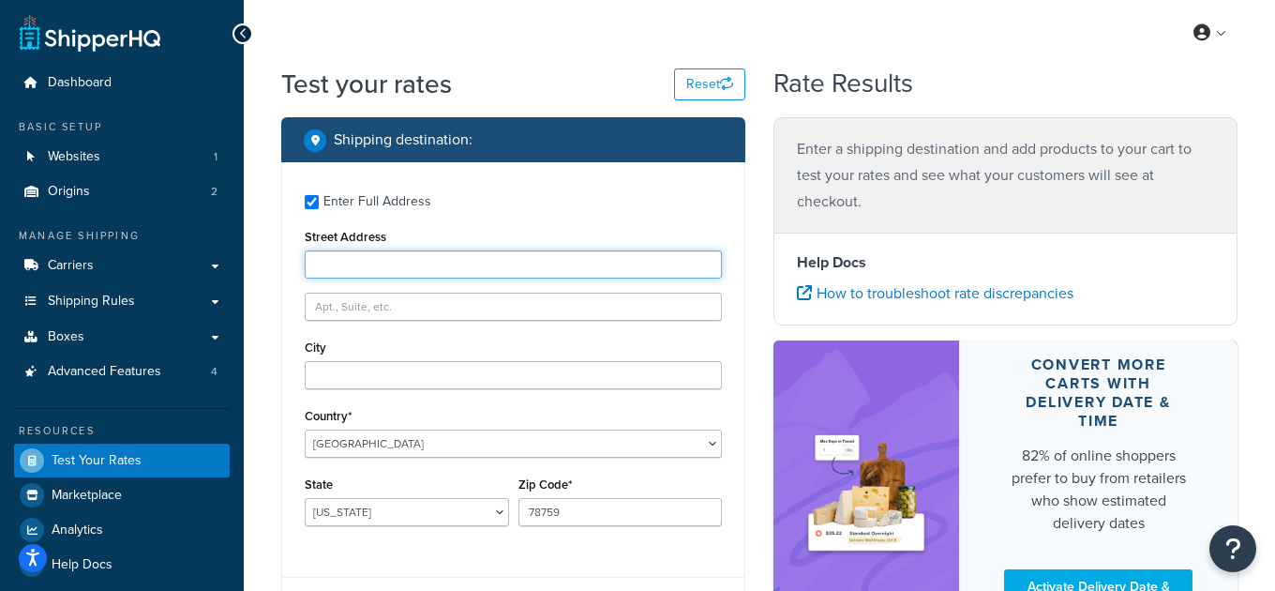
click at [411, 264] on input "Street Address" at bounding box center [513, 264] width 417 height 28
type input "1810 [PERSON_NAME] Dr"
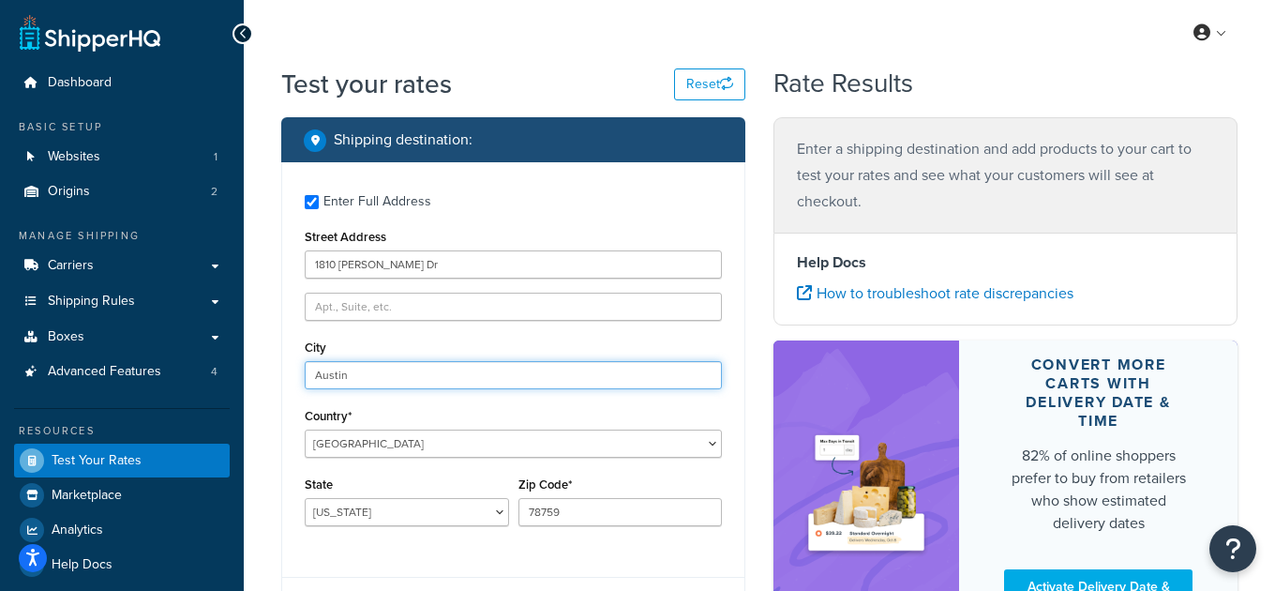
type input "Austin"
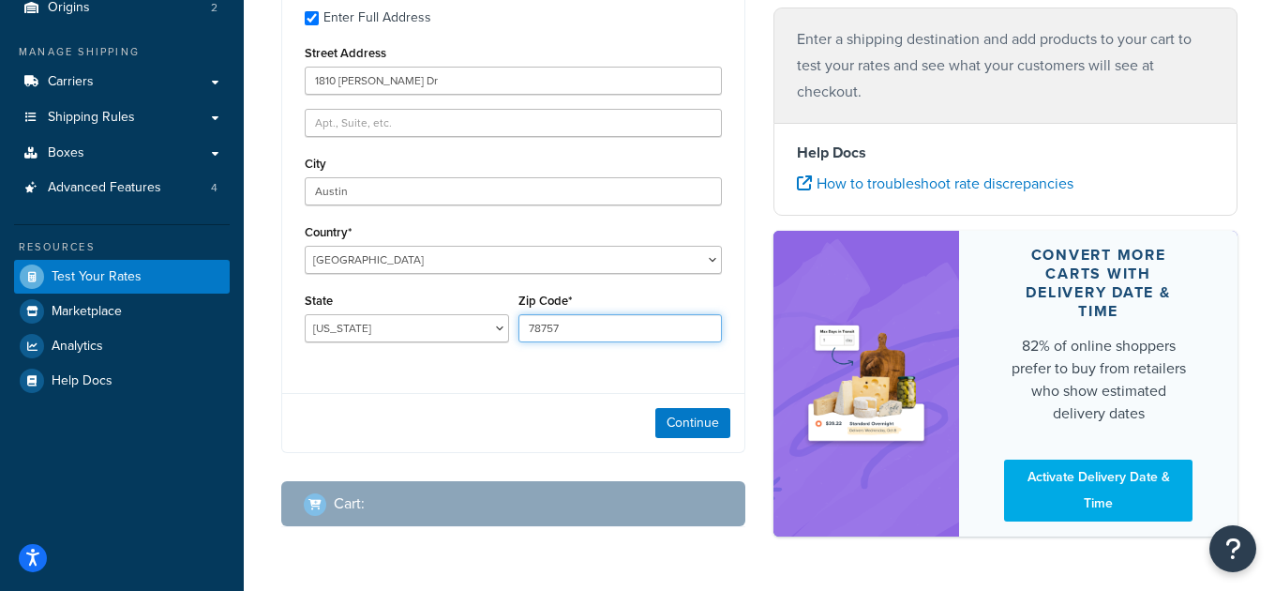
scroll to position [197, 0]
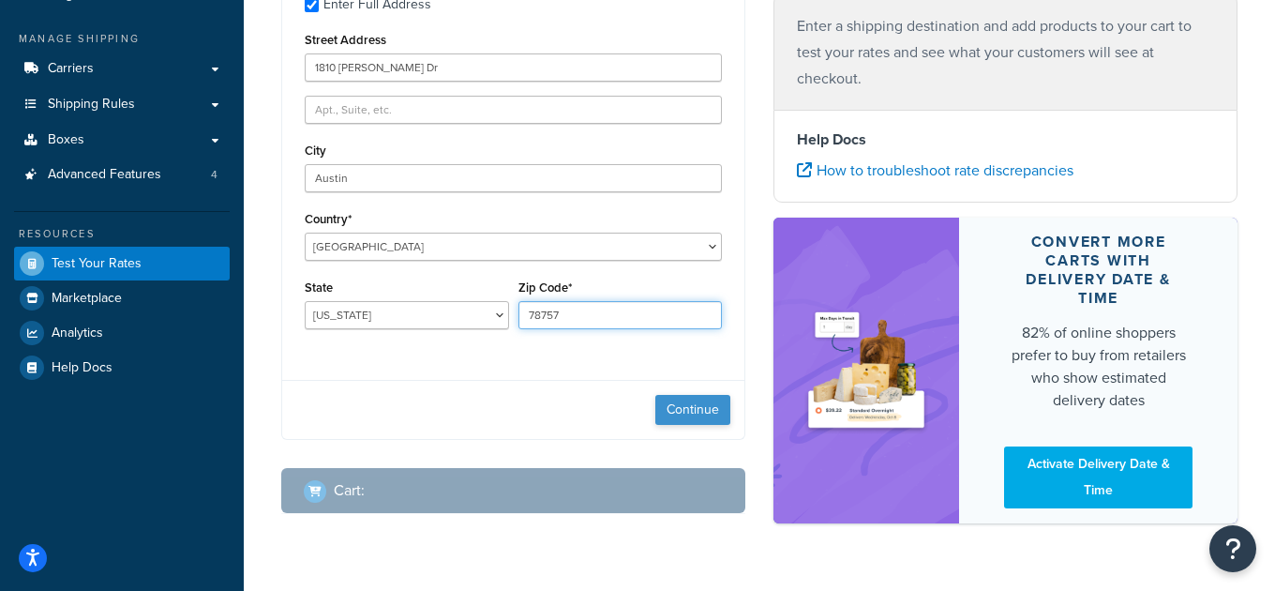
type input "78757"
click at [690, 405] on button "Continue" at bounding box center [692, 410] width 75 height 30
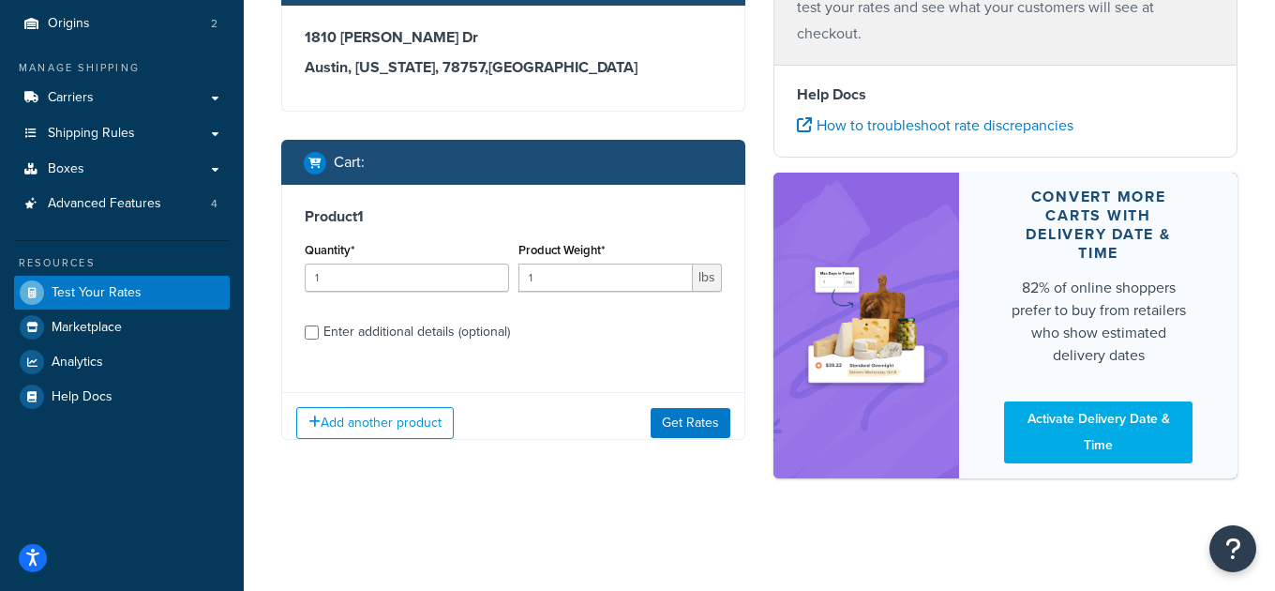
scroll to position [168, 0]
click at [639, 279] on input "1" at bounding box center [605, 277] width 175 height 28
type input "48"
click at [457, 331] on div "Enter additional details (optional)" at bounding box center [416, 332] width 187 height 26
click at [319, 331] on input "Enter additional details (optional)" at bounding box center [312, 332] width 14 height 14
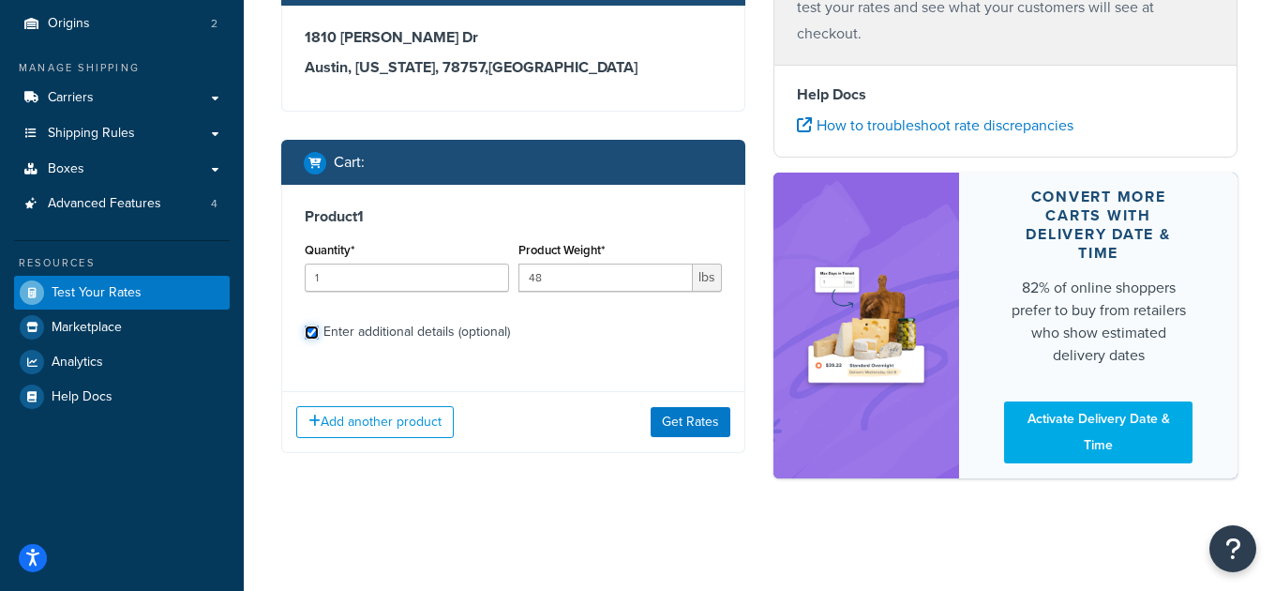
checkbox input "true"
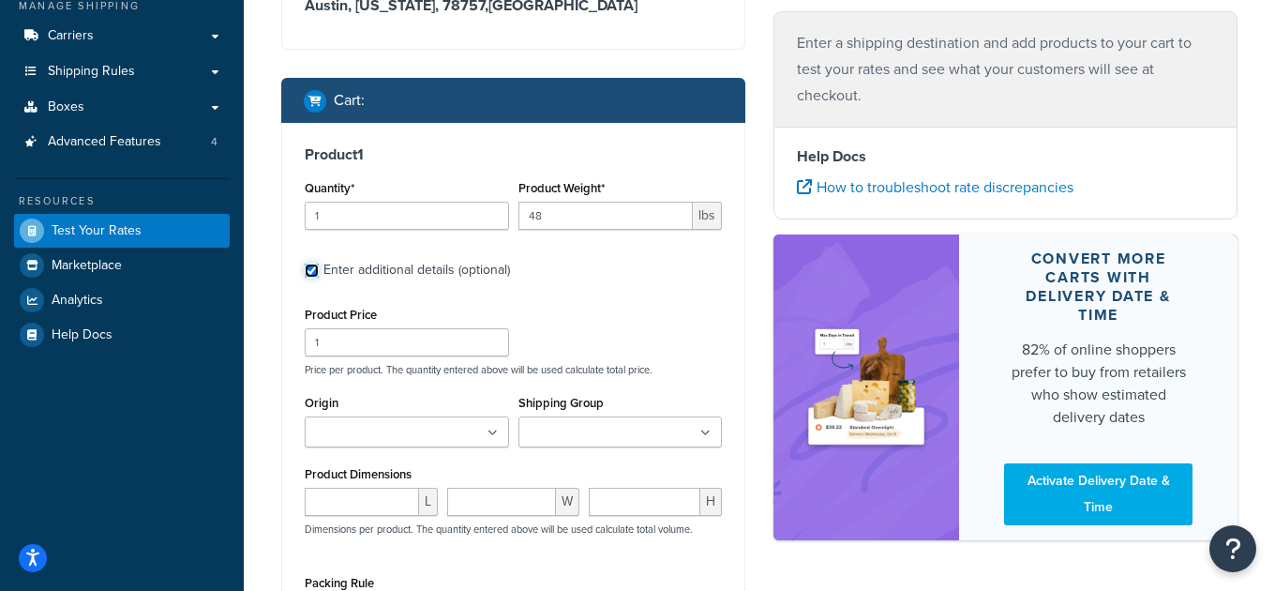
scroll to position [238, 0]
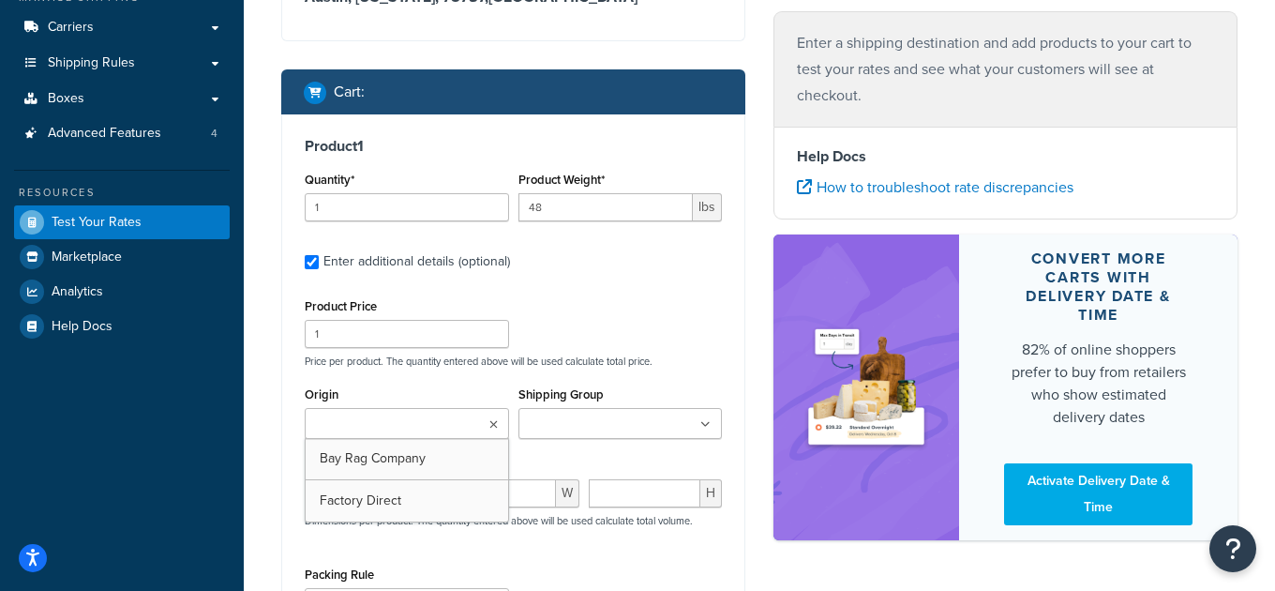
click at [391, 419] on input "Origin" at bounding box center [393, 424] width 166 height 21
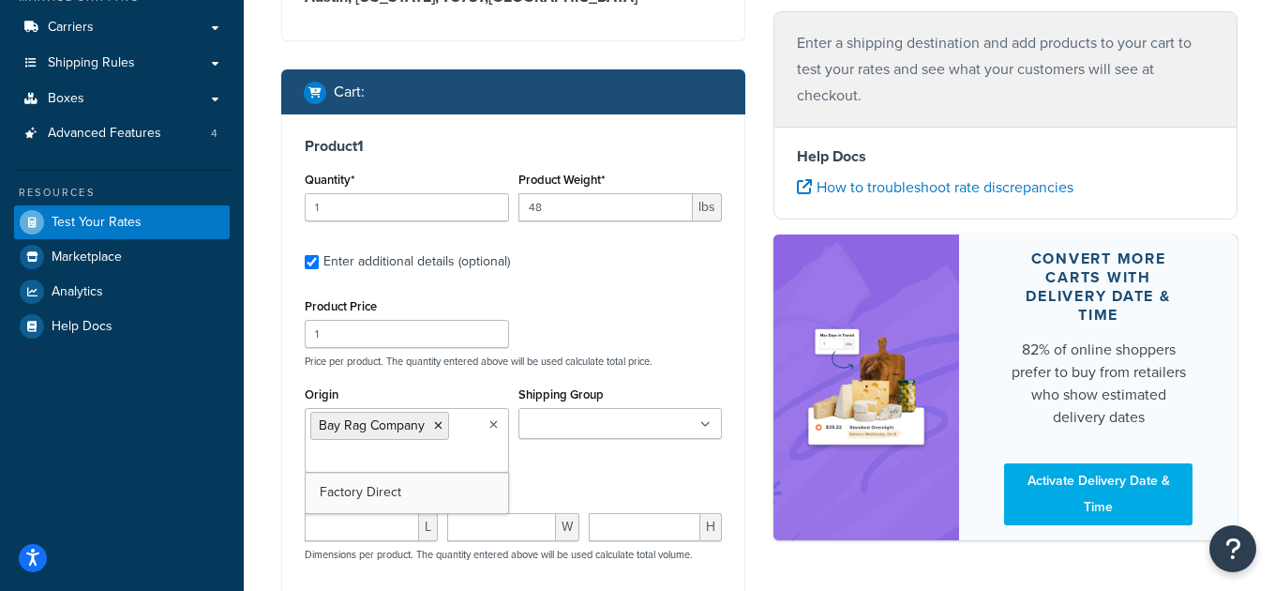
click at [600, 332] on div "Product Price 1 Price per product. The quantity entered above will be used calc…" at bounding box center [513, 330] width 427 height 74
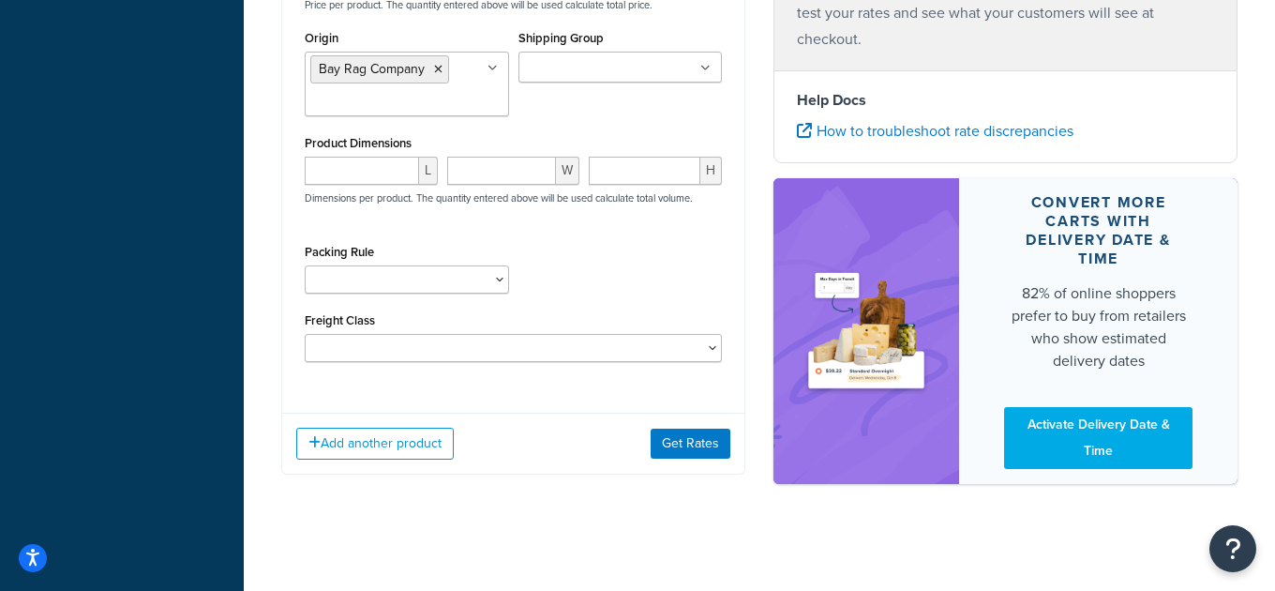
scroll to position [602, 0]
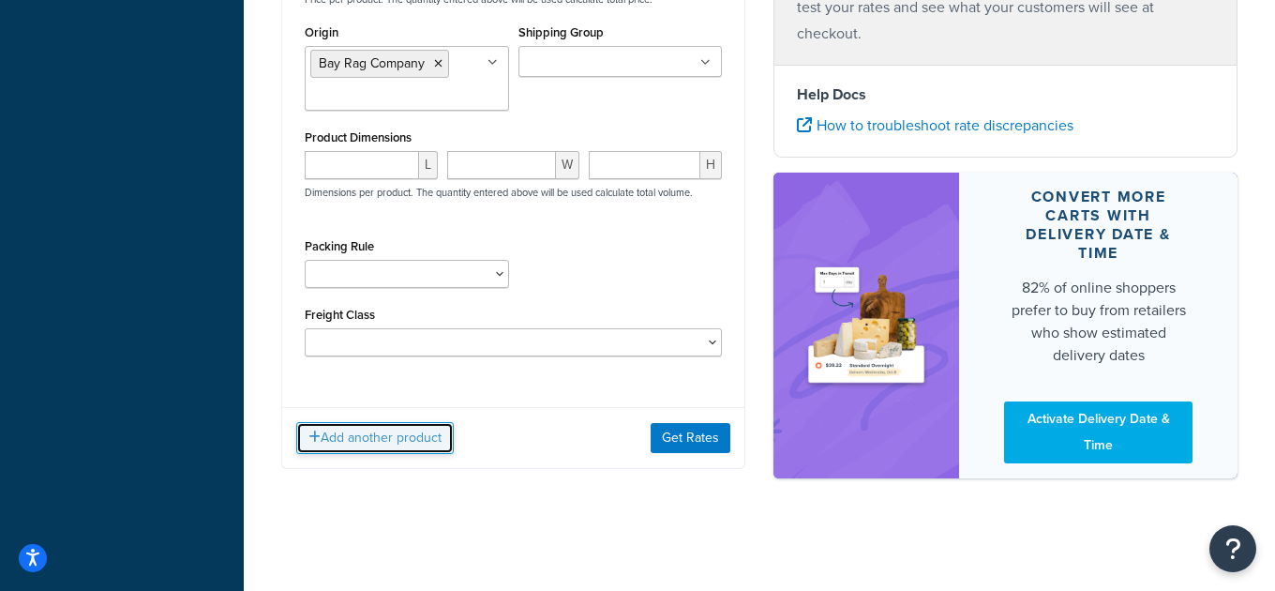
click at [396, 427] on button "Add another product" at bounding box center [374, 438] width 157 height 32
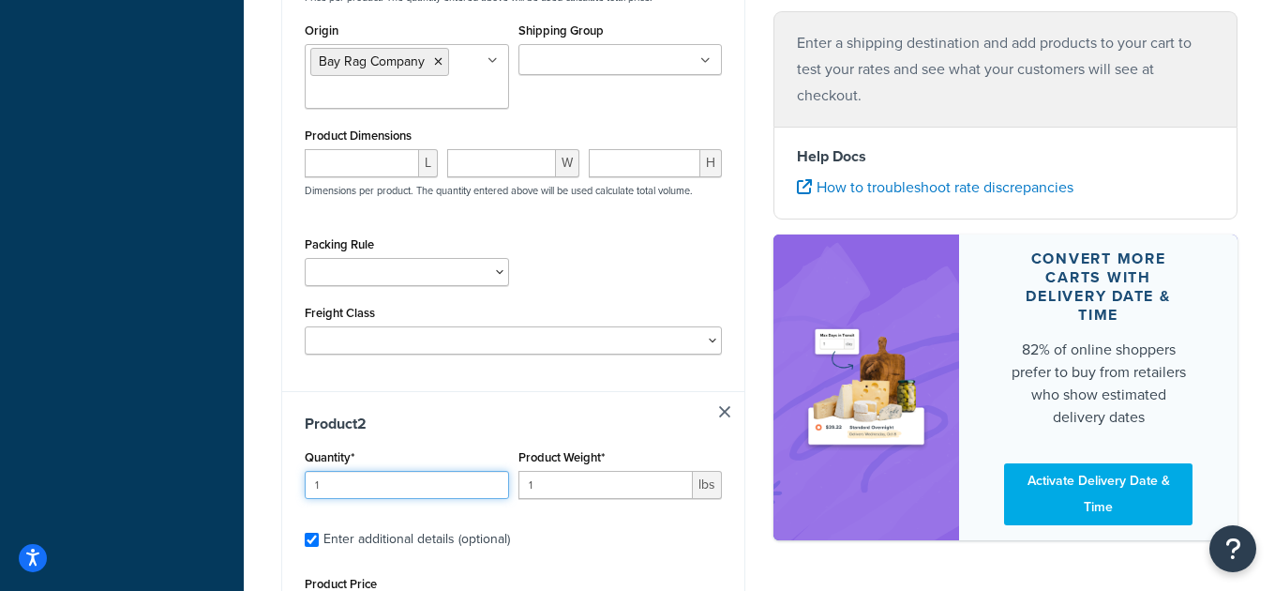
click at [392, 480] on input "1" at bounding box center [407, 485] width 204 height 28
type input "1"
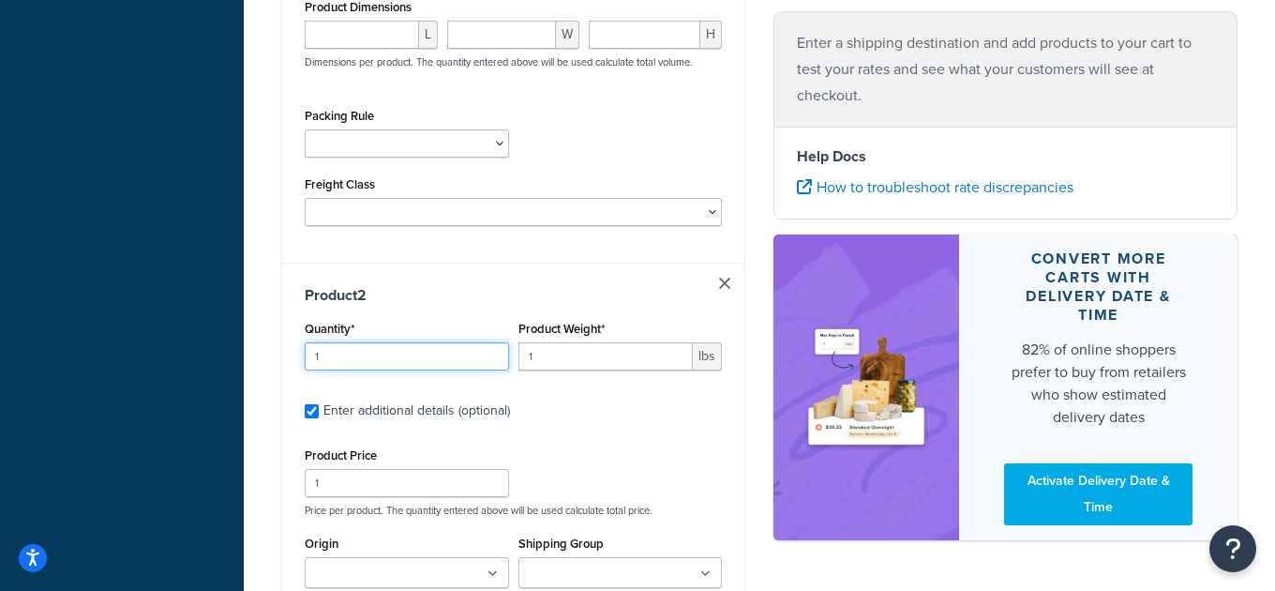
scroll to position [731, 0]
click at [572, 365] on input "1" at bounding box center [605, 355] width 175 height 28
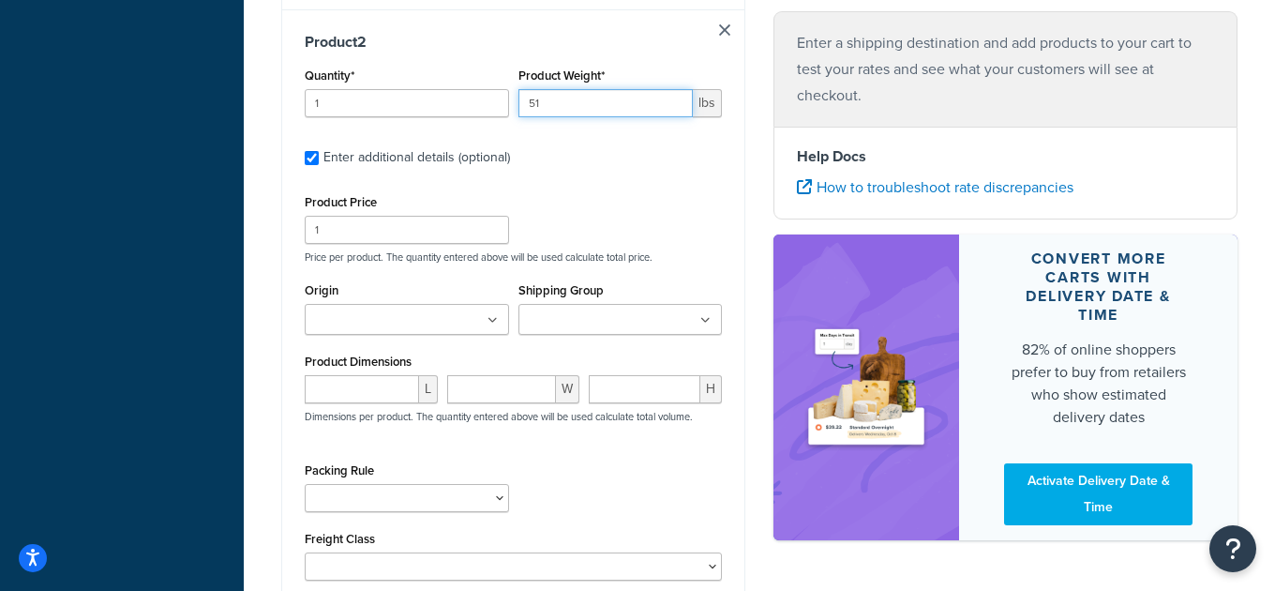
scroll to position [984, 0]
type input "51"
click at [378, 327] on input "Origin" at bounding box center [393, 319] width 166 height 21
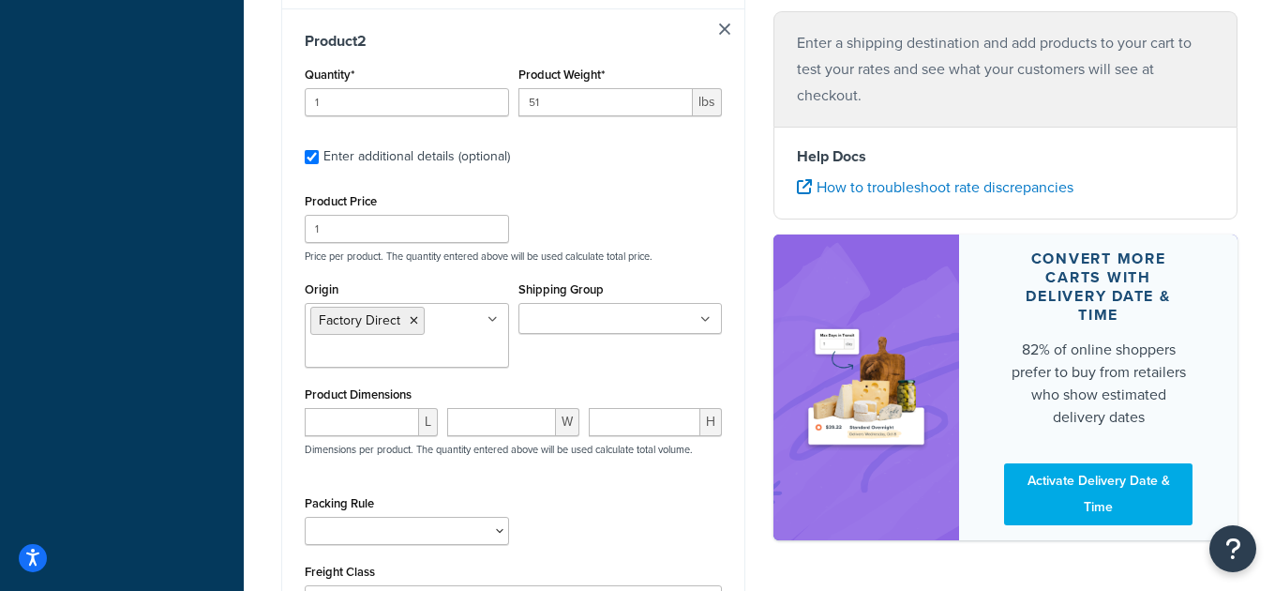
click at [671, 215] on div "Product Price 1 Price per product. The quantity entered above will be used calc…" at bounding box center [513, 225] width 427 height 74
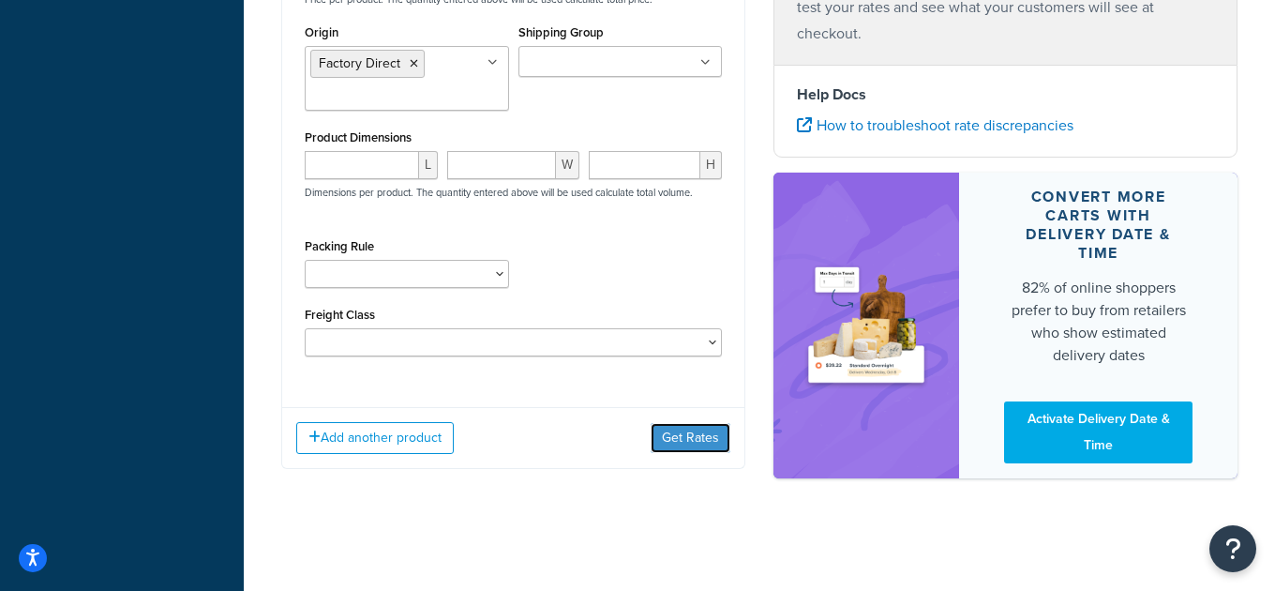
click at [679, 444] on button "Get Rates" at bounding box center [691, 438] width 80 height 30
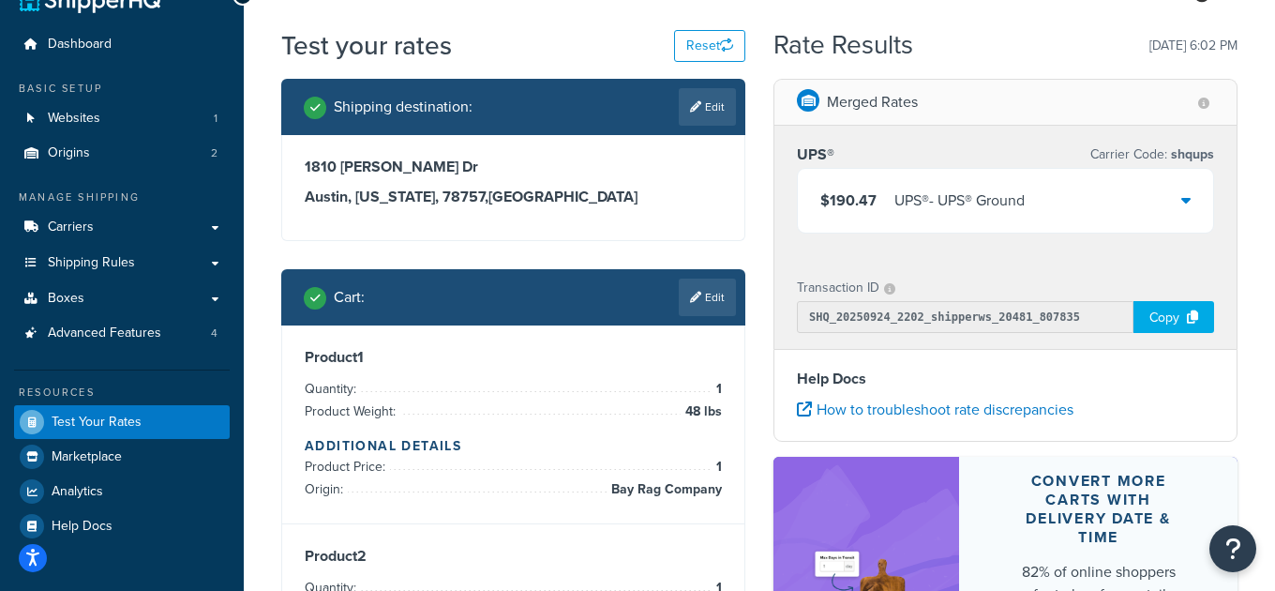
scroll to position [32, 0]
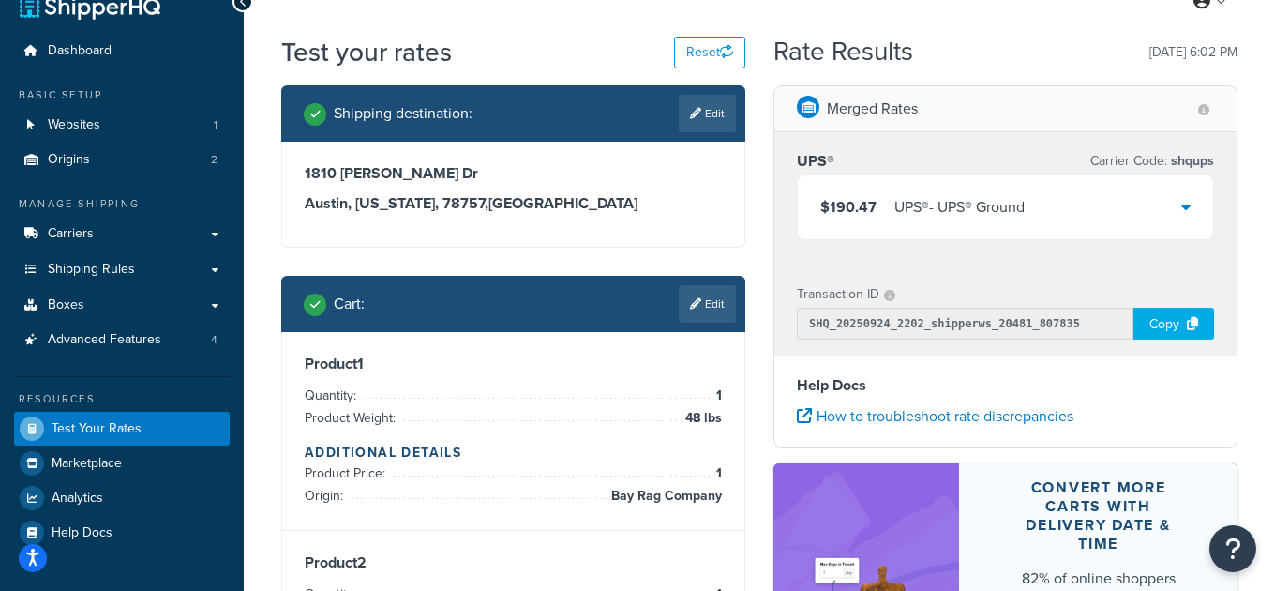
click at [1111, 217] on div "$190.47 UPS® - UPS® Ground" at bounding box center [1005, 207] width 415 height 64
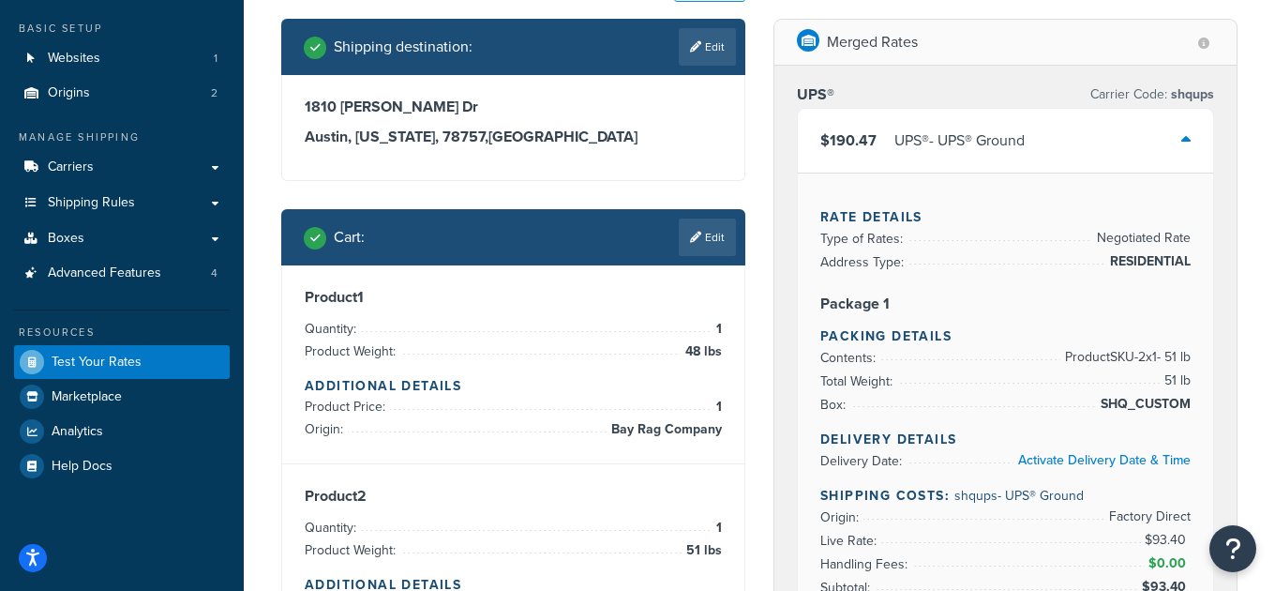
scroll to position [97, 0]
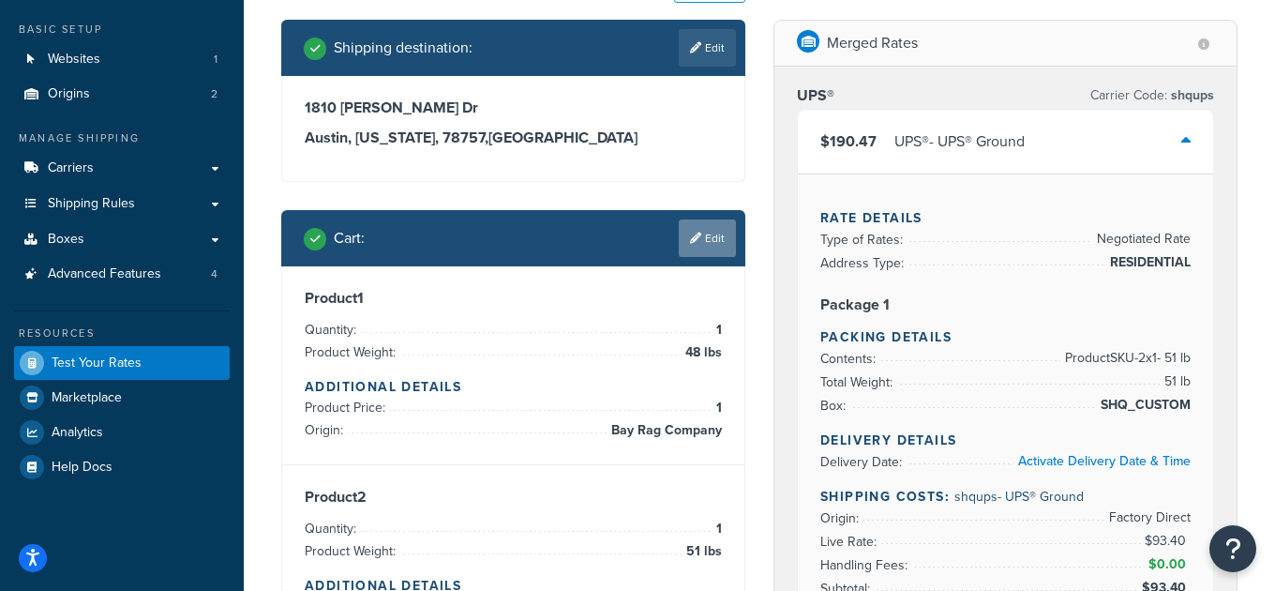
click at [704, 236] on link "Edit" at bounding box center [707, 237] width 57 height 37
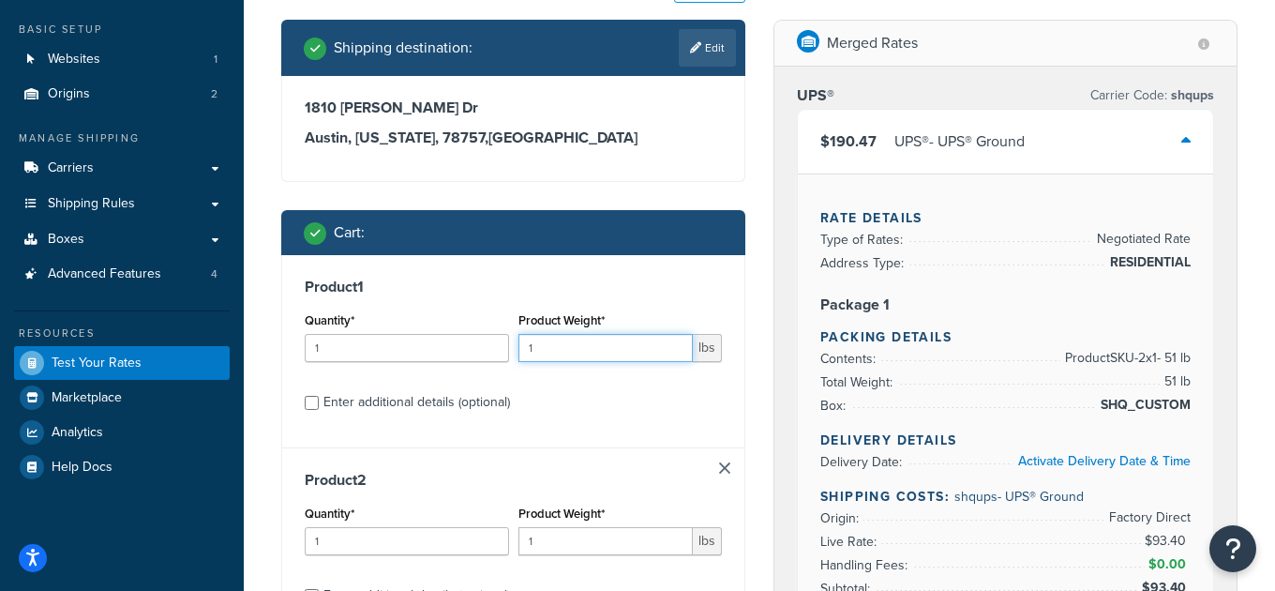
click at [576, 345] on input "1" at bounding box center [605, 348] width 175 height 28
type input "85"
click at [595, 545] on input "1" at bounding box center [605, 541] width 175 height 28
type input "75"
click at [458, 406] on div "Enter additional details (optional)" at bounding box center [416, 402] width 187 height 26
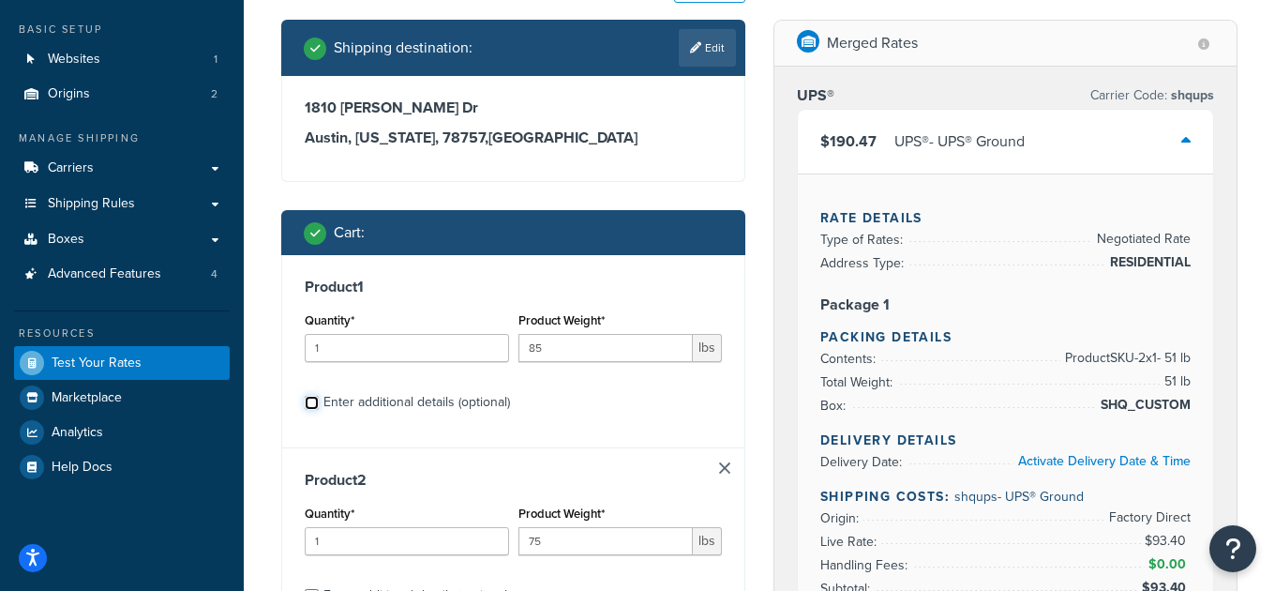
click at [319, 406] on input "Enter additional details (optional)" at bounding box center [312, 403] width 14 height 14
checkbox input "true"
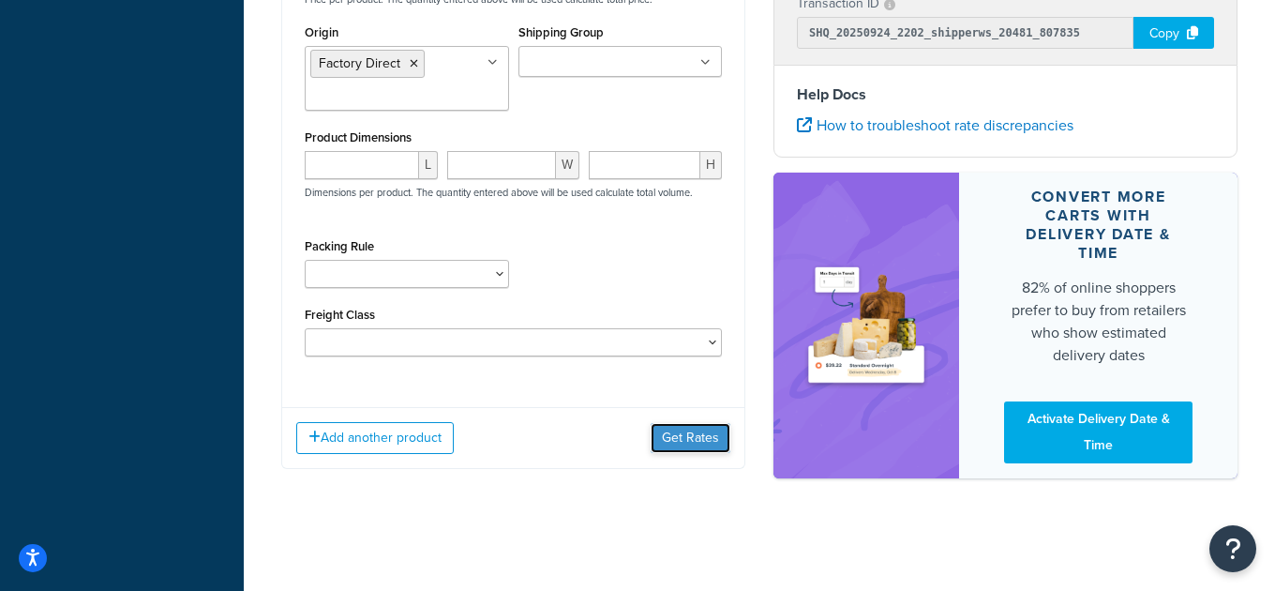
click at [692, 435] on button "Get Rates" at bounding box center [691, 438] width 80 height 30
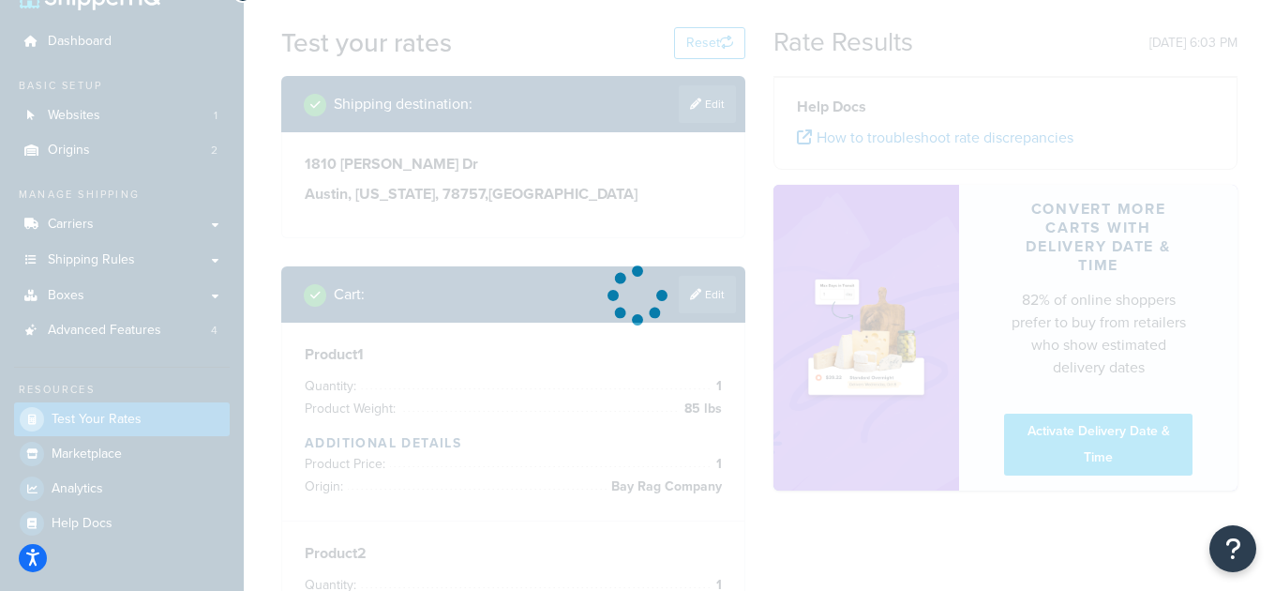
scroll to position [0, 0]
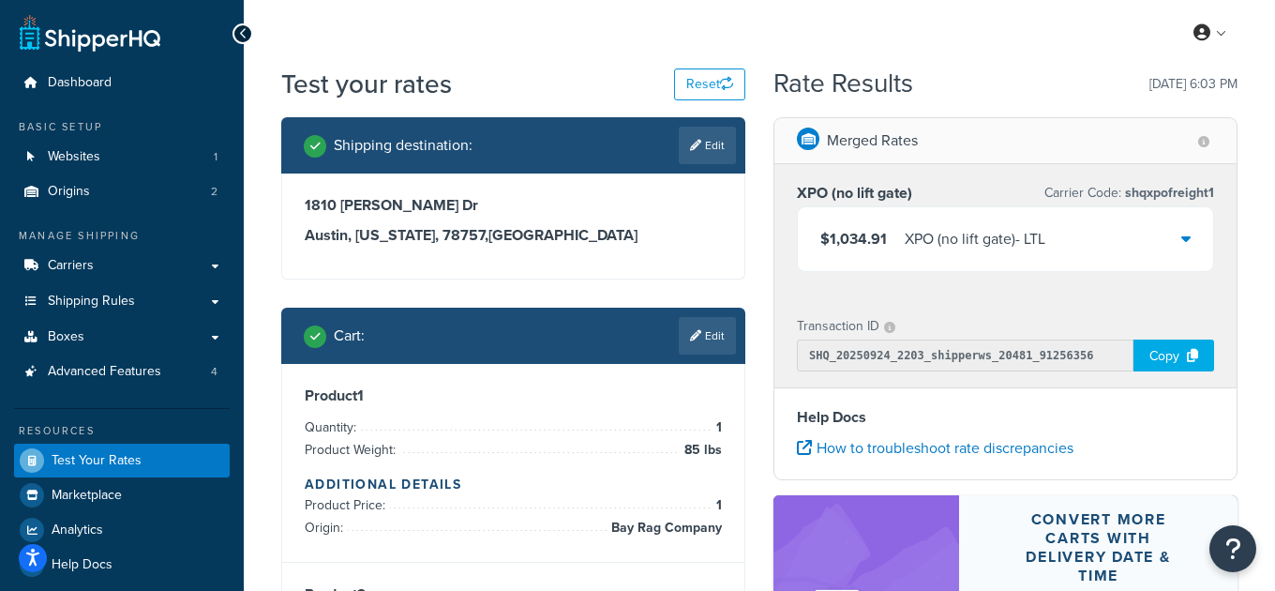
click at [1131, 234] on div "$1,034.91 XPO (no lift gate) - LTL" at bounding box center [1005, 239] width 415 height 64
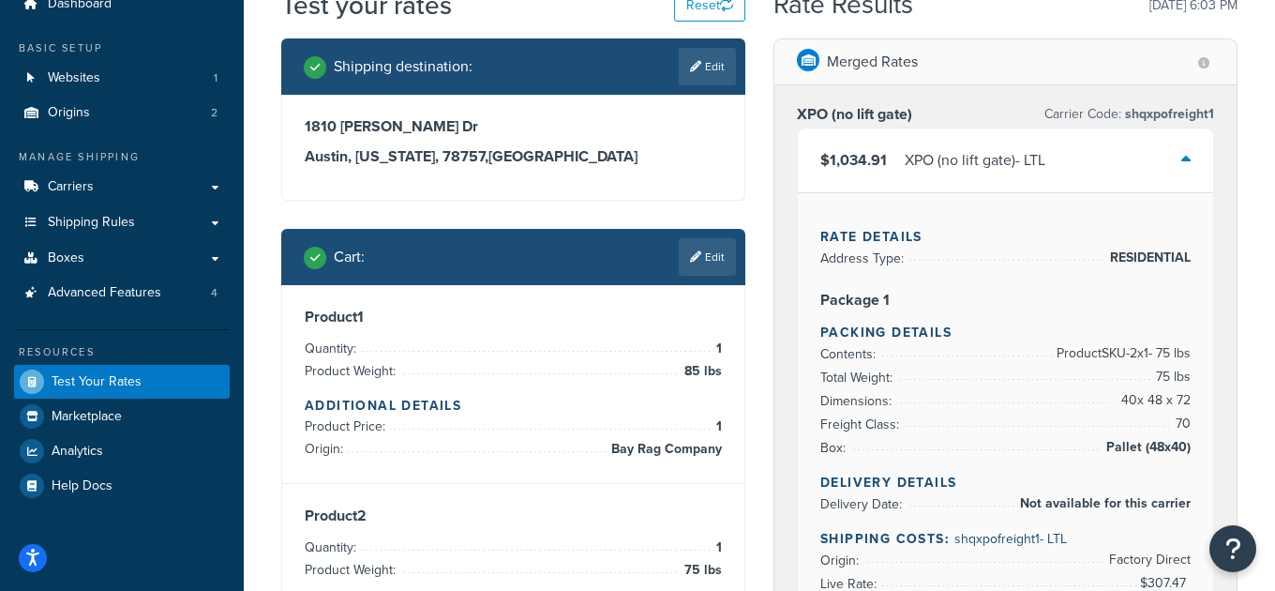
scroll to position [75, 0]
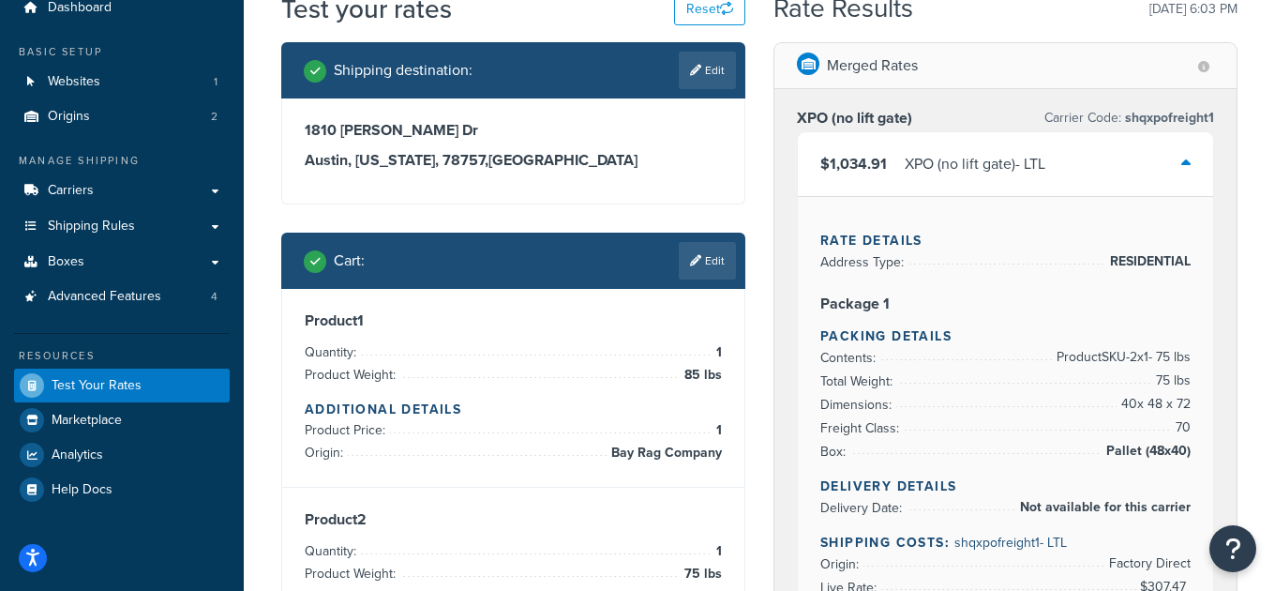
drag, startPoint x: 987, startPoint y: 168, endPoint x: 877, endPoint y: 191, distance: 112.2
click at [987, 168] on div "XPO (no lift gate) - LTL" at bounding box center [975, 164] width 141 height 26
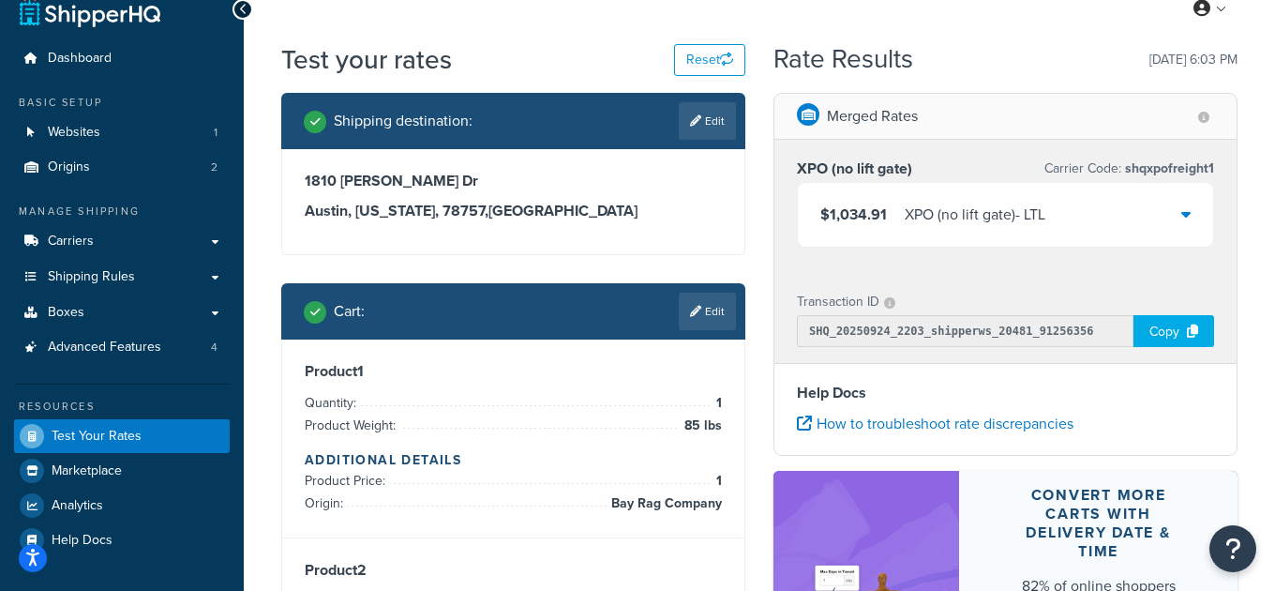
scroll to position [23, 0]
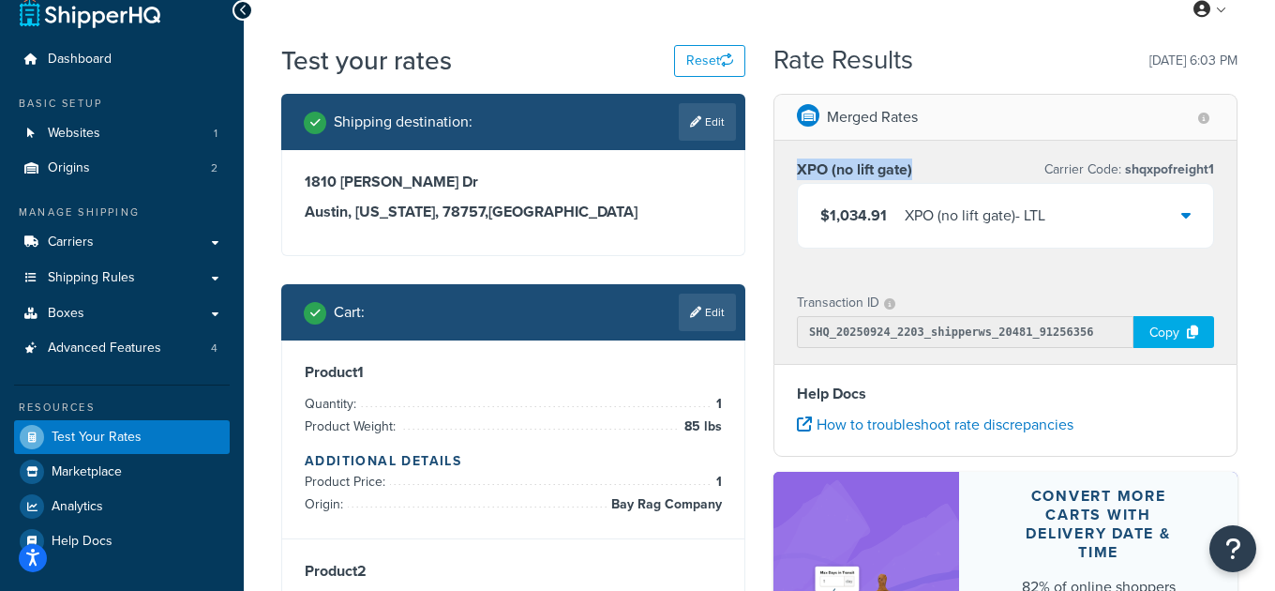
drag, startPoint x: 777, startPoint y: 170, endPoint x: 925, endPoint y: 163, distance: 148.3
click at [925, 163] on div "XPO (no lift gate) Carrier Code: shqxpofreight1 $1,034.91 XPO (no lift gate) - …" at bounding box center [1005, 207] width 462 height 133
click at [1077, 214] on div "$1,034.91 XPO (no lift gate) - LTL" at bounding box center [1005, 216] width 415 height 64
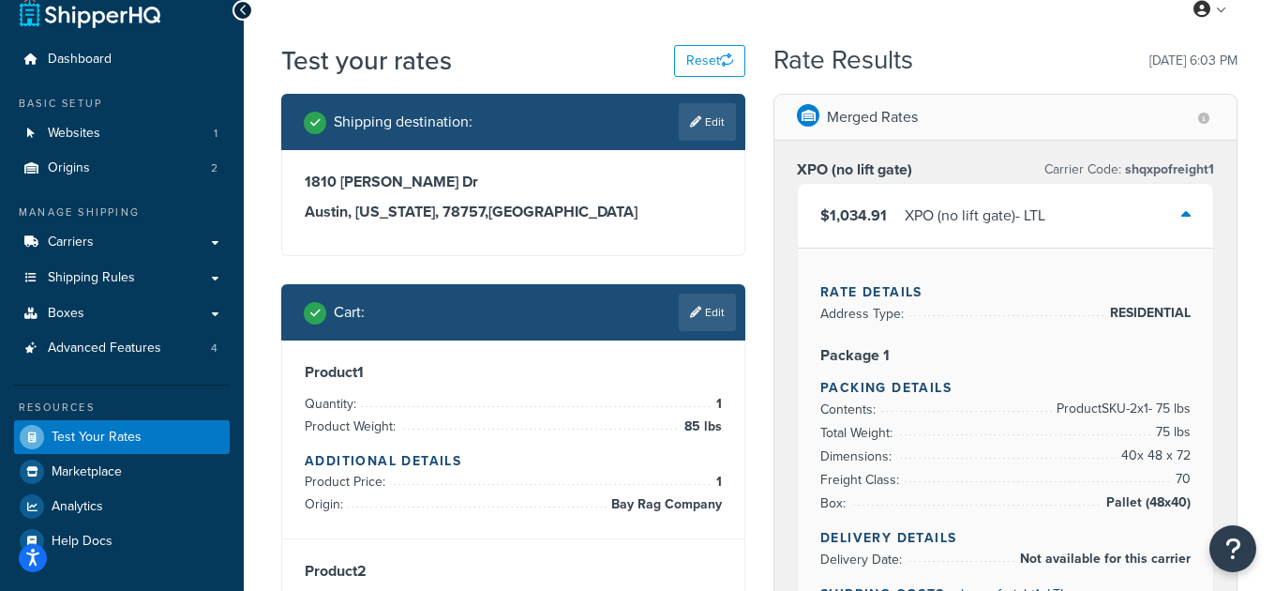
click at [1077, 214] on div "$1,034.91 XPO (no lift gate) - LTL" at bounding box center [1005, 216] width 415 height 64
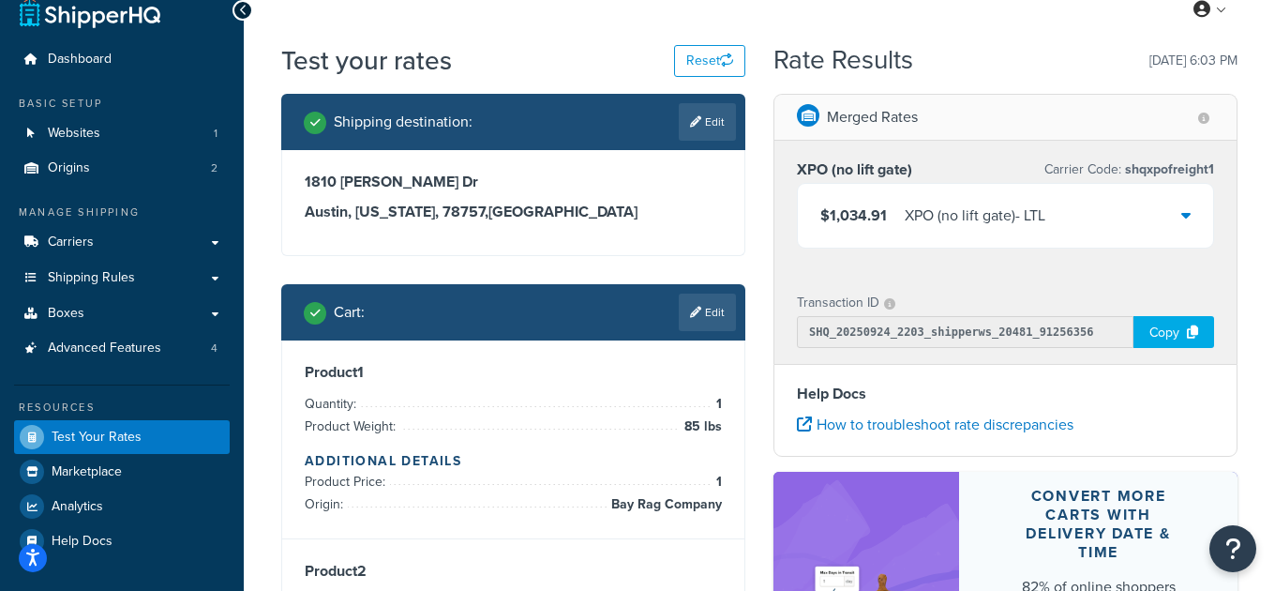
click at [1077, 214] on div "$1,034.91 XPO (no lift gate) - LTL" at bounding box center [1005, 216] width 415 height 64
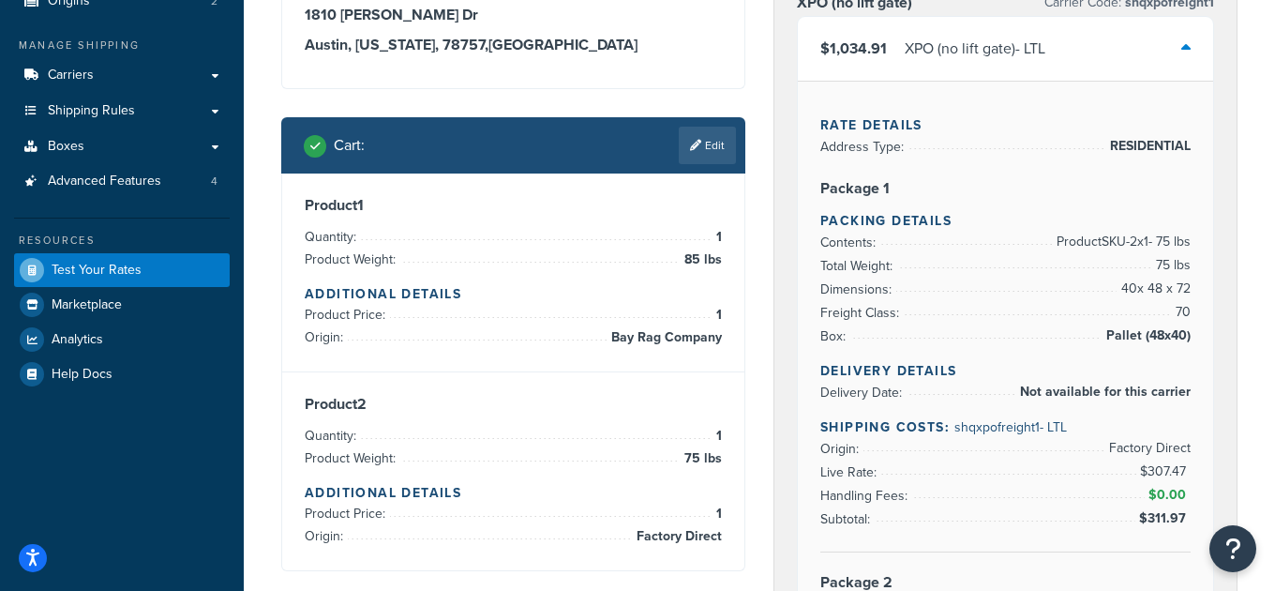
scroll to position [194, 0]
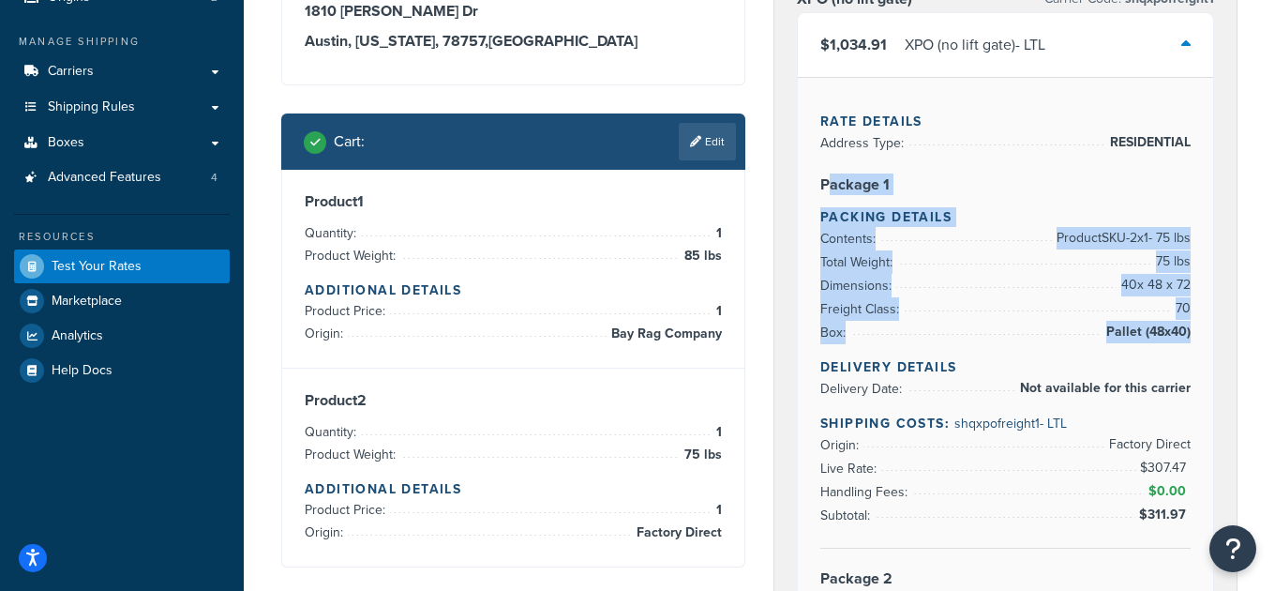
drag, startPoint x: 828, startPoint y: 185, endPoint x: 1189, endPoint y: 331, distance: 389.4
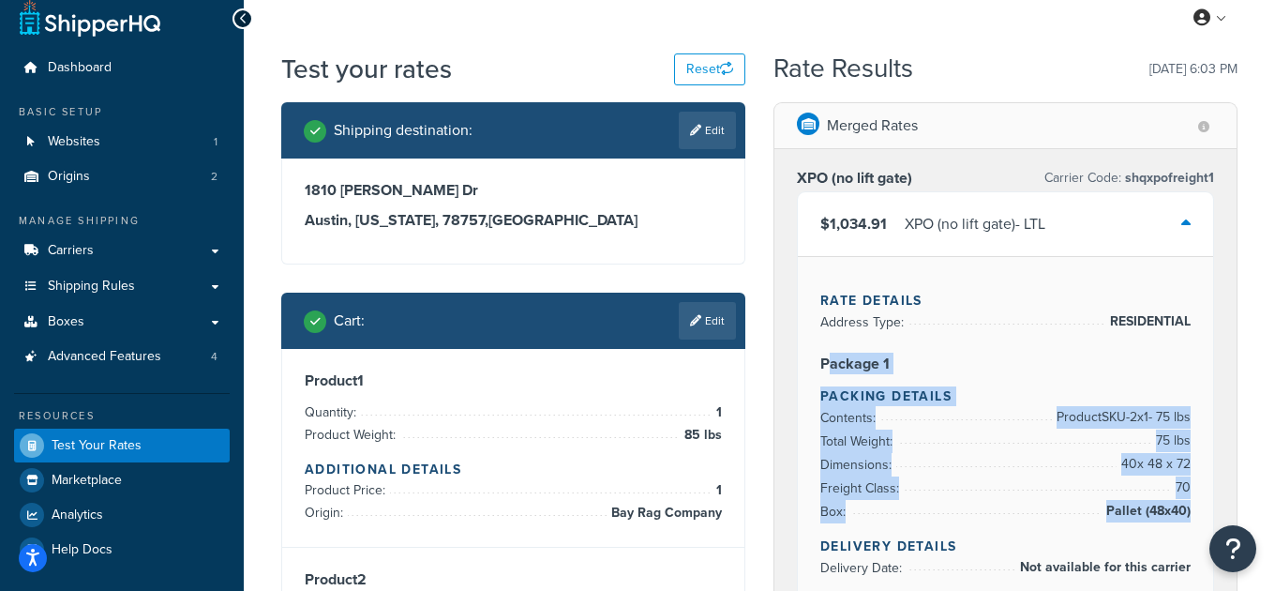
scroll to position [0, 0]
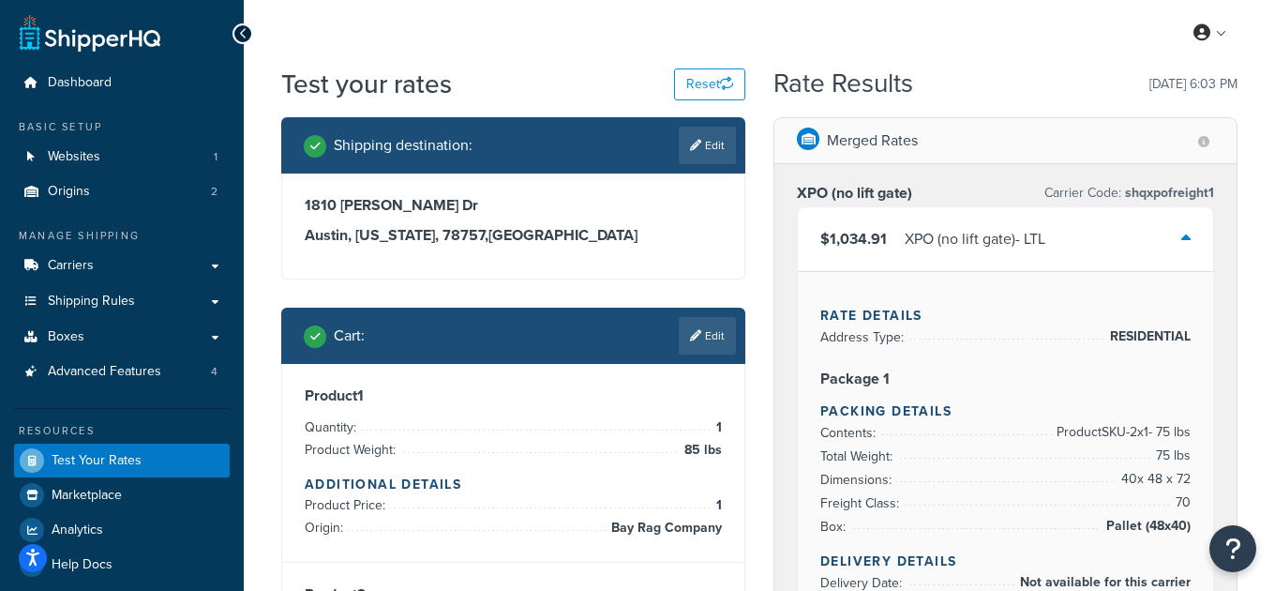
click at [1144, 256] on div "$1,034.91 XPO (no lift gate) - LTL" at bounding box center [1005, 239] width 415 height 64
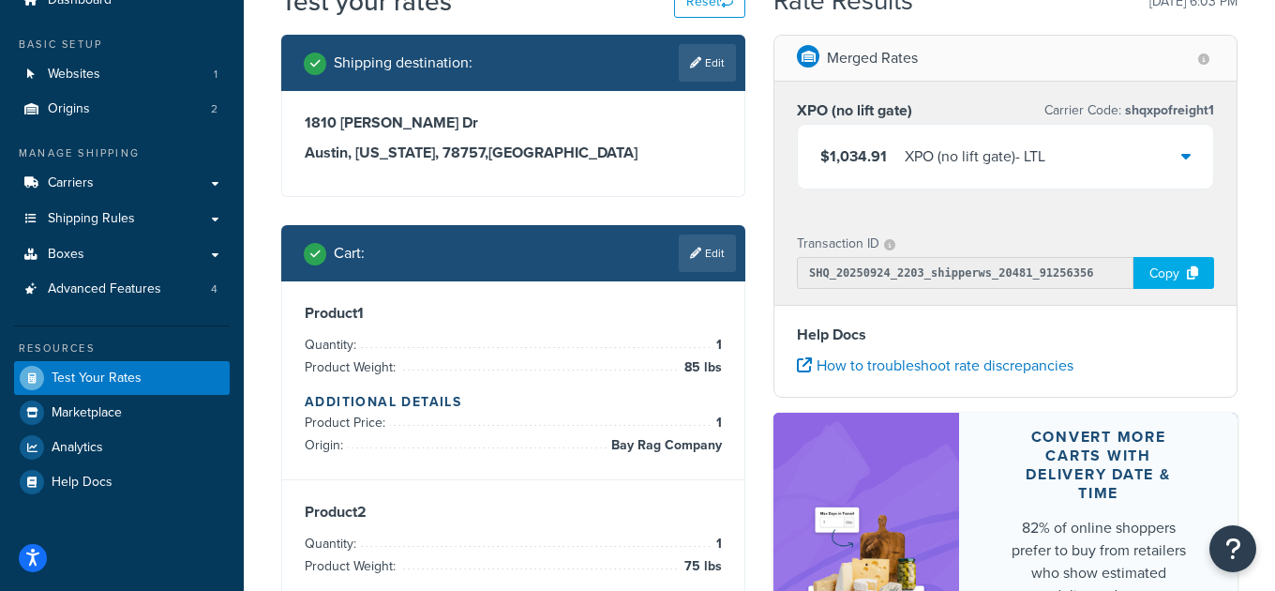
scroll to position [88, 0]
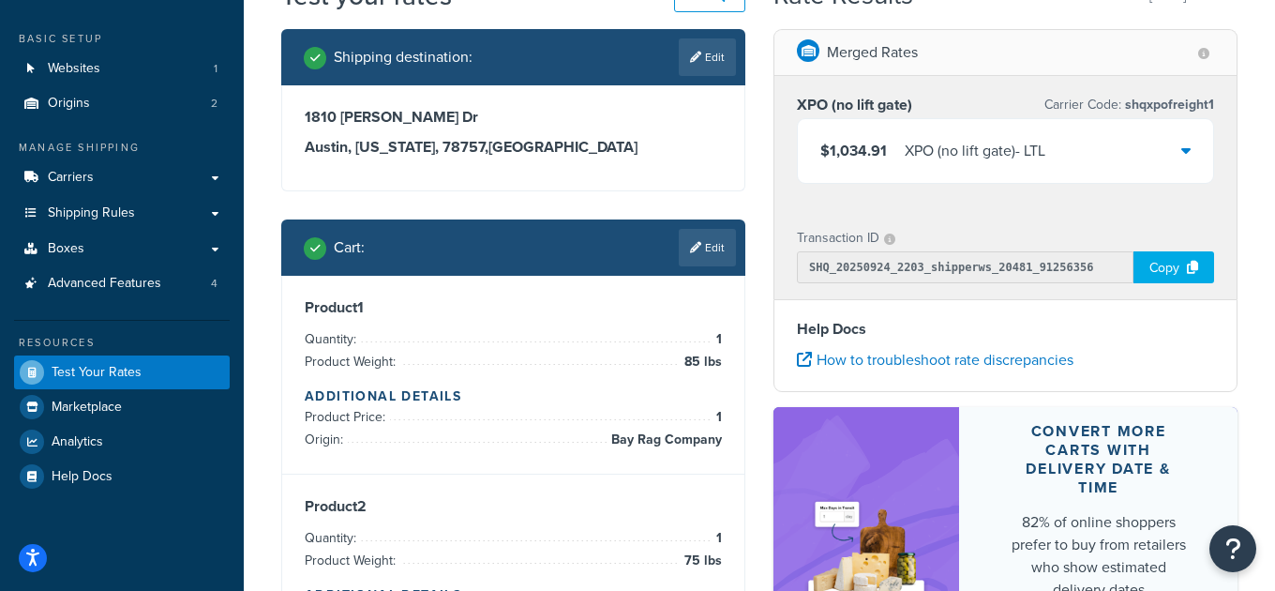
click at [887, 149] on div "$1,034.91 XPO (no lift gate) - LTL" at bounding box center [932, 151] width 225 height 26
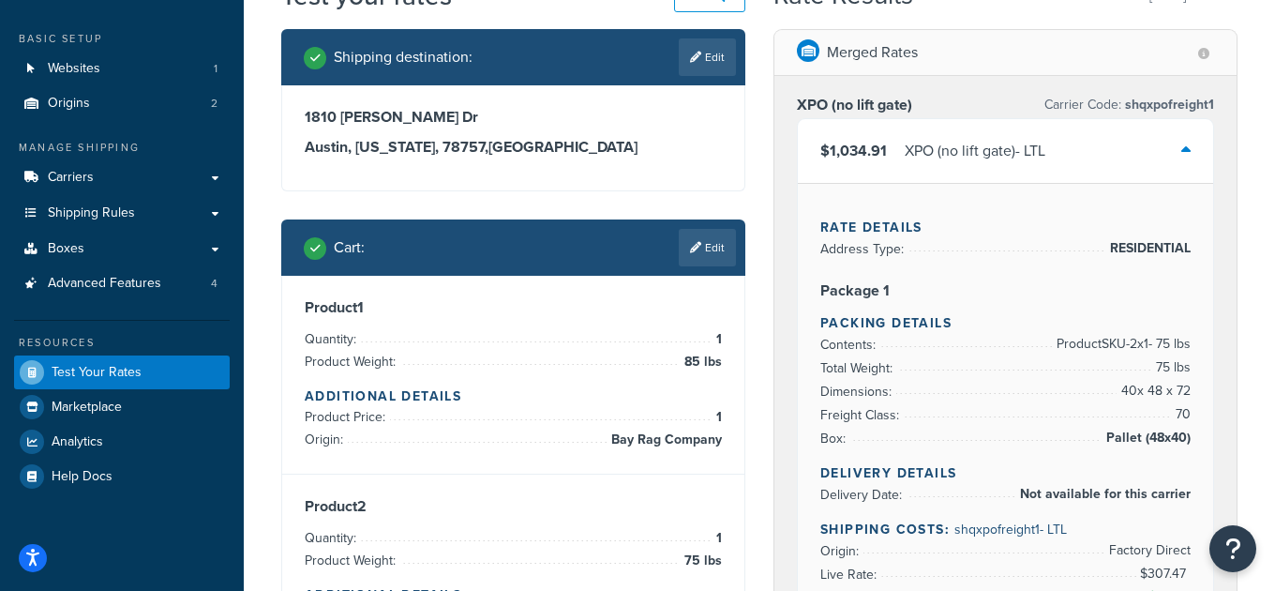
click at [1181, 149] on icon at bounding box center [1185, 149] width 9 height 15
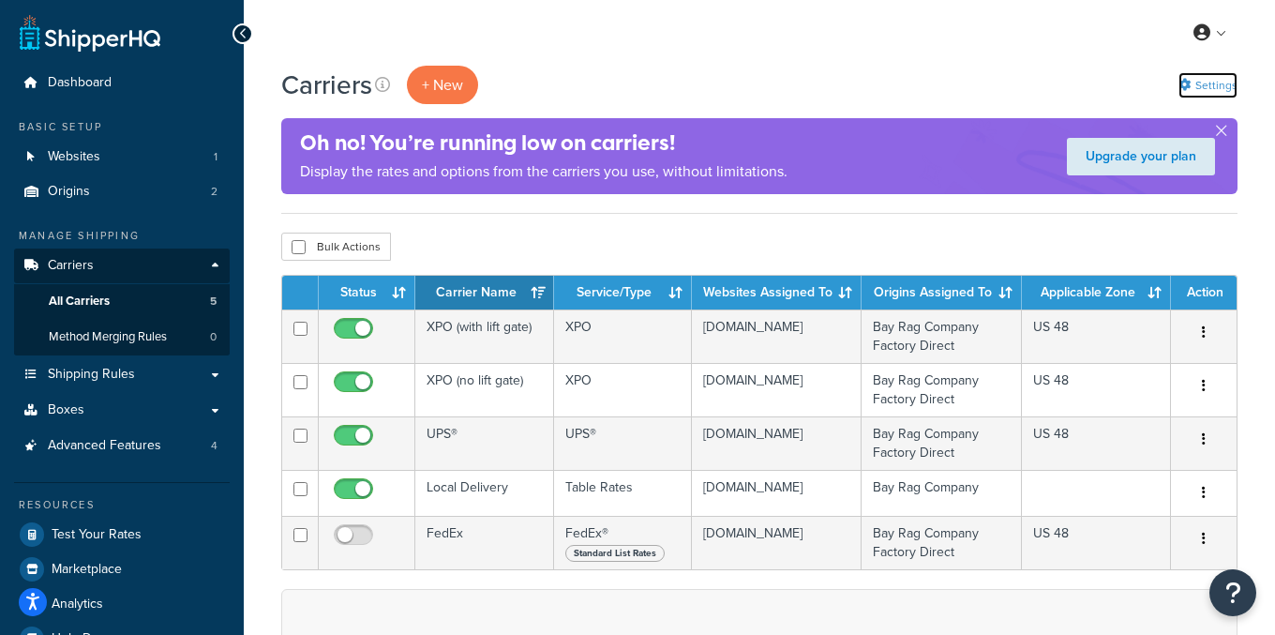
click at [1210, 82] on link "Settings" at bounding box center [1207, 85] width 59 height 26
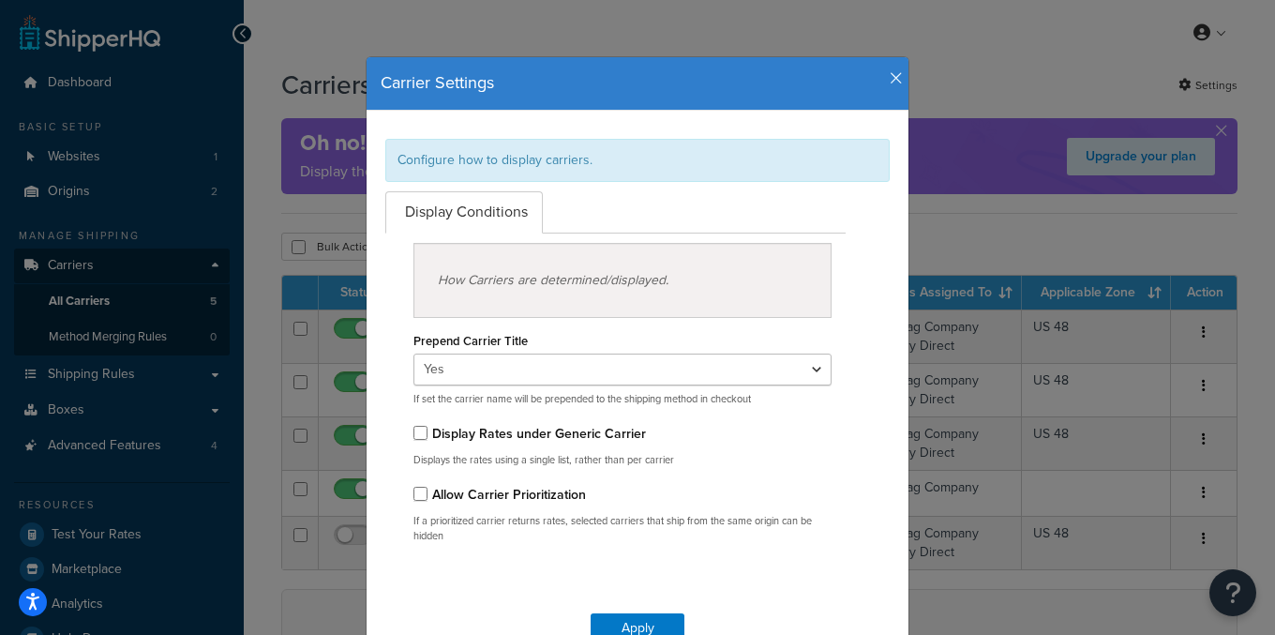
click at [891, 77] on icon "button" at bounding box center [896, 78] width 13 height 17
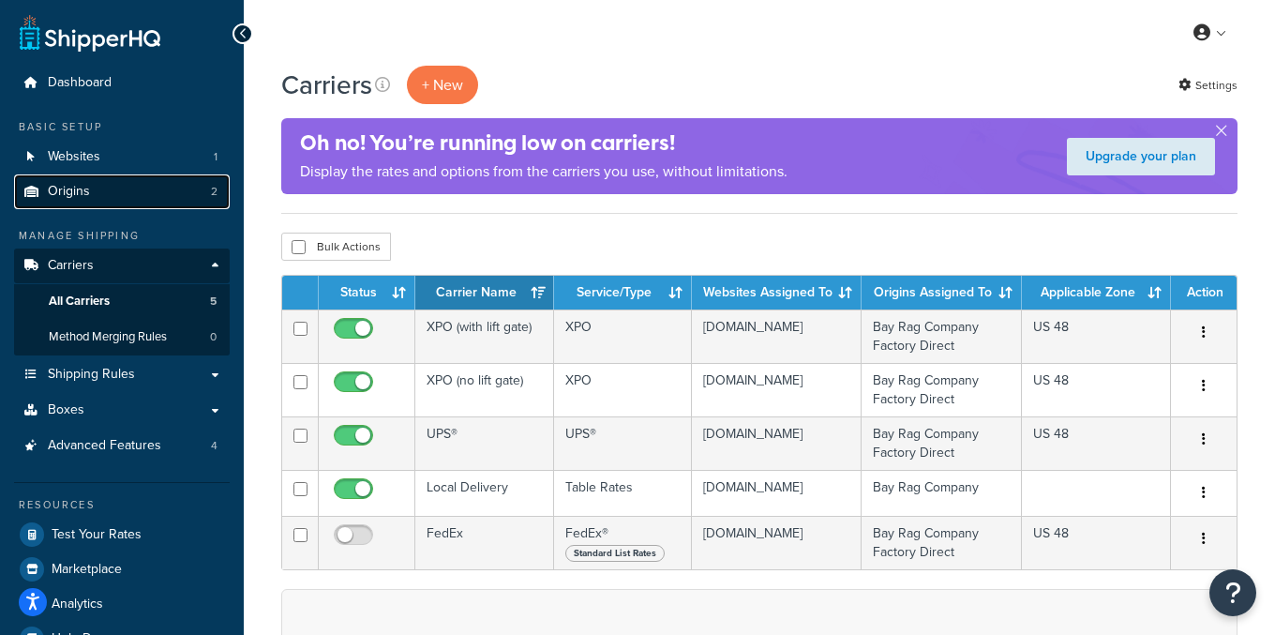
click at [132, 200] on link "Origins 2" at bounding box center [122, 191] width 216 height 35
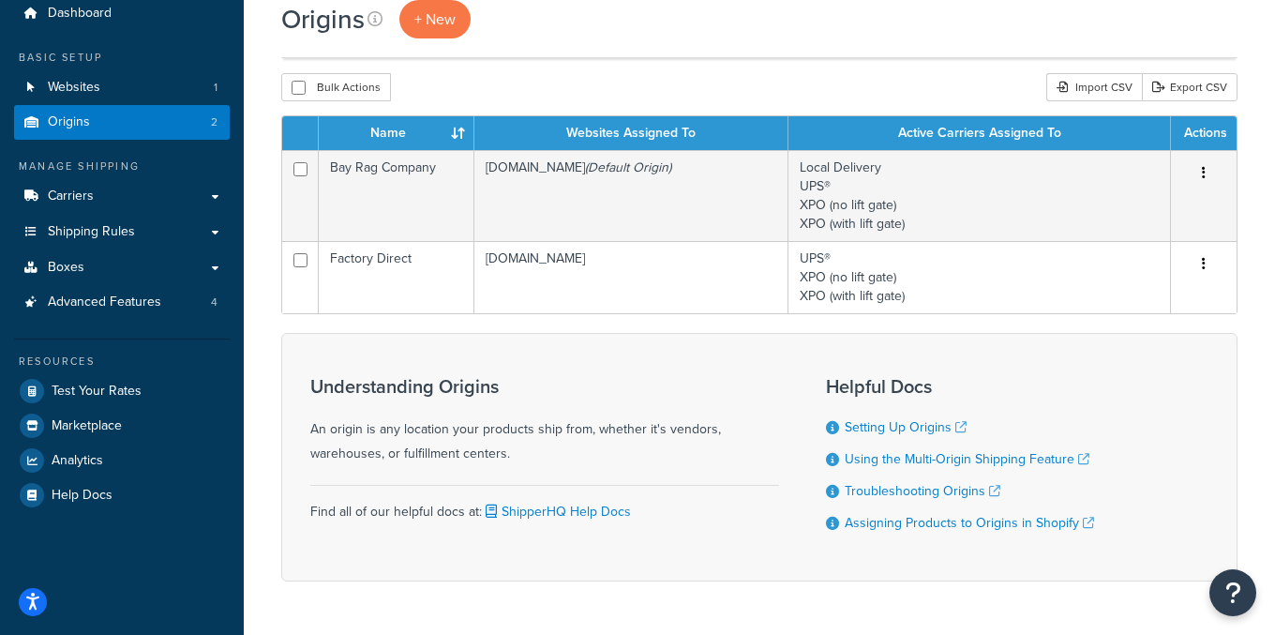
scroll to position [56, 0]
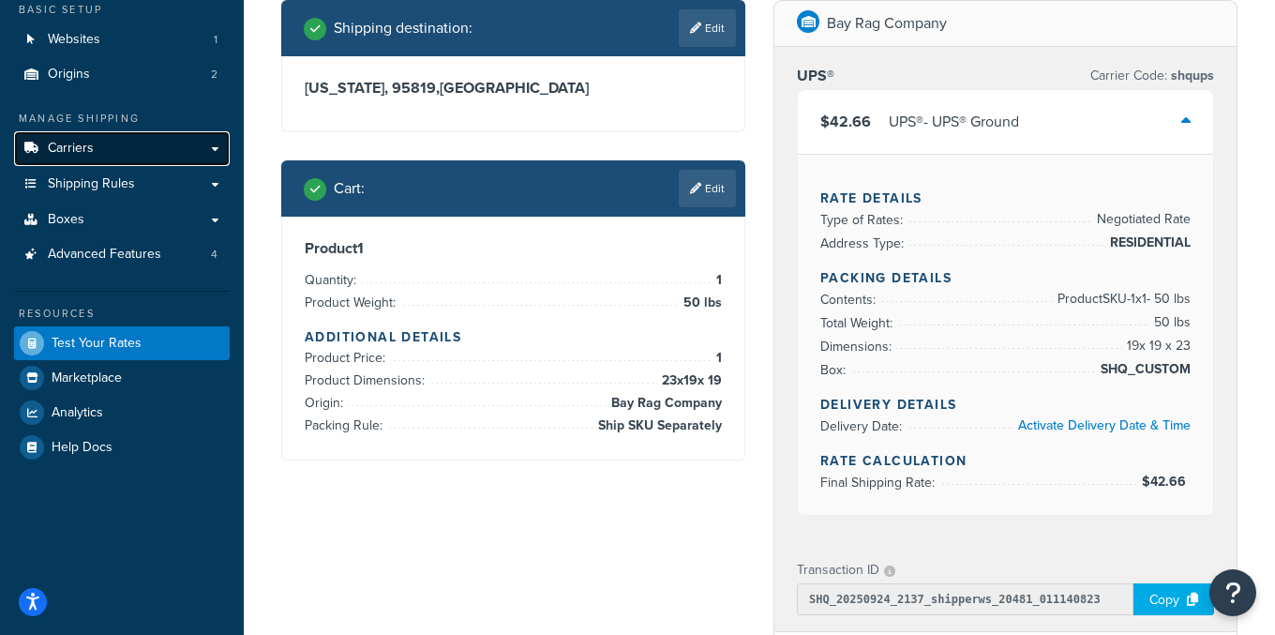
click at [157, 153] on link "Carriers" at bounding box center [122, 148] width 216 height 35
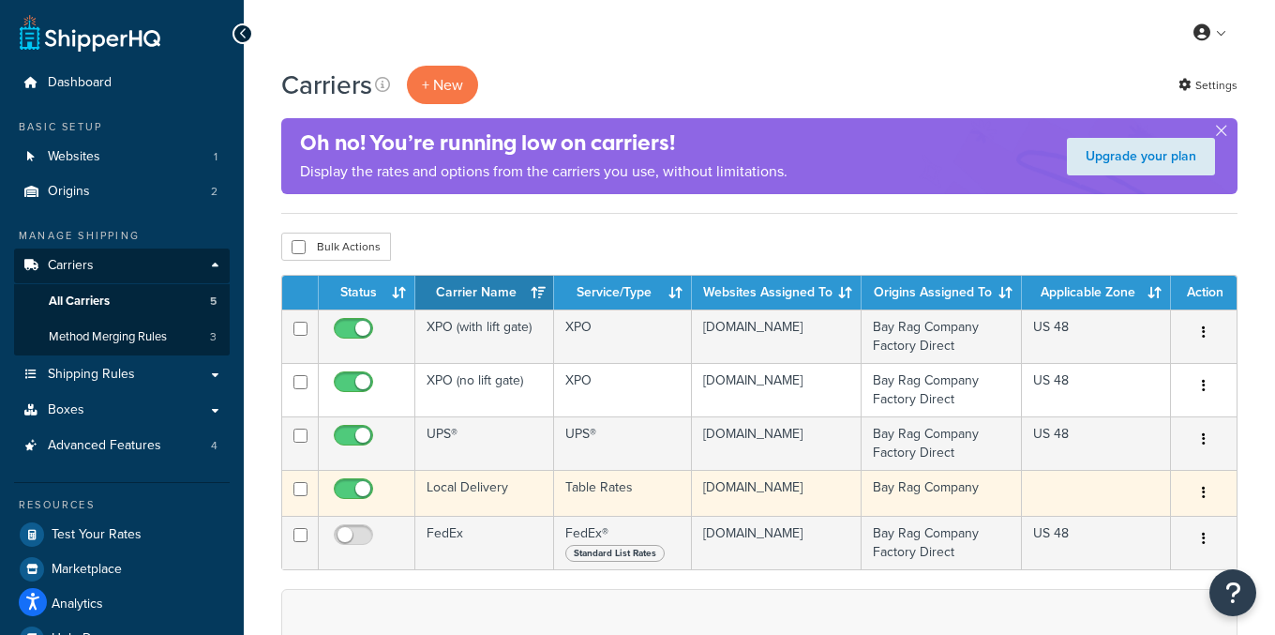
click at [513, 473] on td "Local Delivery" at bounding box center [484, 493] width 139 height 46
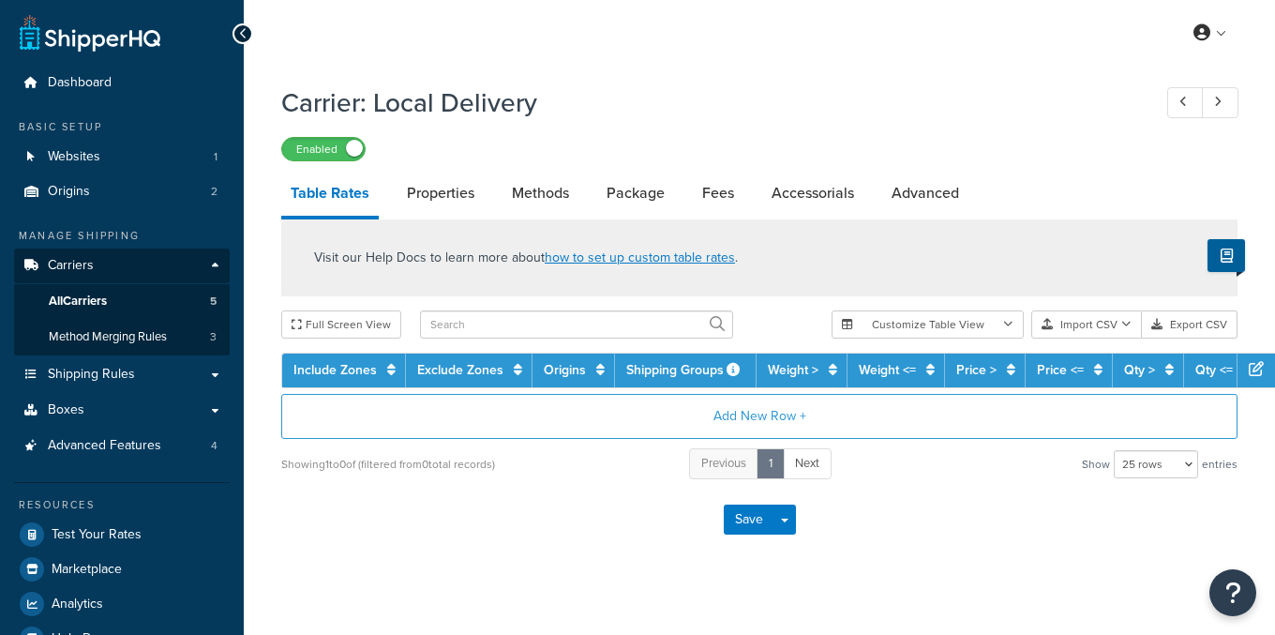
select select "25"
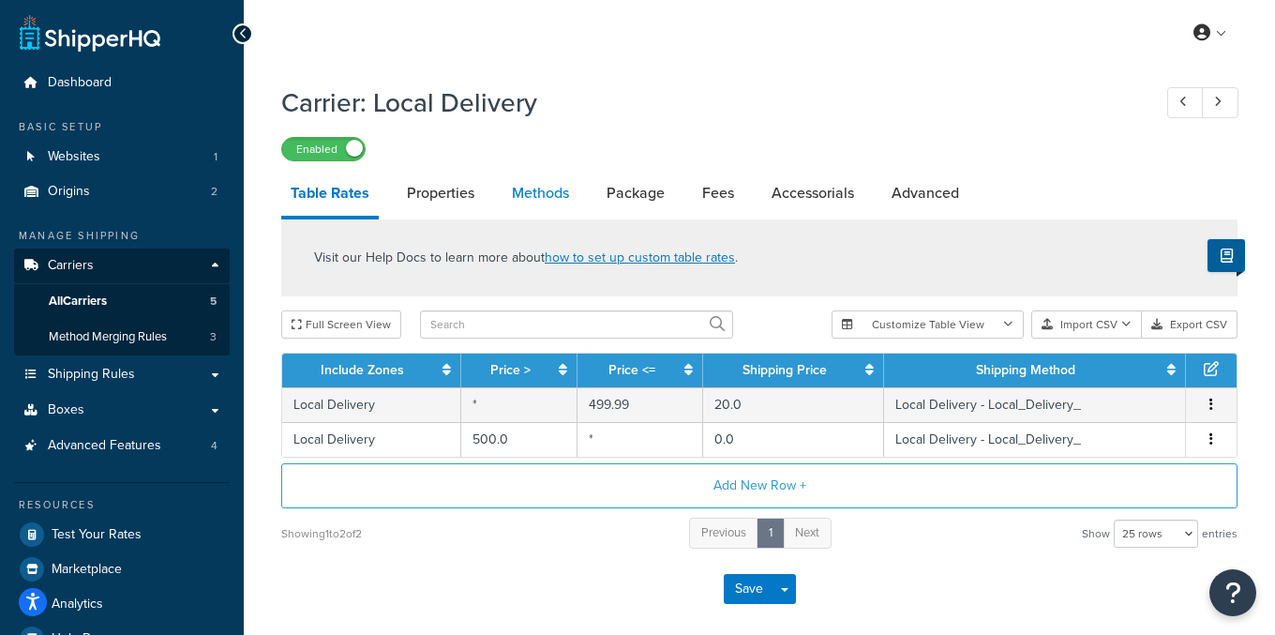
click at [548, 197] on link "Methods" at bounding box center [540, 193] width 76 height 45
select select "25"
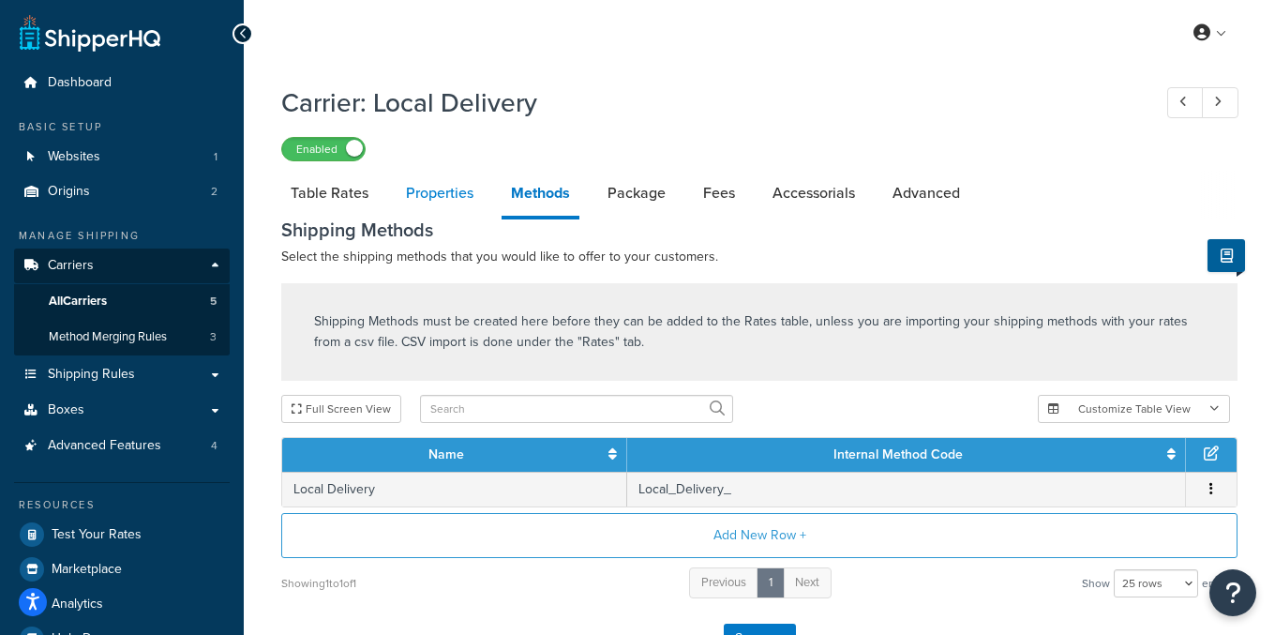
click at [418, 200] on link "Properties" at bounding box center [440, 193] width 86 height 45
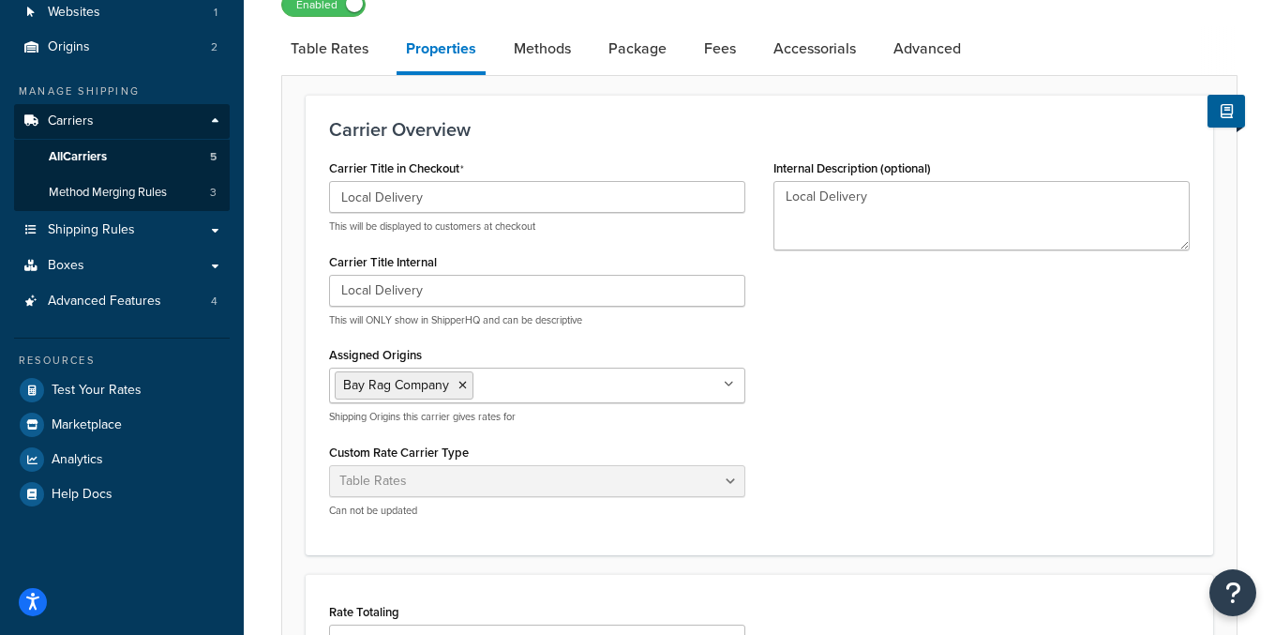
scroll to position [147, 0]
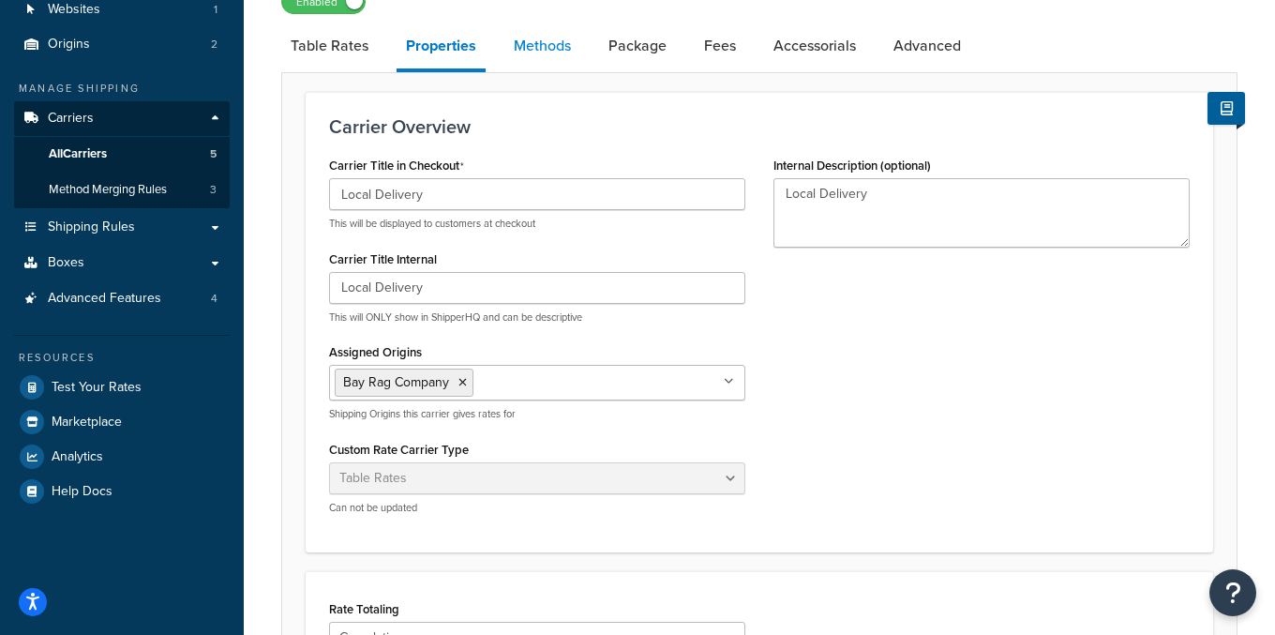
click at [556, 51] on link "Methods" at bounding box center [542, 45] width 76 height 45
select select "25"
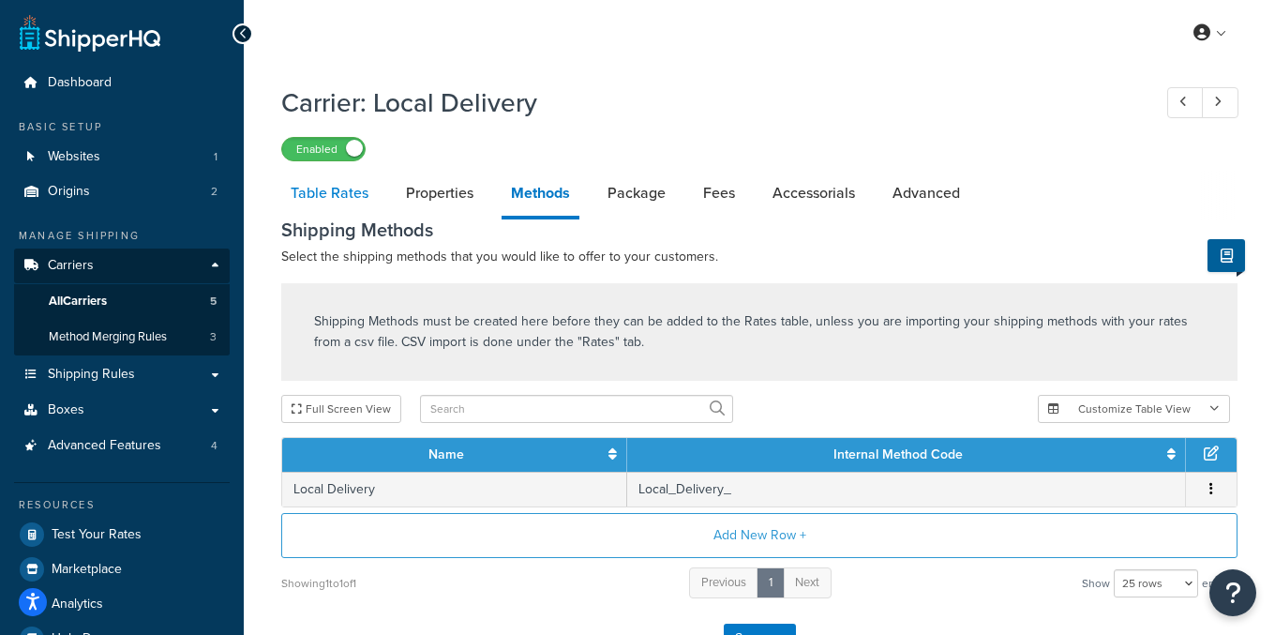
drag, startPoint x: 332, startPoint y: 201, endPoint x: 369, endPoint y: 197, distance: 37.7
click at [332, 201] on link "Table Rates" at bounding box center [329, 193] width 97 height 45
select select "25"
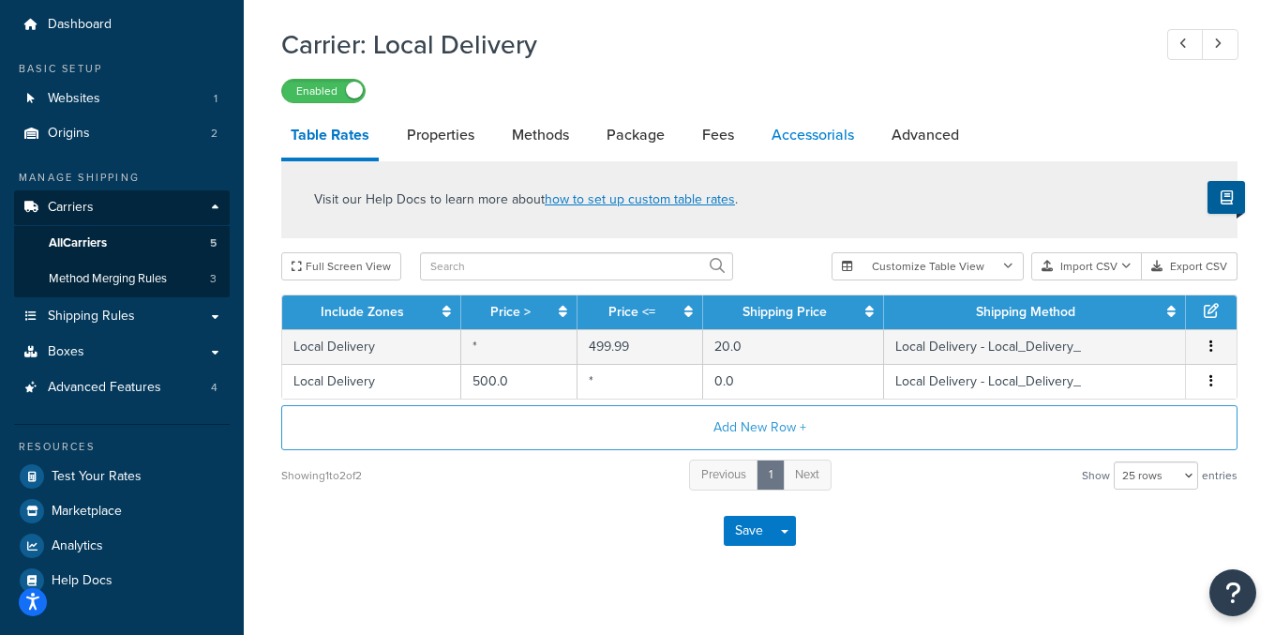
scroll to position [86, 0]
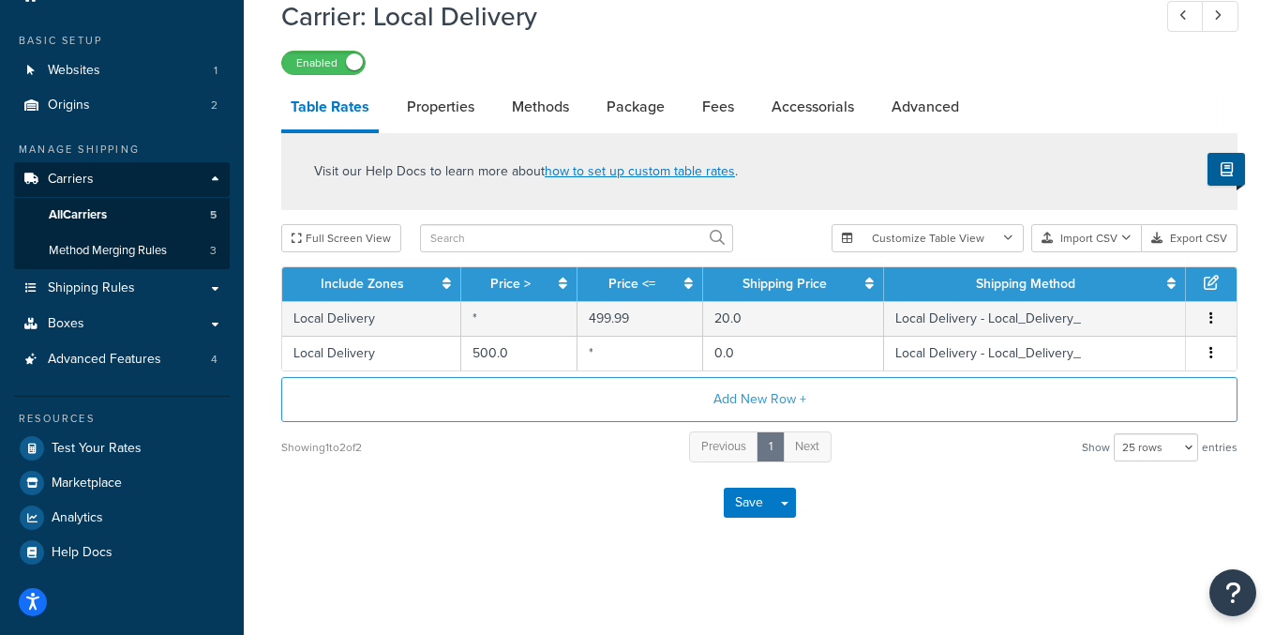
click at [829, 160] on div "Visit our Help Docs to learn more about how to set up custom table rates ." at bounding box center [759, 171] width 956 height 77
click at [113, 105] on link "Origins 2" at bounding box center [122, 105] width 216 height 35
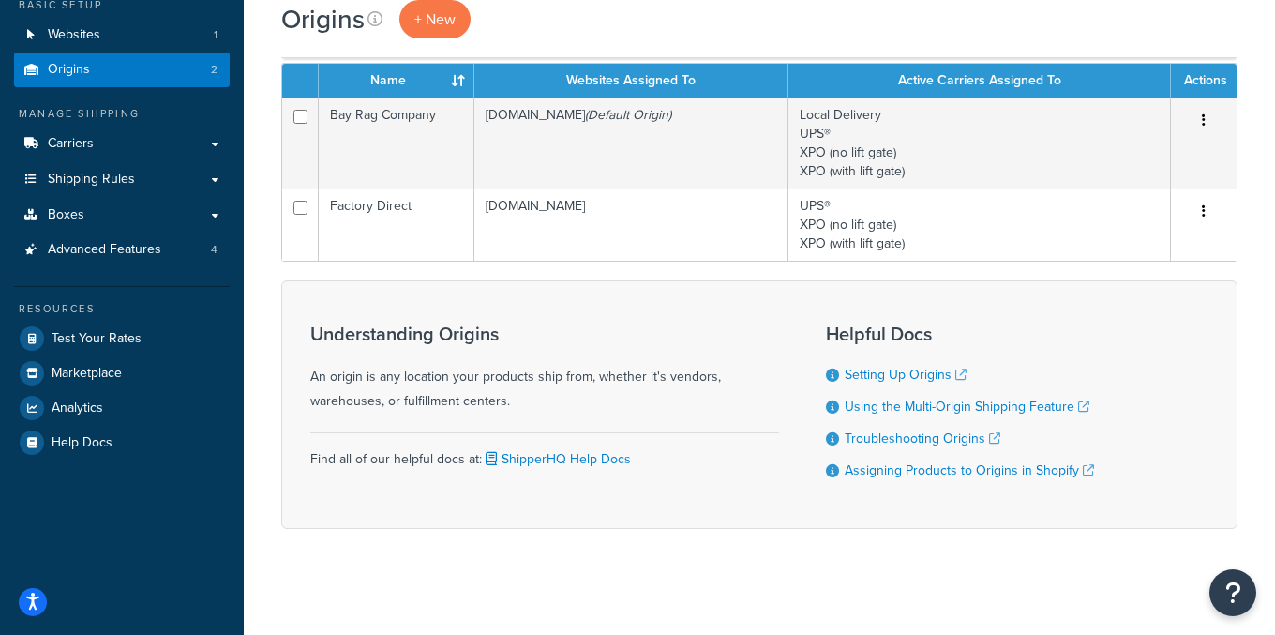
scroll to position [121, 0]
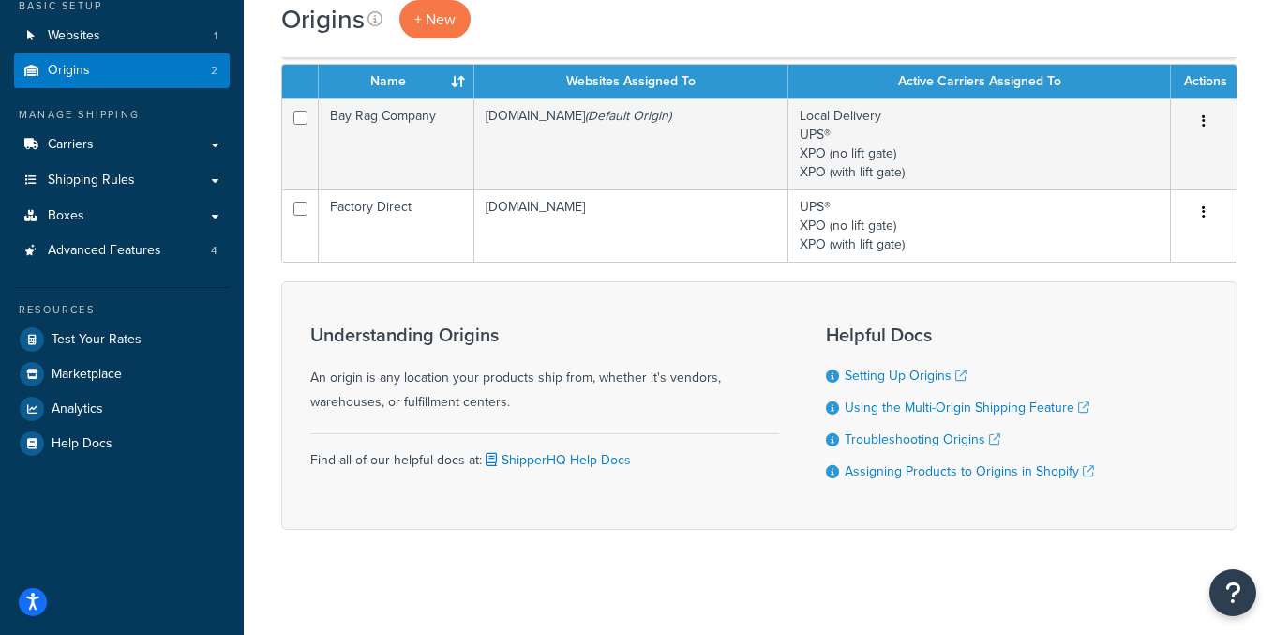
click at [662, 39] on div "Origins + New" at bounding box center [759, 29] width 956 height 58
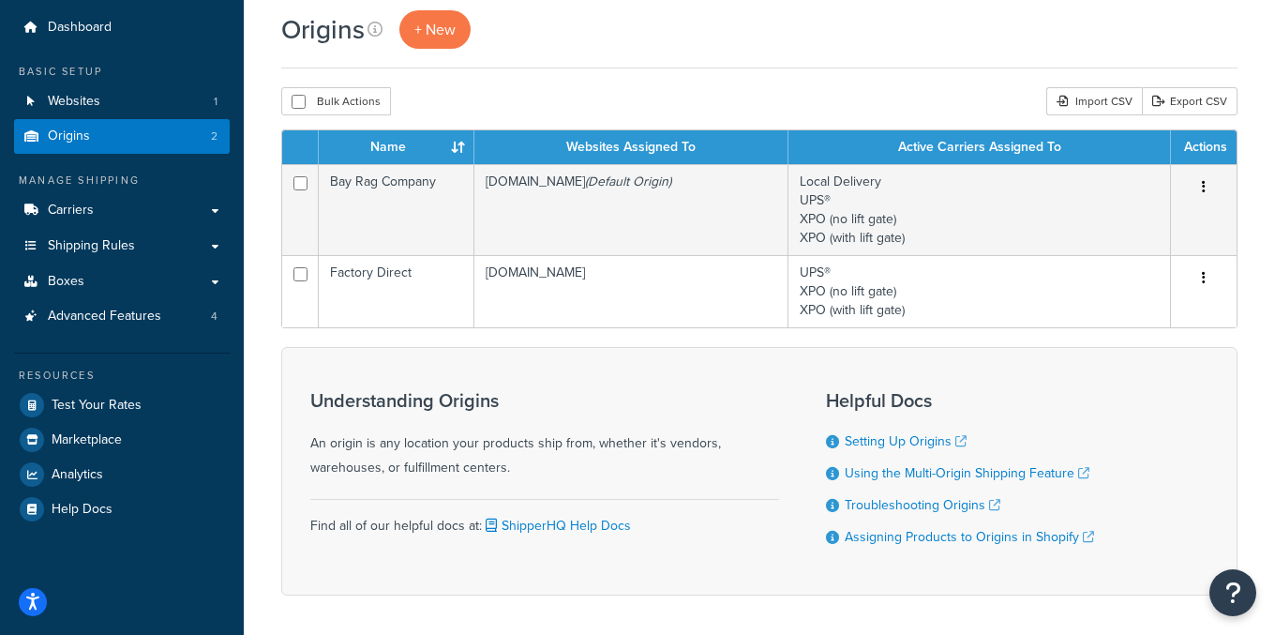
click at [629, 70] on div "Origins + New Bulk Actions Duplicate [GEOGRAPHIC_DATA] Import CSV Export CSV Co…" at bounding box center [759, 335] width 1031 height 651
